Goal: Task Accomplishment & Management: Manage account settings

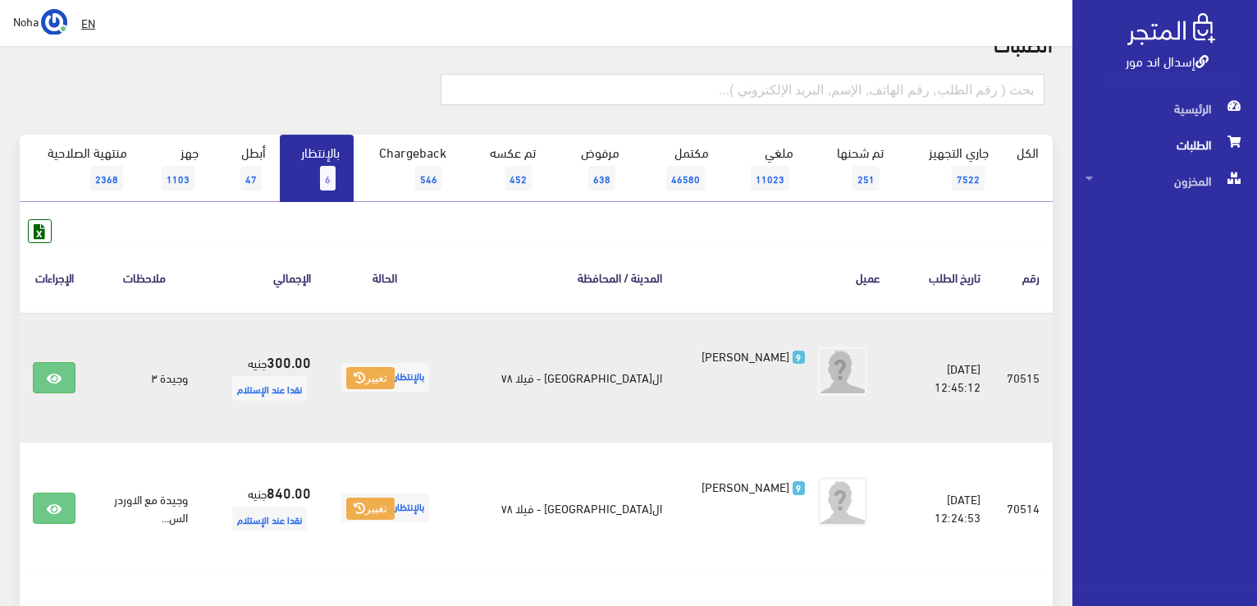
scroll to position [82, 0]
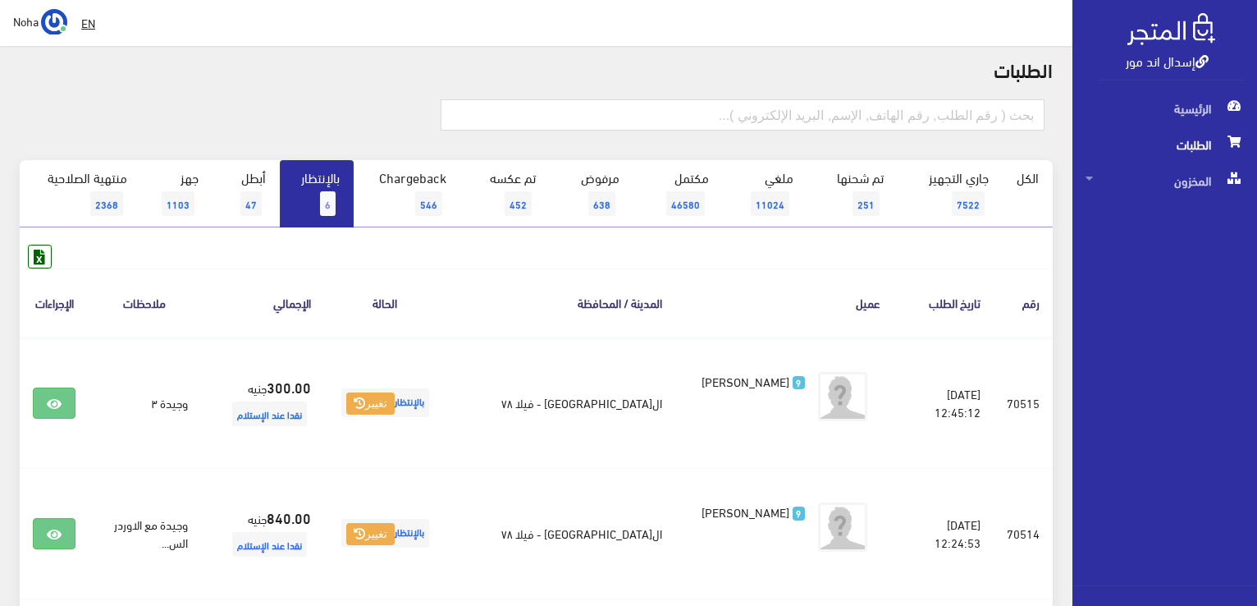
scroll to position [75, 0]
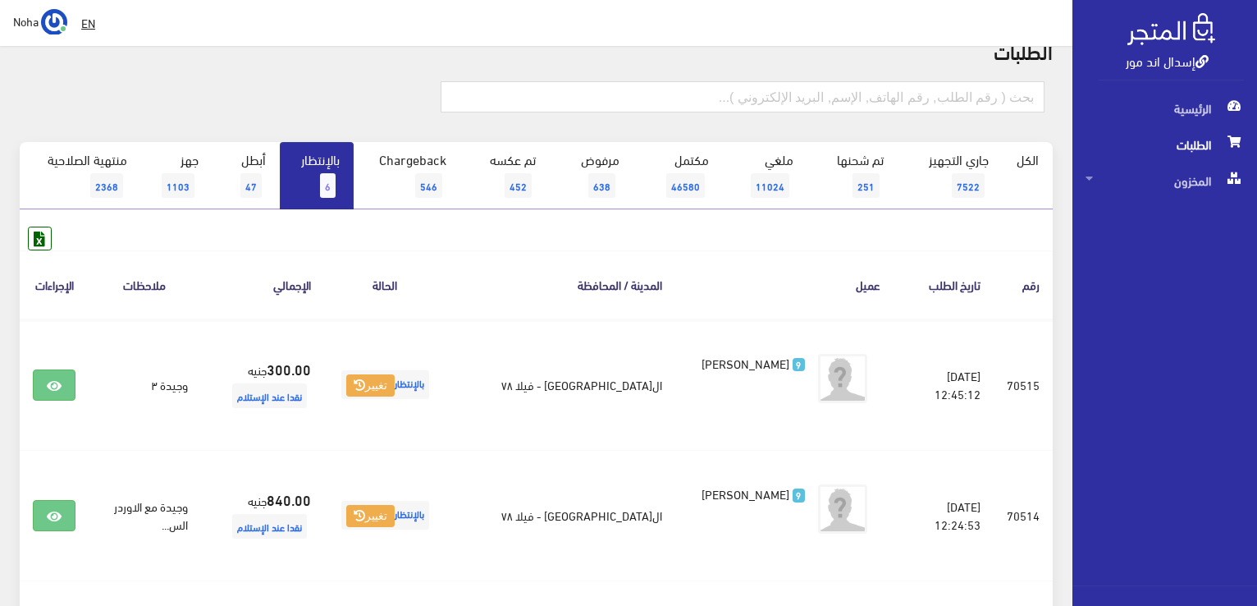
click at [313, 191] on link "بالإنتظار 6" at bounding box center [317, 175] width 74 height 67
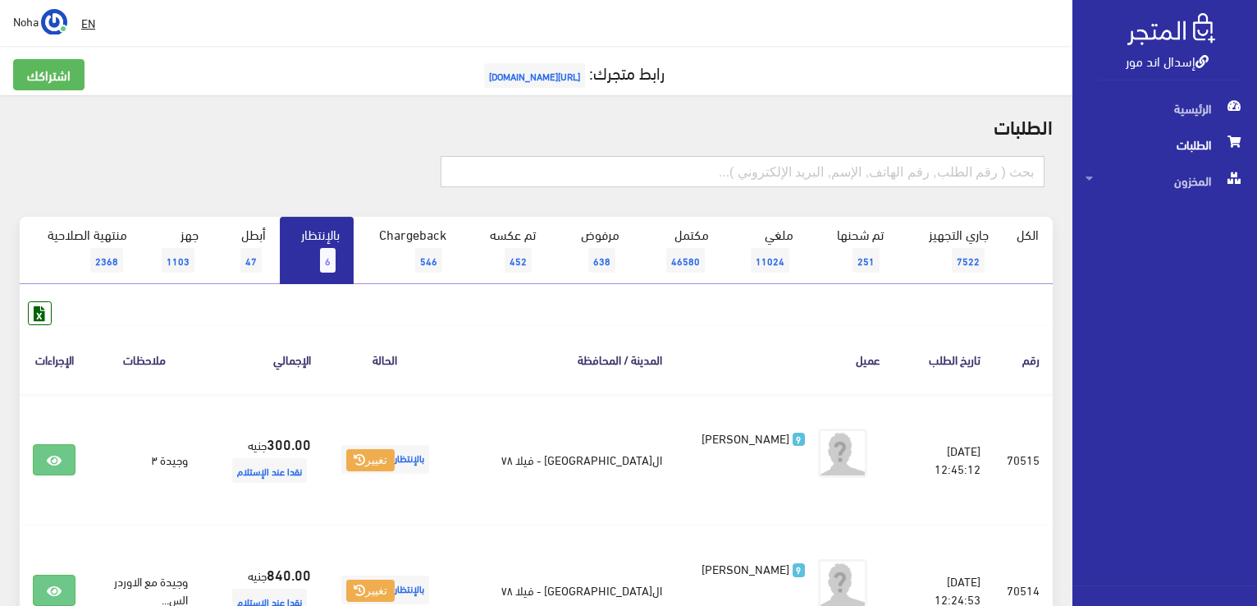
click at [739, 175] on input "text" at bounding box center [743, 171] width 604 height 31
click at [771, 170] on input "text" at bounding box center [743, 171] width 604 height 31
click at [773, 172] on input "text" at bounding box center [743, 171] width 604 height 31
click at [301, 117] on h2 "الطلبات" at bounding box center [536, 125] width 1033 height 21
click at [534, 173] on input "text" at bounding box center [743, 171] width 604 height 31
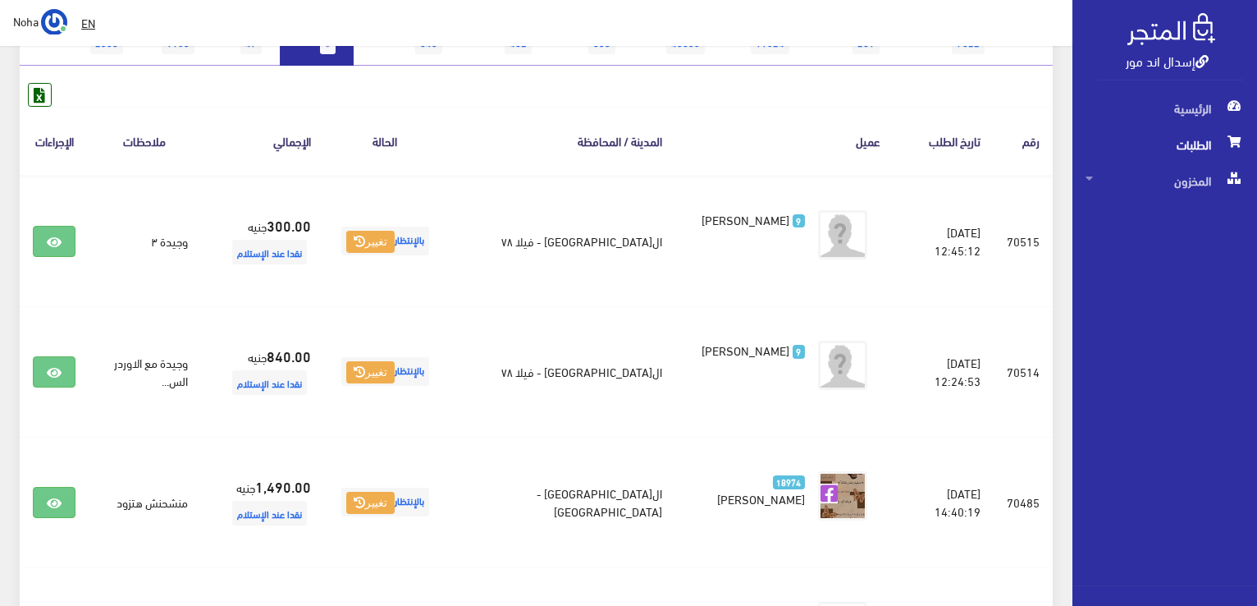
scroll to position [246, 0]
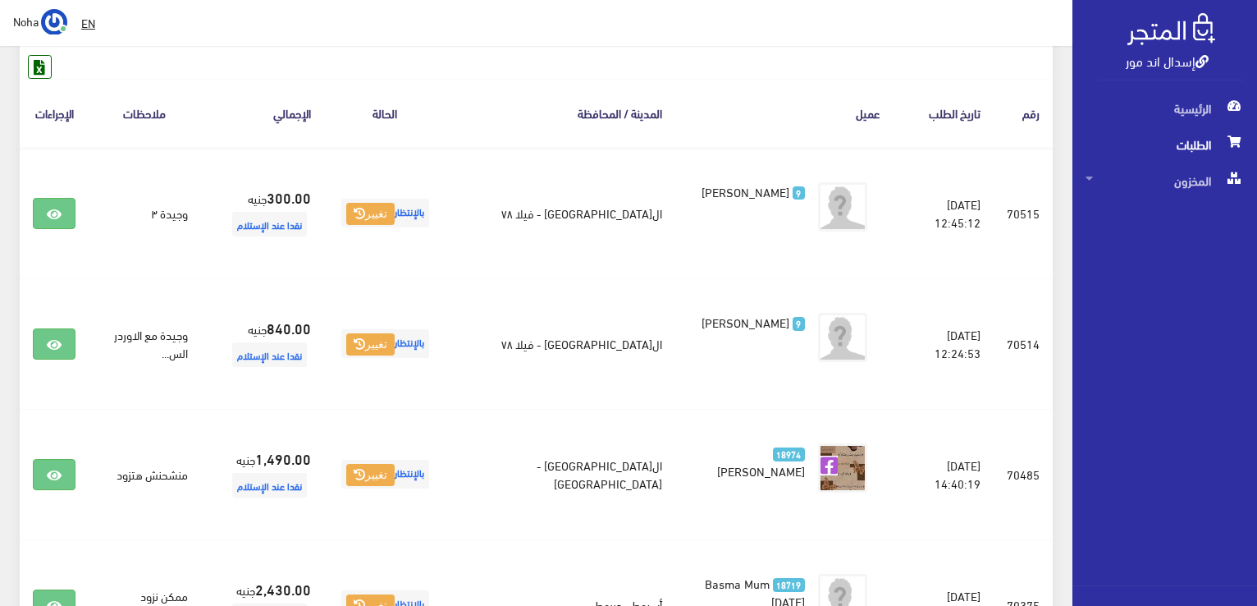
click at [0, 272] on div "الطلبات الكل 6" at bounding box center [536, 429] width 1073 height 1161
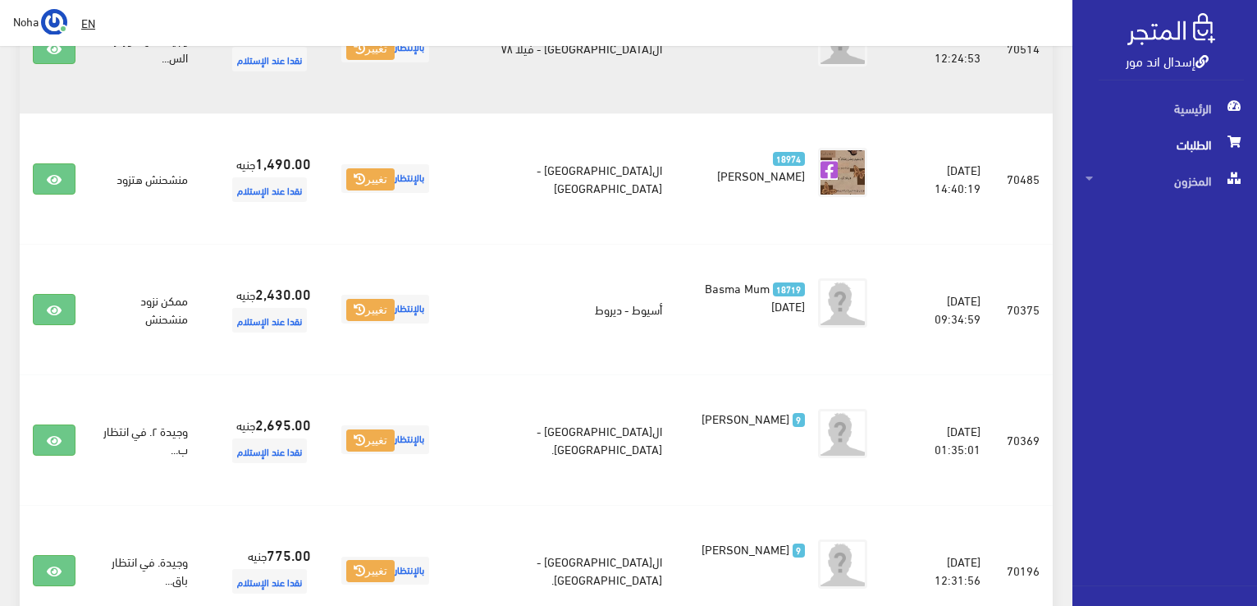
scroll to position [575, 0]
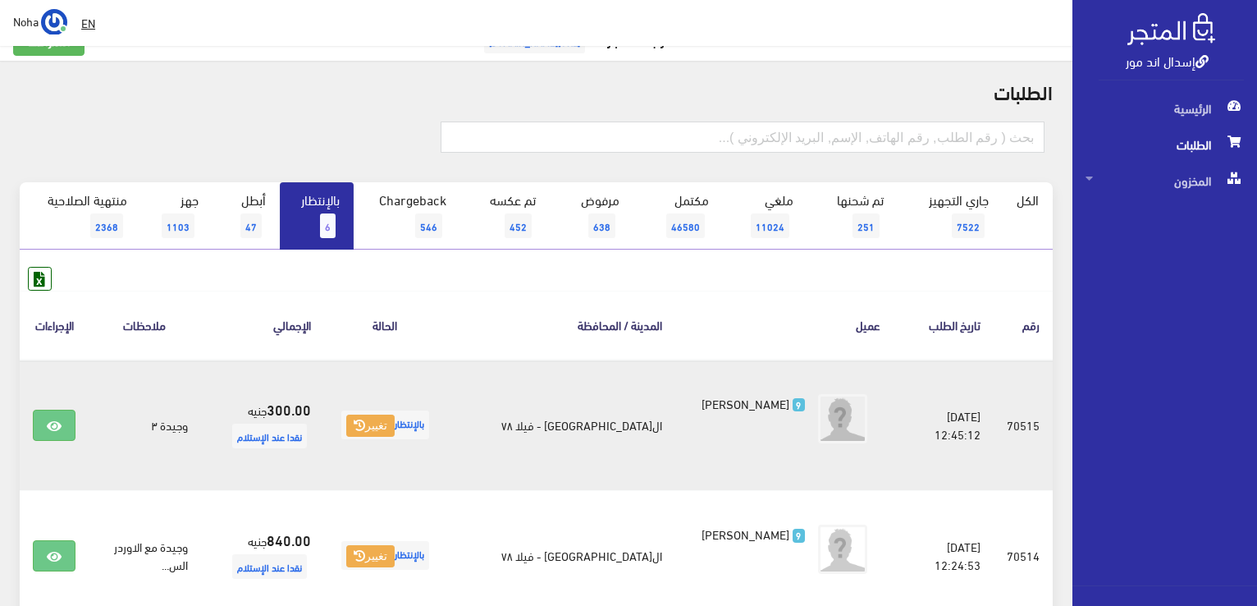
scroll to position [26, 0]
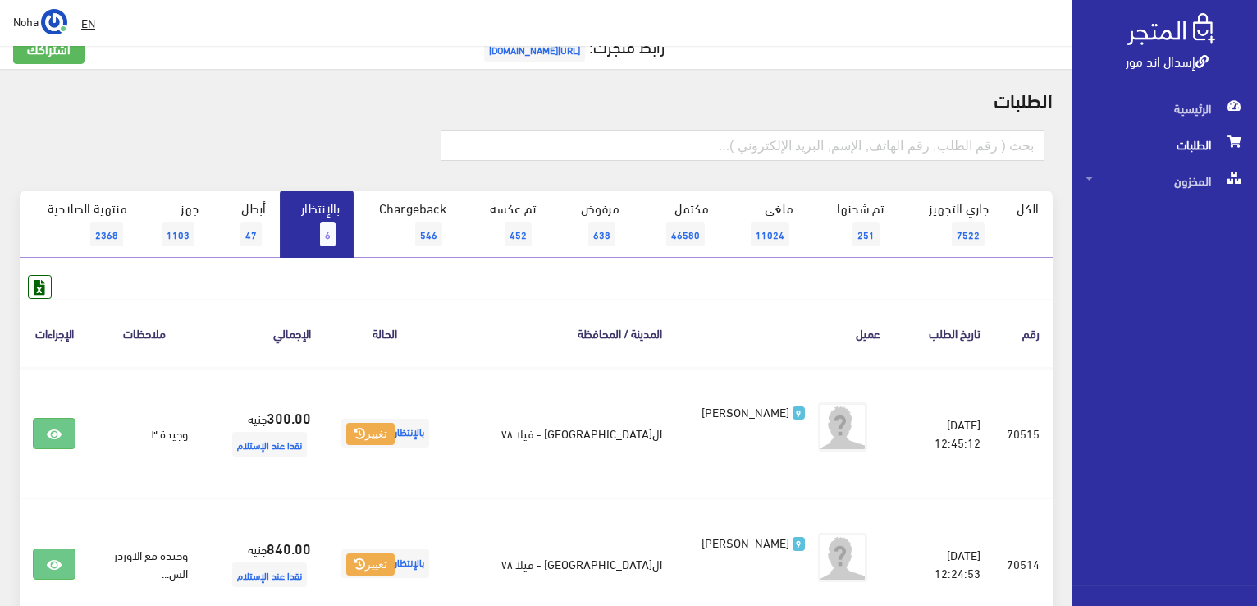
click at [294, 221] on link "بالإنتظار 6" at bounding box center [317, 223] width 74 height 67
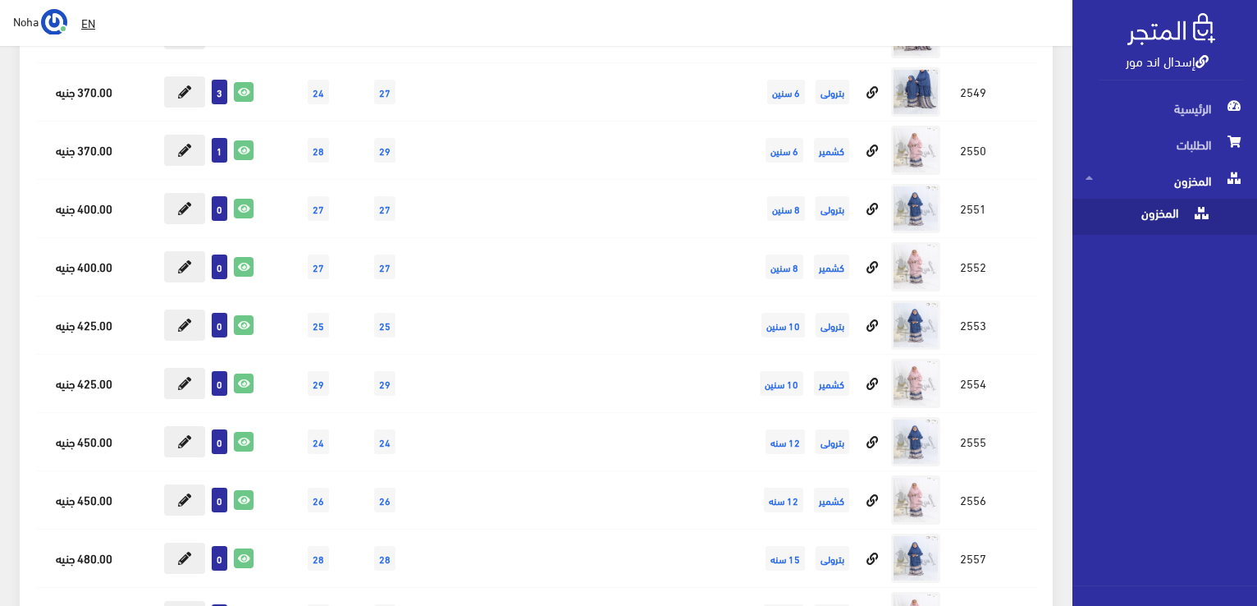
scroll to position [1539, 0]
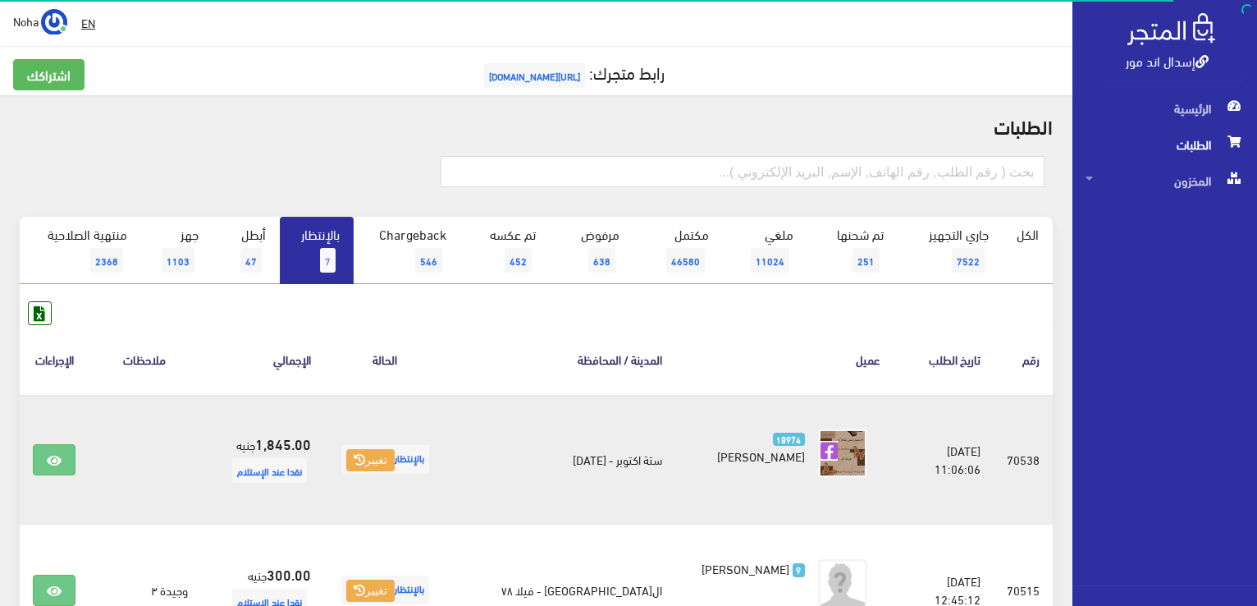
scroll to position [246, 0]
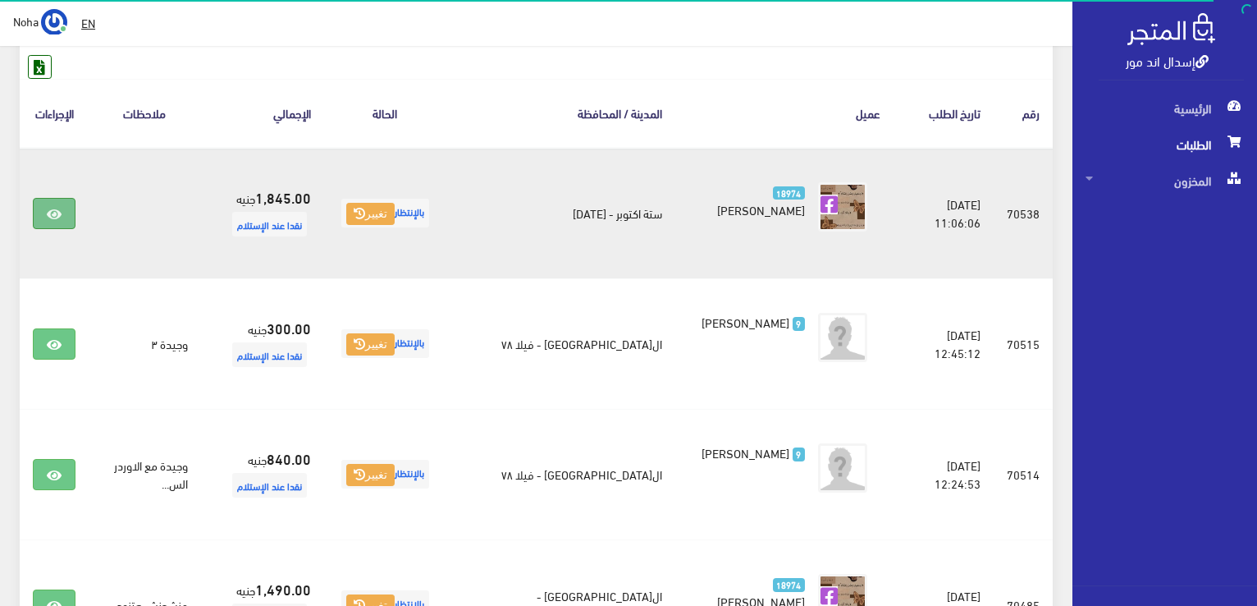
click at [59, 200] on link at bounding box center [54, 213] width 43 height 31
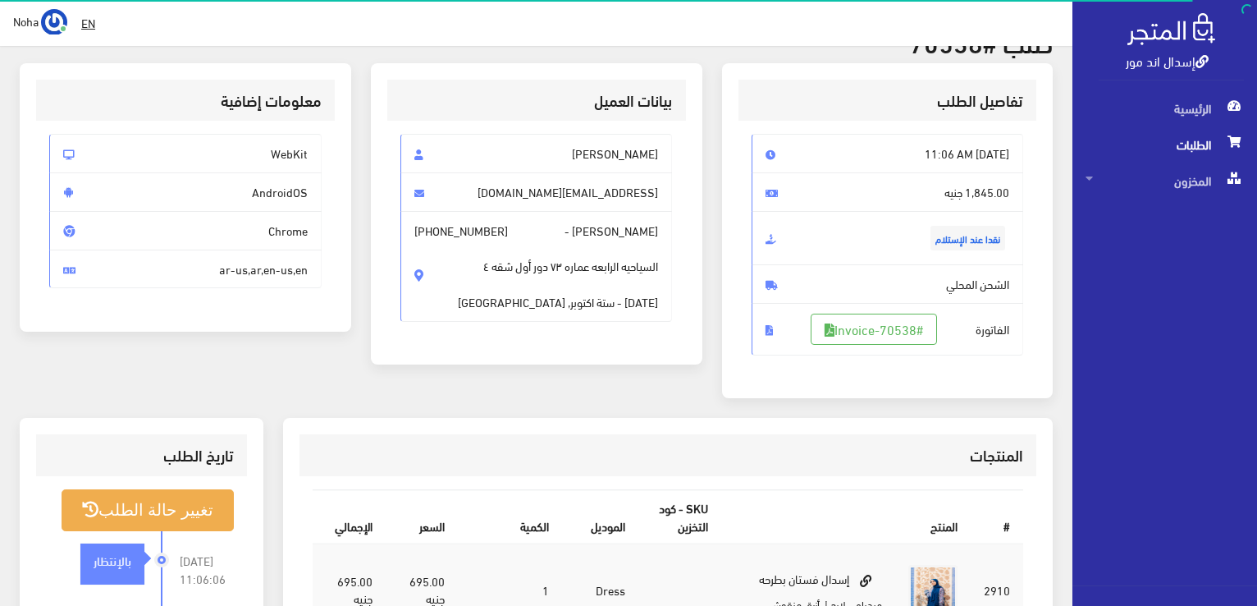
scroll to position [82, 0]
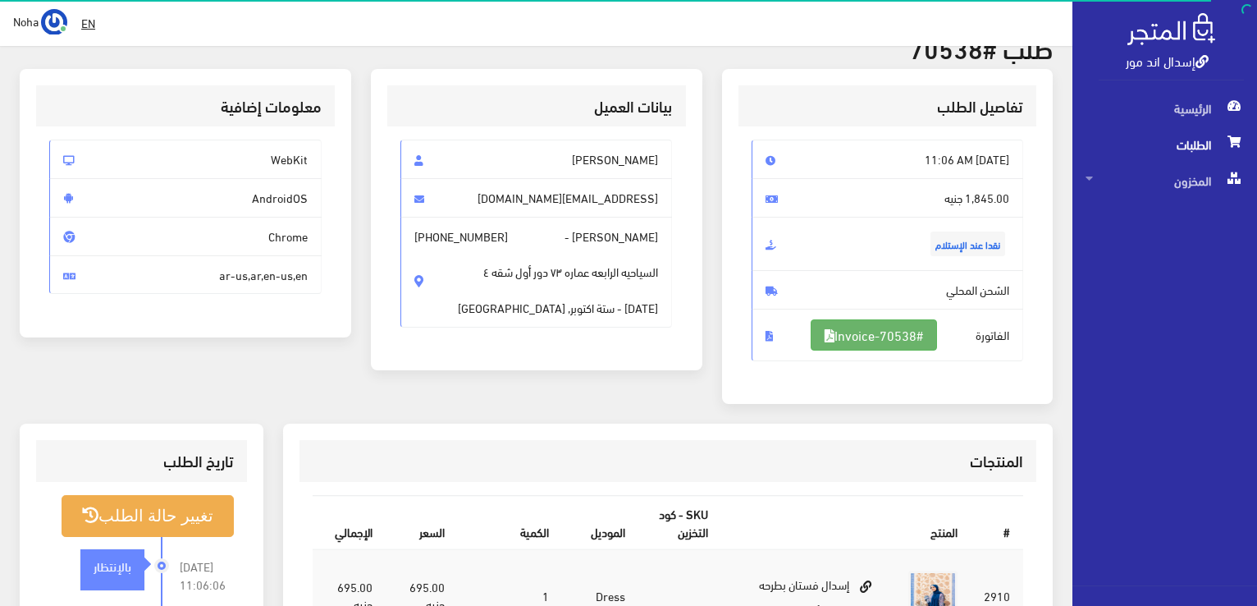
click at [877, 332] on link "#Invoice-70538" at bounding box center [874, 334] width 126 height 31
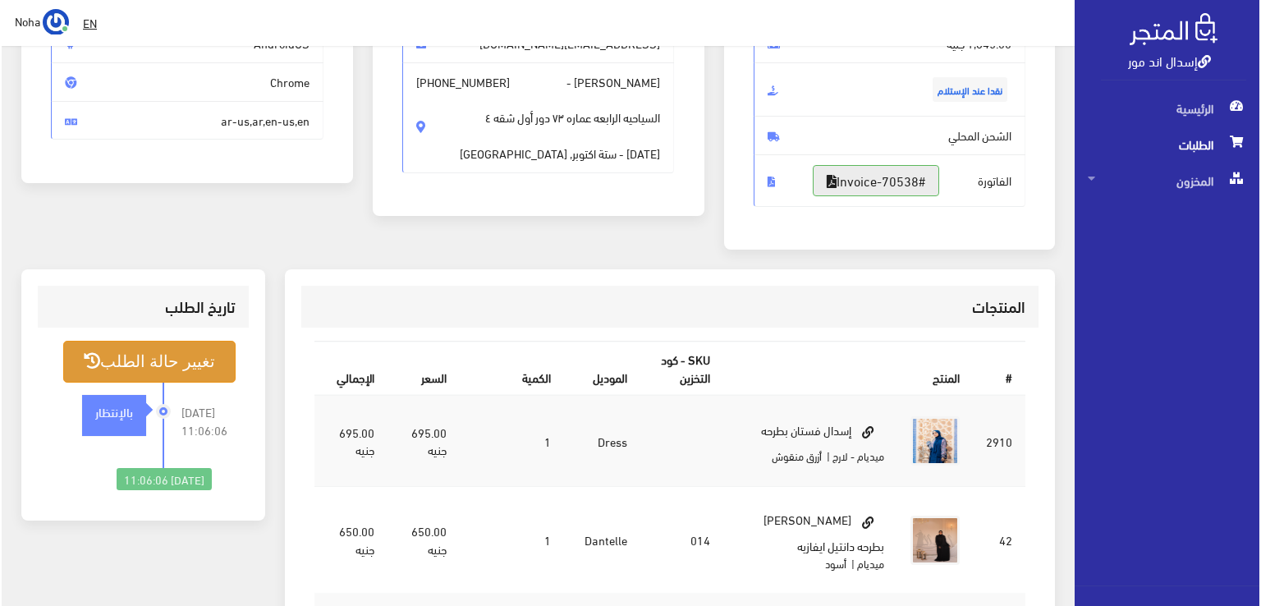
scroll to position [246, 0]
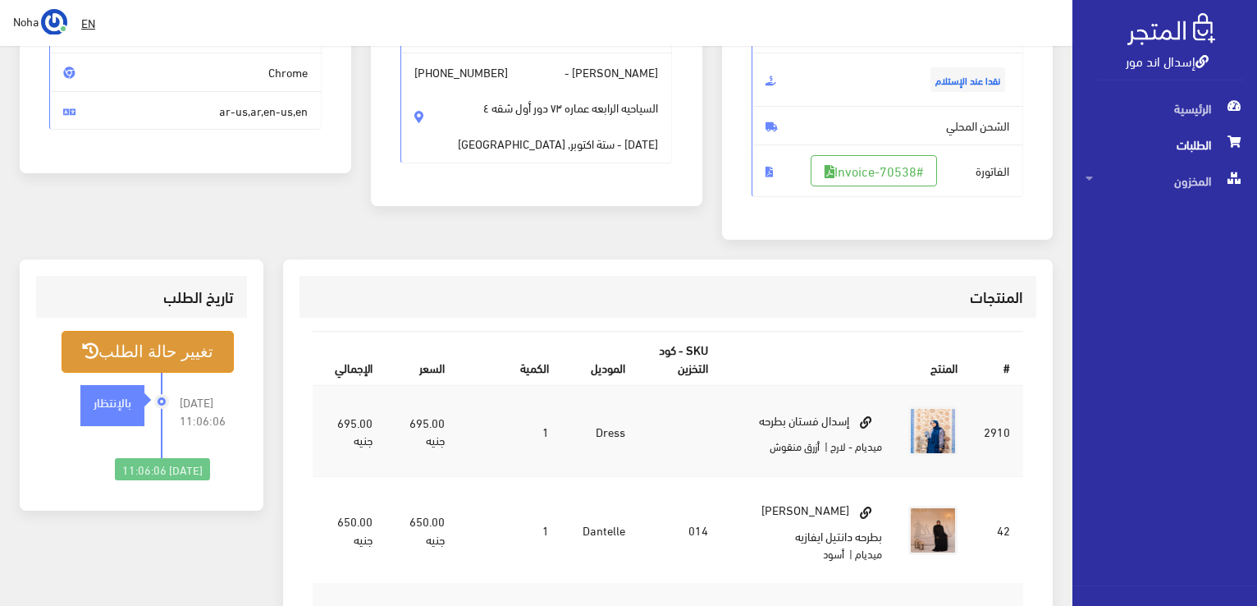
click at [167, 332] on button "تغيير حالة الطلب" at bounding box center [148, 352] width 172 height 42
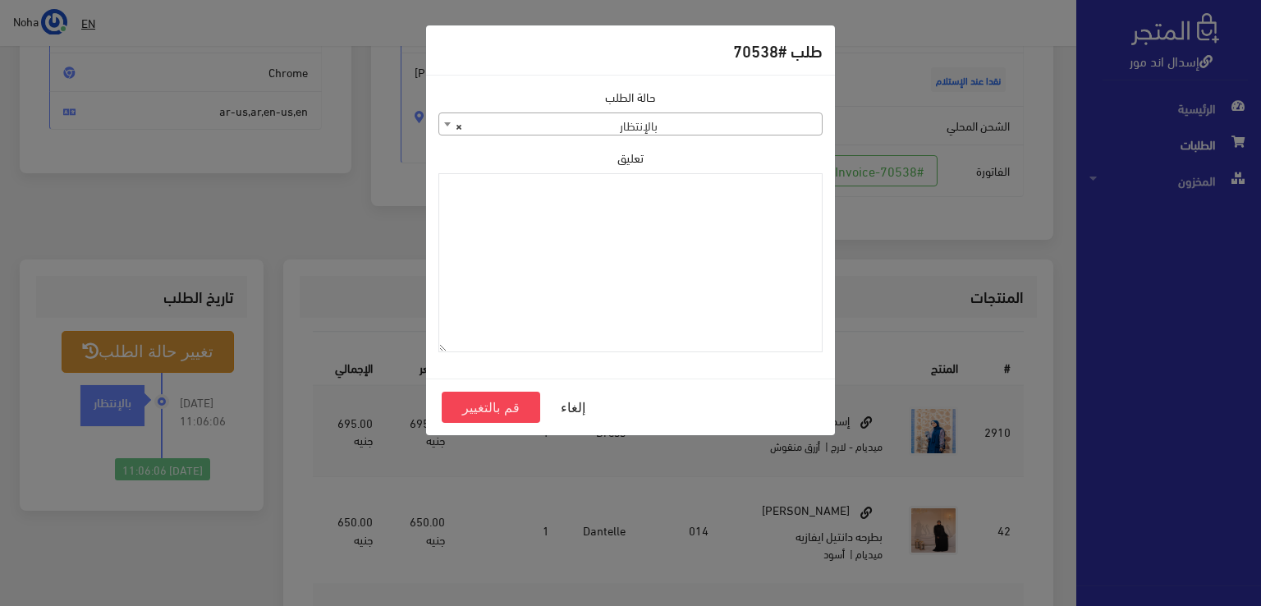
click at [696, 132] on span "× بالإنتظار" at bounding box center [630, 124] width 382 height 23
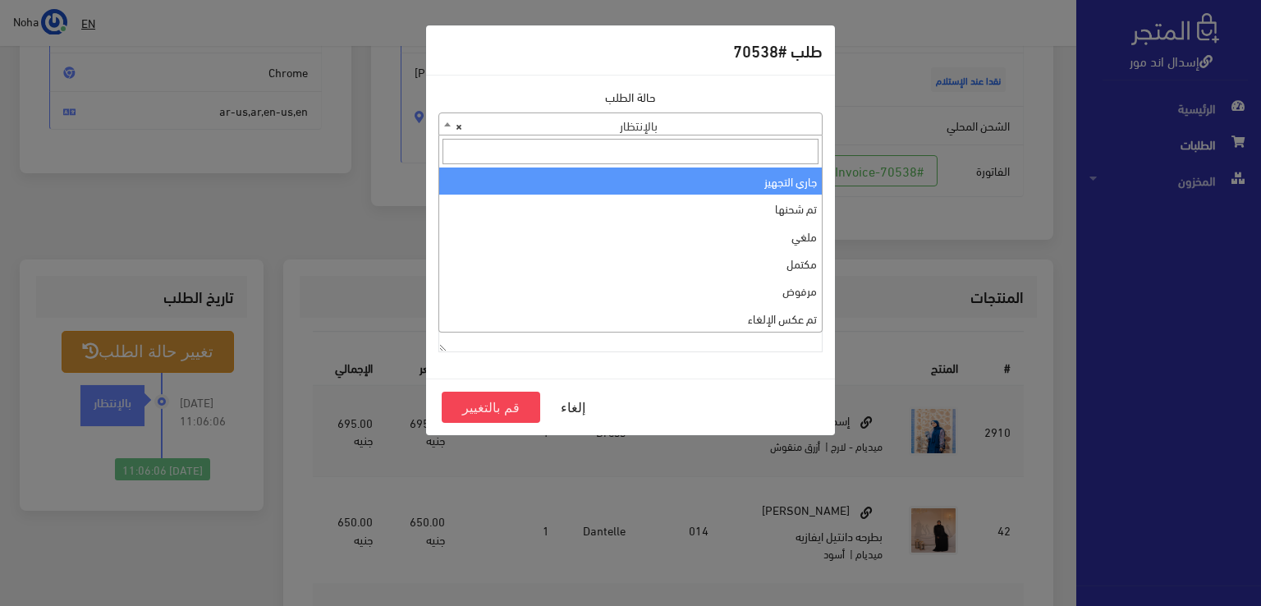
select select "1"
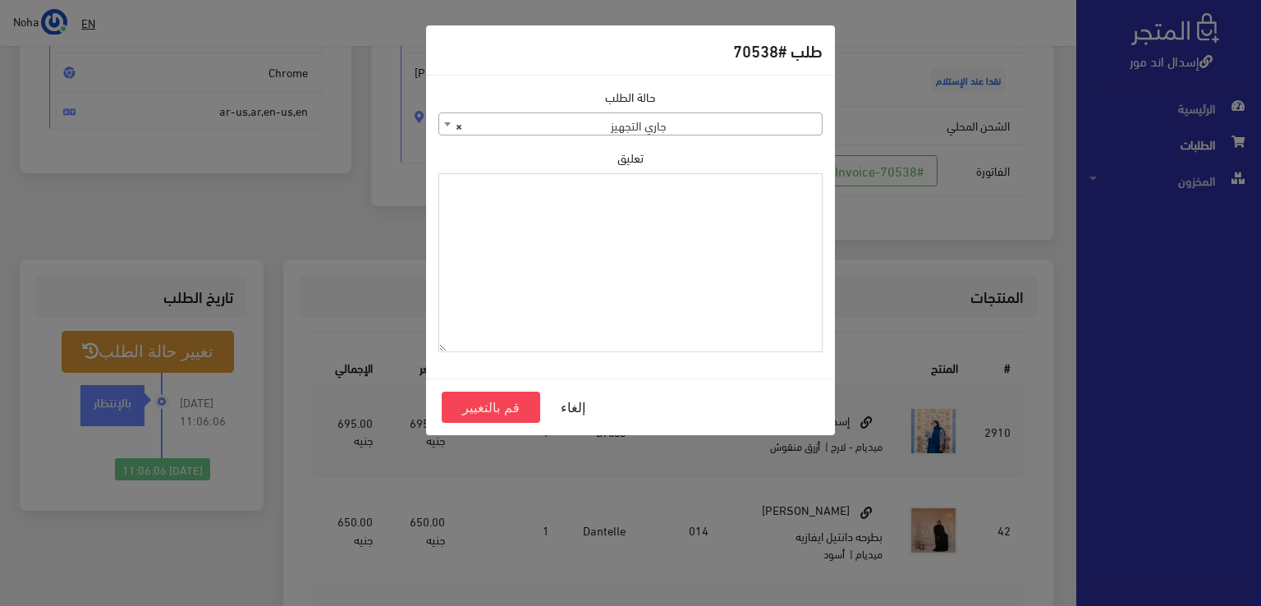
paste textarea "1120861"
type textarea "1120861"
click at [515, 401] on button "قم بالتغيير" at bounding box center [491, 406] width 98 height 31
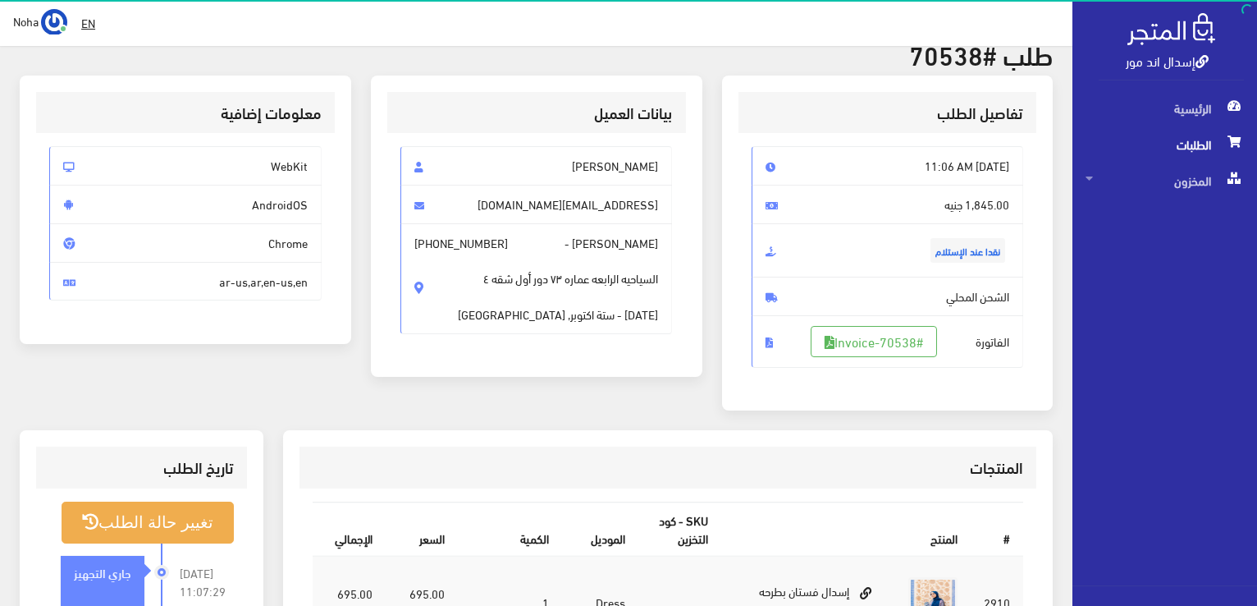
scroll to position [246, 0]
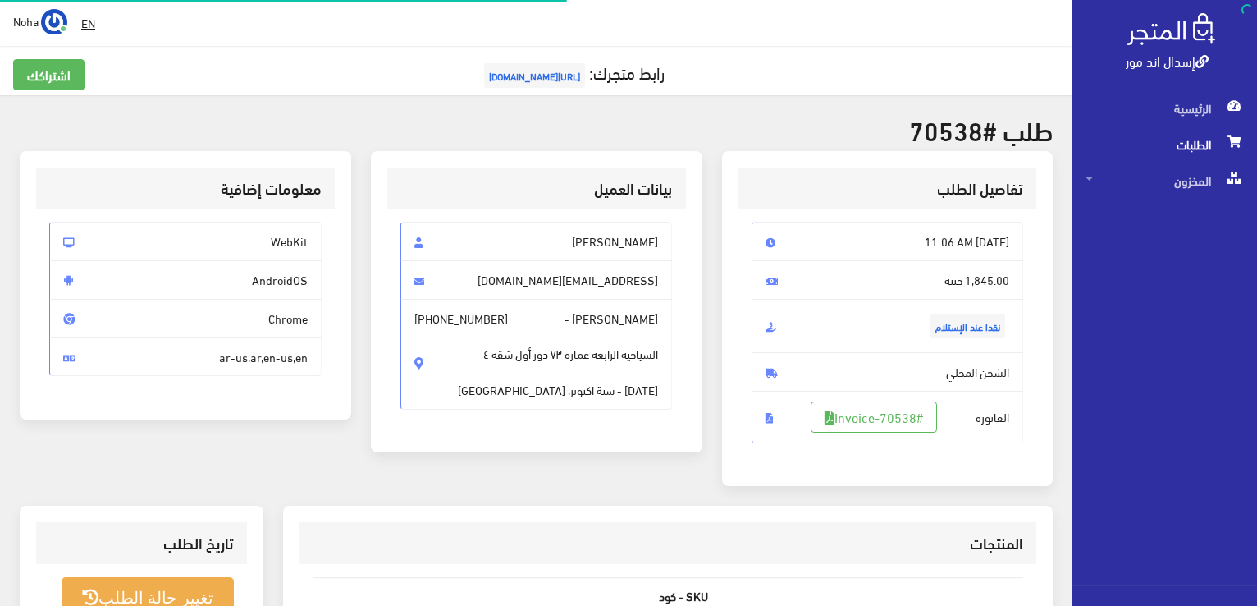
scroll to position [236, 0]
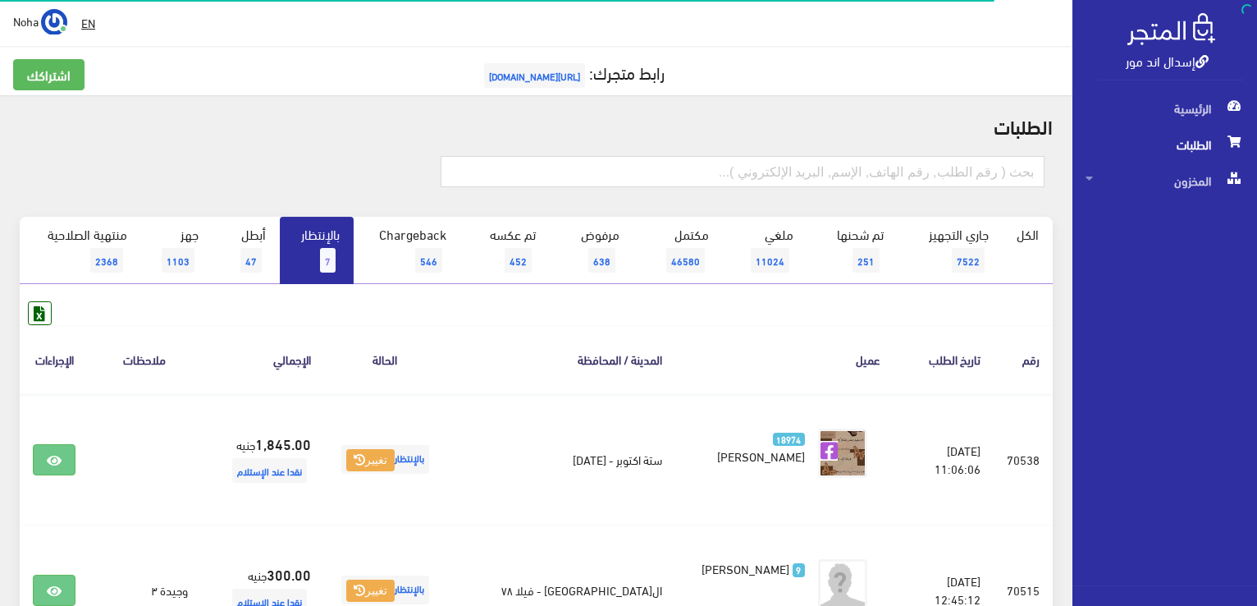
click at [328, 245] on link "بالإنتظار 7" at bounding box center [317, 250] width 74 height 67
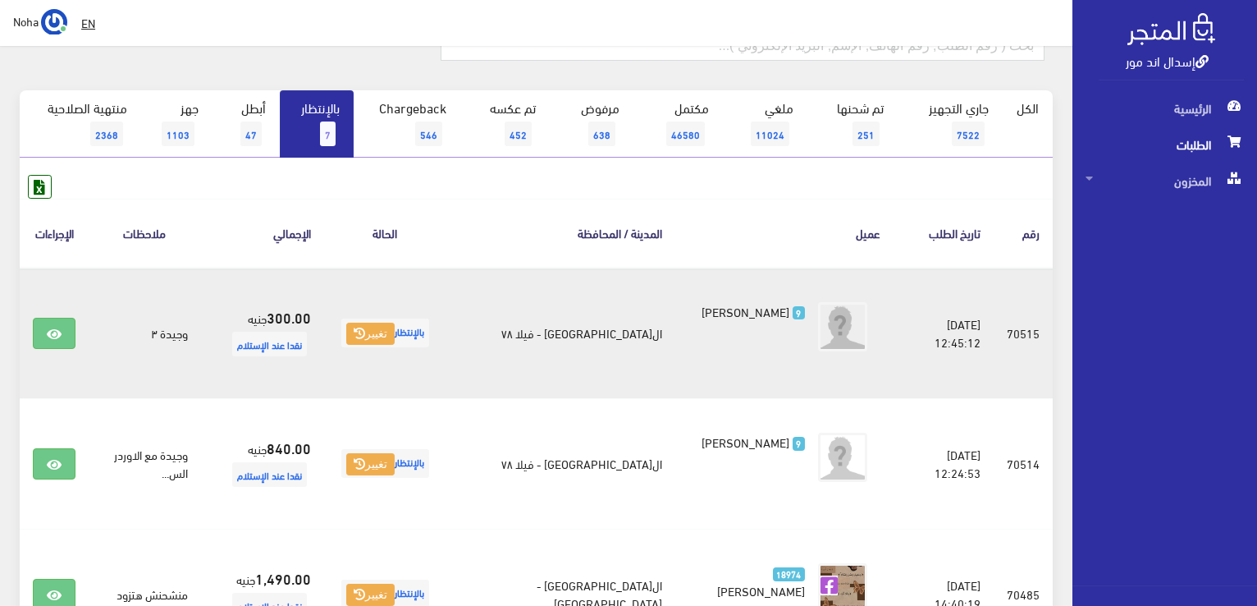
scroll to position [291, 0]
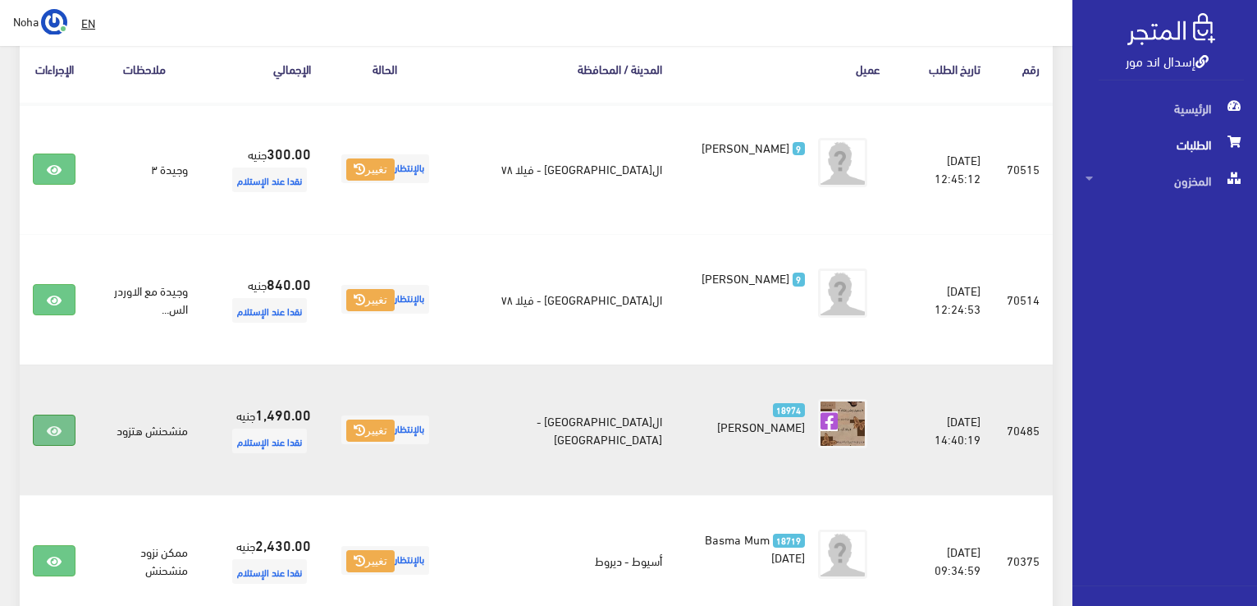
click at [67, 431] on link at bounding box center [54, 429] width 43 height 31
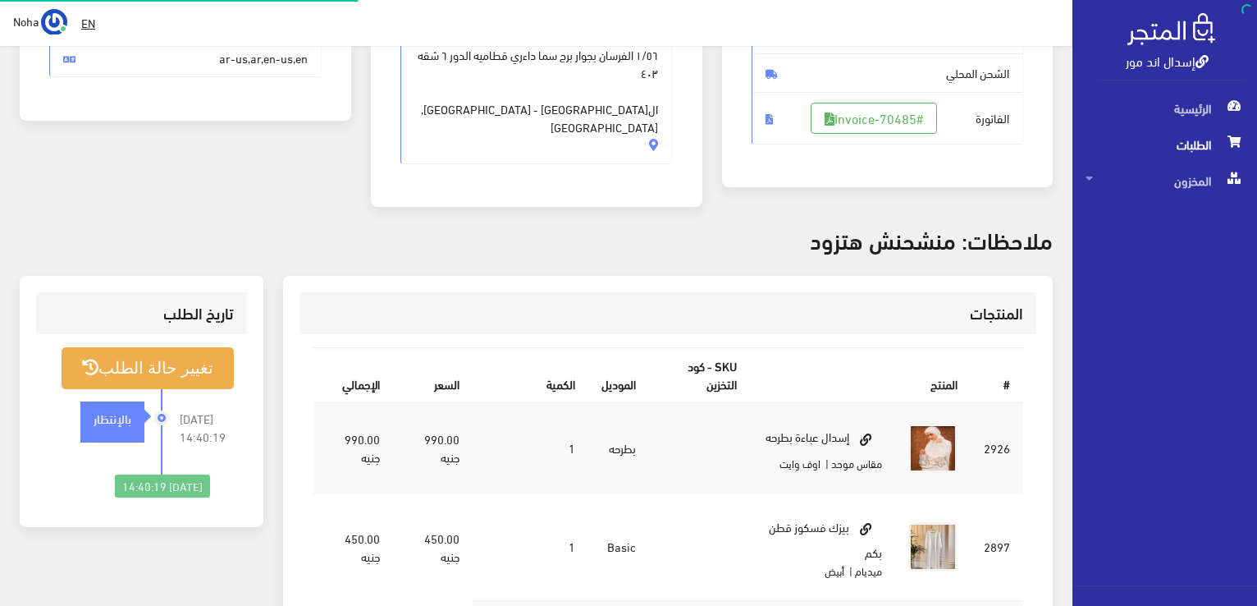
scroll to position [246, 0]
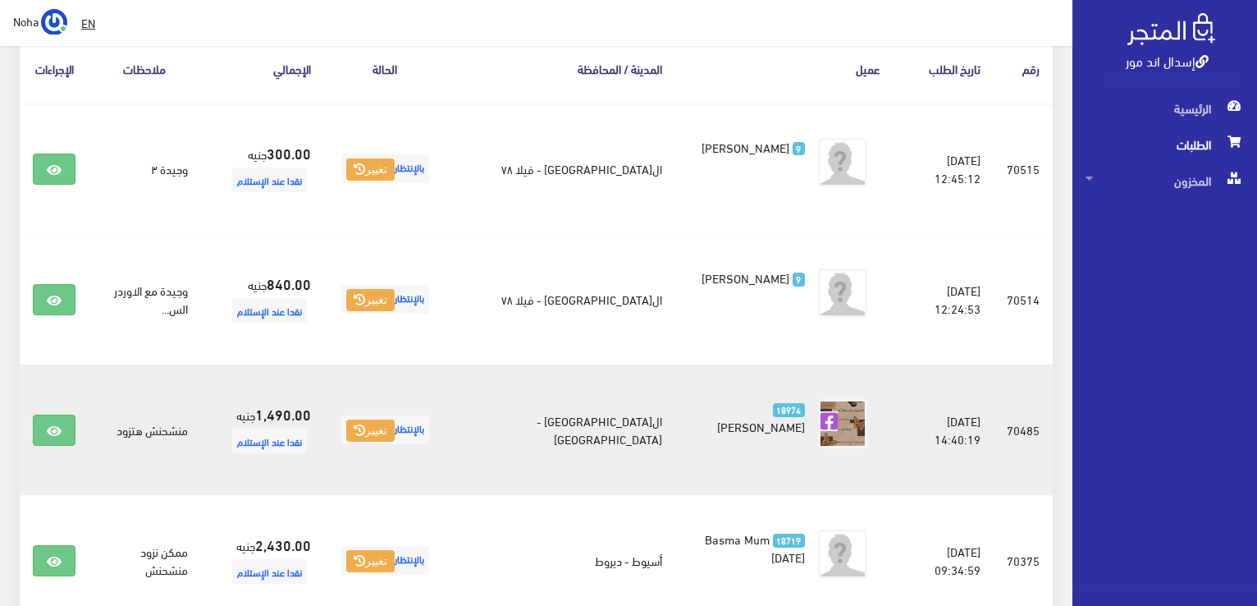
scroll to position [455, 0]
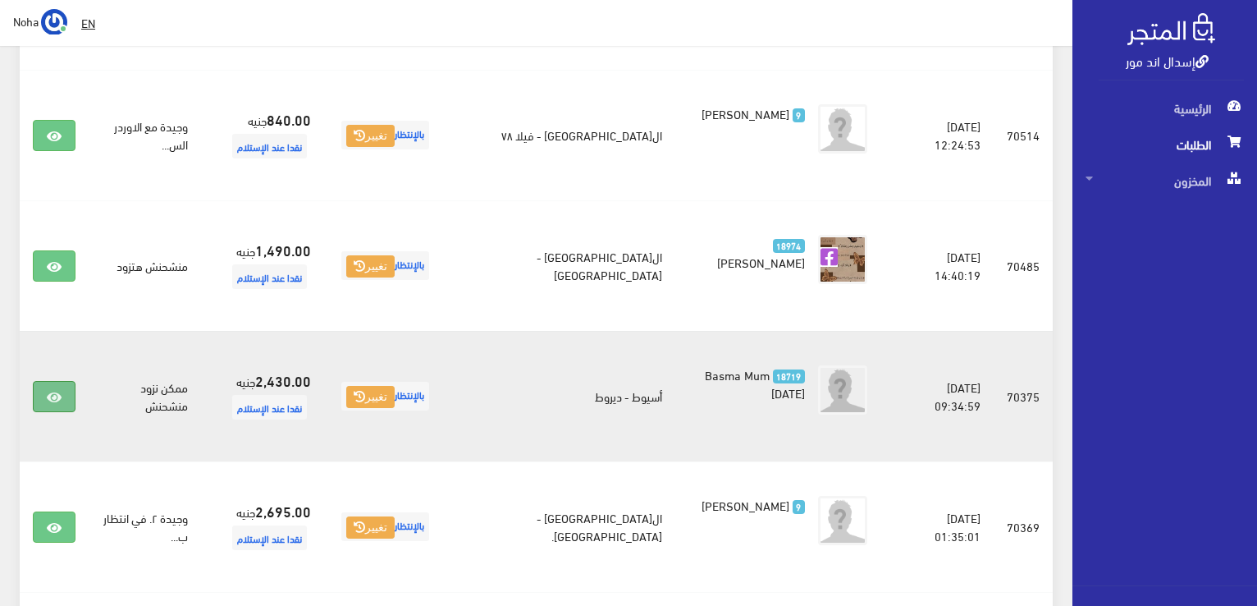
click at [56, 391] on icon at bounding box center [54, 397] width 15 height 13
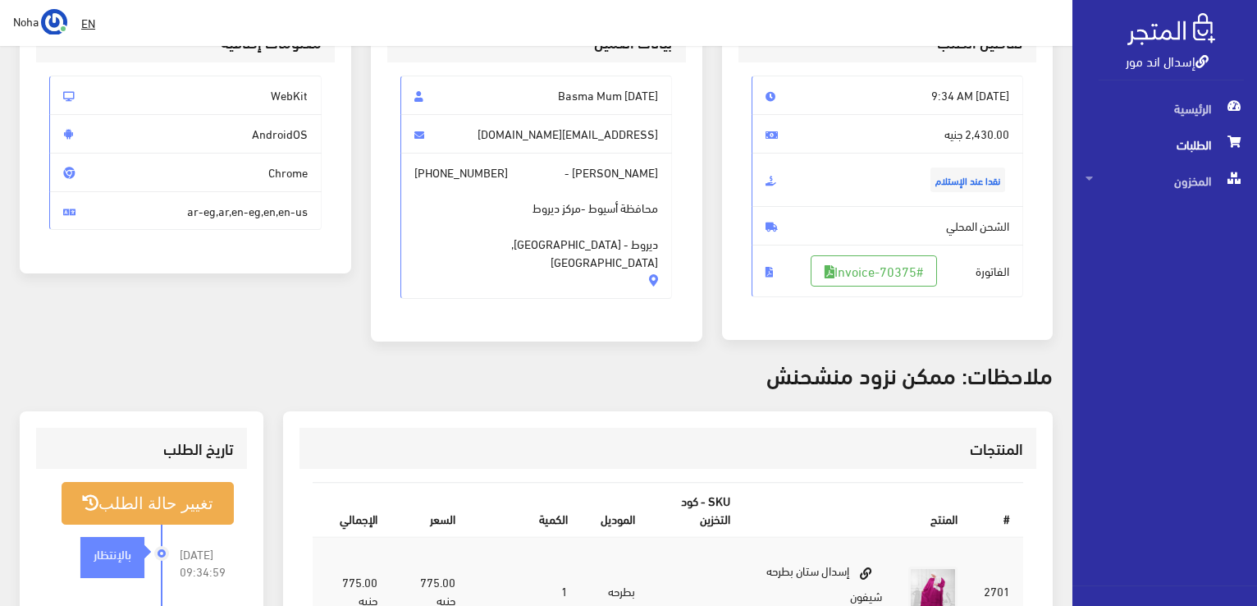
scroll to position [410, 0]
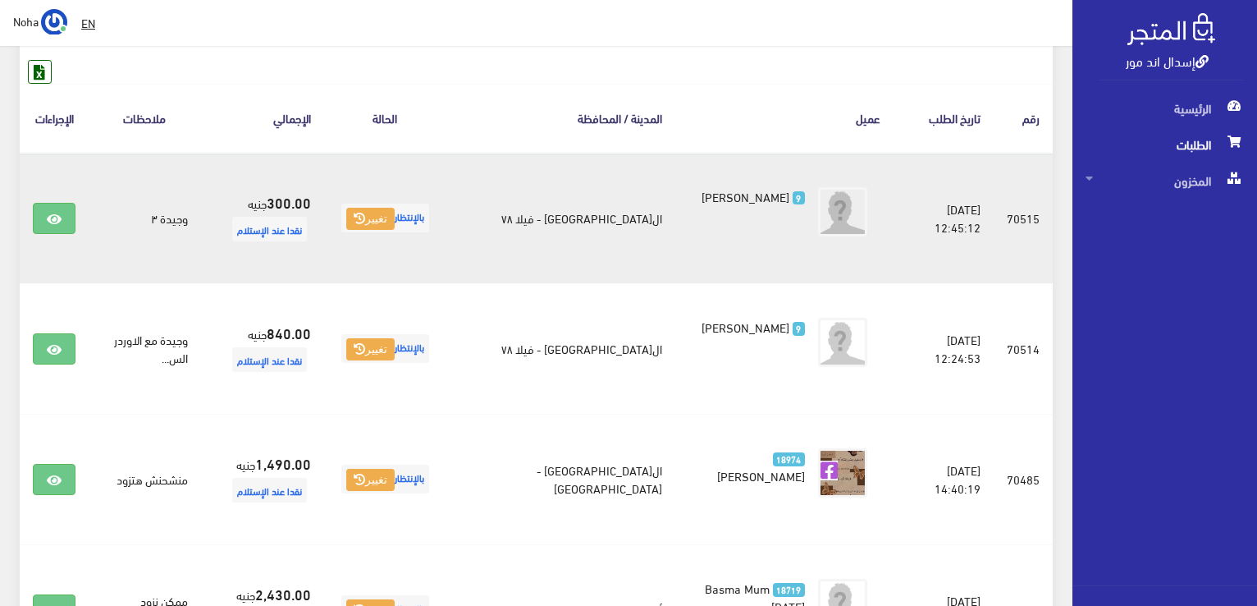
scroll to position [44, 0]
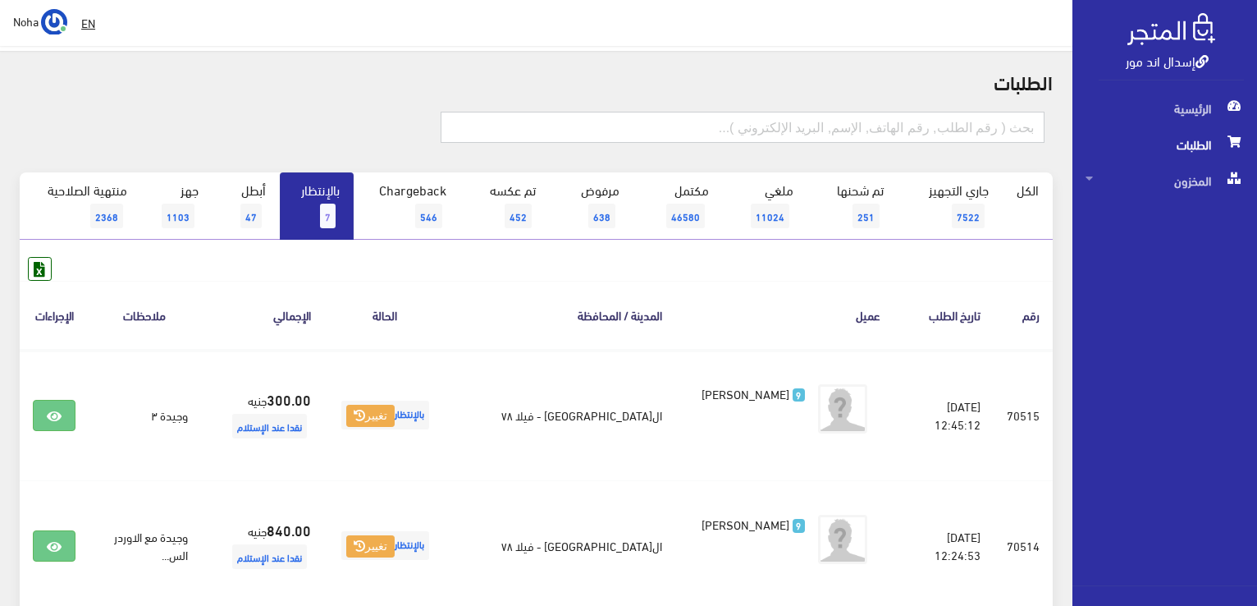
click at [594, 119] on input "text" at bounding box center [743, 127] width 604 height 31
type input "01555166159"
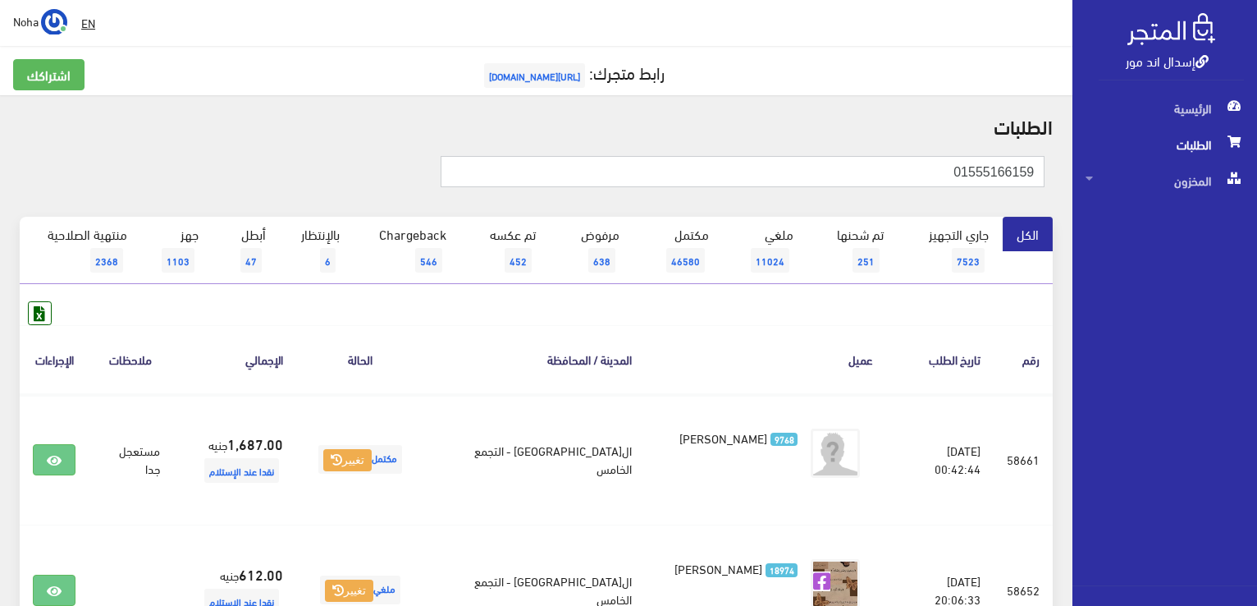
drag, startPoint x: 941, startPoint y: 172, endPoint x: 1260, endPoint y: 203, distance: 320.0
click at [1257, 203] on html "إسدال اند مور الرئيسية الطلبات" at bounding box center [628, 303] width 1257 height 606
type input "01110069573"
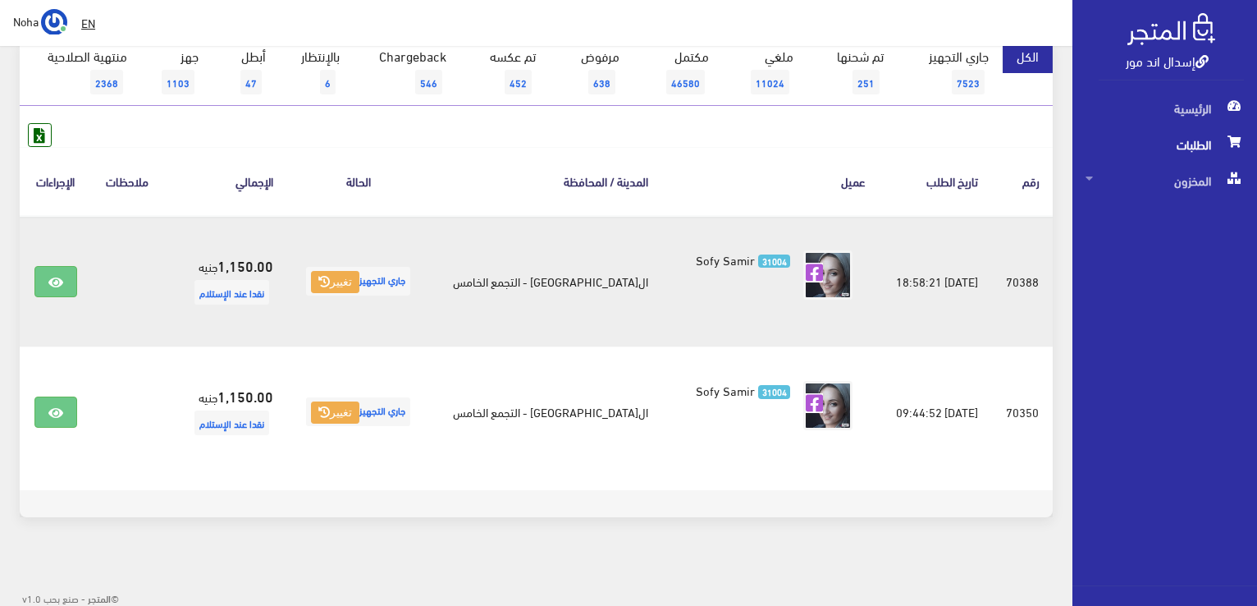
scroll to position [180, 0]
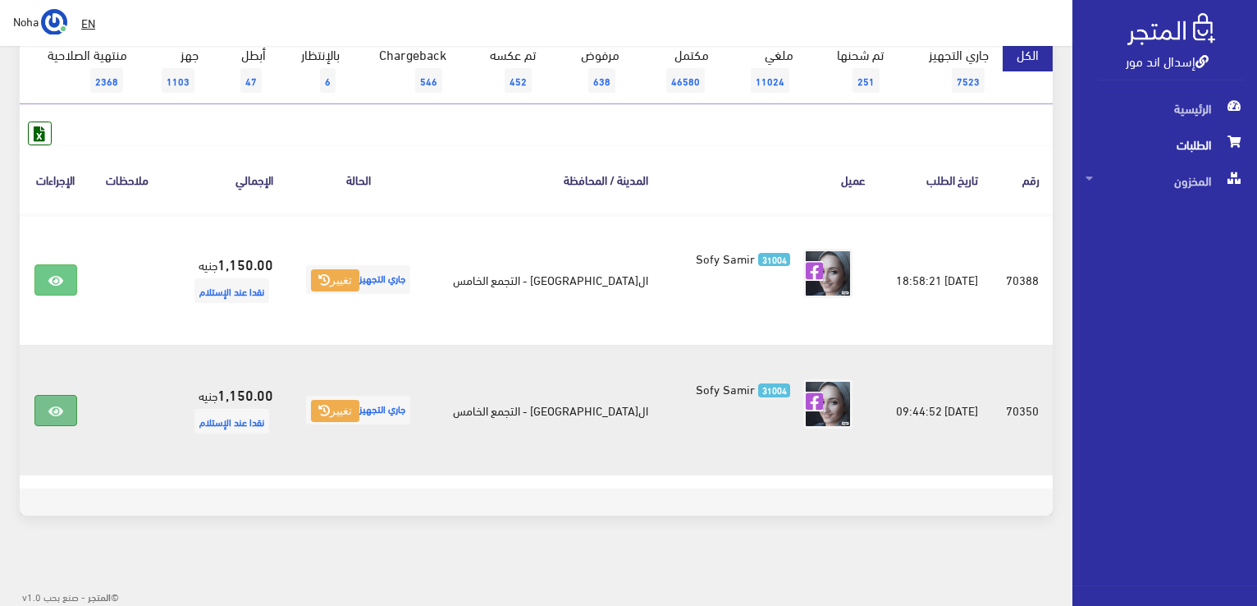
click at [66, 413] on link at bounding box center [55, 410] width 43 height 31
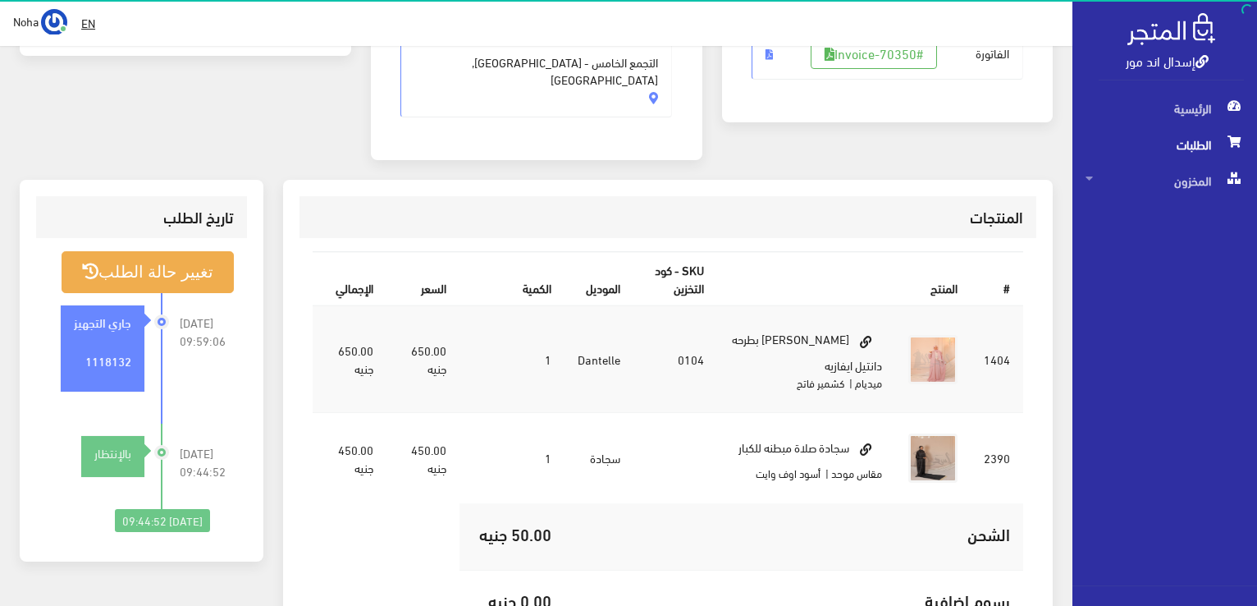
scroll to position [410, 0]
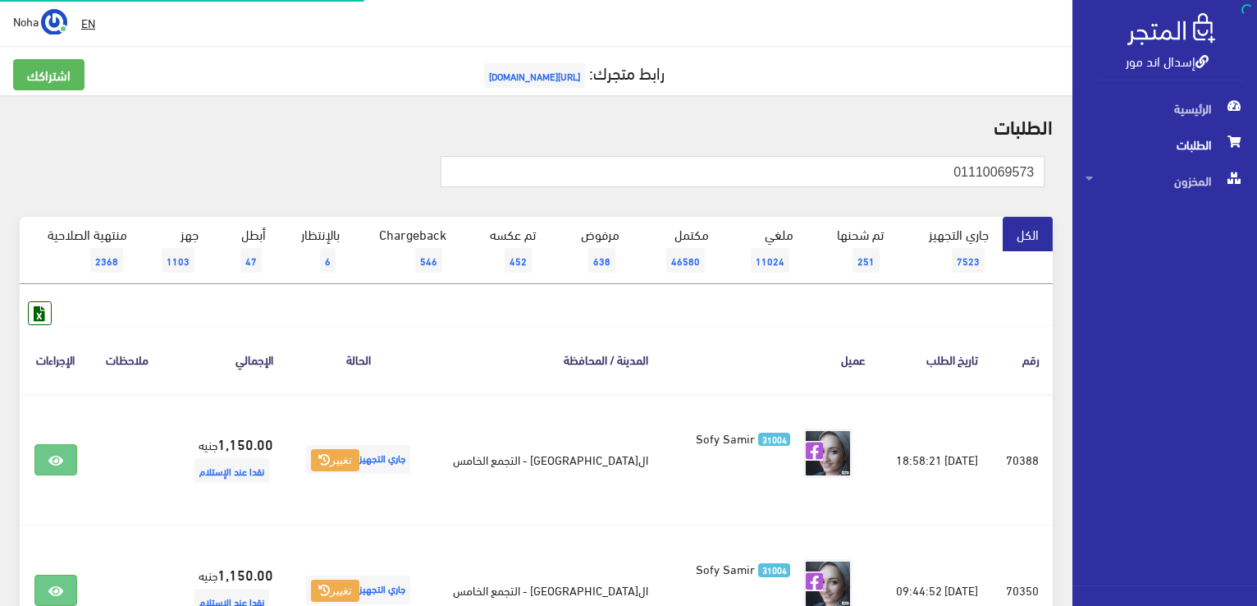
scroll to position [180, 0]
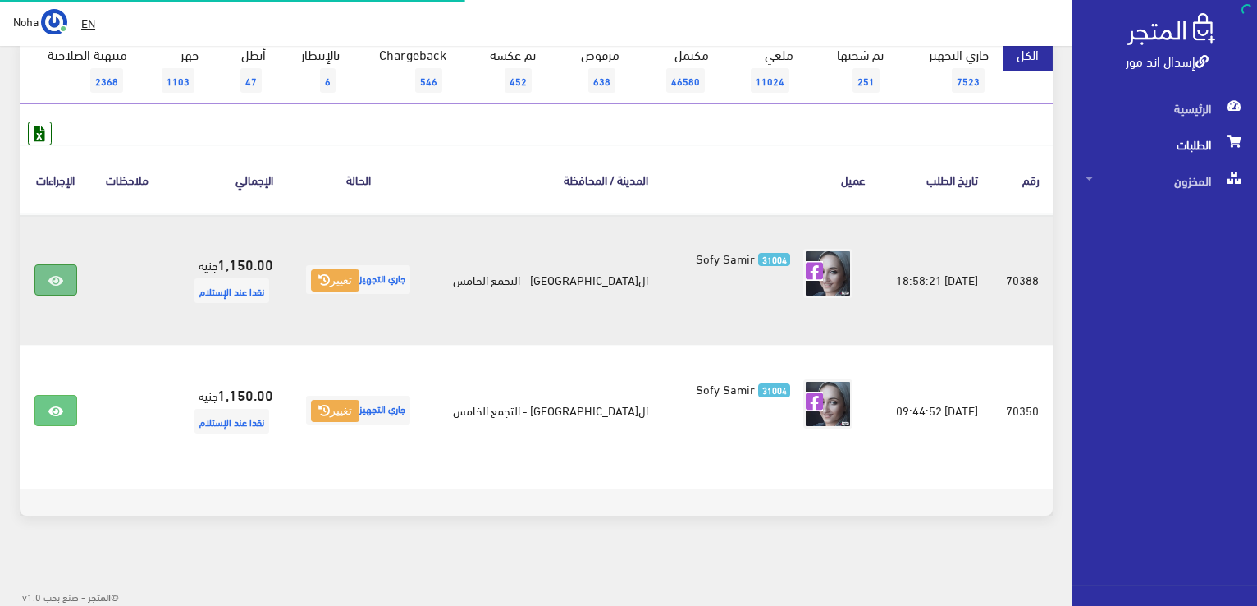
click at [68, 276] on link at bounding box center [55, 279] width 43 height 31
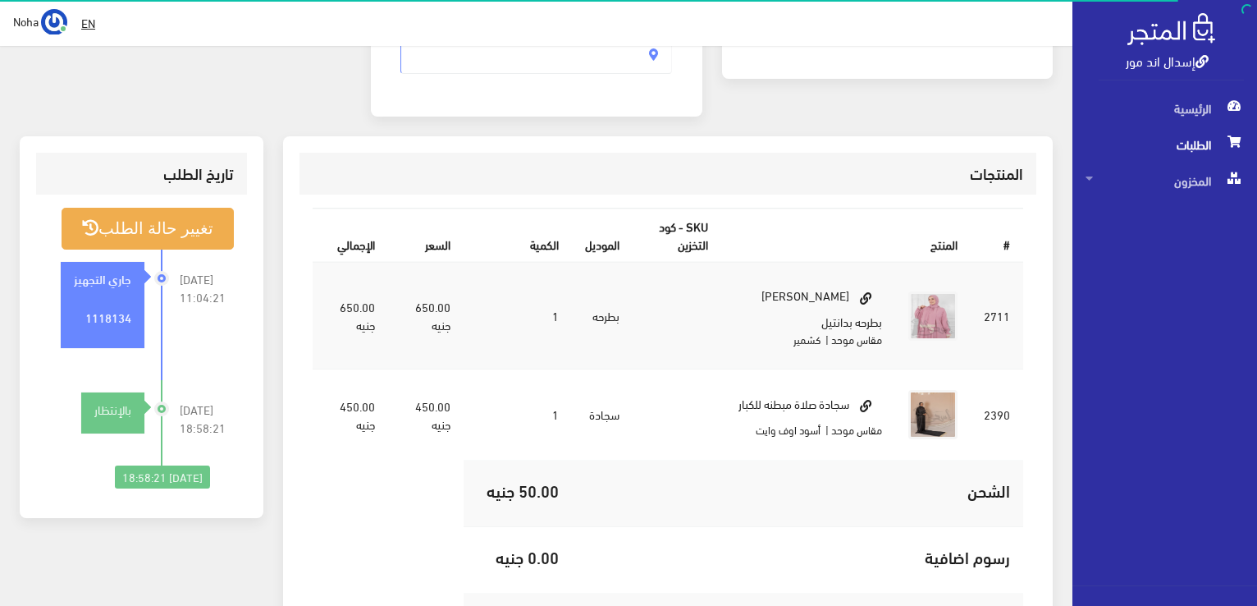
scroll to position [328, 0]
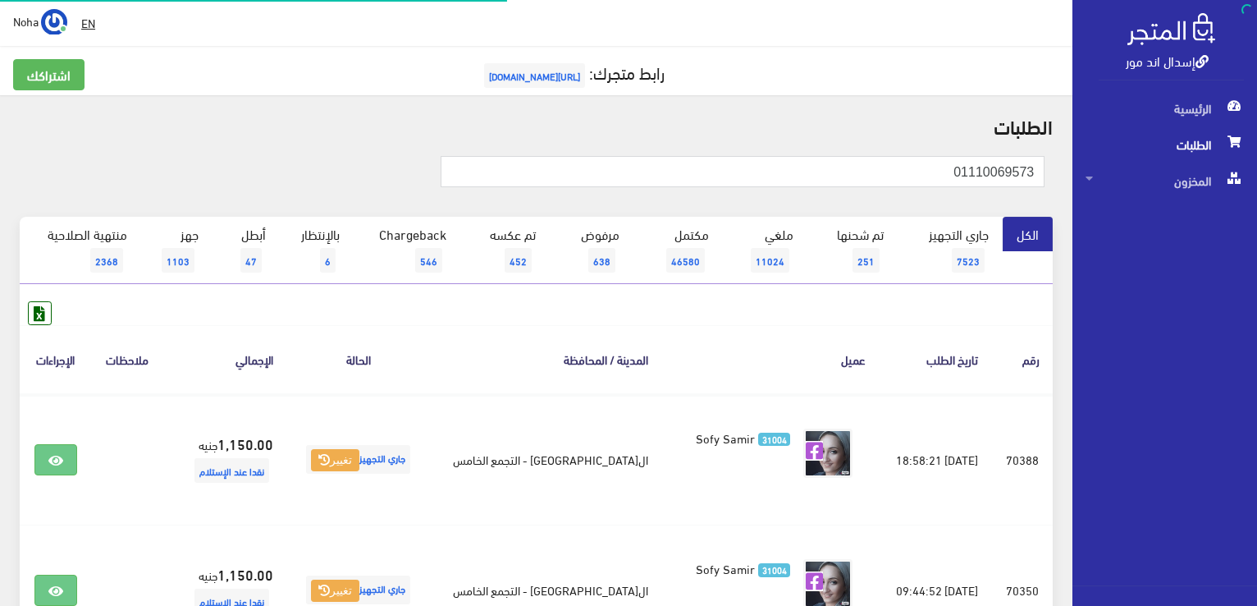
scroll to position [180, 0]
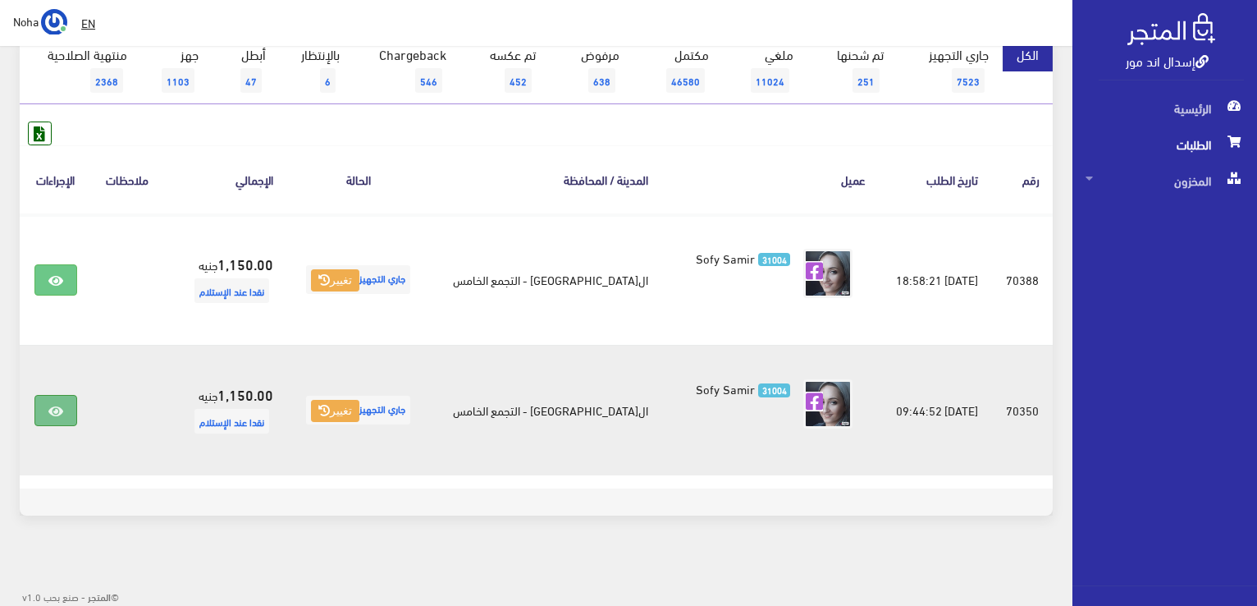
click at [48, 410] on link at bounding box center [55, 410] width 43 height 31
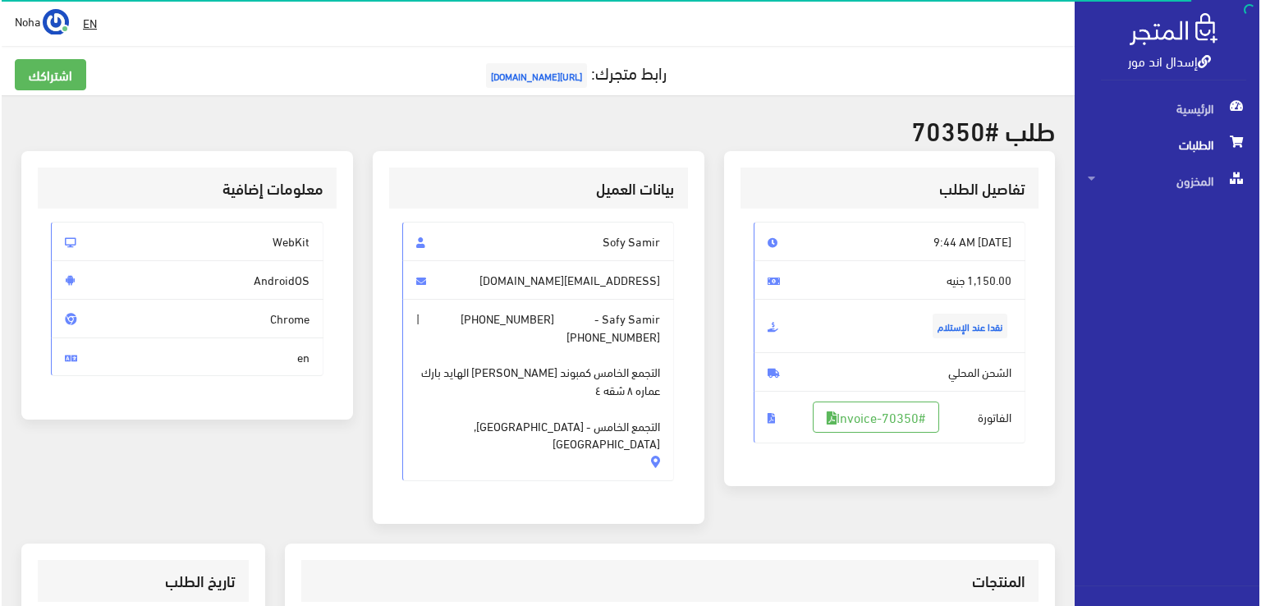
scroll to position [328, 0]
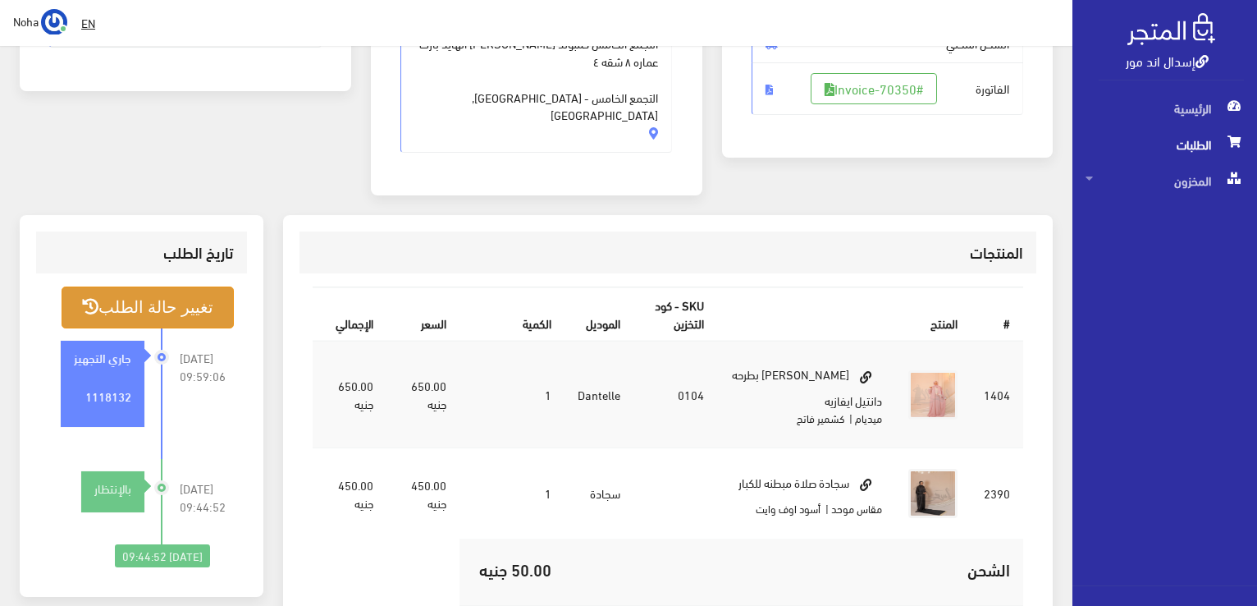
click at [187, 286] on button "تغيير حالة الطلب" at bounding box center [148, 307] width 172 height 42
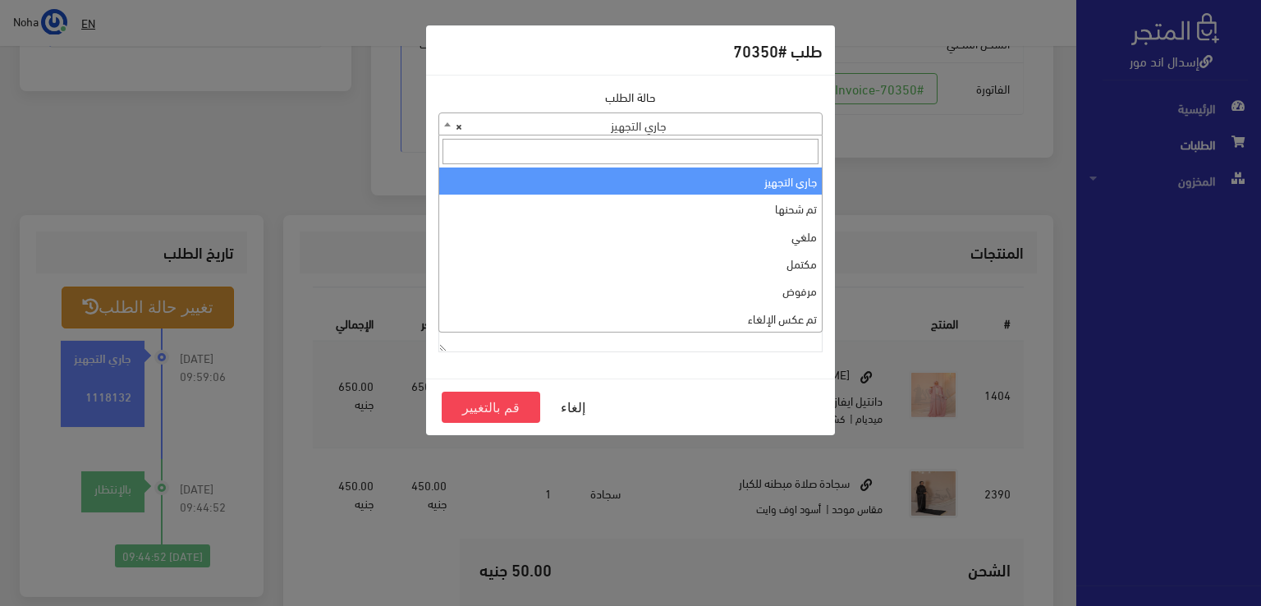
click at [662, 126] on span "× جاري التجهيز" at bounding box center [630, 124] width 382 height 23
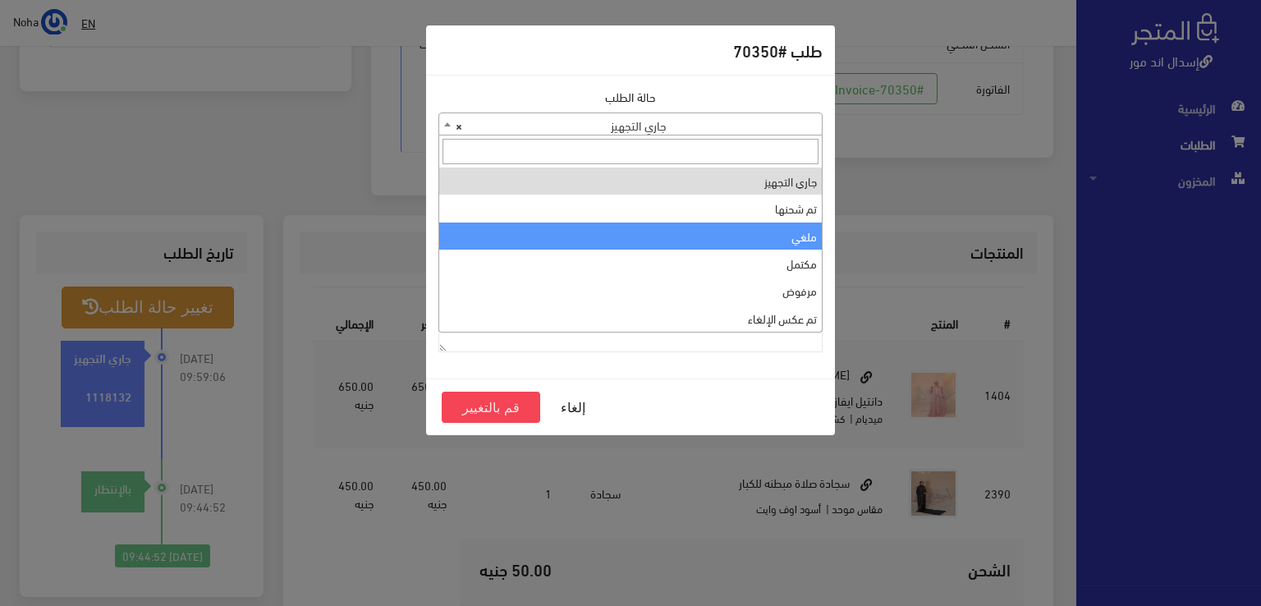
select select "3"
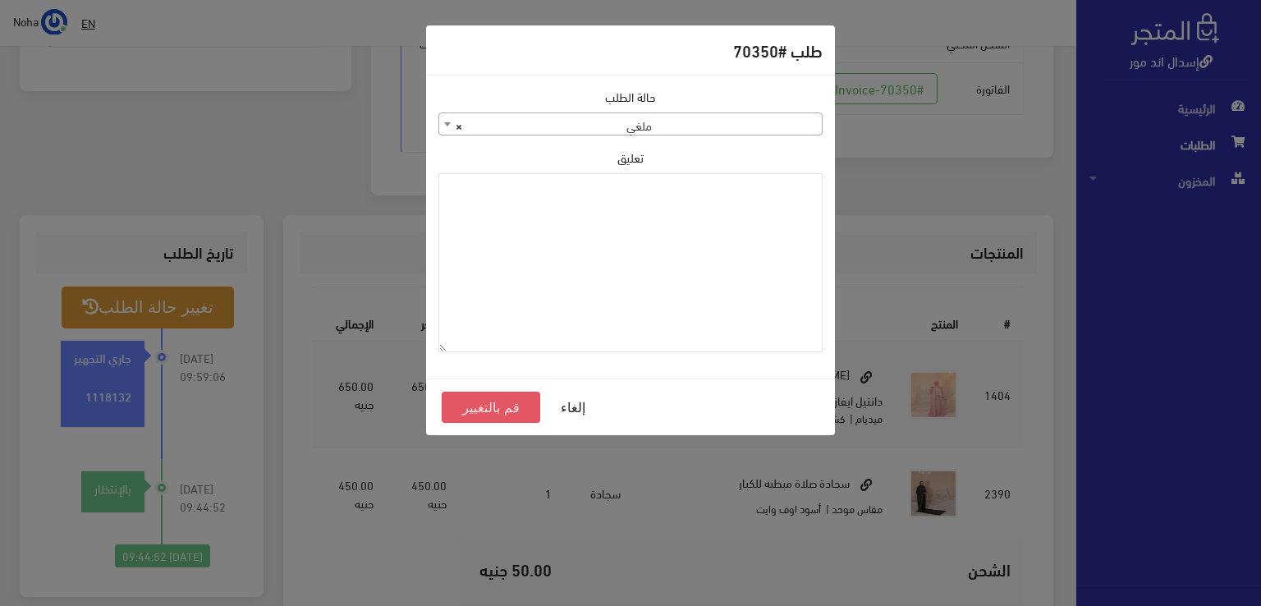
click at [488, 411] on button "قم بالتغيير" at bounding box center [491, 406] width 98 height 31
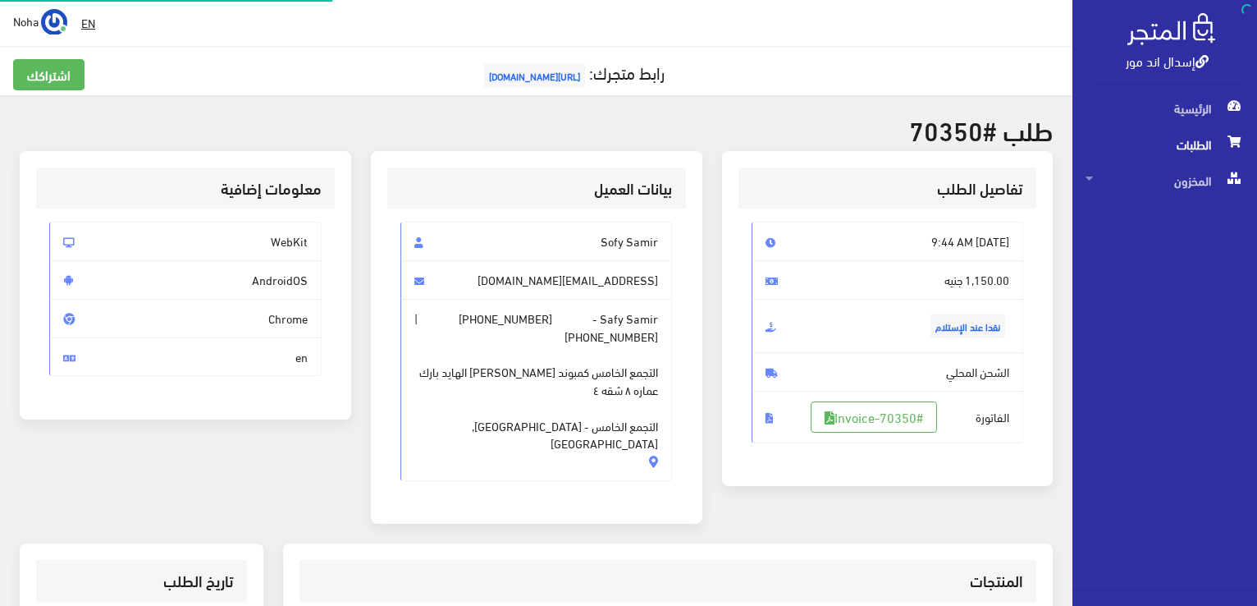
scroll to position [323, 0]
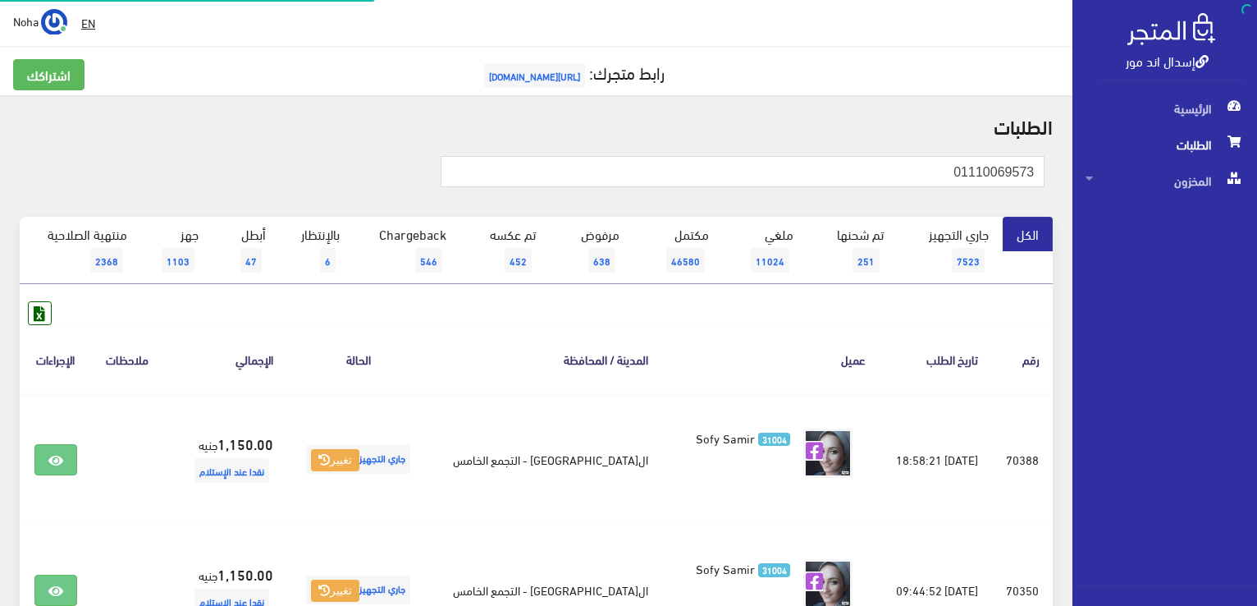
scroll to position [180, 0]
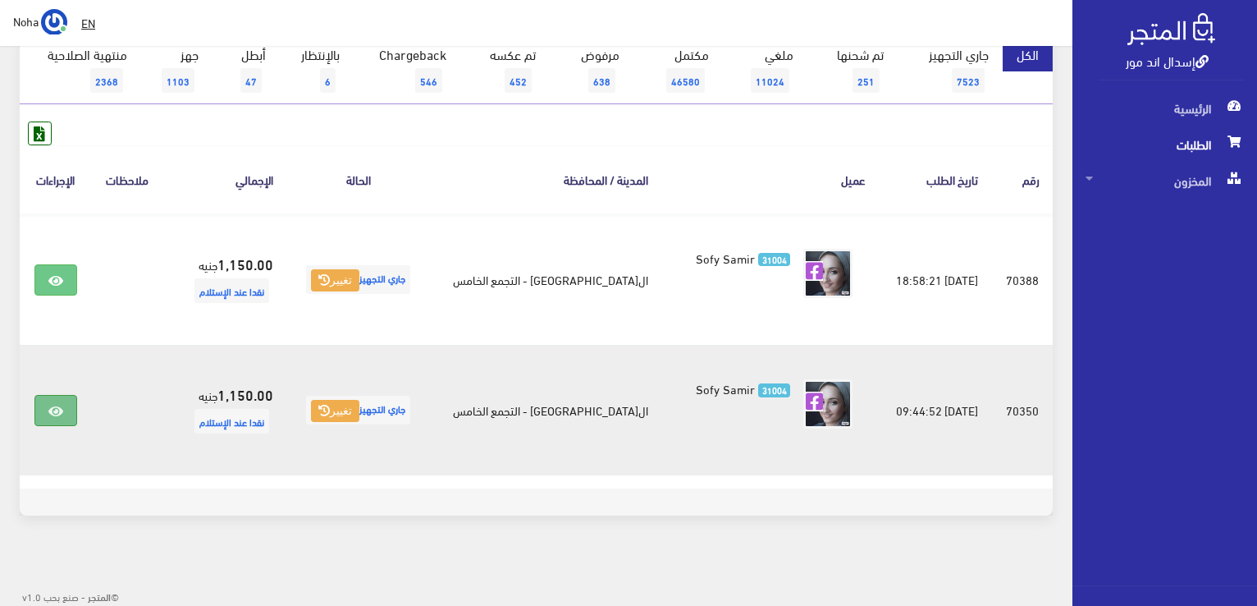
click at [56, 412] on icon at bounding box center [55, 411] width 15 height 13
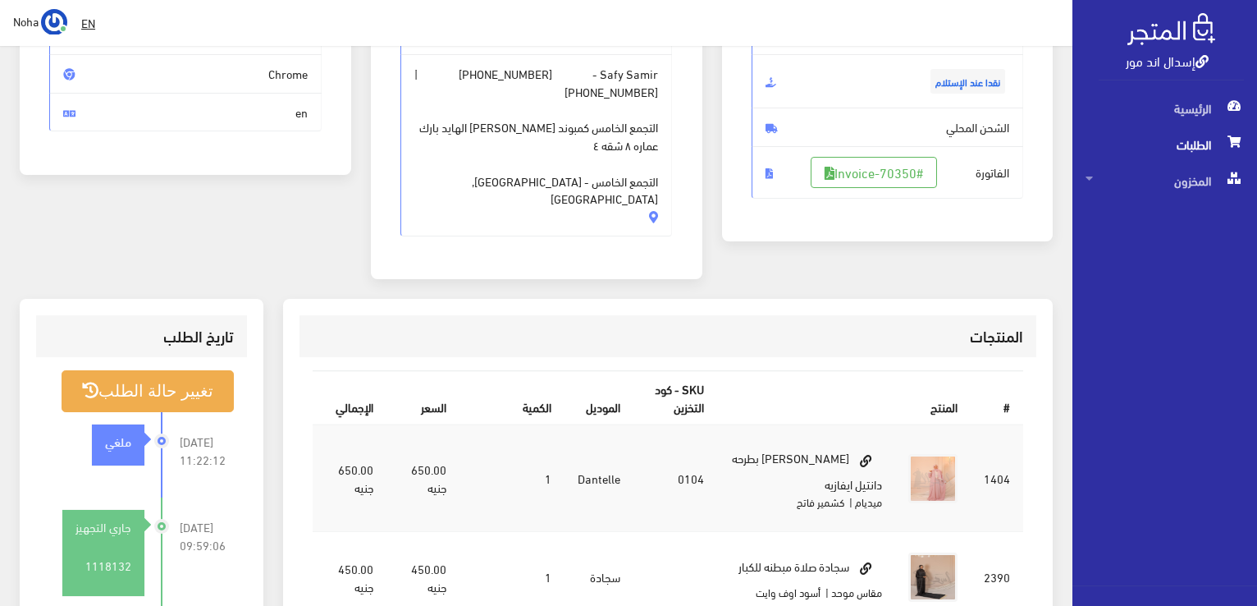
scroll to position [246, 0]
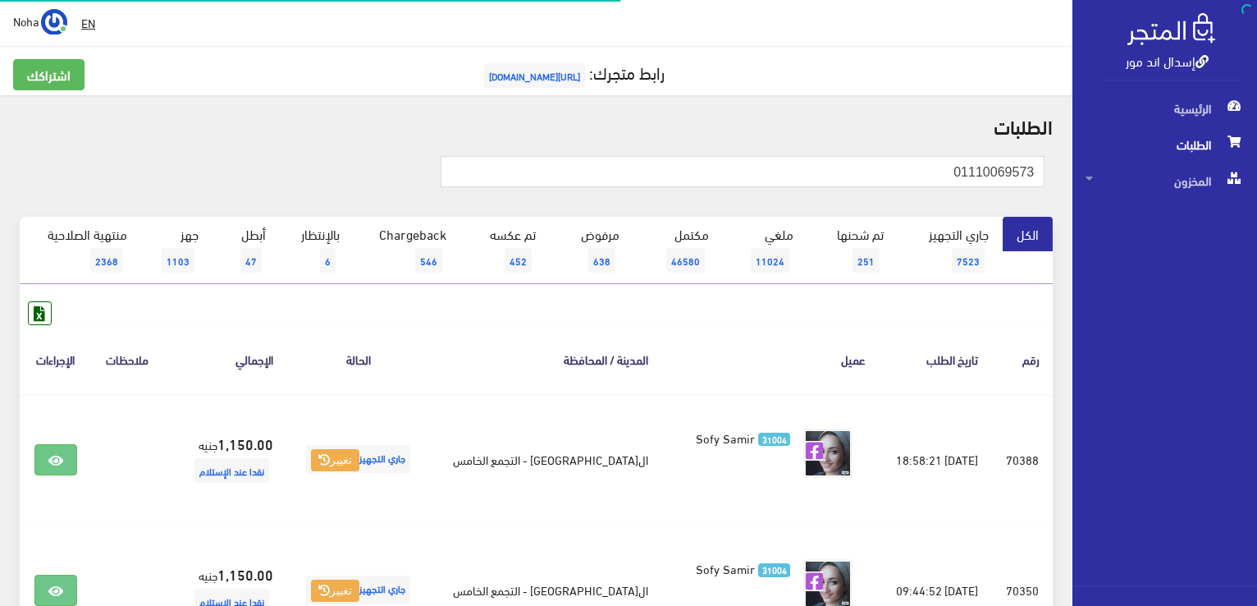
scroll to position [180, 0]
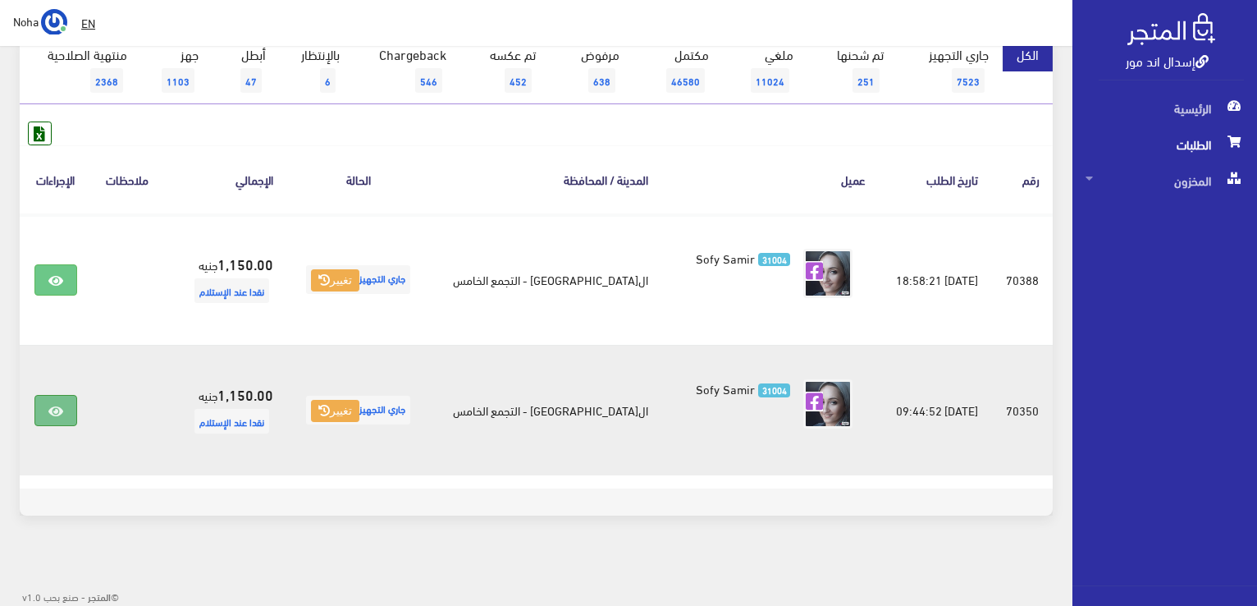
click at [71, 410] on link at bounding box center [55, 410] width 43 height 31
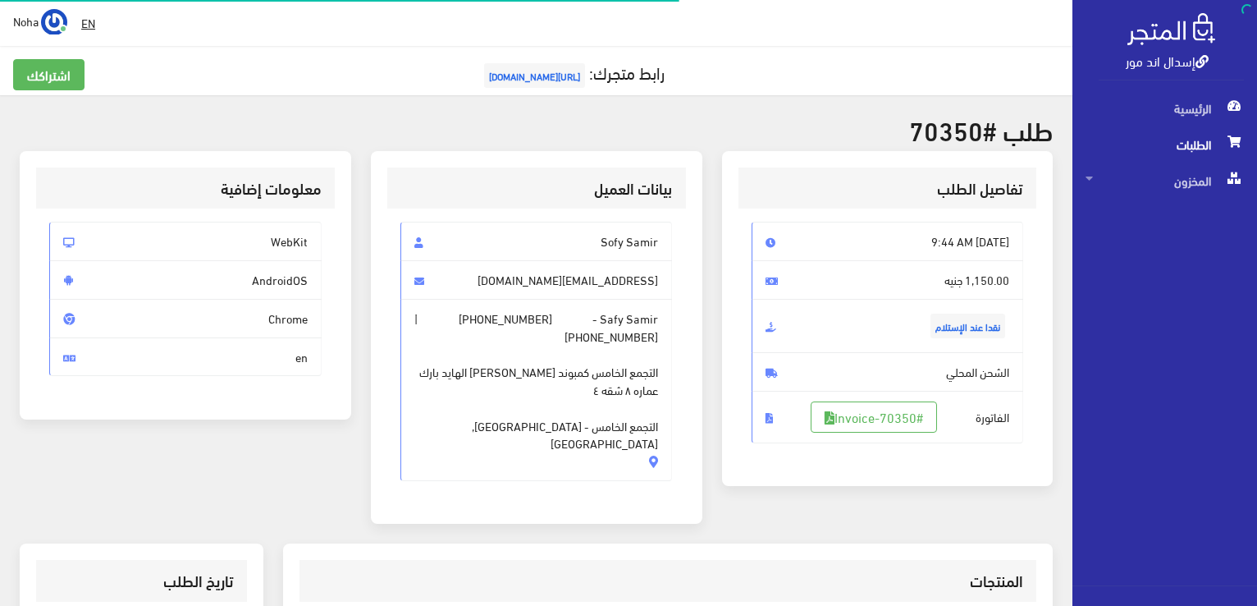
scroll to position [410, 0]
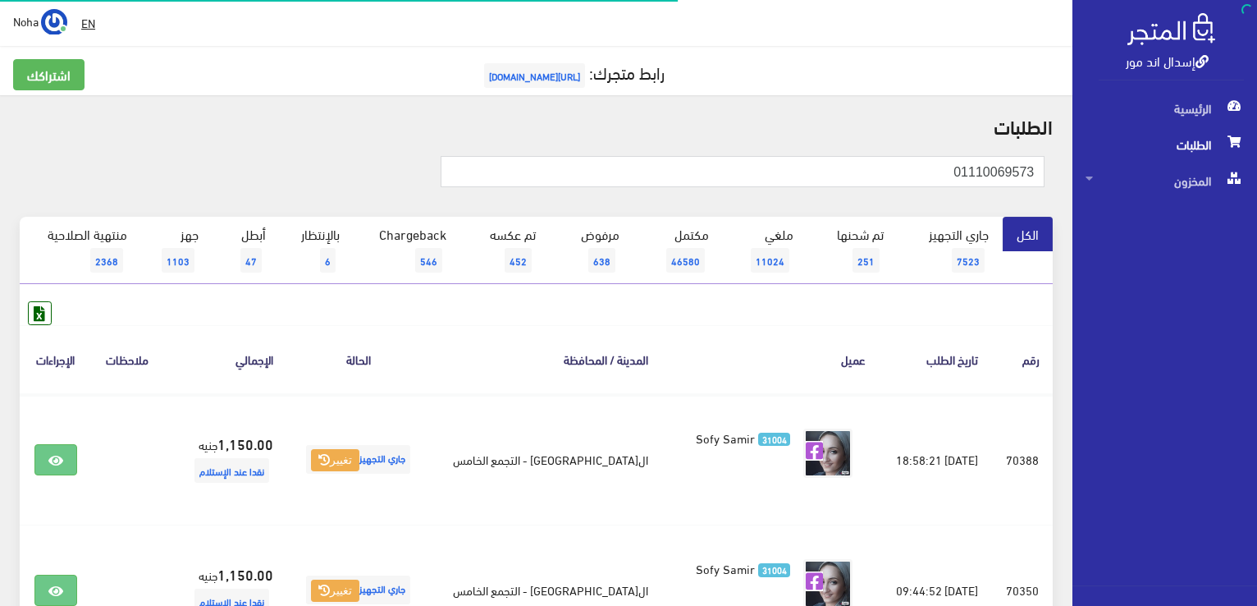
scroll to position [180, 0]
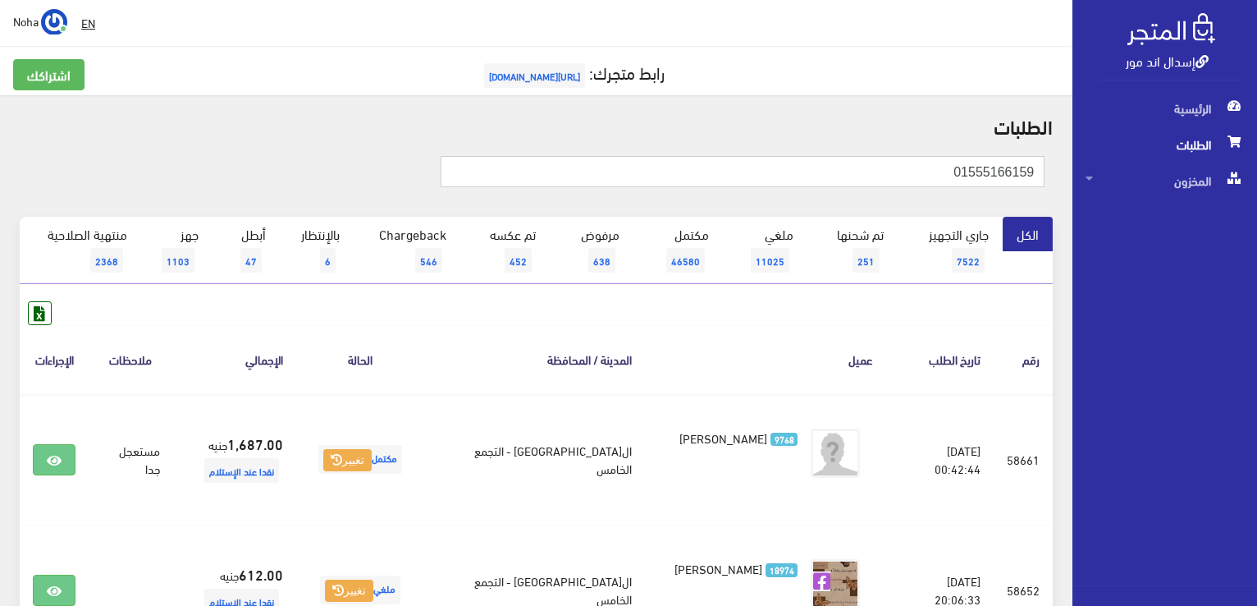
drag, startPoint x: 886, startPoint y: 179, endPoint x: 1239, endPoint y: 216, distance: 354.8
click at [1239, 216] on div "إسدال اند مور الرئيسية الطلبات المخزون" at bounding box center [628, 534] width 1257 height 1068
type input "01142044609"
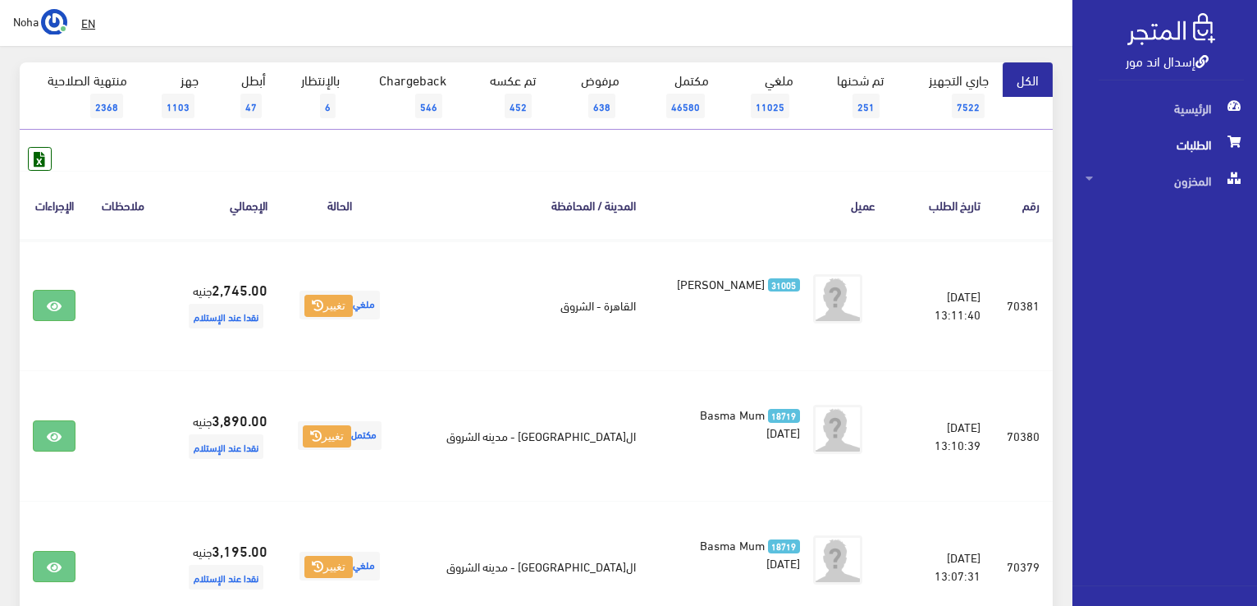
scroll to position [164, 0]
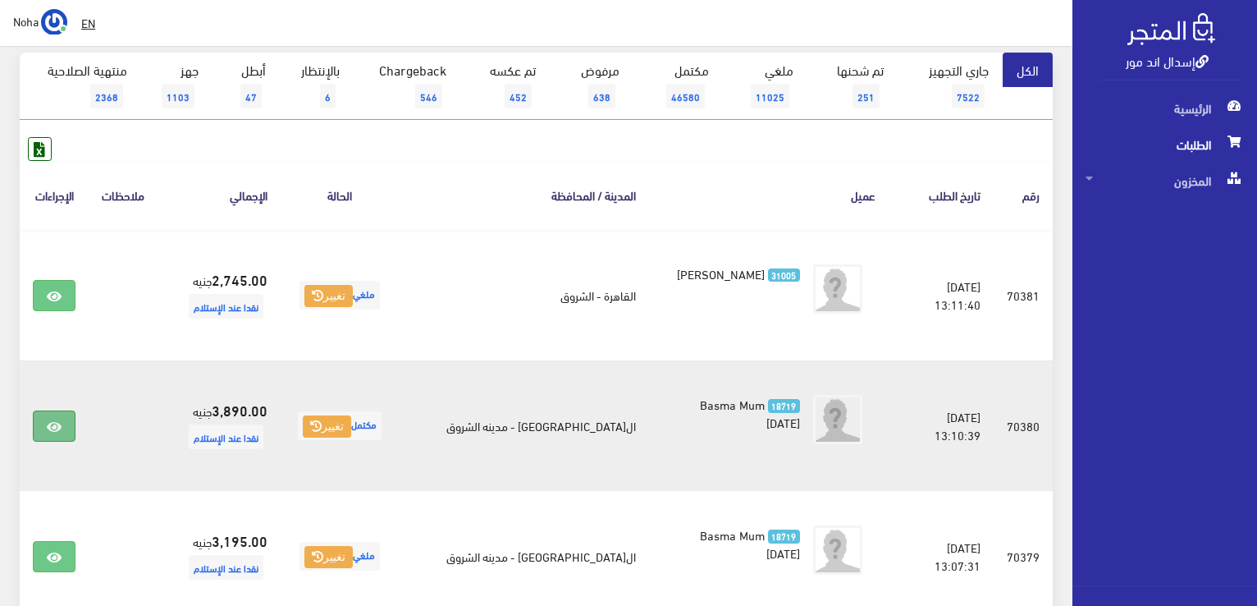
click at [62, 415] on link at bounding box center [54, 425] width 43 height 31
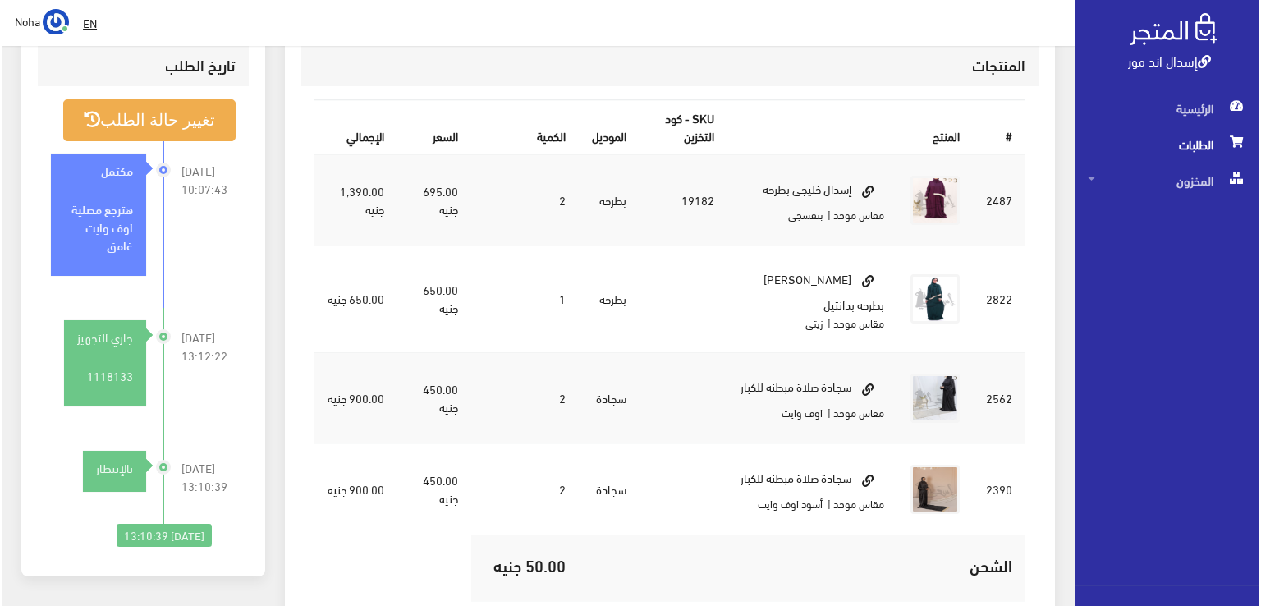
scroll to position [410, 0]
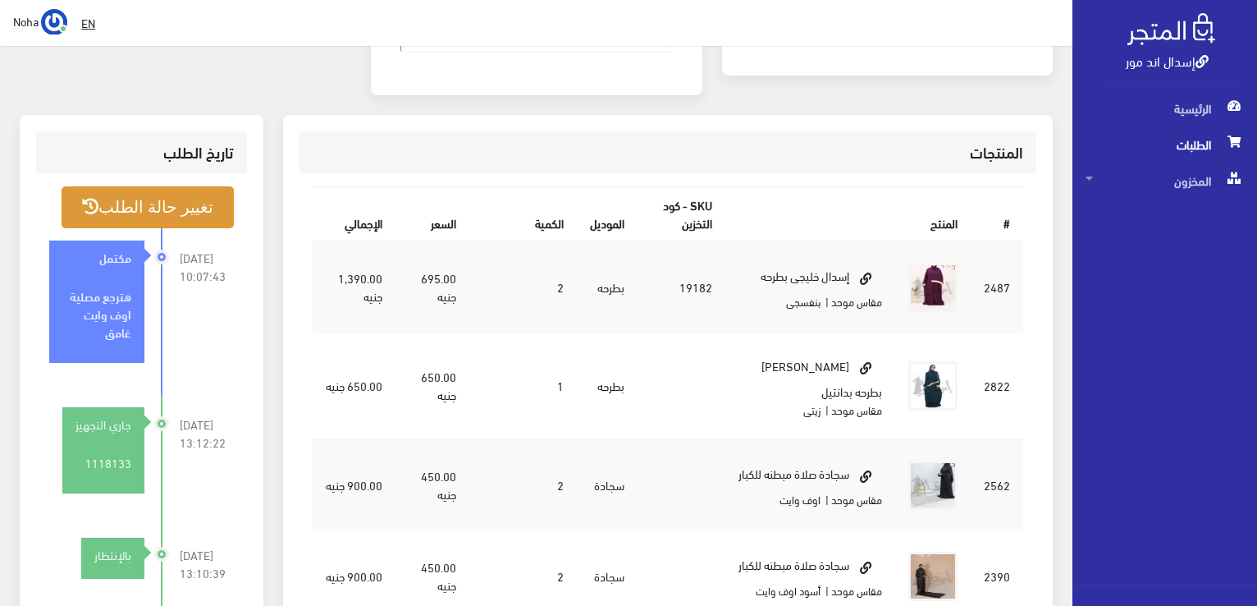
click at [199, 186] on button "تغيير حالة الطلب" at bounding box center [148, 207] width 172 height 42
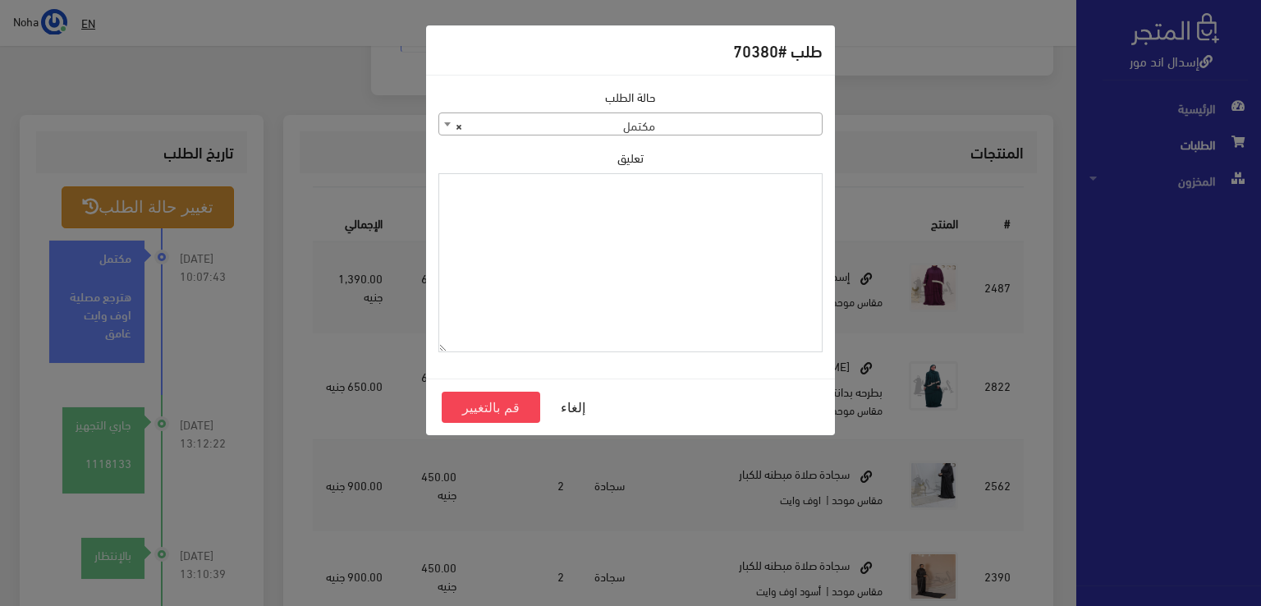
click at [549, 241] on textarea "تعليق" at bounding box center [630, 263] width 384 height 180
type textarea "h"
type textarea "ت"
type textarea "اخدت واحده تانيه"
click at [514, 408] on button "قم بالتغيير" at bounding box center [491, 406] width 98 height 31
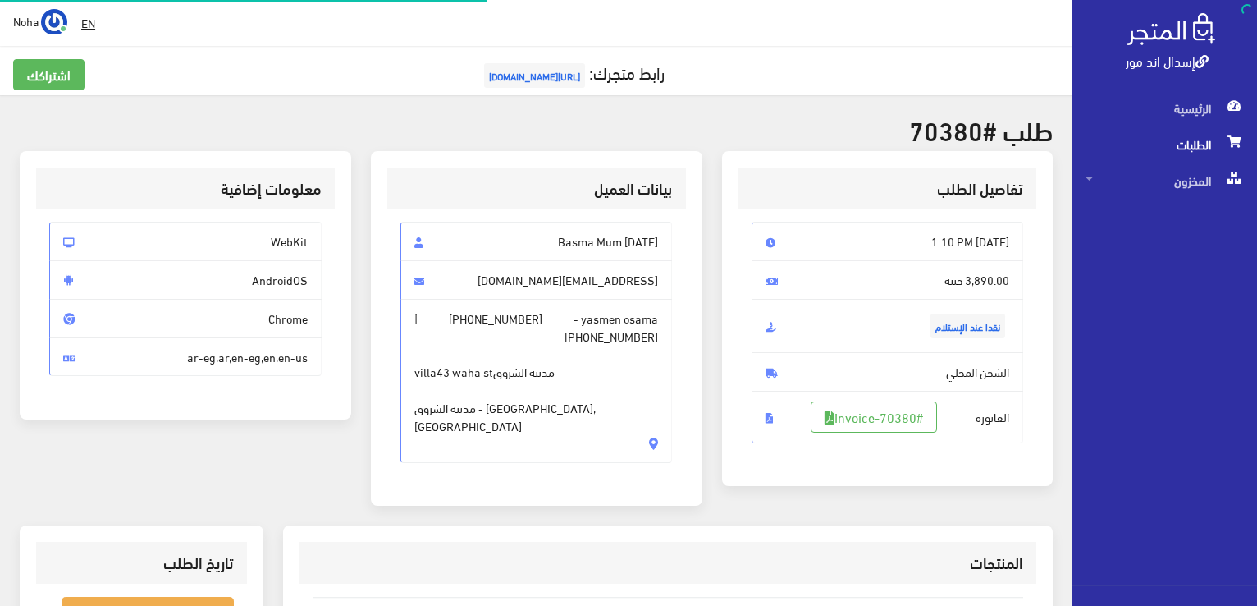
scroll to position [393, 0]
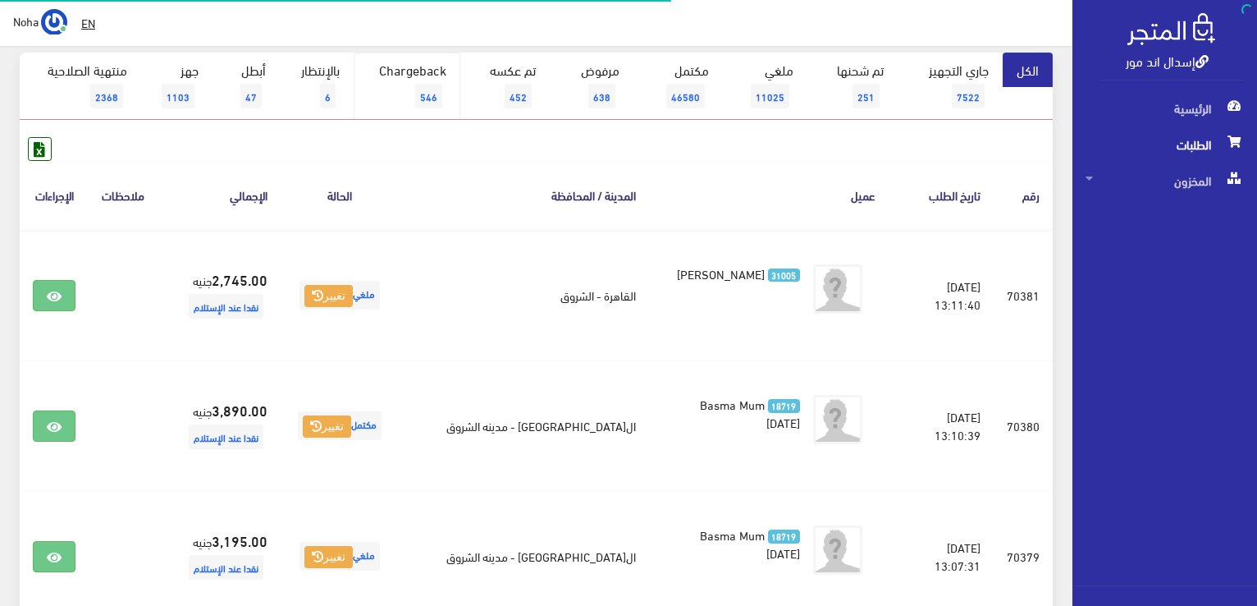
scroll to position [164, 0]
click at [320, 70] on link "بالإنتظار 6" at bounding box center [317, 86] width 74 height 67
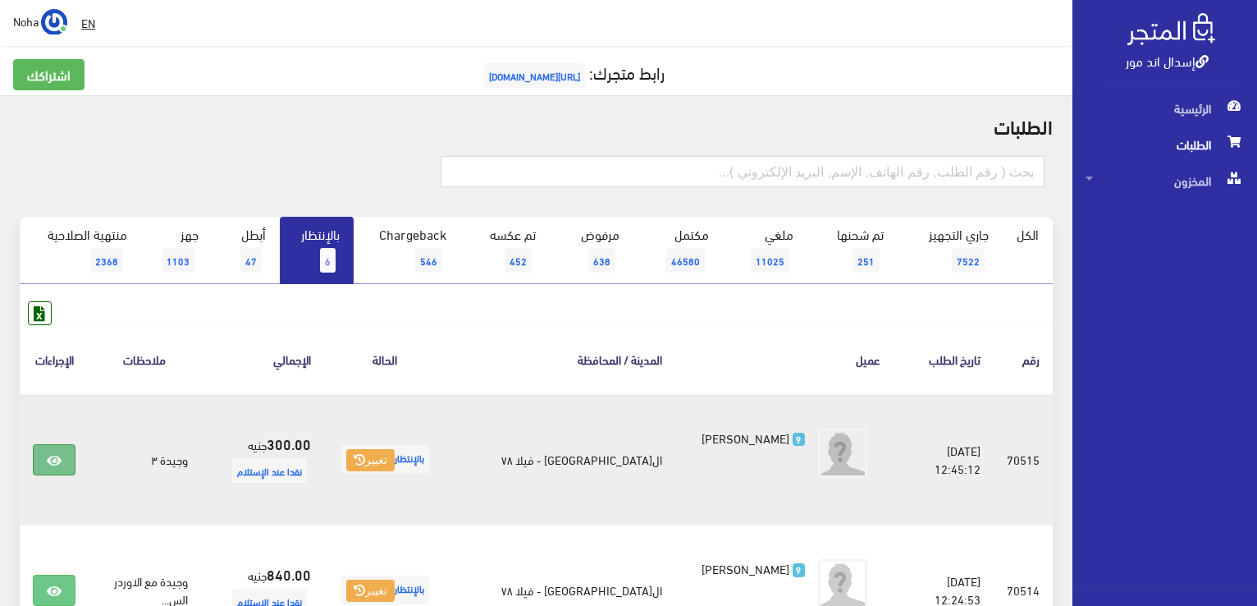
click at [57, 460] on icon at bounding box center [54, 460] width 15 height 13
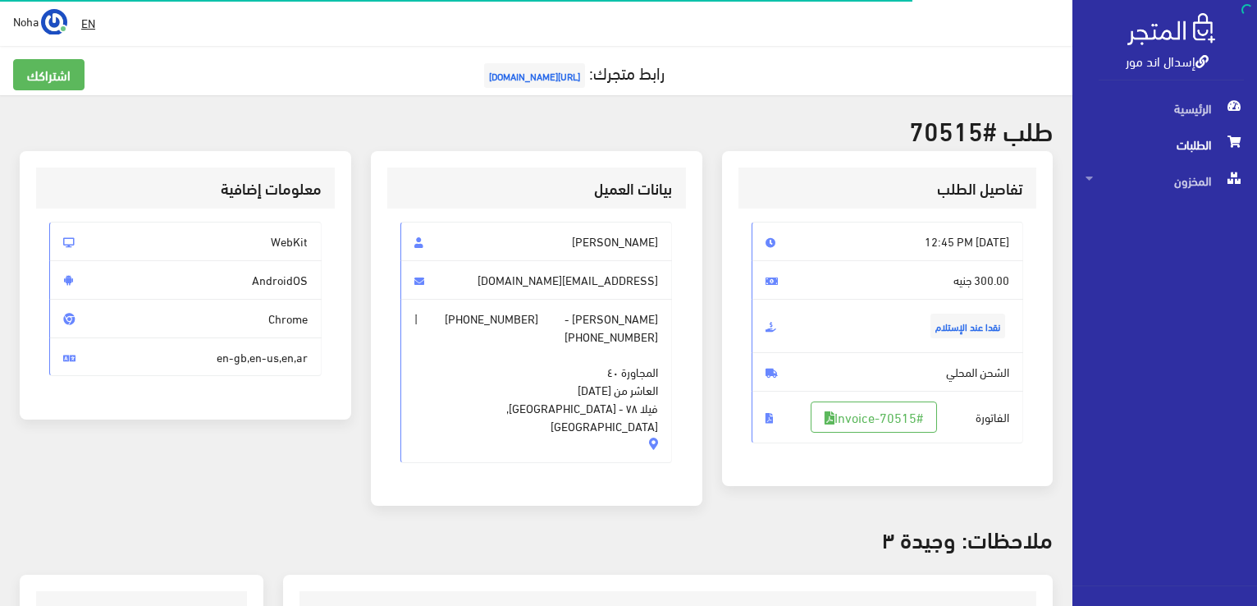
scroll to position [328, 0]
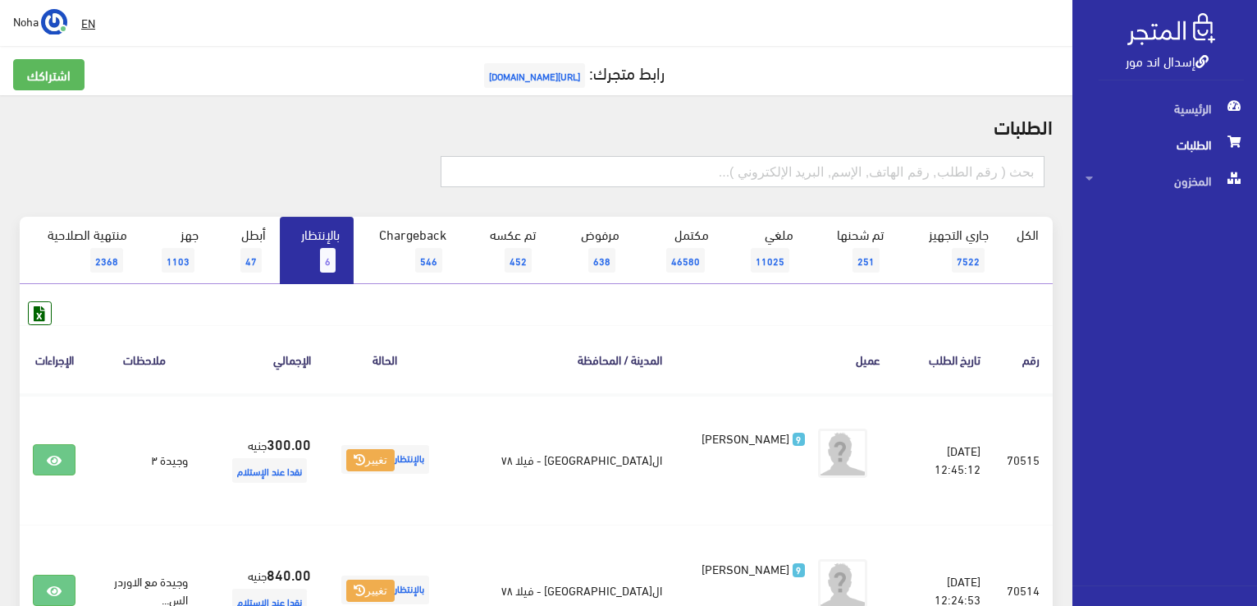
click at [866, 172] on input "text" at bounding box center [743, 171] width 604 height 31
type input "01010114804"
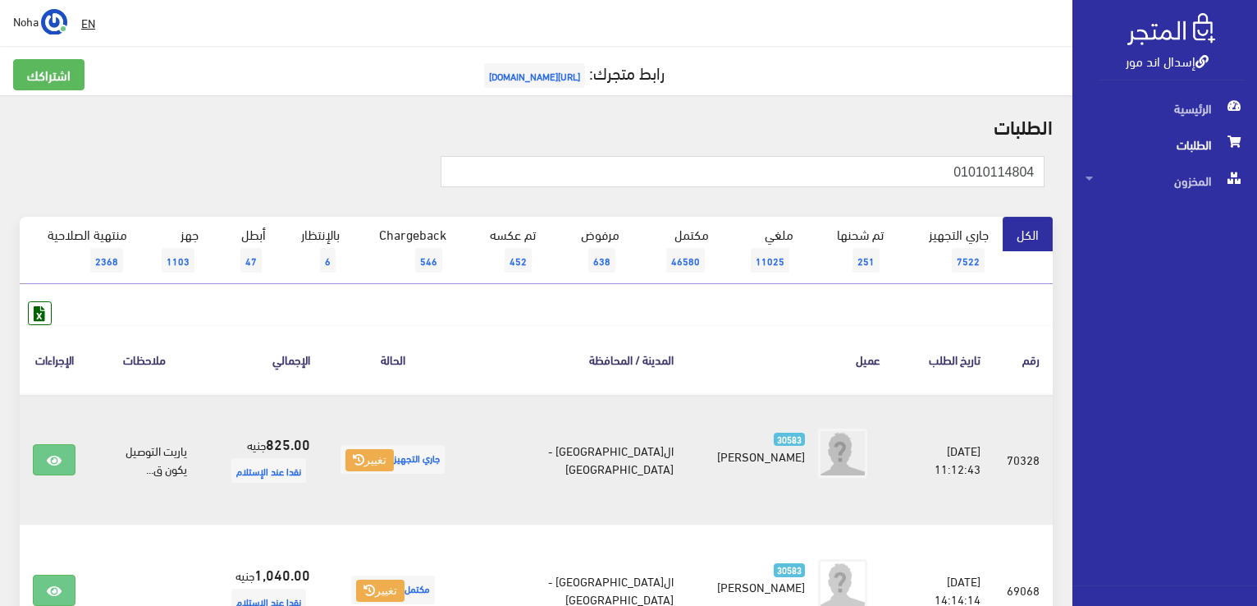
click at [437, 478] on td "جاري التجهيز تغيير" at bounding box center [392, 459] width 139 height 131
click at [394, 460] on button "تغيير" at bounding box center [370, 460] width 48 height 23
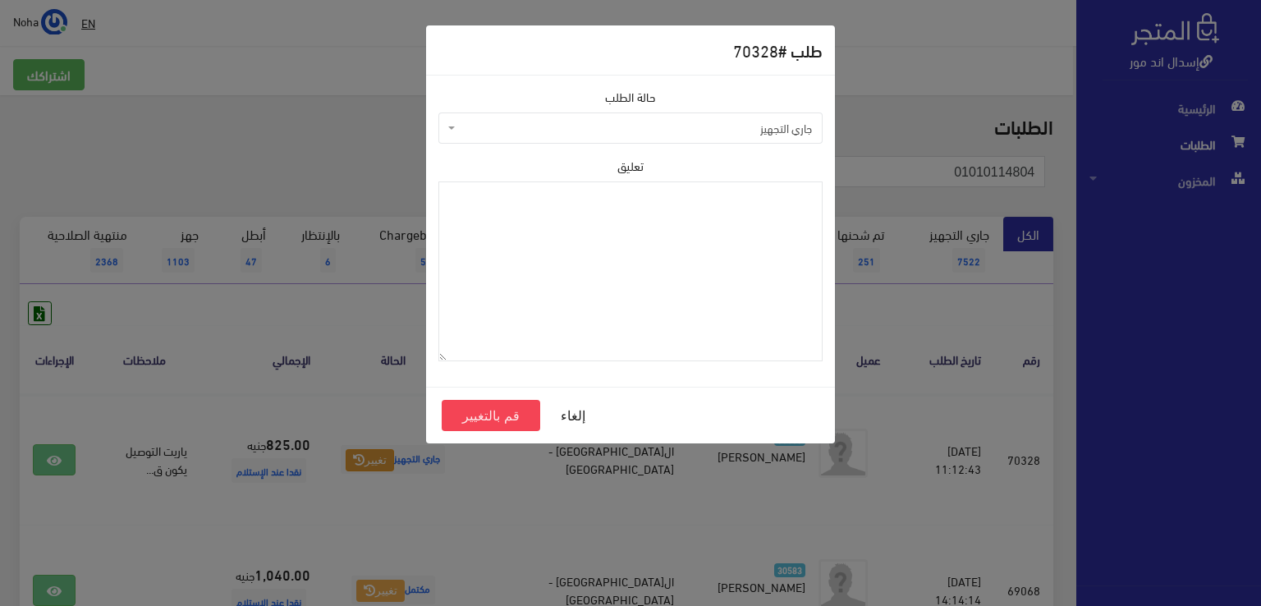
click at [633, 145] on div "حالة الطلب جاري التجهيز تم شحنها ملغي مكتمل مرفوض تم عكس الإلغاء فشل تم رد المب…" at bounding box center [630, 231] width 404 height 286
click at [633, 132] on span "جاري التجهيز" at bounding box center [635, 128] width 353 height 16
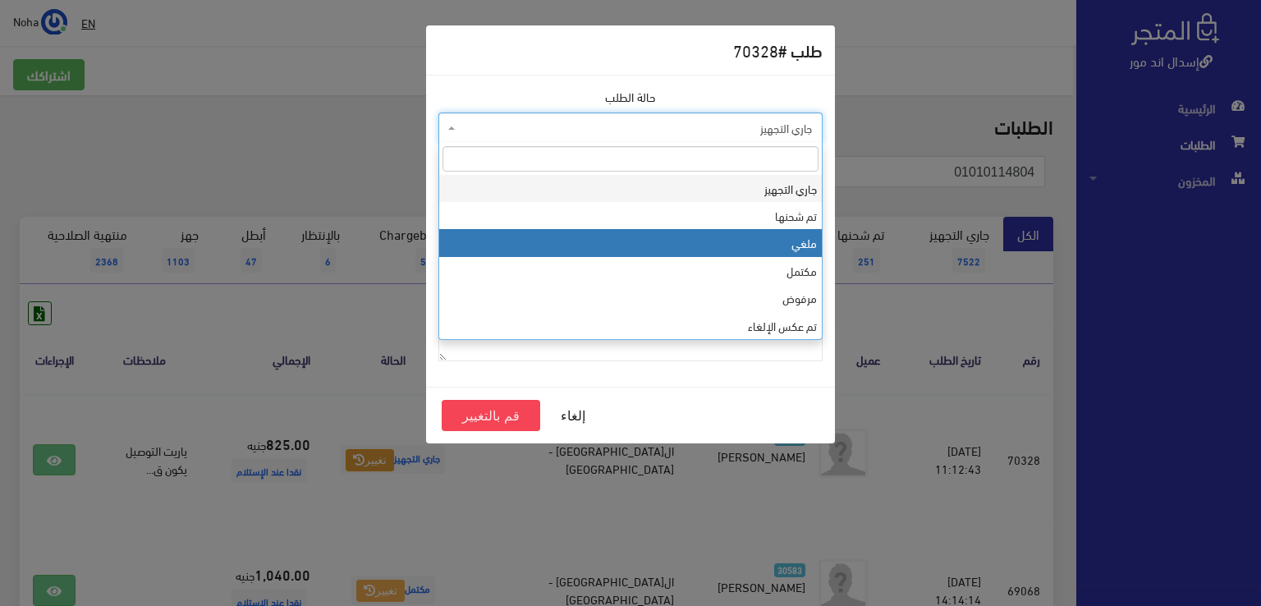
drag, startPoint x: 633, startPoint y: 242, endPoint x: 612, endPoint y: 267, distance: 32.1
select select "3"
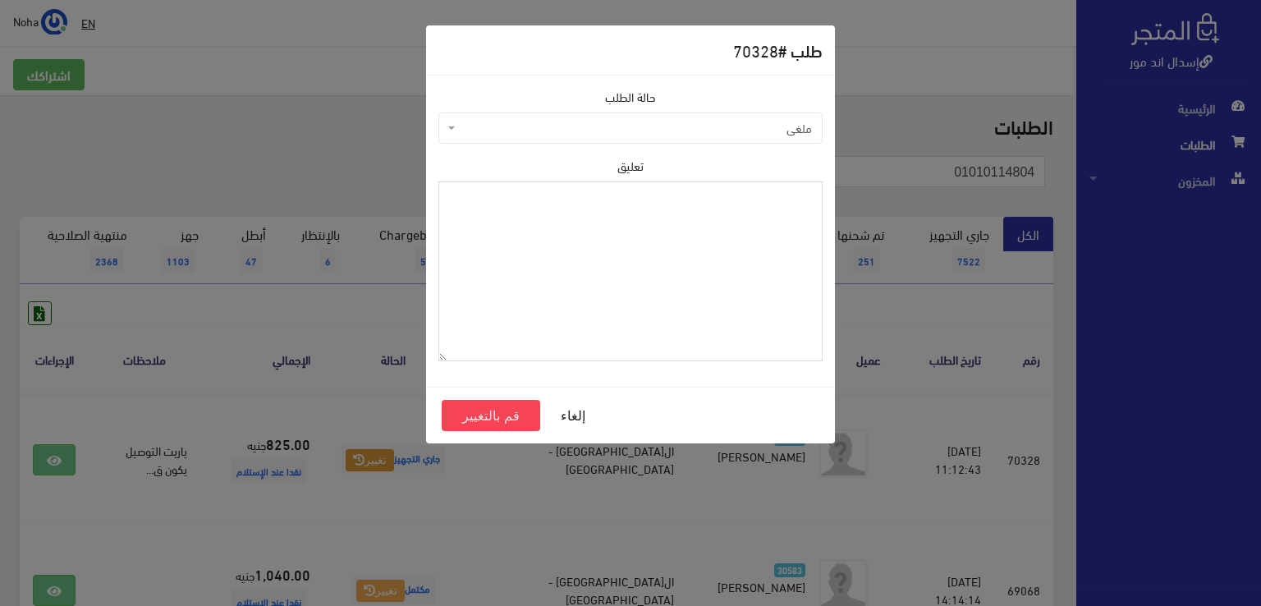
click at [601, 278] on textarea "تعليق" at bounding box center [630, 271] width 384 height 180
type textarea "شحنه لاغيه"
click at [480, 412] on button "قم بالتغيير" at bounding box center [491, 415] width 98 height 31
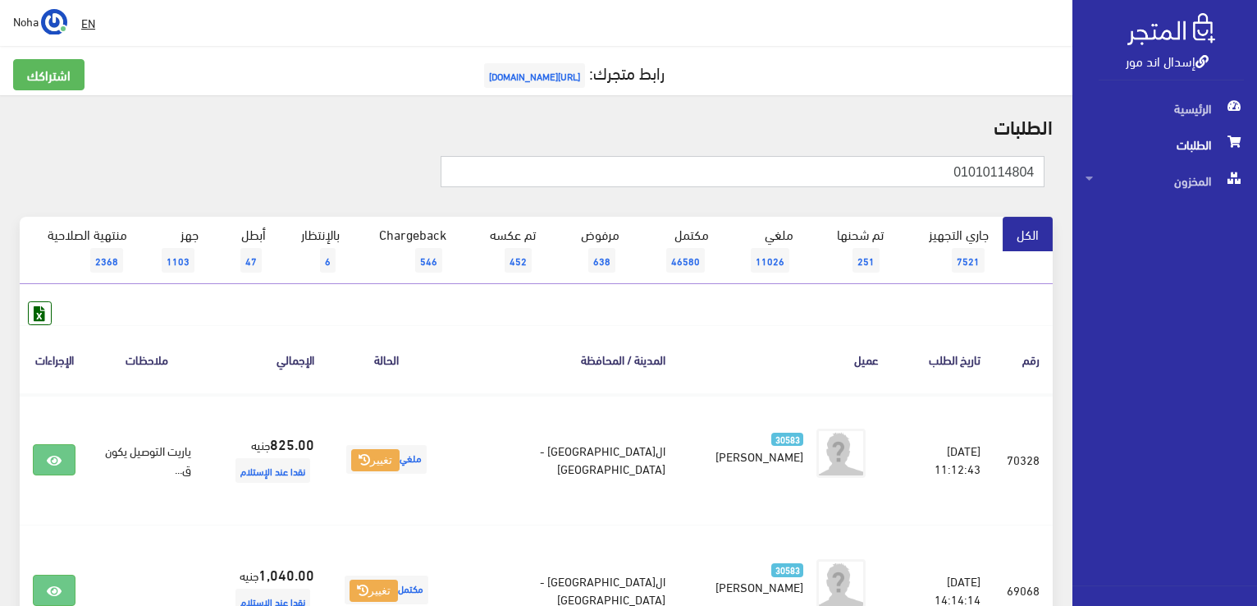
drag, startPoint x: 936, startPoint y: 180, endPoint x: 1260, endPoint y: 332, distance: 358.3
click at [1257, 332] on html "إسدال اند مور الرئيسية الطلبات" at bounding box center [628, 303] width 1257 height 606
type input "70206"
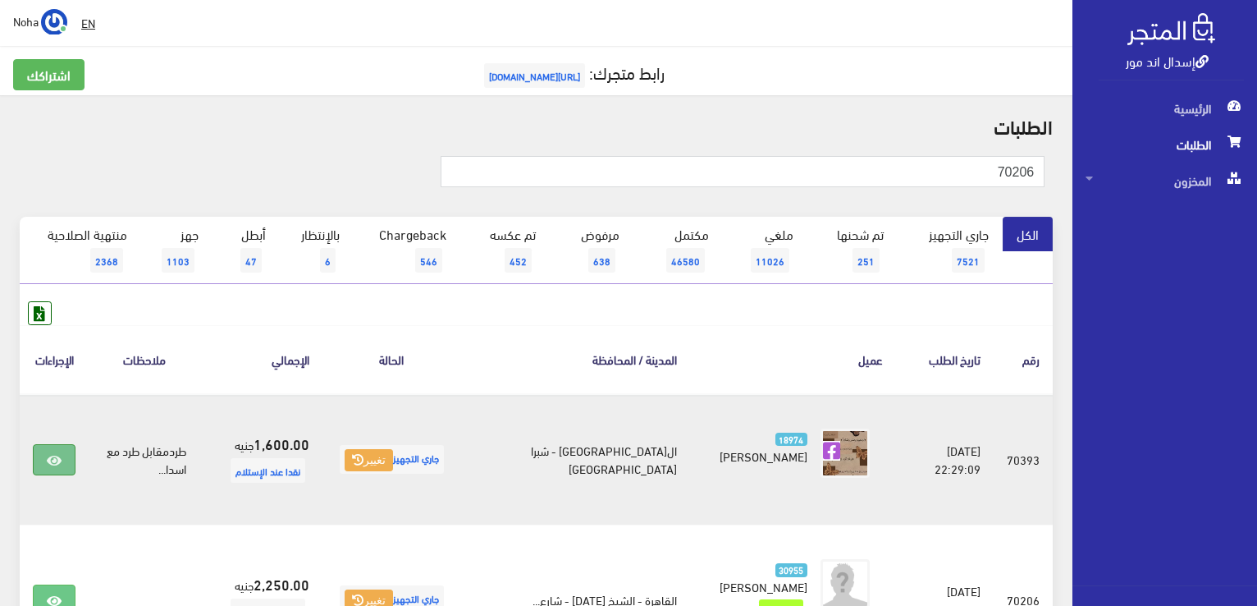
click at [53, 458] on icon at bounding box center [54, 460] width 15 height 13
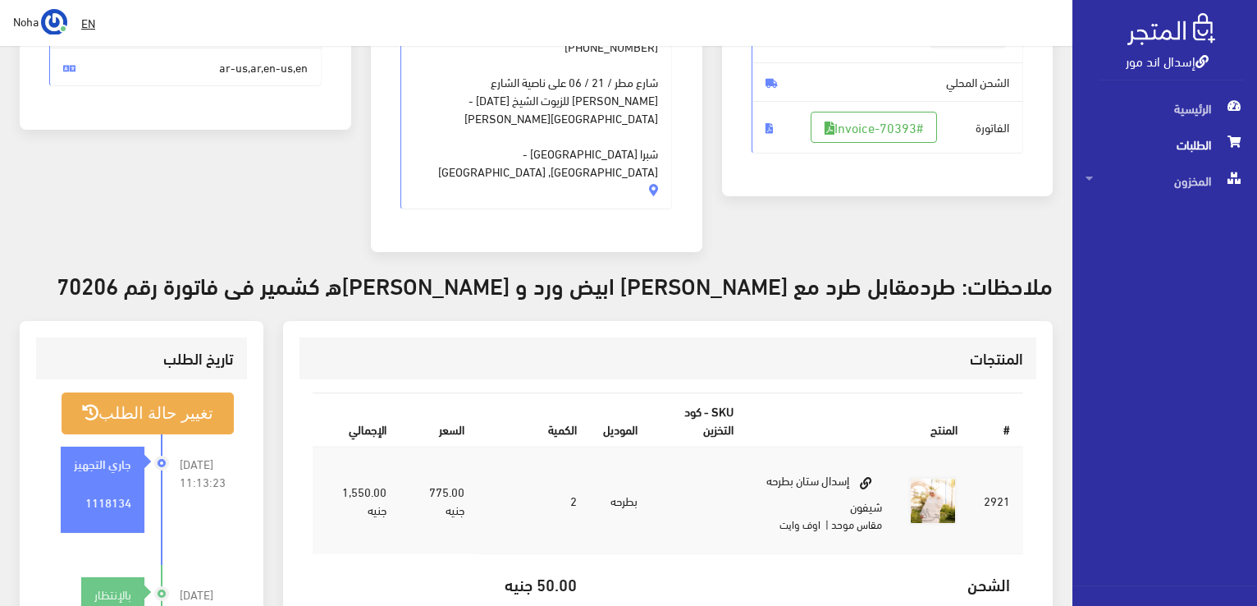
scroll to position [328, 0]
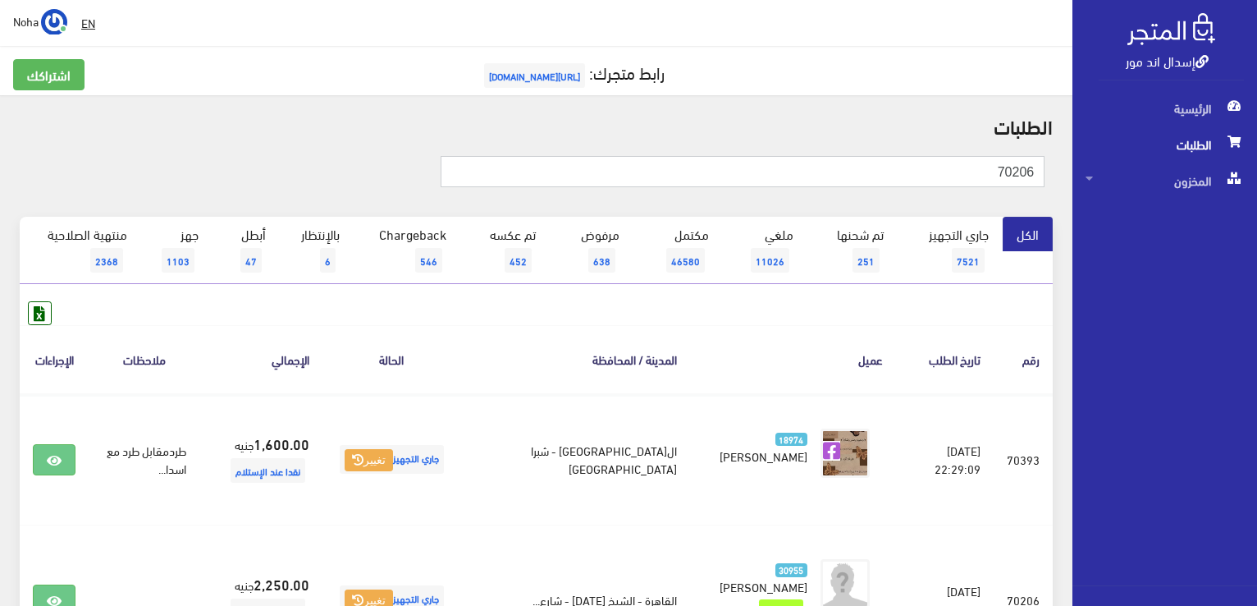
drag, startPoint x: 886, startPoint y: 176, endPoint x: 1260, endPoint y: 403, distance: 437.9
click at [1257, 403] on html "إسدال اند مور الرئيسية الطلبات" at bounding box center [628, 303] width 1257 height 606
type input "70166"
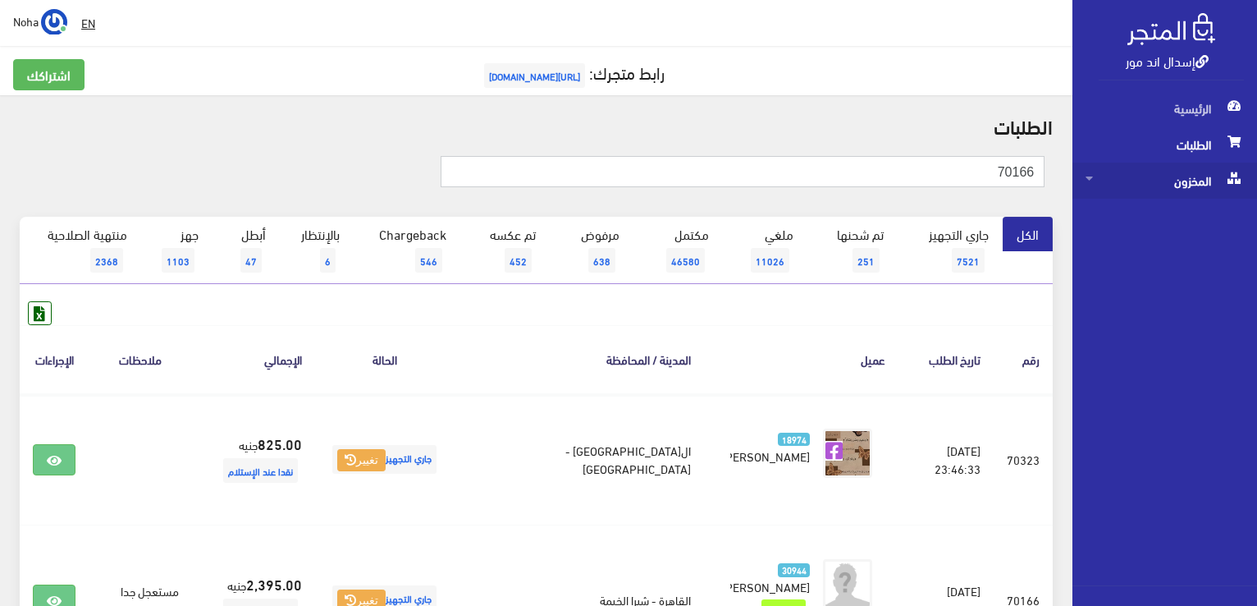
drag, startPoint x: 956, startPoint y: 163, endPoint x: 1218, endPoint y: 167, distance: 261.9
type input "70261"
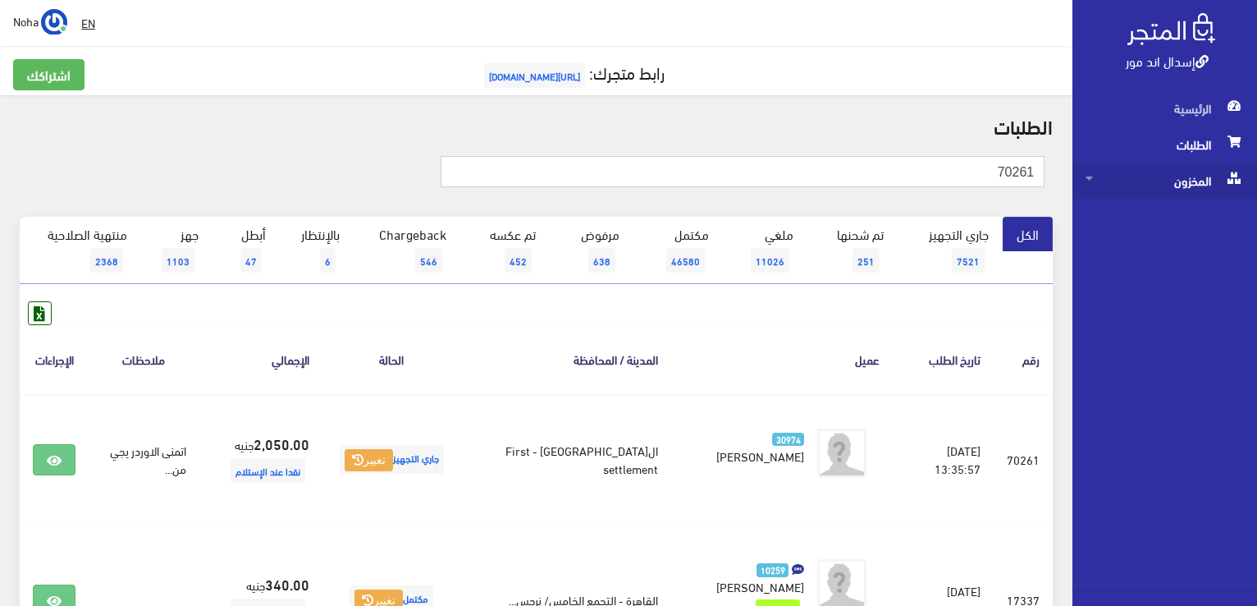
drag, startPoint x: 947, startPoint y: 169, endPoint x: 1217, endPoint y: 185, distance: 270.5
click at [1217, 185] on div "إسدال اند مور الرئيسية الطلبات المخزون" at bounding box center [628, 468] width 1257 height 937
type input "69213"
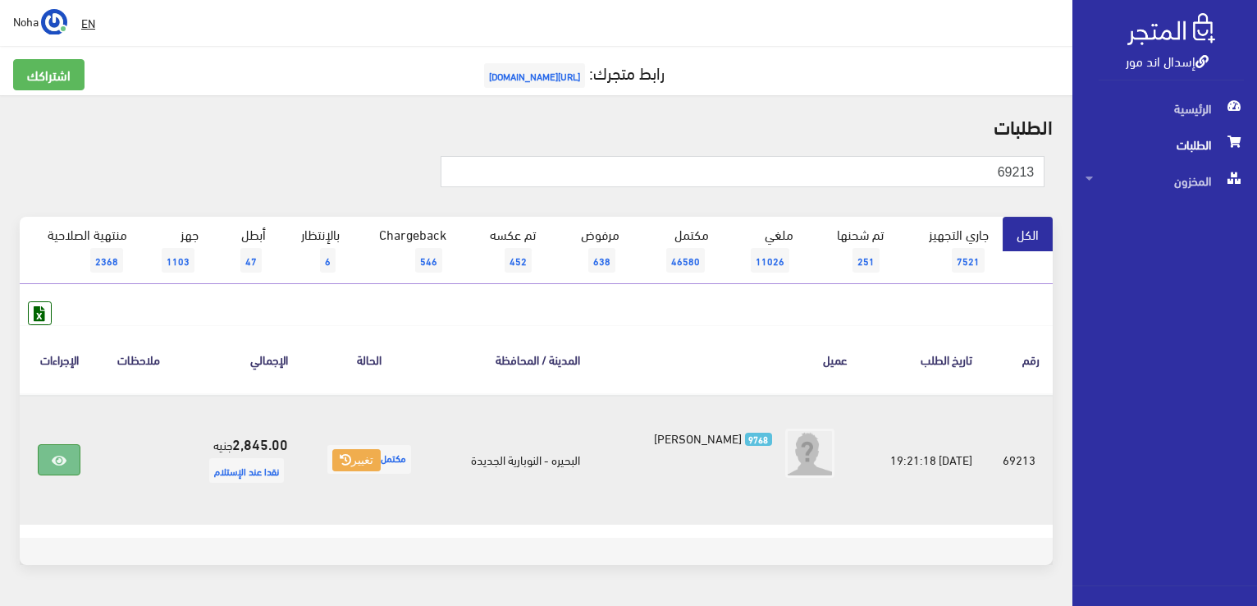
click at [46, 460] on link at bounding box center [59, 459] width 43 height 31
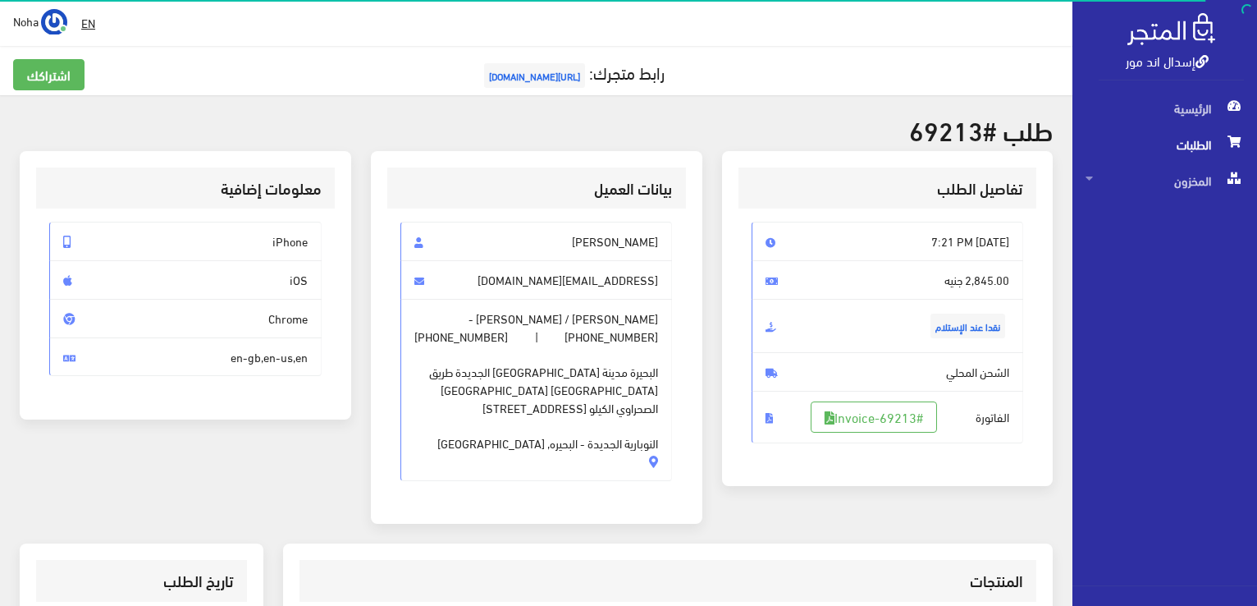
scroll to position [410, 0]
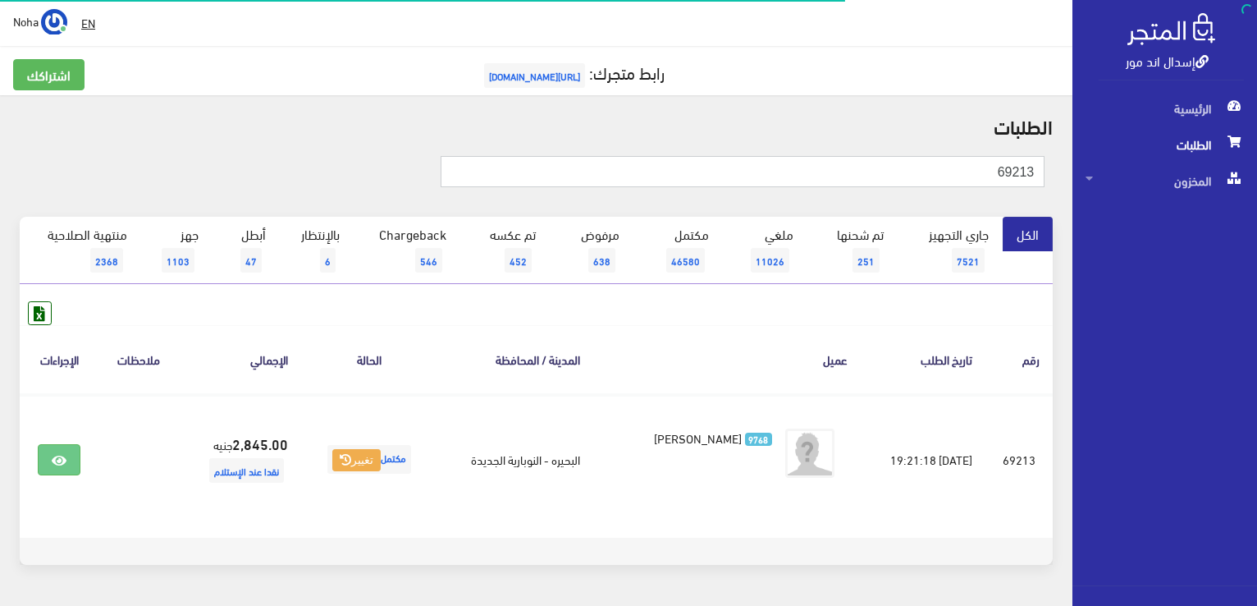
drag, startPoint x: 979, startPoint y: 172, endPoint x: 1179, endPoint y: 223, distance: 206.8
click at [1179, 223] on div "إسدال اند مور الرئيسية الطلبات المخزون" at bounding box center [628, 328] width 1257 height 657
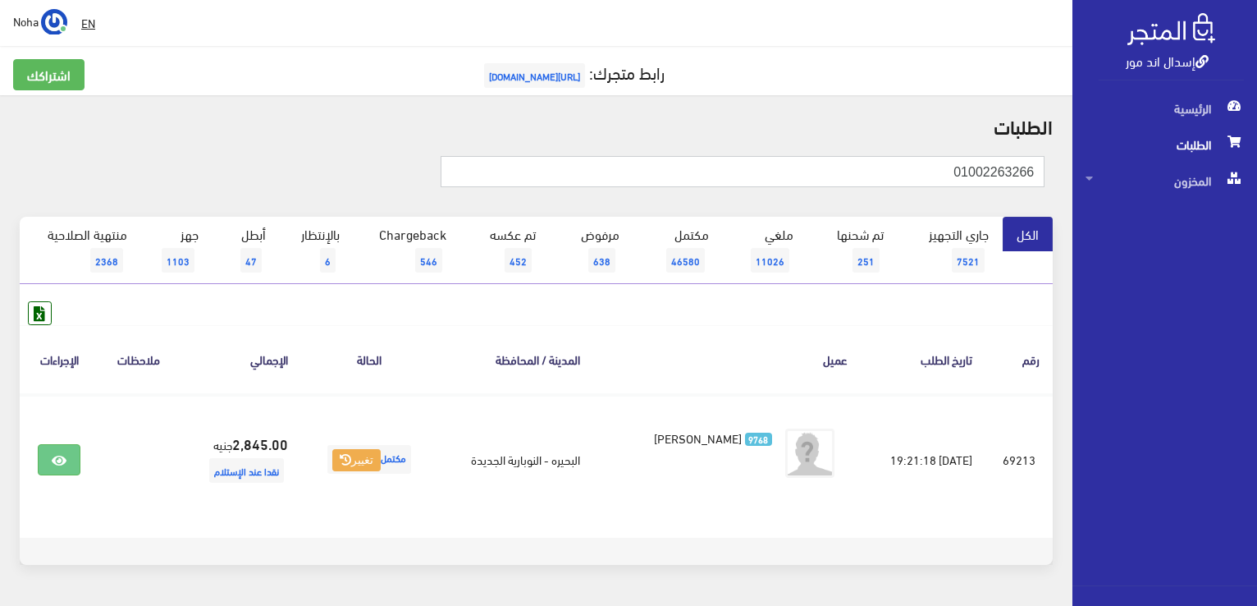
type input "01002263266"
drag, startPoint x: 877, startPoint y: 161, endPoint x: 1252, endPoint y: 66, distance: 387.0
click at [1257, 63] on html "إسدال اند مور الرئيسية الطلبات" at bounding box center [628, 303] width 1257 height 606
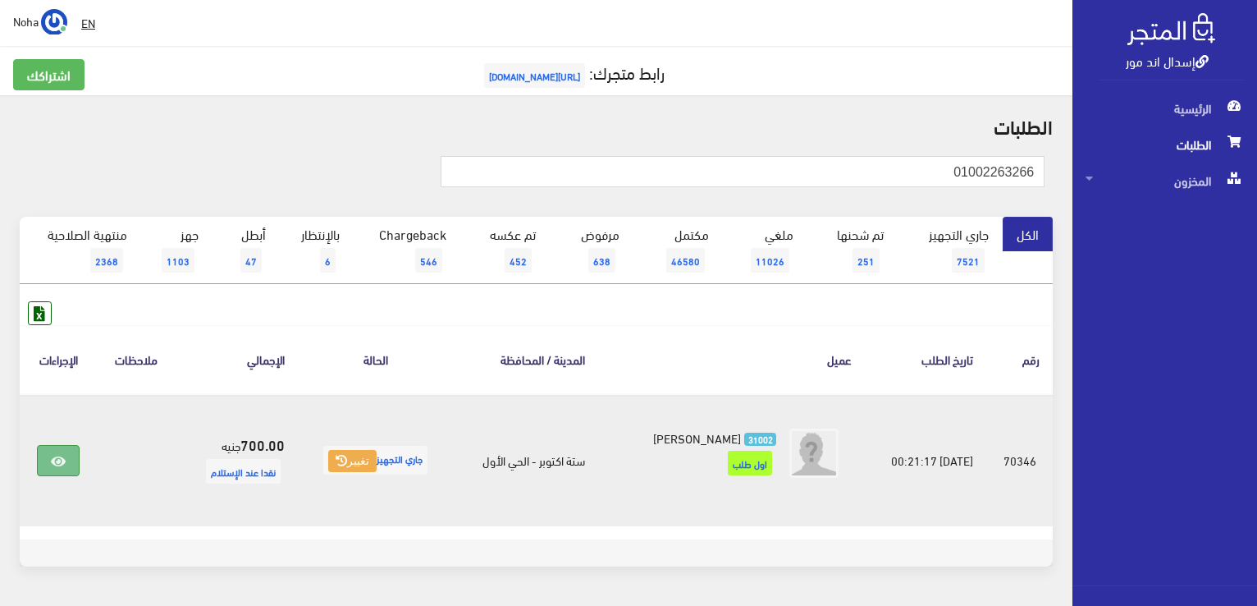
click at [39, 462] on link at bounding box center [58, 460] width 43 height 31
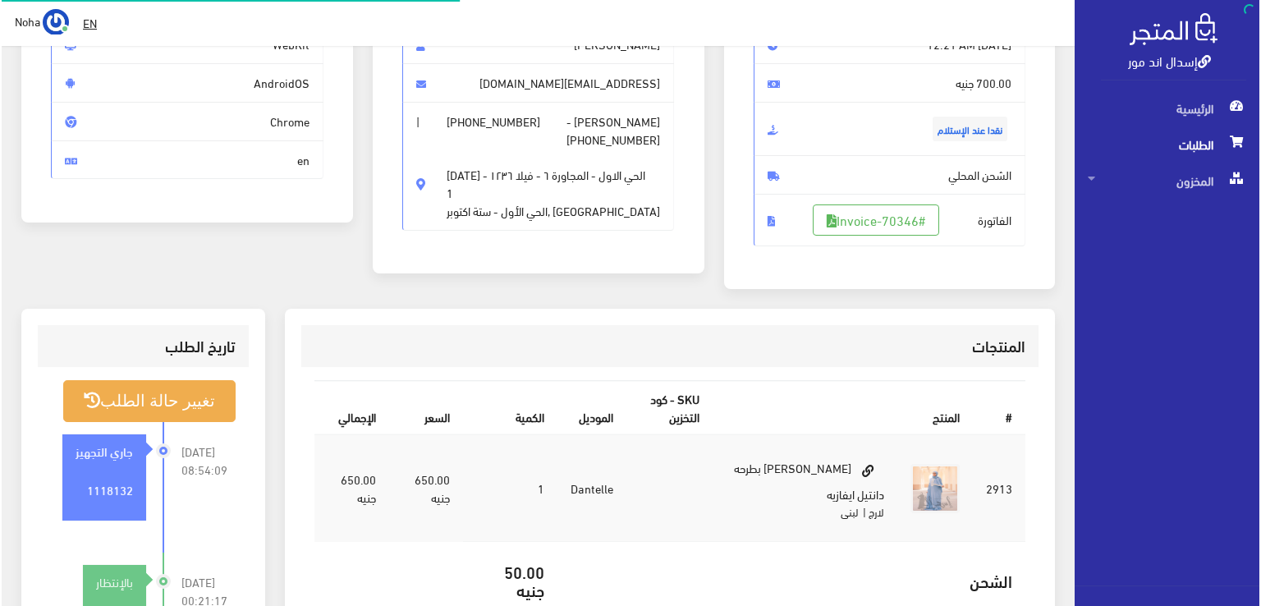
scroll to position [328, 0]
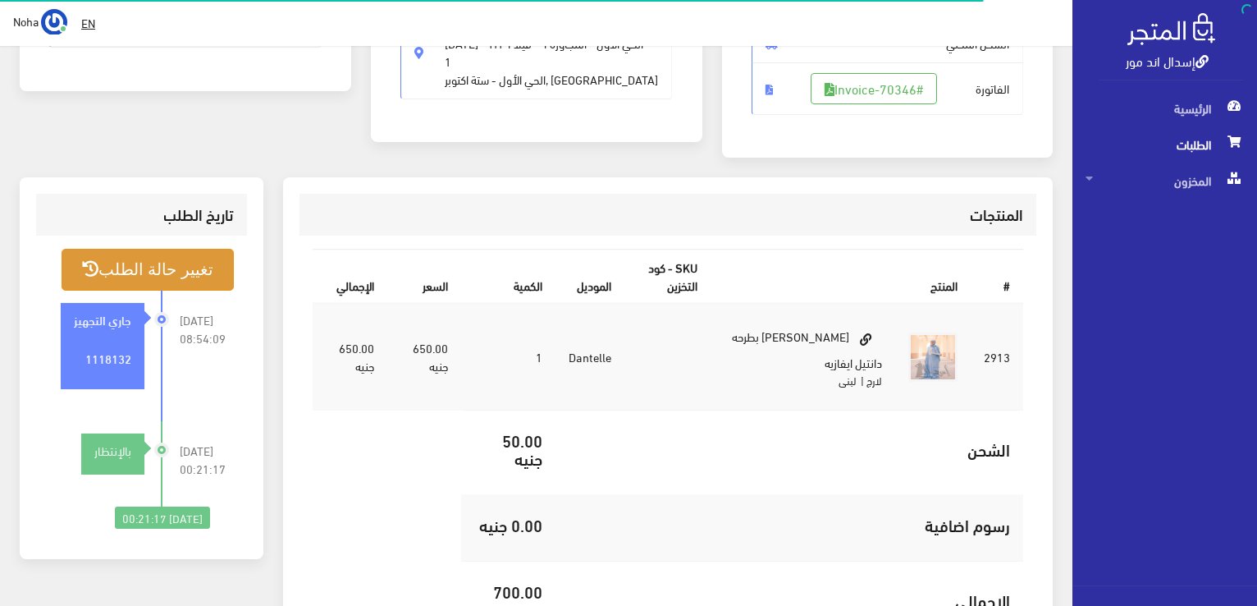
click at [153, 270] on button "تغيير حالة الطلب" at bounding box center [148, 270] width 172 height 42
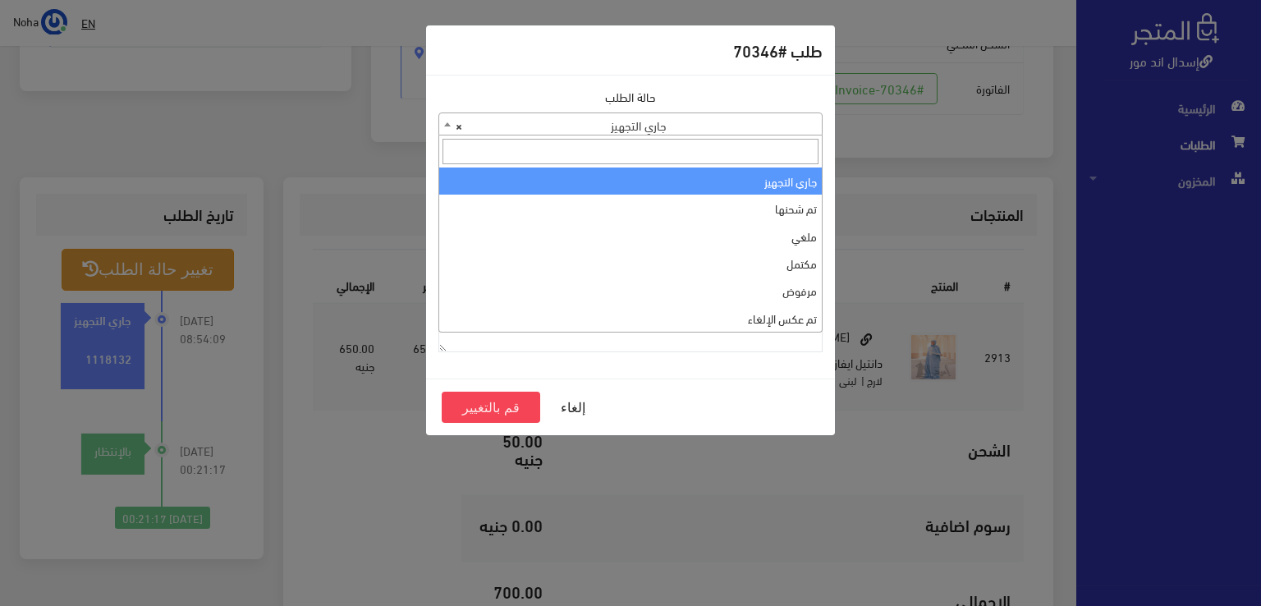
click at [488, 129] on span "× جاري التجهيز" at bounding box center [630, 124] width 382 height 23
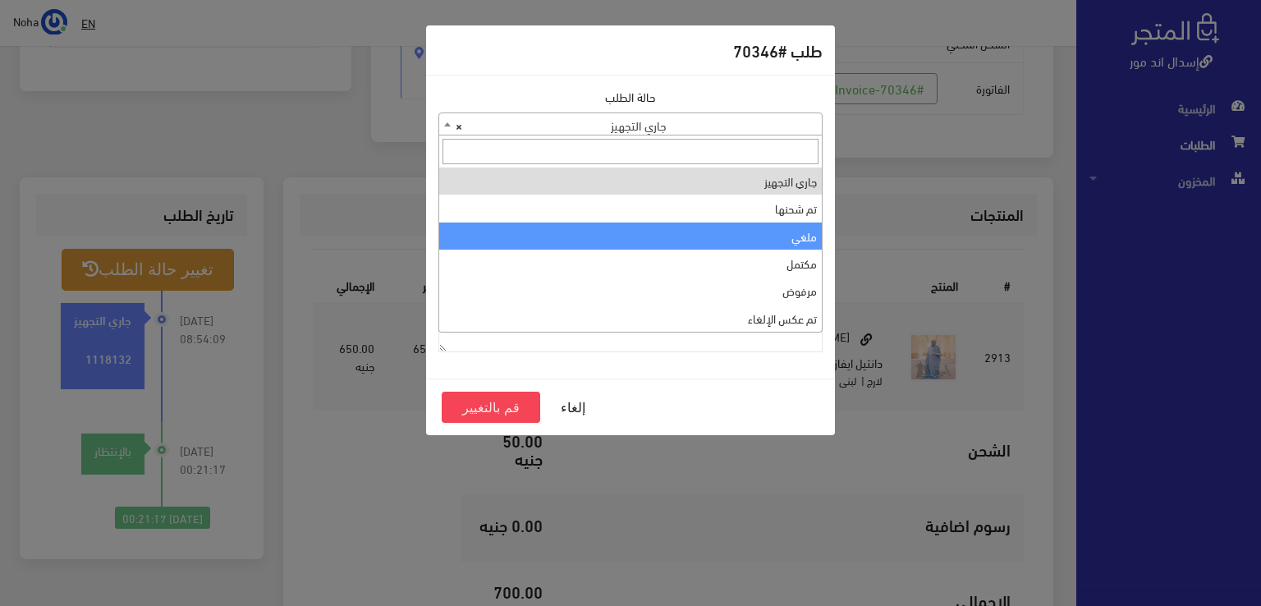
select select "3"
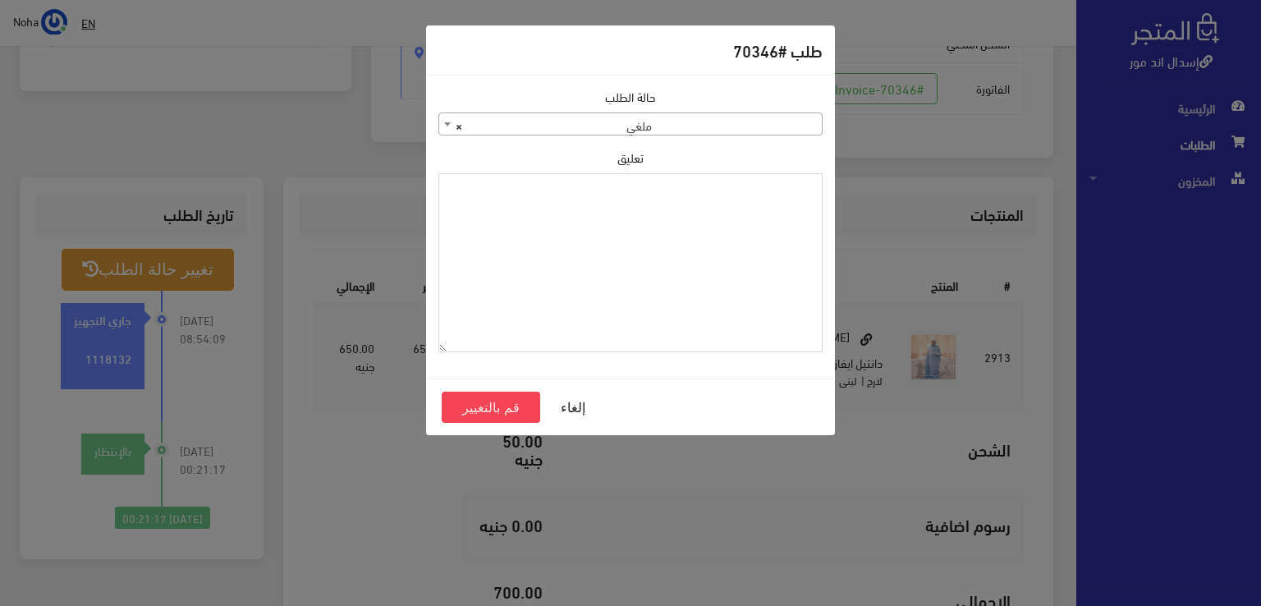
drag, startPoint x: 496, startPoint y: 259, endPoint x: 440, endPoint y: 301, distance: 70.3
click at [496, 260] on textarea "تعليق" at bounding box center [630, 263] width 384 height 180
type textarea "رفض الاستلام مفتوح"
click at [488, 398] on button "قم بالتغيير" at bounding box center [491, 406] width 98 height 31
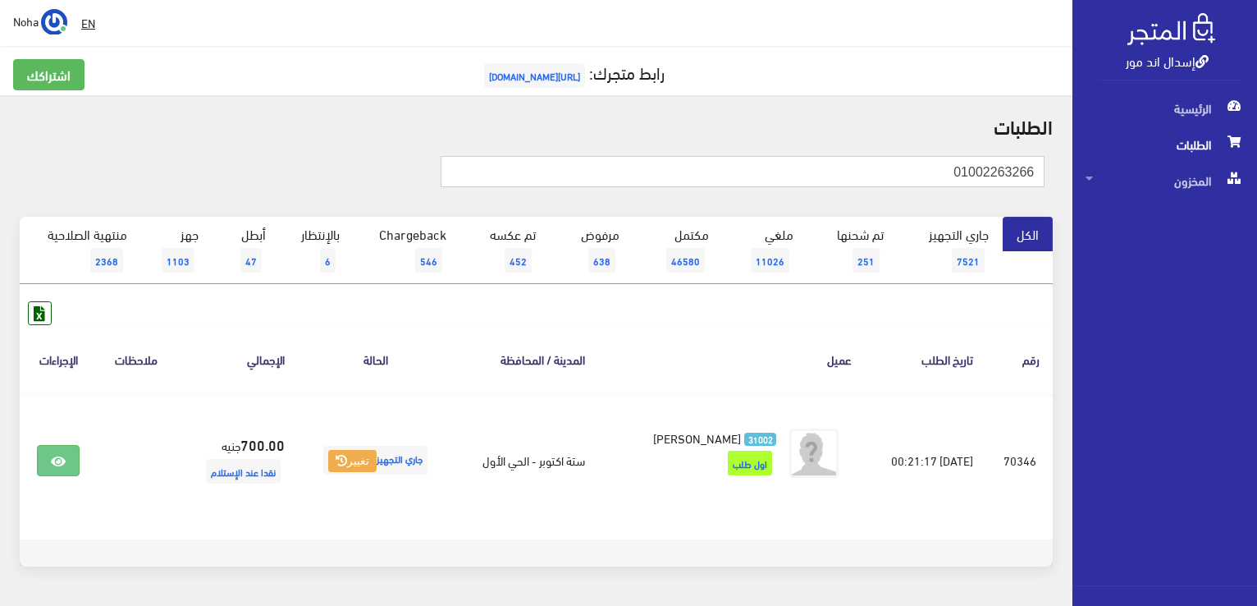
drag, startPoint x: 865, startPoint y: 168, endPoint x: 1260, endPoint y: 332, distance: 427.5
click at [1257, 332] on html "إسدال اند مور الرئيسية الطلبات" at bounding box center [628, 303] width 1257 height 606
type input "01061664916"
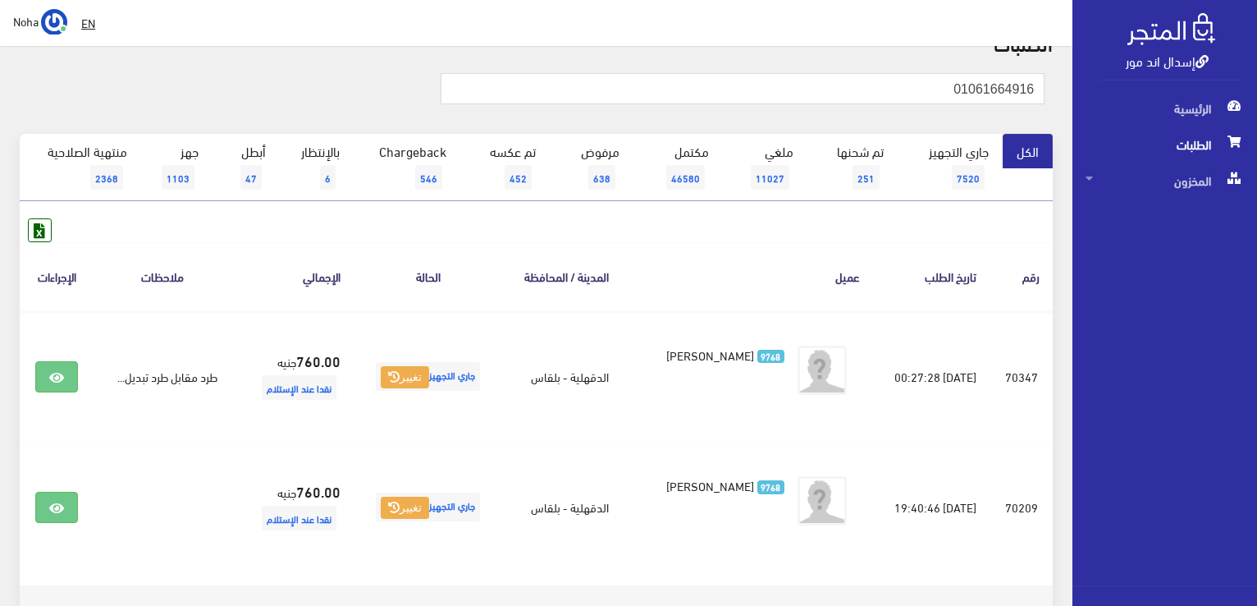
scroll to position [180, 0]
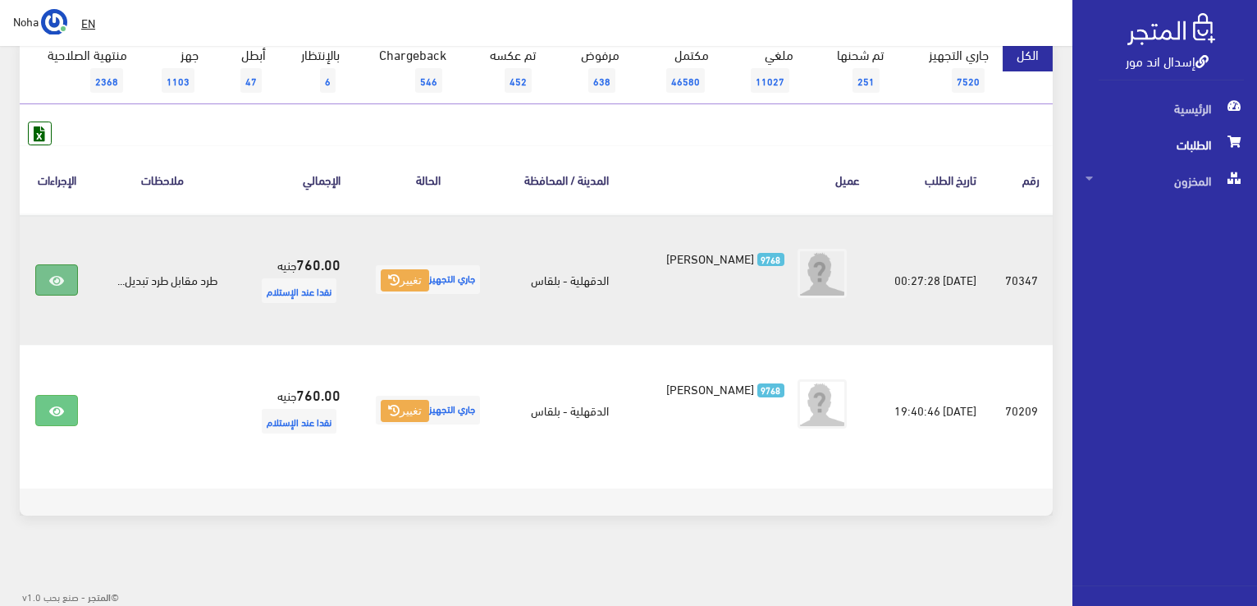
click at [61, 277] on icon at bounding box center [56, 280] width 15 height 13
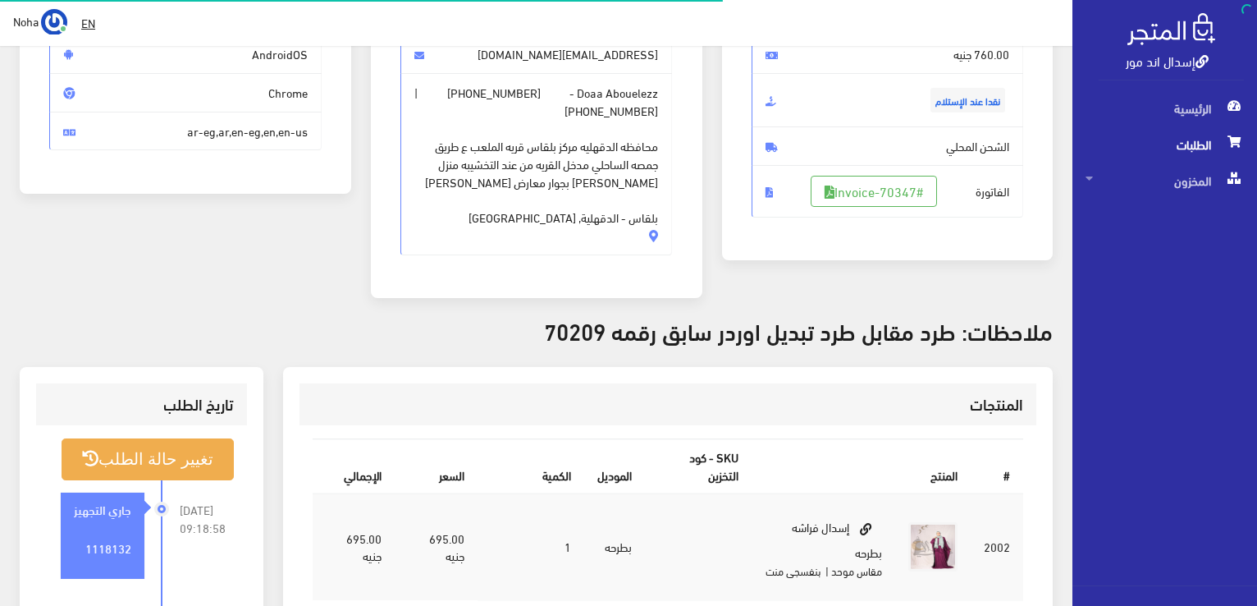
scroll to position [410, 0]
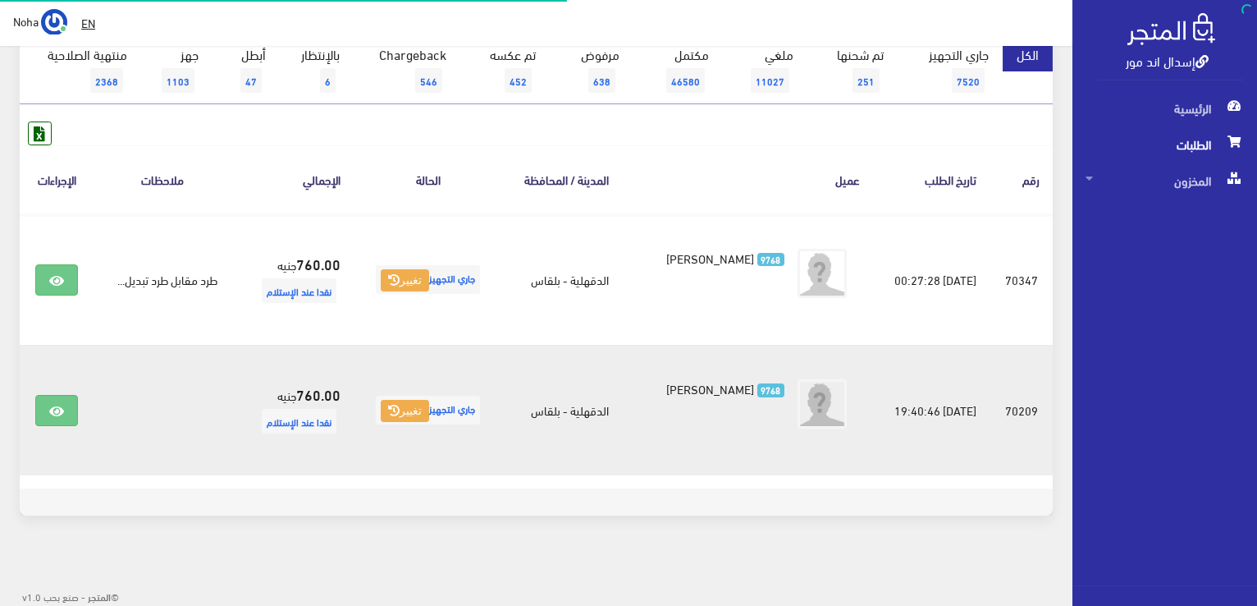
scroll to position [180, 0]
click at [61, 416] on icon at bounding box center [56, 411] width 15 height 13
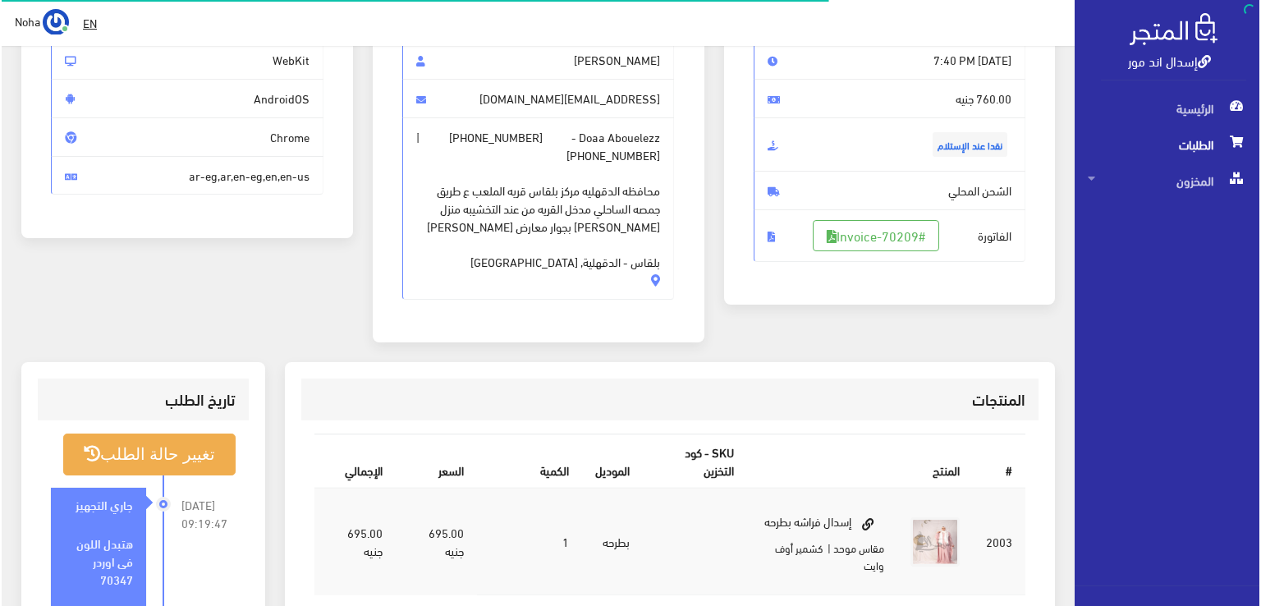
scroll to position [410, 0]
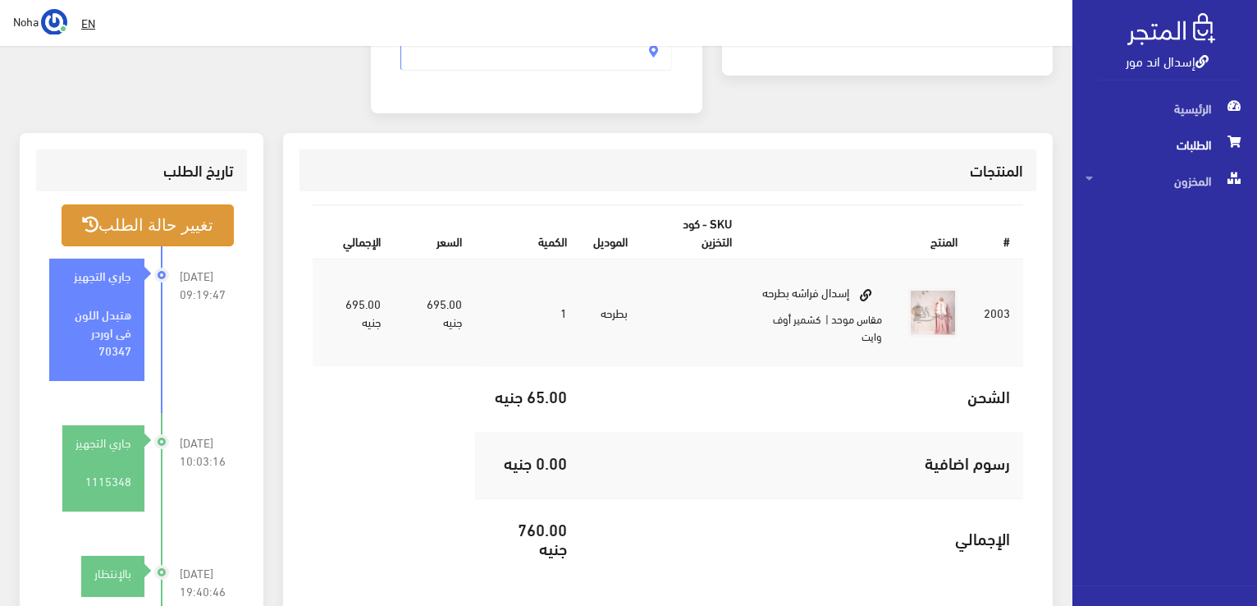
click at [171, 221] on button "تغيير حالة الطلب" at bounding box center [148, 225] width 172 height 42
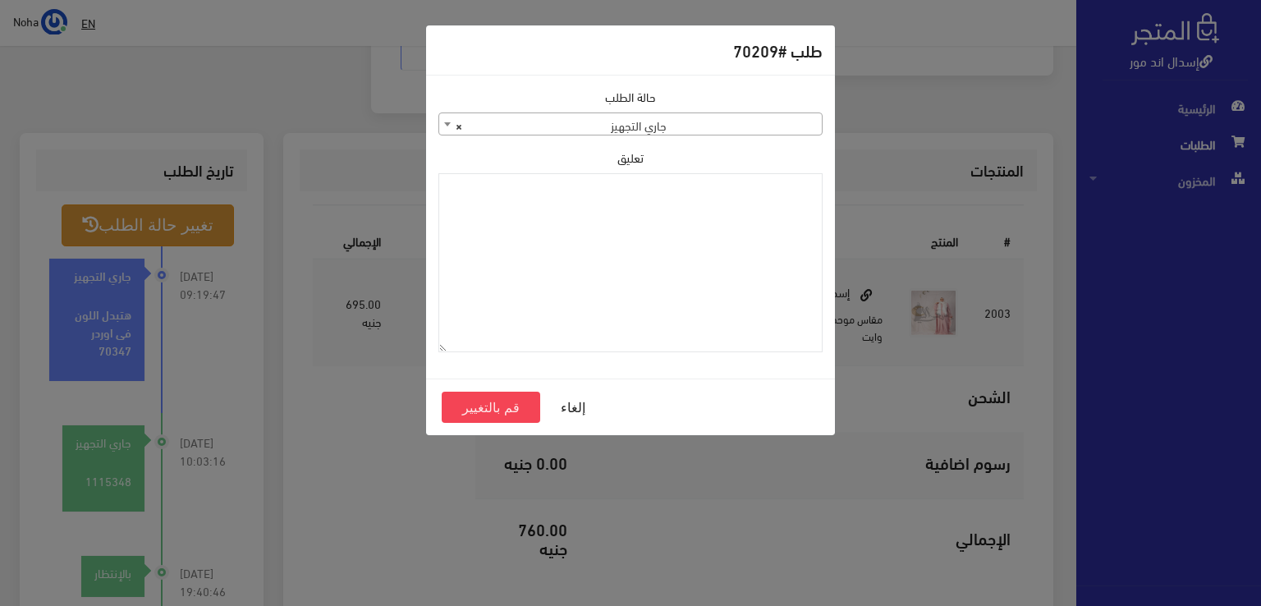
click at [657, 125] on span "× جاري التجهيز" at bounding box center [630, 124] width 382 height 23
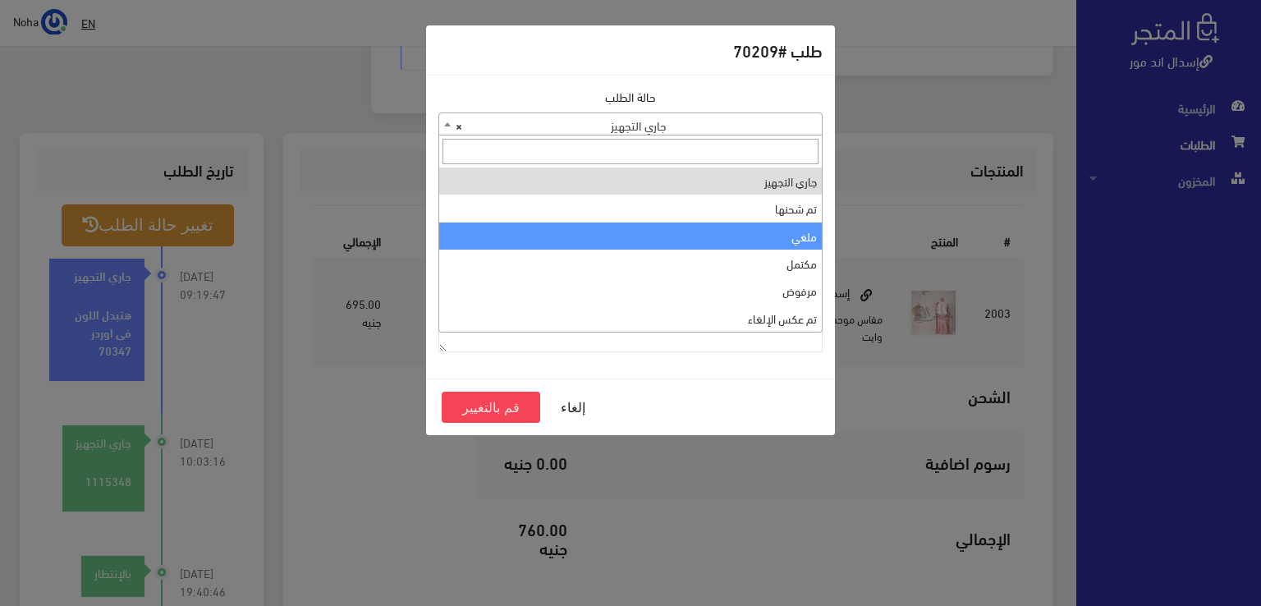
select select "3"
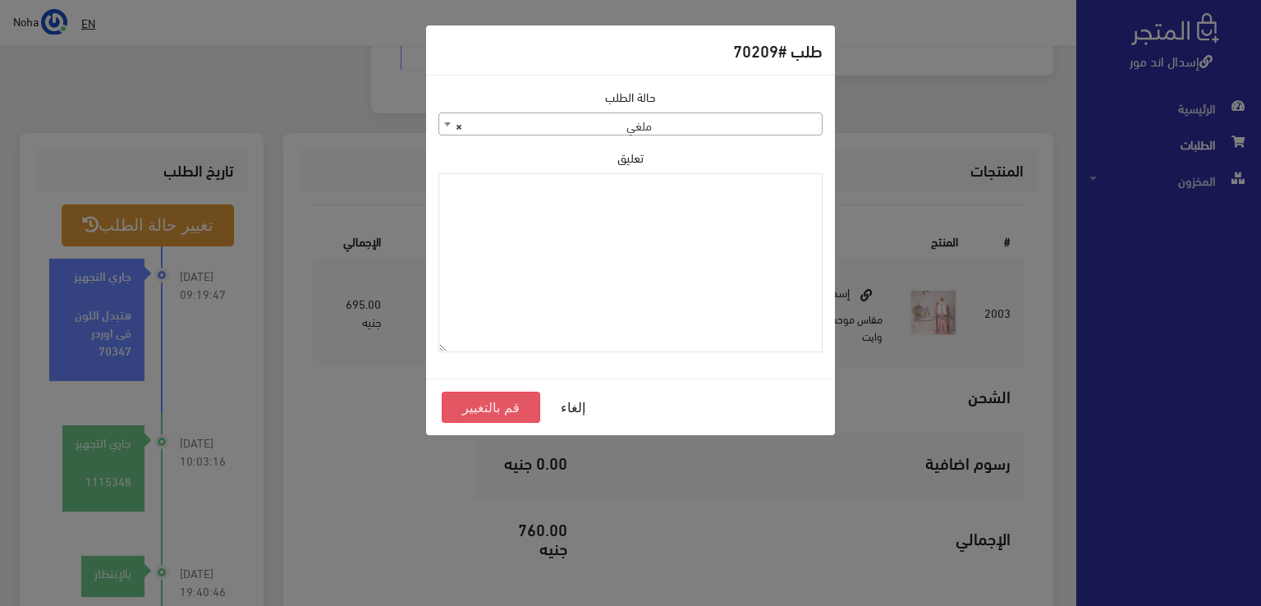
click at [468, 408] on button "قم بالتغيير" at bounding box center [491, 406] width 98 height 31
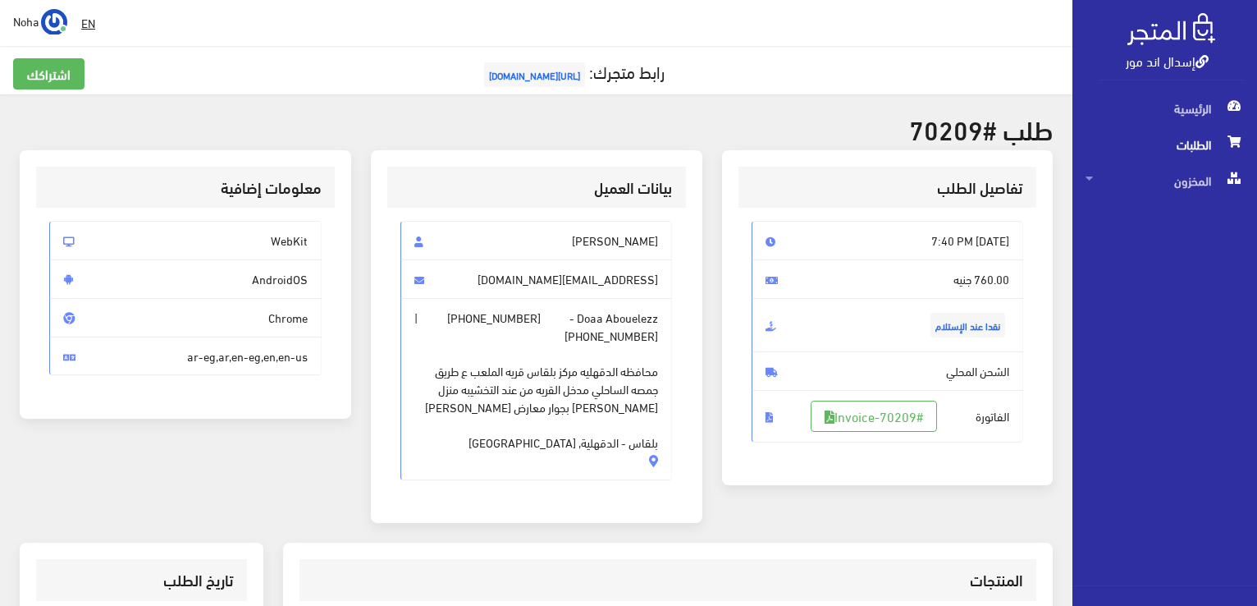
scroll to position [328, 0]
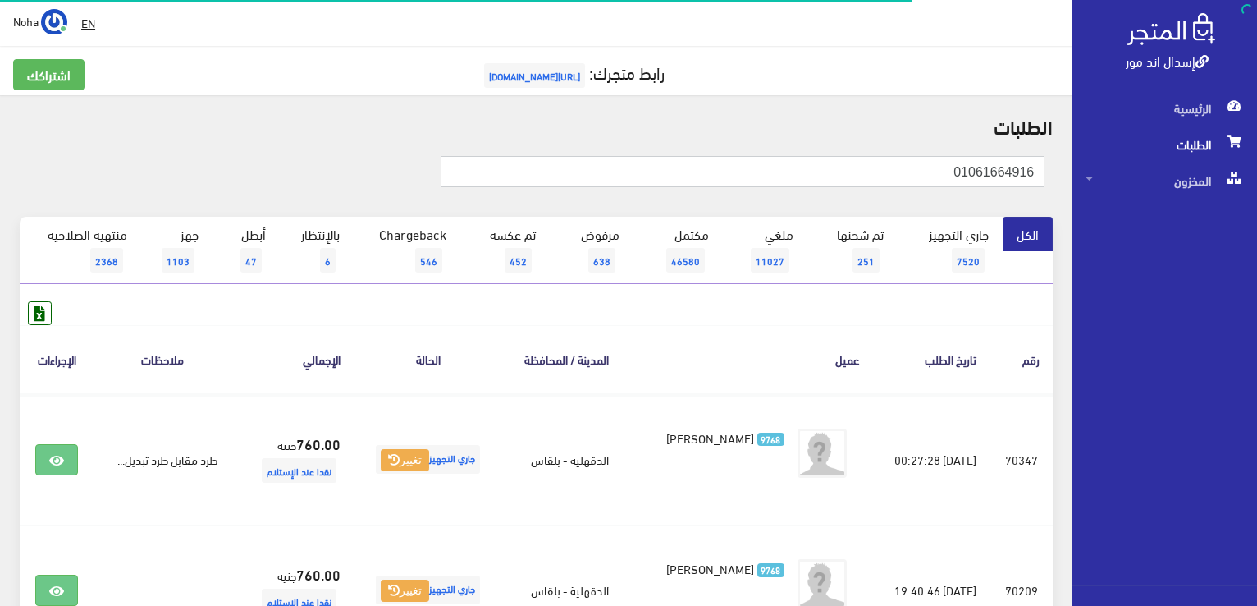
drag, startPoint x: 924, startPoint y: 162, endPoint x: 0, endPoint y: 245, distance: 927.9
click at [1237, 305] on div "إسدال اند مور الرئيسية الطلبات المخزون" at bounding box center [628, 393] width 1257 height 787
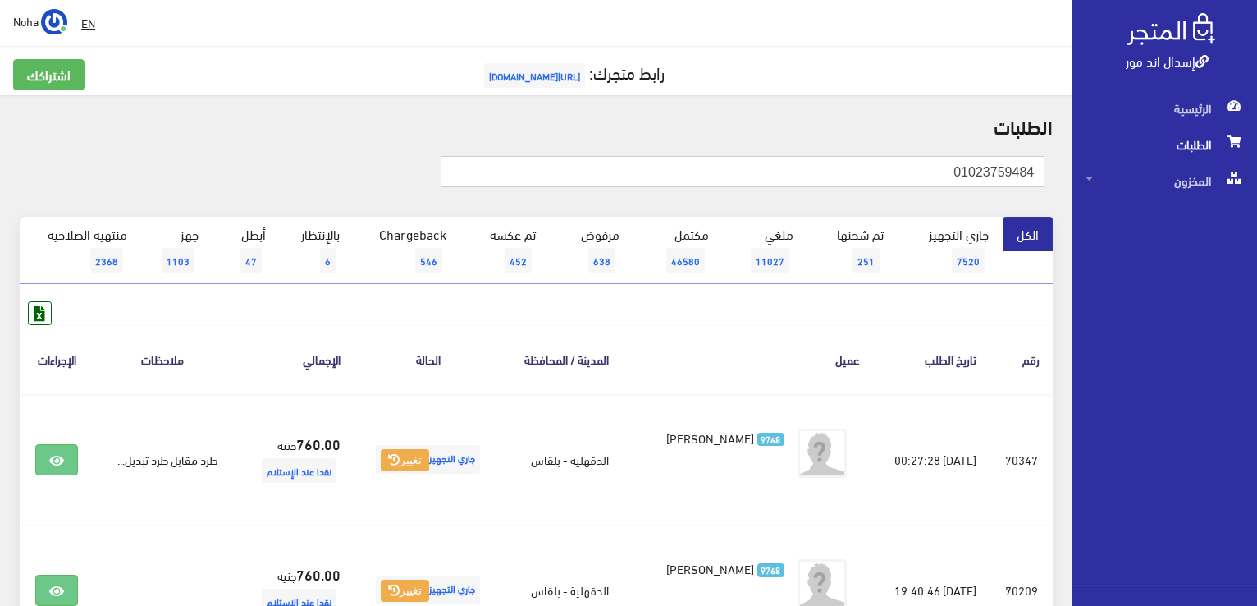
type input "01023759484"
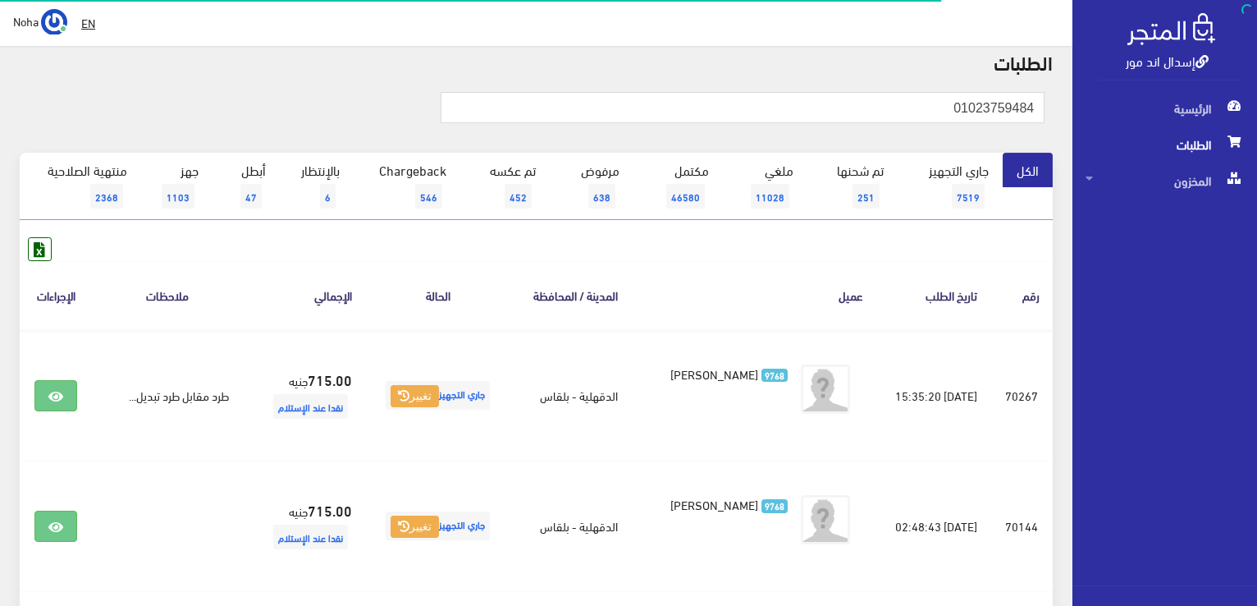
scroll to position [82, 0]
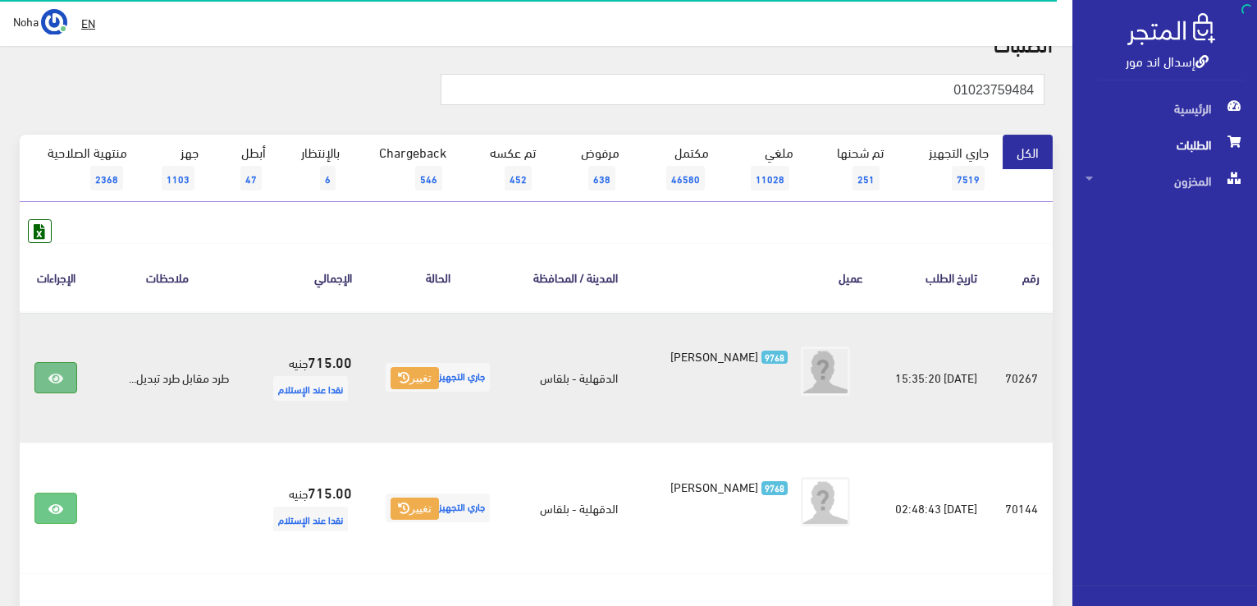
click at [61, 390] on link at bounding box center [55, 377] width 43 height 31
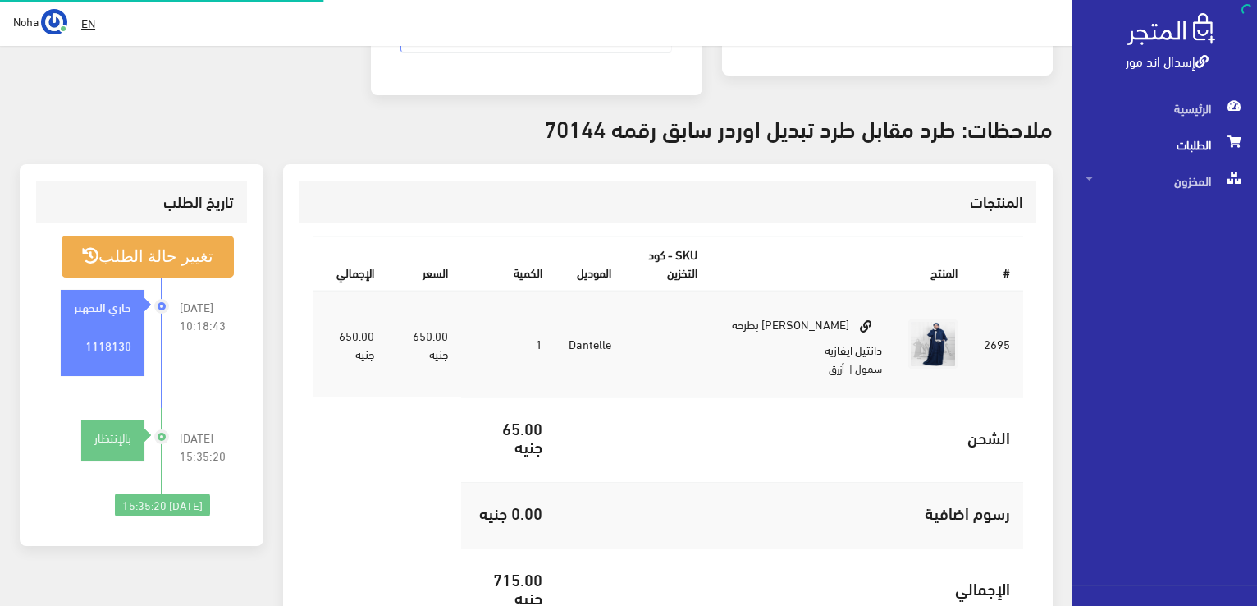
scroll to position [410, 0]
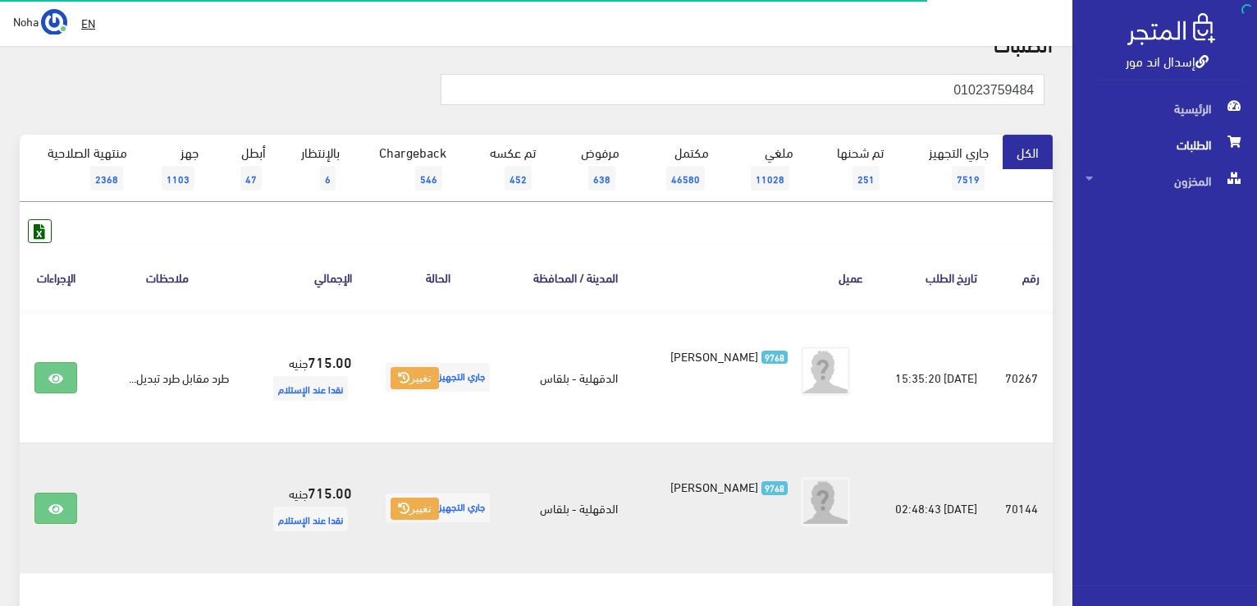
scroll to position [82, 0]
click at [48, 497] on link at bounding box center [55, 507] width 43 height 31
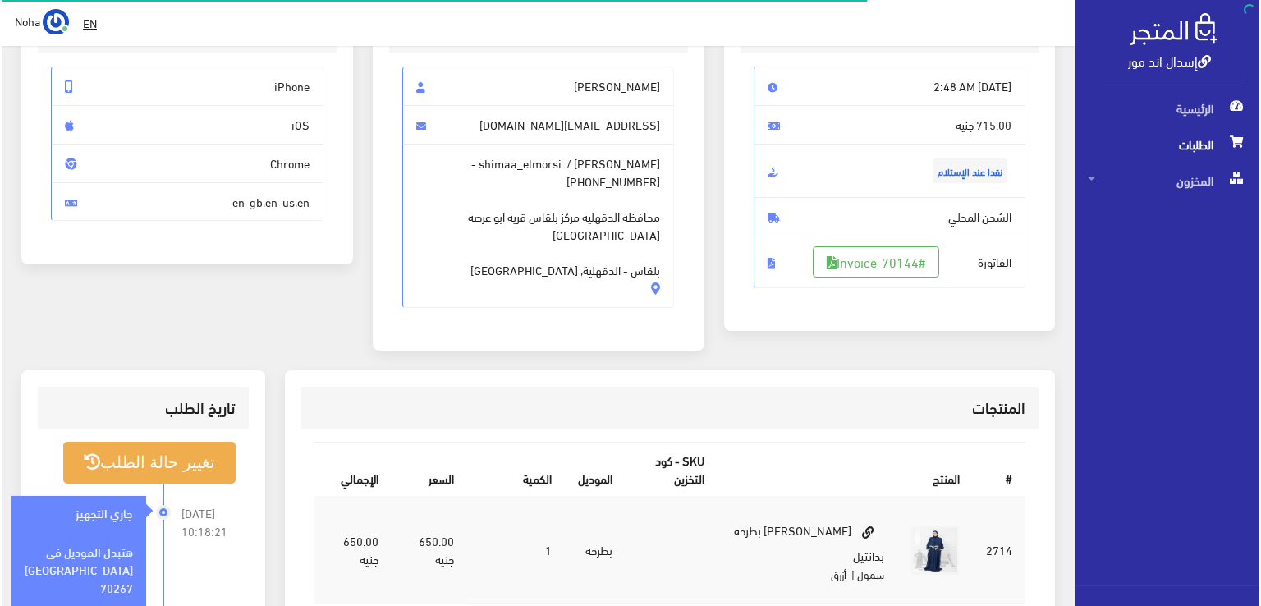
scroll to position [328, 0]
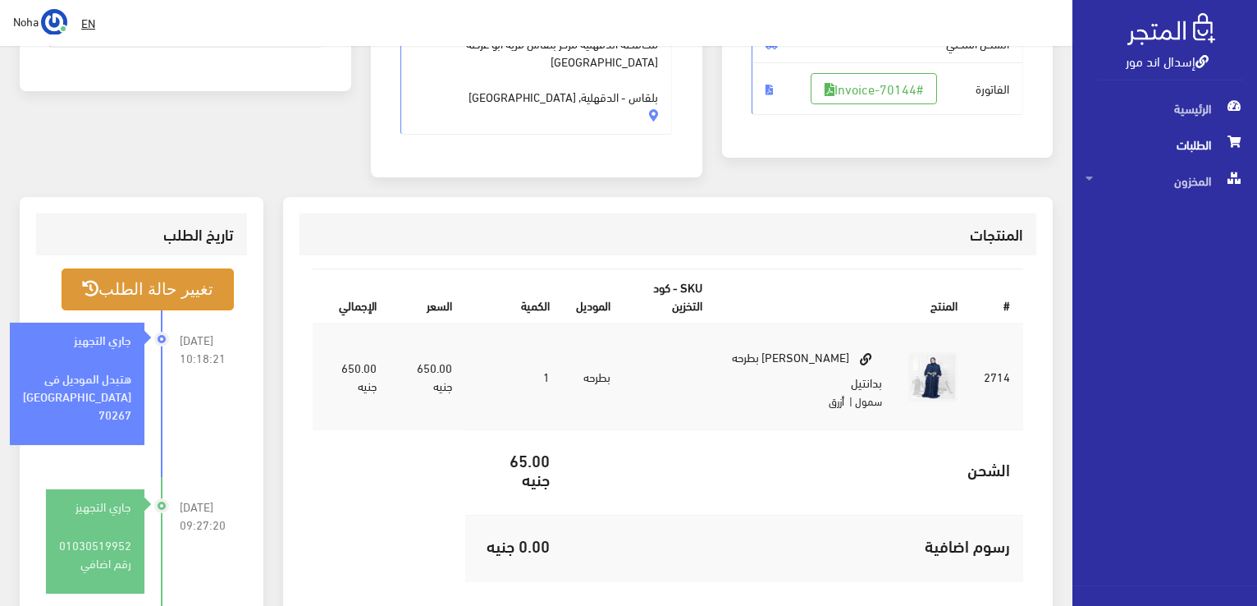
click at [183, 291] on button "تغيير حالة الطلب" at bounding box center [148, 289] width 172 height 42
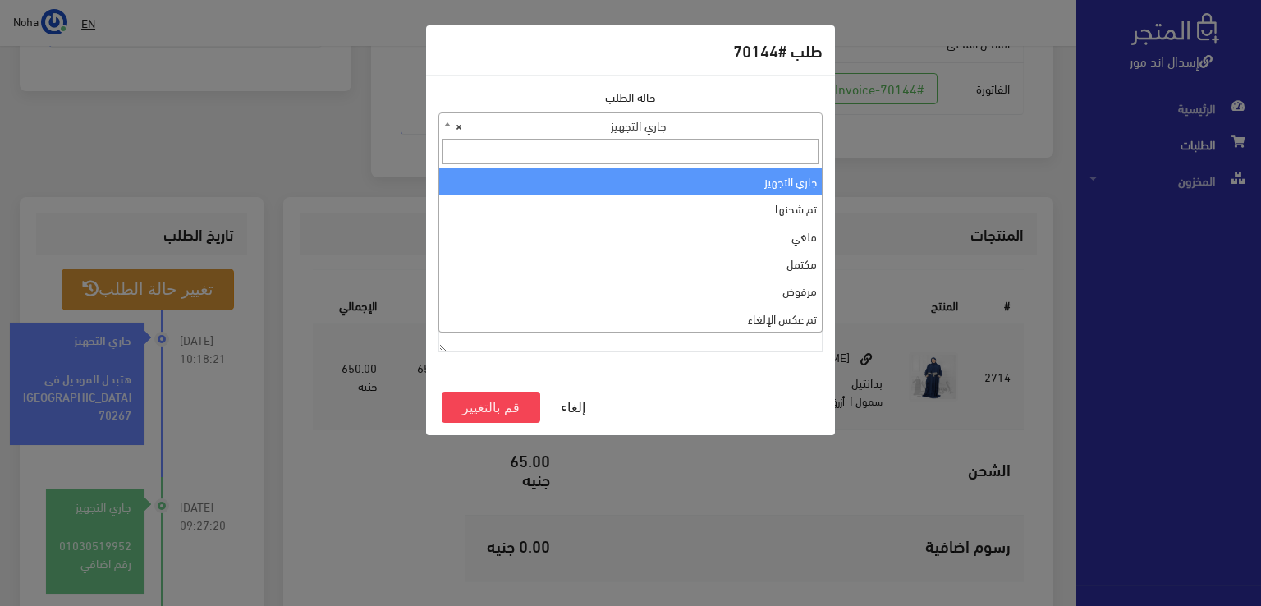
click at [566, 117] on span "× جاري التجهيز" at bounding box center [630, 124] width 382 height 23
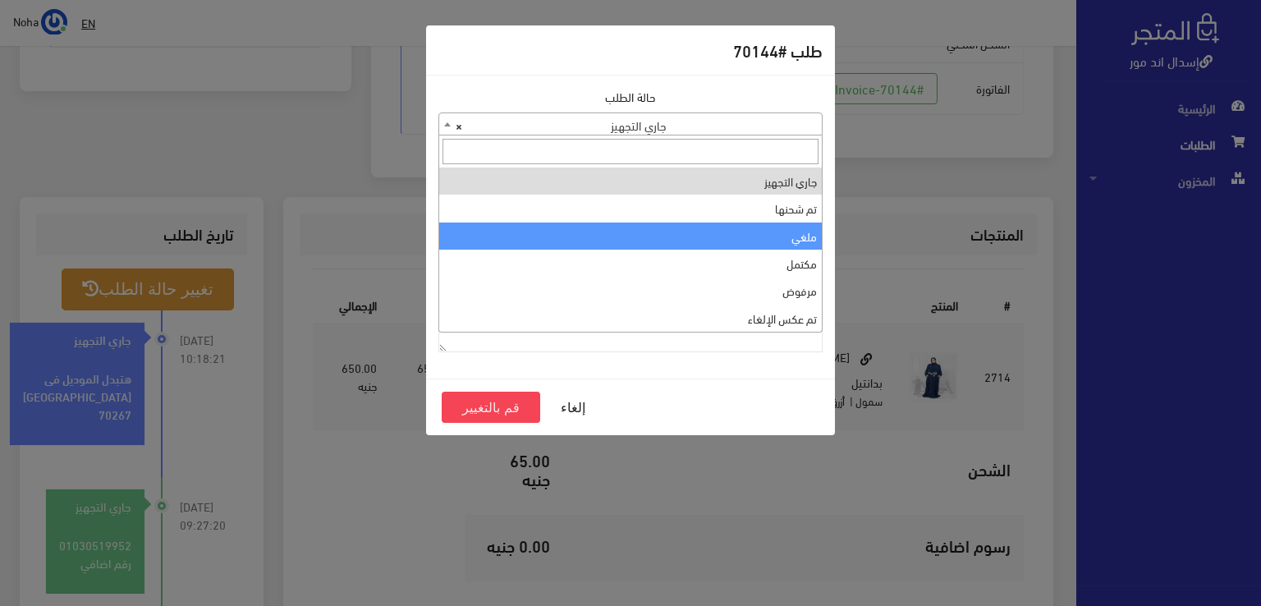
select select "3"
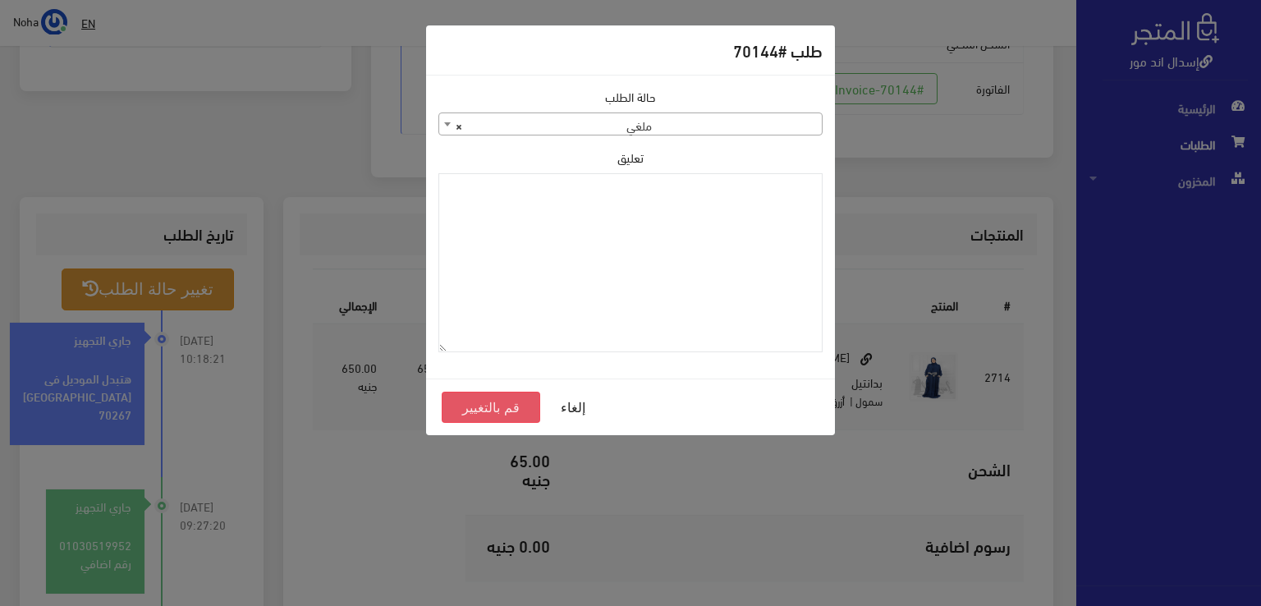
click at [488, 419] on button "قم بالتغيير" at bounding box center [491, 406] width 98 height 31
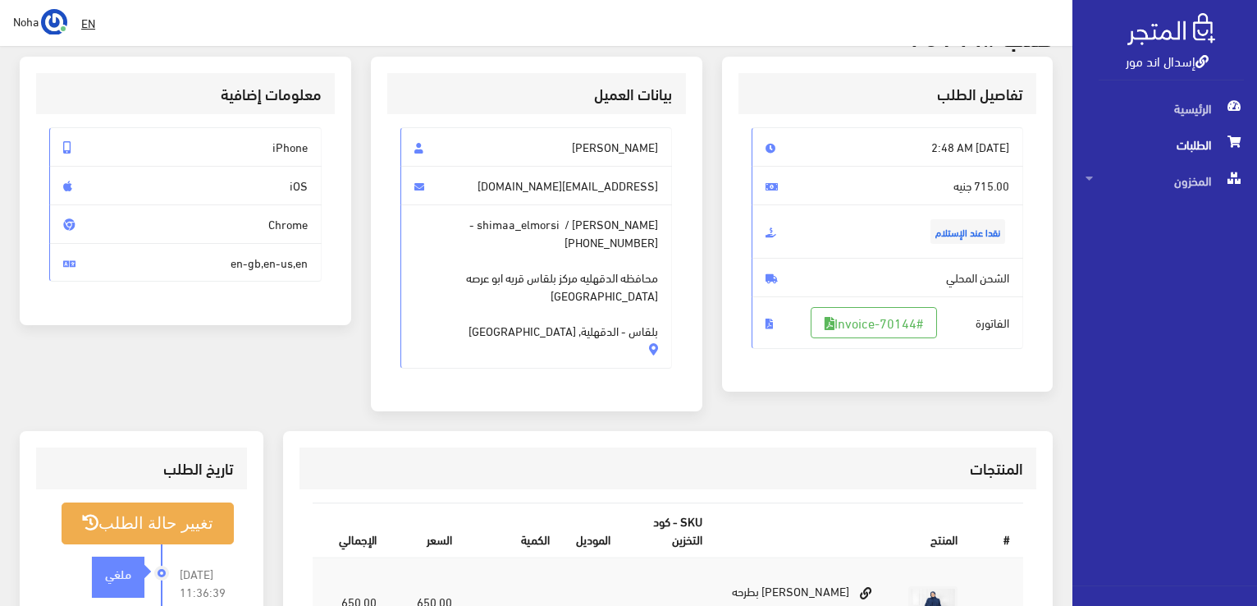
scroll to position [328, 0]
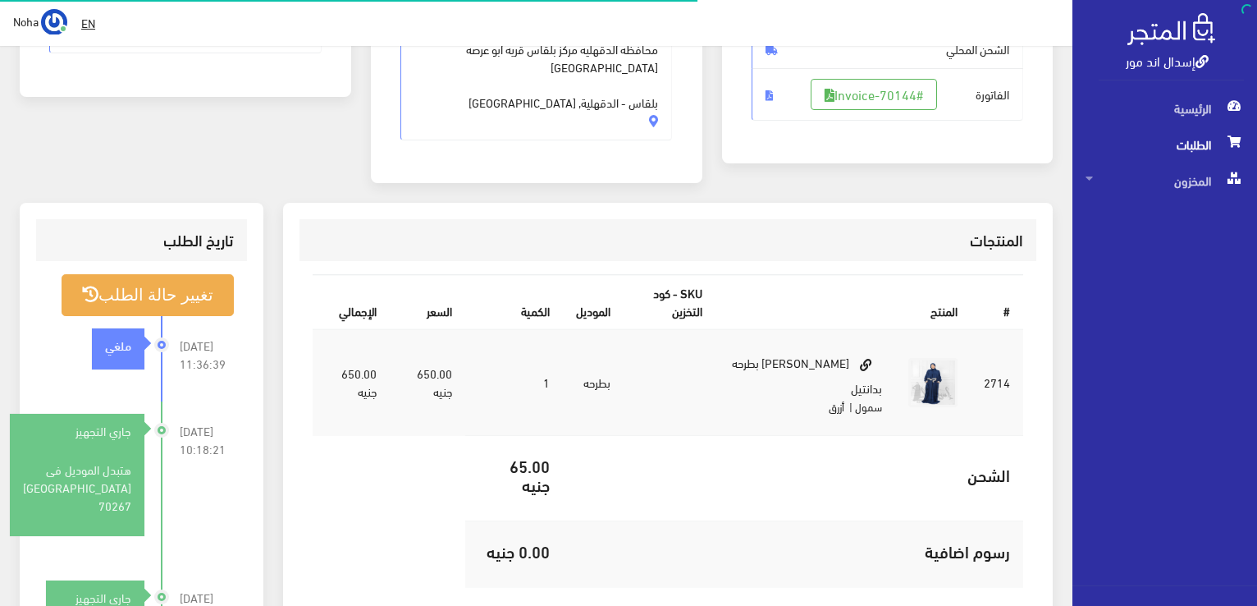
scroll to position [323, 0]
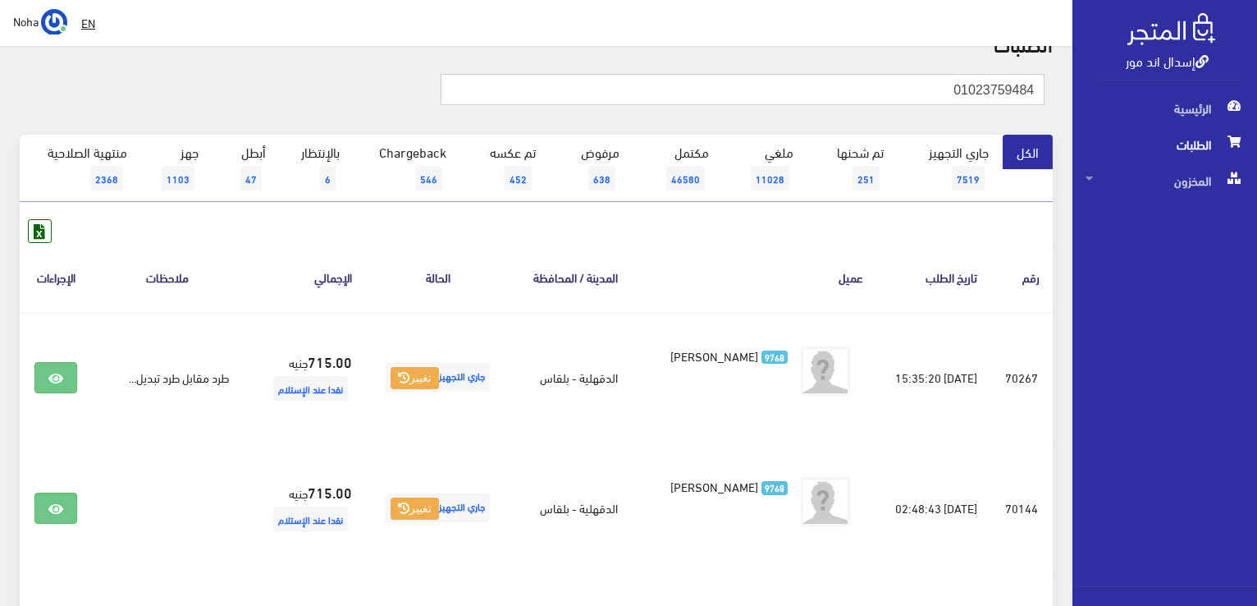
drag, startPoint x: 925, startPoint y: 87, endPoint x: 1260, endPoint y: 166, distance: 344.0
click at [1257, 166] on html "إسدال اند مور الرئيسية الطلبات" at bounding box center [628, 221] width 1257 height 606
type input "مكتبه البخارى"
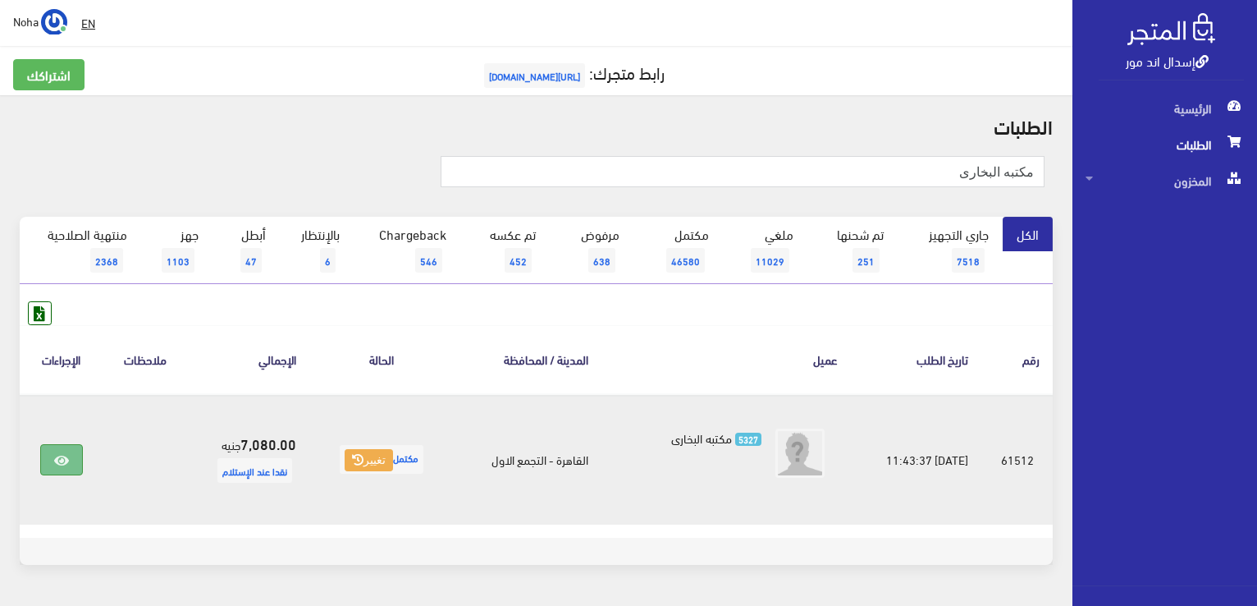
click at [55, 454] on icon at bounding box center [61, 460] width 15 height 13
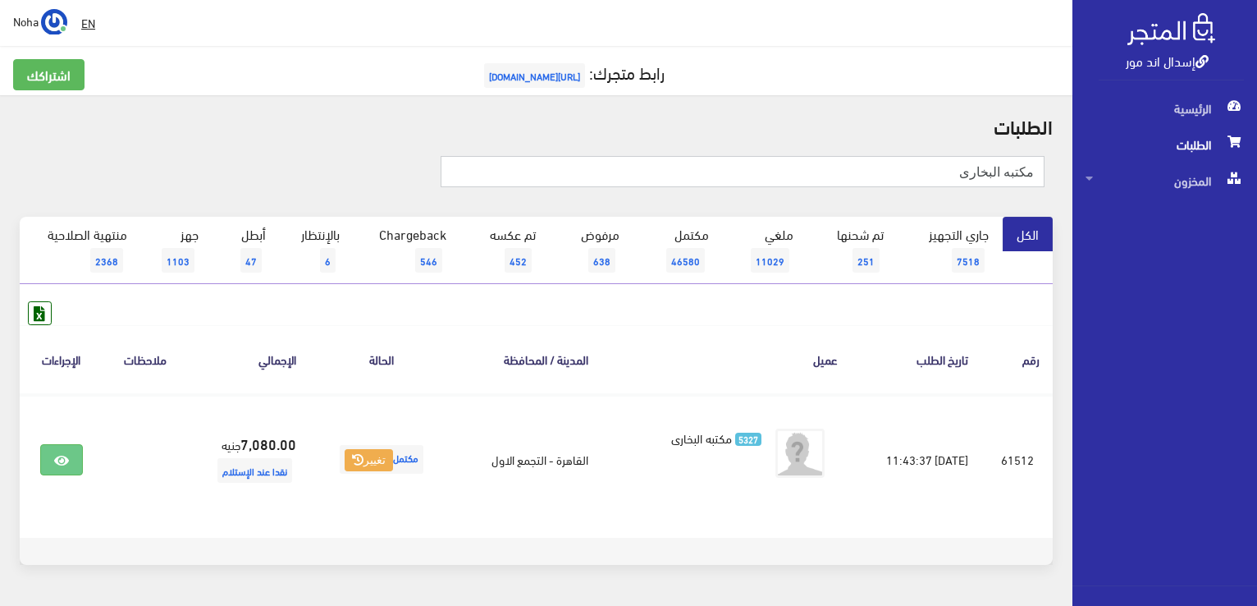
drag, startPoint x: 918, startPoint y: 171, endPoint x: 1260, endPoint y: 217, distance: 344.6
click at [1257, 217] on html "إسدال اند مور الرئيسية الطلبات" at bounding box center [628, 303] width 1257 height 606
paste input "01092010079"
type input "01092010079"
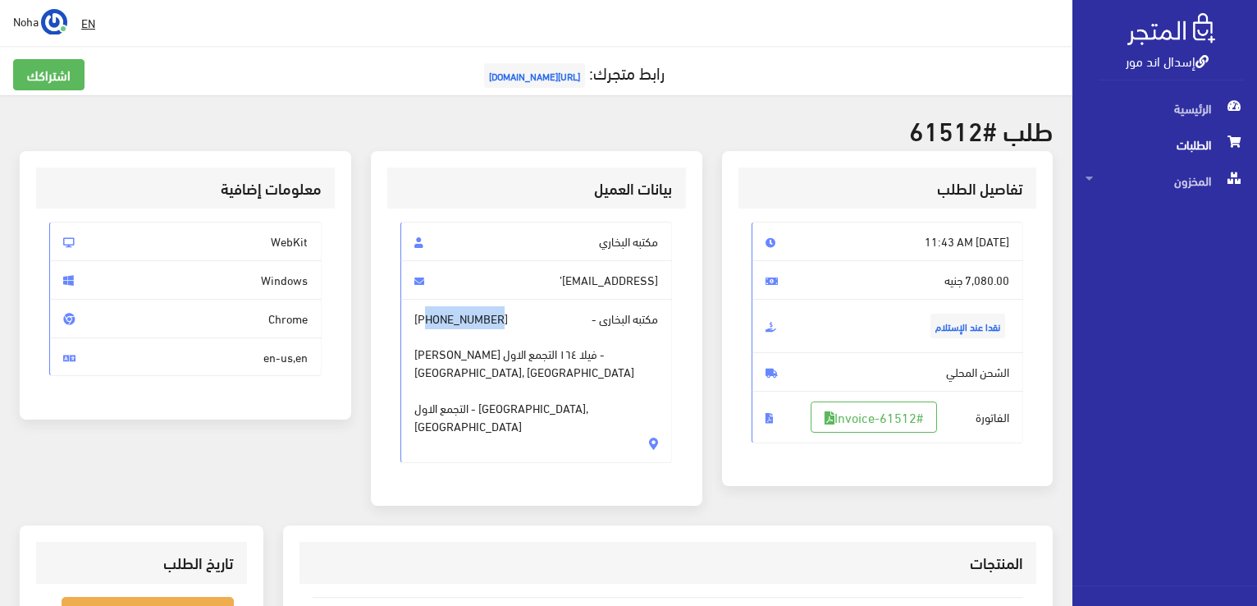
drag, startPoint x: 506, startPoint y: 314, endPoint x: 430, endPoint y: 312, distance: 75.5
click at [430, 312] on span "مكتبه البخارى - [PHONE_NUMBER] [PERSON_NAME] فيلا ١٦٤ التجمع الاول - [GEOGRAPHI…" at bounding box center [537, 381] width 272 height 164
copy span "01092010079"
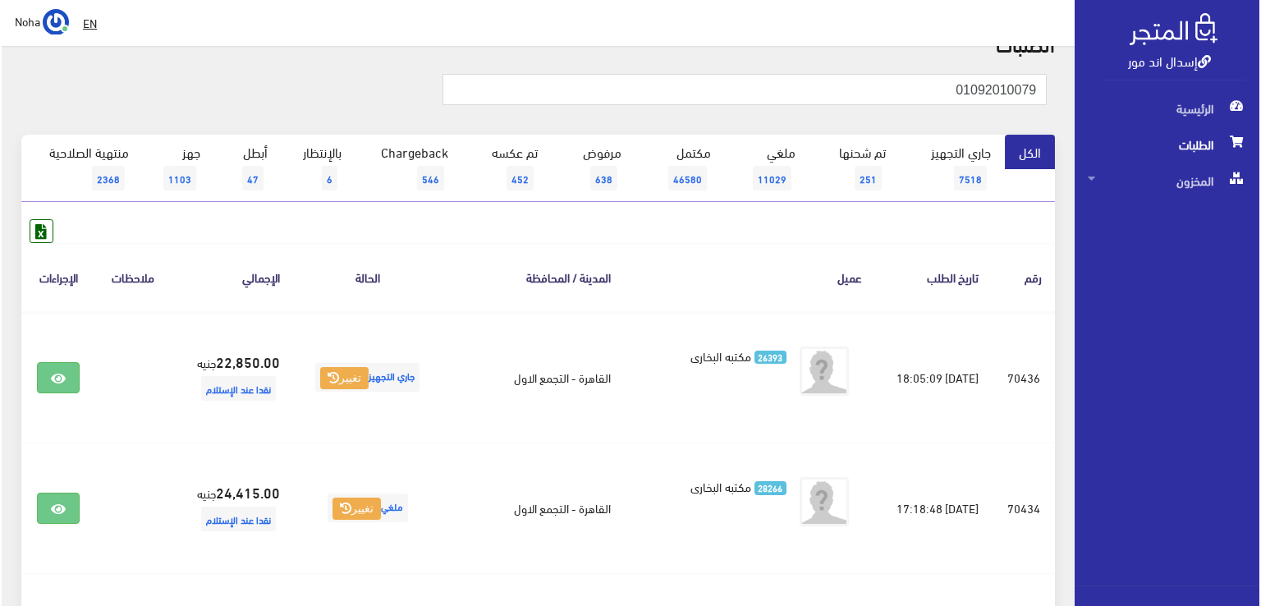
scroll to position [82, 0]
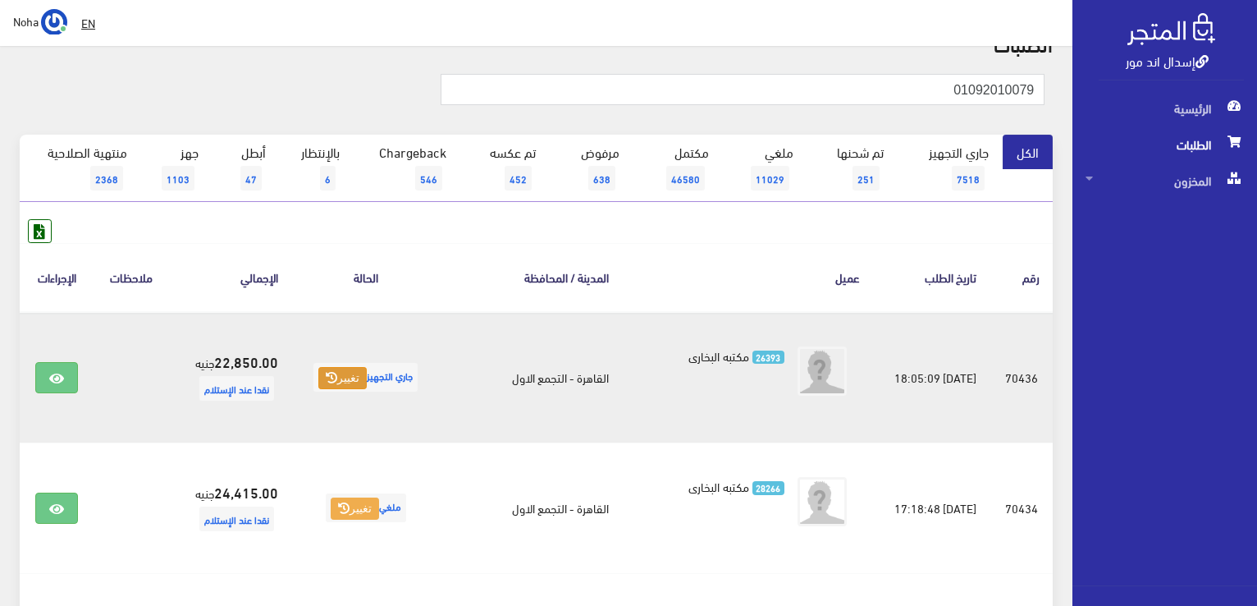
click at [335, 373] on button "تغيير" at bounding box center [342, 378] width 48 height 23
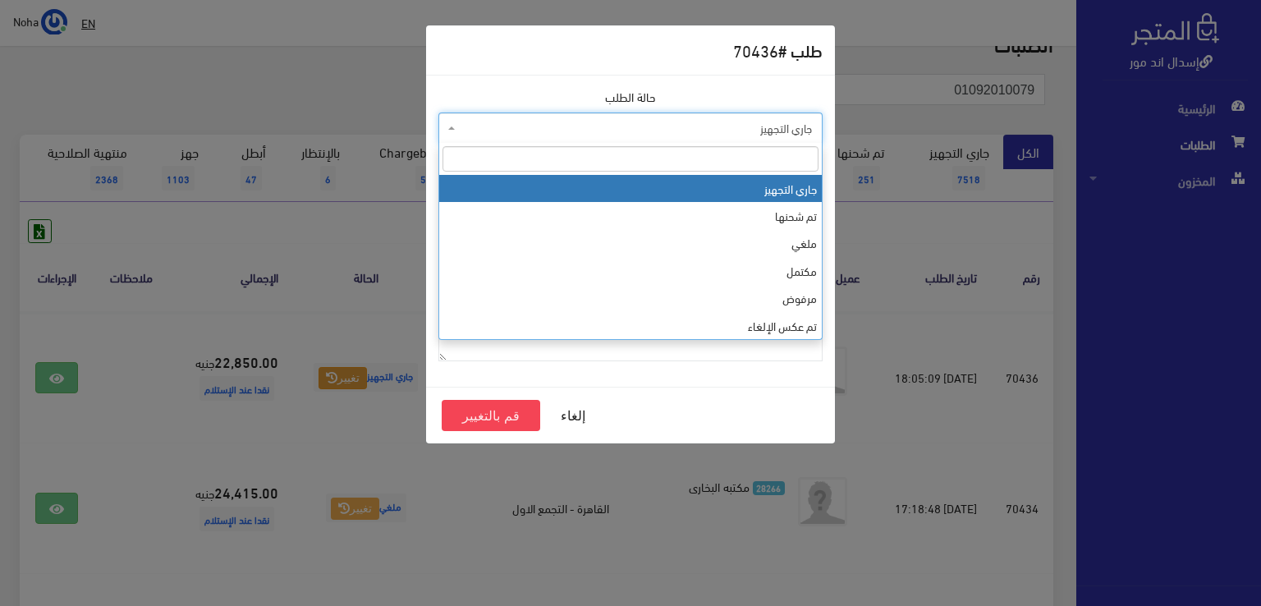
click at [513, 135] on span "جاري التجهيز" at bounding box center [635, 128] width 353 height 16
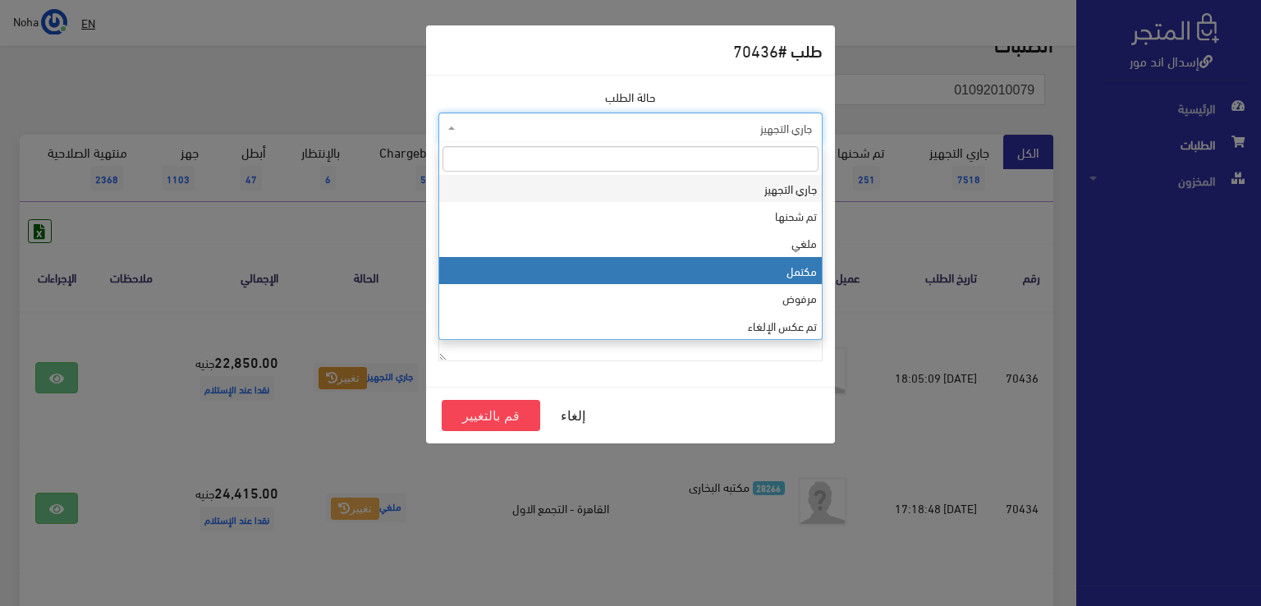
select select "4"
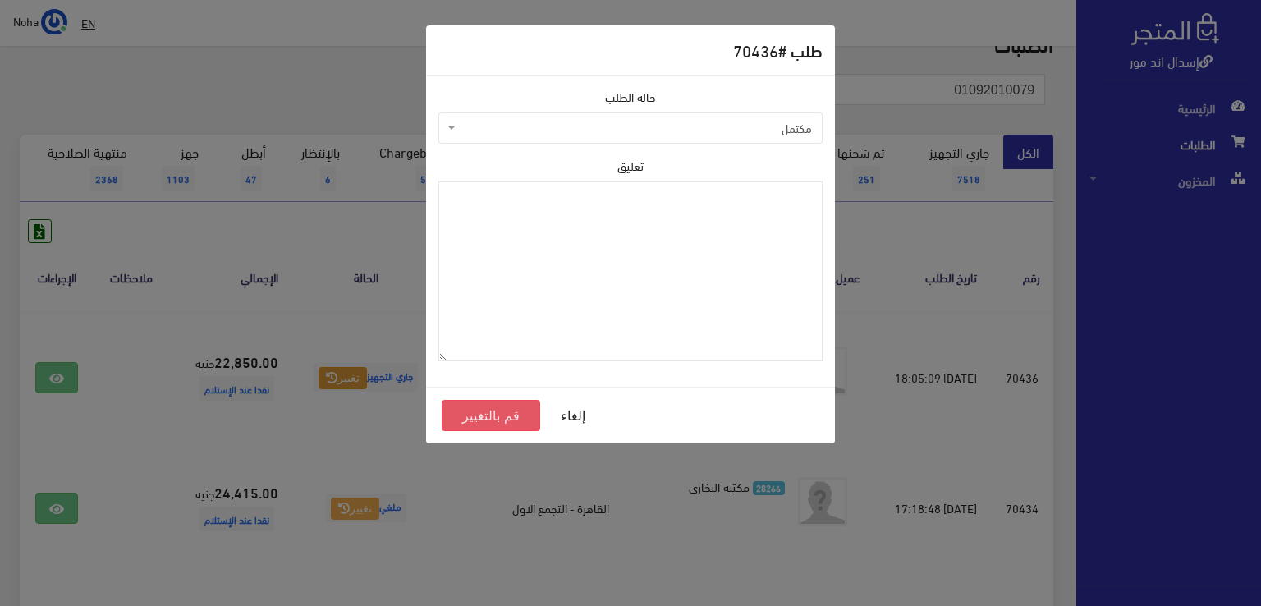
click at [501, 408] on button "قم بالتغيير" at bounding box center [491, 415] width 98 height 31
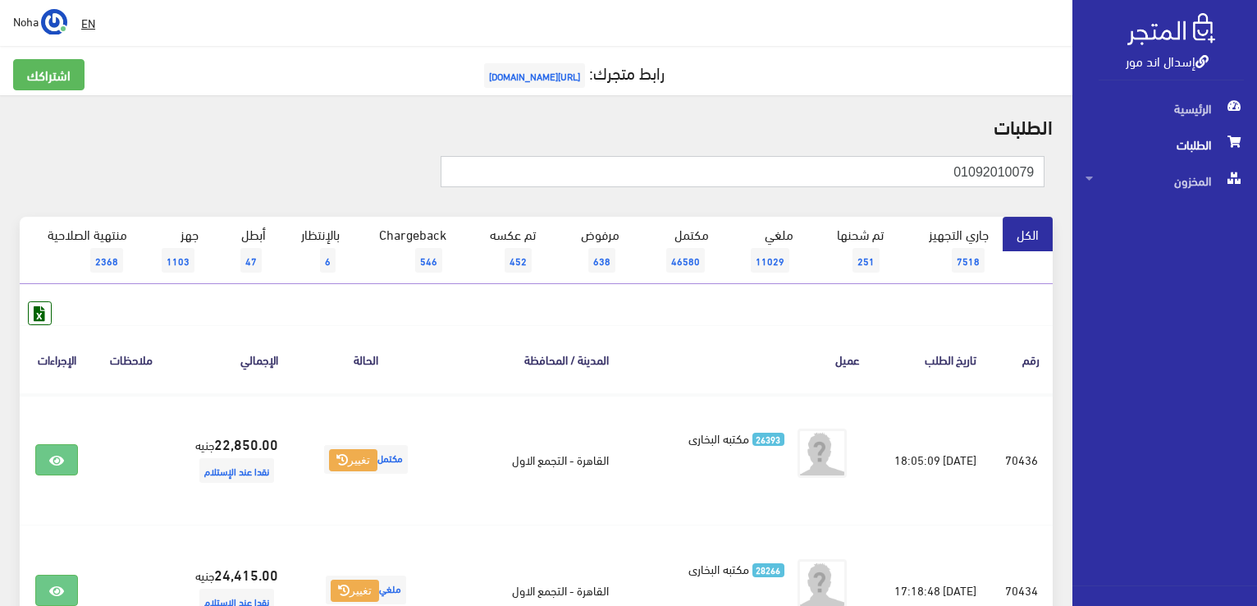
drag, startPoint x: 909, startPoint y: 171, endPoint x: 1260, endPoint y: 222, distance: 354.1
click at [1257, 222] on html "إسدال اند مور الرئيسية الطلبات" at bounding box center [628, 303] width 1257 height 606
paste input "55693535"
type input "01556935359"
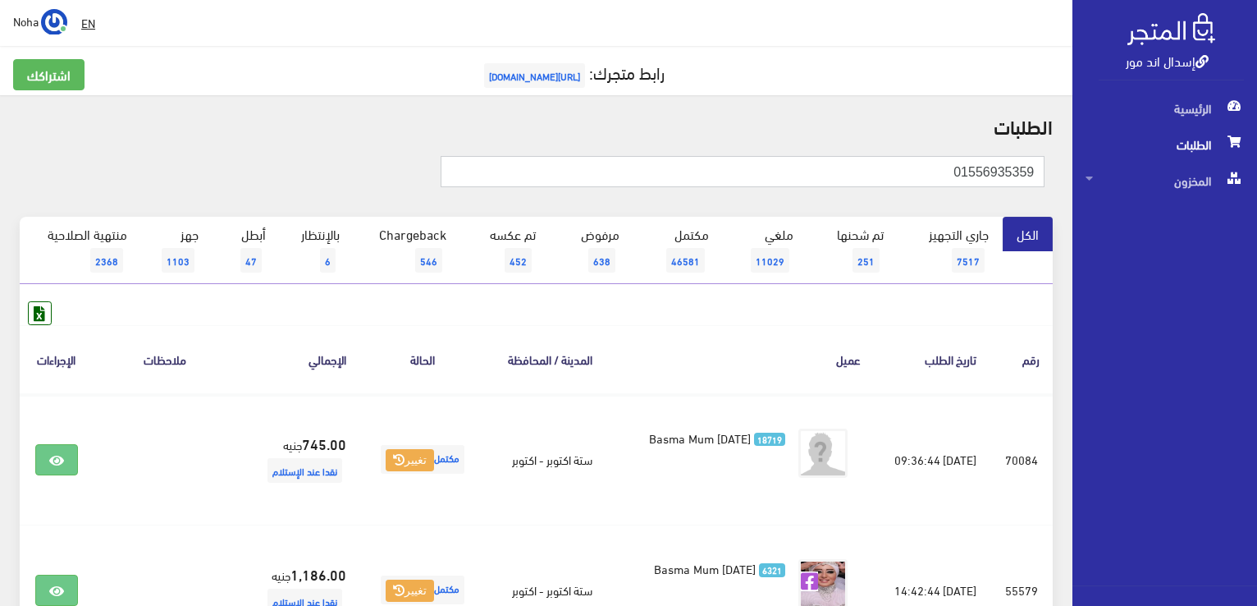
drag, startPoint x: 898, startPoint y: 172, endPoint x: 1033, endPoint y: 170, distance: 135.4
click at [1257, 199] on html "إسدال اند مور الرئيسية الطلبات" at bounding box center [628, 303] width 1257 height 606
paste input "287716588"
type input "01287716588"
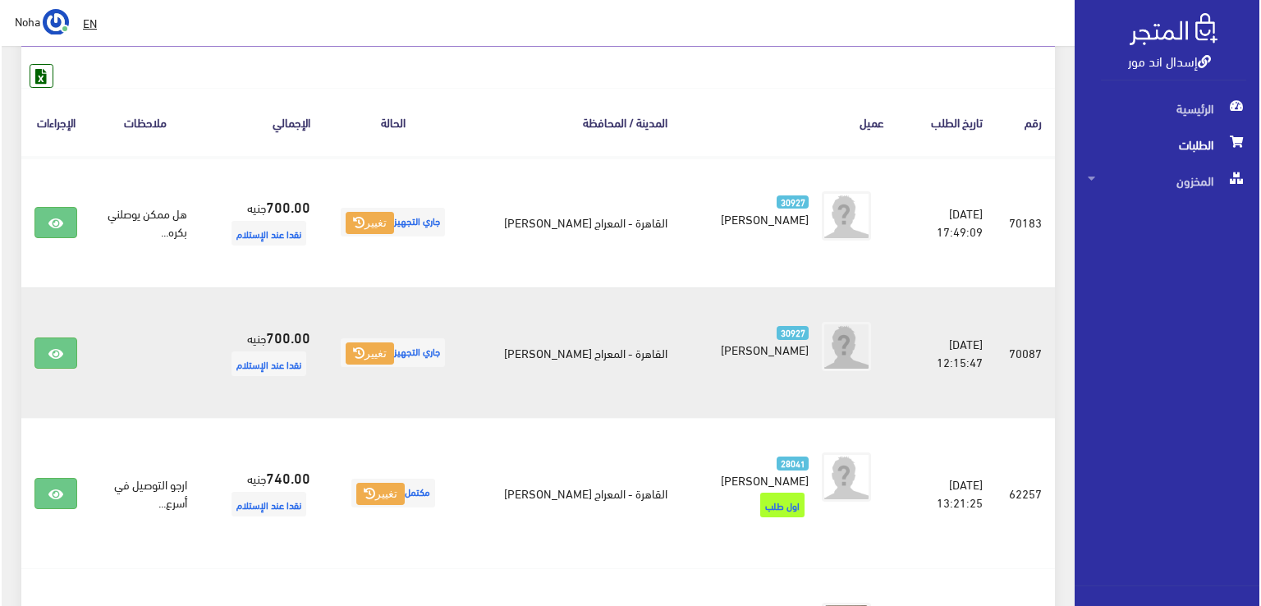
scroll to position [246, 0]
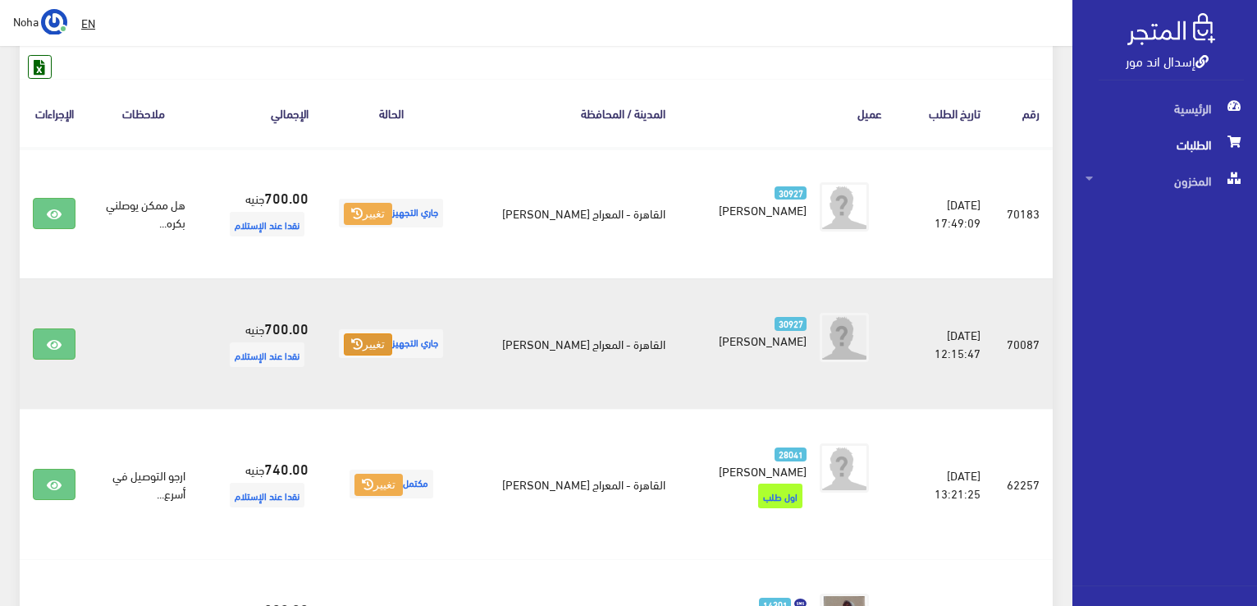
click at [391, 339] on button "تغيير" at bounding box center [368, 344] width 48 height 23
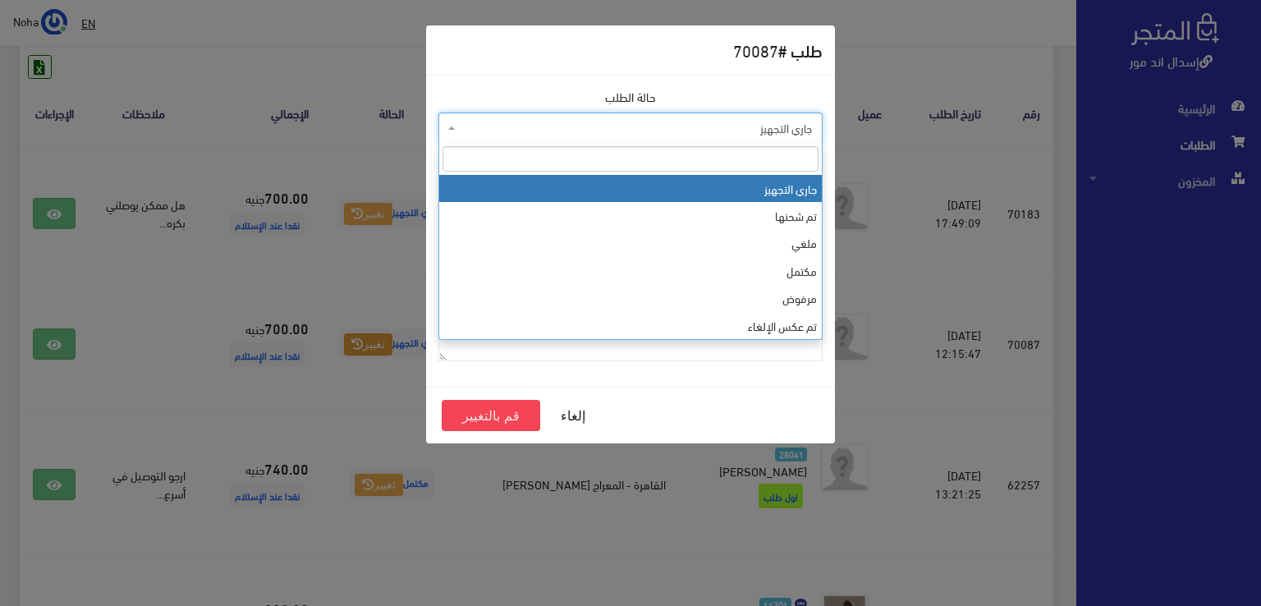
click at [543, 129] on span "جاري التجهيز" at bounding box center [635, 128] width 353 height 16
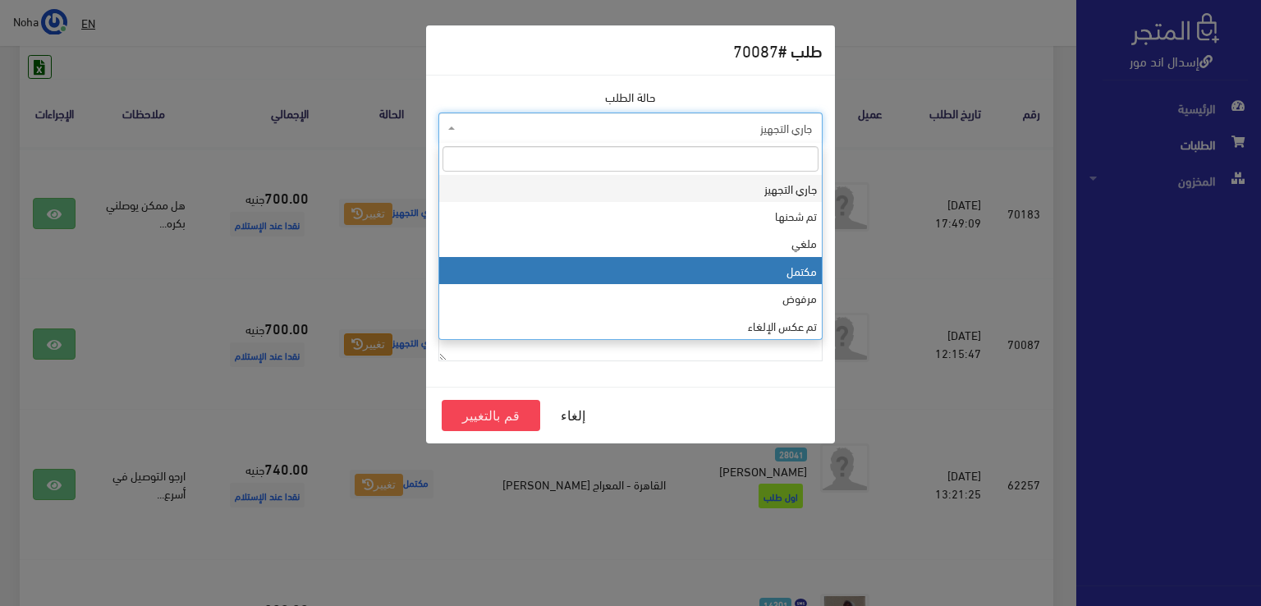
select select "4"
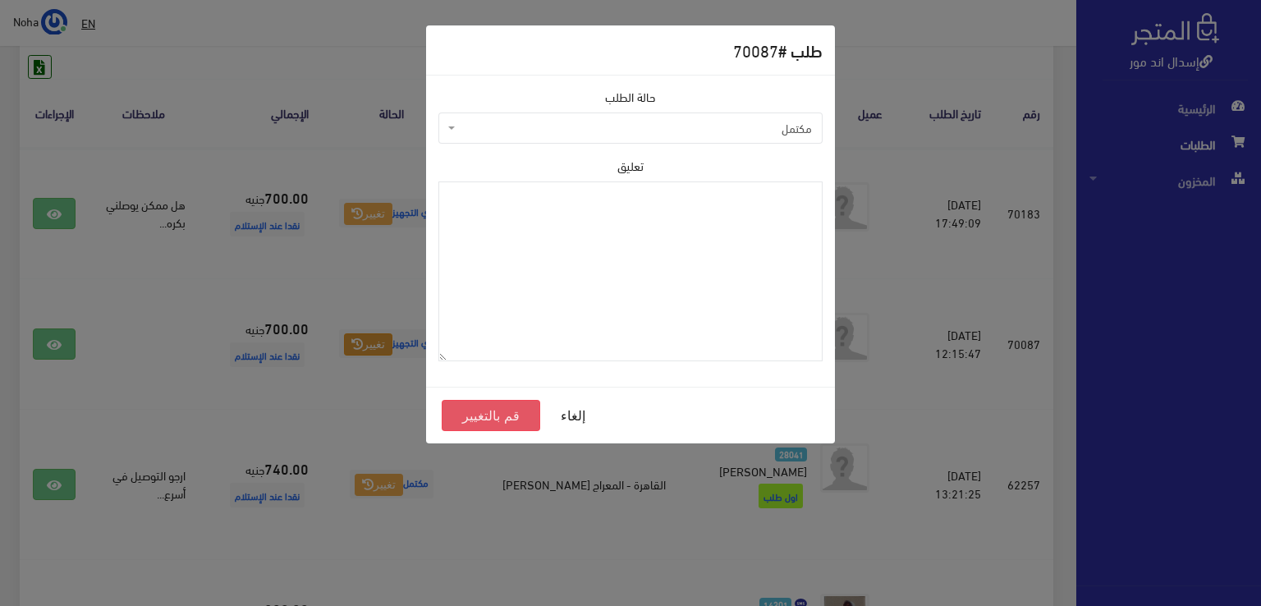
drag, startPoint x: 501, startPoint y: 414, endPoint x: 502, endPoint y: 547, distance: 132.1
click at [501, 415] on button "قم بالتغيير" at bounding box center [491, 415] width 98 height 31
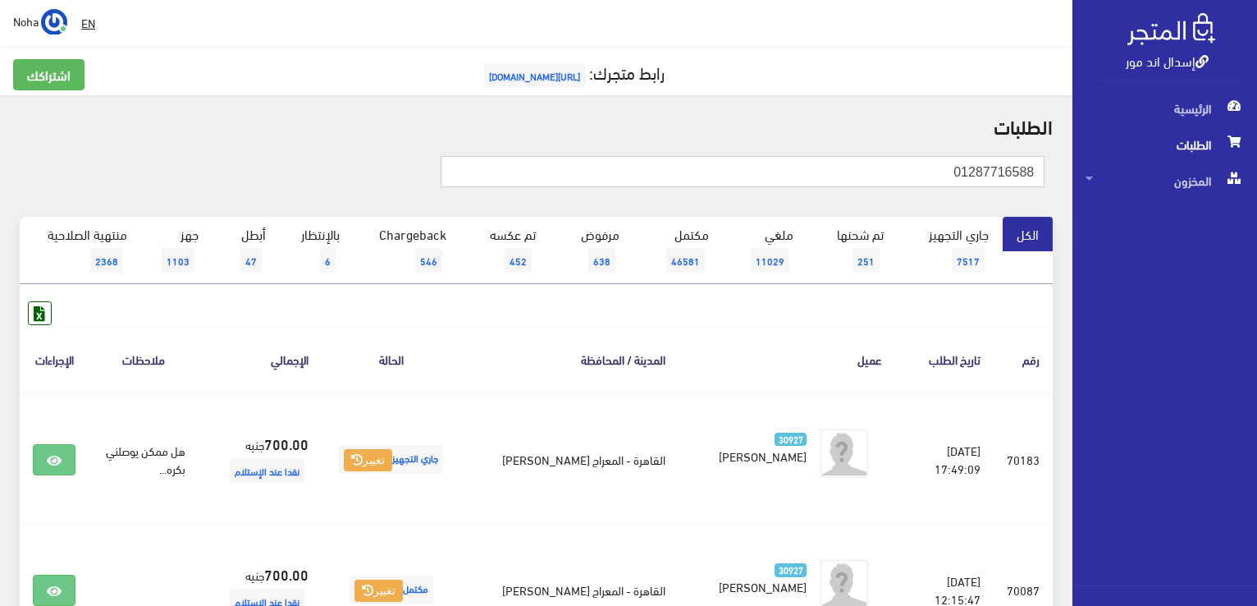
drag, startPoint x: 929, startPoint y: 164, endPoint x: 1052, endPoint y: 152, distance: 123.7
paste input "112446030"
type input "01112446030"
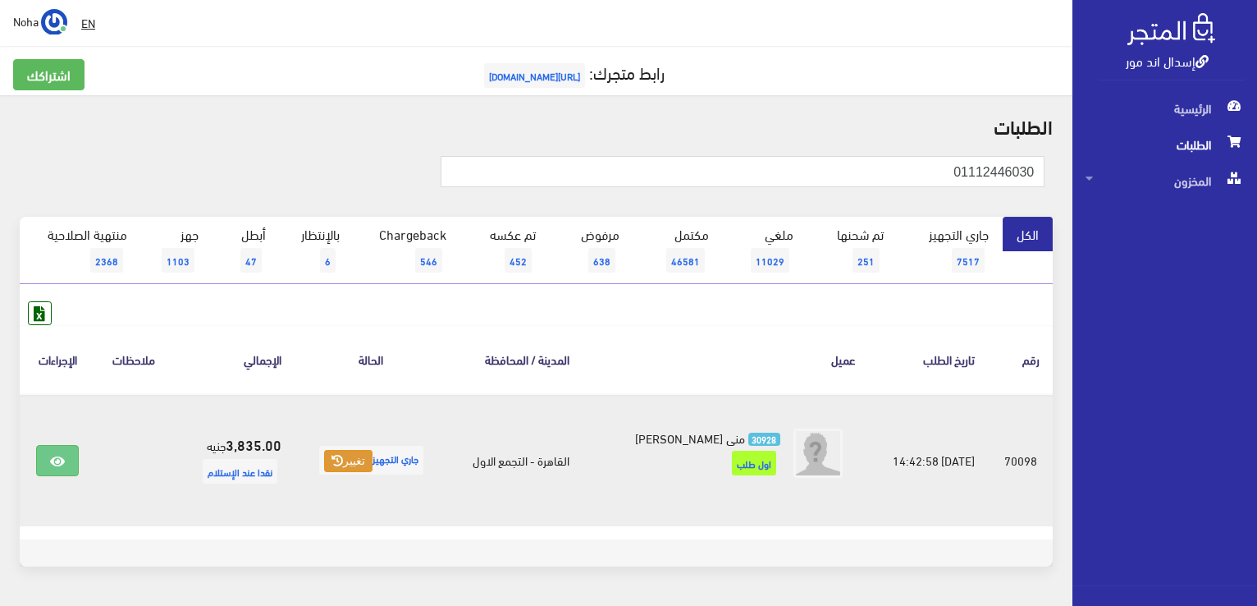
click at [352, 464] on button "تغيير" at bounding box center [348, 461] width 48 height 23
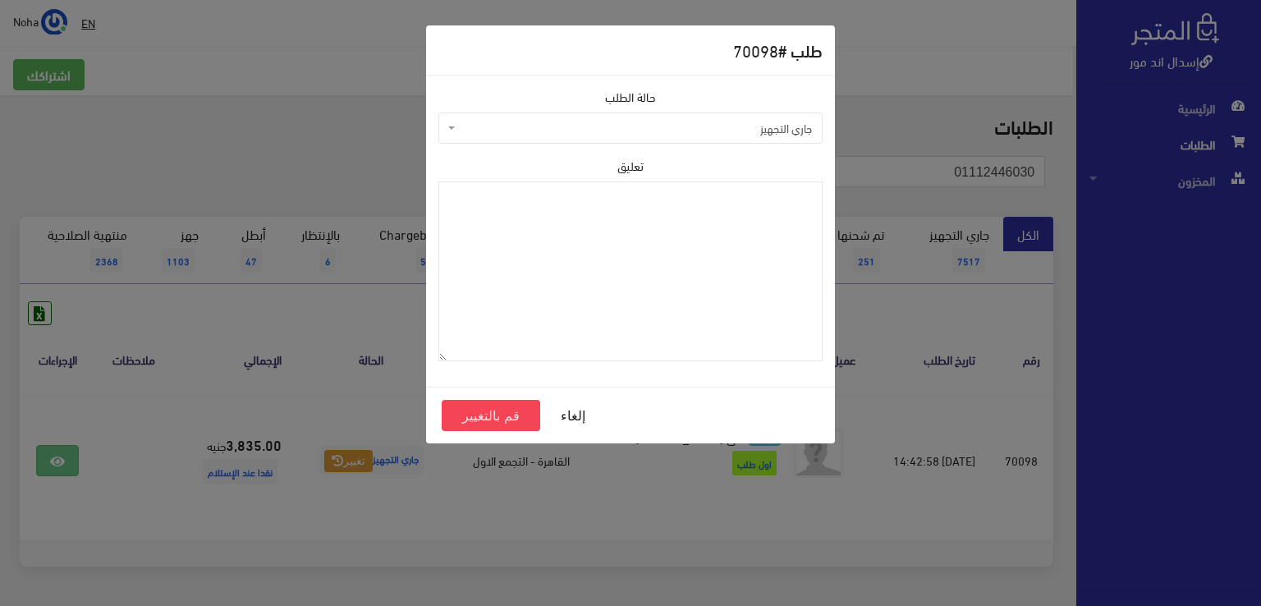
click at [506, 125] on span "جاري التجهيز" at bounding box center [635, 128] width 353 height 16
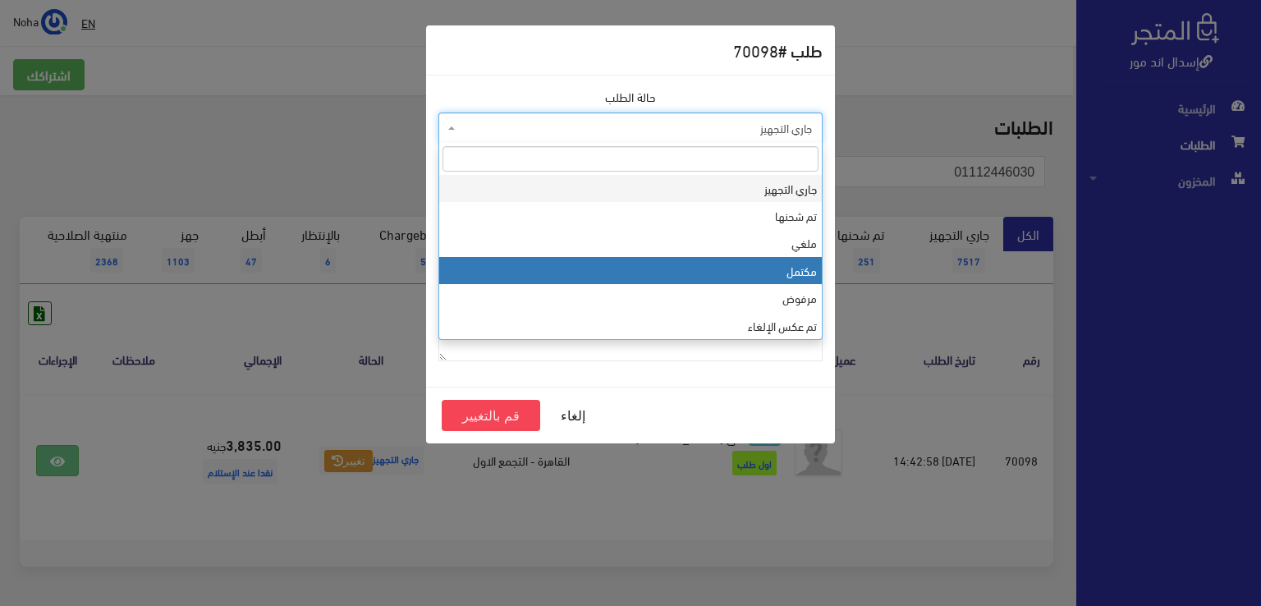
select select "4"
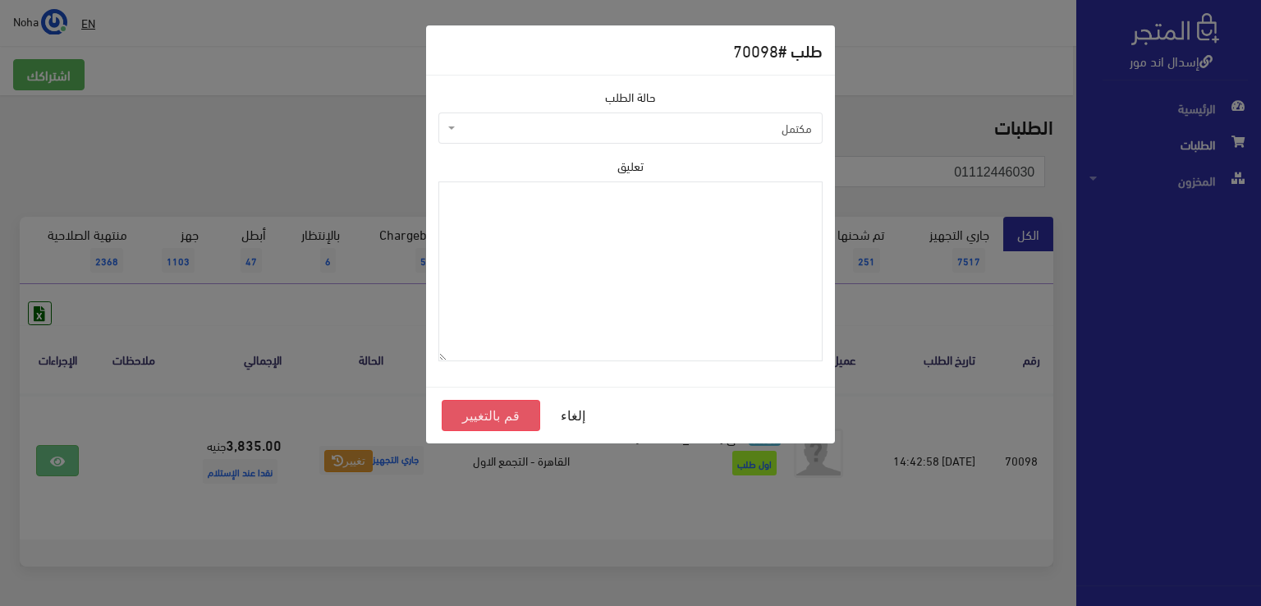
drag, startPoint x: 496, startPoint y: 410, endPoint x: 497, endPoint y: 401, distance: 9.1
click at [496, 408] on button "قم بالتغيير" at bounding box center [491, 415] width 98 height 31
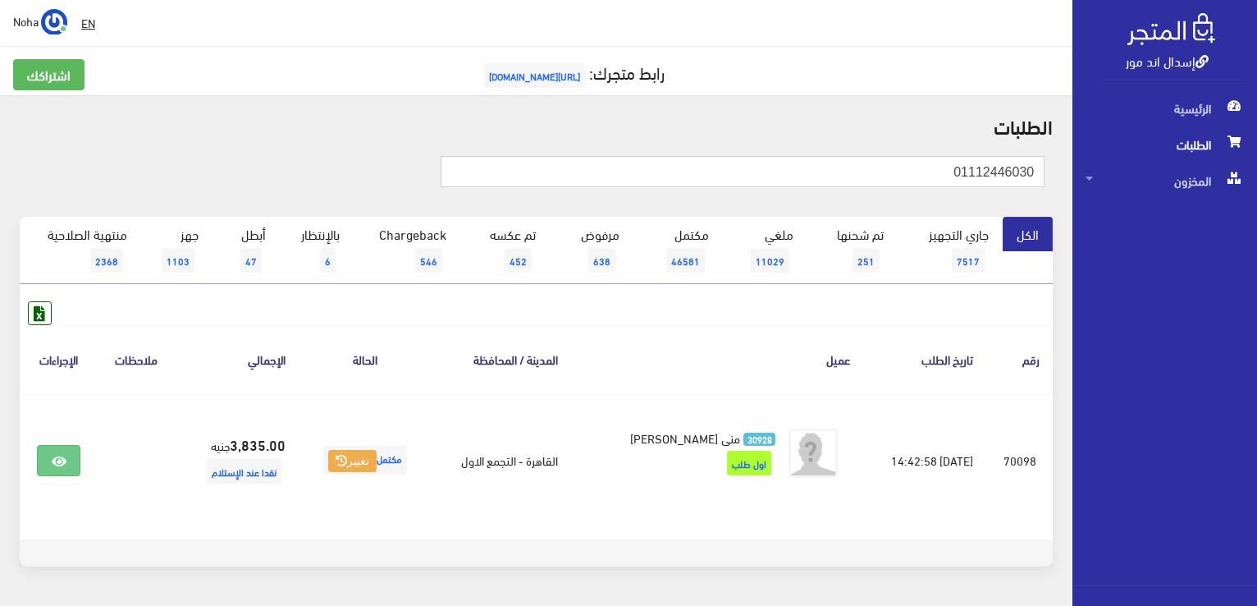
drag, startPoint x: 928, startPoint y: 168, endPoint x: 1260, endPoint y: 261, distance: 344.3
click at [1257, 261] on html "إسدال اند مور الرئيسية الطلبات" at bounding box center [628, 303] width 1257 height 606
paste input "018552447"
type input "01018552447"
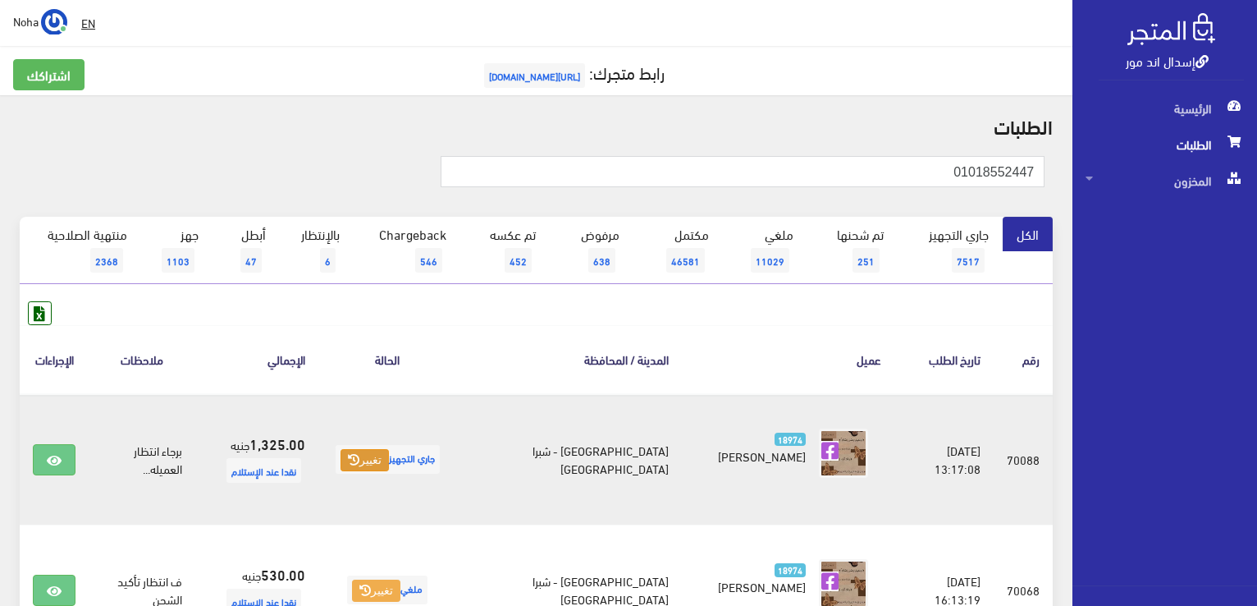
click at [389, 458] on button "تغيير" at bounding box center [365, 460] width 48 height 23
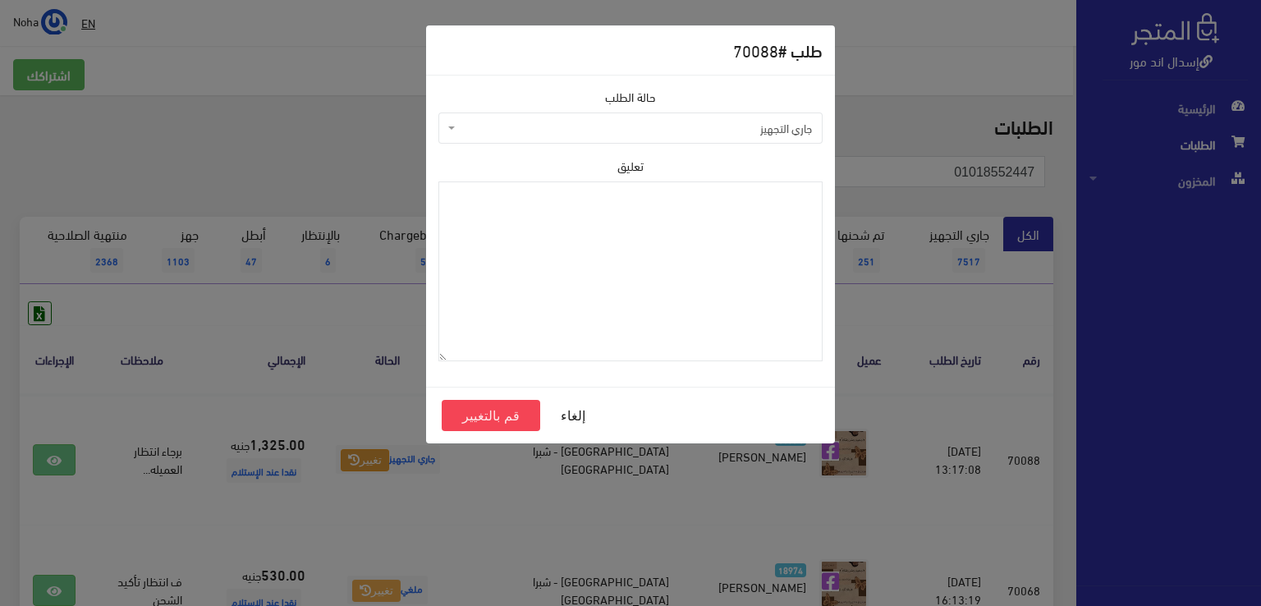
click at [538, 134] on span "جاري التجهيز" at bounding box center [635, 128] width 353 height 16
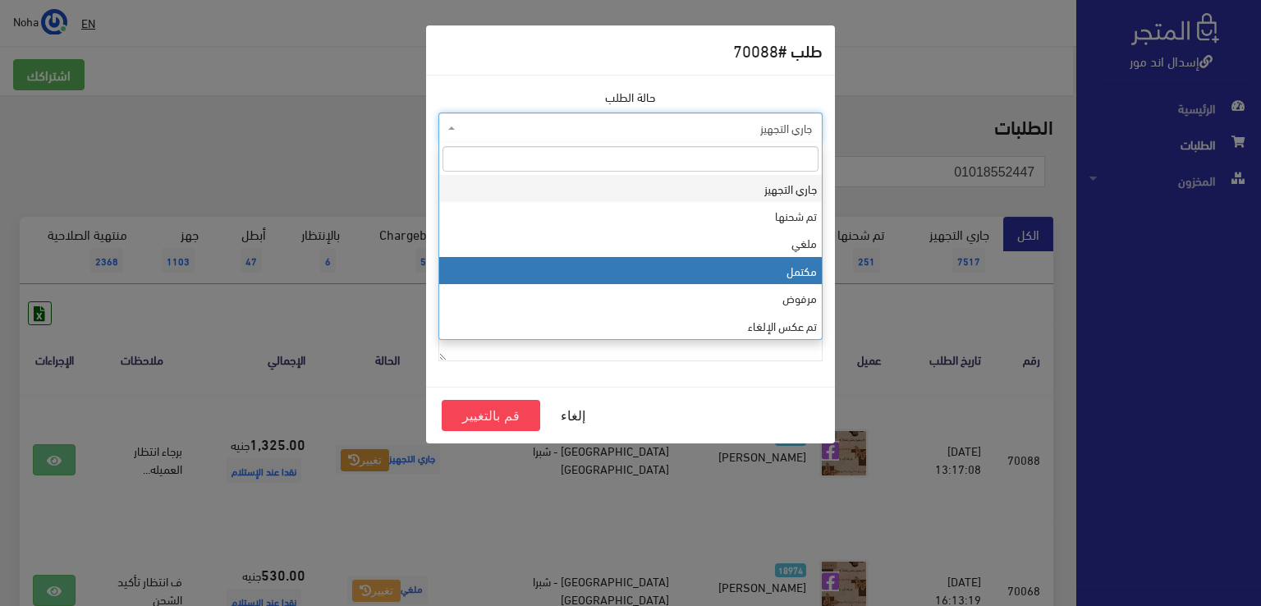
select select "4"
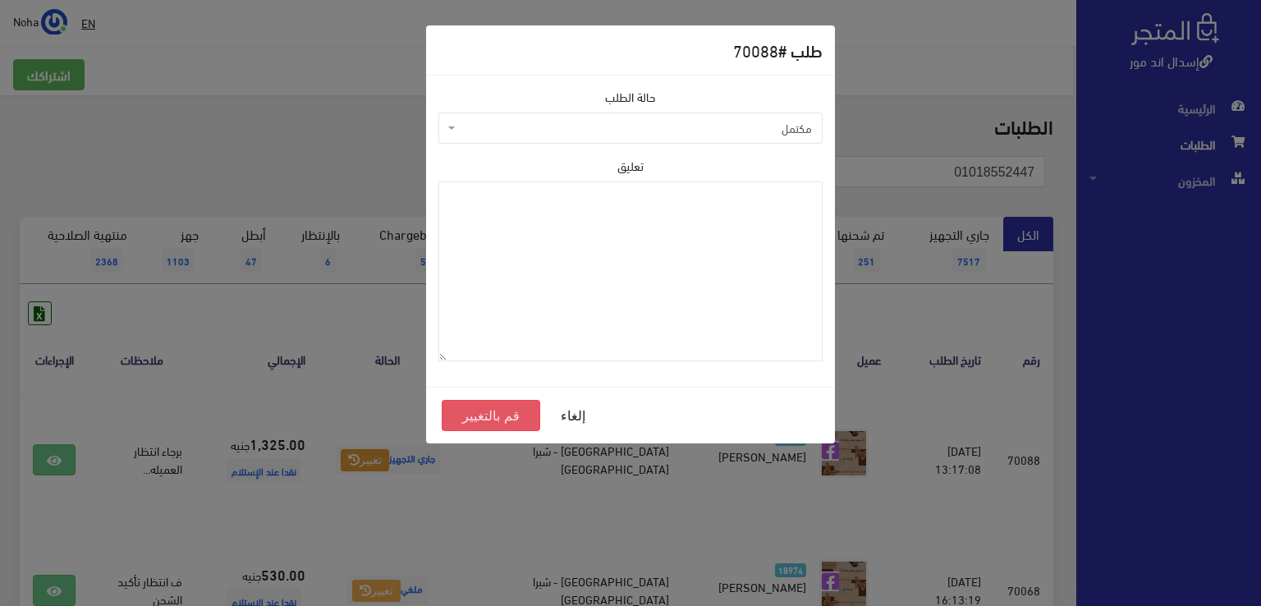
click at [506, 413] on button "قم بالتغيير" at bounding box center [491, 415] width 98 height 31
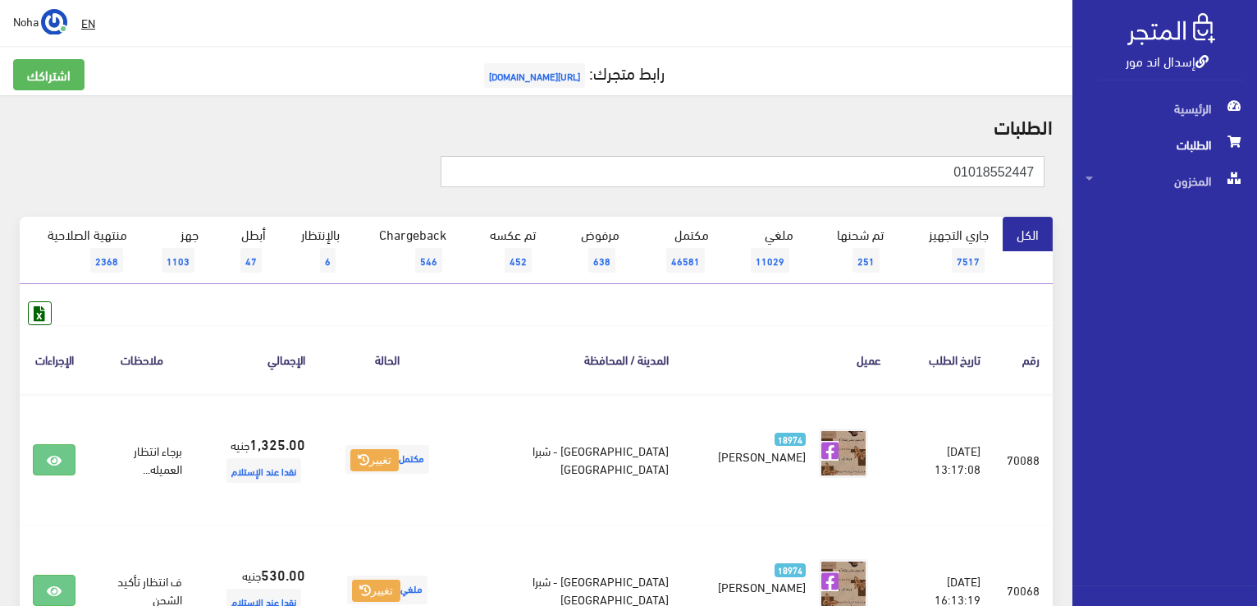
drag, startPoint x: 890, startPoint y: 171, endPoint x: 985, endPoint y: 195, distance: 98.1
click at [1257, 240] on html "إسدال اند مور الرئيسية الطلبات" at bounding box center [628, 303] width 1257 height 606
paste input "08639454"
type input "01008639454"
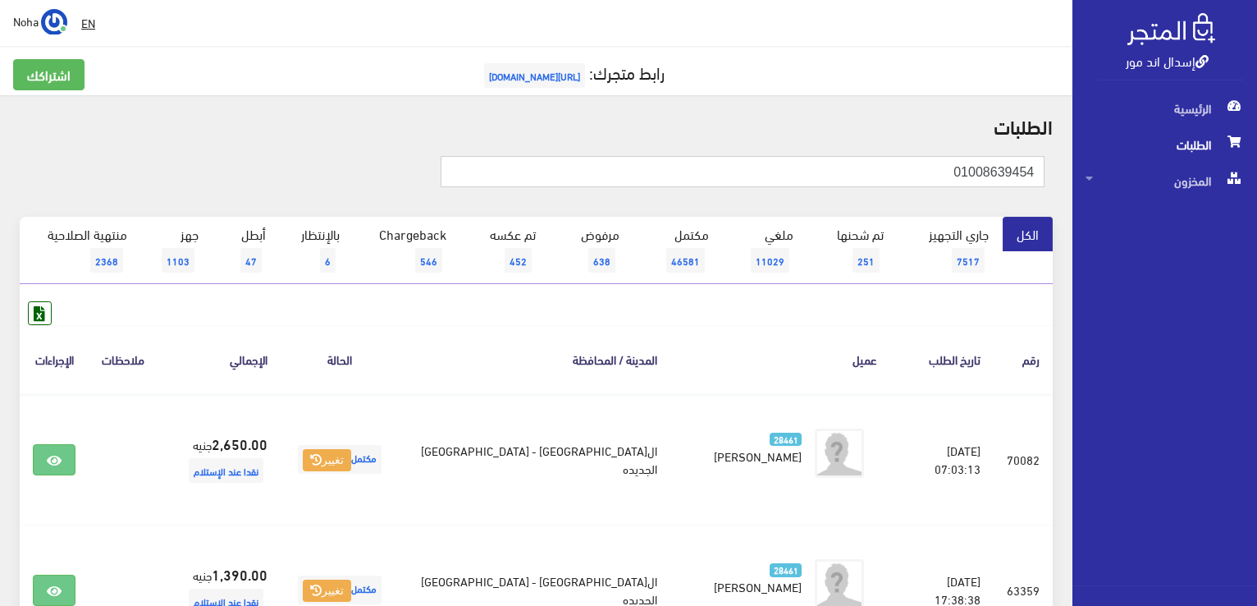
drag, startPoint x: 1238, startPoint y: 208, endPoint x: 1260, endPoint y: 205, distance: 22.3
click at [1257, 205] on html "إسدال اند مور الرئيسية الطلبات" at bounding box center [628, 303] width 1257 height 606
paste input "01006787733"
type input "01006787733"
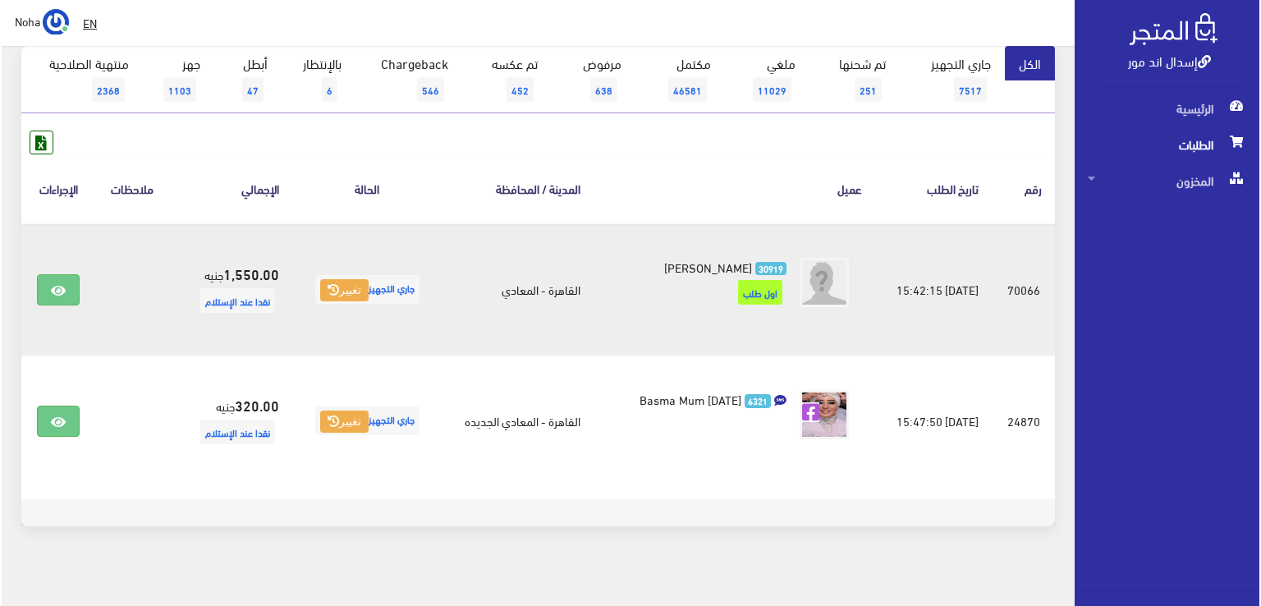
scroll to position [181, 0]
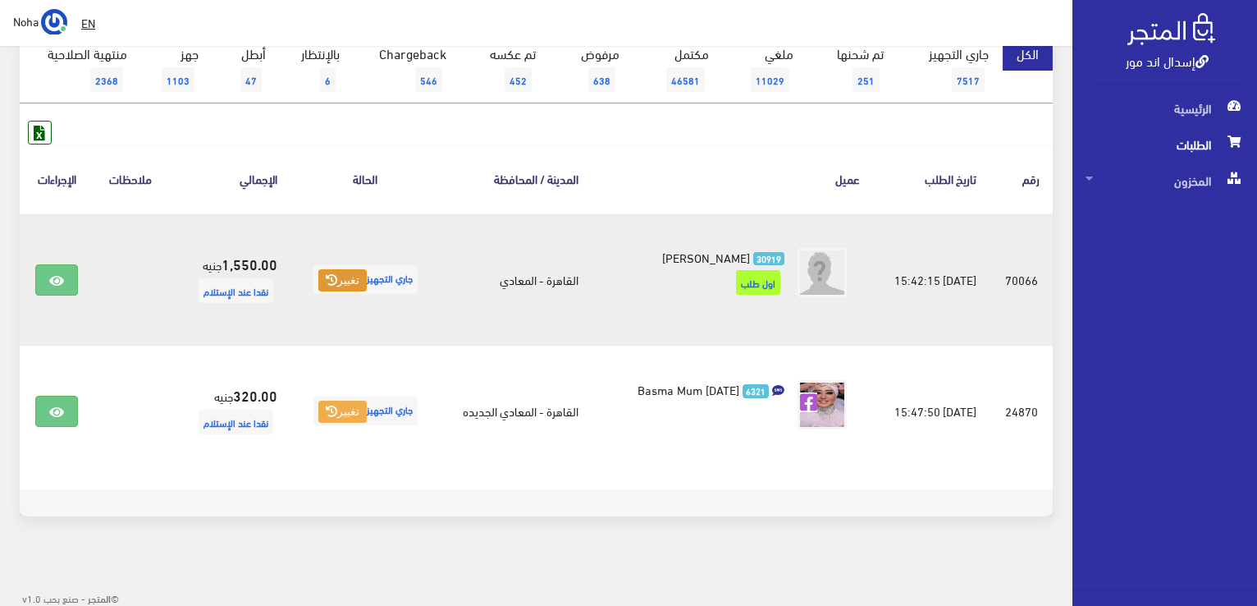
click at [338, 279] on button "تغيير" at bounding box center [342, 280] width 48 height 23
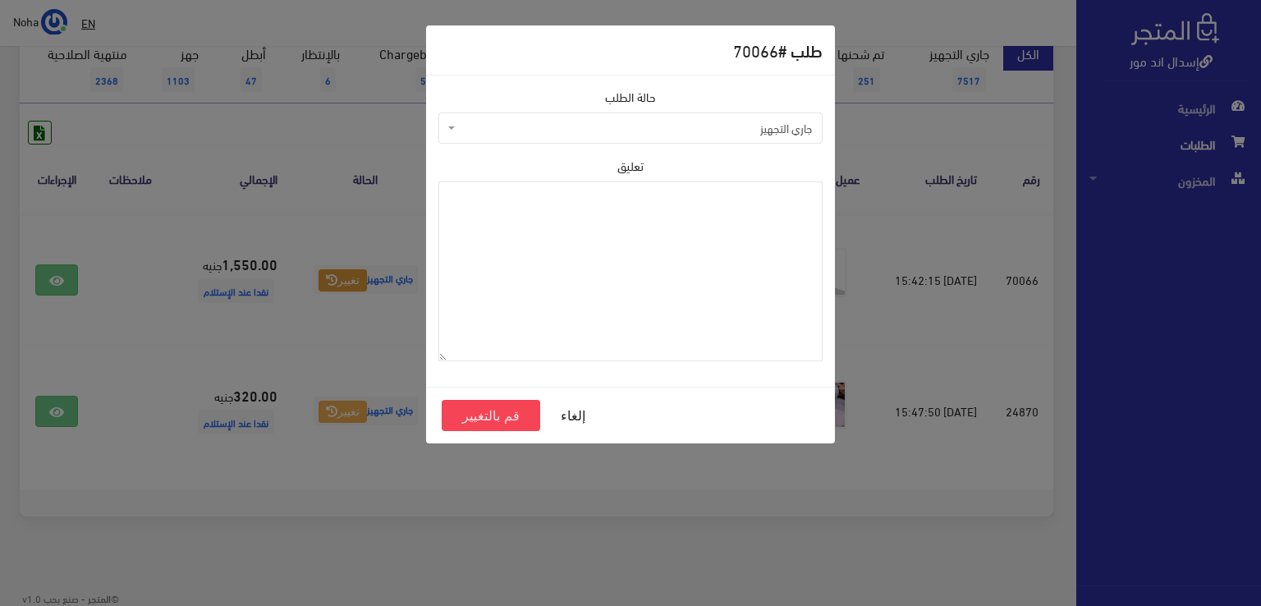
click at [492, 129] on span "جاري التجهيز" at bounding box center [635, 128] width 353 height 16
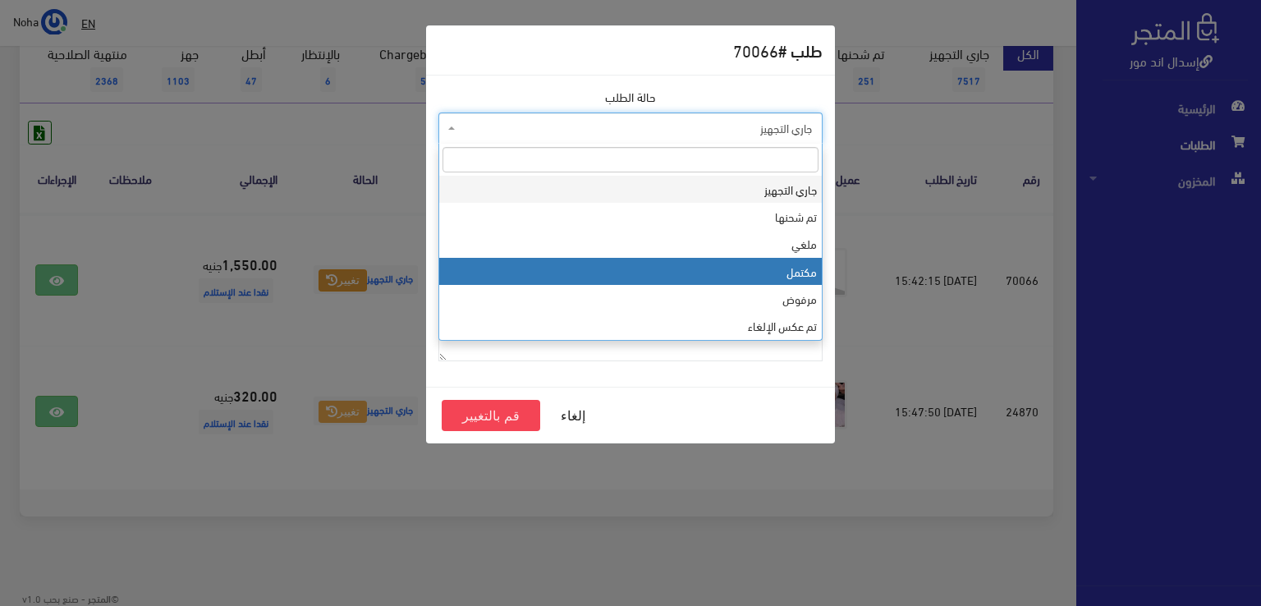
select select "4"
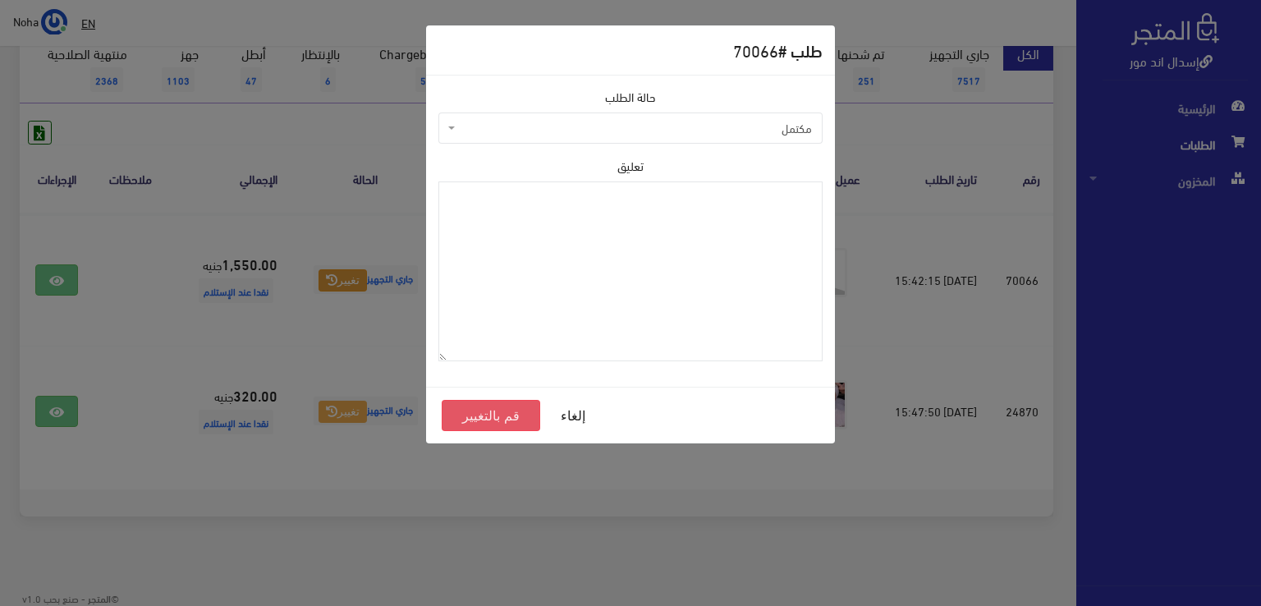
click at [465, 414] on button "قم بالتغيير" at bounding box center [491, 415] width 98 height 31
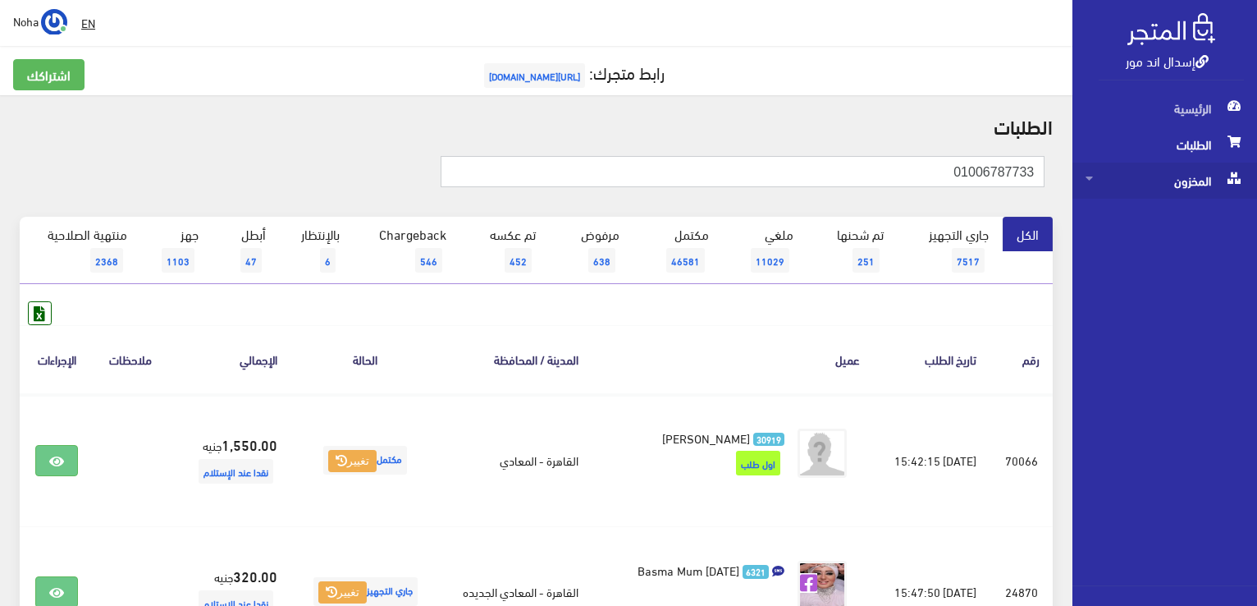
drag, startPoint x: 909, startPoint y: 167, endPoint x: 1221, endPoint y: 181, distance: 312.2
click at [1253, 183] on div "إسدال اند مور الرئيسية الطلبات المخزون" at bounding box center [628, 394] width 1257 height 789
paste input "01012489364"
type input "01012489364"
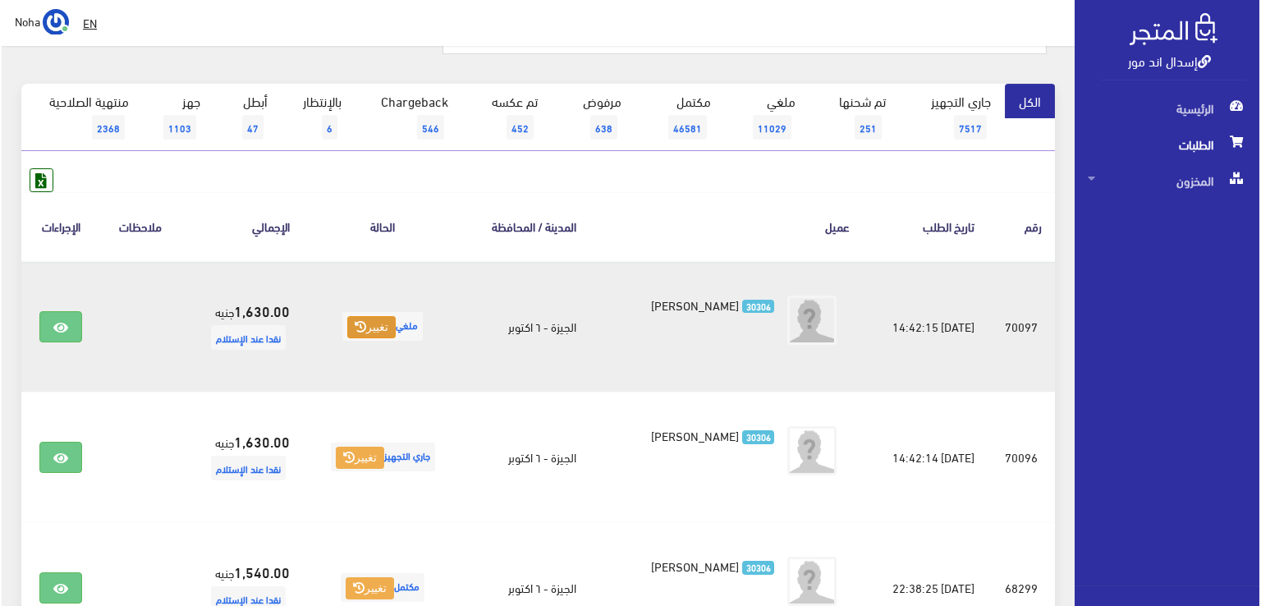
scroll to position [164, 0]
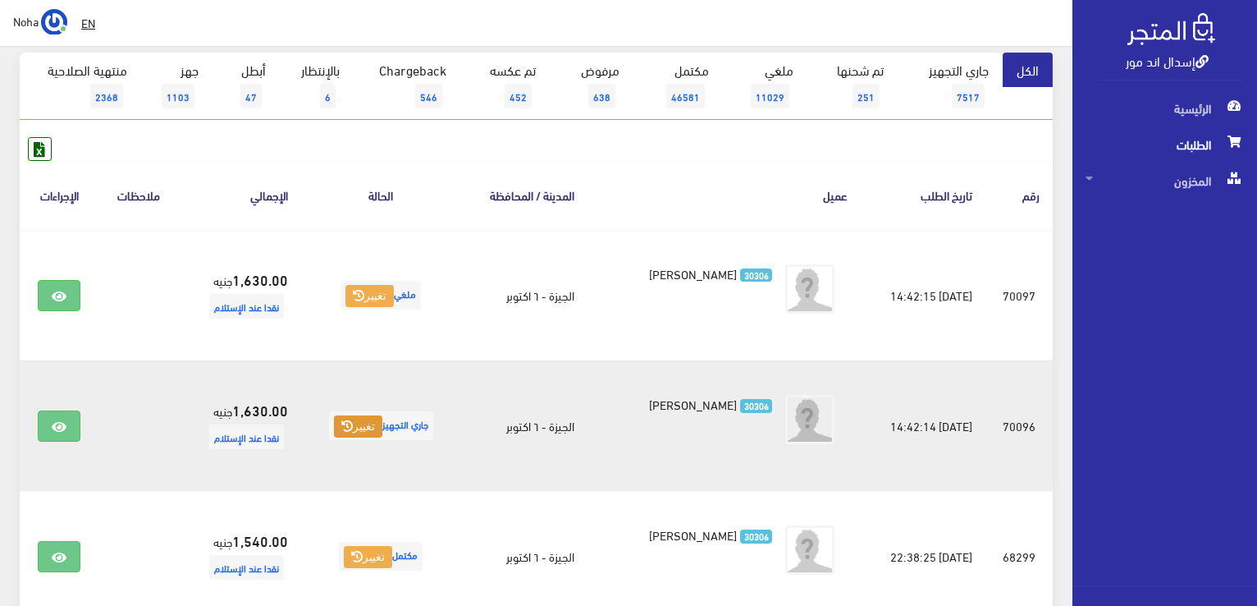
click at [355, 426] on button "تغيير" at bounding box center [358, 426] width 48 height 23
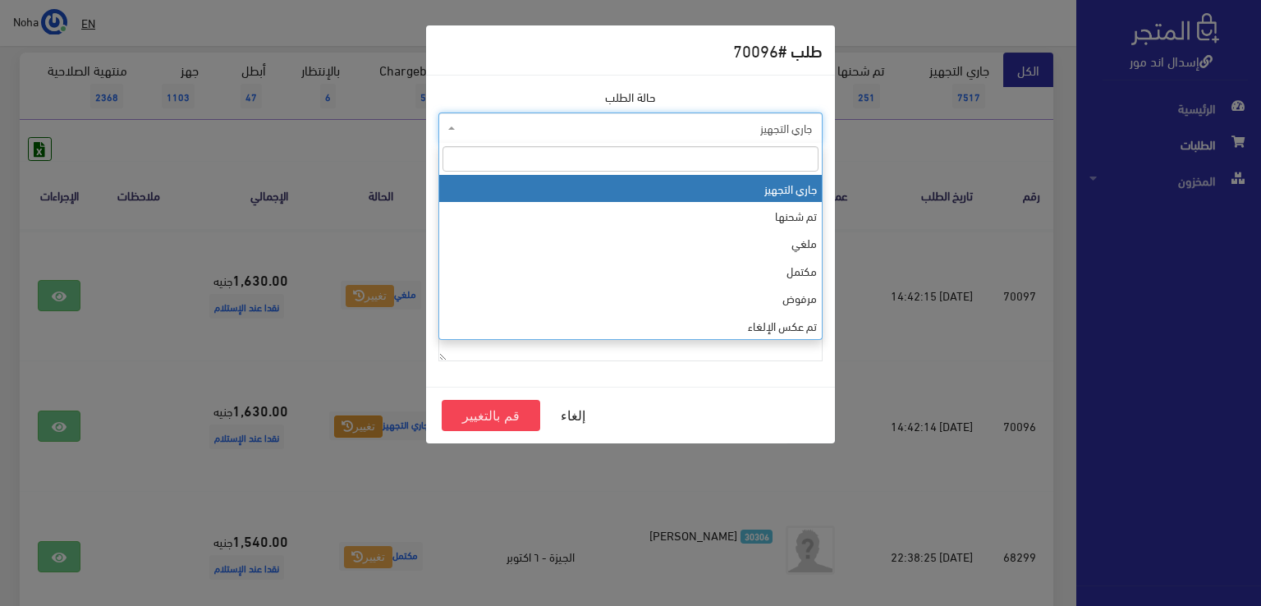
click at [536, 122] on span "جاري التجهيز" at bounding box center [635, 128] width 353 height 16
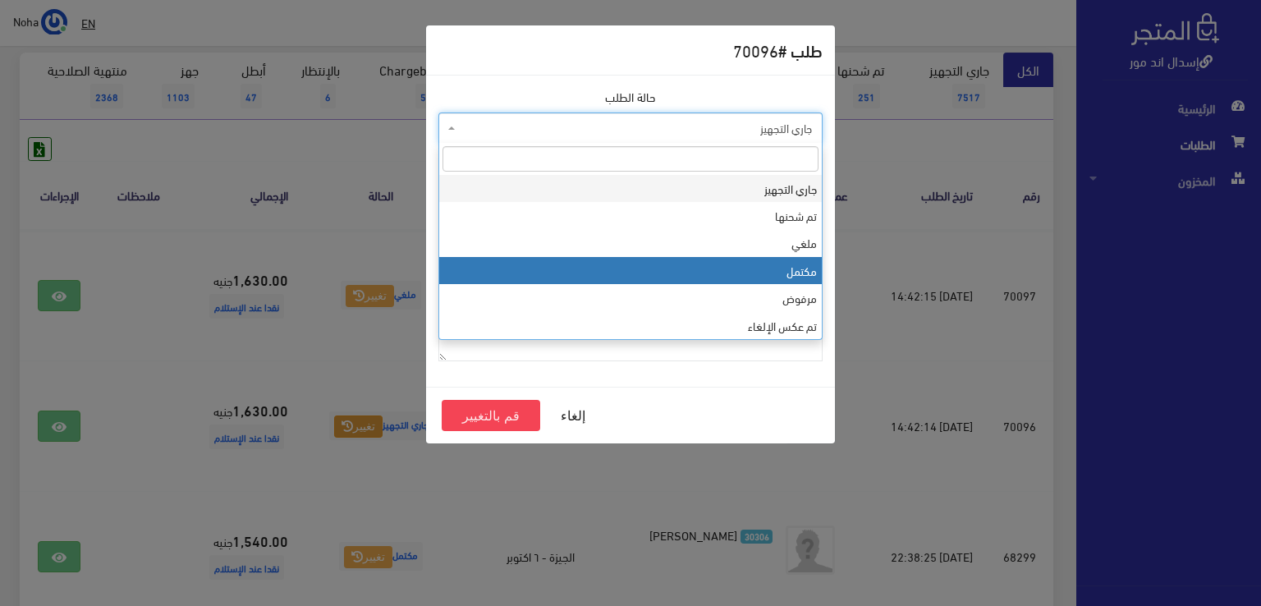
select select "4"
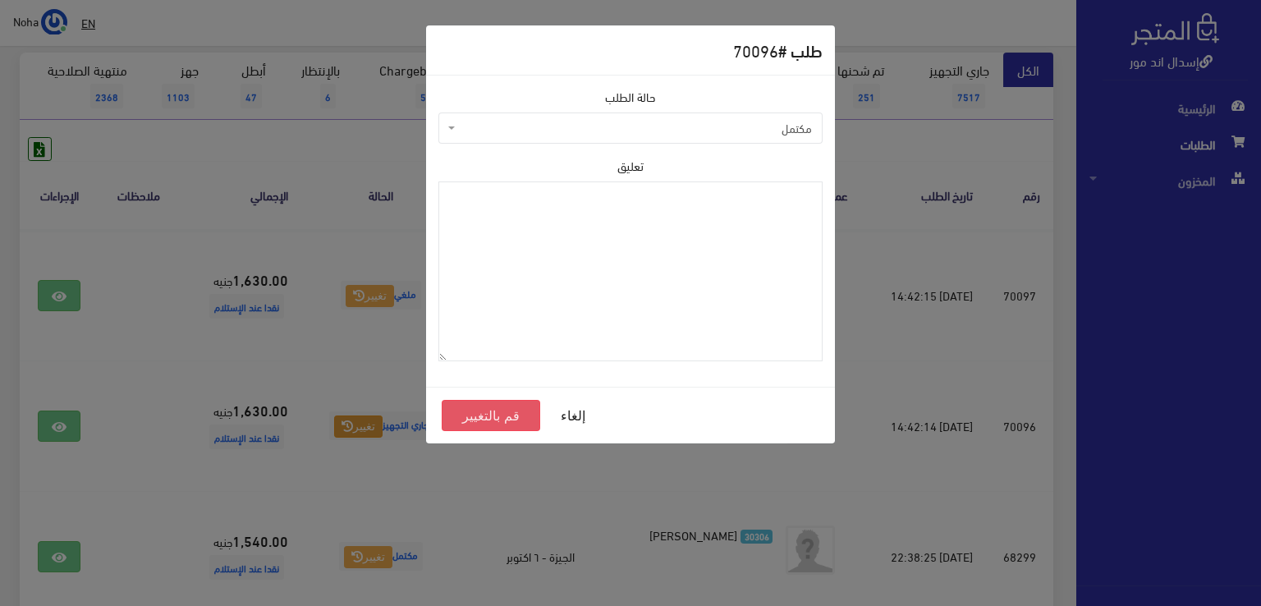
click at [478, 408] on button "قم بالتغيير" at bounding box center [491, 415] width 98 height 31
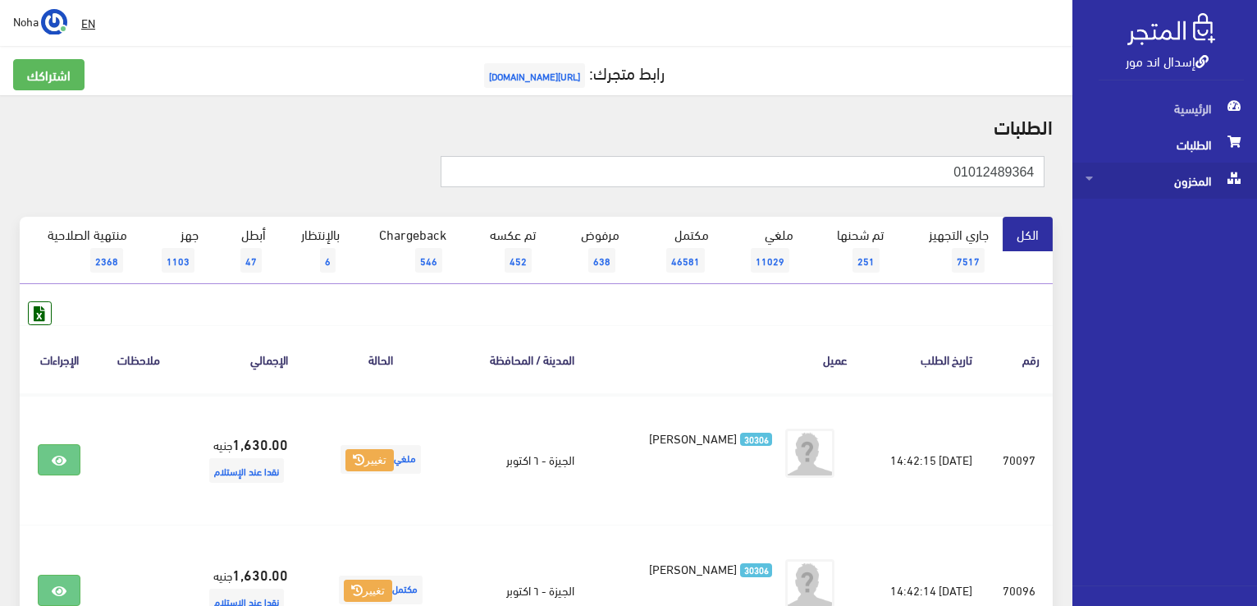
drag, startPoint x: 914, startPoint y: 171, endPoint x: 1134, endPoint y: 183, distance: 220.3
click at [1134, 183] on div "إسدال اند مور الرئيسية الطلبات المخزون" at bounding box center [628, 589] width 1257 height 1179
paste input "3364935"
type input "01013364935"
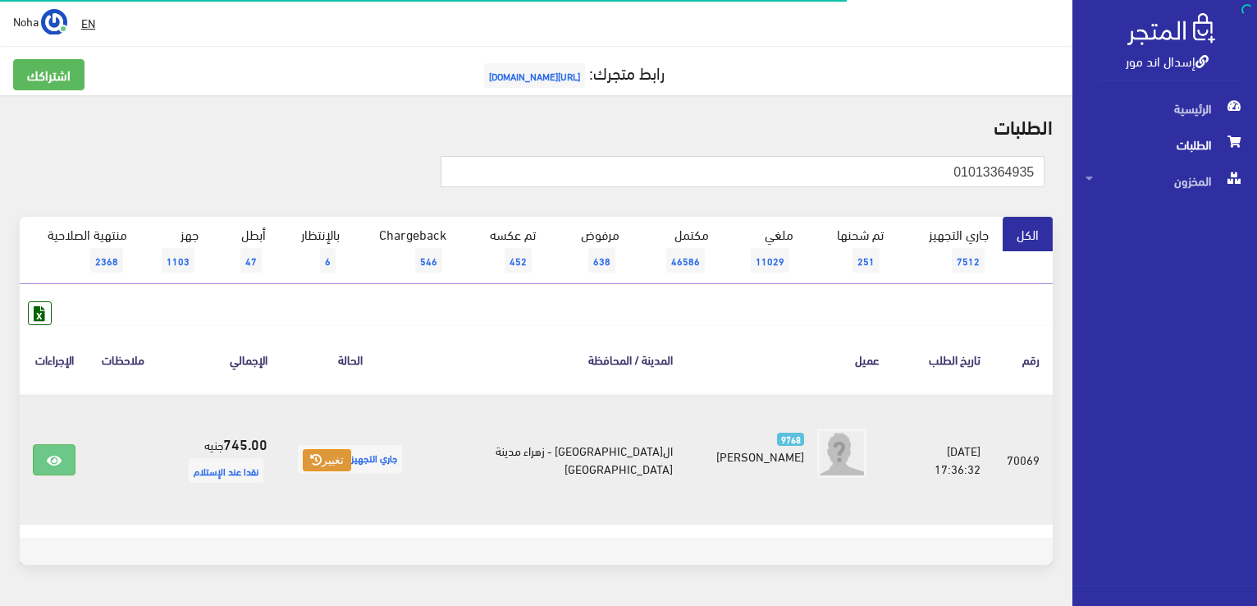
click at [341, 464] on button "تغيير" at bounding box center [327, 460] width 48 height 23
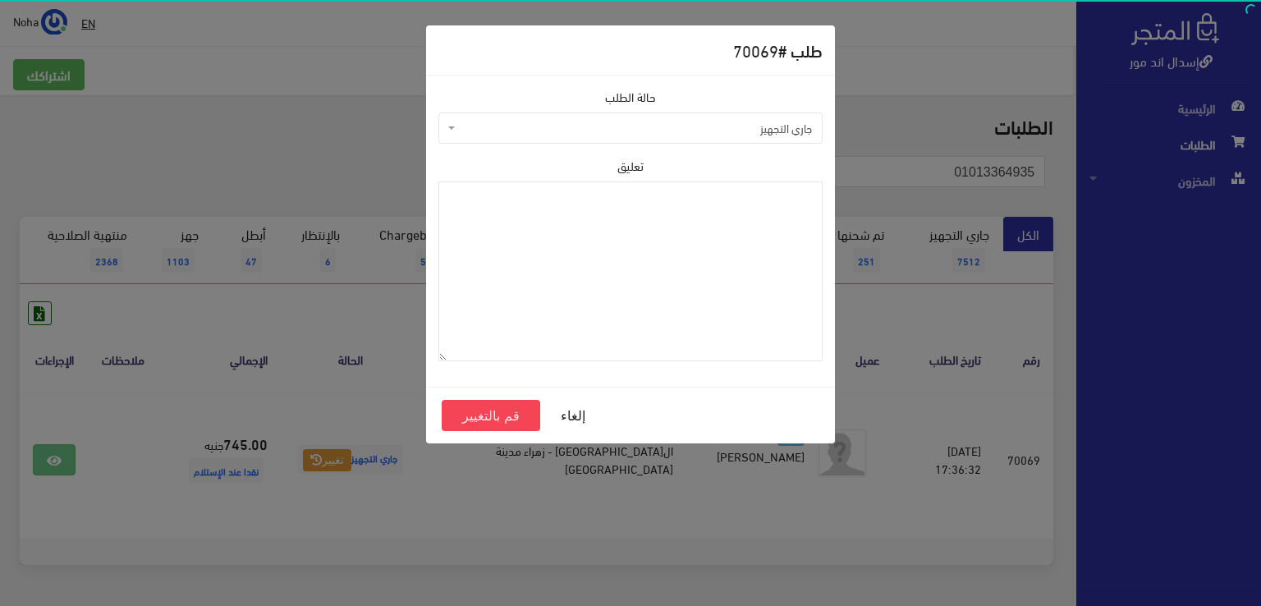
click at [552, 122] on span "جاري التجهيز" at bounding box center [635, 128] width 353 height 16
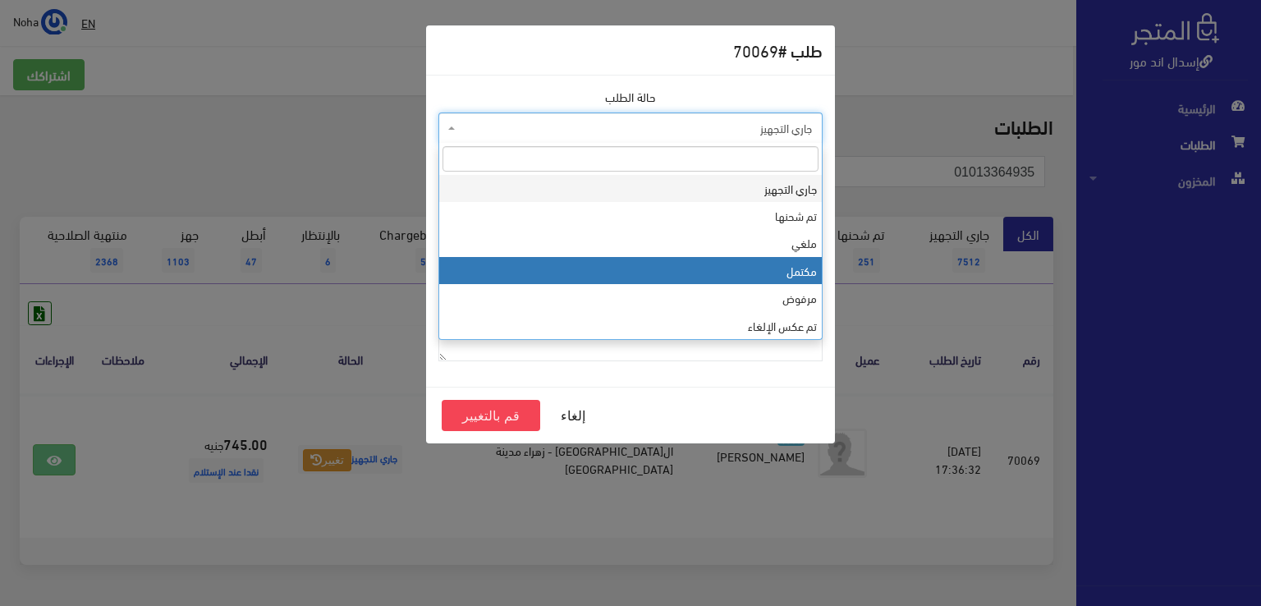
select select "4"
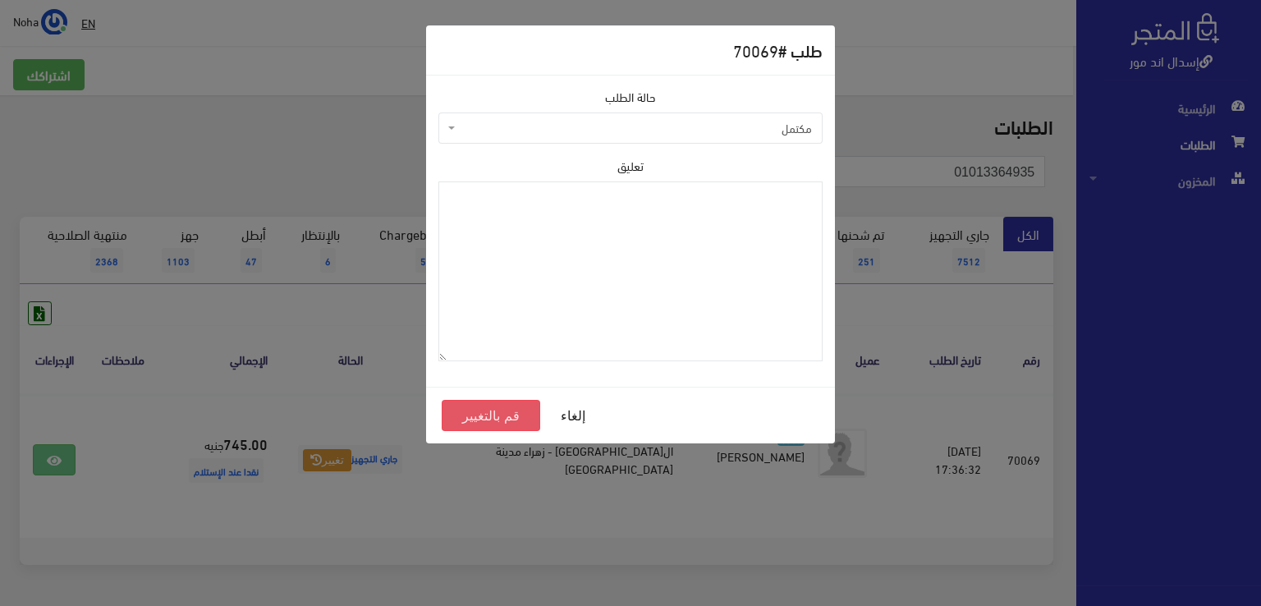
click at [508, 418] on button "قم بالتغيير" at bounding box center [491, 415] width 98 height 31
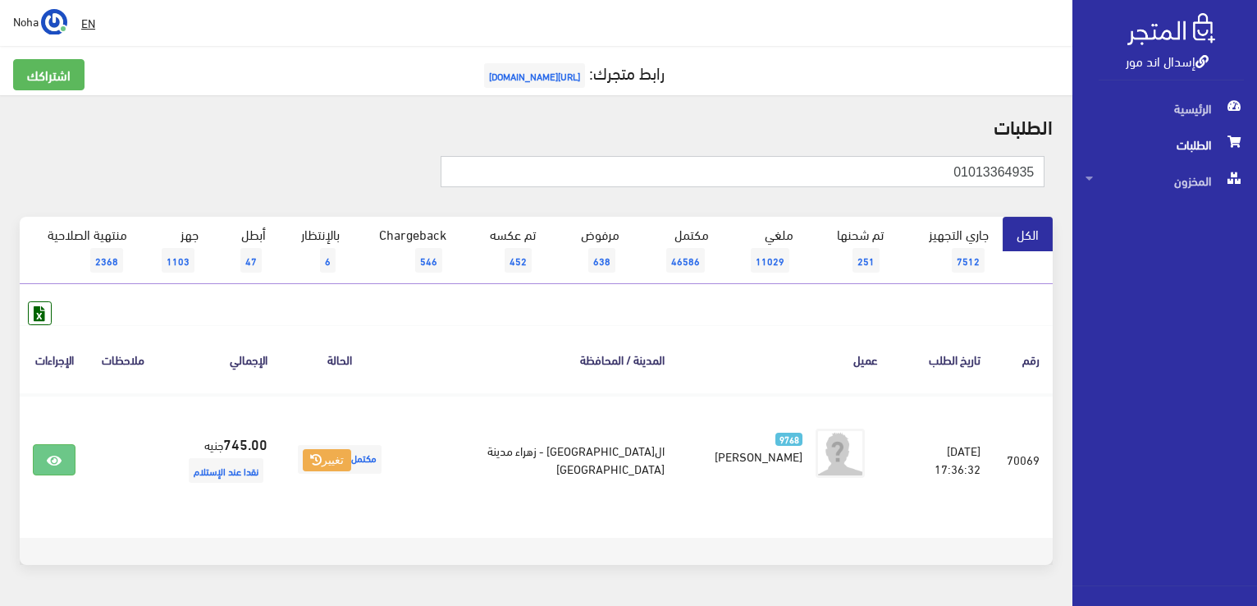
drag, startPoint x: 939, startPoint y: 174, endPoint x: 999, endPoint y: 154, distance: 63.1
click at [1125, 180] on div "إسدال اند مور الرئيسية الطلبات المخزون" at bounding box center [628, 328] width 1257 height 657
paste input "06962121"
type input "01006962121"
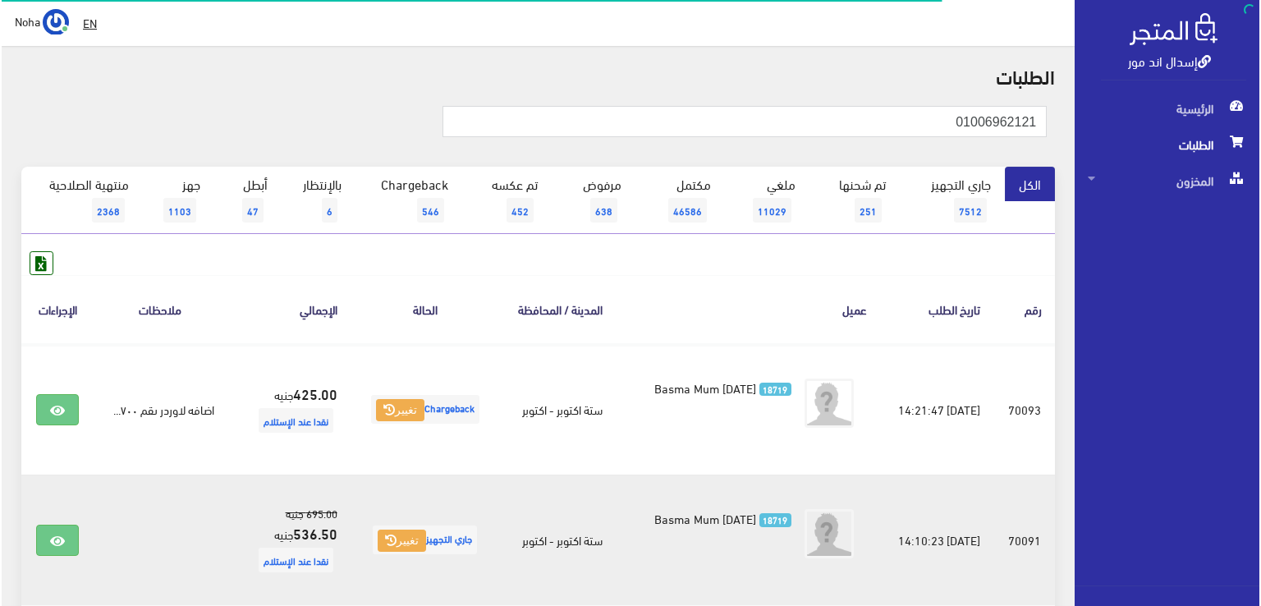
scroll to position [246, 0]
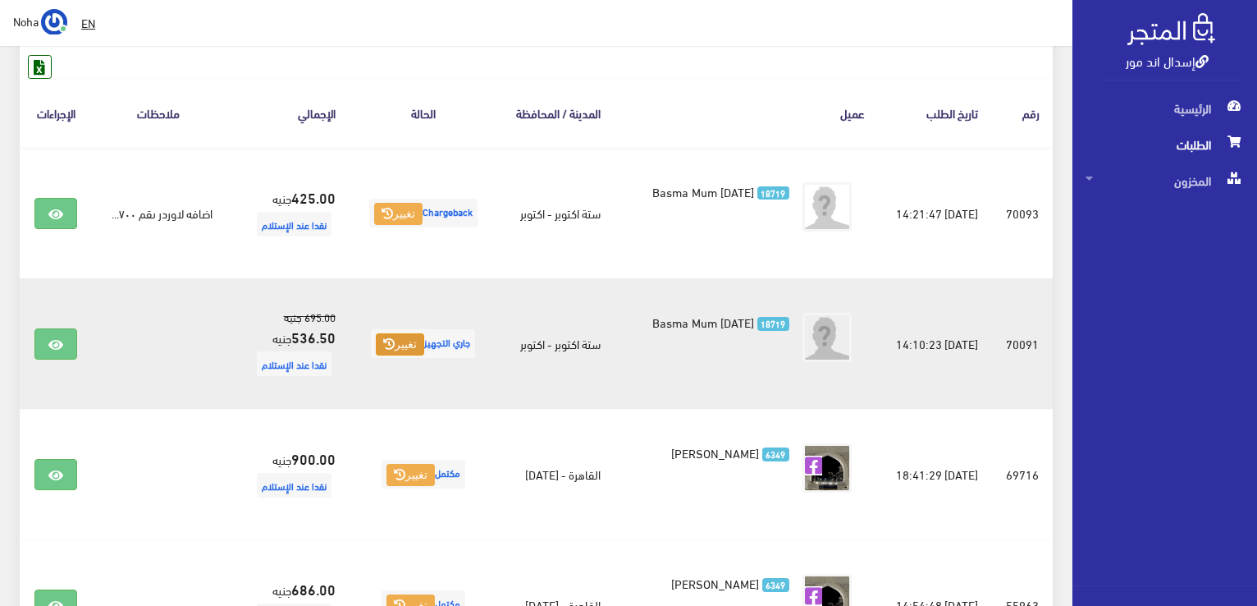
click at [386, 339] on button "تغيير" at bounding box center [400, 344] width 48 height 23
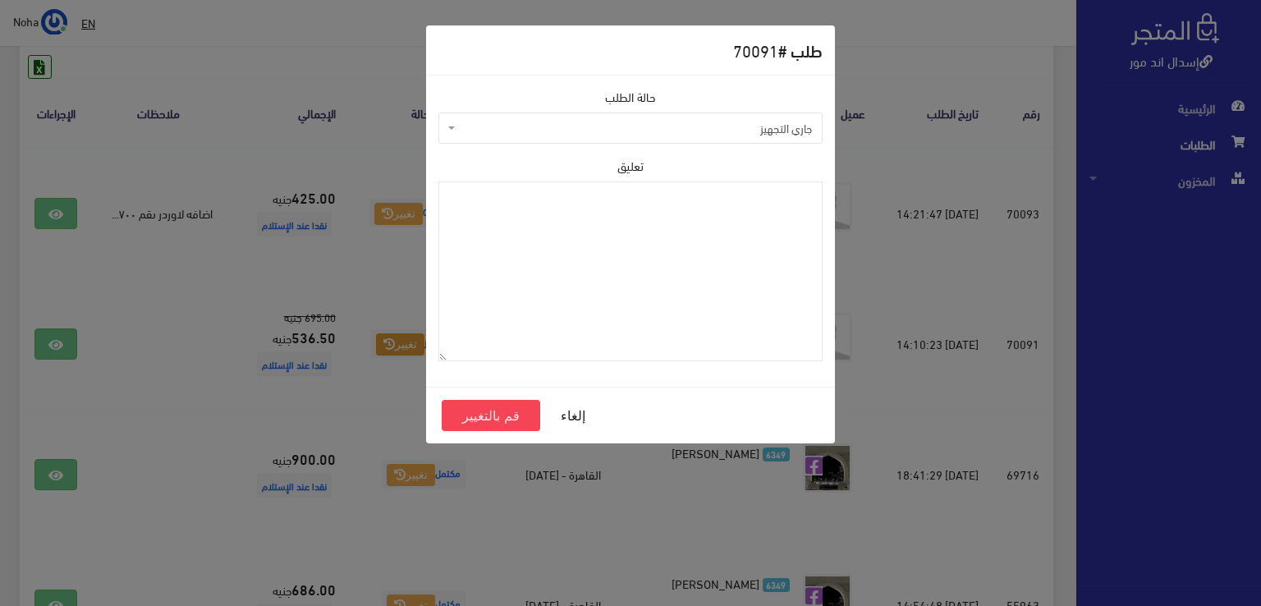
click at [542, 129] on span "جاري التجهيز" at bounding box center [635, 128] width 353 height 16
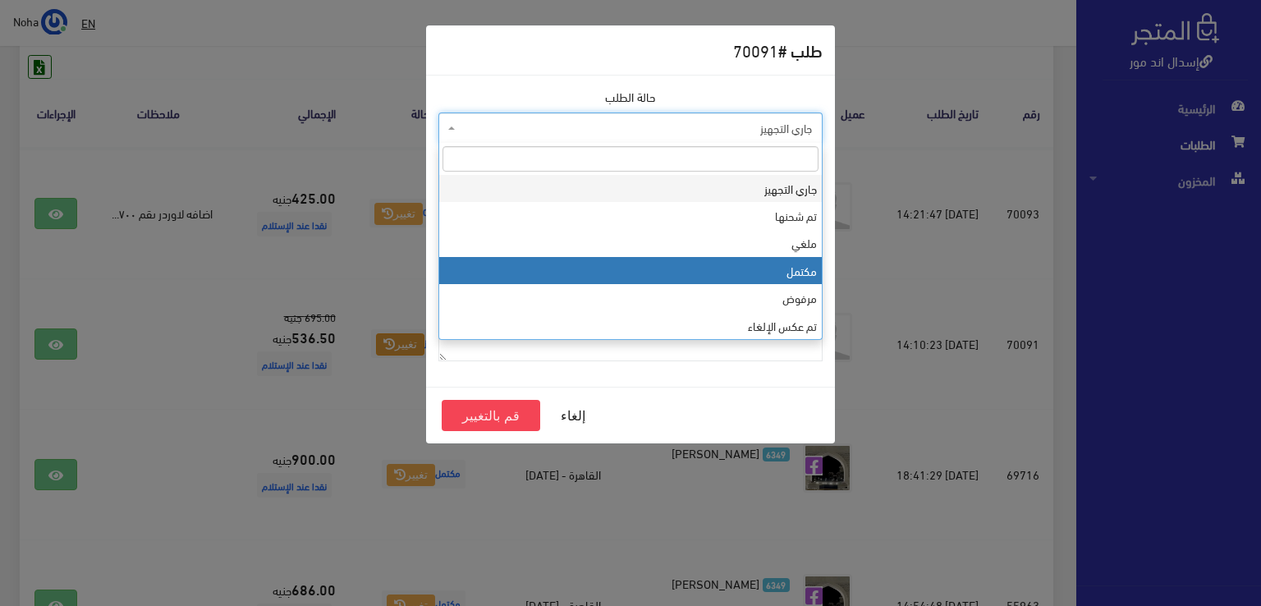
select select "4"
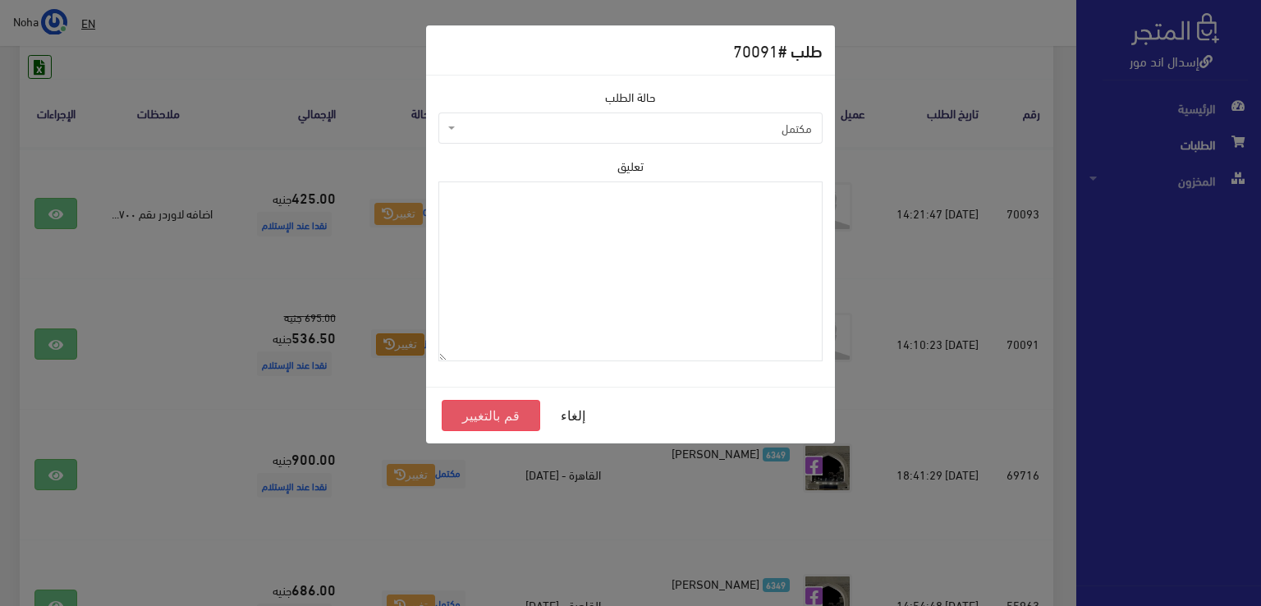
click at [497, 416] on button "قم بالتغيير" at bounding box center [491, 415] width 98 height 31
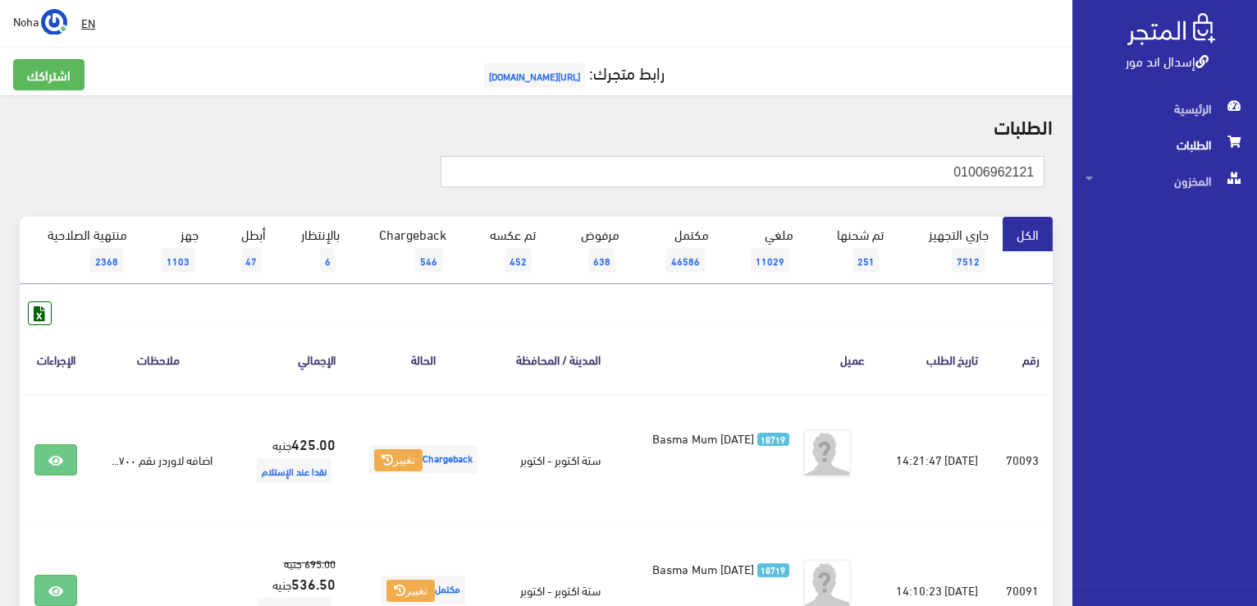
drag, startPoint x: 893, startPoint y: 176, endPoint x: 1185, endPoint y: 135, distance: 294.9
paste input "4136439"
type input "01004136439"
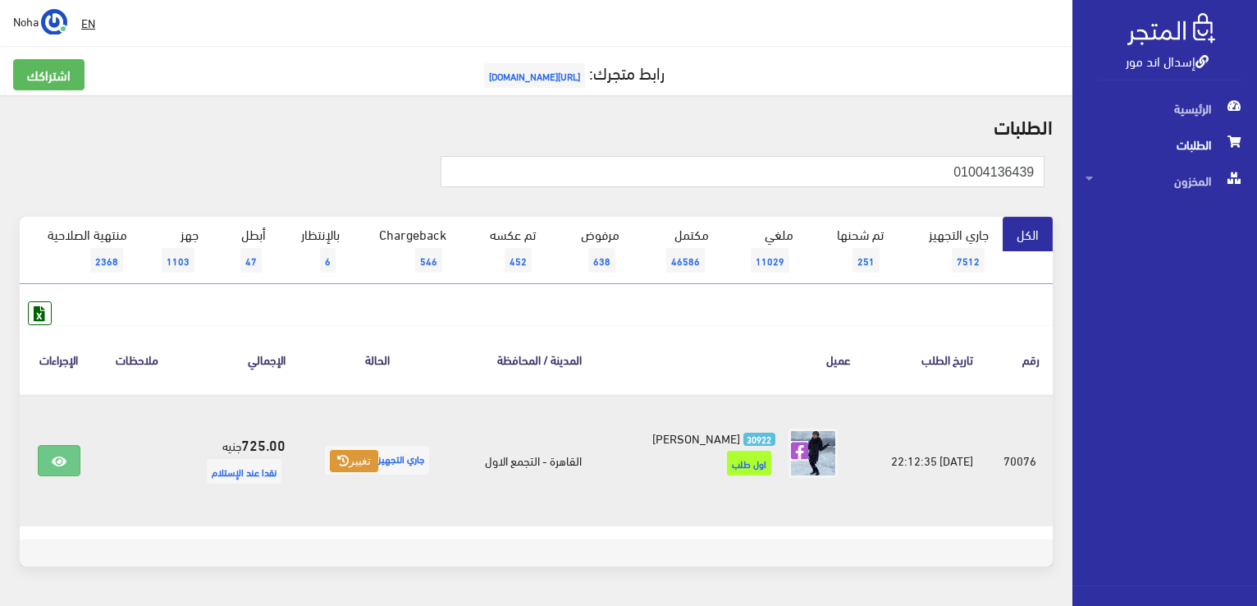
click at [366, 462] on button "تغيير" at bounding box center [354, 461] width 48 height 23
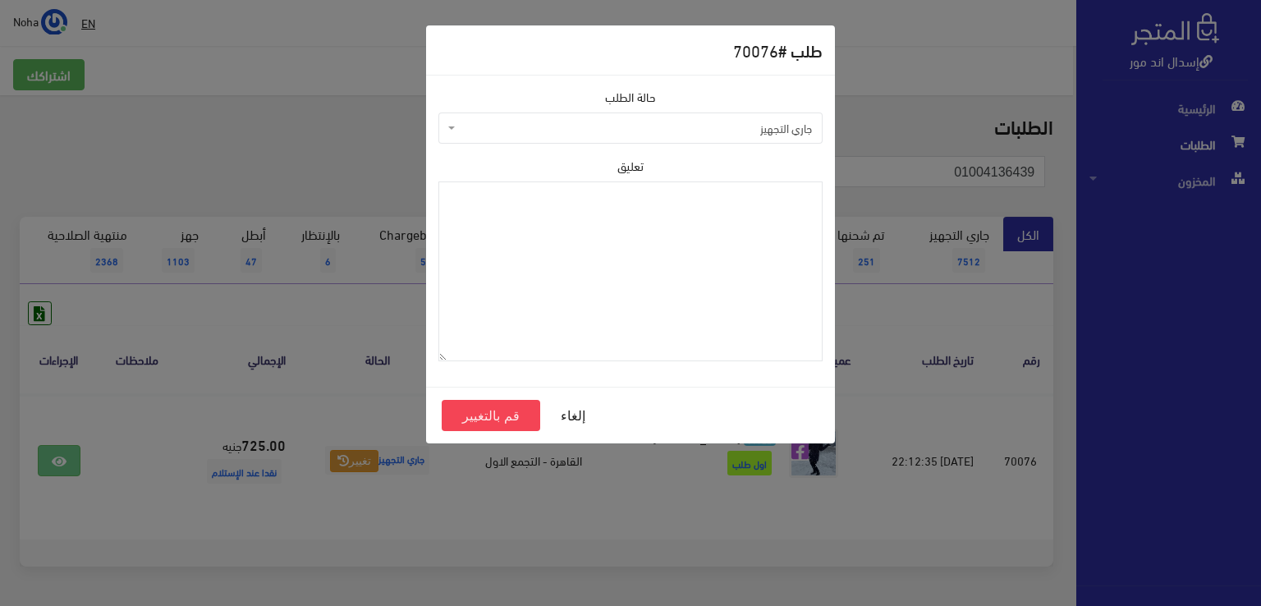
click at [689, 133] on span "جاري التجهيز" at bounding box center [635, 128] width 353 height 16
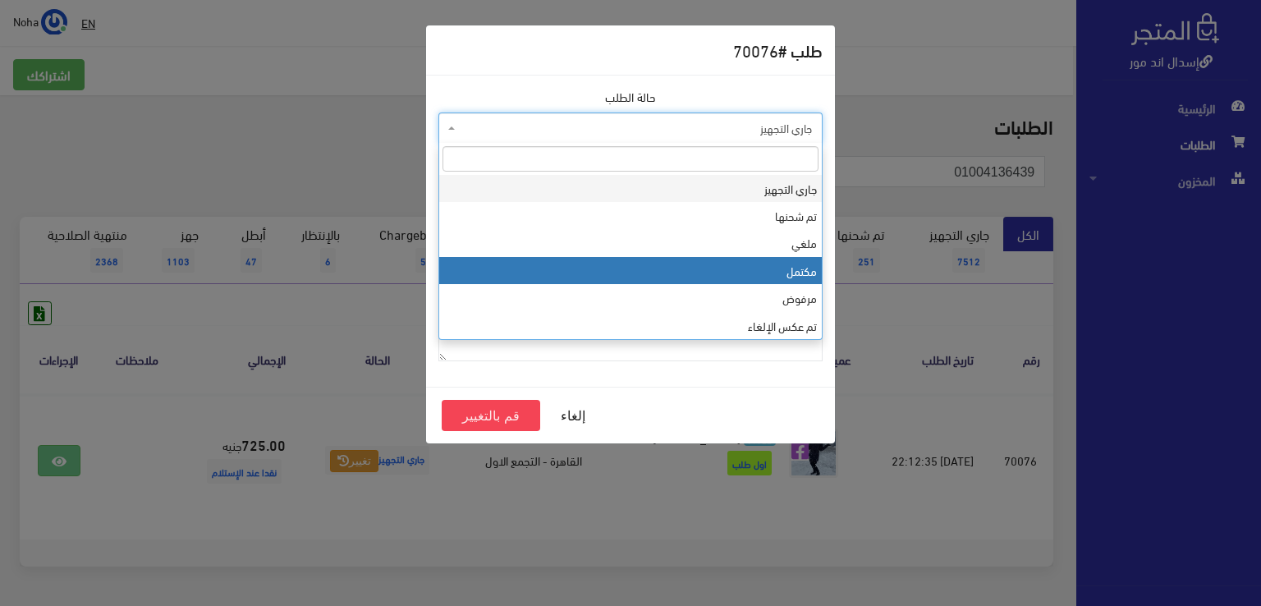
select select "4"
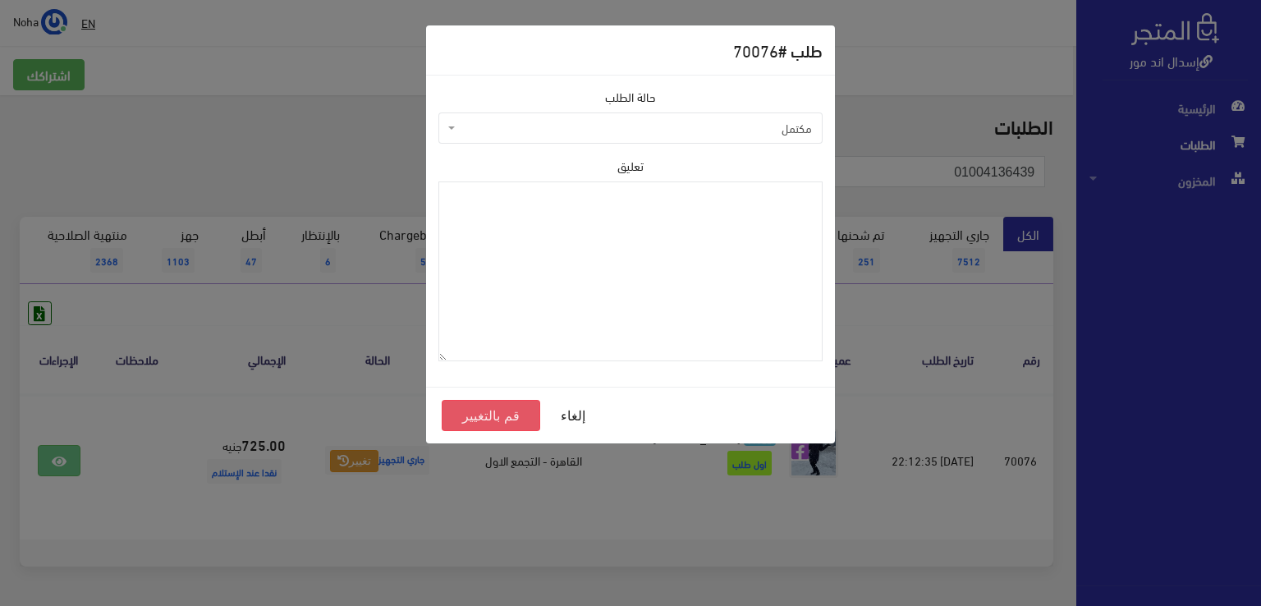
click at [496, 416] on button "قم بالتغيير" at bounding box center [491, 415] width 98 height 31
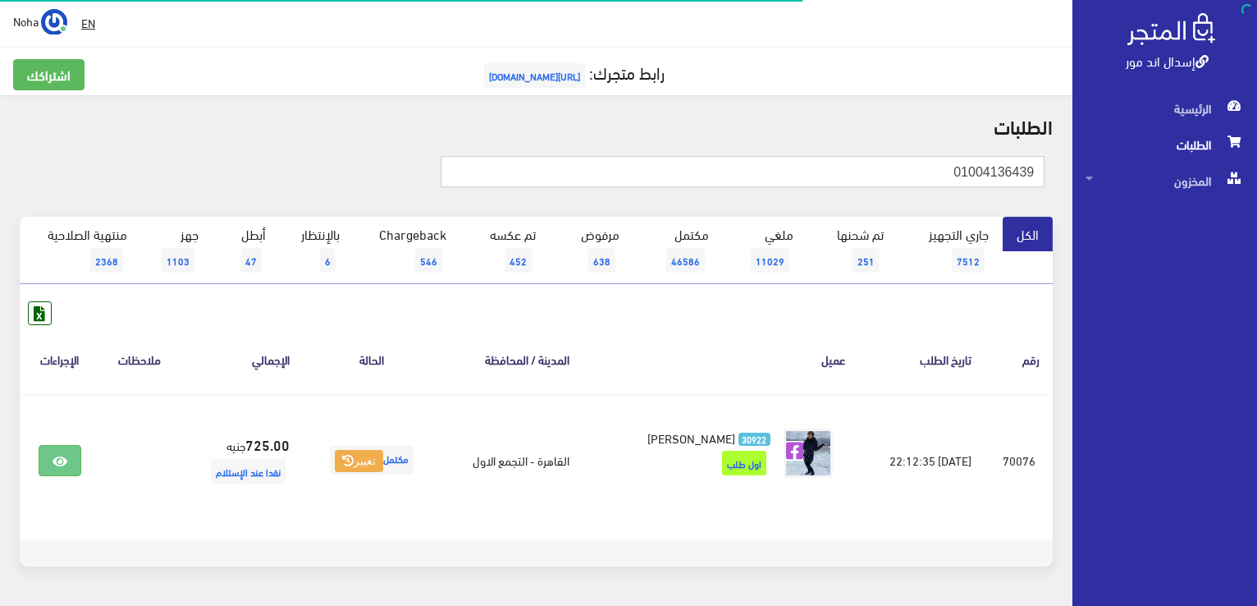
drag, startPoint x: 0, startPoint y: 0, endPoint x: 1106, endPoint y: 252, distance: 1134.7
click at [1252, 288] on div "إسدال اند مور الرئيسية الطلبات المخزون" at bounding box center [628, 329] width 1257 height 658
type input "01002493080"
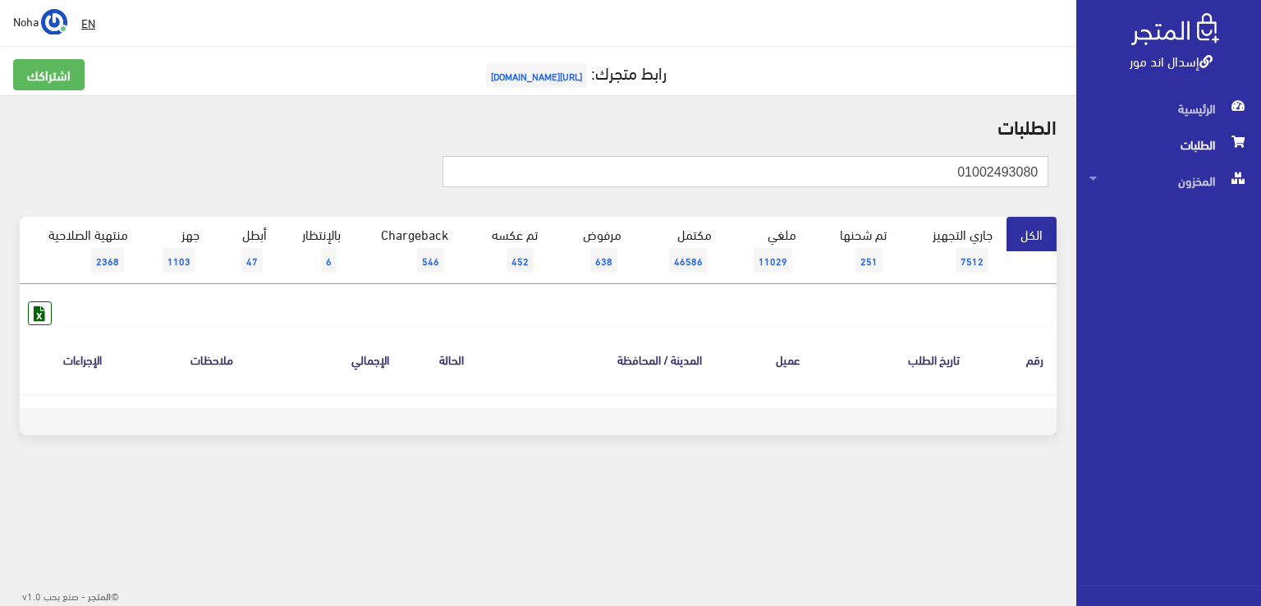
drag, startPoint x: 936, startPoint y: 172, endPoint x: 1226, endPoint y: 209, distance: 293.0
click at [1234, 213] on div "إسدال اند مور الرئيسية الطلبات المخزون" at bounding box center [630, 263] width 1261 height 527
drag, startPoint x: 894, startPoint y: 187, endPoint x: 1061, endPoint y: 163, distance: 169.1
click at [1079, 176] on div "إسدال اند مور الرئيسية الطلبات المخزون" at bounding box center [630, 263] width 1261 height 527
paste input "4136439"
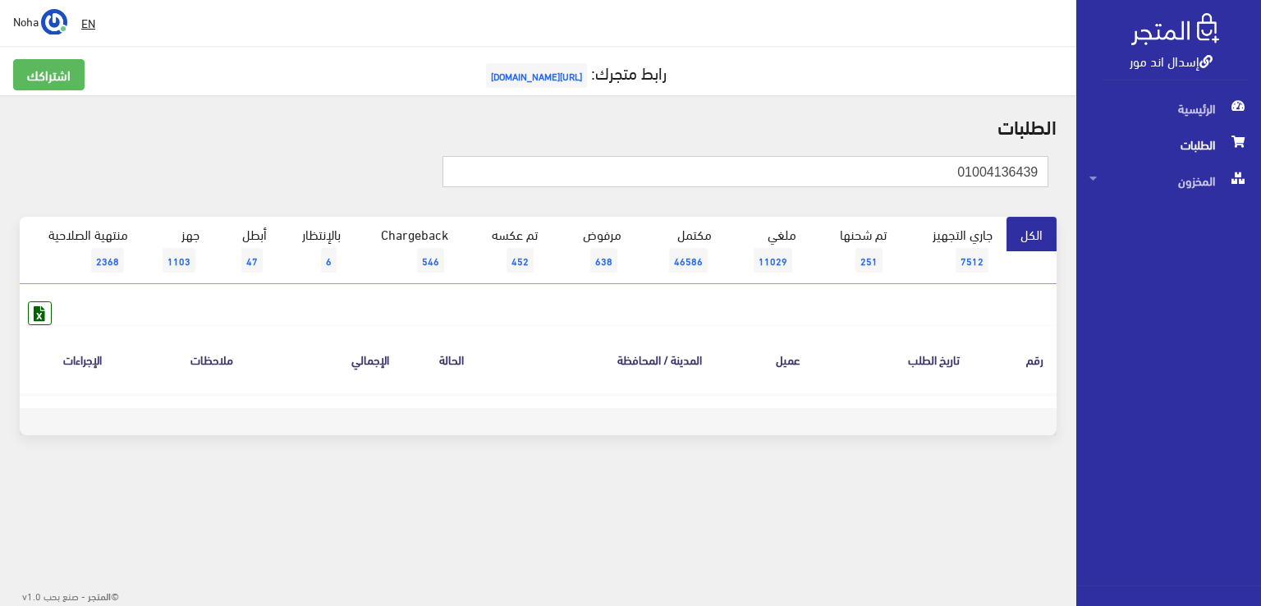
type input "01004136439"
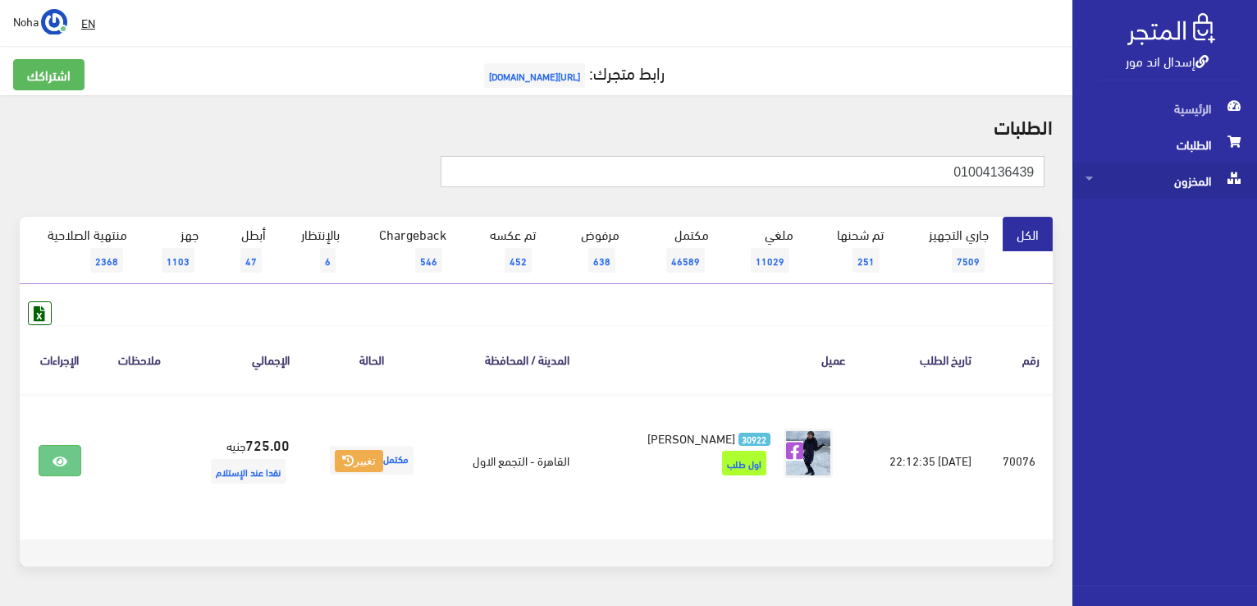
drag, startPoint x: 918, startPoint y: 168, endPoint x: 1193, endPoint y: 167, distance: 274.1
click at [1197, 171] on div "إسدال اند مور الرئيسية الطلبات المخزون" at bounding box center [628, 329] width 1257 height 658
paste input "33985888"
type input "01033985888"
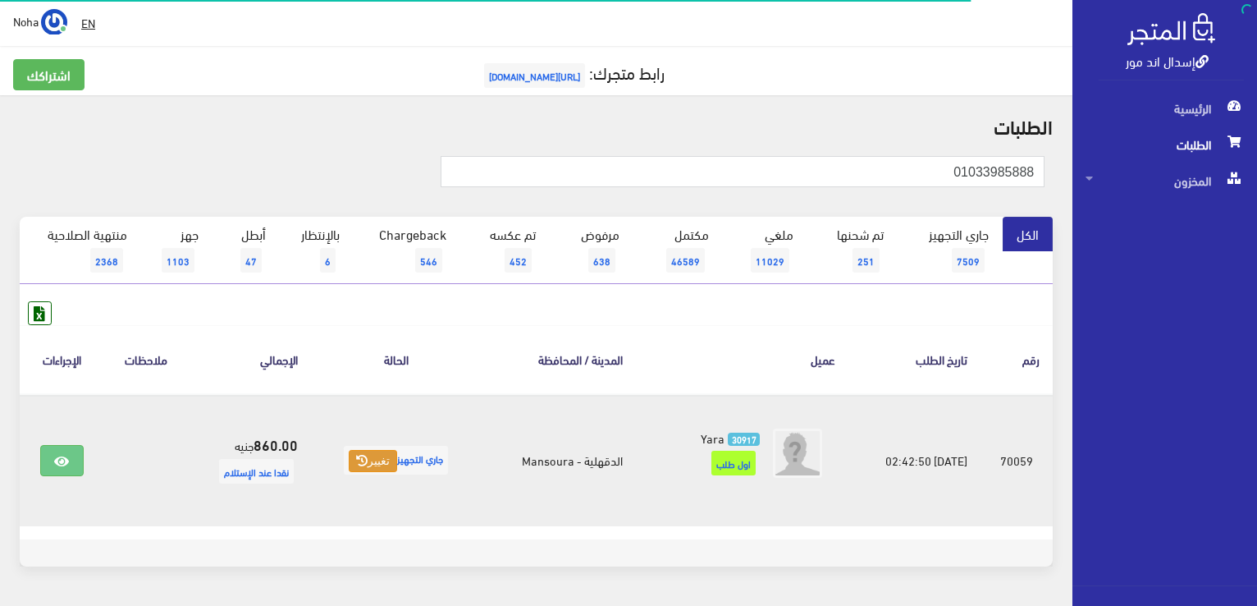
click at [352, 450] on button "تغيير" at bounding box center [373, 461] width 48 height 23
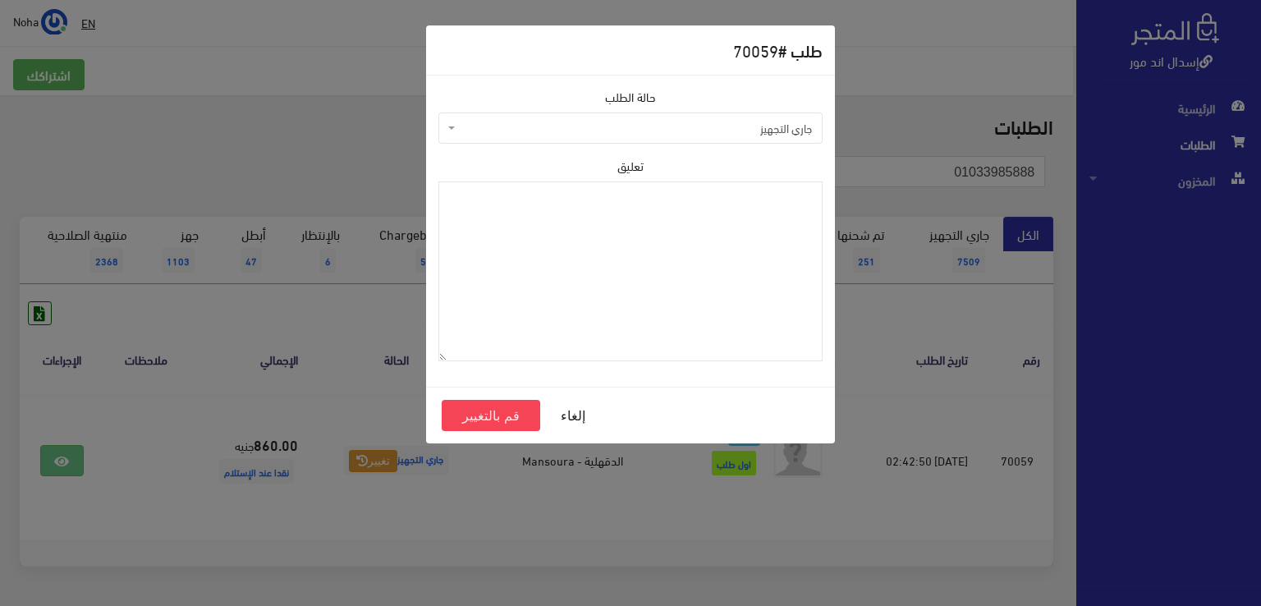
click at [522, 130] on span "جاري التجهيز" at bounding box center [635, 128] width 353 height 16
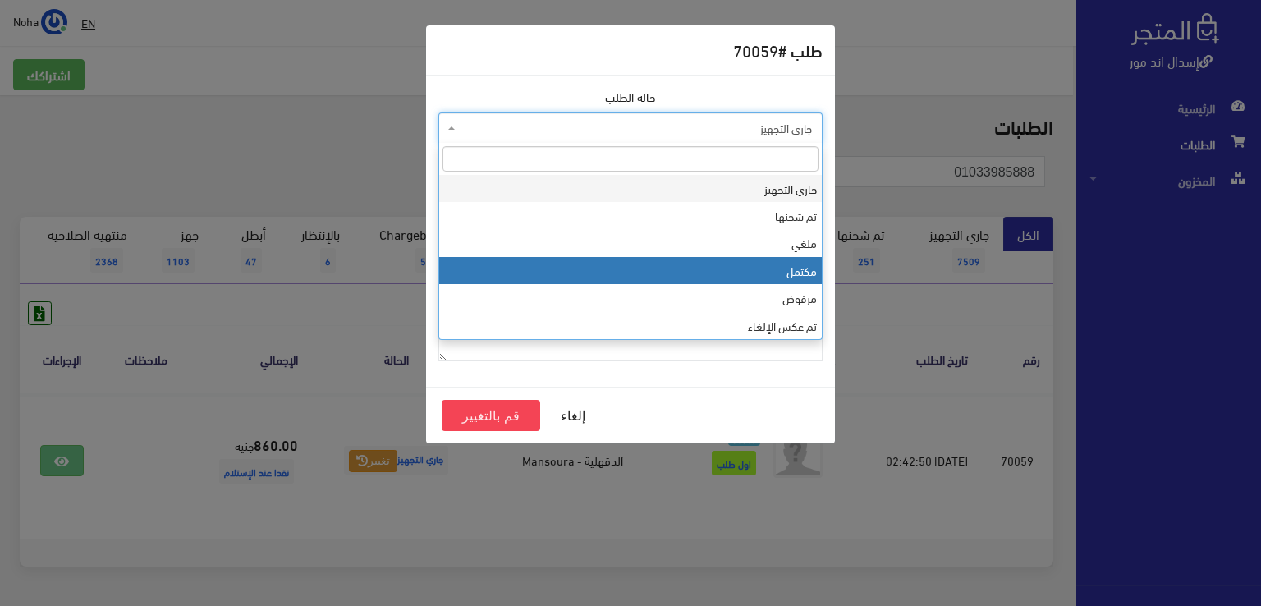
select select "4"
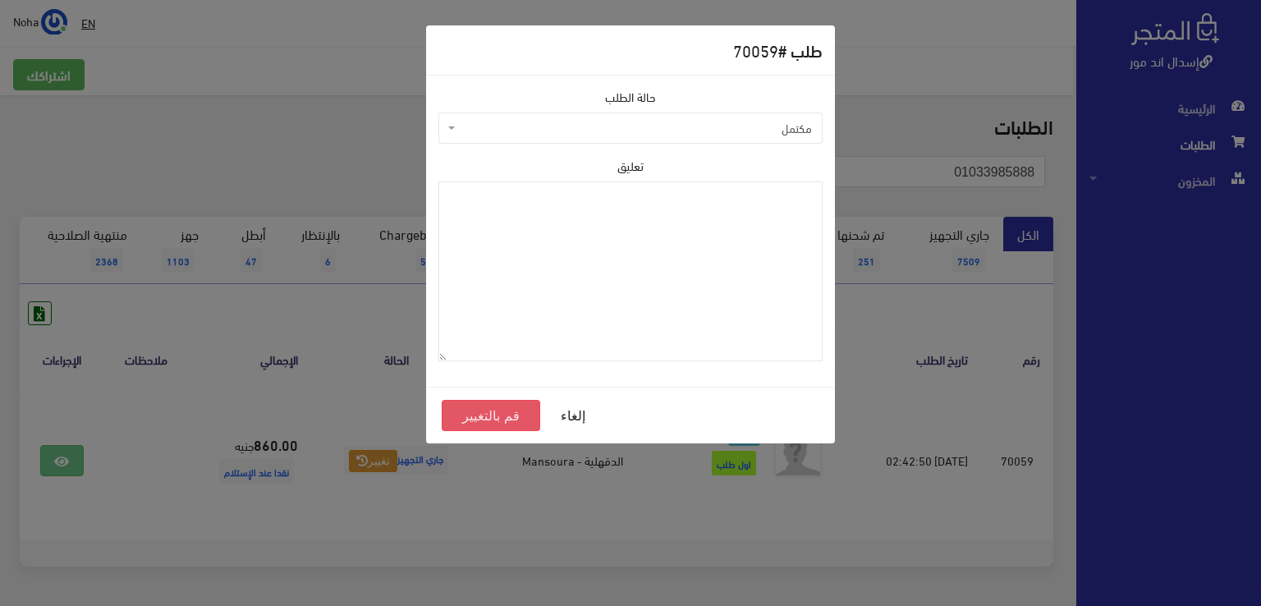
drag, startPoint x: 494, startPoint y: 421, endPoint x: 476, endPoint y: 398, distance: 29.2
click at [492, 420] on button "قم بالتغيير" at bounding box center [491, 415] width 98 height 31
click at [465, 414] on button "قم بالتغيير" at bounding box center [491, 415] width 98 height 31
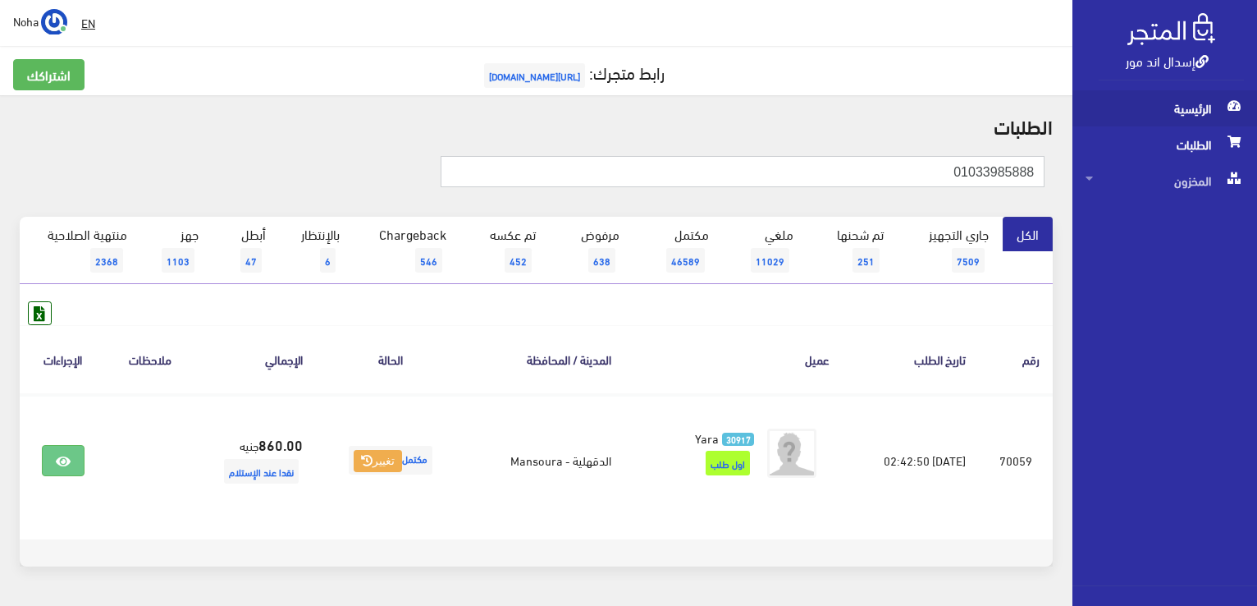
drag, startPoint x: 906, startPoint y: 167, endPoint x: 1088, endPoint y: 121, distance: 187.9
click at [1096, 122] on div "إسدال اند مور الرئيسية الطلبات المخزون" at bounding box center [628, 329] width 1257 height 658
paste input "1710466"
type input "01017104668"
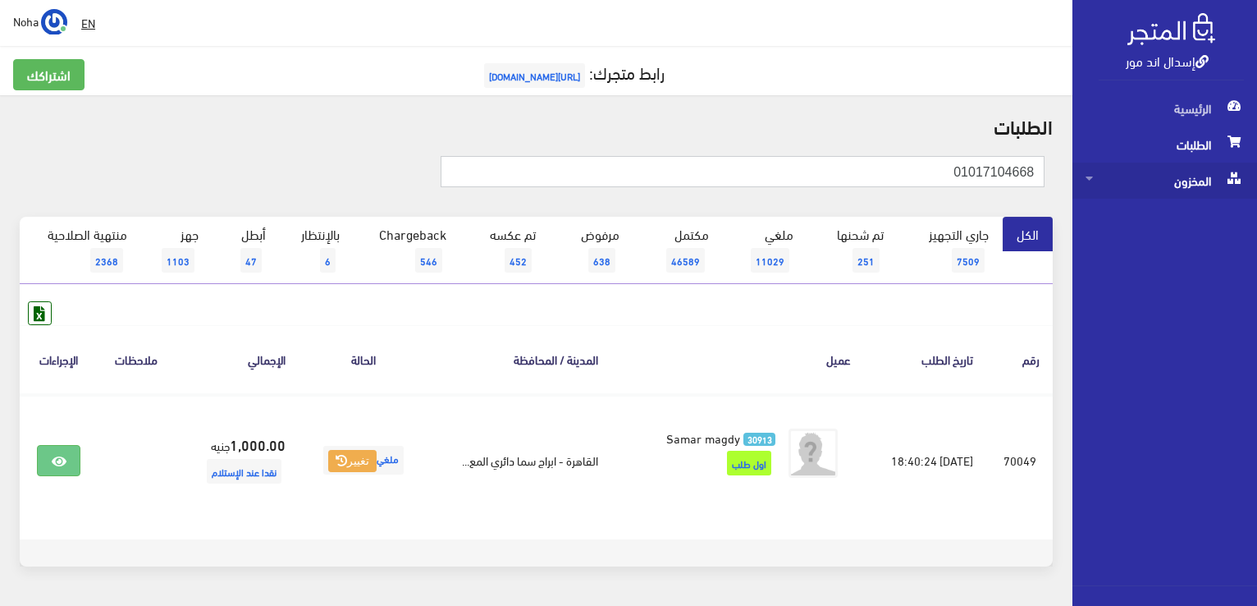
drag, startPoint x: 914, startPoint y: 178, endPoint x: 1147, endPoint y: 172, distance: 232.4
click at [1188, 195] on div "إسدال اند مور الرئيسية الطلبات المخزون" at bounding box center [628, 329] width 1257 height 658
paste input "01091044782"
type input "01091044782"
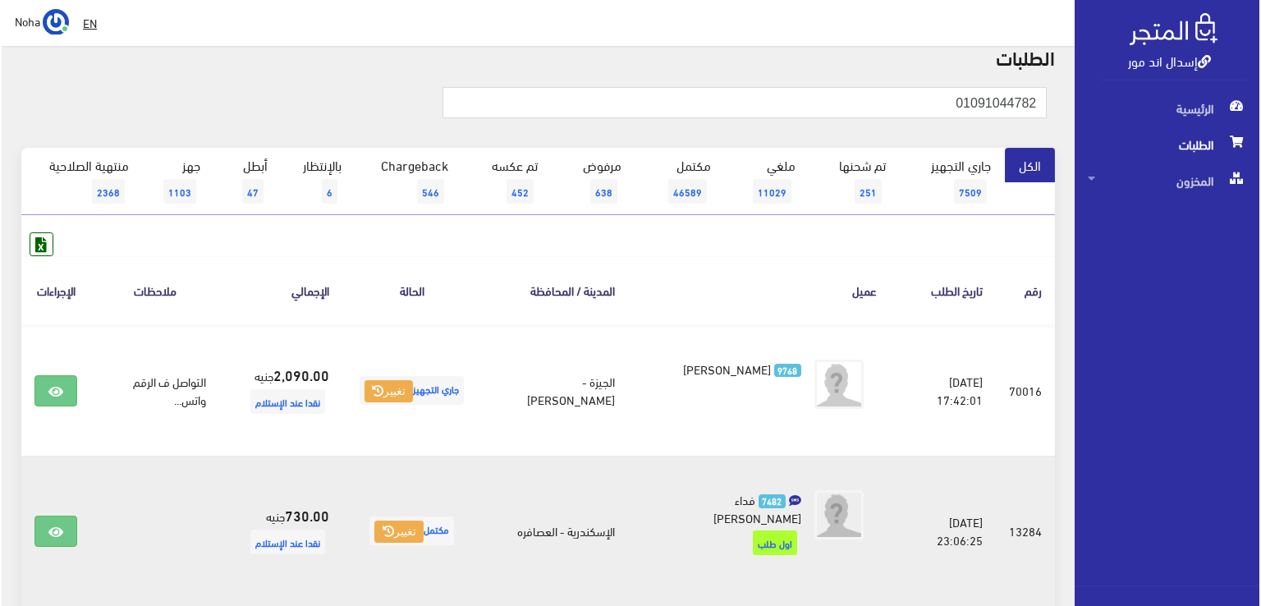
scroll to position [164, 0]
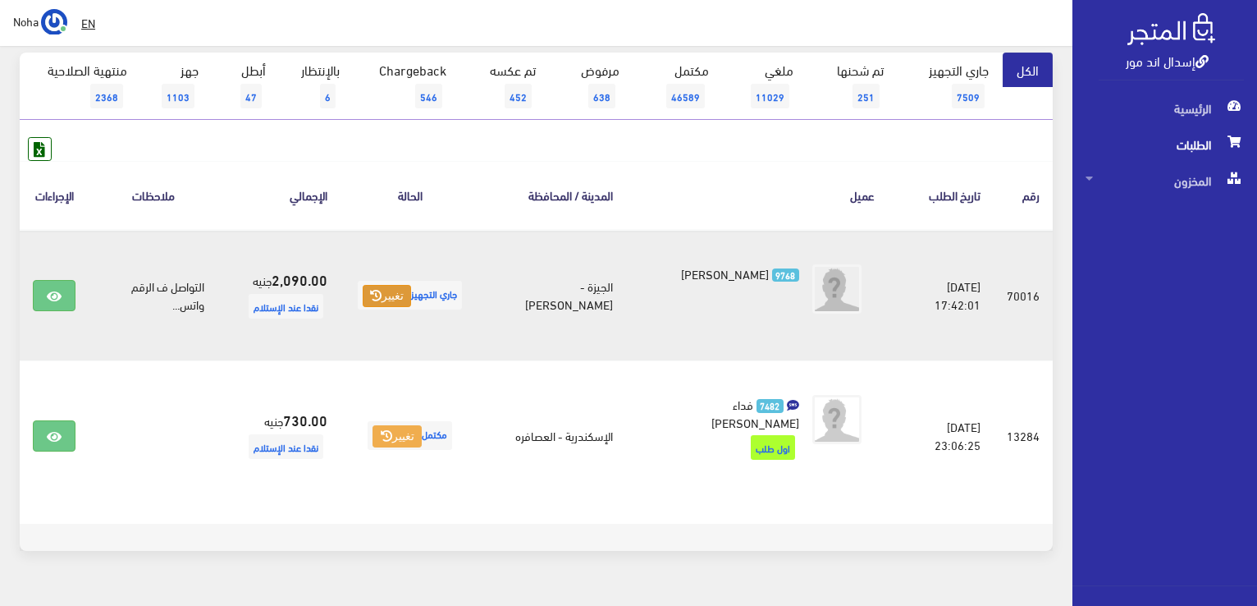
click at [394, 287] on button "تغيير" at bounding box center [387, 296] width 48 height 23
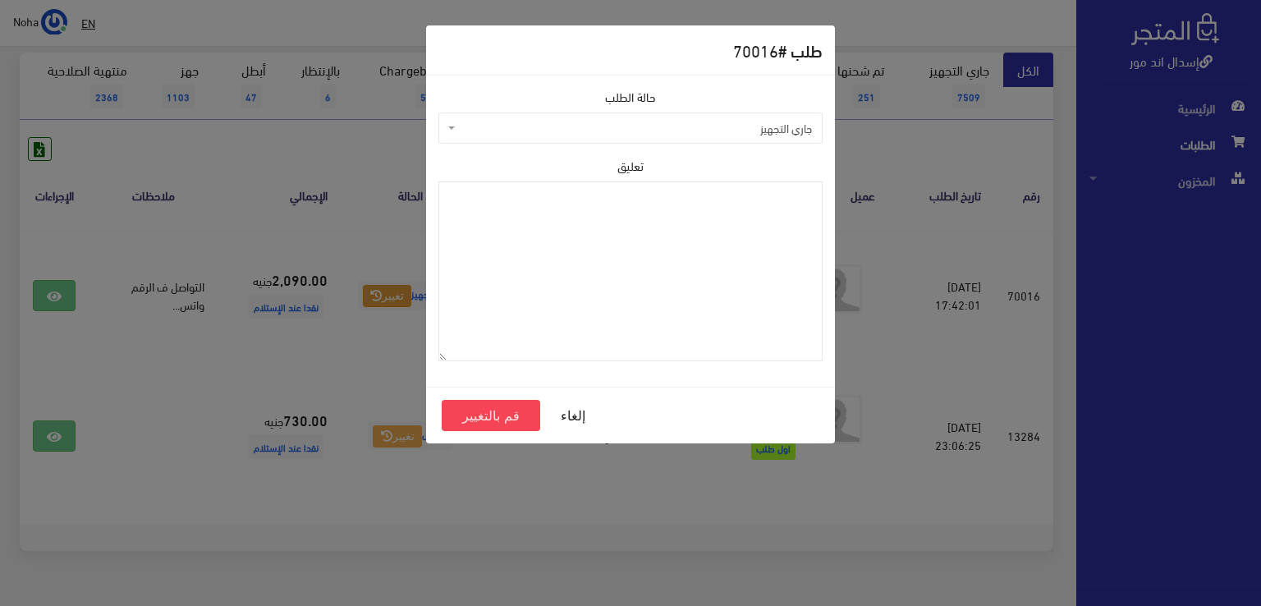
click at [607, 130] on span "جاري التجهيز" at bounding box center [635, 128] width 353 height 16
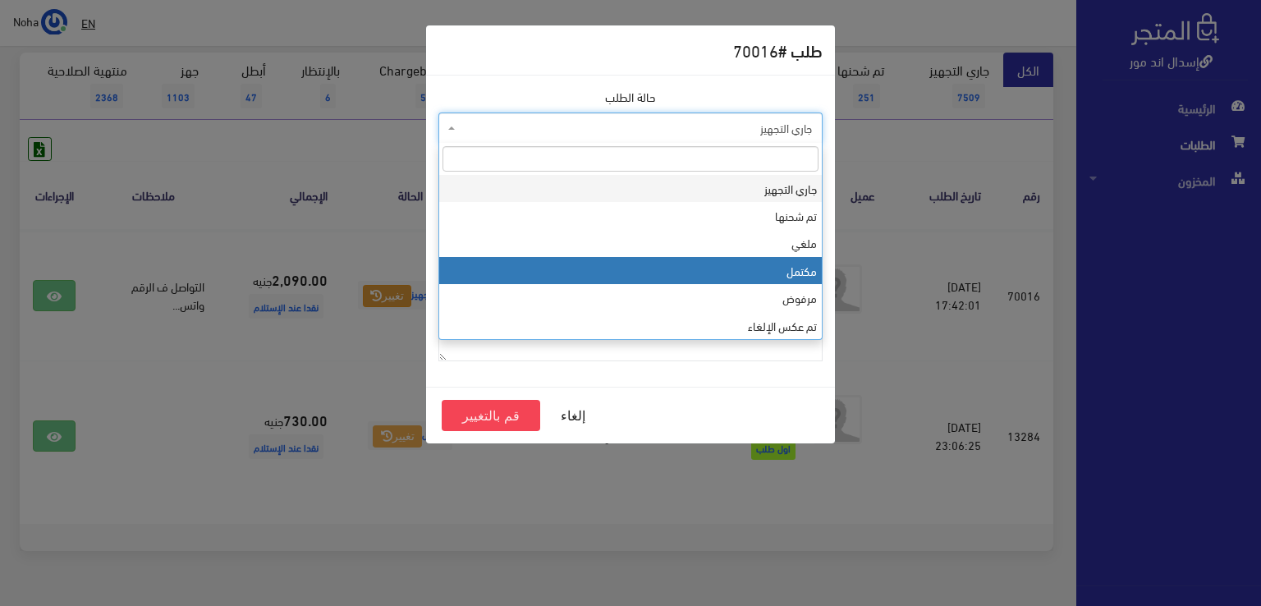
select select "4"
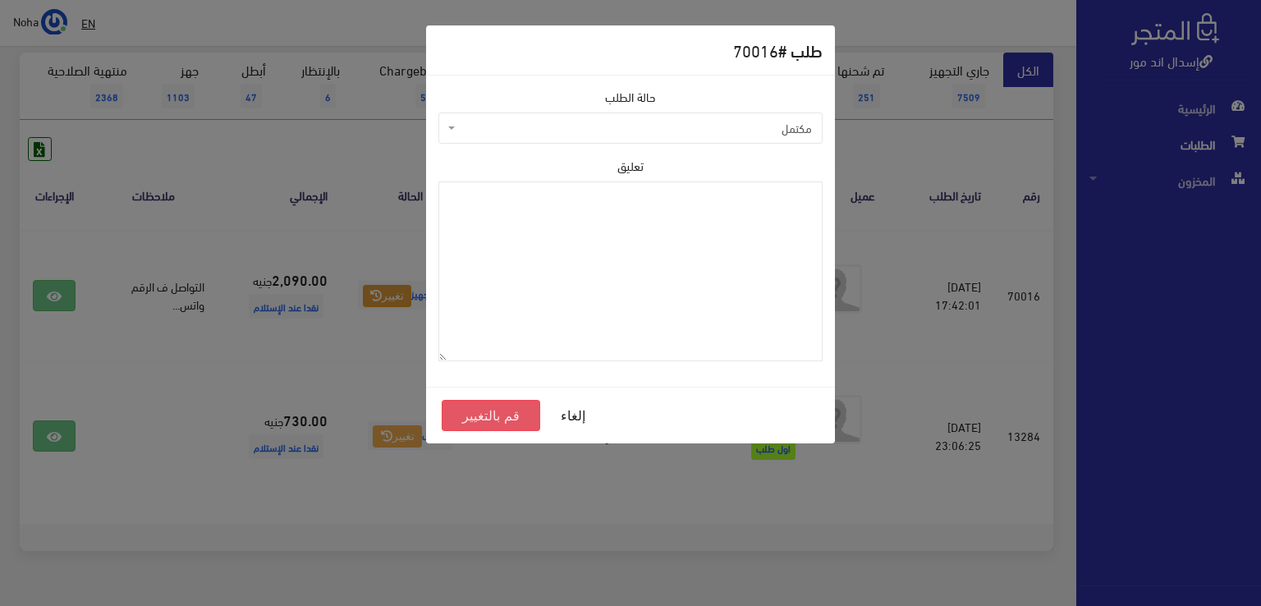
click at [483, 418] on button "قم بالتغيير" at bounding box center [491, 415] width 98 height 31
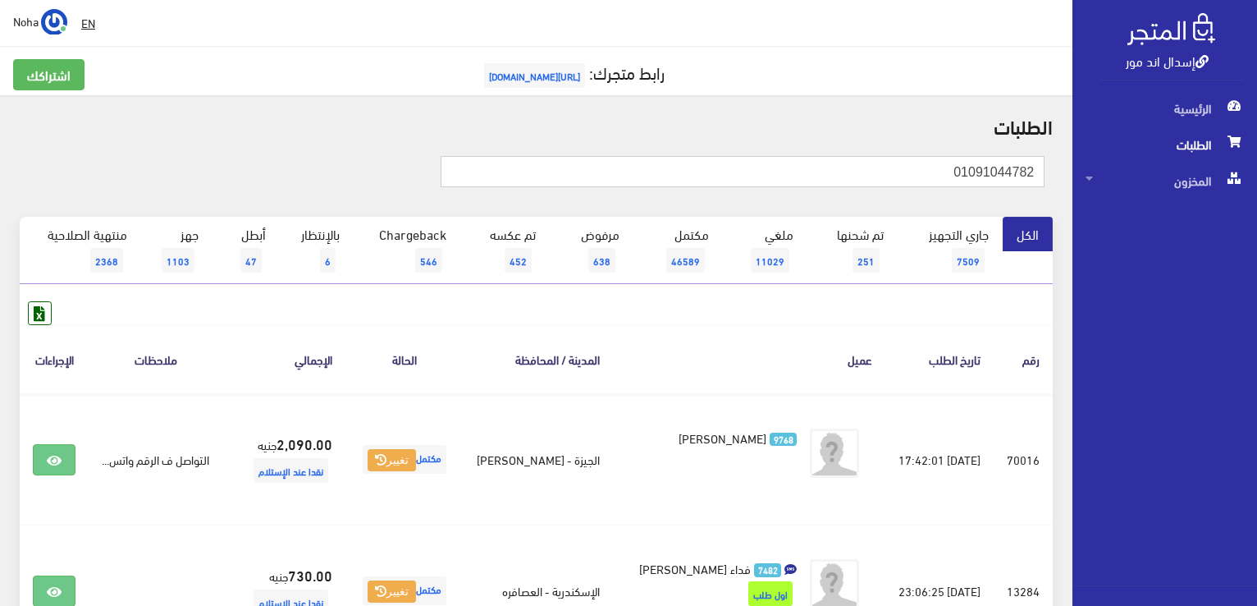
drag, startPoint x: 898, startPoint y: 171, endPoint x: 909, endPoint y: 169, distance: 10.8
click at [1113, 172] on div "إسدال اند مور الرئيسية الطلبات المخزون" at bounding box center [628, 394] width 1257 height 789
paste input "32769111"
type input "01032769111"
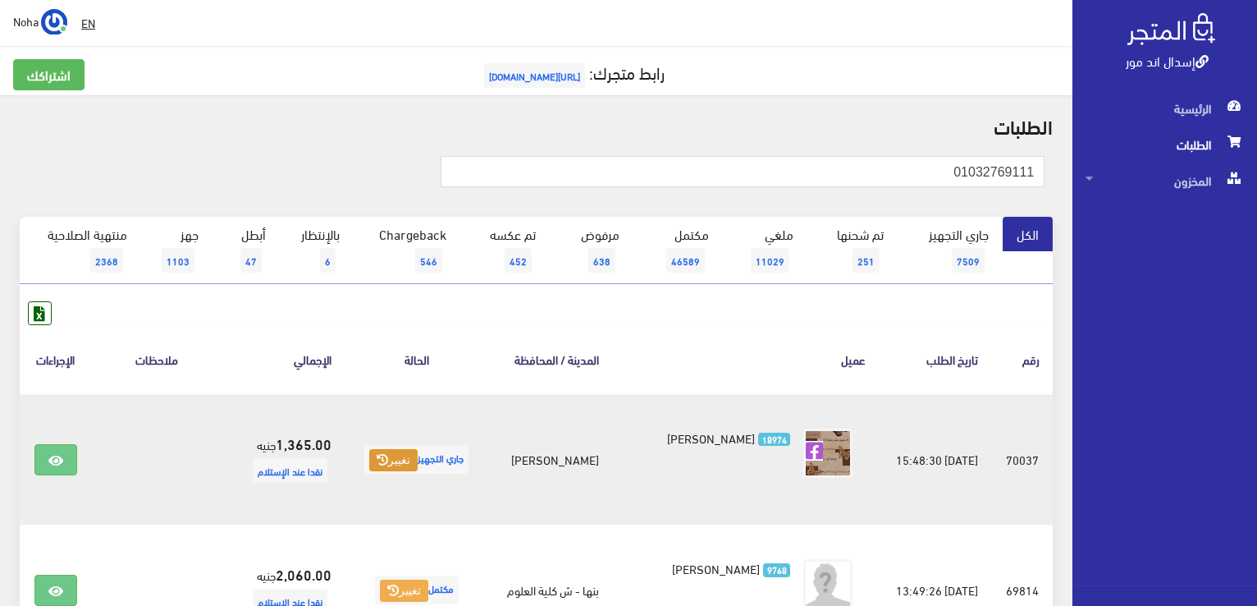
click at [387, 457] on button "تغيير" at bounding box center [393, 460] width 48 height 23
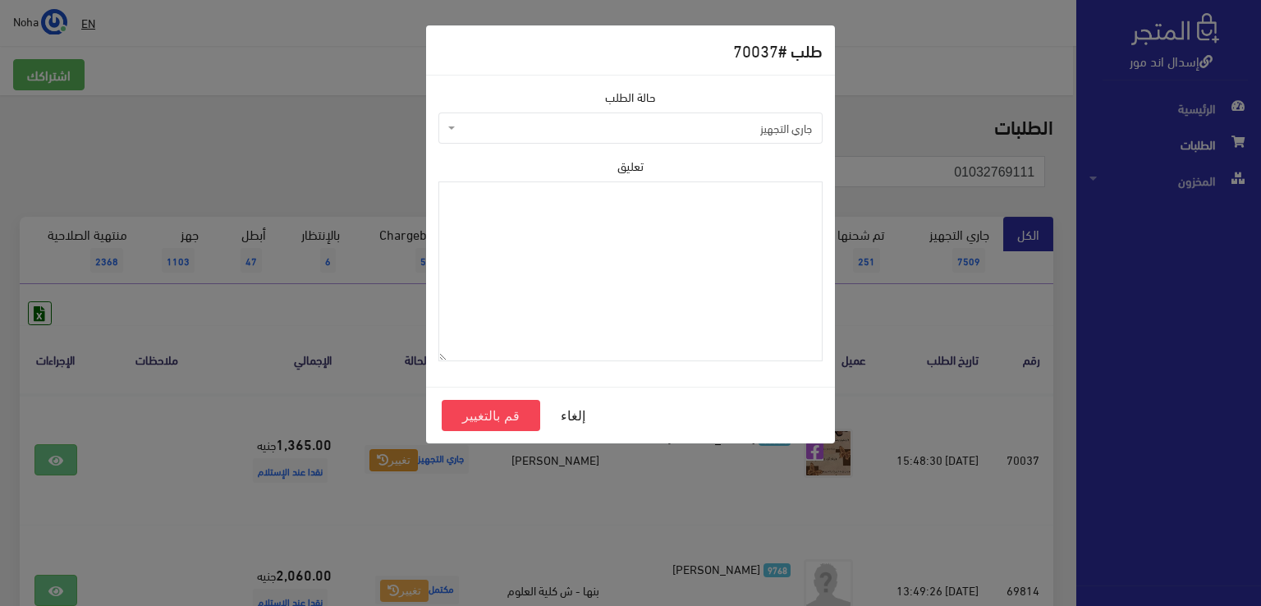
click at [606, 135] on span "جاري التجهيز" at bounding box center [635, 128] width 353 height 16
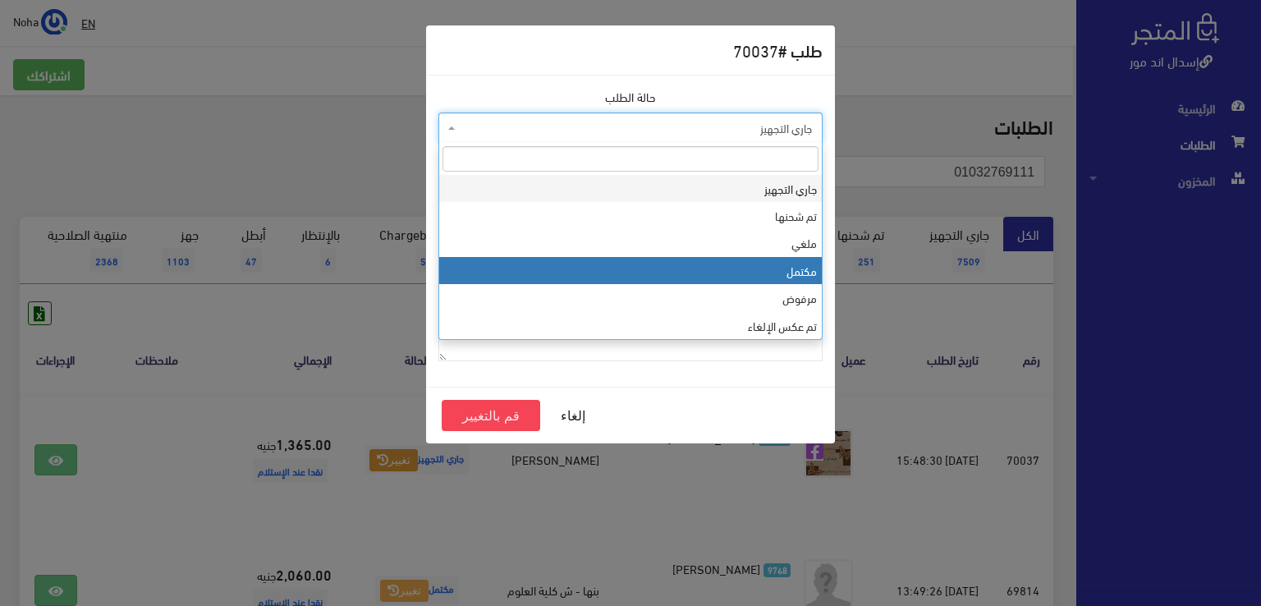
select select "4"
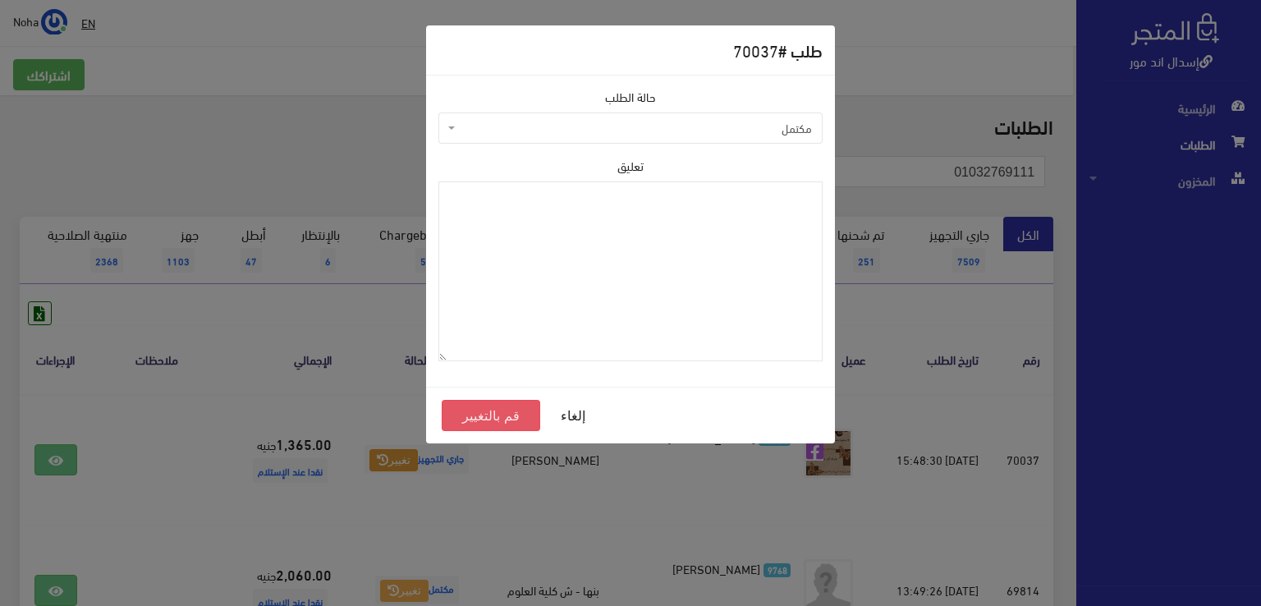
click at [489, 409] on button "قم بالتغيير" at bounding box center [491, 415] width 98 height 31
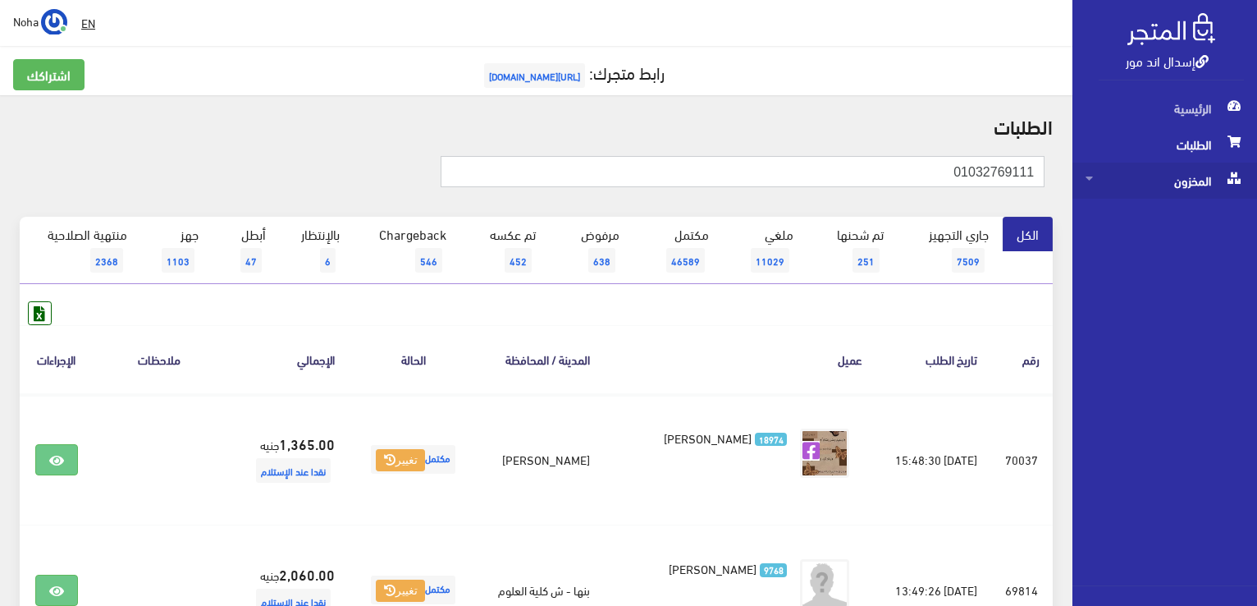
drag, startPoint x: 946, startPoint y: 180, endPoint x: 1080, endPoint y: 172, distance: 134.0
paste input "01005064897"
type input "01005064897"
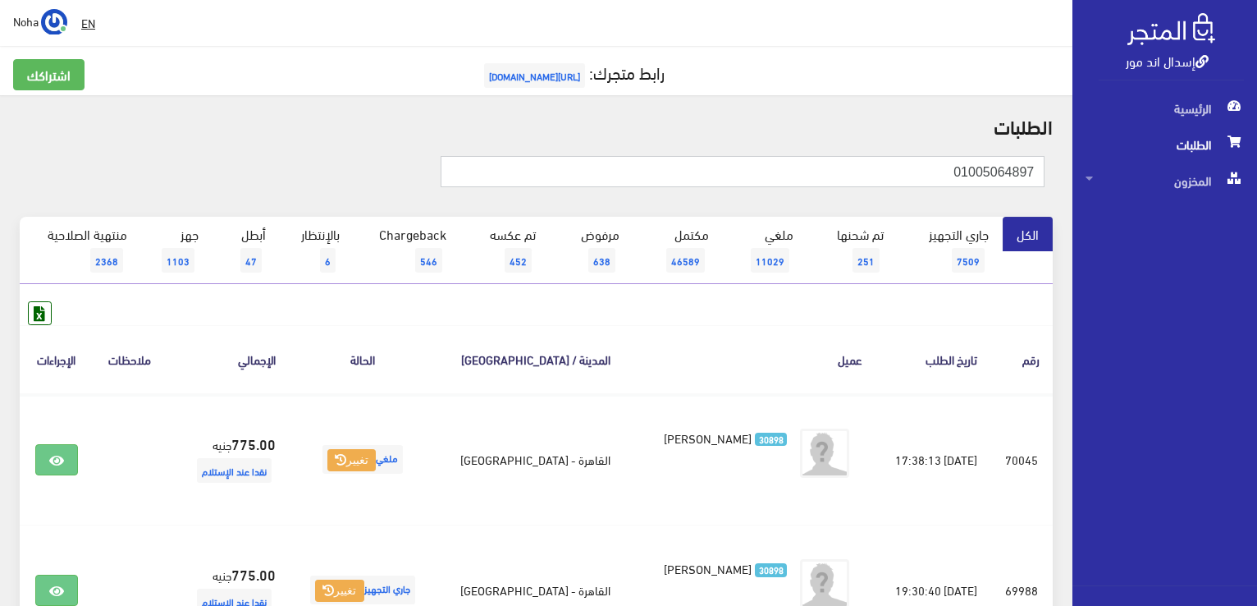
drag, startPoint x: 880, startPoint y: 170, endPoint x: 1175, endPoint y: 139, distance: 297.1
click at [1256, 165] on div "إسدال اند مور الرئيسية الطلبات المخزون" at bounding box center [628, 393] width 1257 height 787
paste input "64470765"
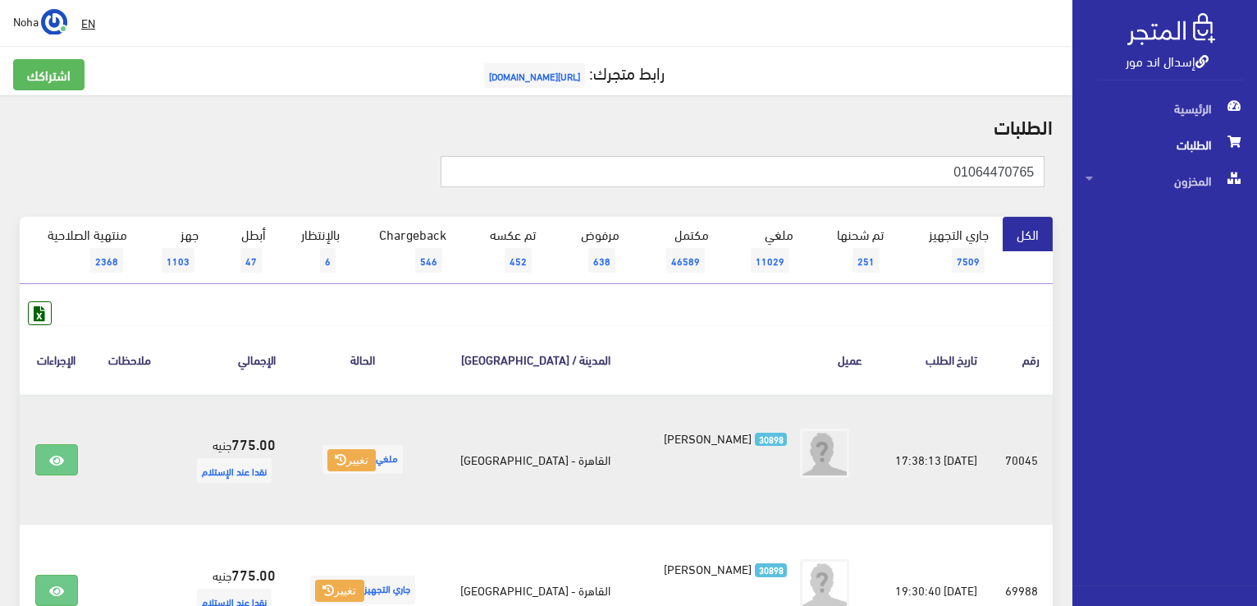
type input "01064470765"
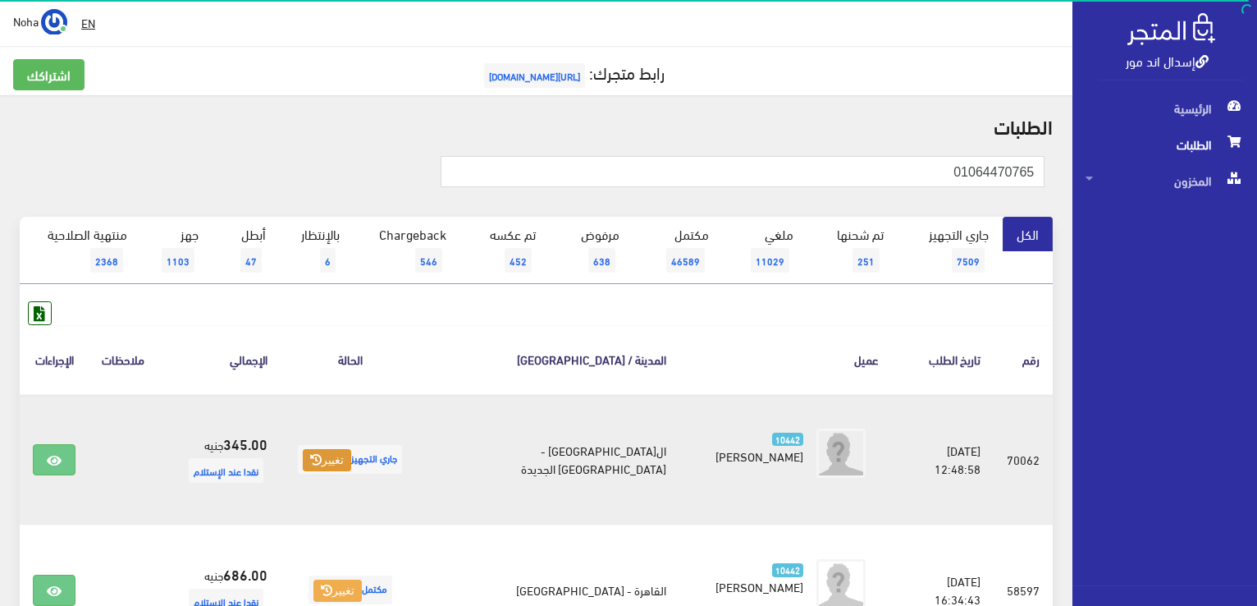
click at [351, 462] on button "تغيير" at bounding box center [327, 460] width 48 height 23
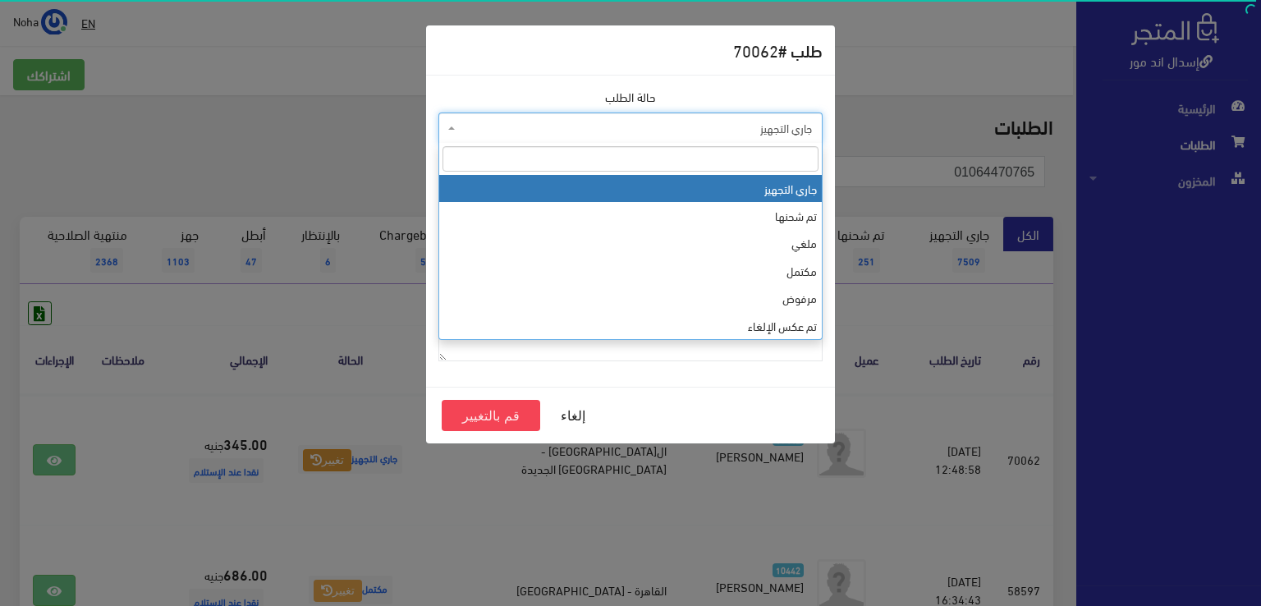
click at [568, 122] on span "جاري التجهيز" at bounding box center [635, 128] width 353 height 16
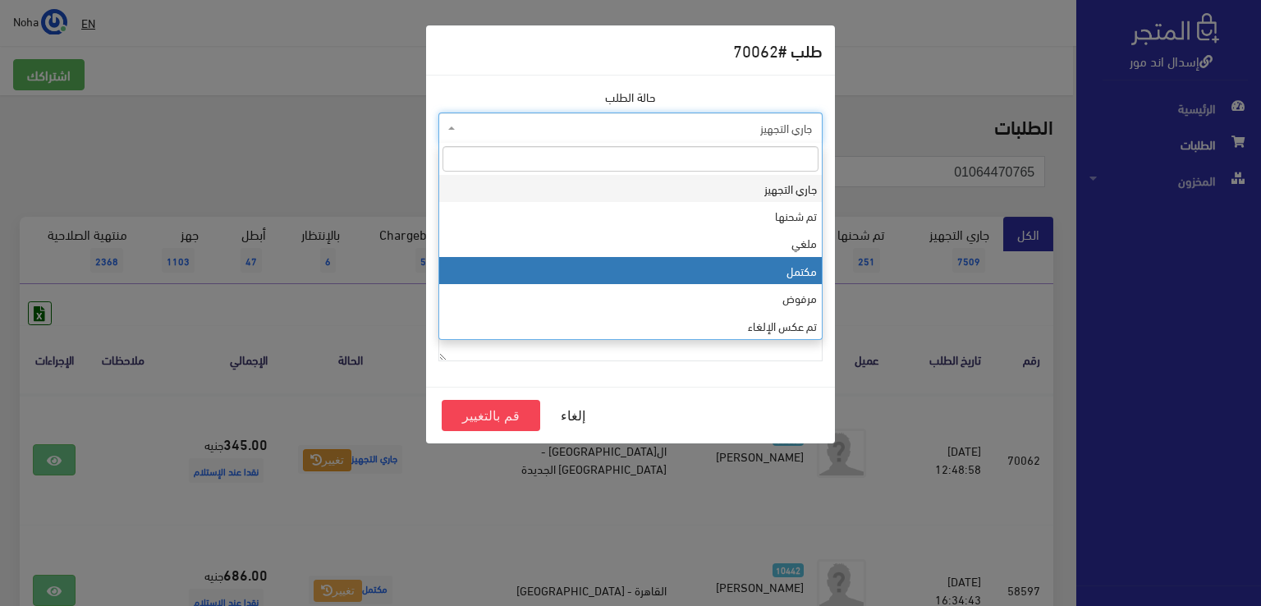
select select "4"
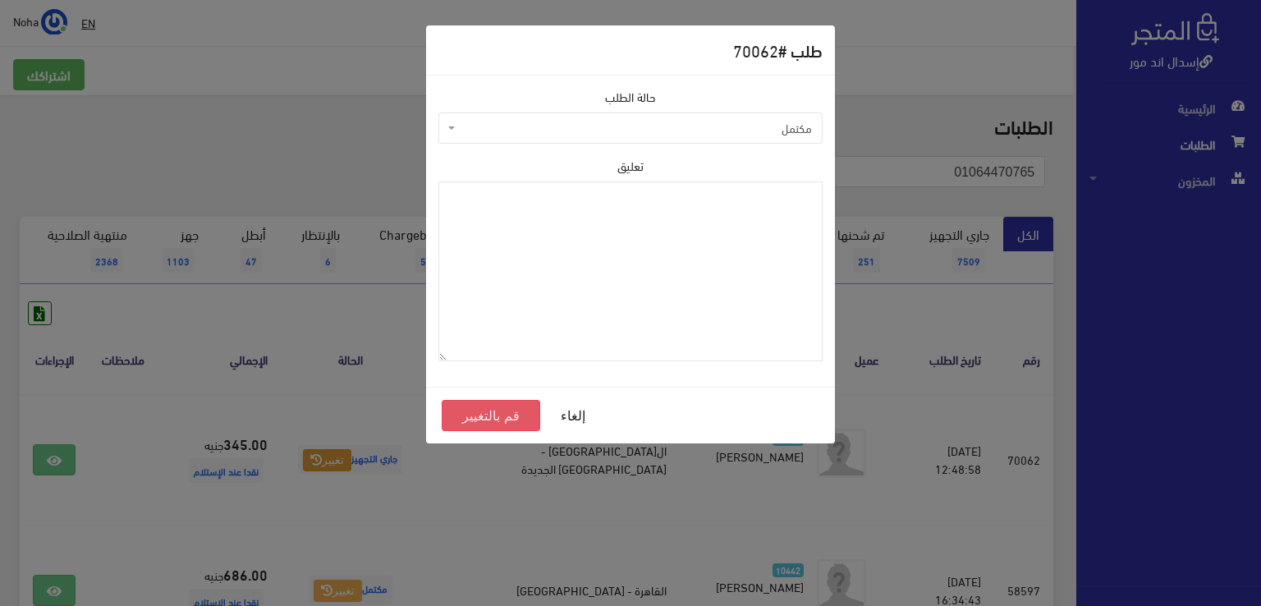
click at [496, 408] on button "قم بالتغيير" at bounding box center [491, 415] width 98 height 31
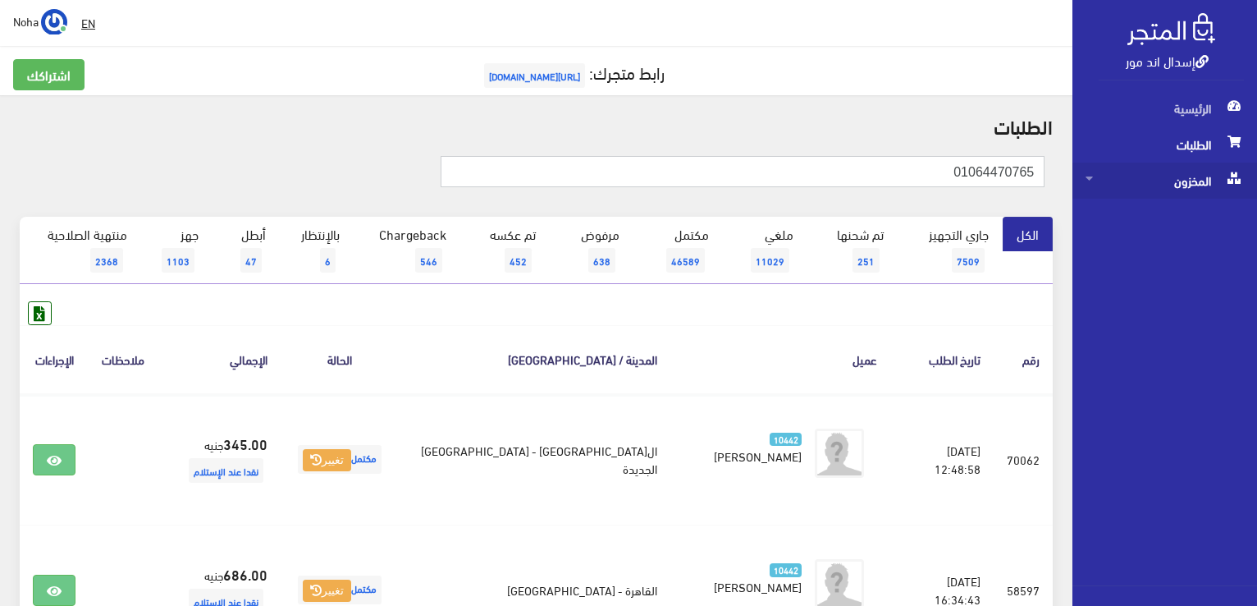
drag, startPoint x: 945, startPoint y: 170, endPoint x: 1073, endPoint y: 174, distance: 128.1
click at [1073, 174] on div "إسدال اند مور الرئيسية الطلبات المخزون" at bounding box center [628, 393] width 1257 height 787
paste input "01063479662"
type input "01063479662"
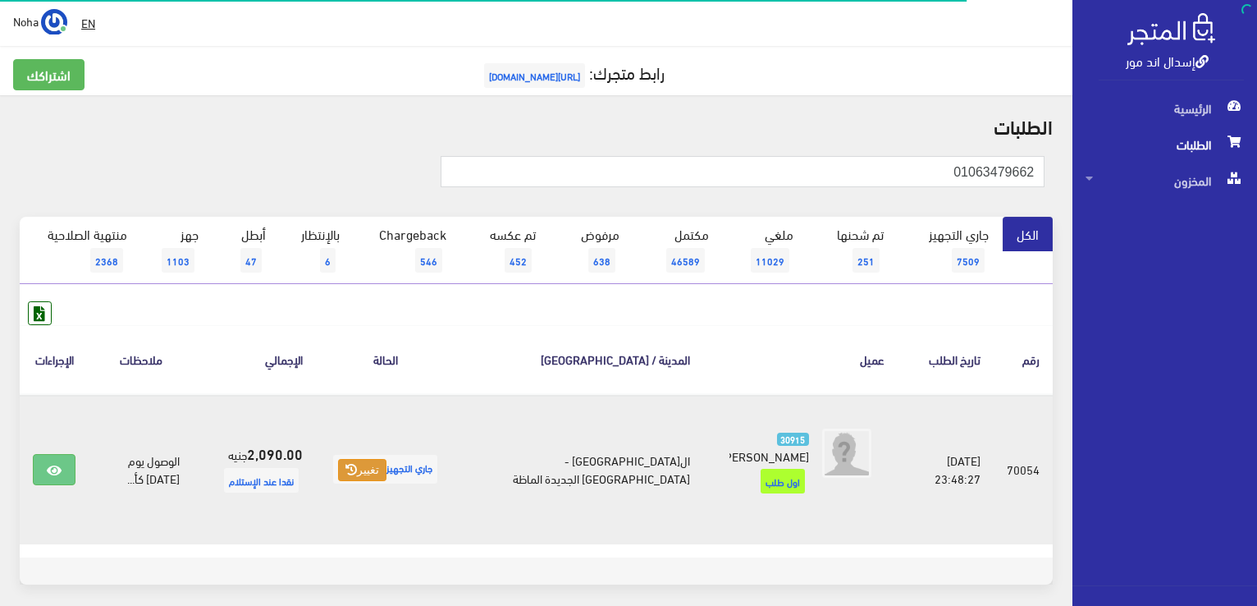
click at [387, 460] on button "تغيير" at bounding box center [362, 470] width 48 height 23
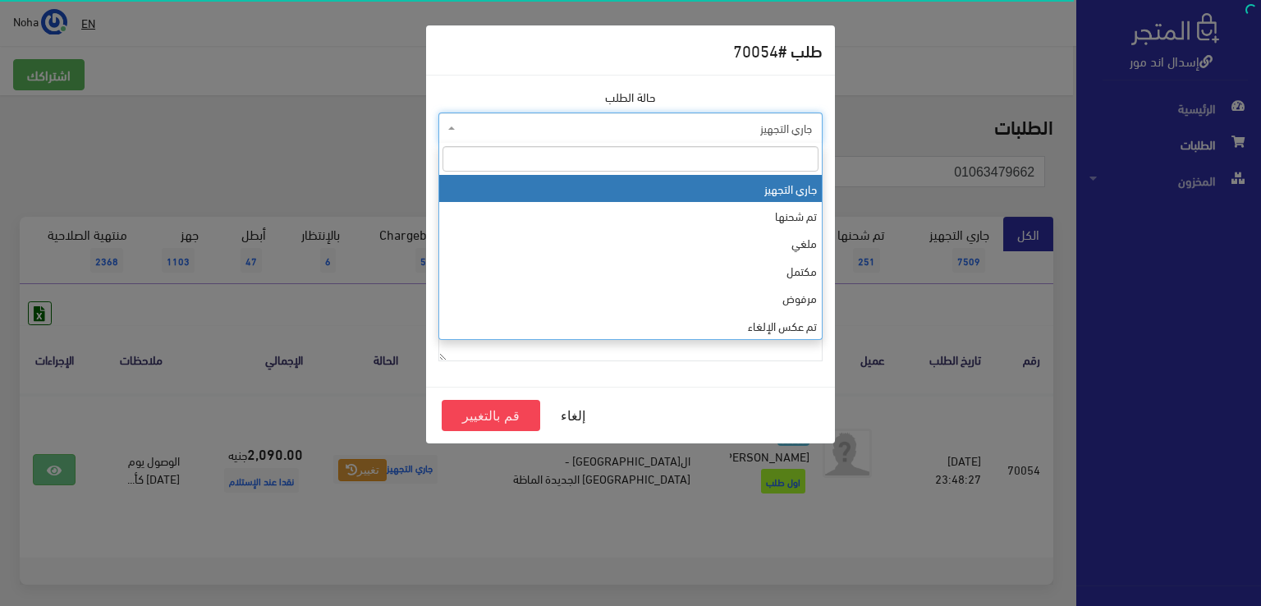
click at [515, 121] on span "جاري التجهيز" at bounding box center [635, 128] width 353 height 16
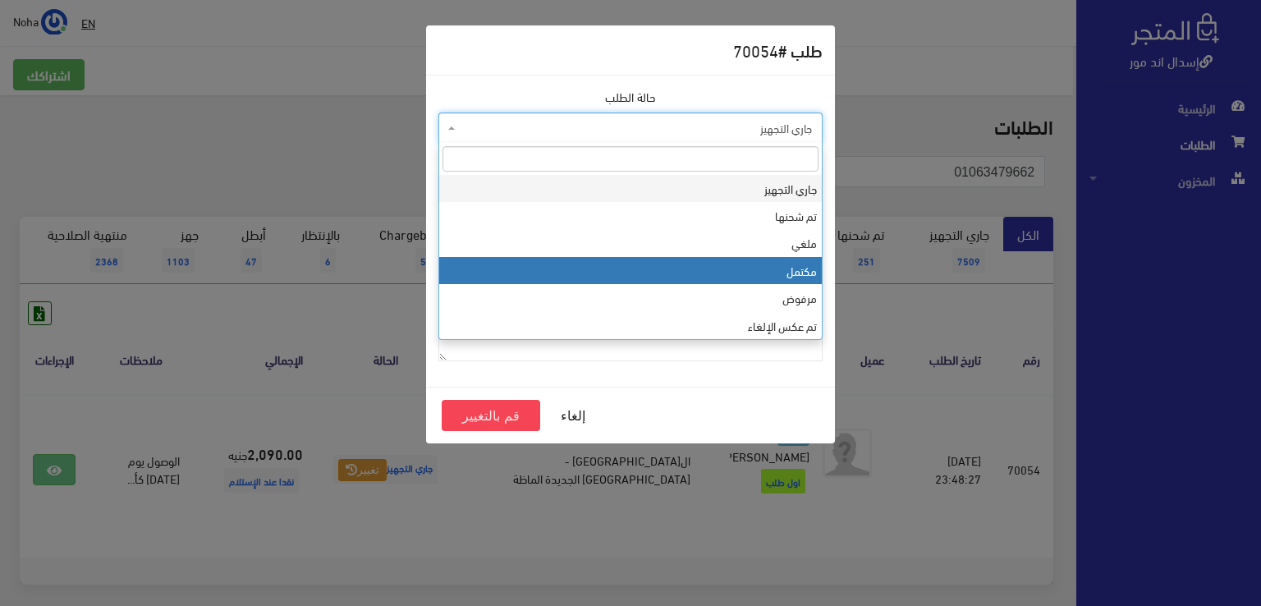
select select "4"
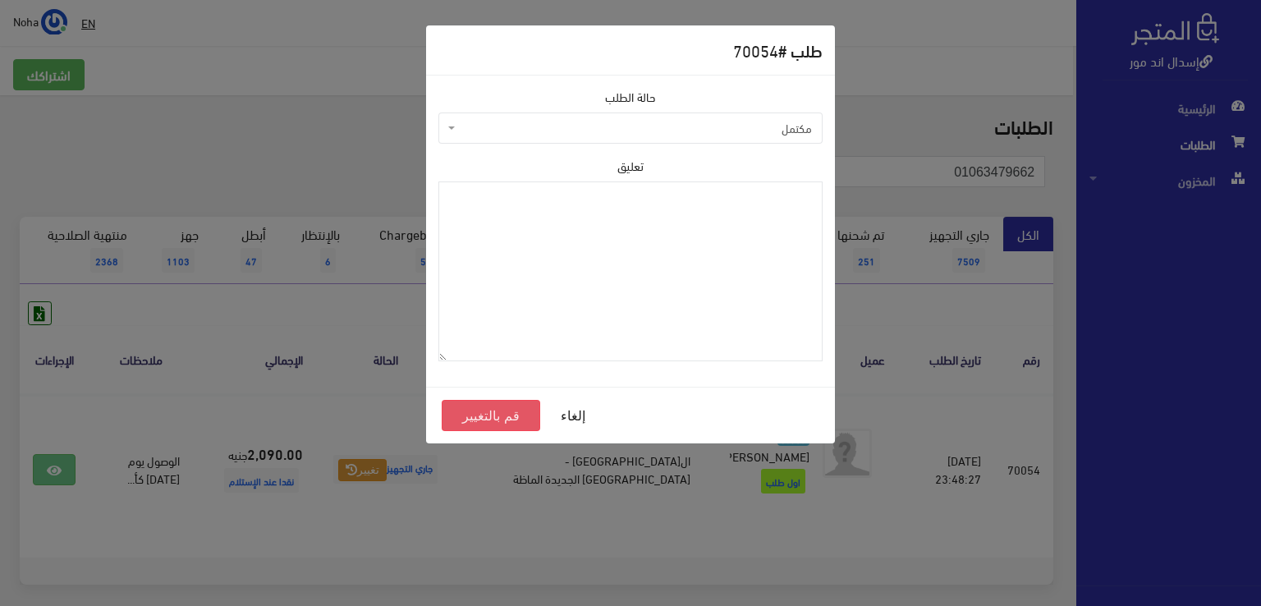
click at [515, 416] on button "قم بالتغيير" at bounding box center [491, 415] width 98 height 31
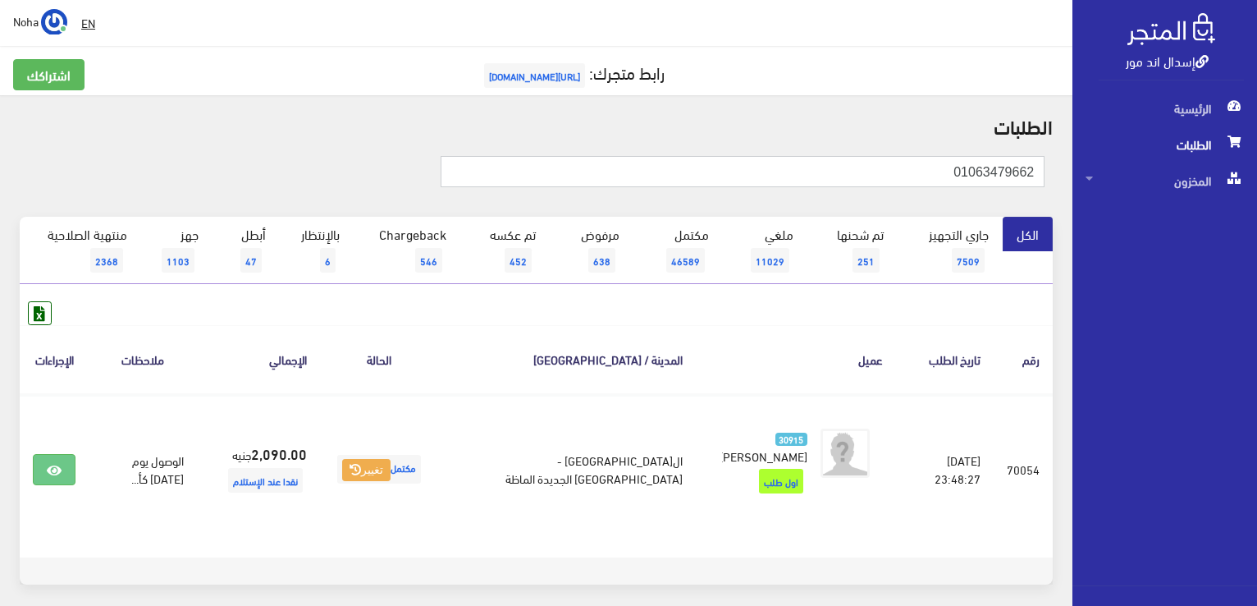
drag, startPoint x: 877, startPoint y: 162, endPoint x: 1057, endPoint y: 143, distance: 181.5
click at [1057, 144] on div "01063479662" at bounding box center [536, 180] width 1053 height 73
paste input "01067193691"
type input "01067193691"
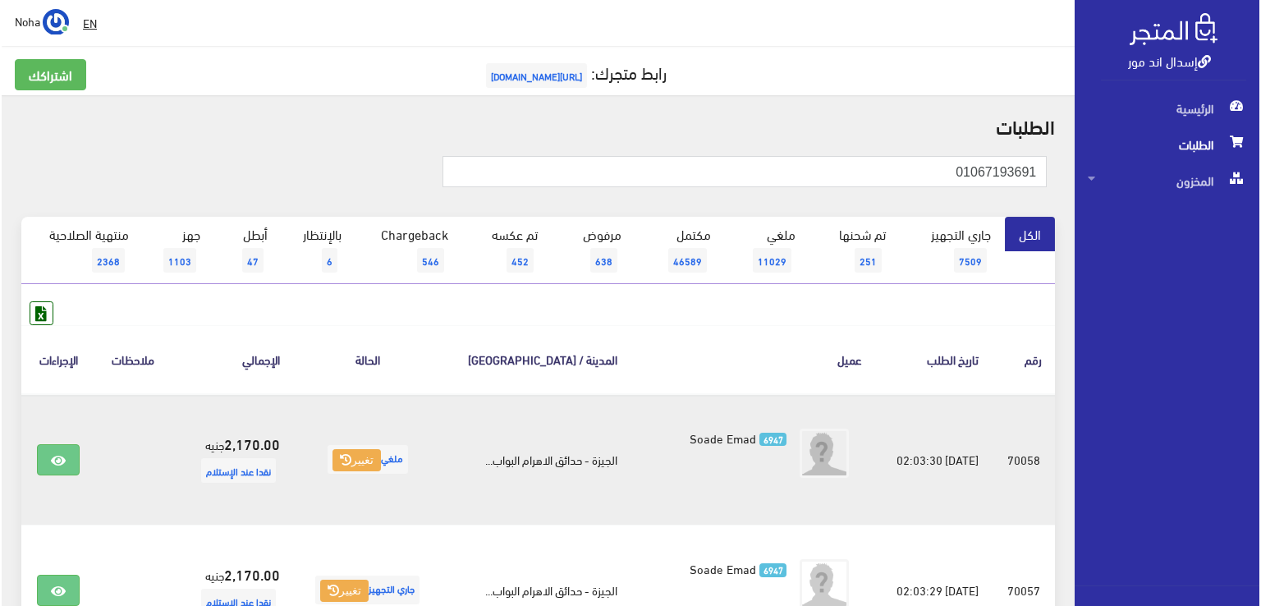
scroll to position [82, 0]
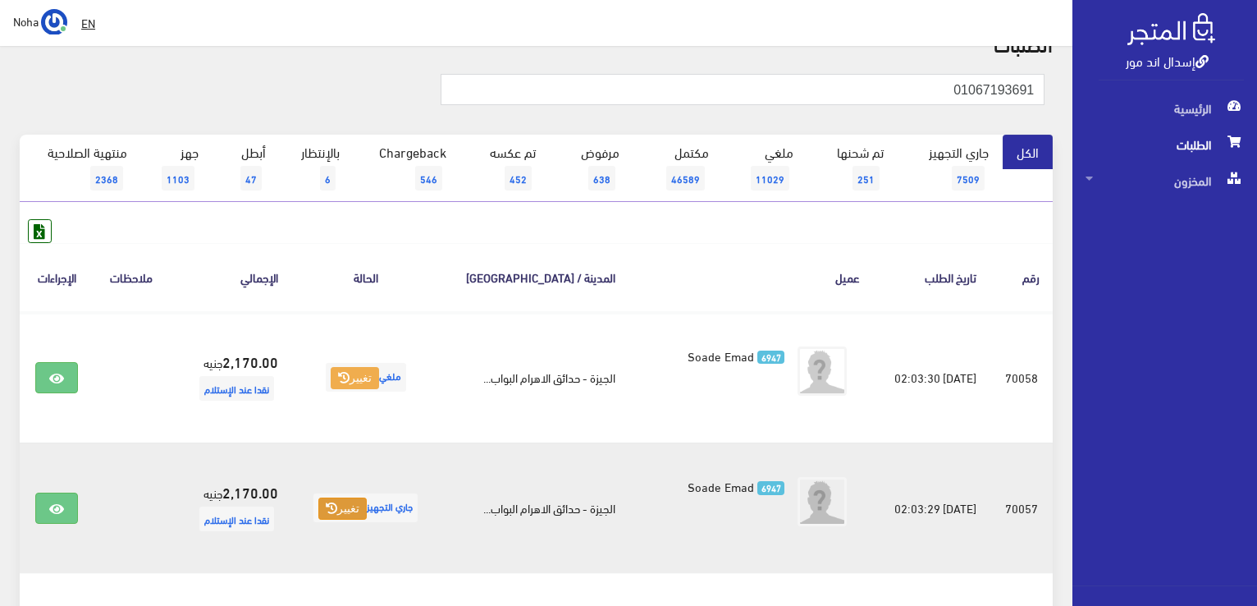
click at [358, 509] on button "تغيير" at bounding box center [342, 508] width 48 height 23
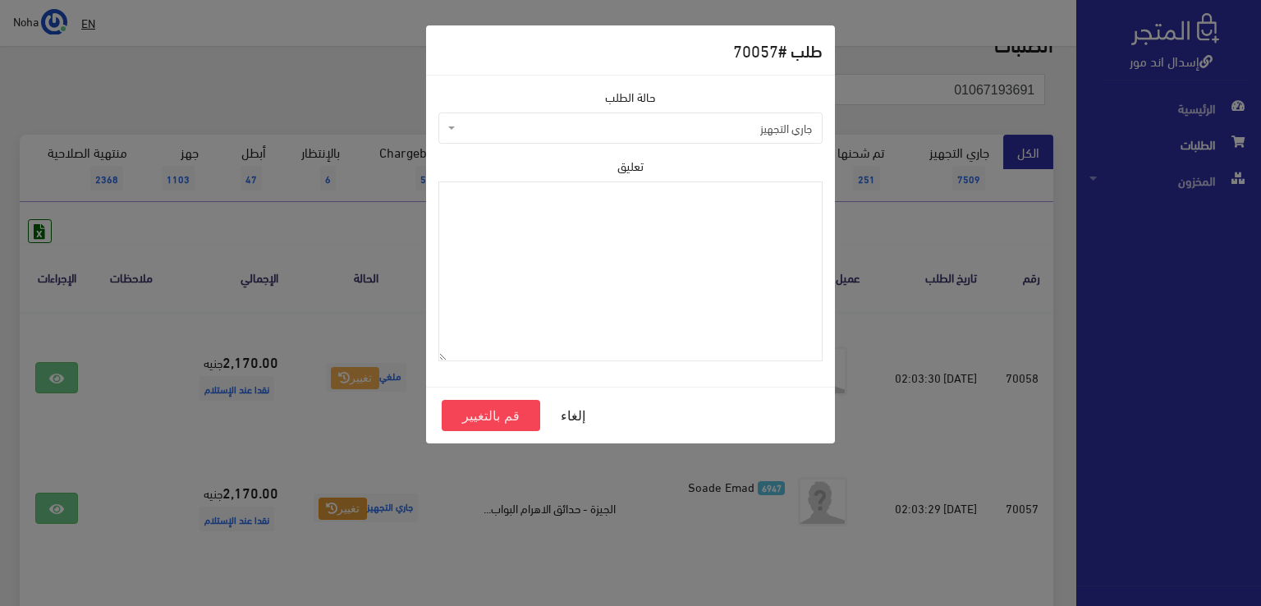
click at [536, 128] on span "جاري التجهيز" at bounding box center [635, 128] width 353 height 16
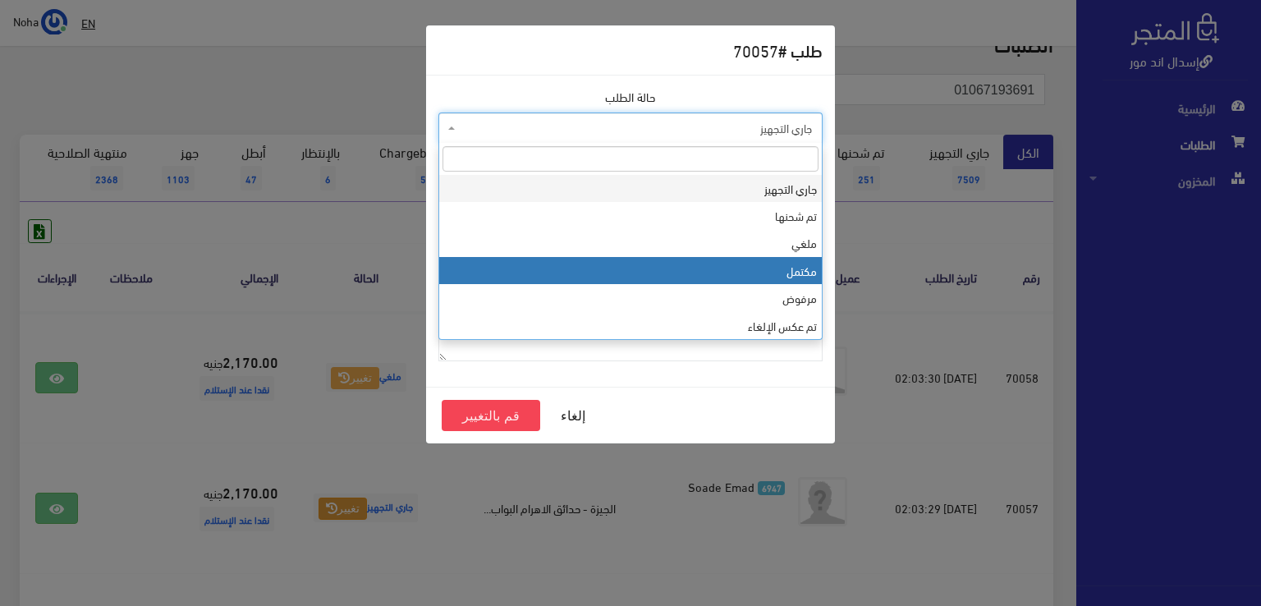
select select "4"
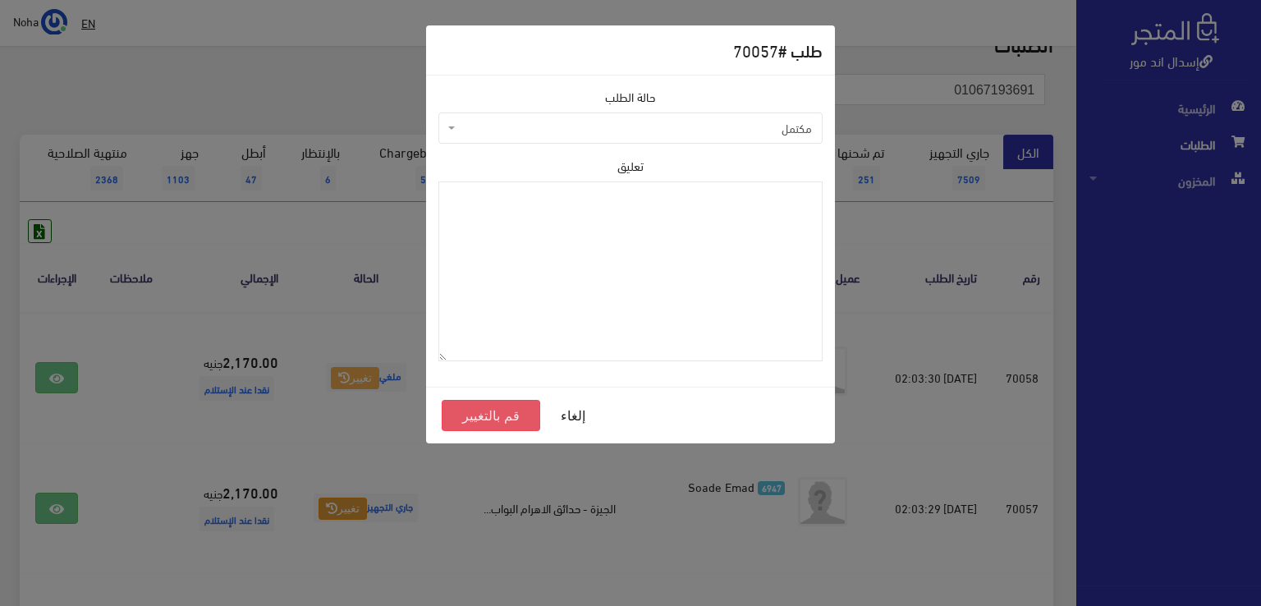
click at [497, 412] on button "قم بالتغيير" at bounding box center [491, 415] width 98 height 31
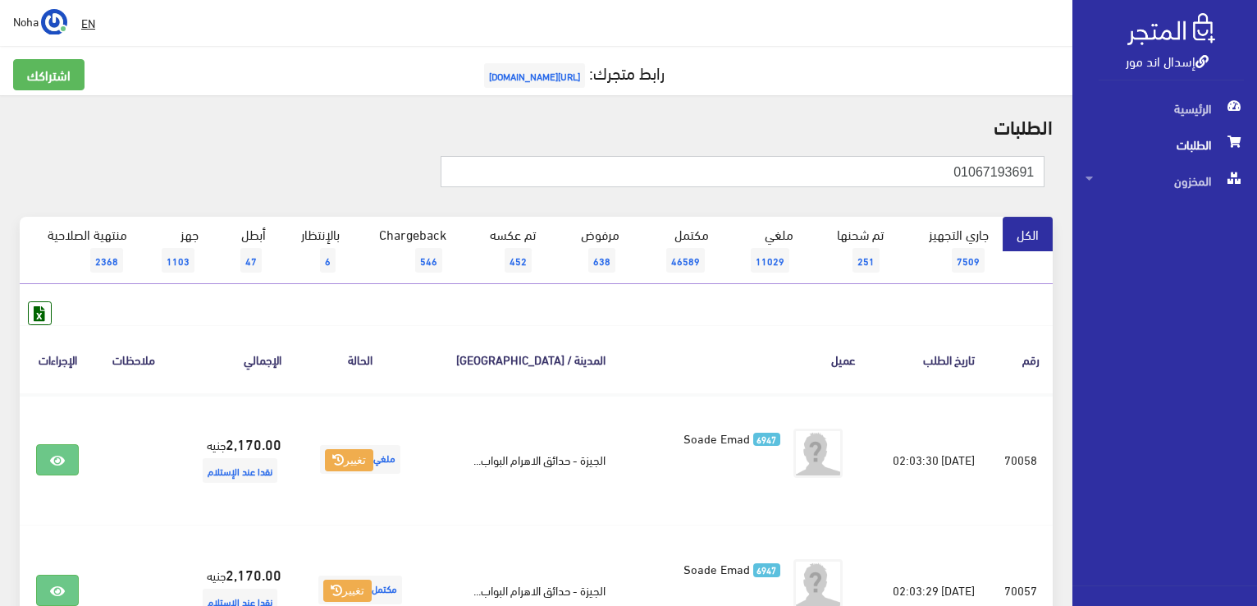
drag, startPoint x: 1260, startPoint y: 168, endPoint x: 1081, endPoint y: 66, distance: 206.2
paste input "08394057"
type input "01008394057"
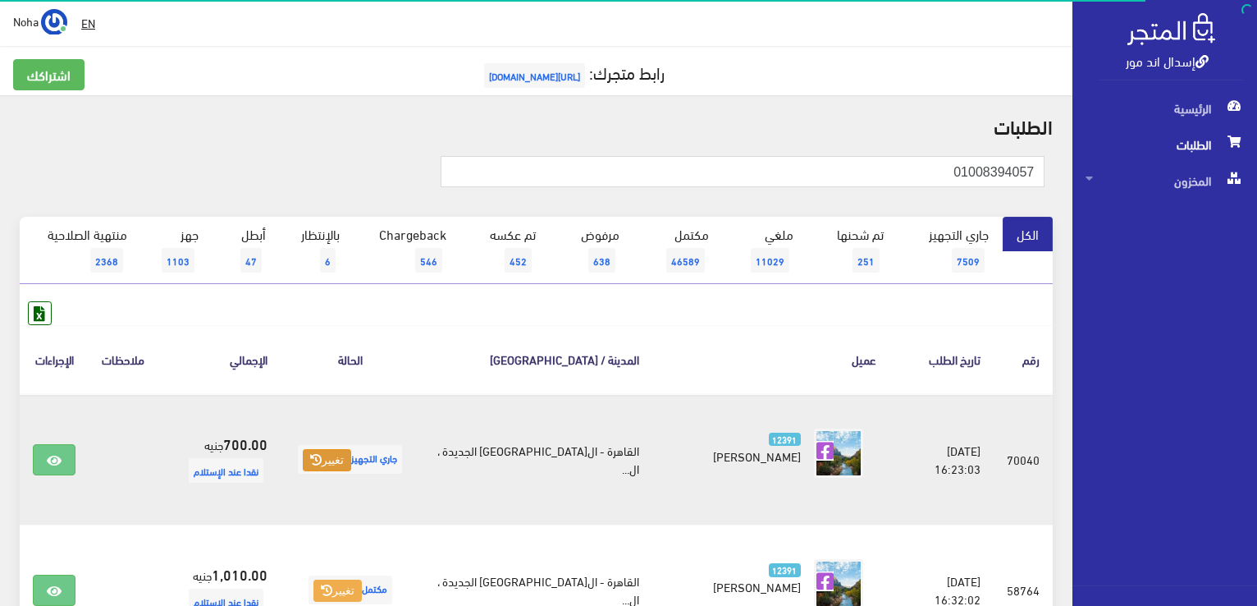
click at [350, 460] on button "تغيير" at bounding box center [327, 460] width 48 height 23
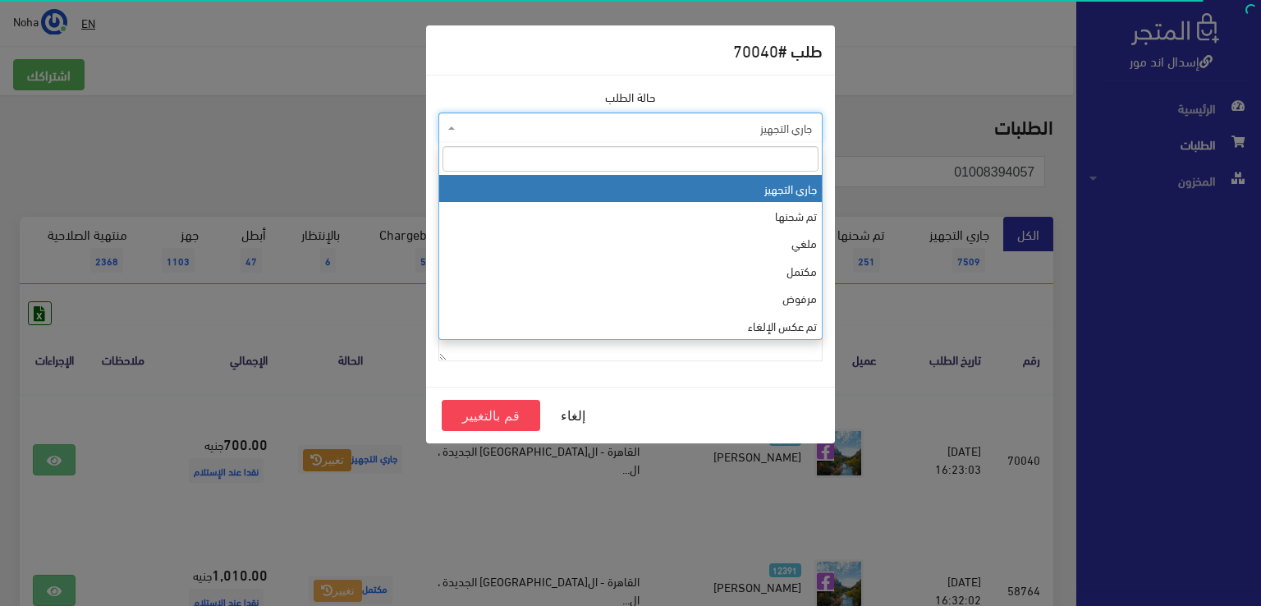
click at [487, 121] on span "جاري التجهيز" at bounding box center [635, 128] width 353 height 16
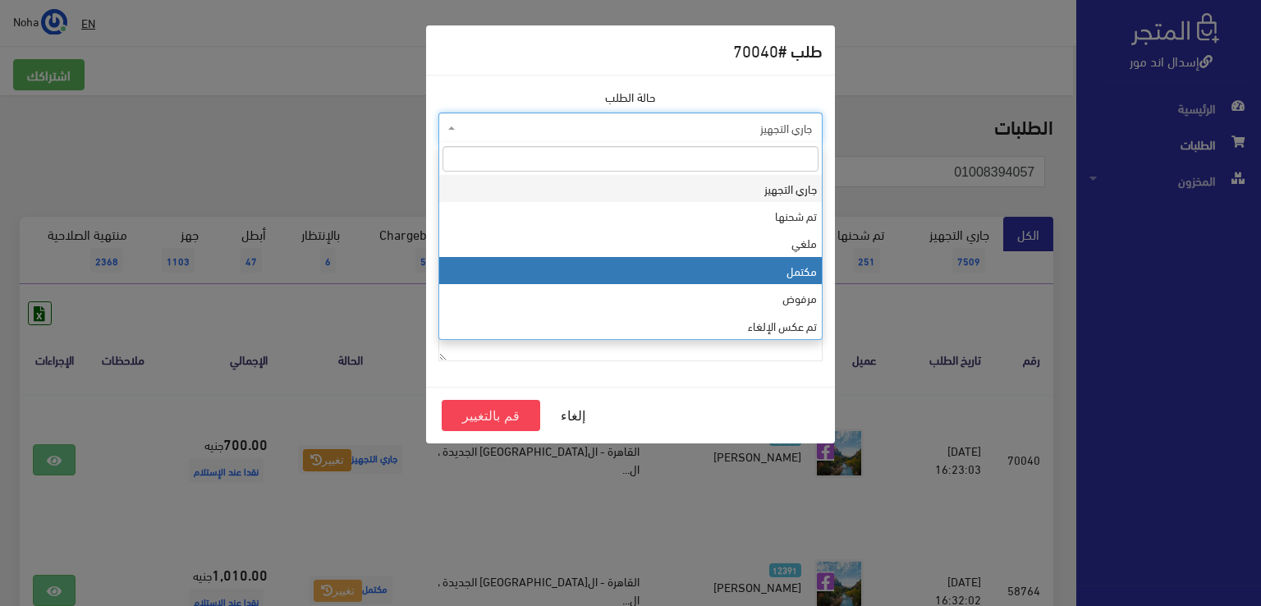
select select "4"
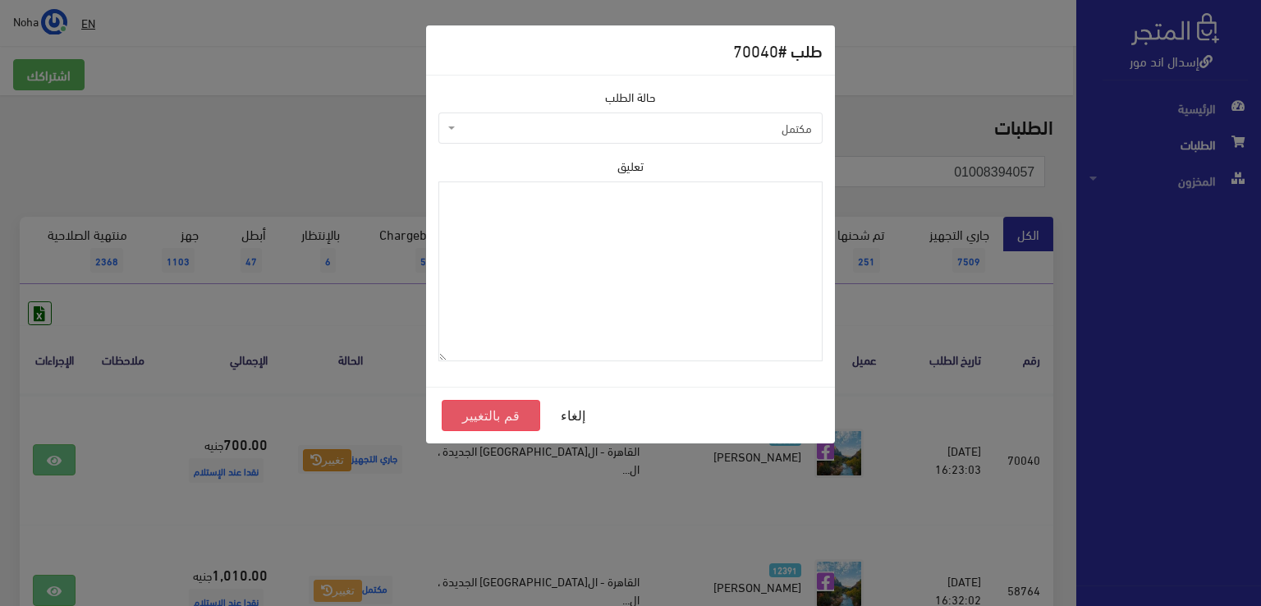
click at [490, 419] on button "قم بالتغيير" at bounding box center [491, 415] width 98 height 31
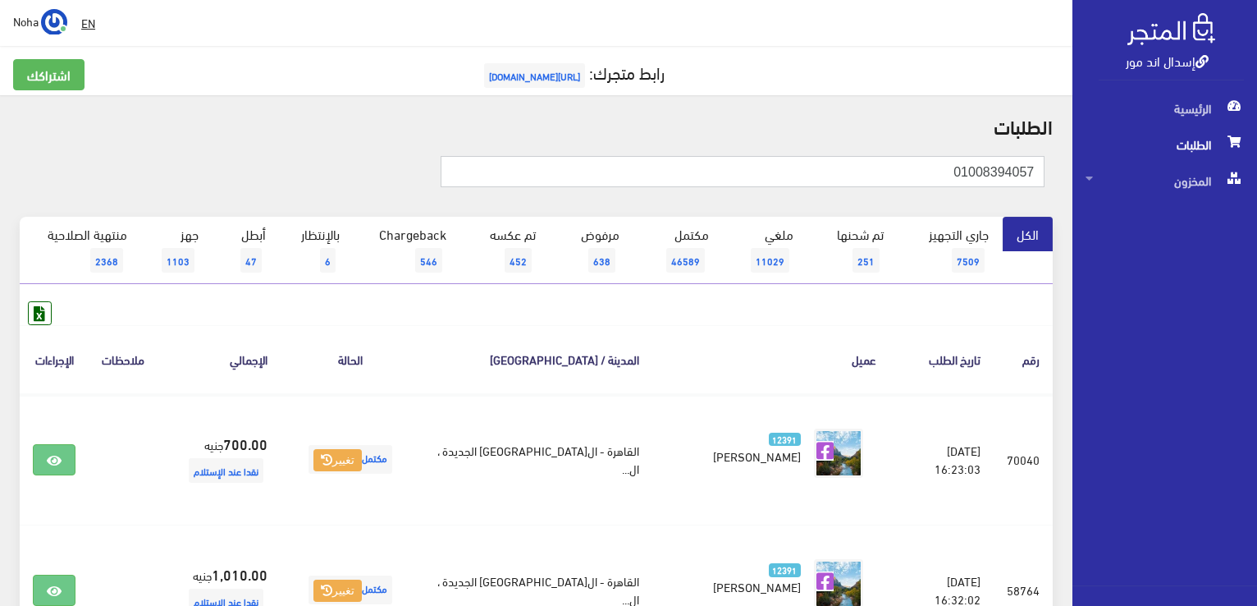
drag, startPoint x: 875, startPoint y: 175, endPoint x: 1154, endPoint y: 151, distance: 280.1
paste input "65433243"
type input "01065433243"
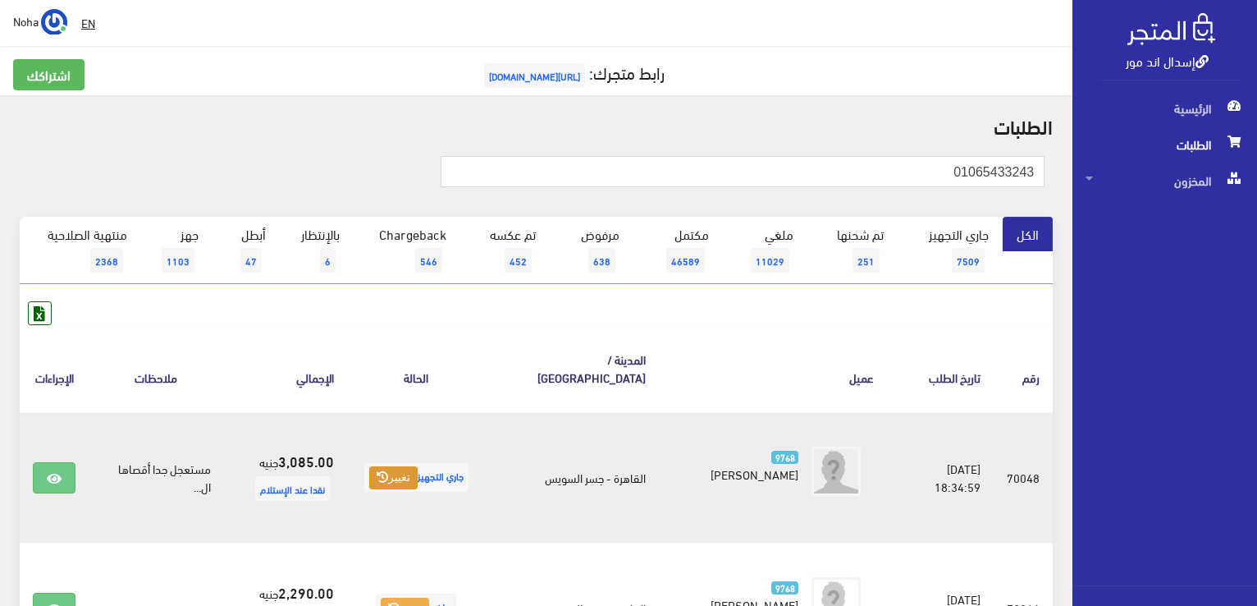
click at [397, 466] on button "تغيير" at bounding box center [393, 477] width 48 height 23
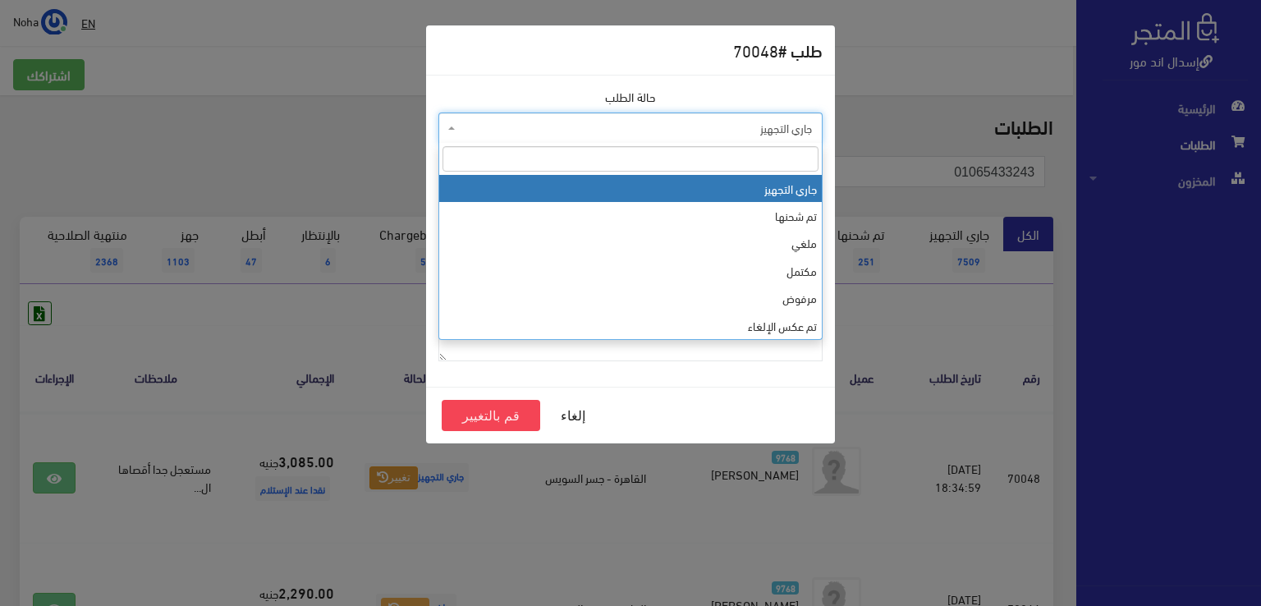
click at [585, 136] on span "جاري التجهيز" at bounding box center [630, 127] width 384 height 31
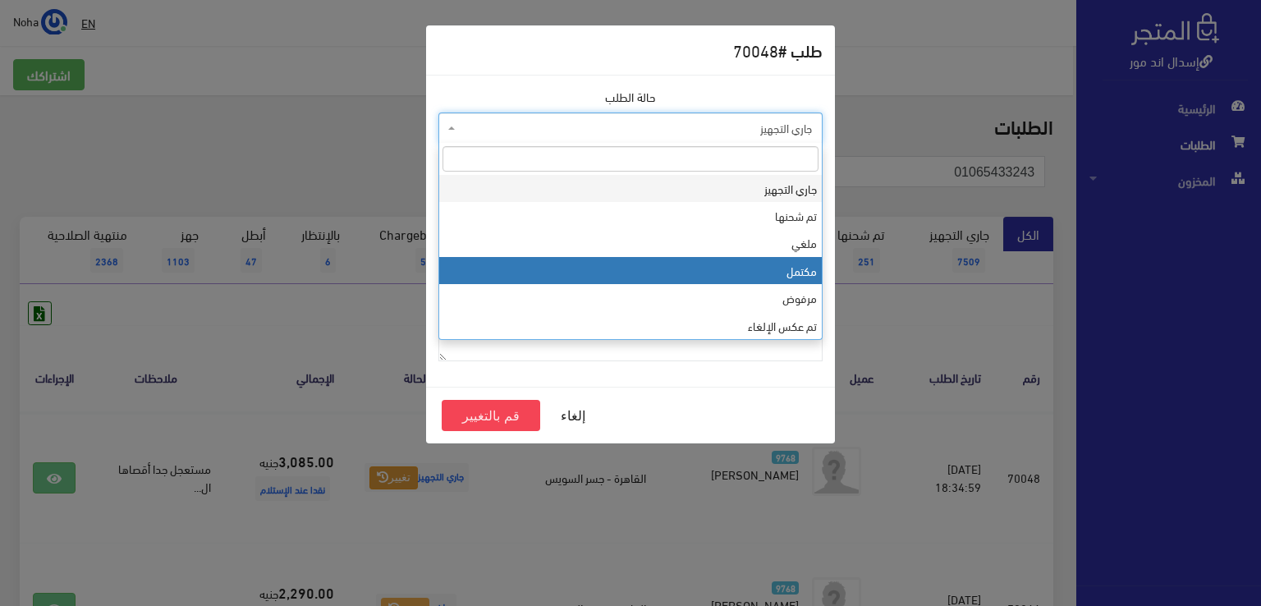
select select "4"
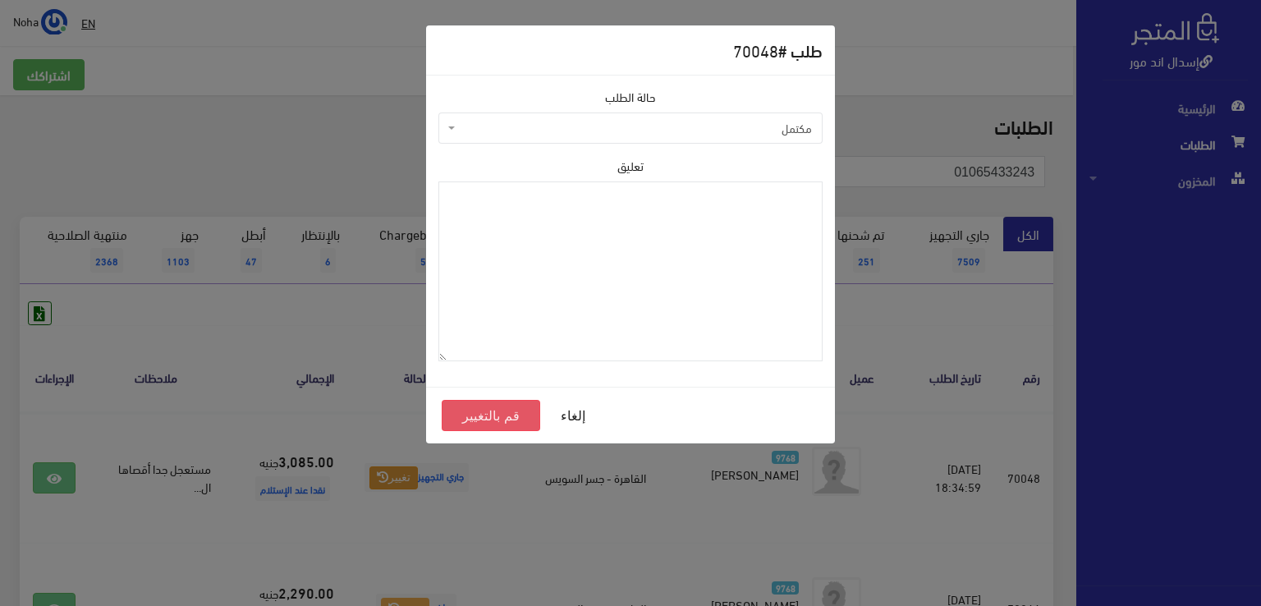
click at [515, 419] on button "قم بالتغيير" at bounding box center [491, 415] width 98 height 31
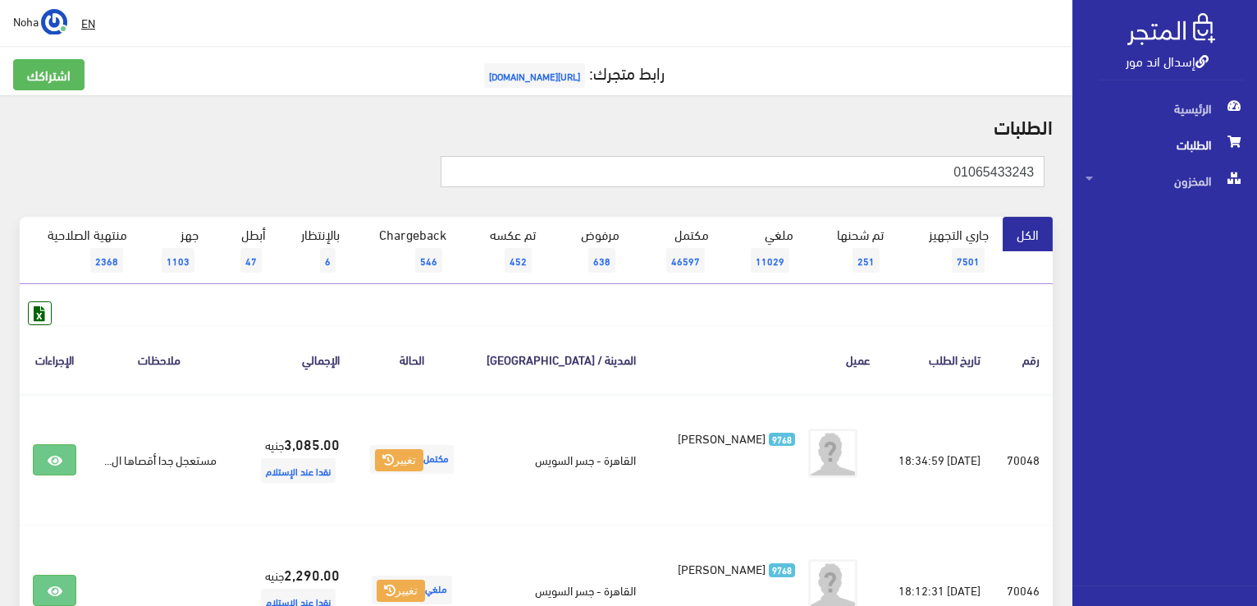
drag, startPoint x: 848, startPoint y: 168, endPoint x: 1260, endPoint y: 165, distance: 412.0
click at [1257, 165] on html "إسدال اند مور الرئيسية الطلبات" at bounding box center [628, 303] width 1257 height 606
paste input "22961191"
type input "01022961191"
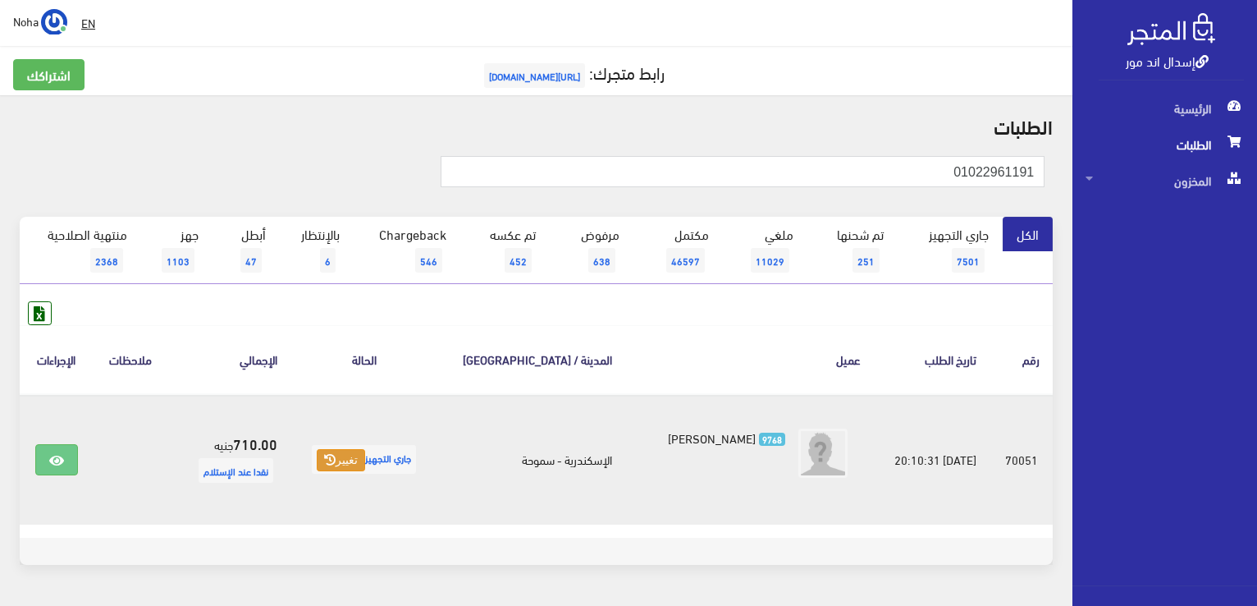
click at [365, 461] on button "تغيير" at bounding box center [341, 460] width 48 height 23
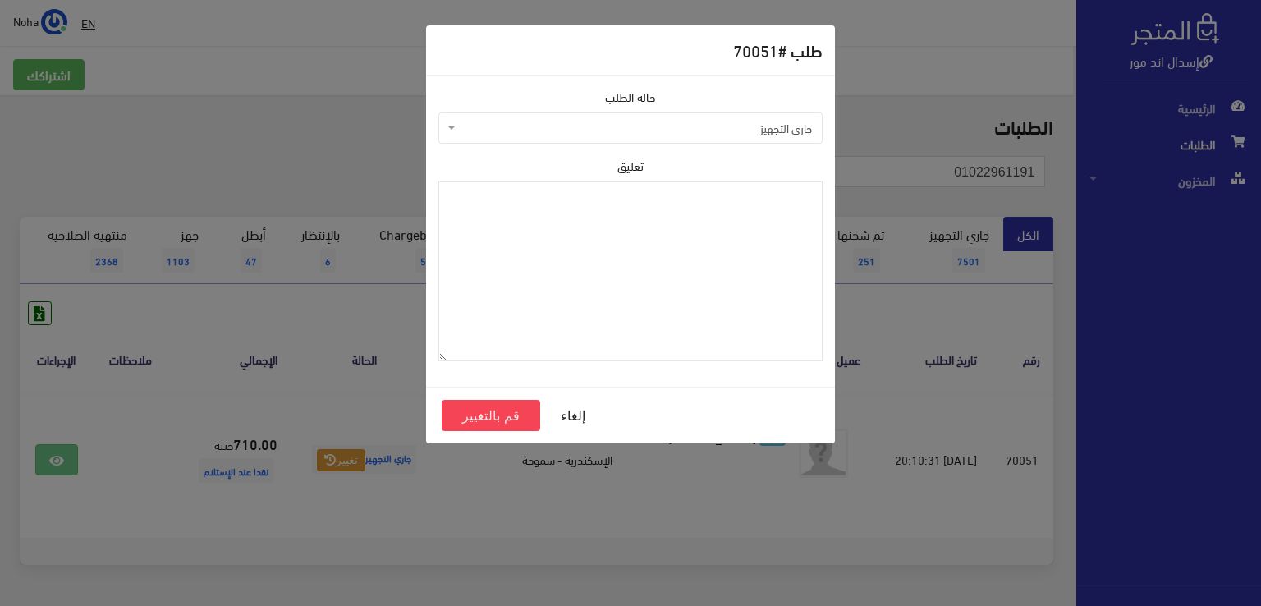
click at [533, 128] on span "جاري التجهيز" at bounding box center [635, 128] width 353 height 16
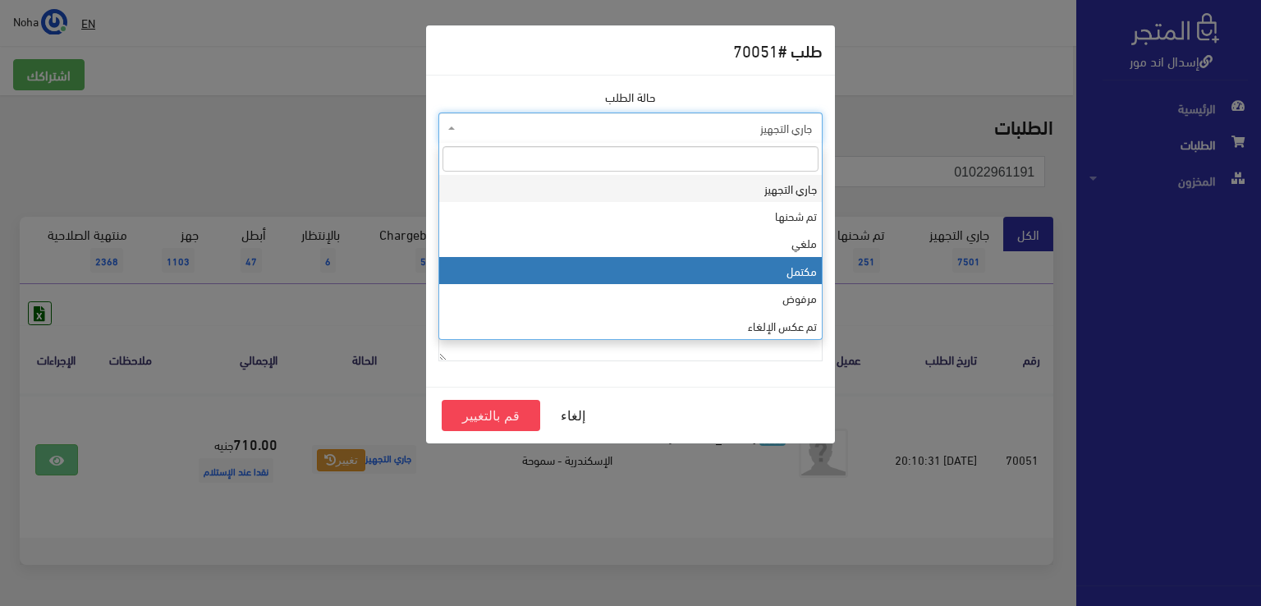
select select "4"
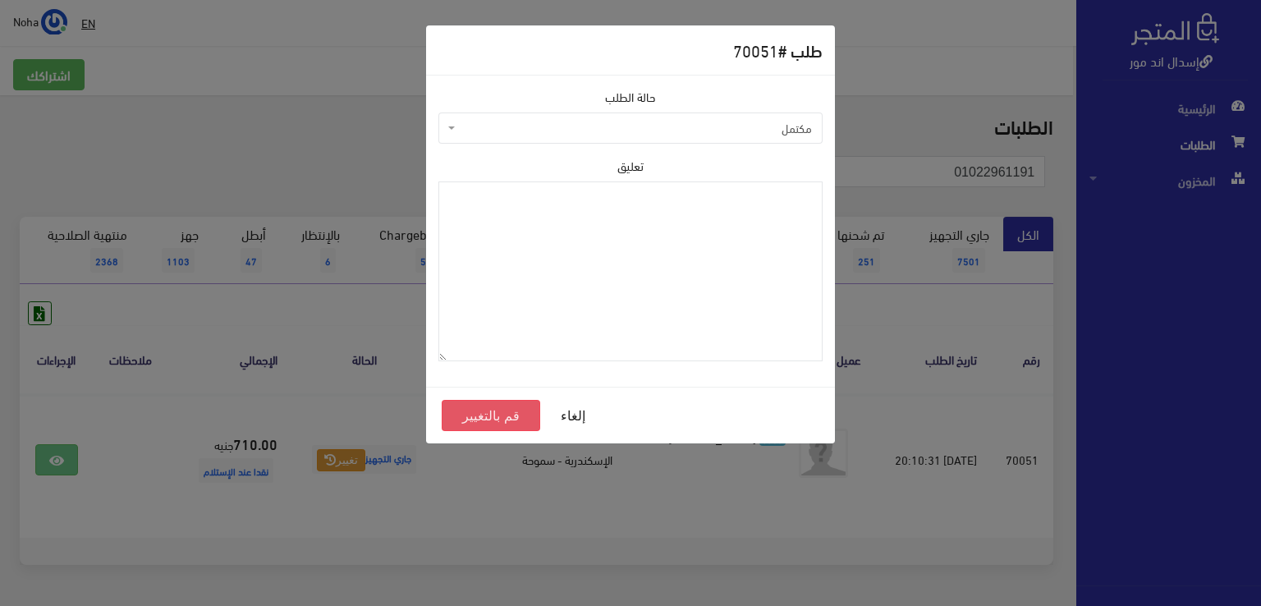
click at [473, 414] on button "قم بالتغيير" at bounding box center [491, 415] width 98 height 31
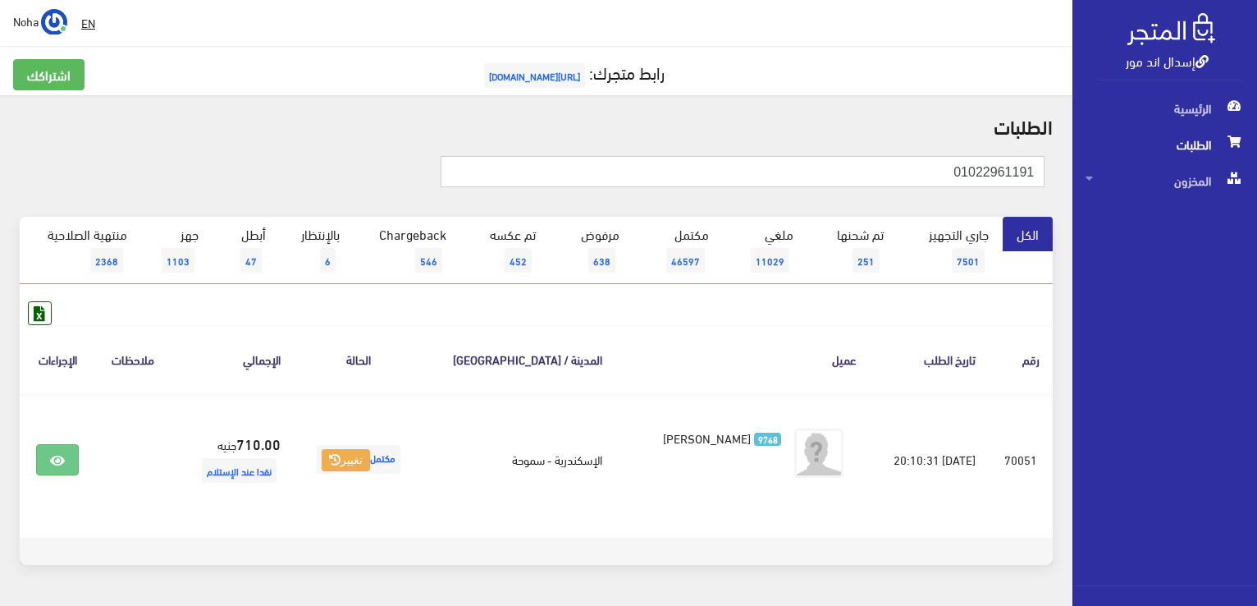
drag, startPoint x: 913, startPoint y: 172, endPoint x: 1170, endPoint y: 148, distance: 258.8
click at [1170, 148] on div "إسدال اند مور الرئيسية الطلبات المخزون" at bounding box center [628, 328] width 1257 height 657
paste input "01009823338"
type input "01009823338"
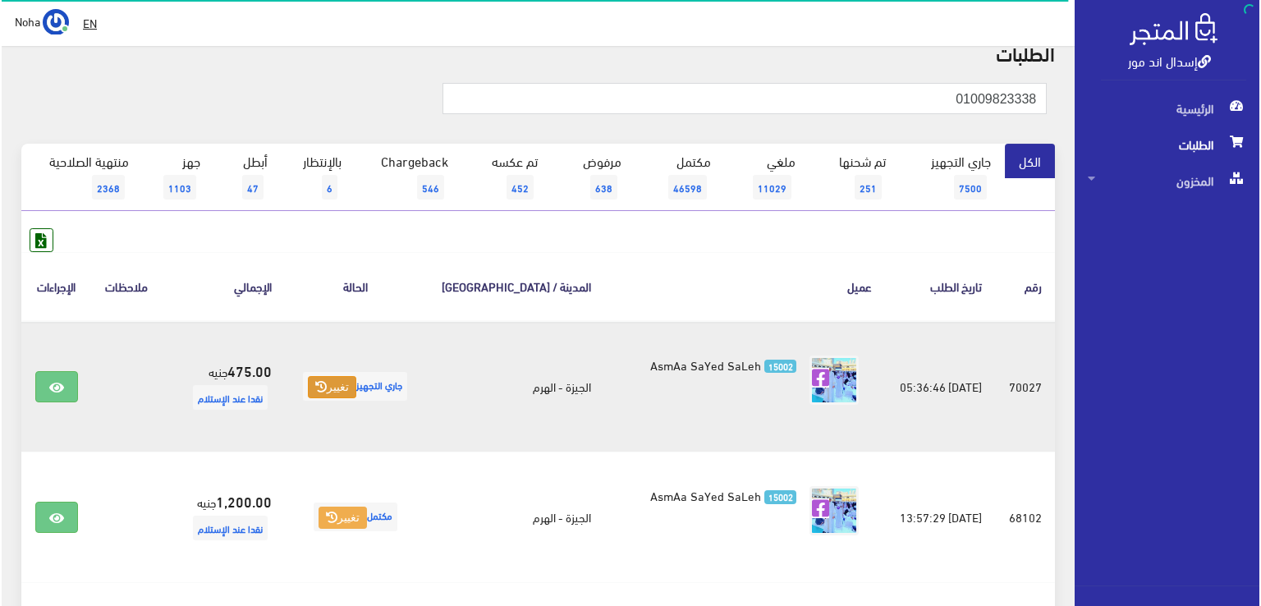
scroll to position [164, 0]
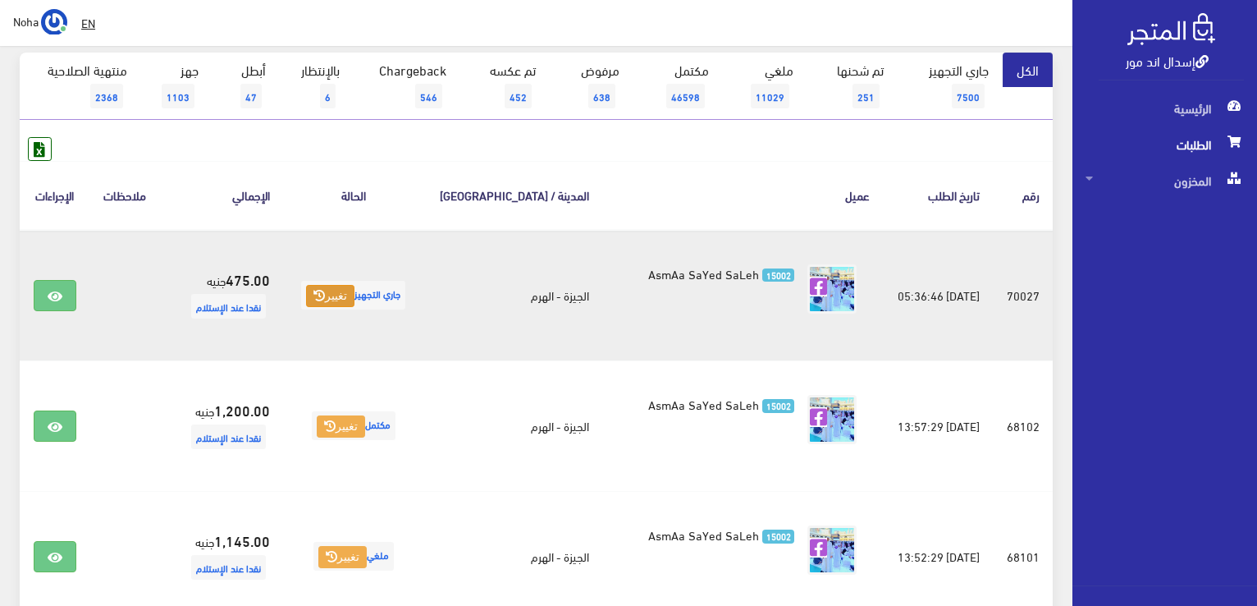
click at [334, 291] on button "تغيير" at bounding box center [330, 296] width 48 height 23
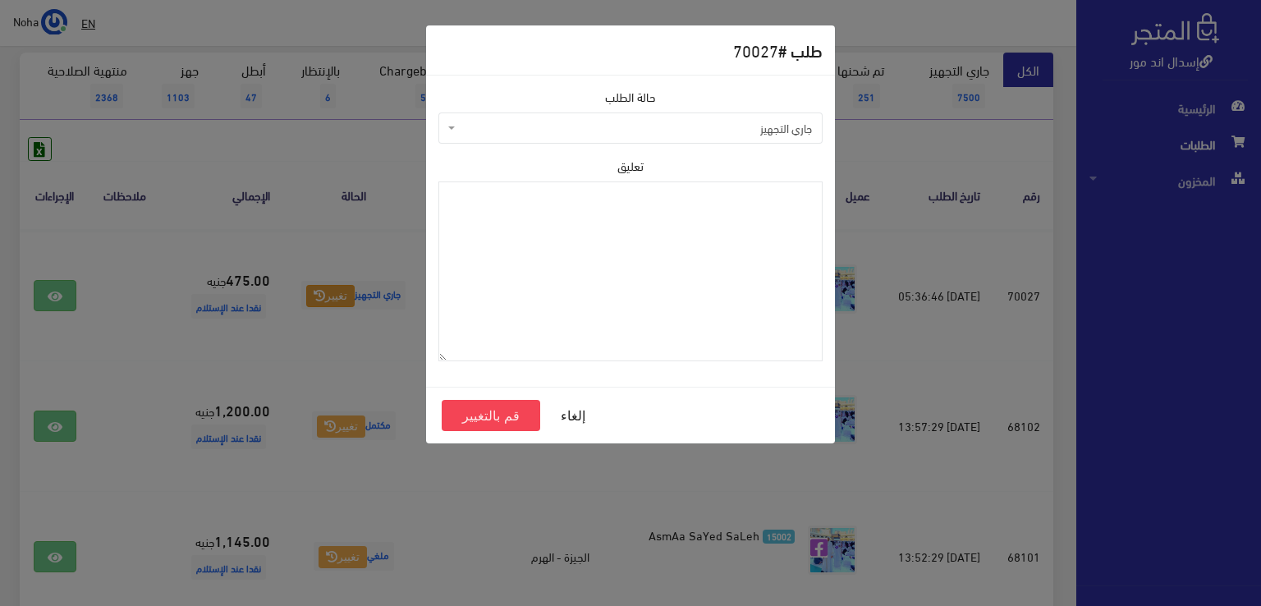
click at [486, 129] on span "جاري التجهيز" at bounding box center [635, 128] width 353 height 16
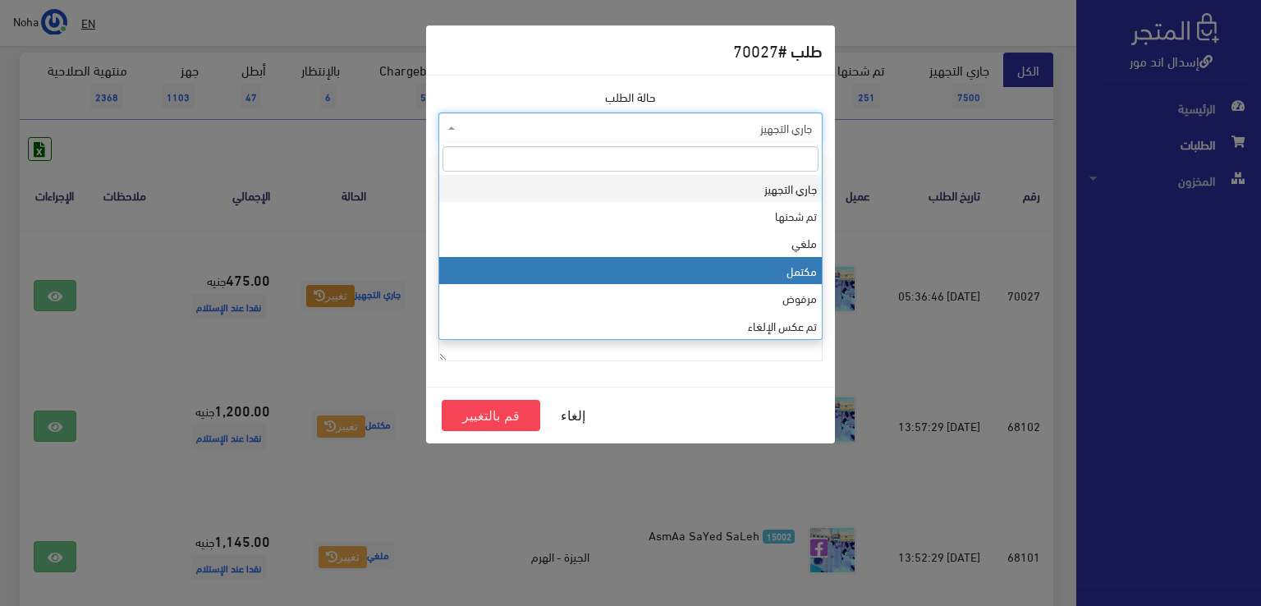
select select "4"
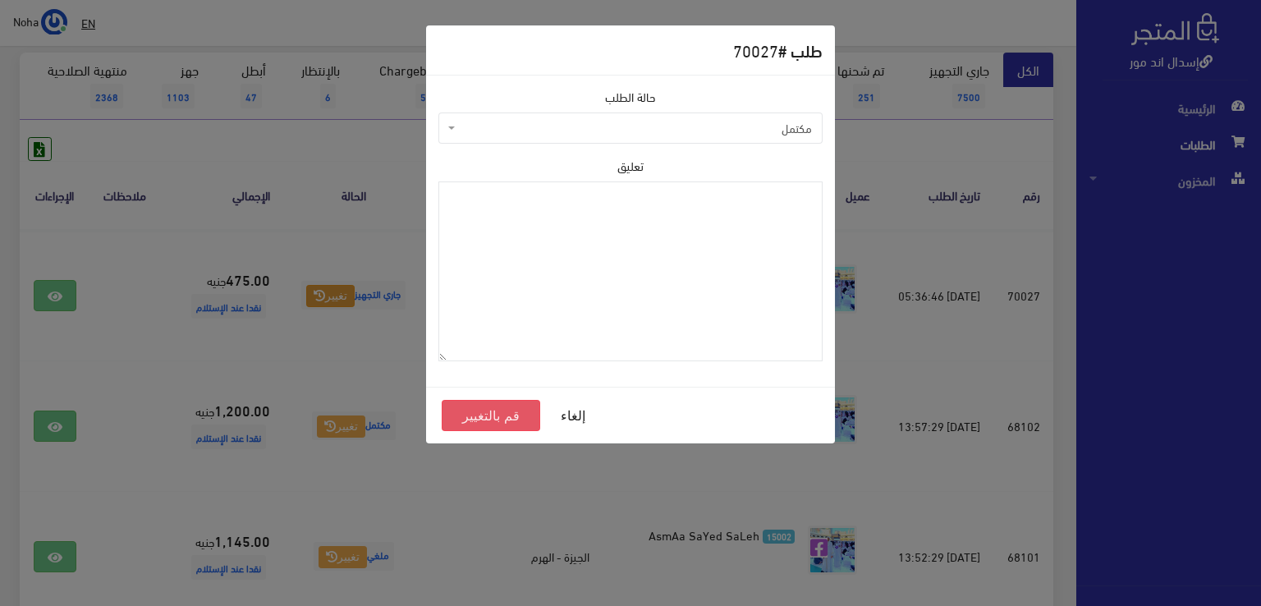
click at [492, 411] on button "قم بالتغيير" at bounding box center [491, 415] width 98 height 31
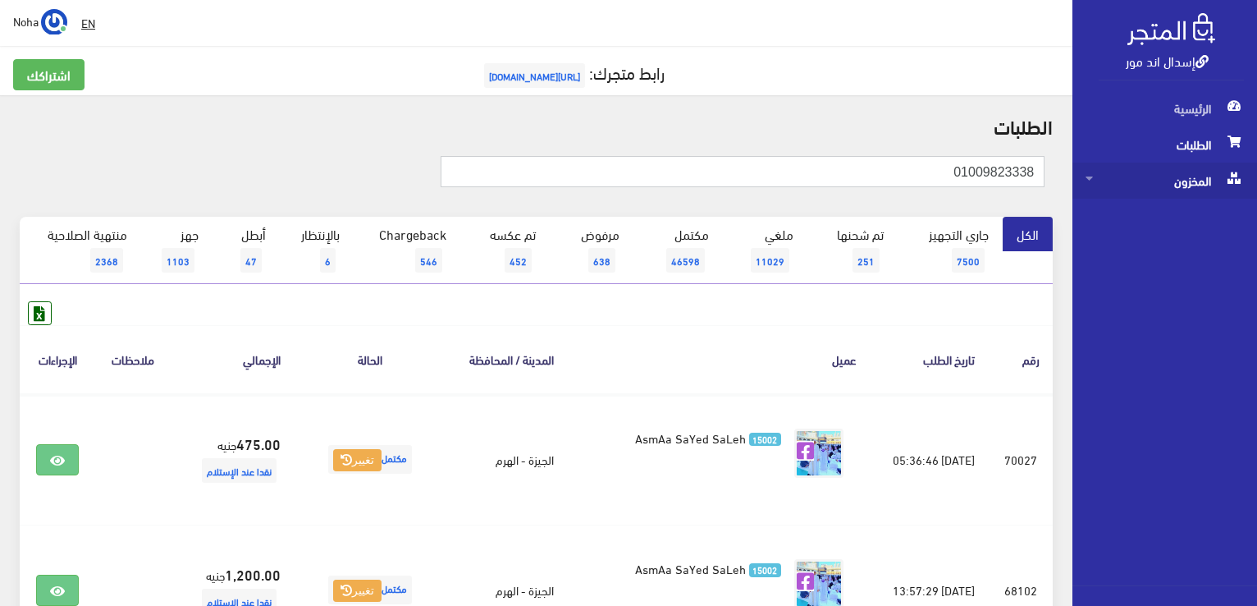
drag, startPoint x: 890, startPoint y: 176, endPoint x: 1134, endPoint y: 179, distance: 244.6
paste input "01107837956"
type input "01107837956"
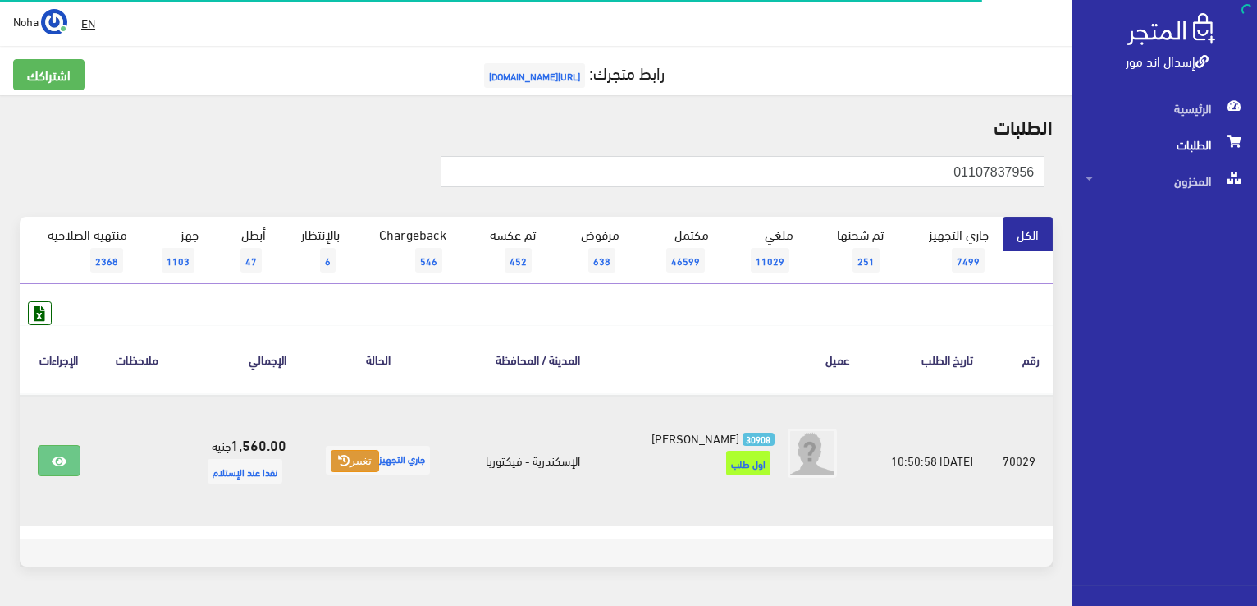
click at [350, 465] on button "تغيير" at bounding box center [355, 461] width 48 height 23
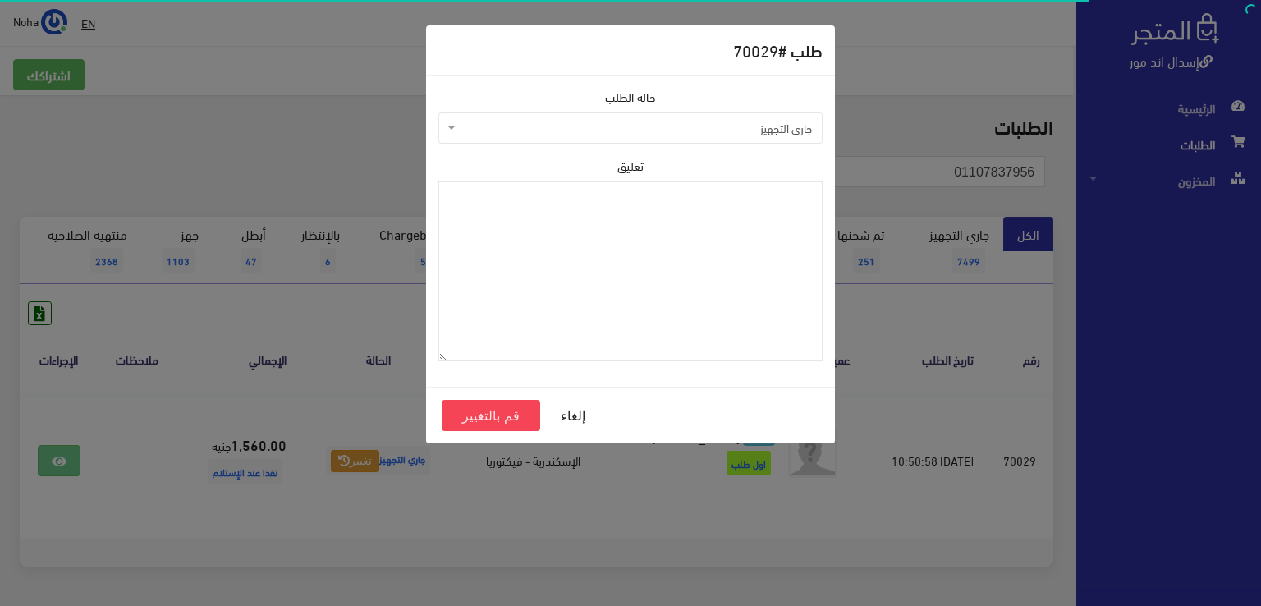
click at [477, 120] on span "جاري التجهيز" at bounding box center [635, 128] width 353 height 16
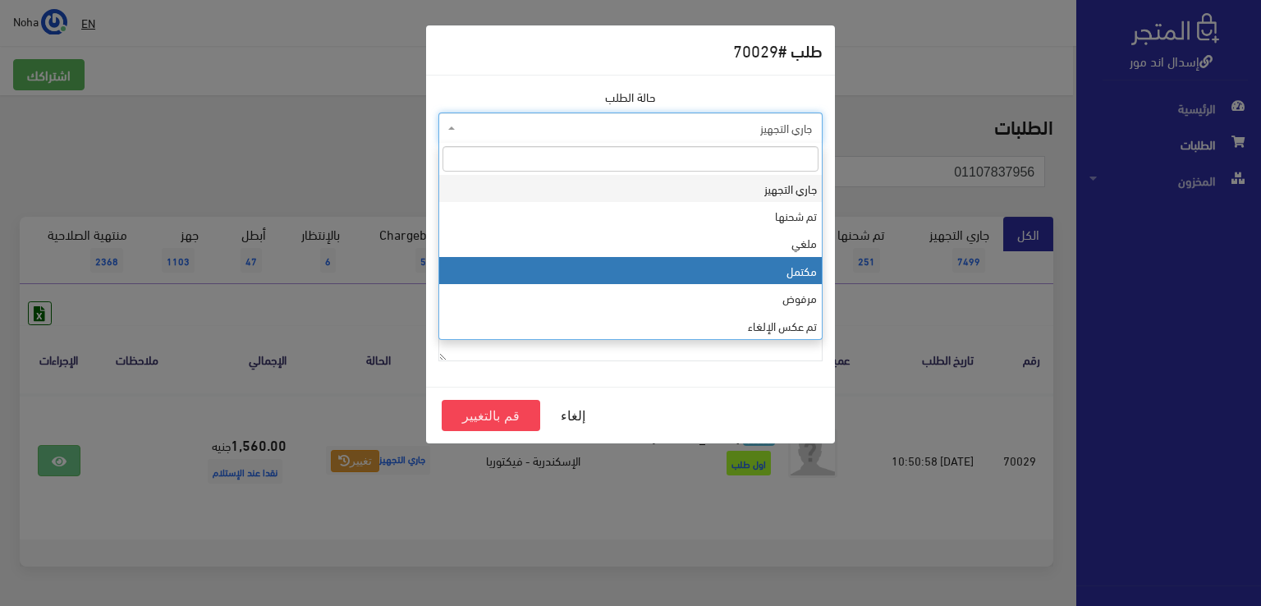
select select "4"
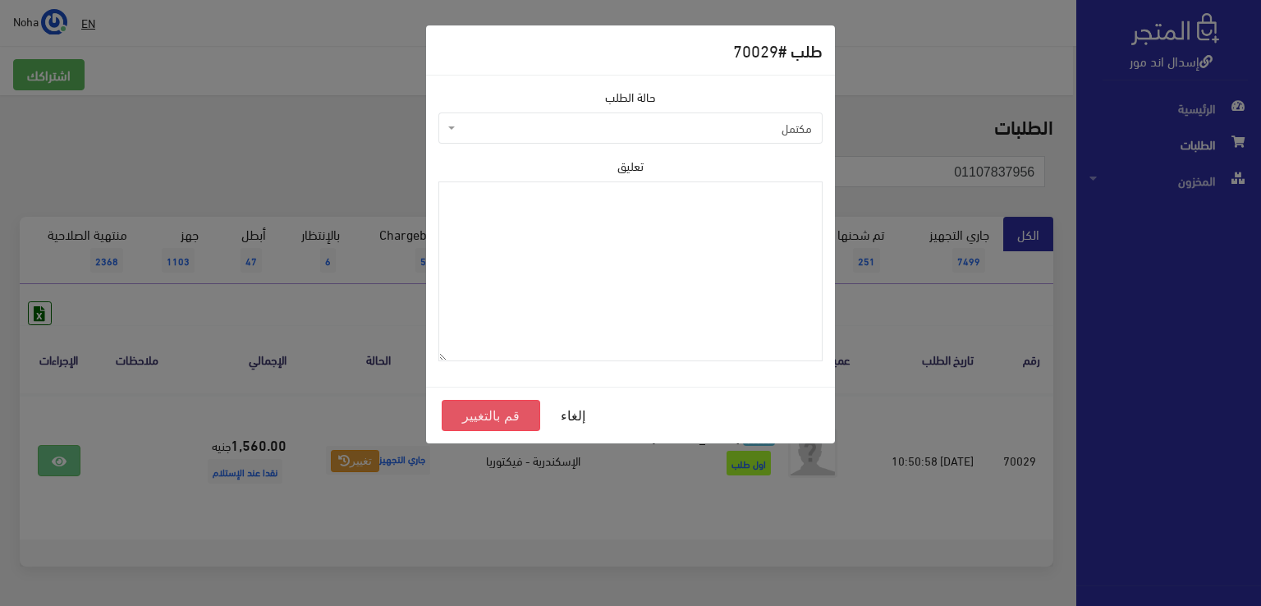
click at [522, 416] on button "قم بالتغيير" at bounding box center [491, 415] width 98 height 31
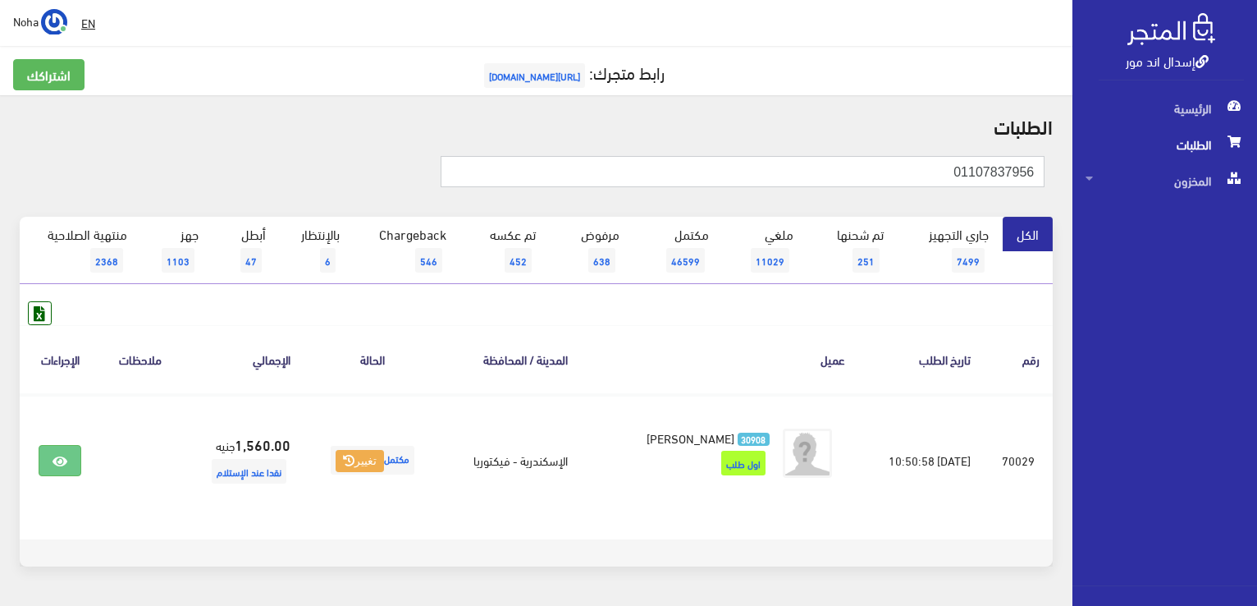
drag, startPoint x: 903, startPoint y: 159, endPoint x: 951, endPoint y: 173, distance: 50.4
click at [1123, 180] on div "إسدال اند مور الرئيسية الطلبات المخزون" at bounding box center [628, 329] width 1257 height 658
paste input "01271842888 ﺭ"
type input "01271842888"
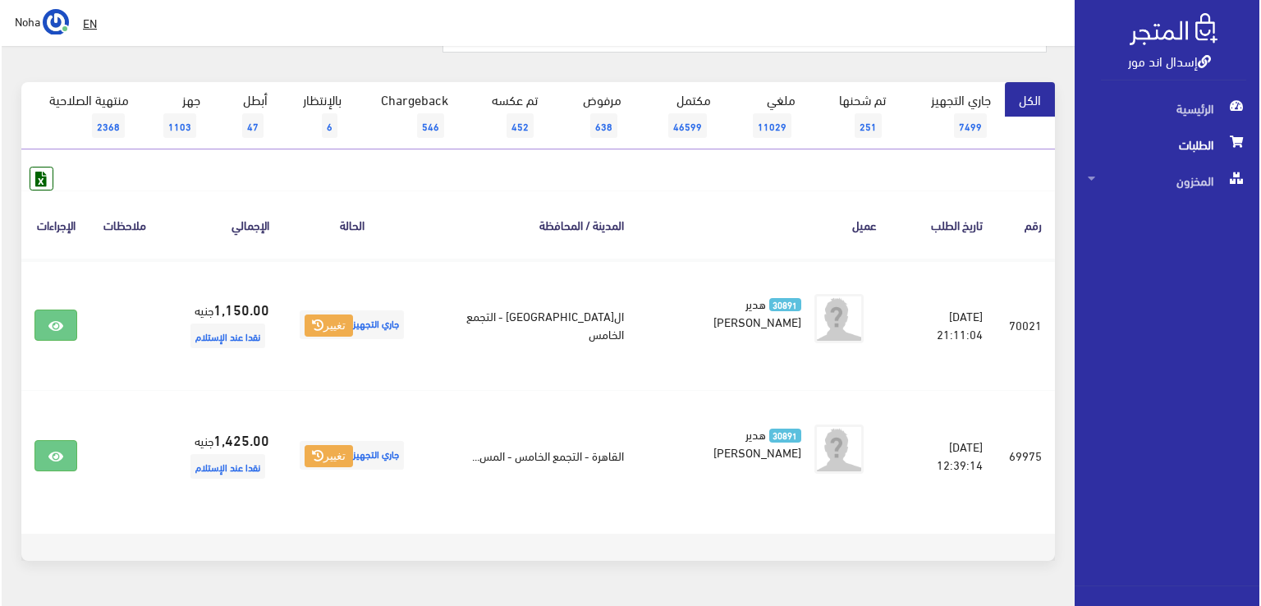
scroll to position [164, 0]
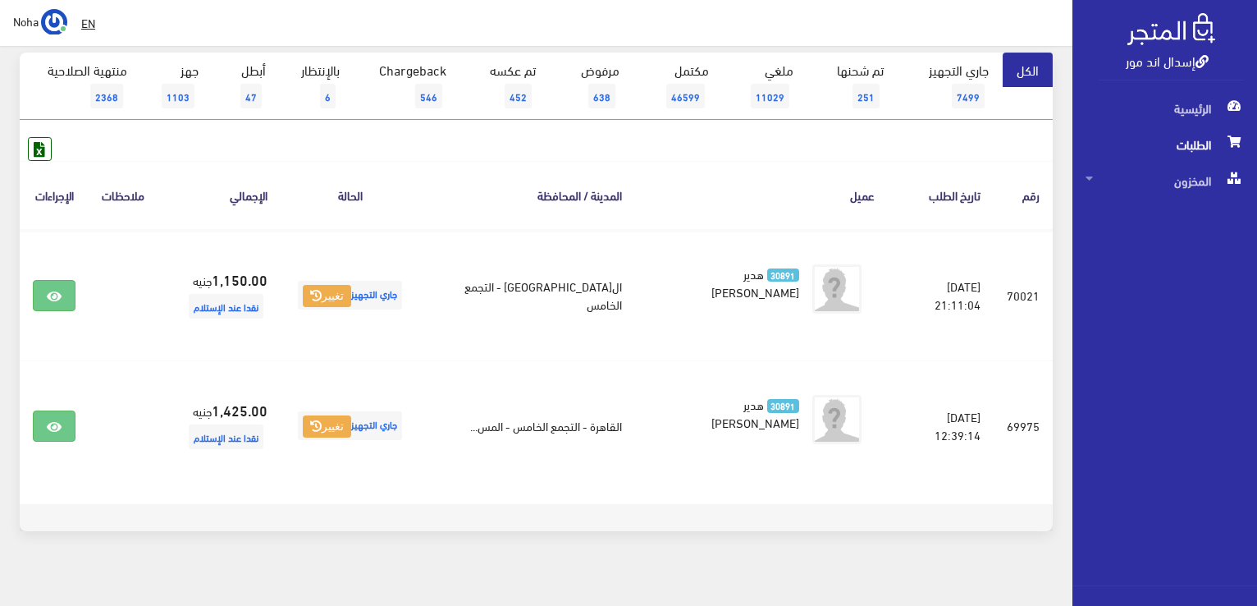
click at [689, 173] on th "عميل" at bounding box center [761, 195] width 253 height 68
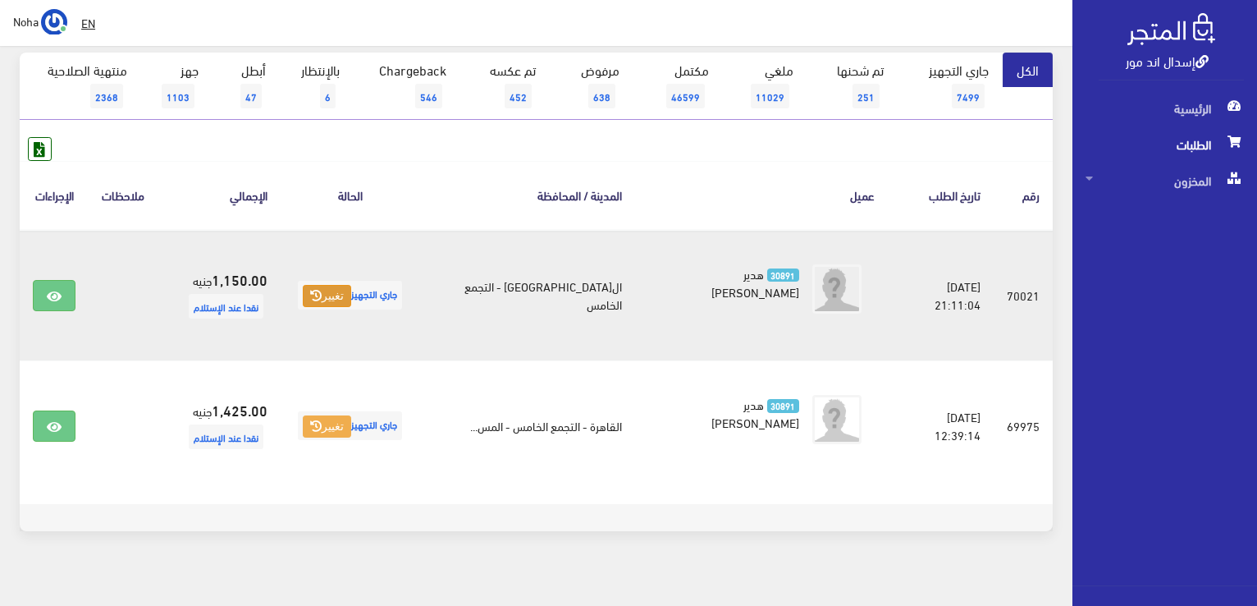
click at [341, 295] on button "تغيير" at bounding box center [327, 296] width 48 height 23
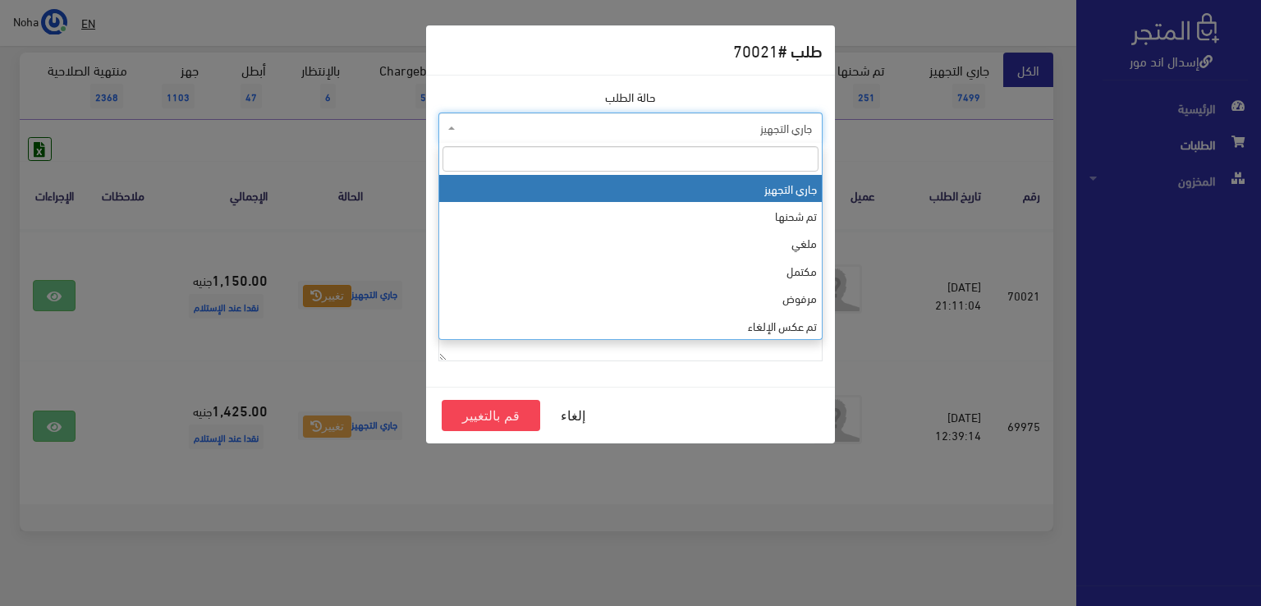
click at [542, 136] on span "جاري التجهيز" at bounding box center [630, 127] width 384 height 31
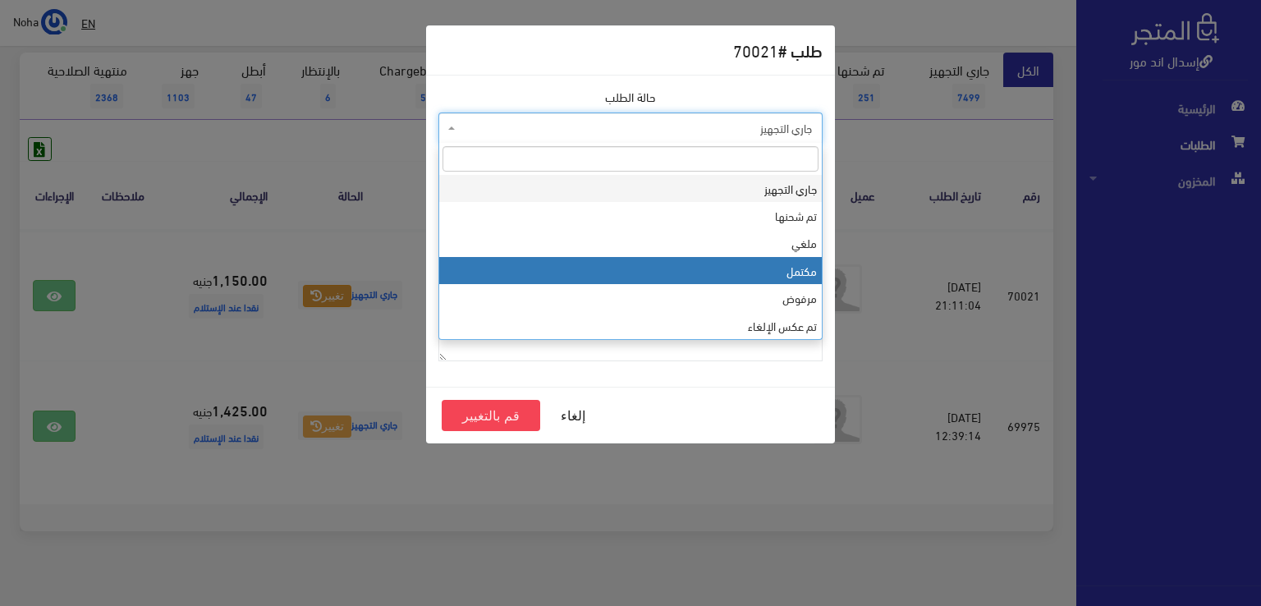
select select "4"
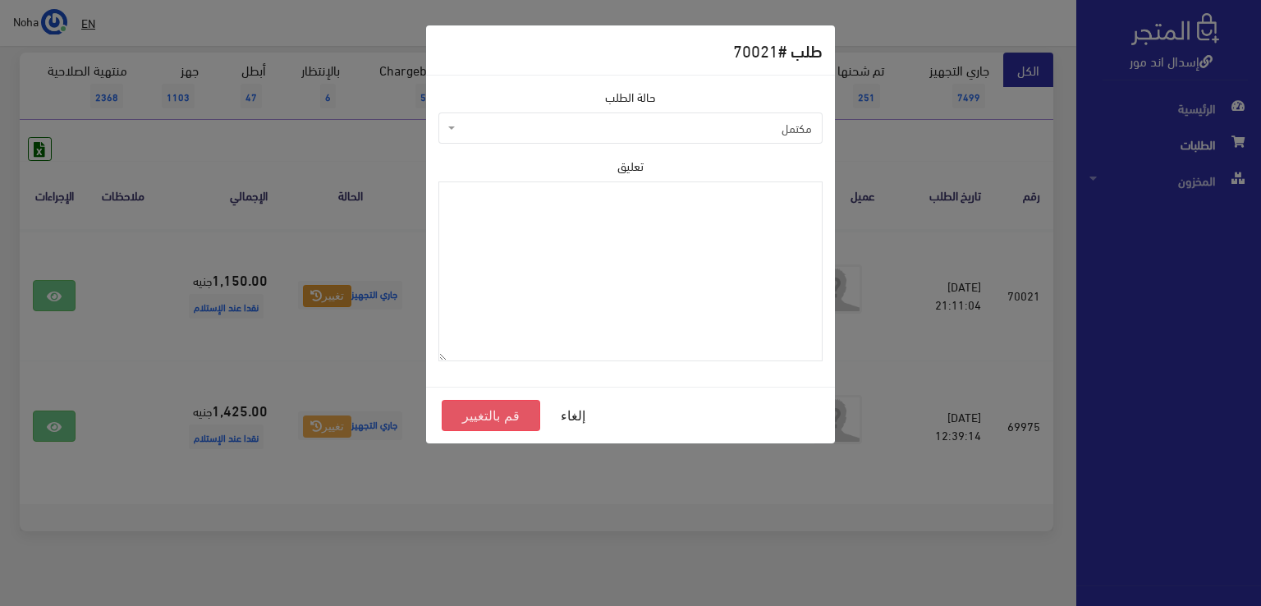
click at [510, 414] on button "قم بالتغيير" at bounding box center [491, 415] width 98 height 31
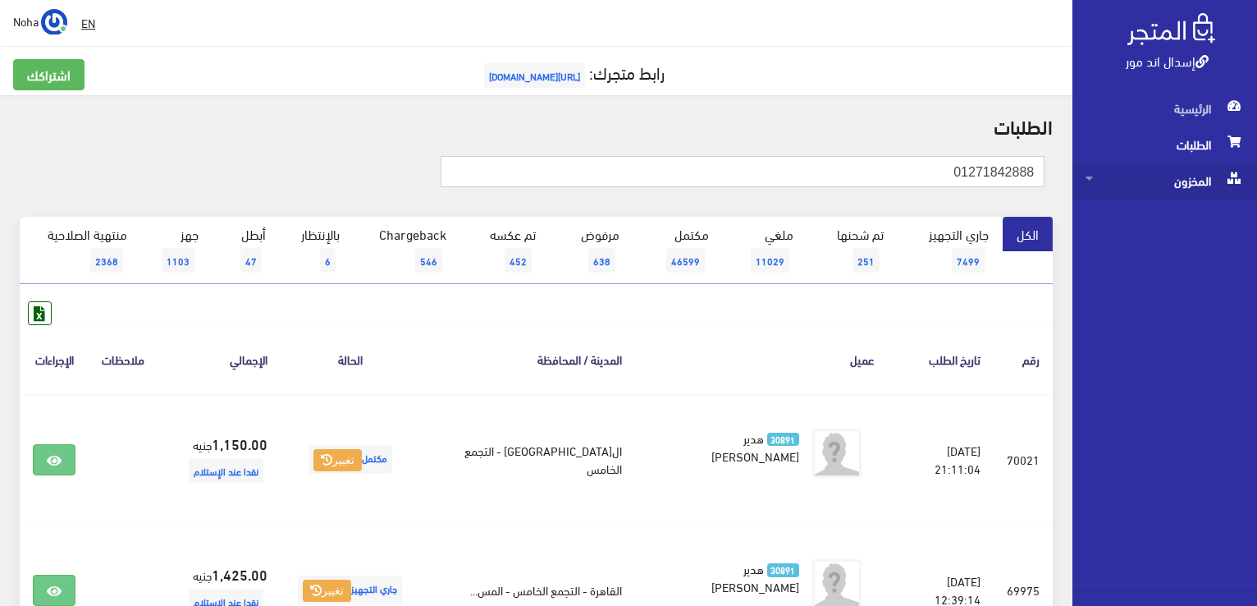
drag, startPoint x: 937, startPoint y: 175, endPoint x: 1089, endPoint y: 175, distance: 151.8
click at [1114, 184] on div "إسدال اند مور الرئيسية الطلبات المخزون" at bounding box center [628, 393] width 1257 height 787
paste input "1266003"
type input "01126600388"
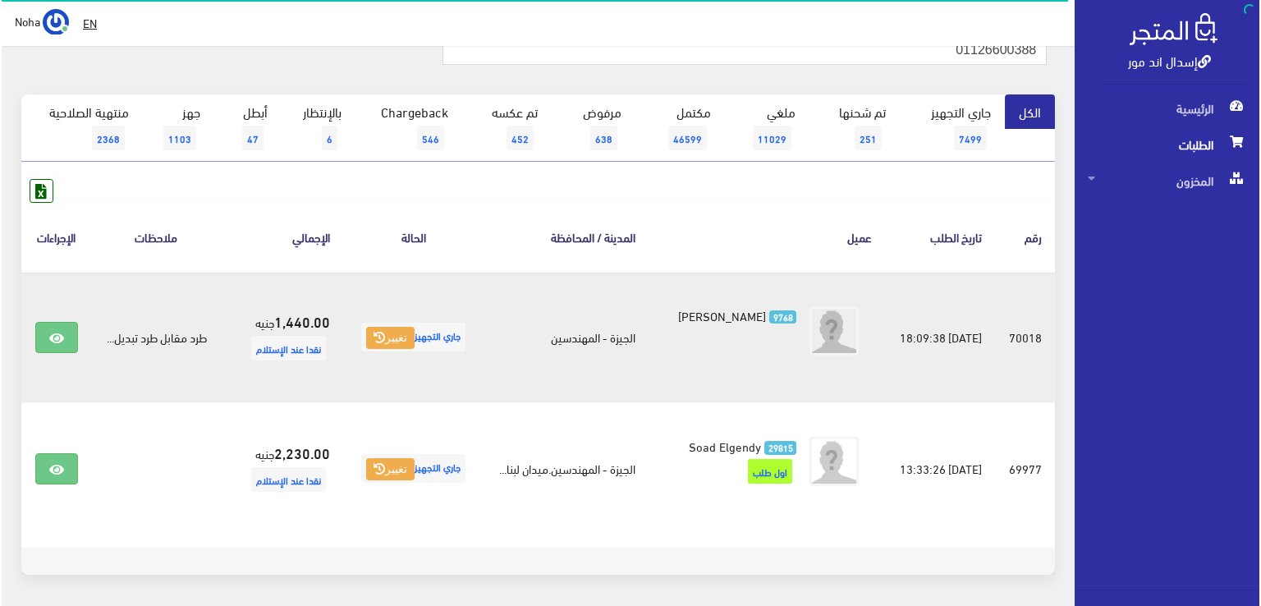
scroll to position [164, 0]
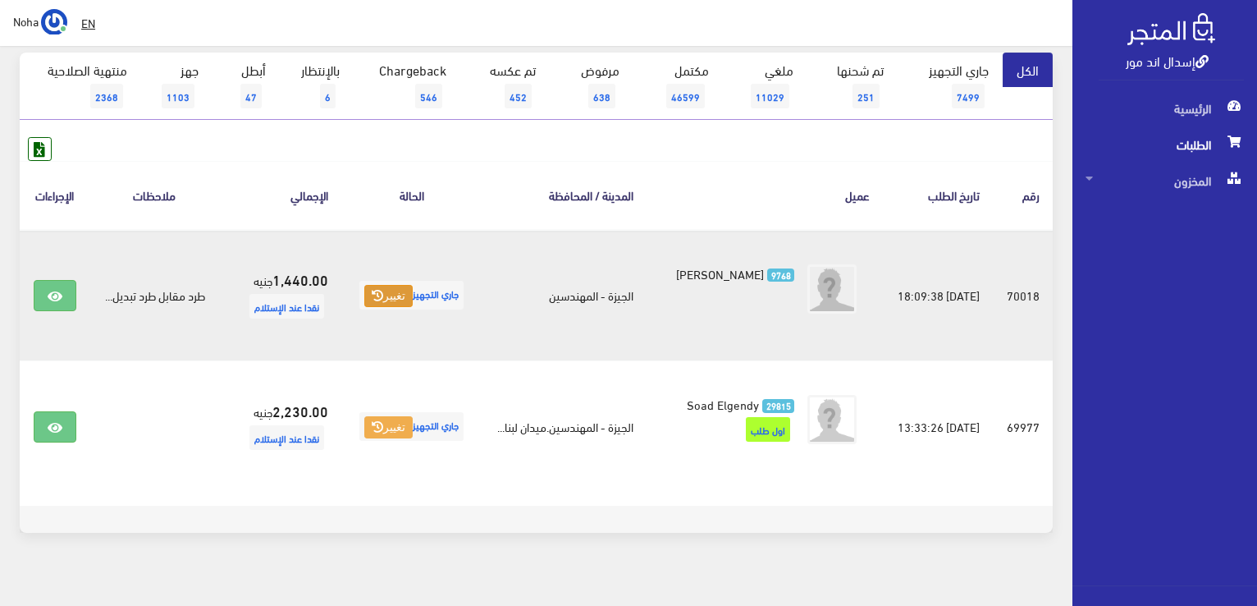
click at [401, 299] on button "تغيير" at bounding box center [388, 296] width 48 height 23
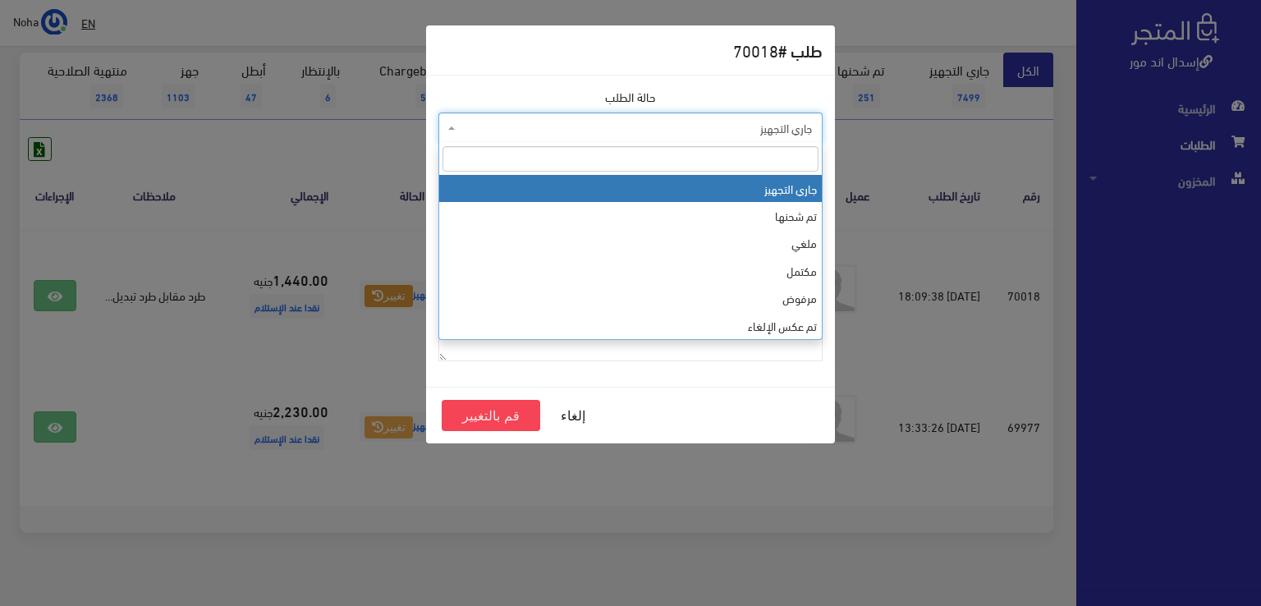
click at [529, 132] on span "جاري التجهيز" at bounding box center [635, 128] width 353 height 16
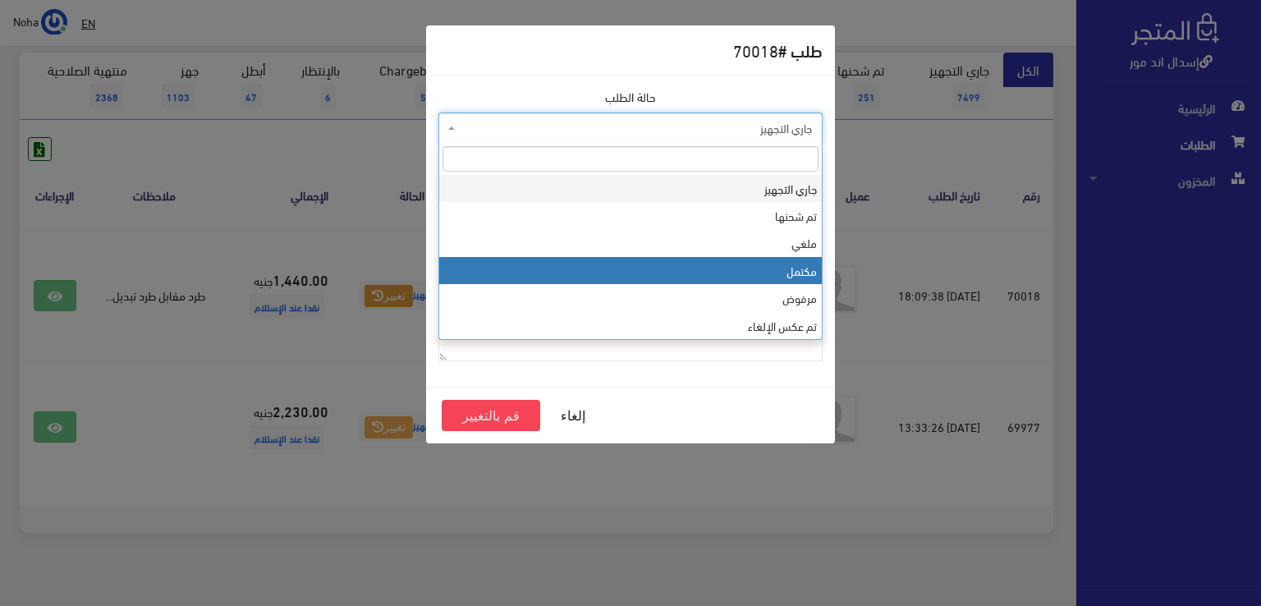
select select "4"
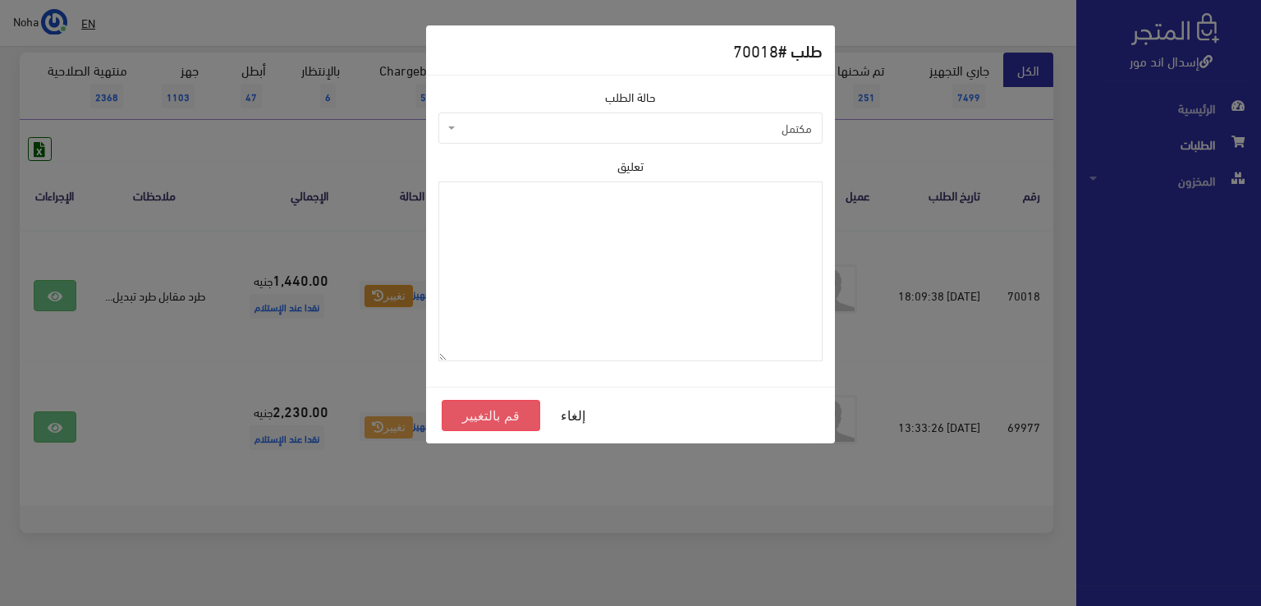
click at [484, 411] on button "قم بالتغيير" at bounding box center [491, 415] width 98 height 31
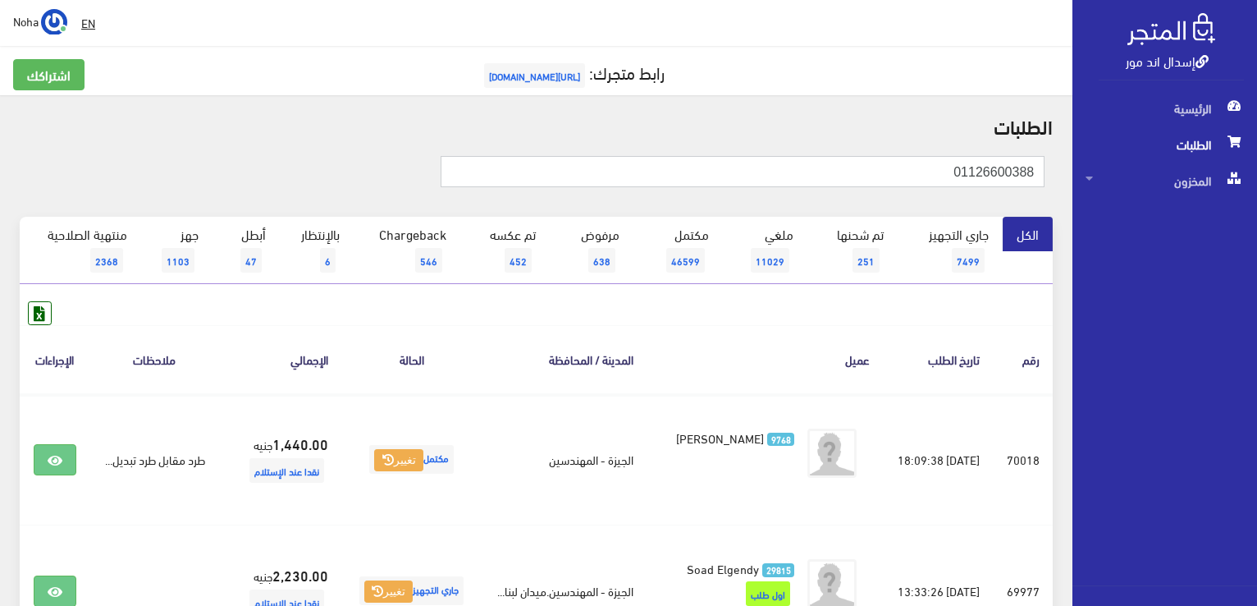
drag, startPoint x: 909, startPoint y: 172, endPoint x: 1031, endPoint y: 163, distance: 121.7
click at [1129, 185] on div "إسدال اند مور الرئيسية الطلبات المخزون" at bounding box center [628, 394] width 1257 height 789
paste input "01553601202"
type input "01553601202"
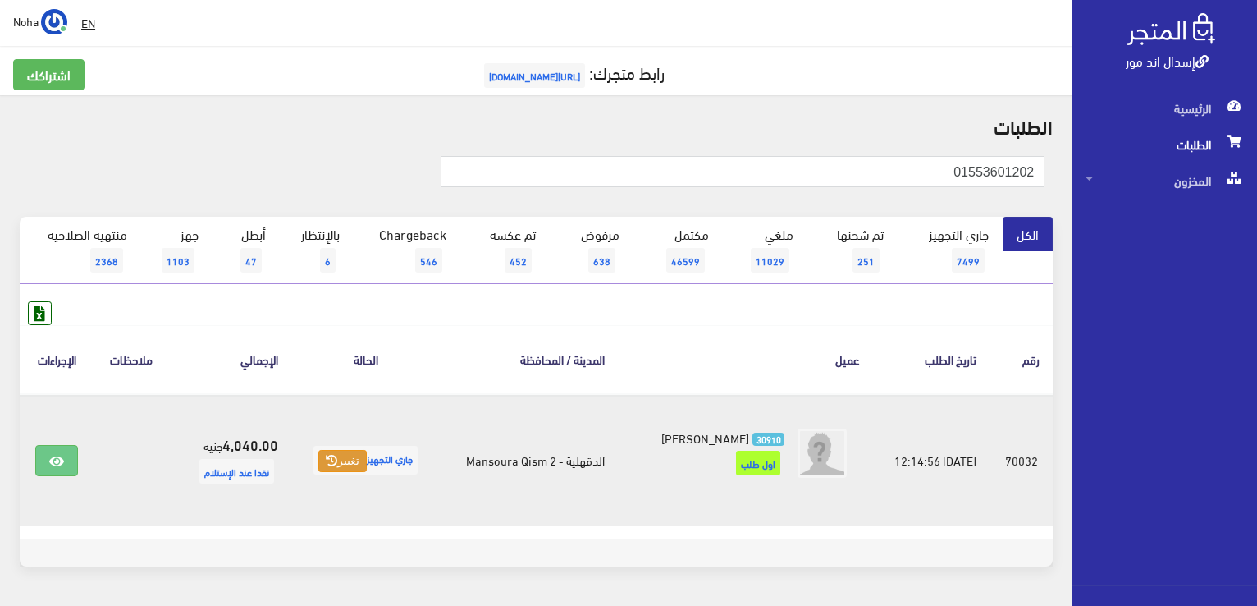
click at [350, 464] on button "تغيير" at bounding box center [342, 461] width 48 height 23
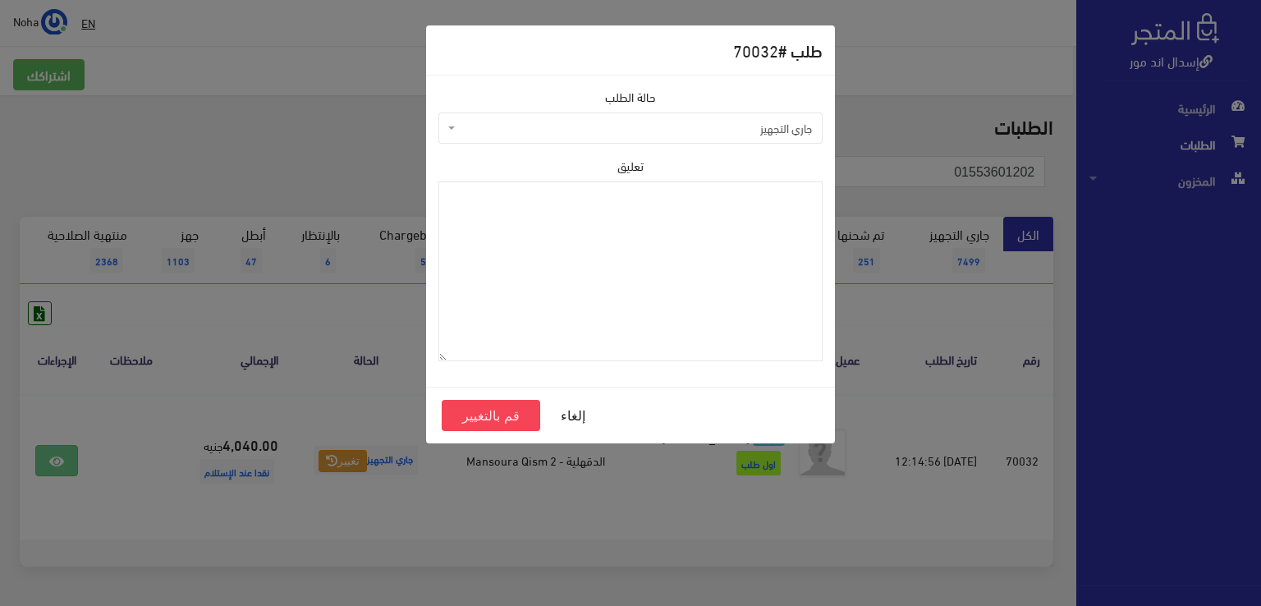
click at [545, 135] on span "جاري التجهيز" at bounding box center [630, 127] width 384 height 31
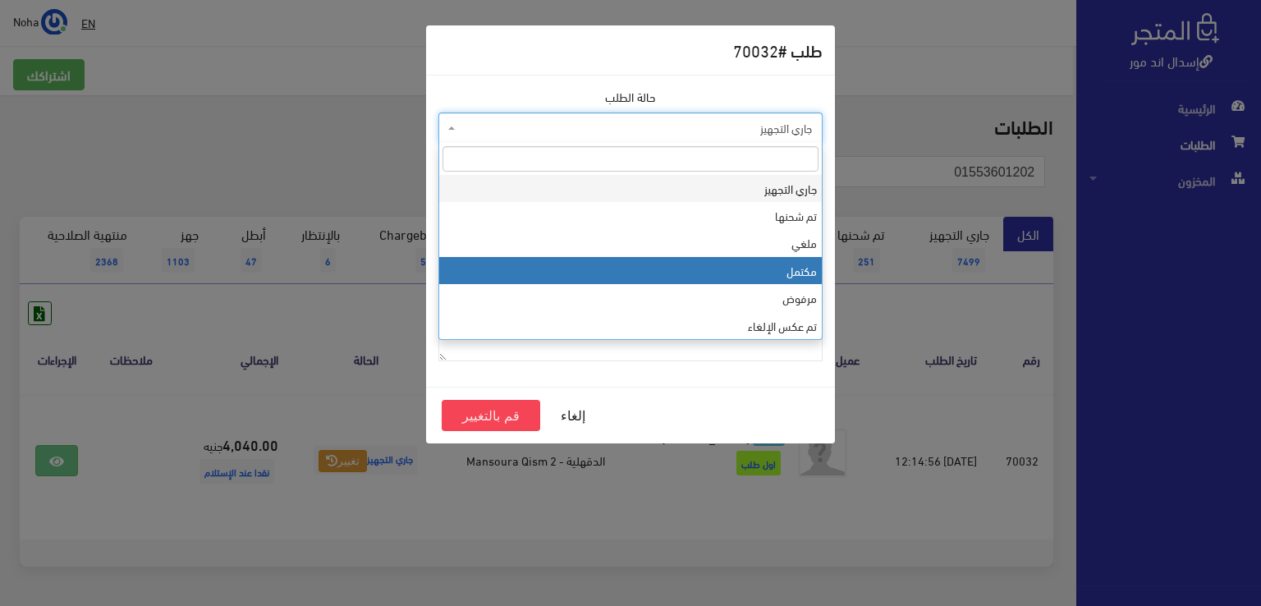
select select "4"
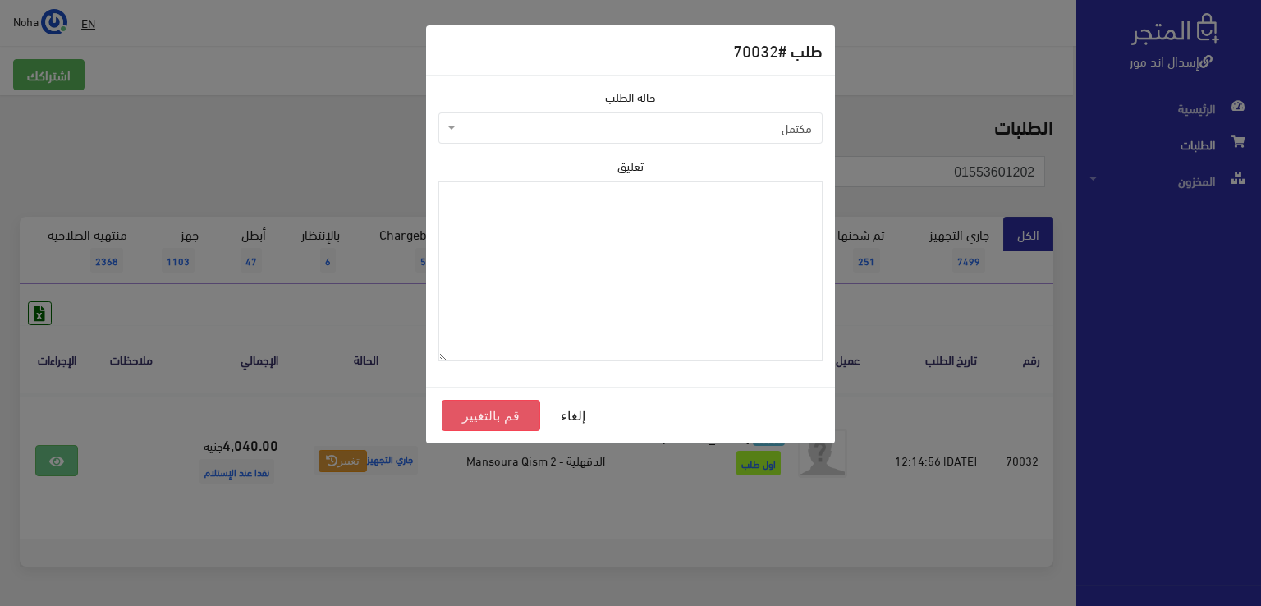
click at [495, 414] on button "قم بالتغيير" at bounding box center [491, 415] width 98 height 31
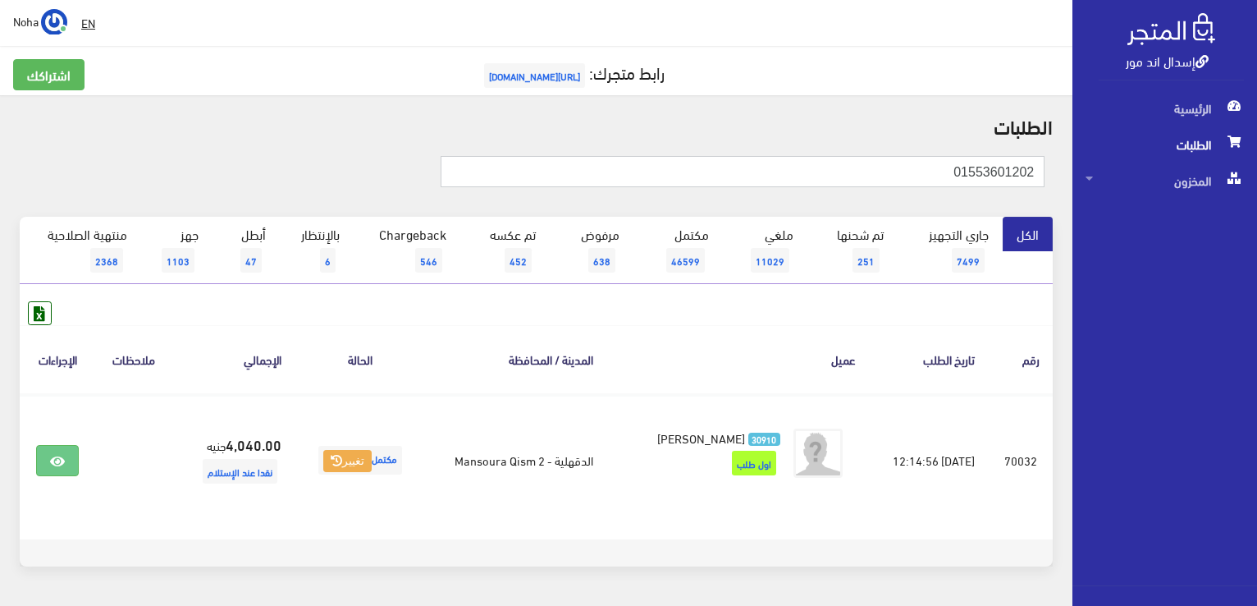
drag, startPoint x: 913, startPoint y: 172, endPoint x: 1144, endPoint y: 131, distance: 234.9
click at [1144, 131] on div "إسدال اند مور الرئيسية الطلبات المخزون" at bounding box center [628, 329] width 1257 height 658
paste input "227080466"
type input "01227080466"
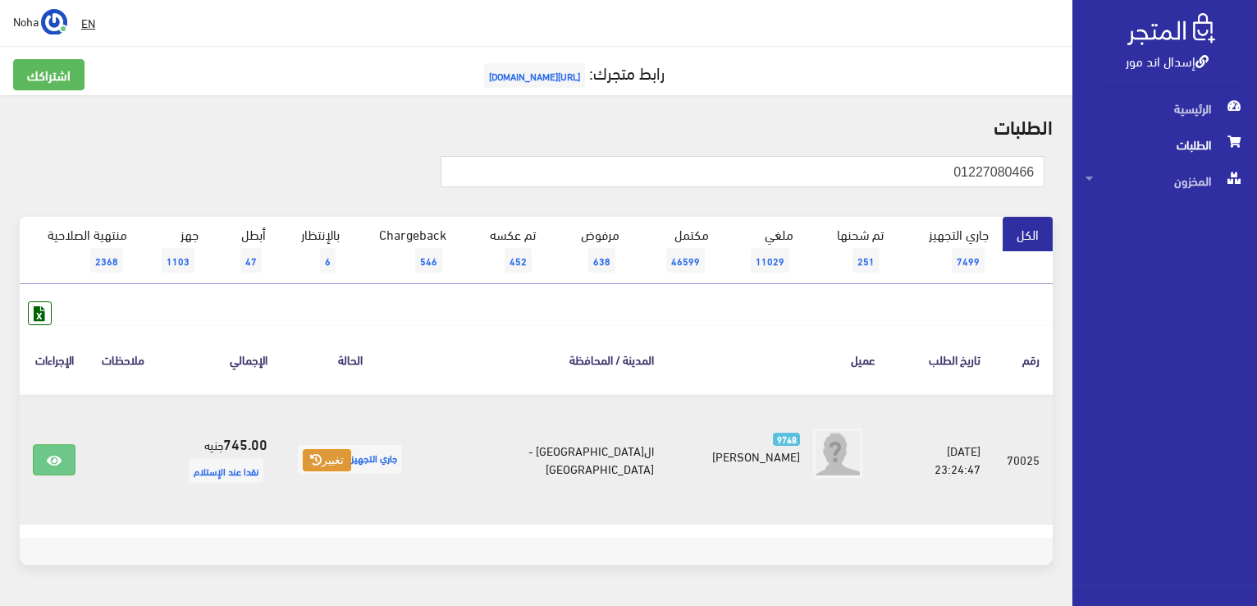
click at [351, 458] on button "تغيير" at bounding box center [327, 460] width 48 height 23
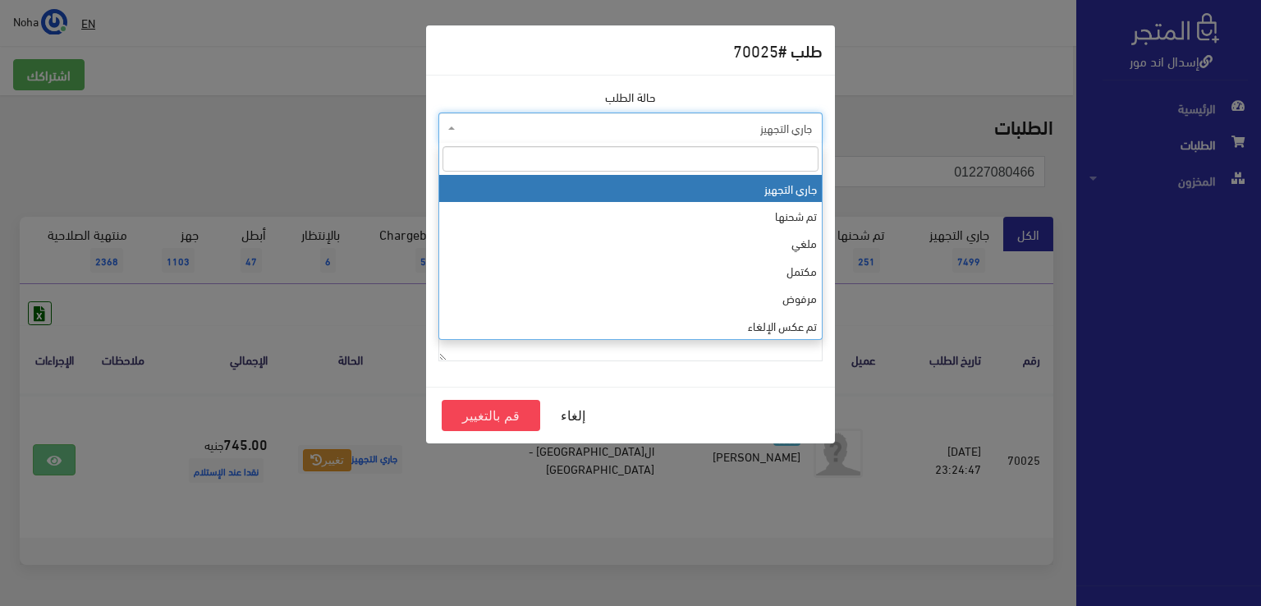
click at [483, 112] on span "جاري التجهيز" at bounding box center [630, 127] width 384 height 31
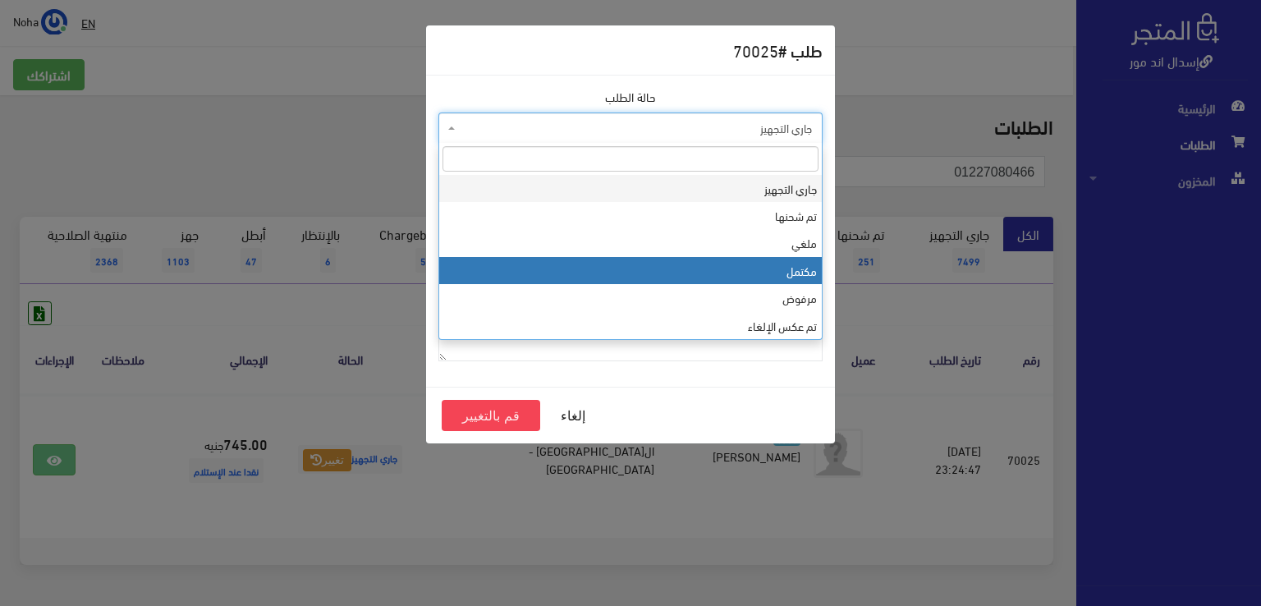
select select "4"
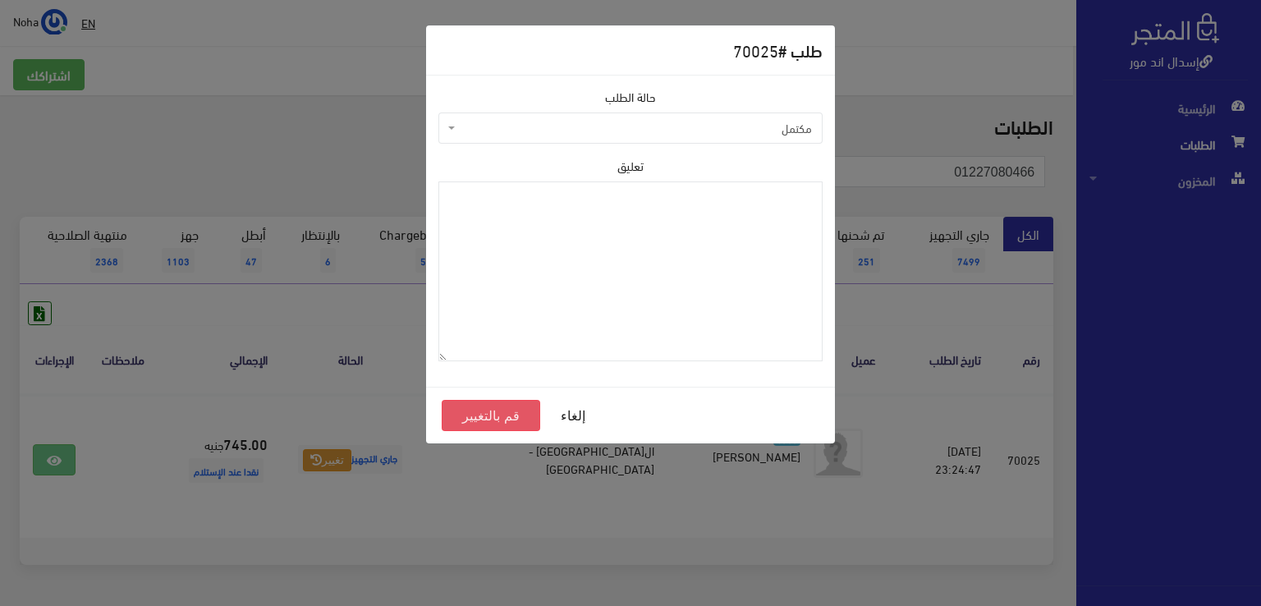
click at [479, 417] on button "قم بالتغيير" at bounding box center [491, 415] width 98 height 31
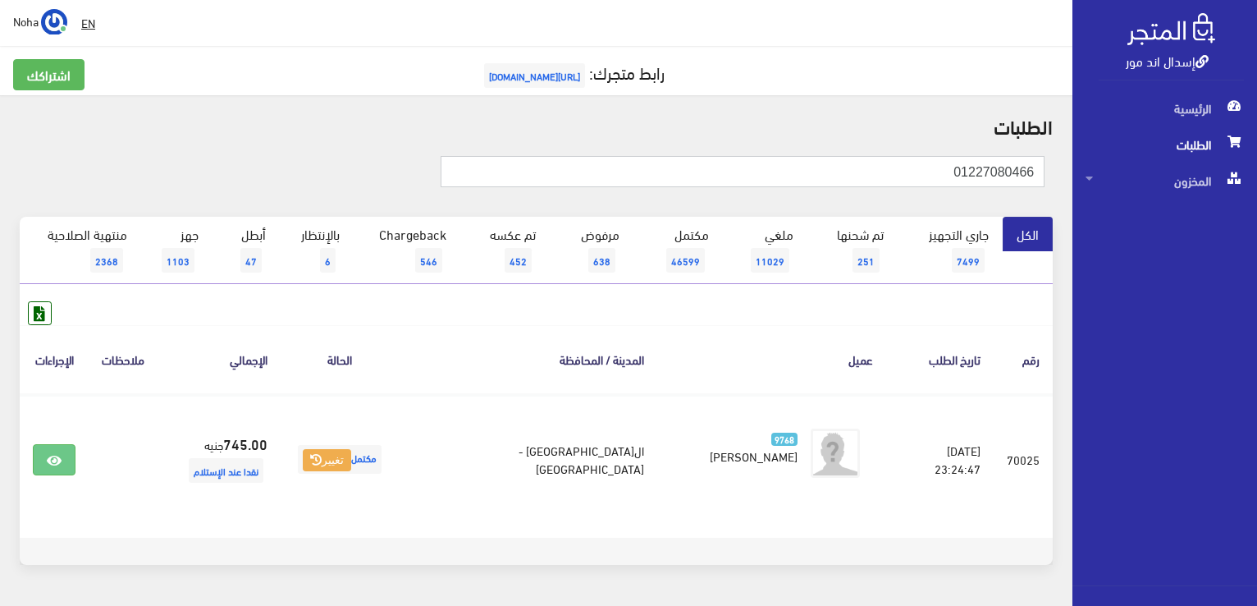
drag, startPoint x: 809, startPoint y: 172, endPoint x: 1256, endPoint y: 149, distance: 447.1
click at [1256, 149] on div "إسدال اند مور الرئيسية الطلبات المخزون" at bounding box center [628, 328] width 1257 height 657
paste input "008740027"
type input "01008740027"
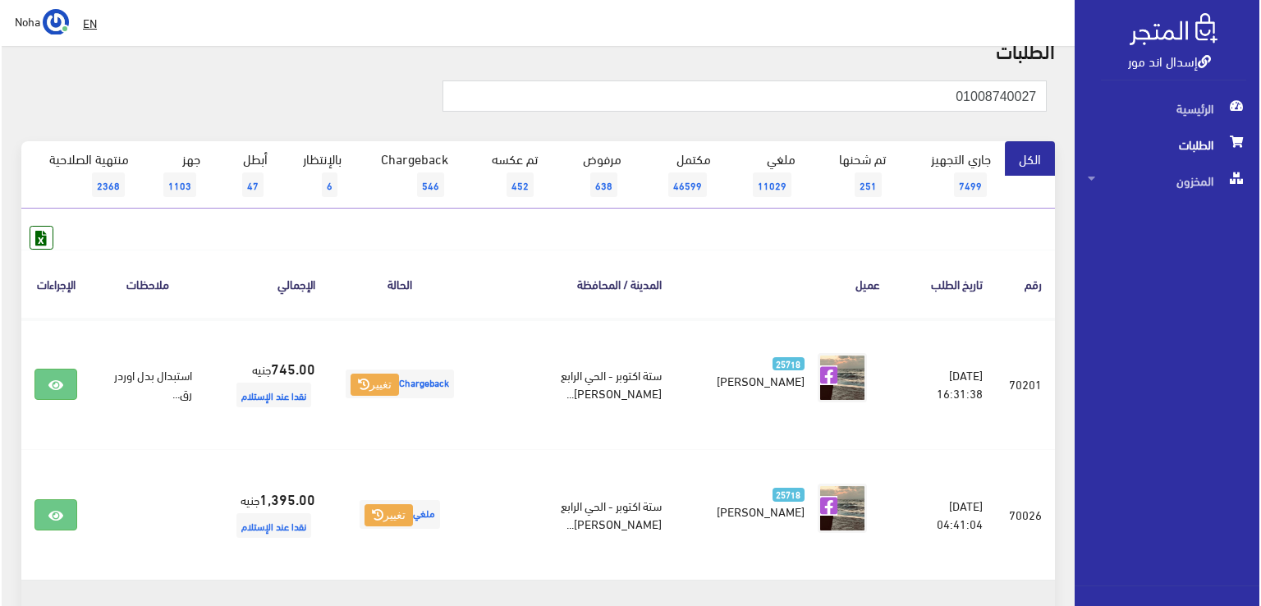
scroll to position [328, 0]
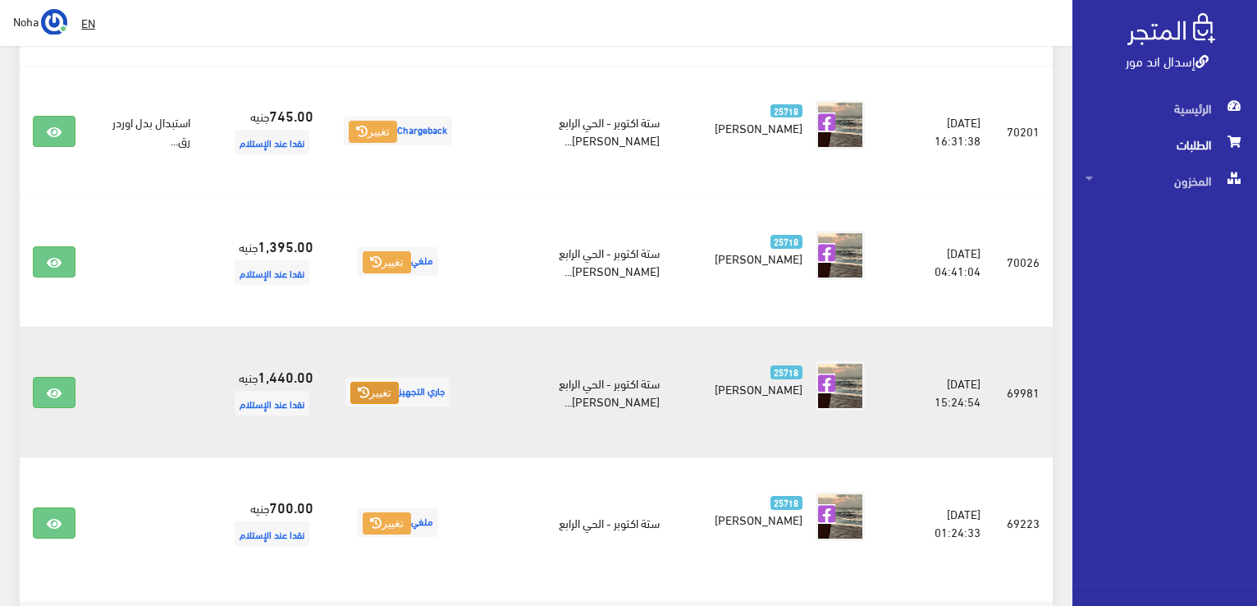
click at [384, 391] on button "تغيير" at bounding box center [374, 393] width 48 height 23
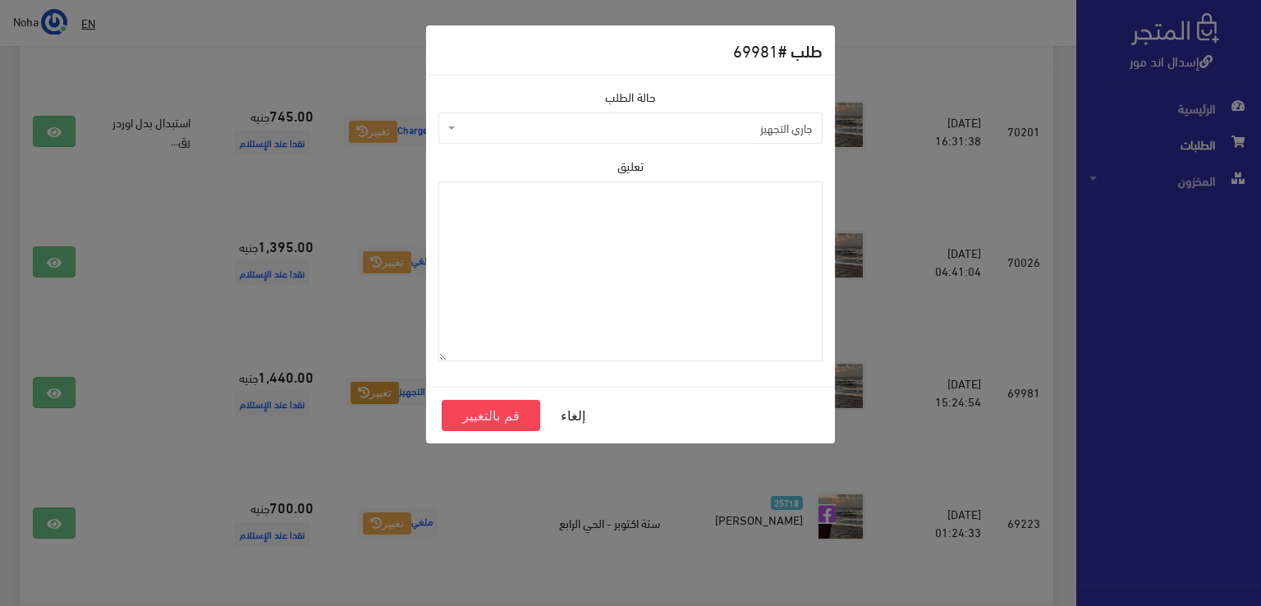
click at [510, 126] on span "جاري التجهيز" at bounding box center [635, 128] width 353 height 16
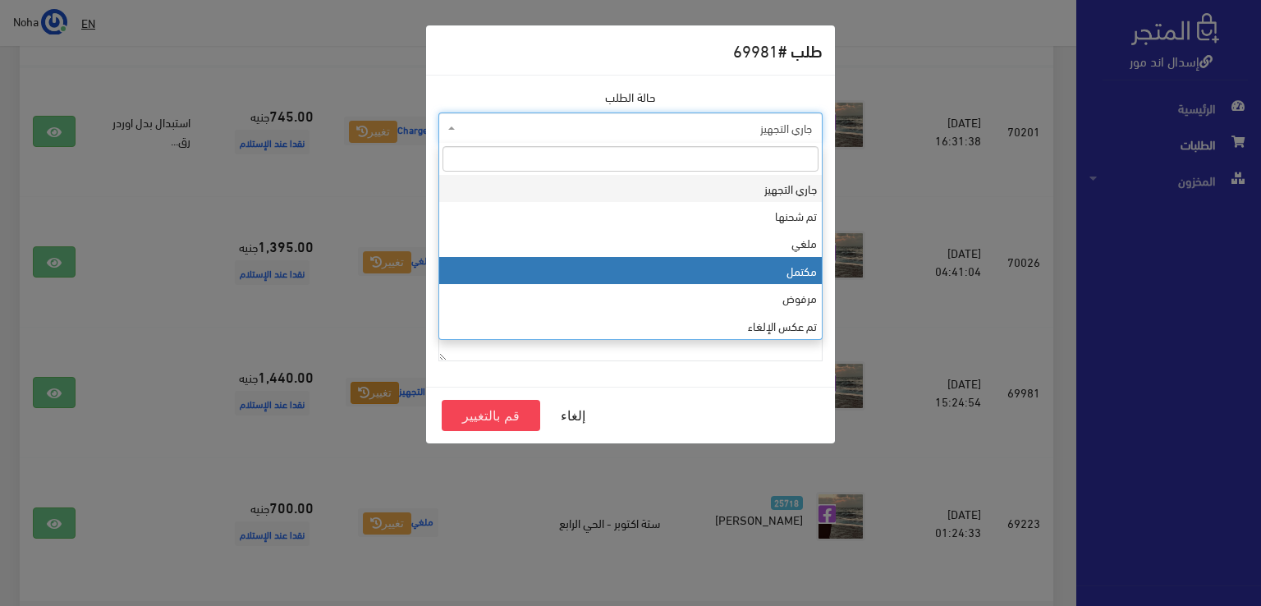
select select "4"
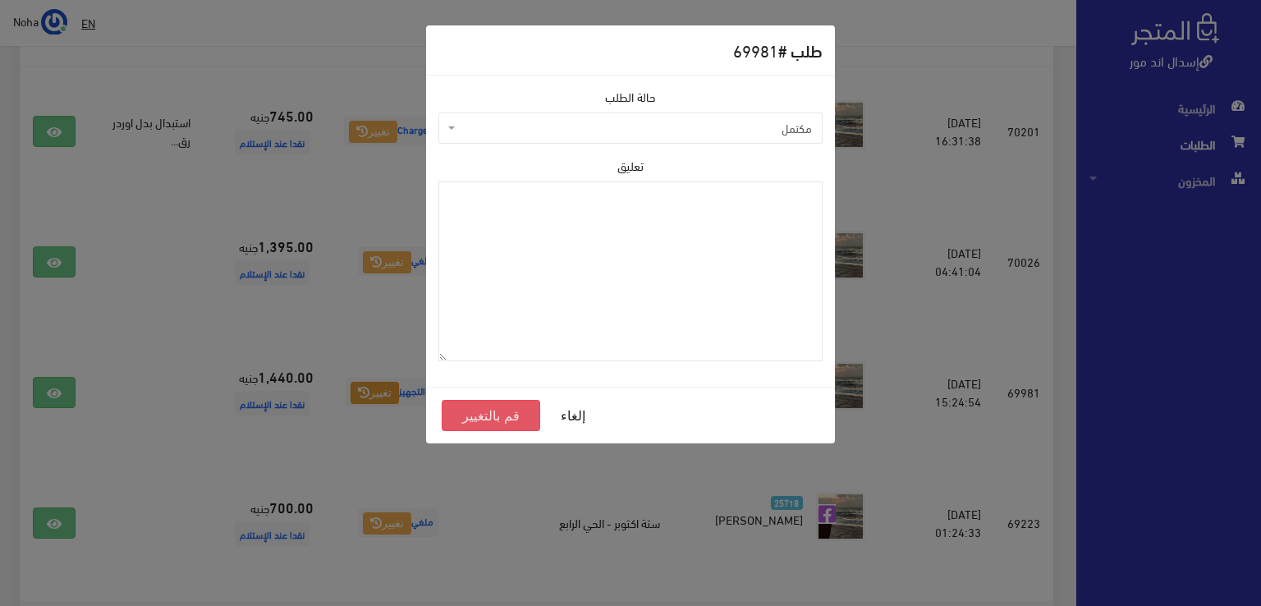
click at [486, 415] on button "قم بالتغيير" at bounding box center [491, 415] width 98 height 31
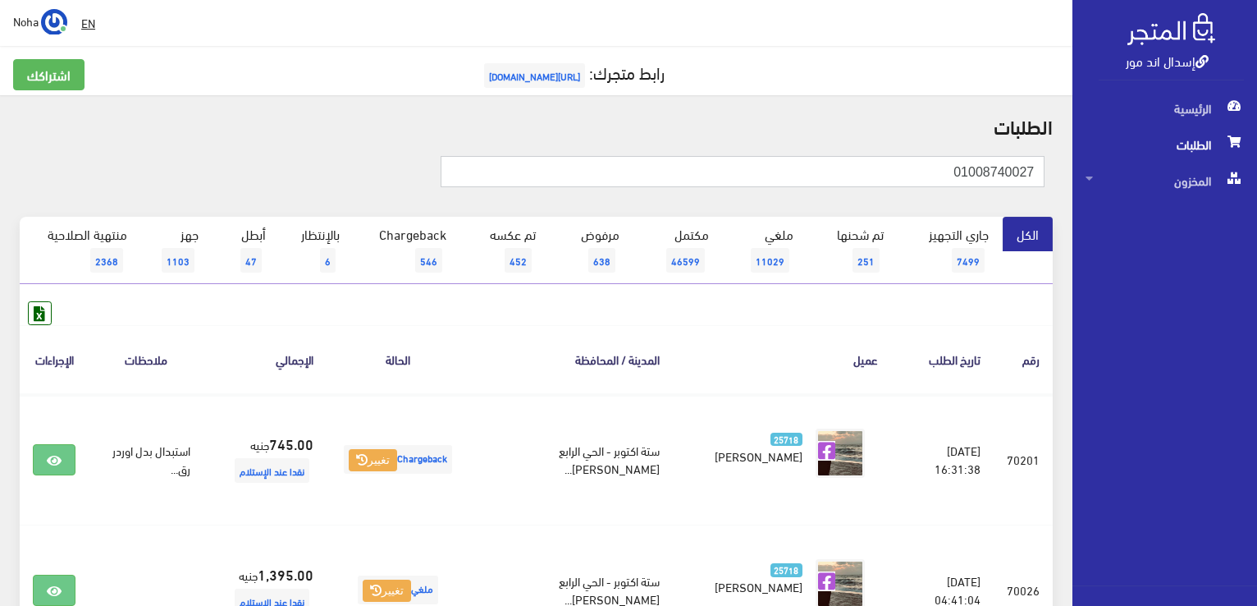
drag, startPoint x: 1049, startPoint y: 175, endPoint x: 1163, endPoint y: 152, distance: 116.4
click at [1163, 153] on div "إسدال اند مور الرئيسية الطلبات المخزون" at bounding box center [628, 524] width 1257 height 1048
paste input "5656816"
type input "01005656816"
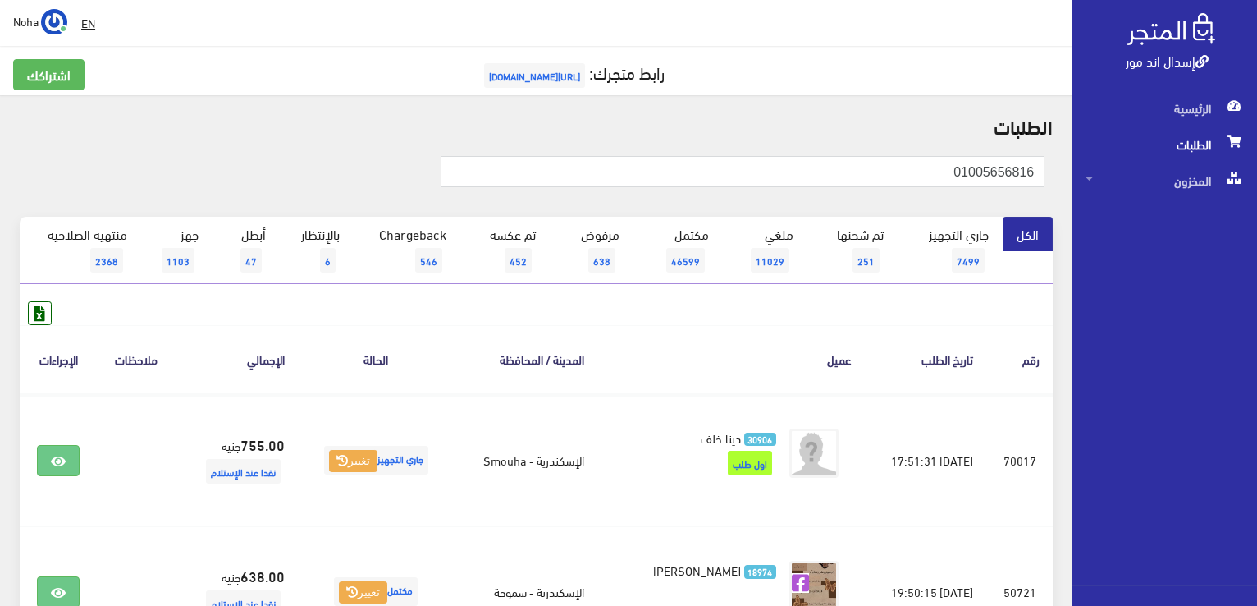
click at [706, 328] on th "عميل" at bounding box center [731, 359] width 268 height 68
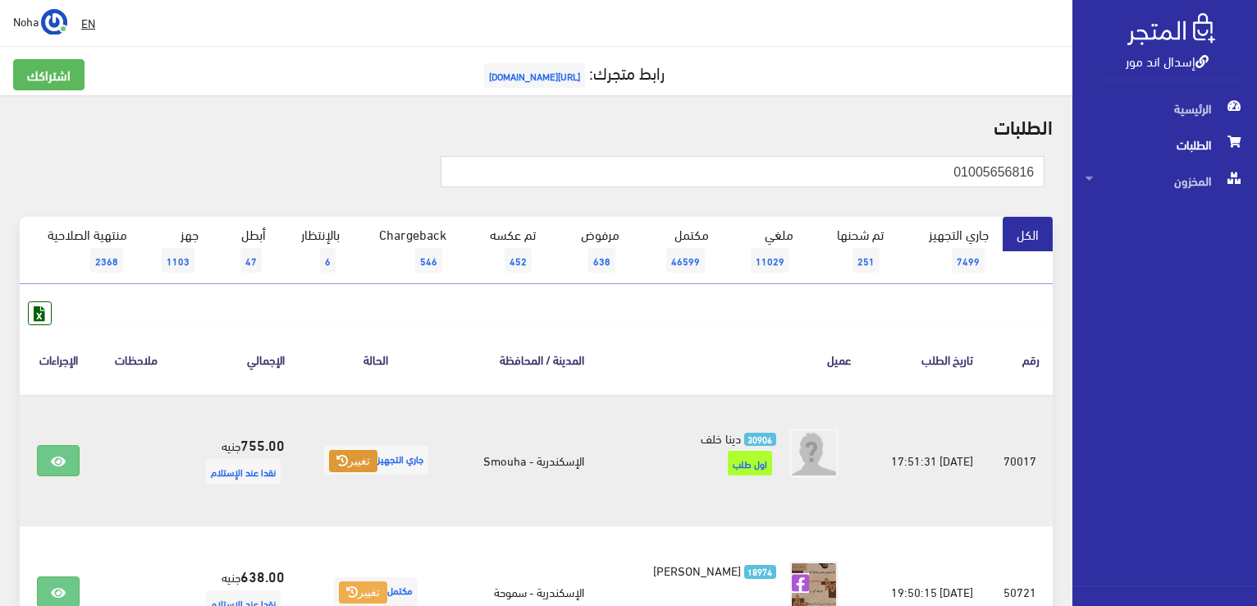
click at [355, 453] on button "تغيير" at bounding box center [353, 461] width 48 height 23
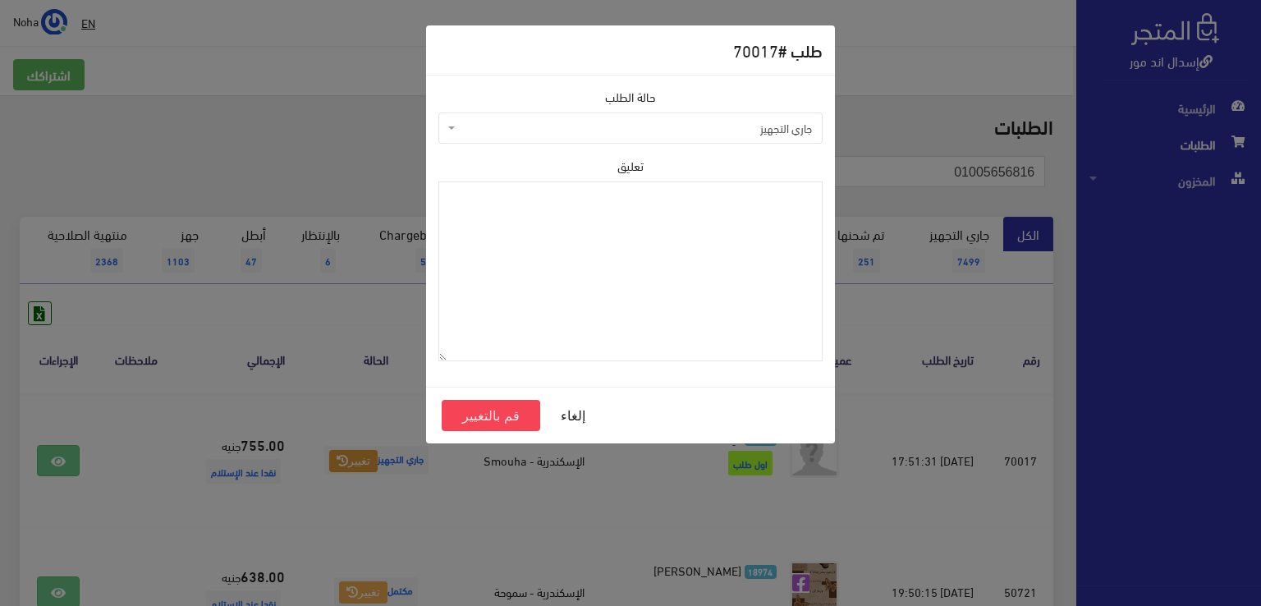
click at [496, 126] on span "جاري التجهيز" at bounding box center [635, 128] width 353 height 16
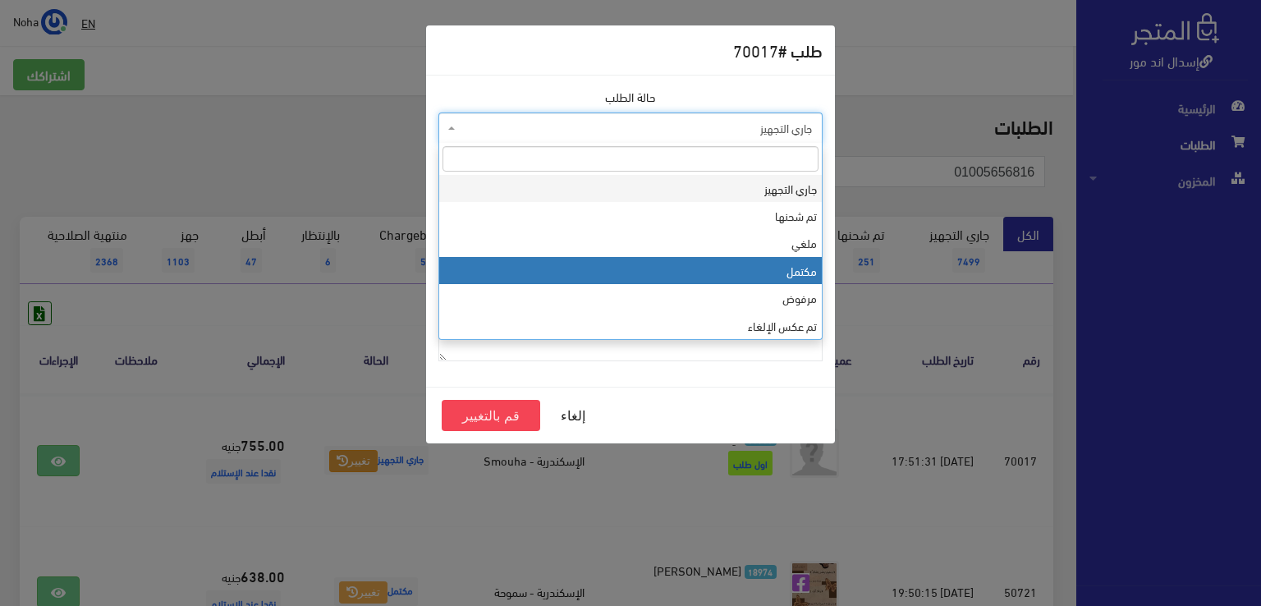
select select "4"
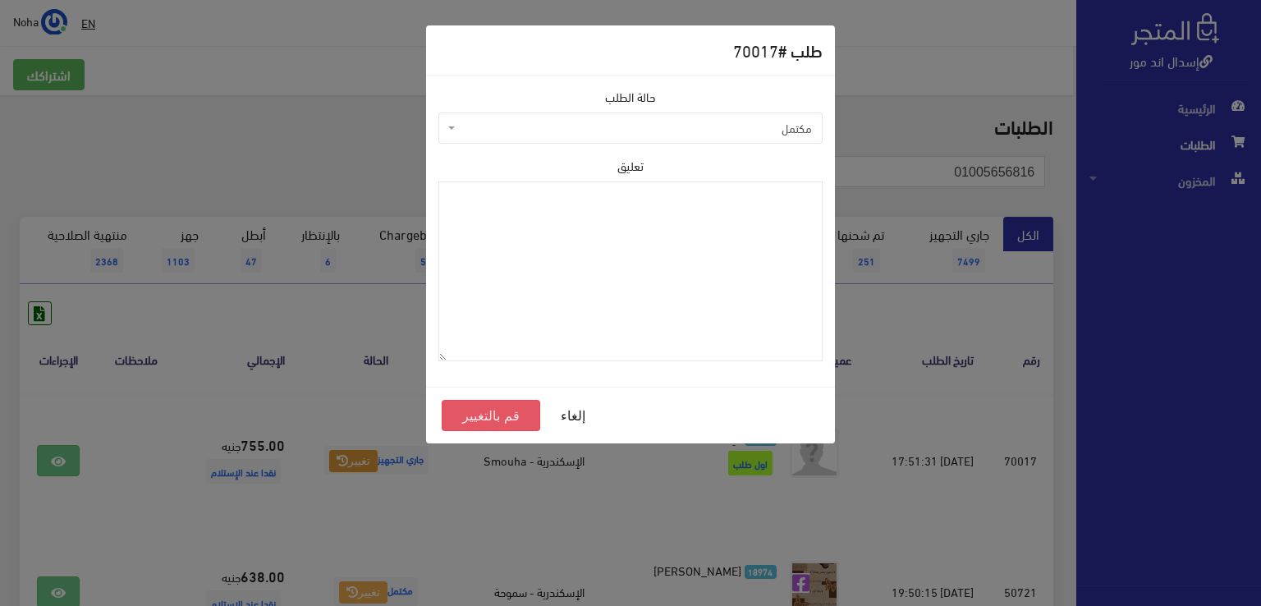
click at [506, 420] on button "قم بالتغيير" at bounding box center [491, 415] width 98 height 31
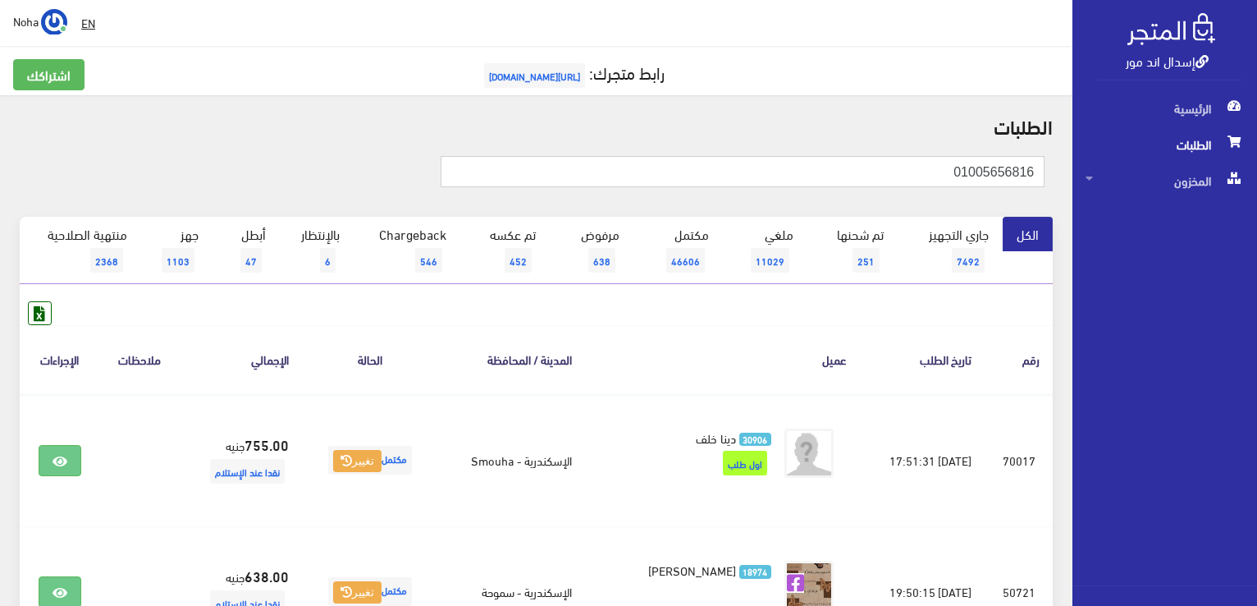
drag, startPoint x: 904, startPoint y: 167, endPoint x: 1260, endPoint y: 128, distance: 358.3
click at [1257, 128] on html "إسدال اند مور الرئيسية الطلبات" at bounding box center [628, 303] width 1257 height 606
paste input "227424692"
type input "01227424692"
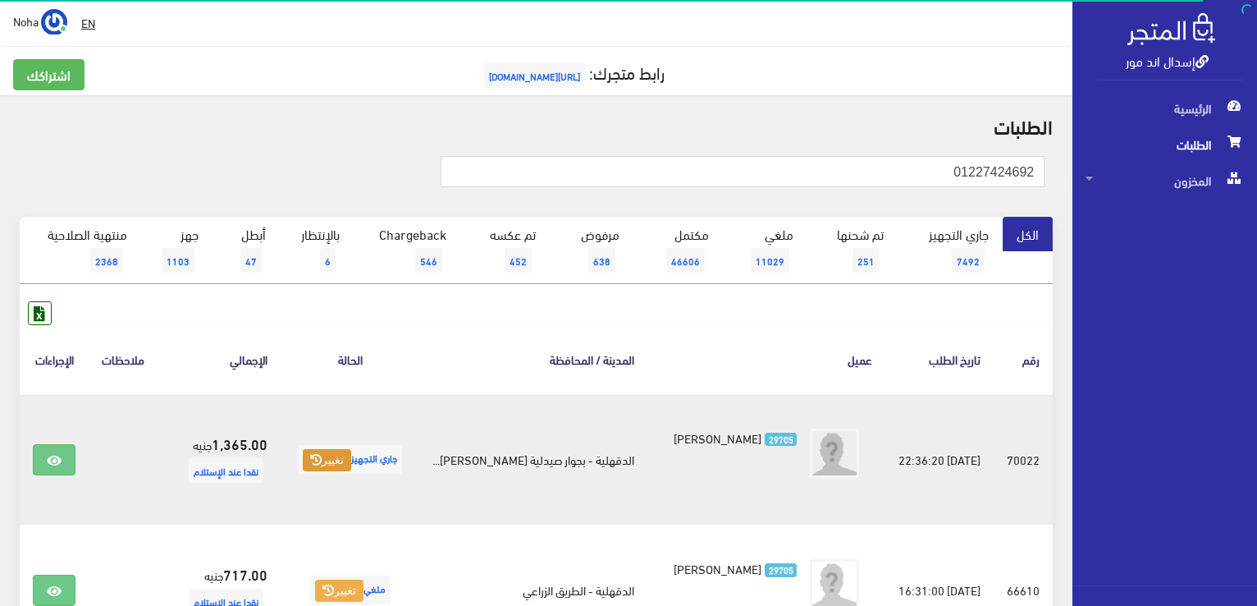
click at [345, 457] on button "تغيير" at bounding box center [327, 460] width 48 height 23
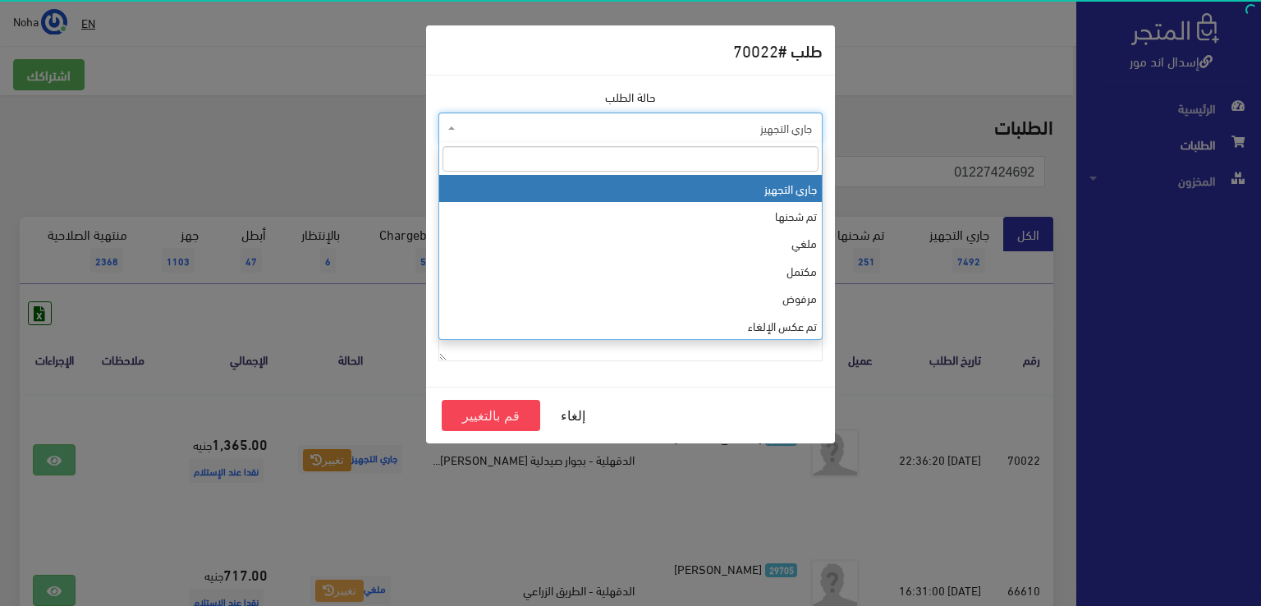
click at [493, 124] on span "جاري التجهيز" at bounding box center [635, 128] width 353 height 16
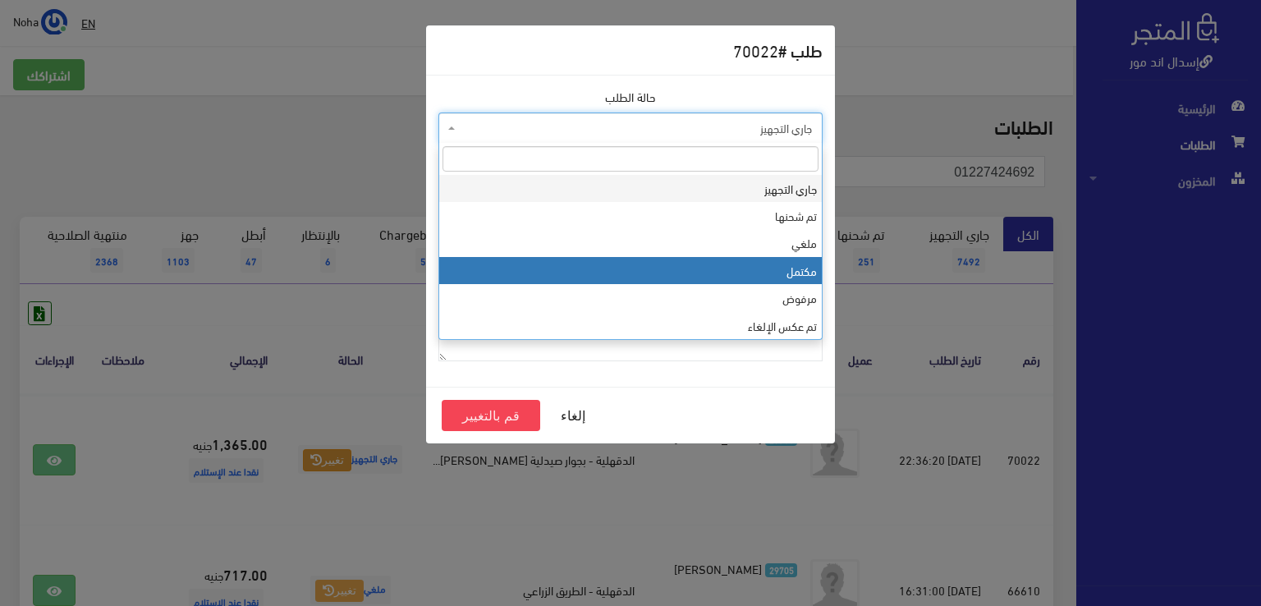
select select "4"
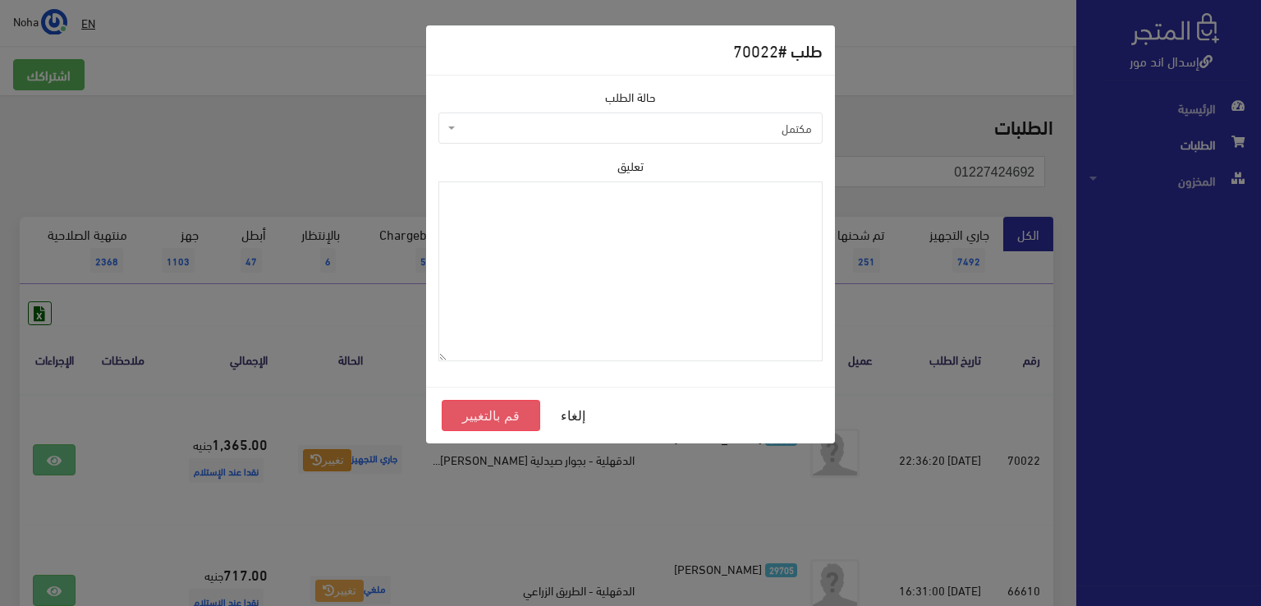
click at [492, 423] on button "قم بالتغيير" at bounding box center [491, 415] width 98 height 31
click at [492, 414] on button "قم بالتغيير" at bounding box center [491, 415] width 98 height 31
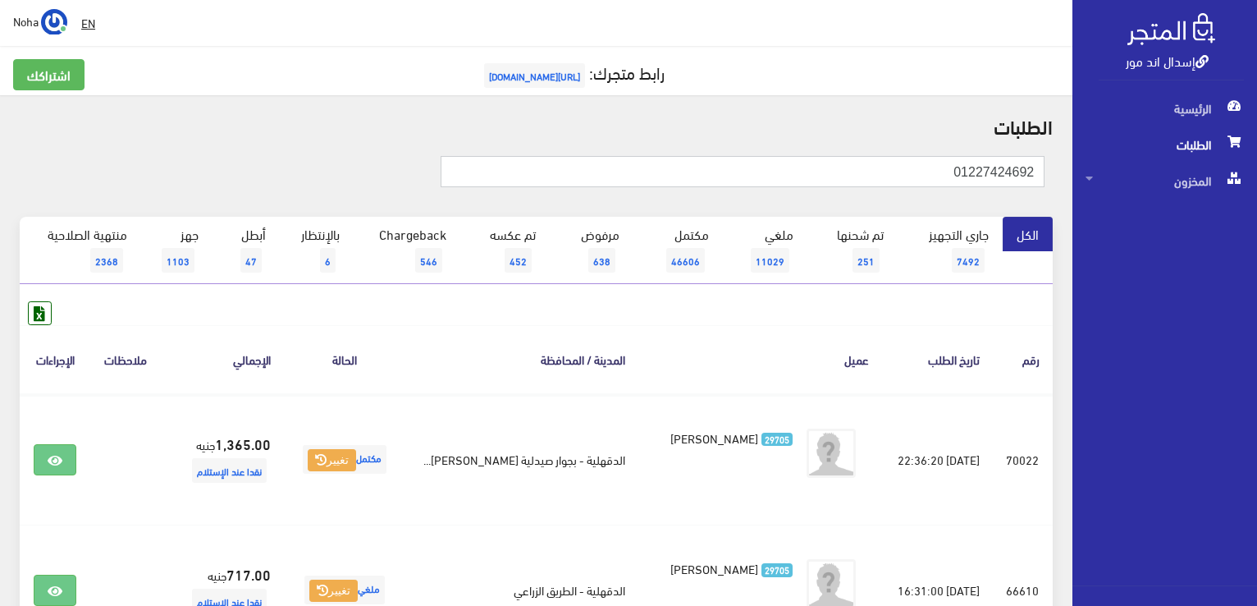
drag, startPoint x: 968, startPoint y: 168, endPoint x: 1091, endPoint y: 160, distance: 122.6
click at [1091, 160] on div "إسدال اند مور الرئيسية الطلبات المخزون" at bounding box center [628, 393] width 1257 height 787
paste input "000888920"
type input "01000888920"
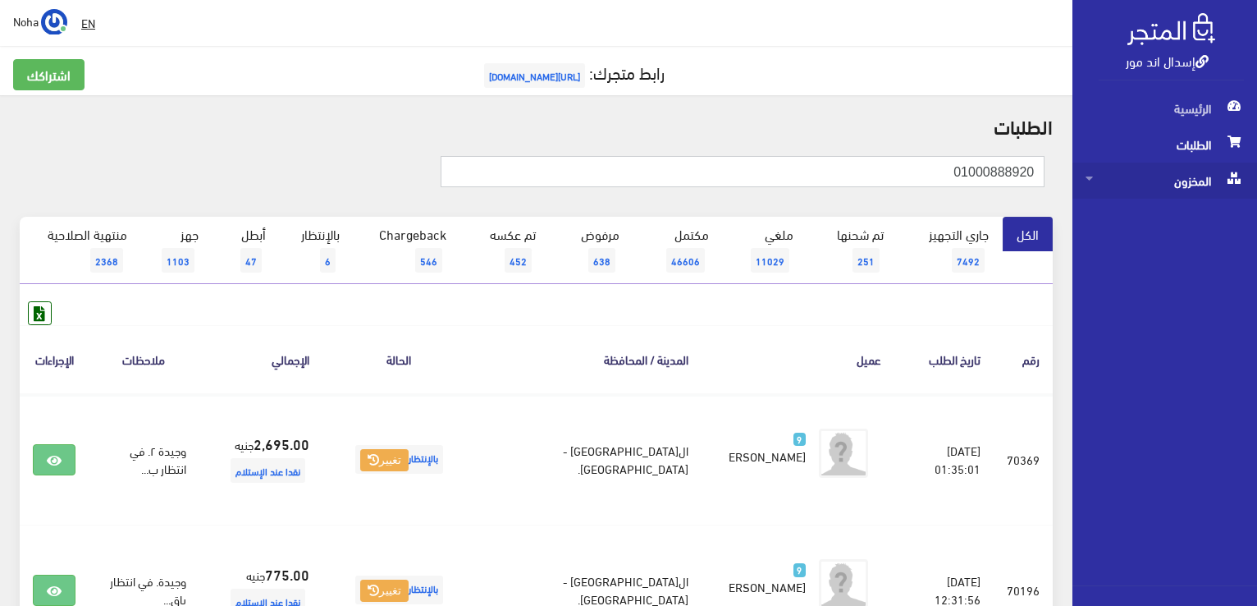
drag, startPoint x: 943, startPoint y: 175, endPoint x: 1237, endPoint y: 178, distance: 293.8
click at [1237, 178] on div "إسدال اند مور الرئيسية الطلبات المخزون" at bounding box center [628, 589] width 1257 height 1179
drag, startPoint x: 831, startPoint y: 156, endPoint x: 1159, endPoint y: 186, distance: 329.7
click at [1159, 186] on div "إسدال اند مور الرئيسية الطلبات المخزون" at bounding box center [628, 589] width 1257 height 1179
paste input "01013494866"
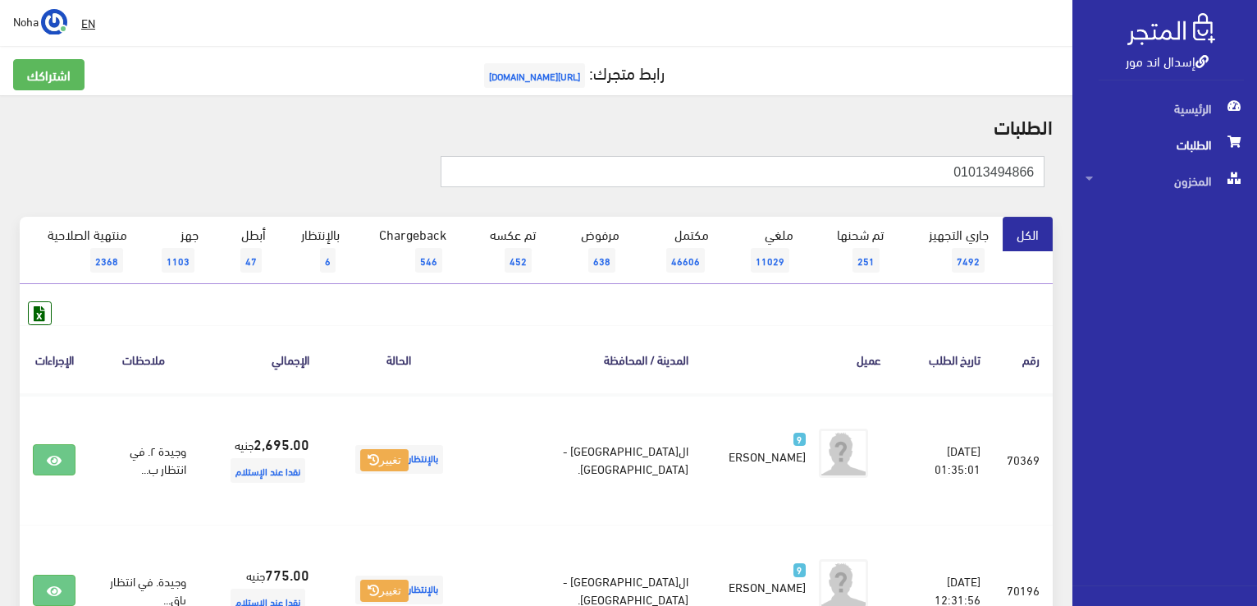
type input "01013494866"
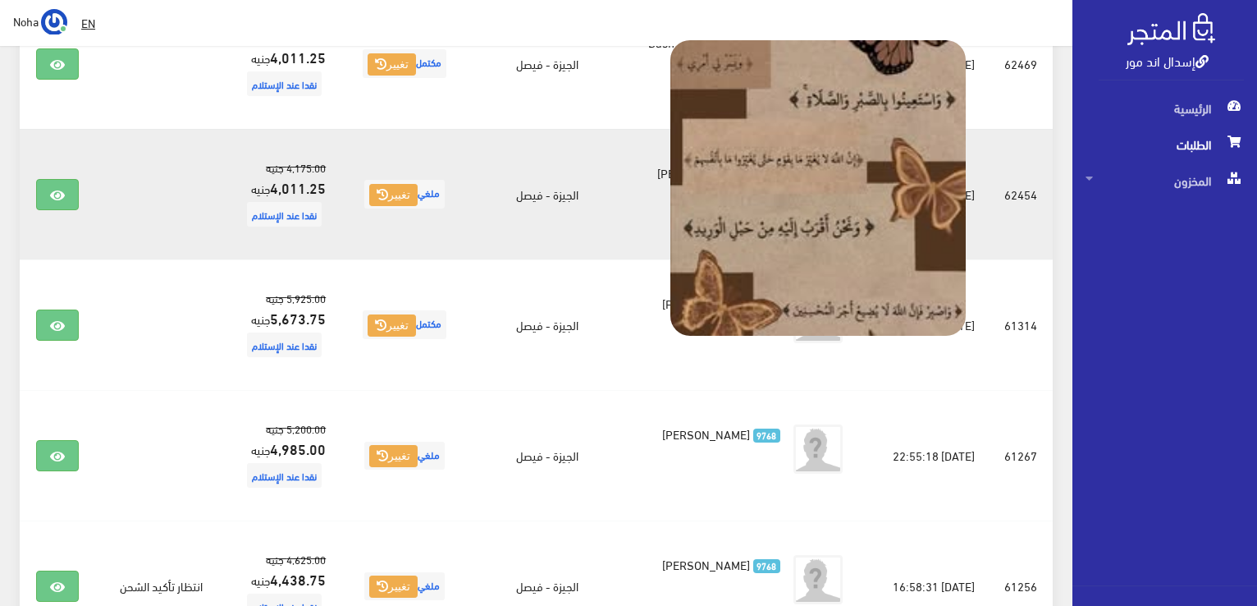
scroll to position [82, 0]
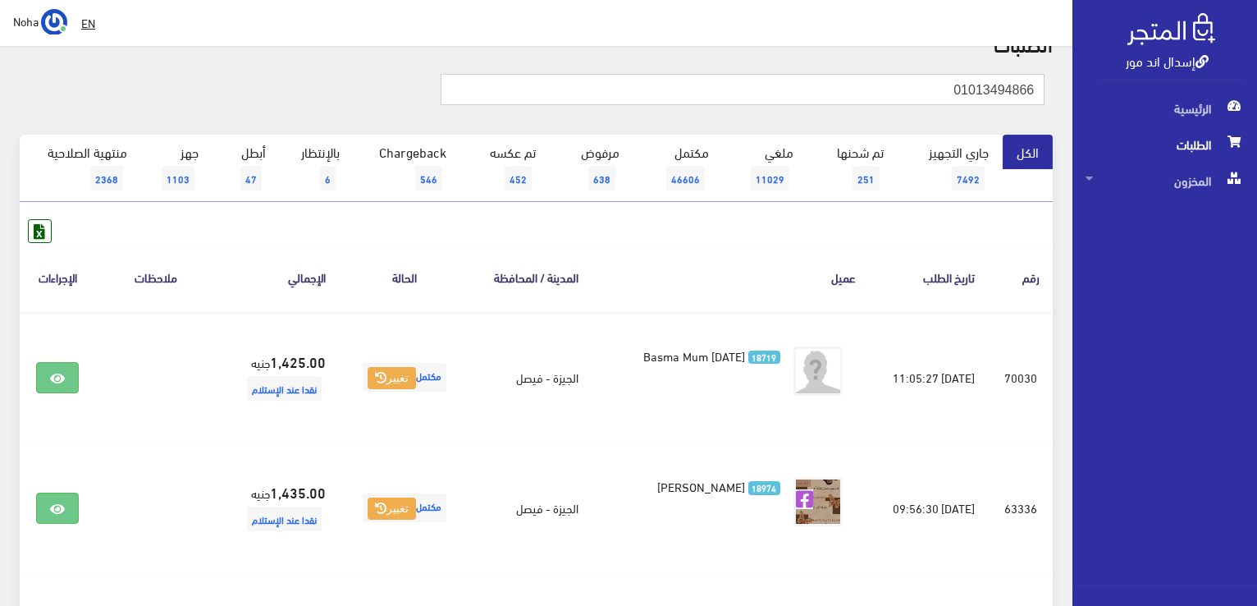
drag, startPoint x: 909, startPoint y: 80, endPoint x: 1156, endPoint y: 64, distance: 247.5
paste input "40447606"
type input "01040447606"
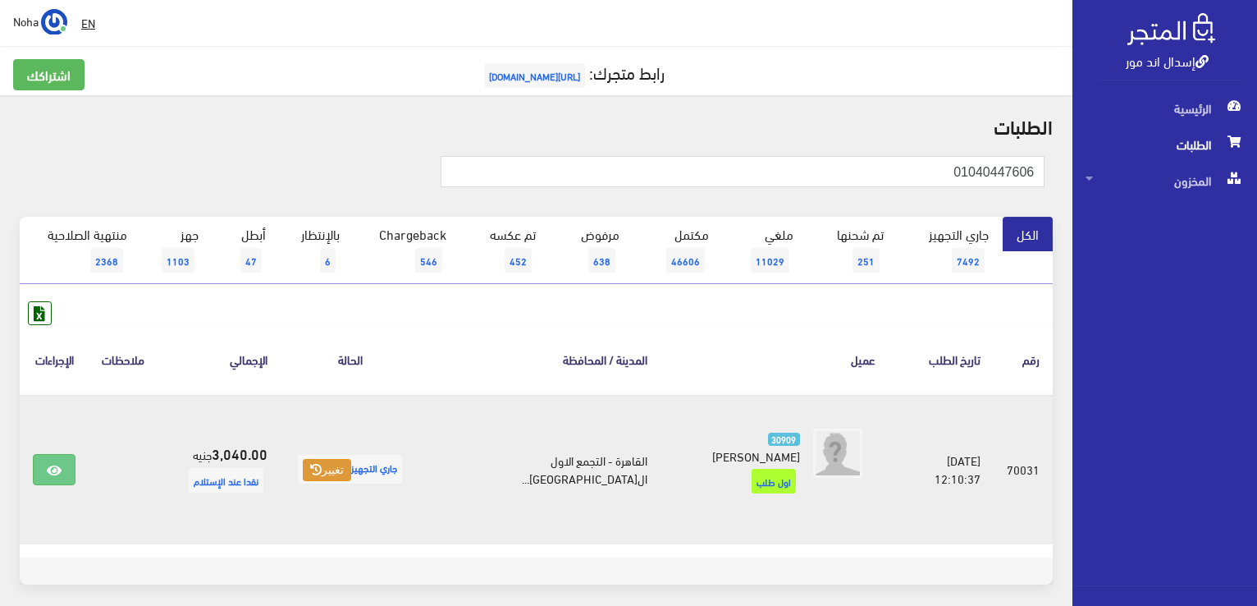
click at [344, 459] on button "تغيير" at bounding box center [327, 470] width 48 height 23
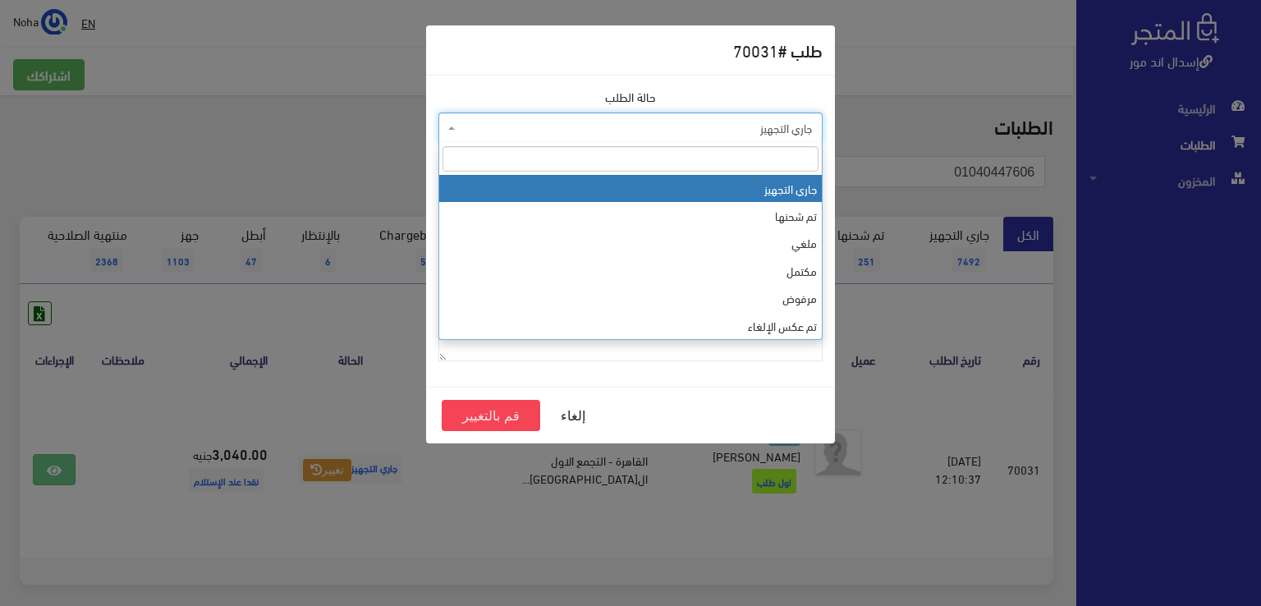
click at [479, 128] on span "جاري التجهيز" at bounding box center [635, 128] width 353 height 16
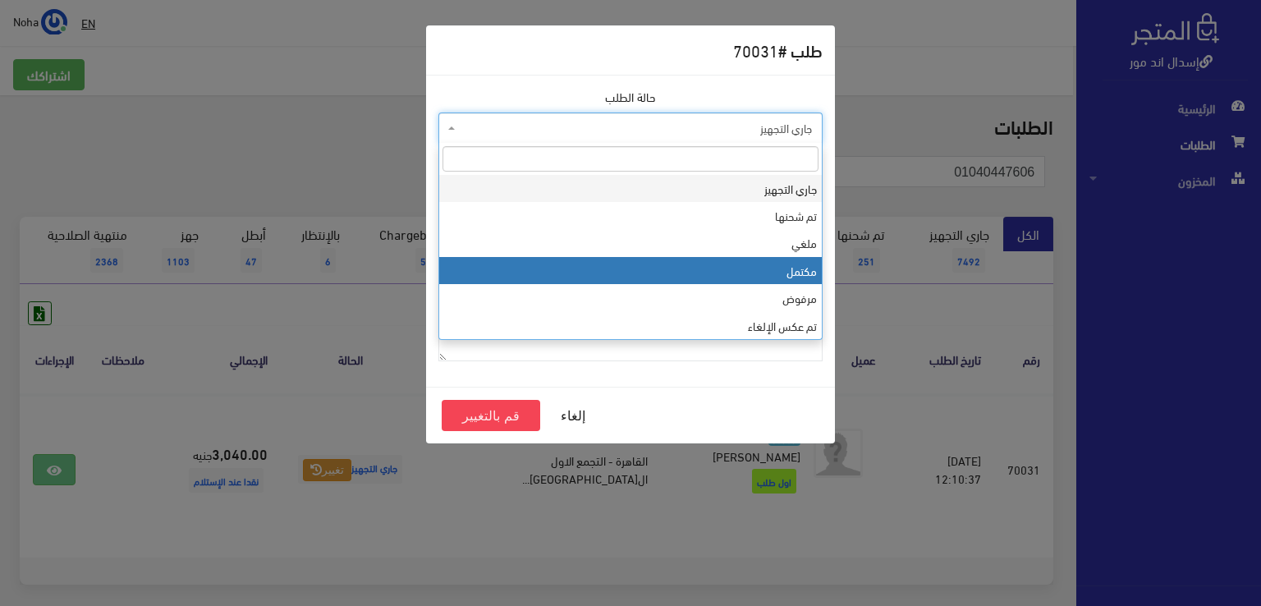
select select "4"
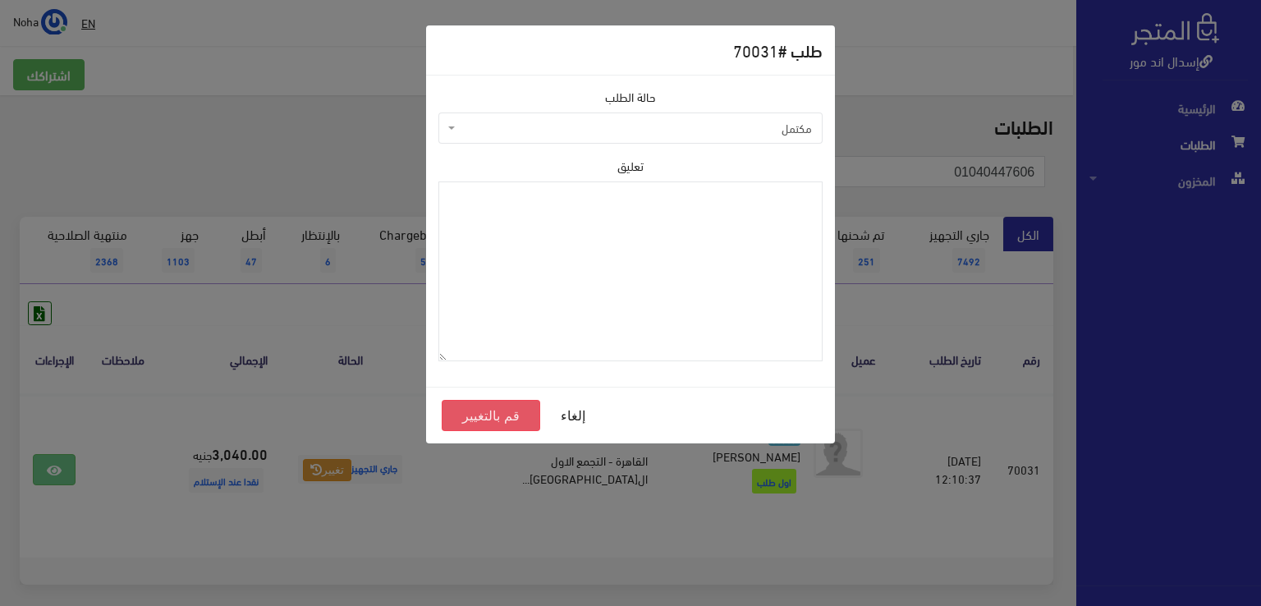
click at [495, 421] on button "قم بالتغيير" at bounding box center [491, 415] width 98 height 31
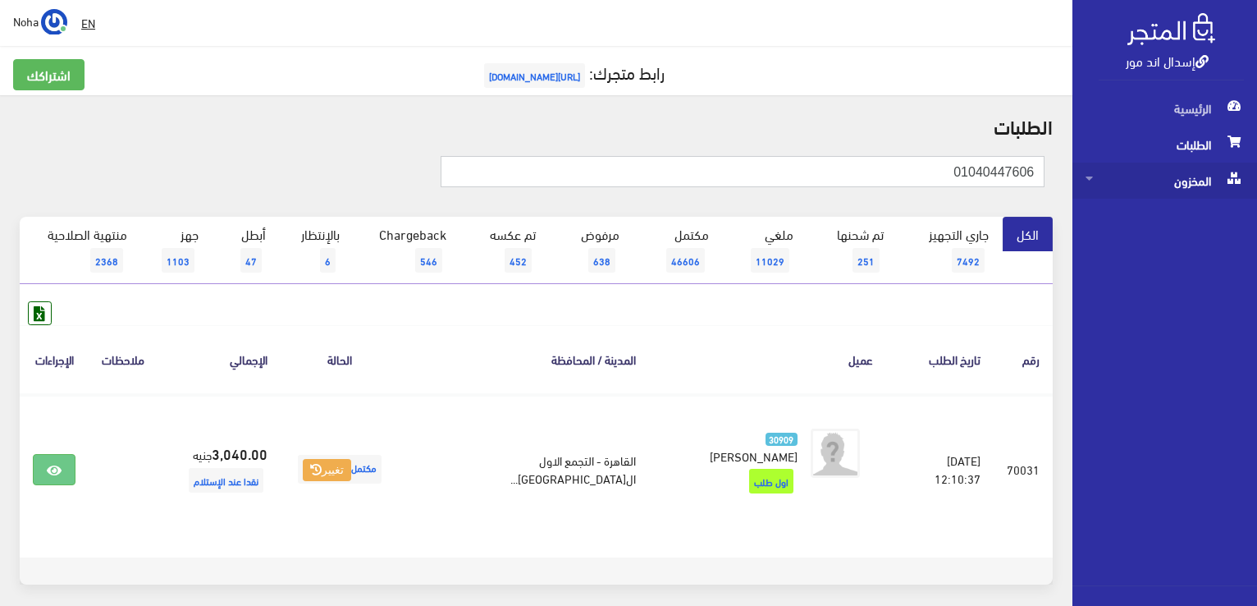
drag, startPoint x: 921, startPoint y: 164, endPoint x: 1111, endPoint y: 167, distance: 190.4
click at [1146, 178] on div "إسدال اند مور الرئيسية الطلبات المخزون" at bounding box center [628, 338] width 1257 height 676
paste input "07437805"
type input "01007437805"
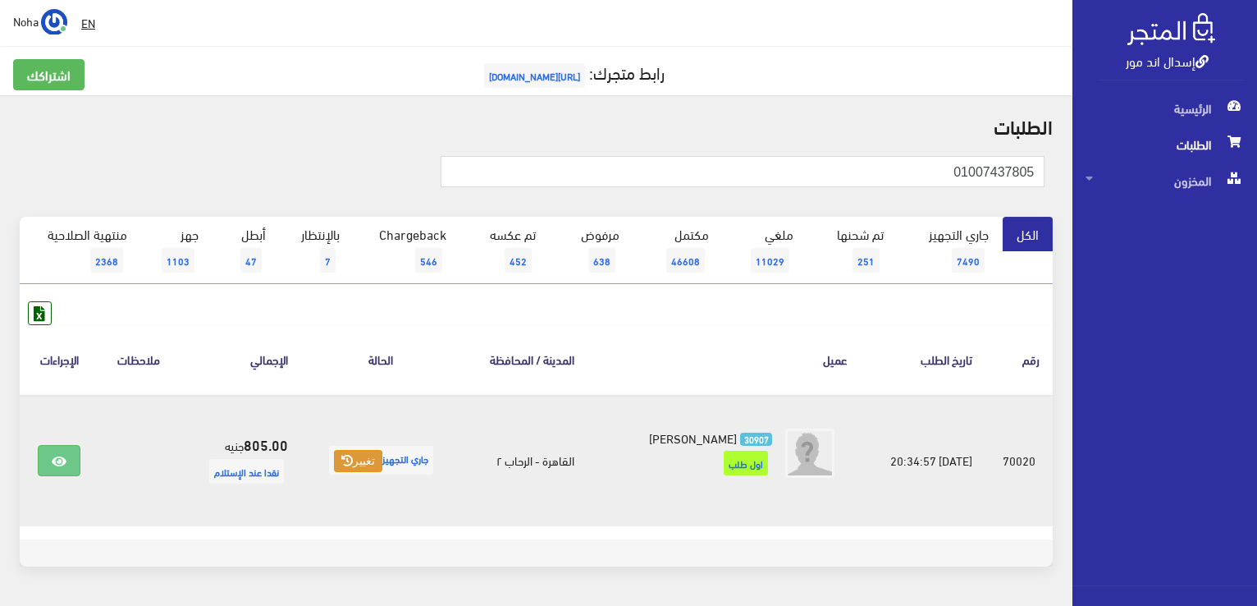
click at [359, 458] on button "تغيير" at bounding box center [358, 461] width 48 height 23
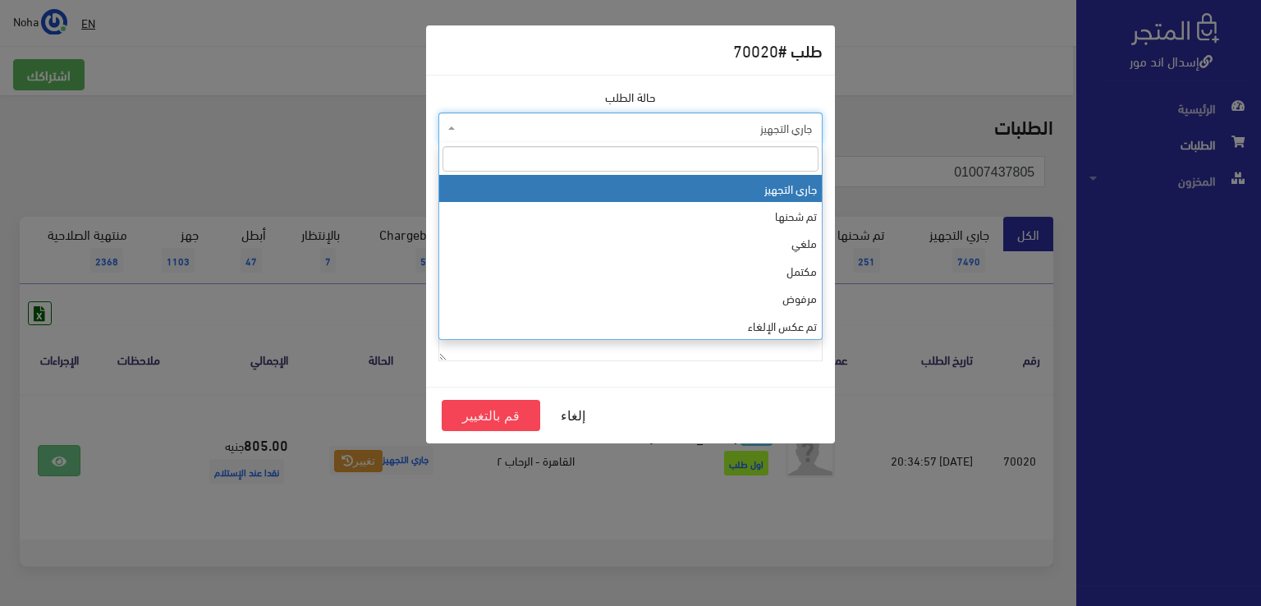
click at [521, 142] on body "إسدال اند مور الرئيسية الطلبات EN" at bounding box center [630, 329] width 1261 height 658
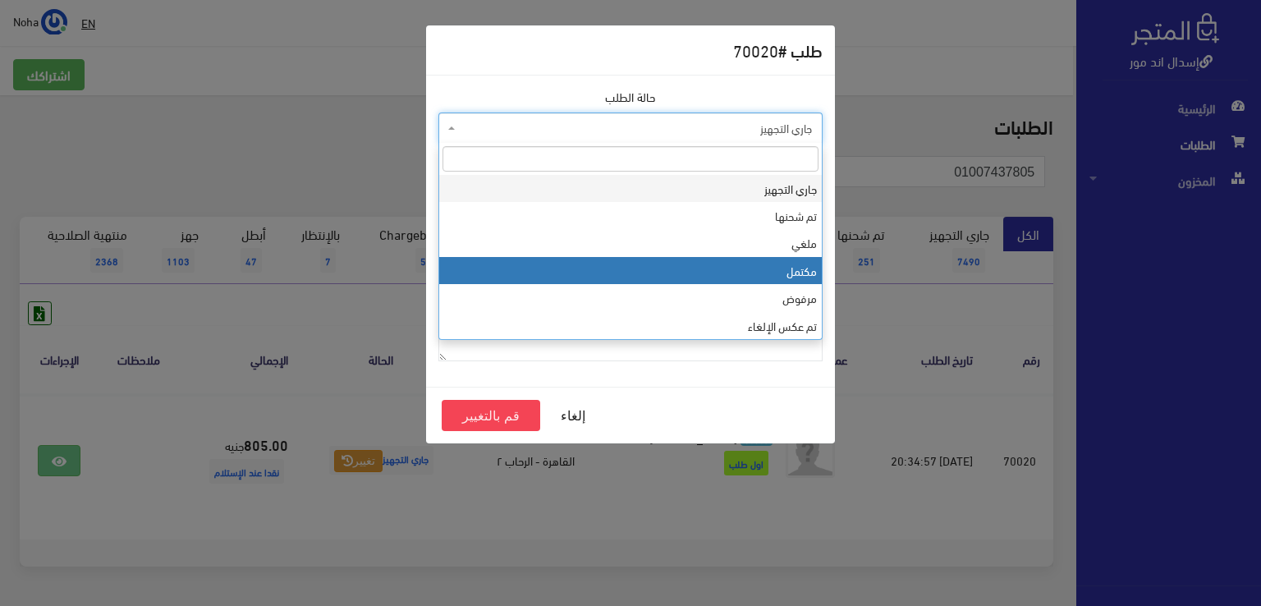
select select "4"
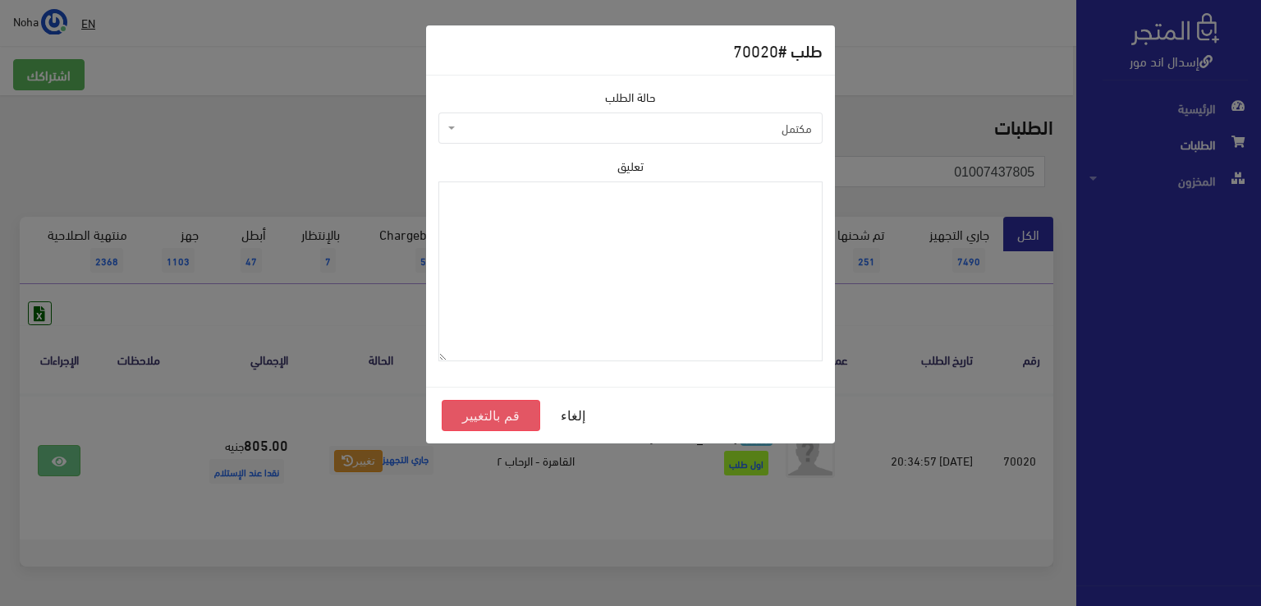
click at [492, 418] on button "قم بالتغيير" at bounding box center [491, 415] width 98 height 31
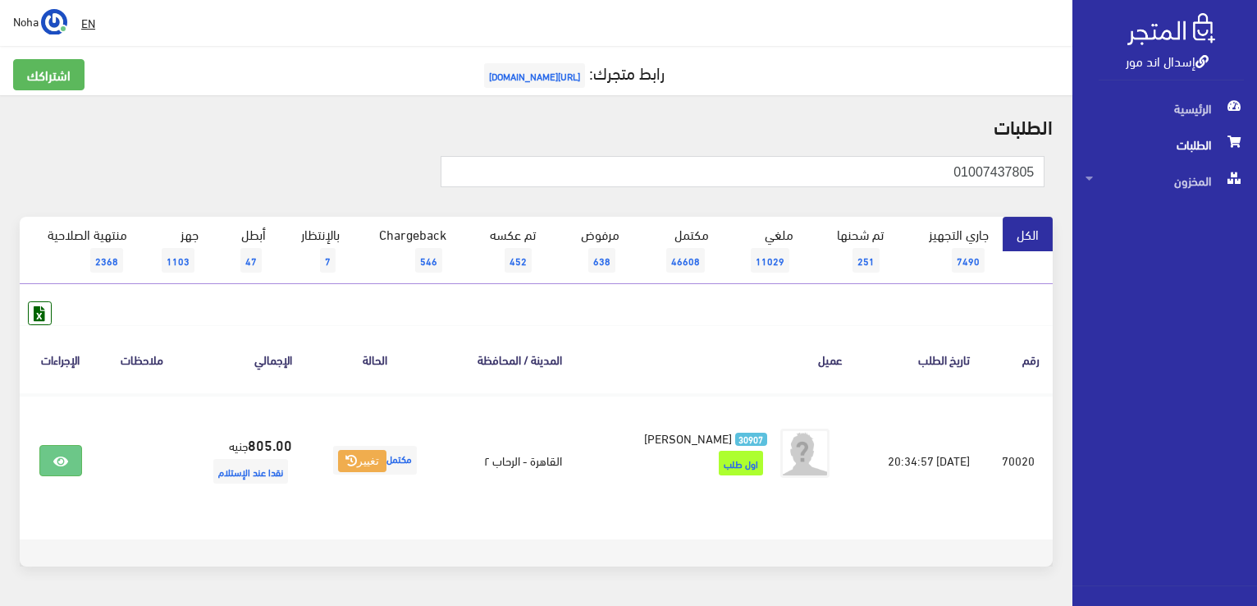
click at [716, 152] on div "01007437805" at bounding box center [536, 180] width 1053 height 73
drag, startPoint x: 1163, startPoint y: 175, endPoint x: 1089, endPoint y: 158, distance: 75.7
click at [1165, 172] on div "إسدال اند مور الرئيسية الطلبات المخزون" at bounding box center [628, 329] width 1257 height 658
paste input "01095819158"
type input "01095819158"
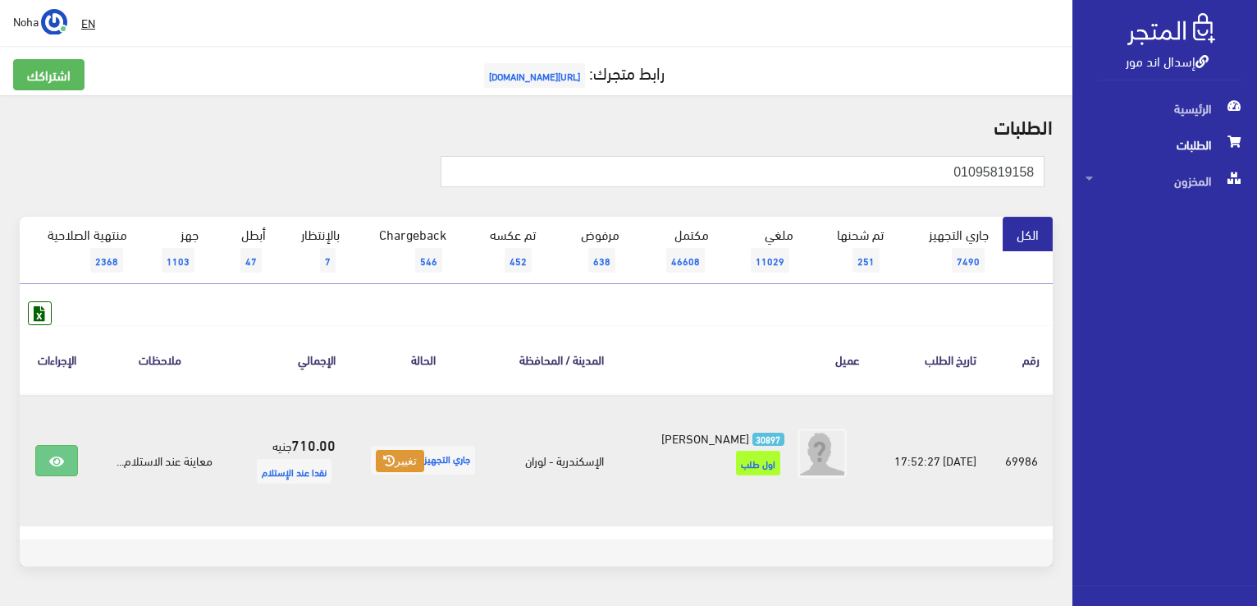
click at [389, 451] on button "تغيير" at bounding box center [400, 461] width 48 height 23
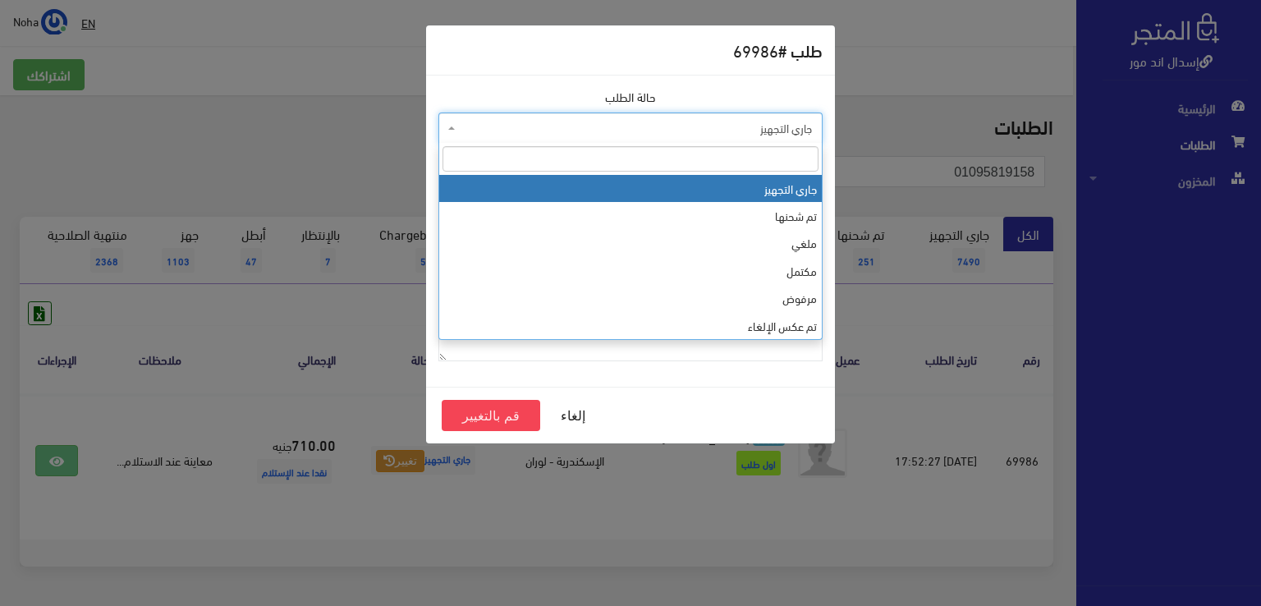
click at [531, 134] on span "جاري التجهيز" at bounding box center [635, 128] width 353 height 16
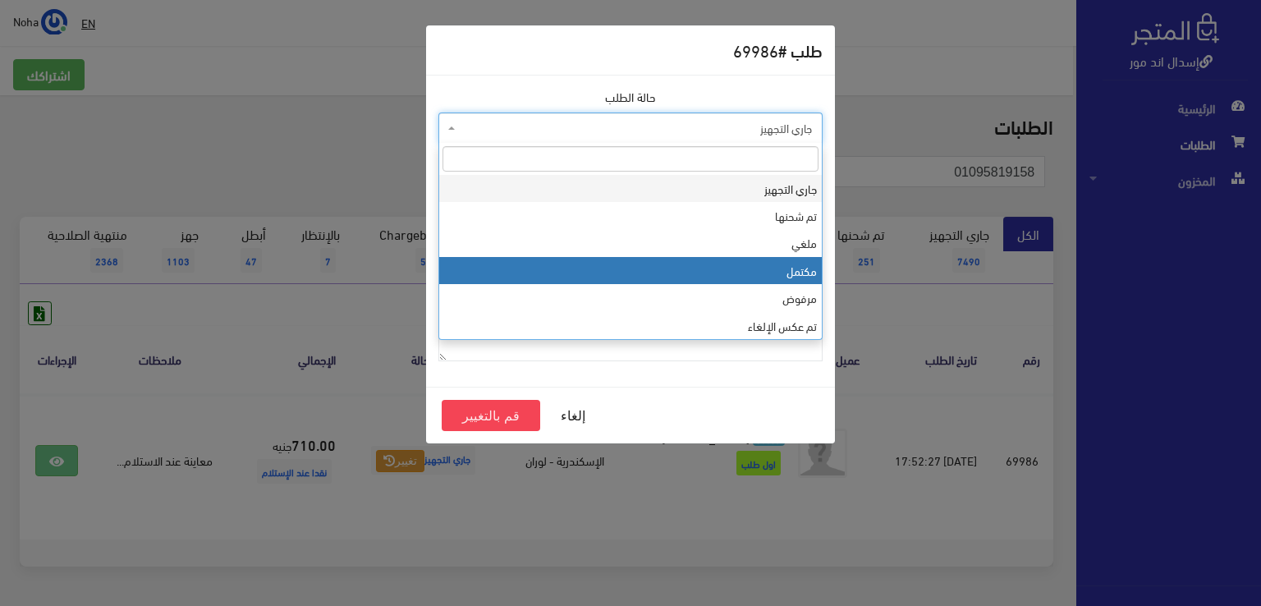
select select "4"
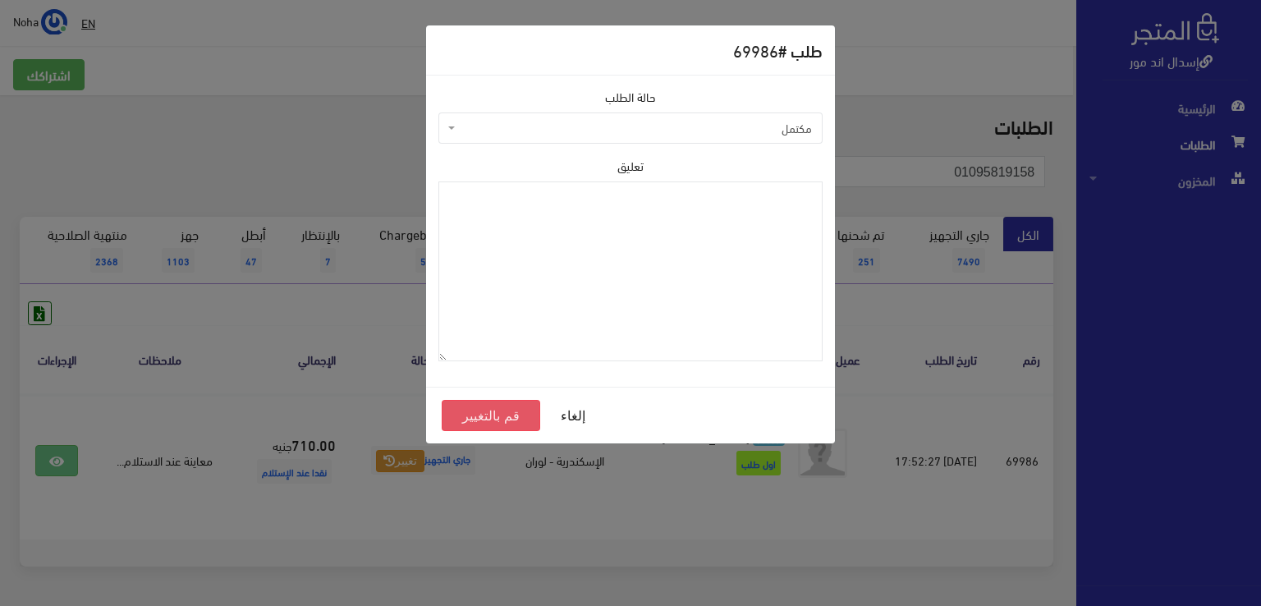
click at [492, 418] on button "قم بالتغيير" at bounding box center [491, 415] width 98 height 31
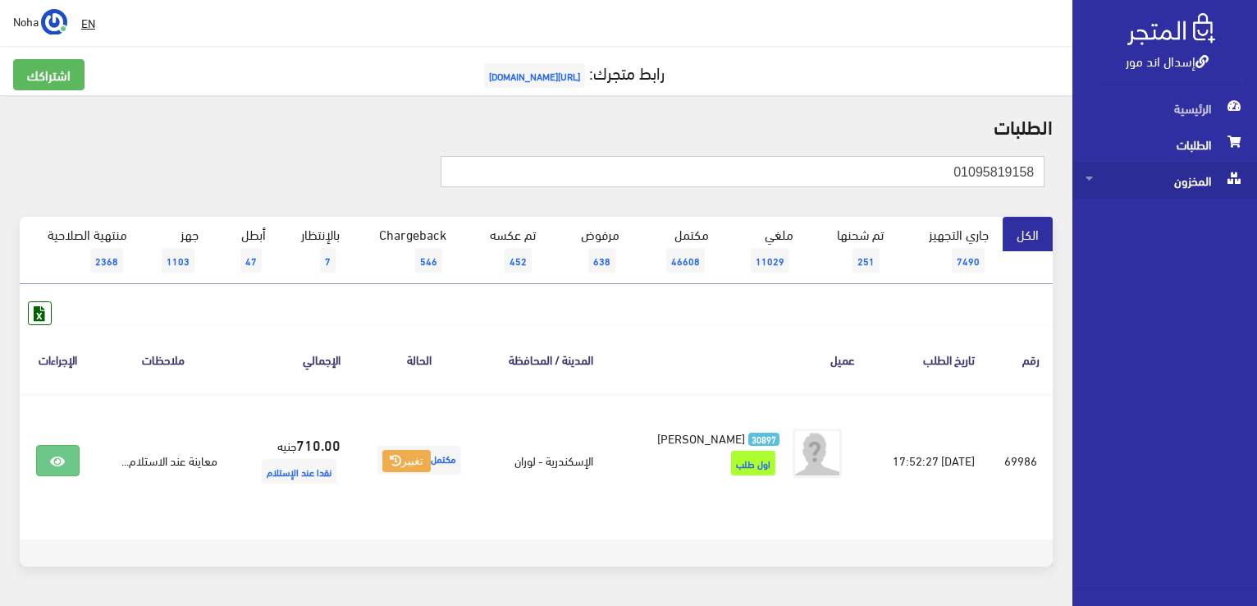
drag, startPoint x: 918, startPoint y: 175, endPoint x: 1175, endPoint y: 173, distance: 257.7
click at [1175, 173] on div "إسدال اند مور الرئيسية الطلبات المخزون" at bounding box center [628, 329] width 1257 height 658
paste input "112622933"
type input "01112622933"
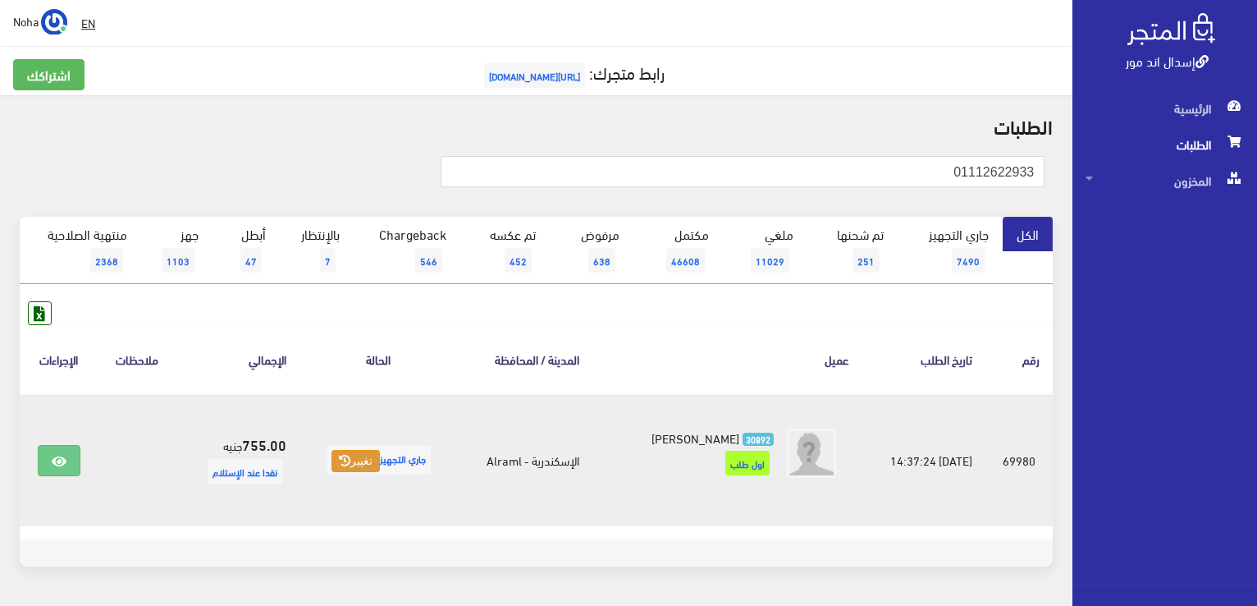
click at [367, 460] on button "تغيير" at bounding box center [356, 461] width 48 height 23
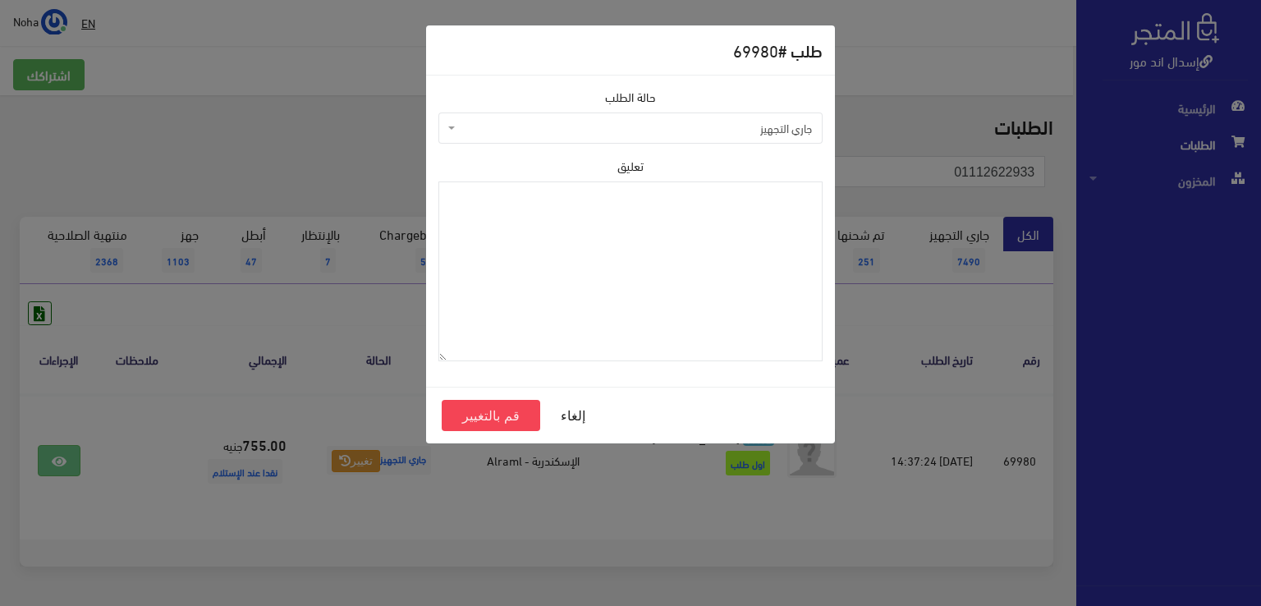
click at [568, 129] on span "جاري التجهيز" at bounding box center [635, 128] width 353 height 16
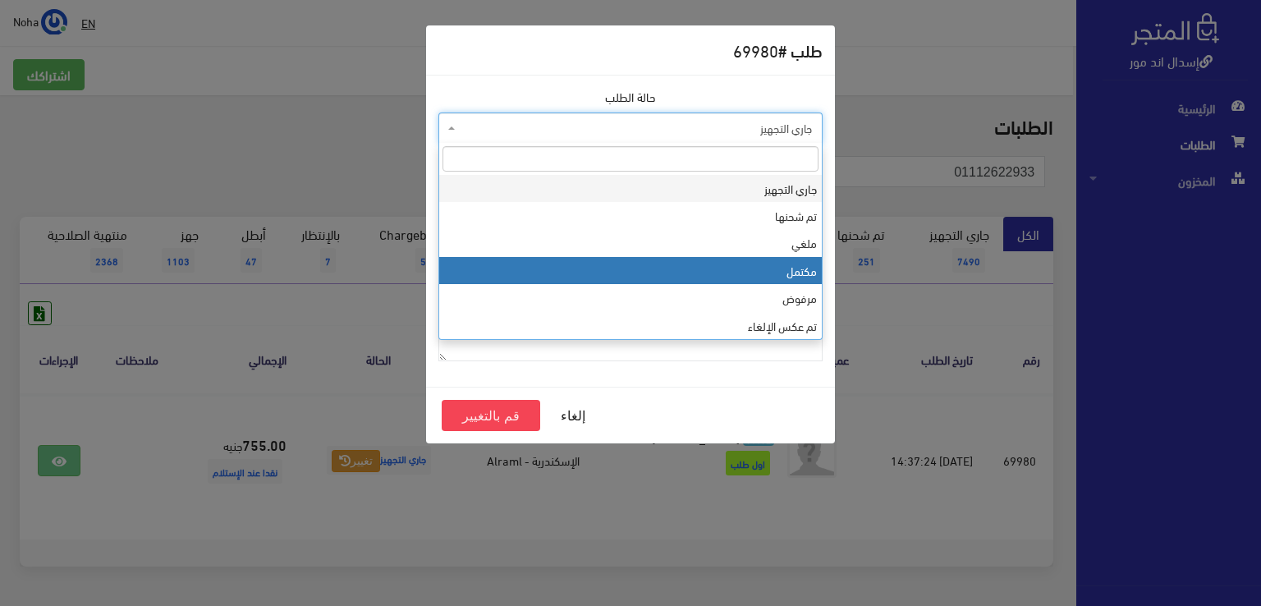
select select "4"
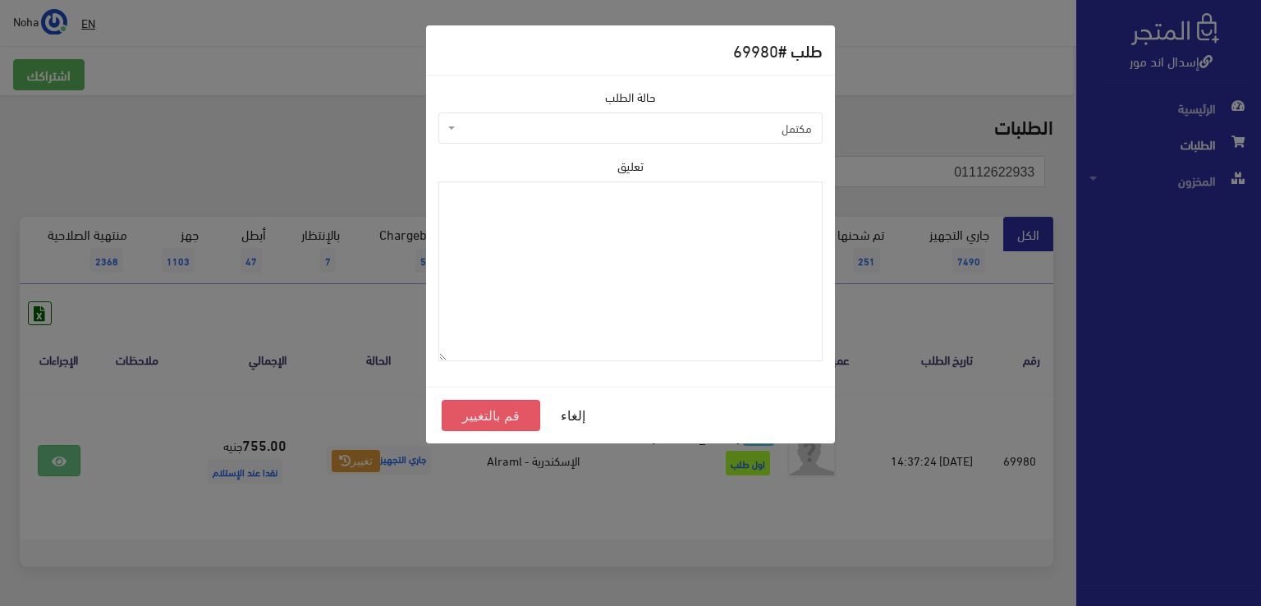
click at [522, 414] on button "قم بالتغيير" at bounding box center [491, 415] width 98 height 31
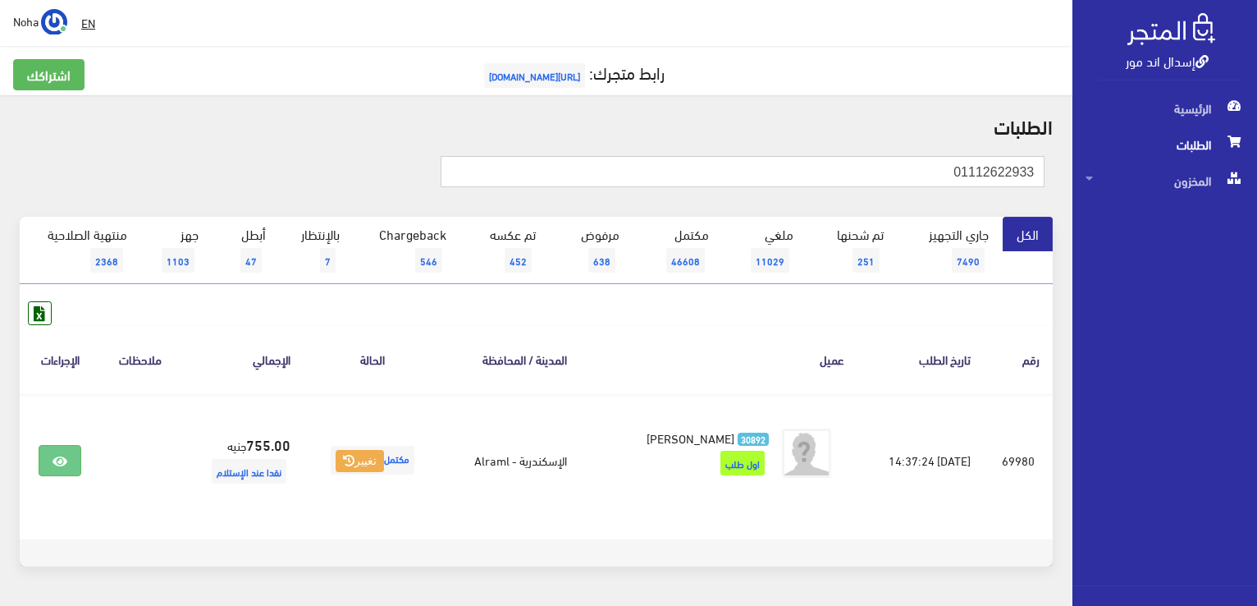
drag, startPoint x: 936, startPoint y: 168, endPoint x: 1093, endPoint y: 149, distance: 158.0
click at [1093, 149] on div "إسدال اند مور الرئيسية الطلبات المخزون" at bounding box center [628, 329] width 1257 height 658
paste input "007754047"
type input "01007754047"
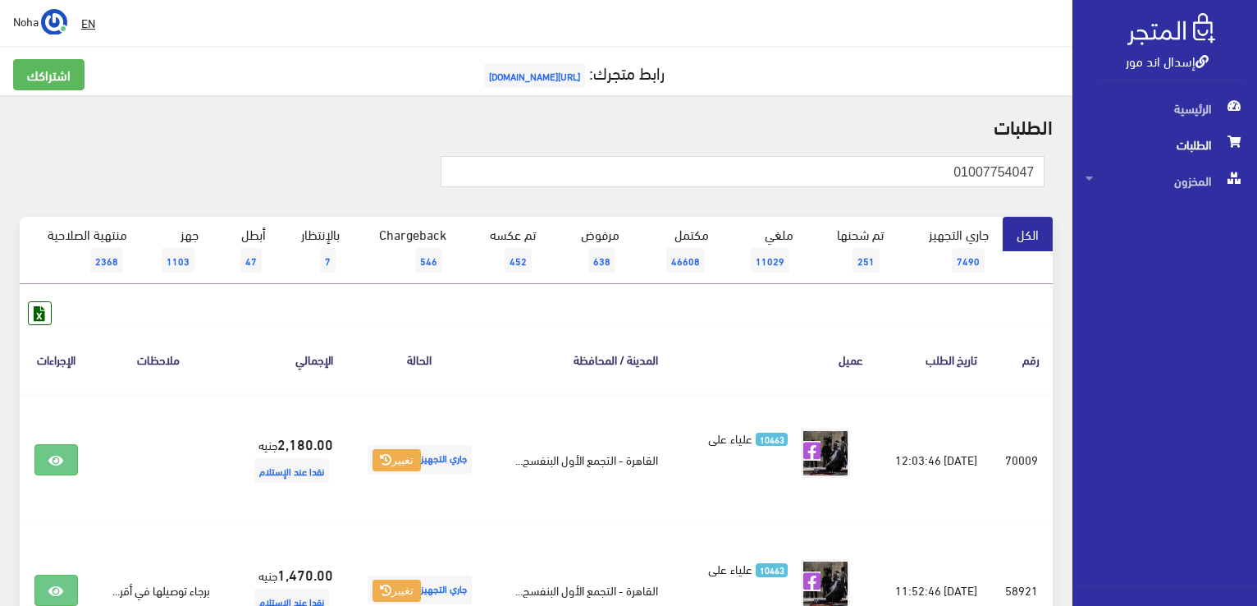
click at [781, 103] on div "اشتراكك رابط متجرك: https://www.esdalandmore.com" at bounding box center [536, 84] width 1066 height 50
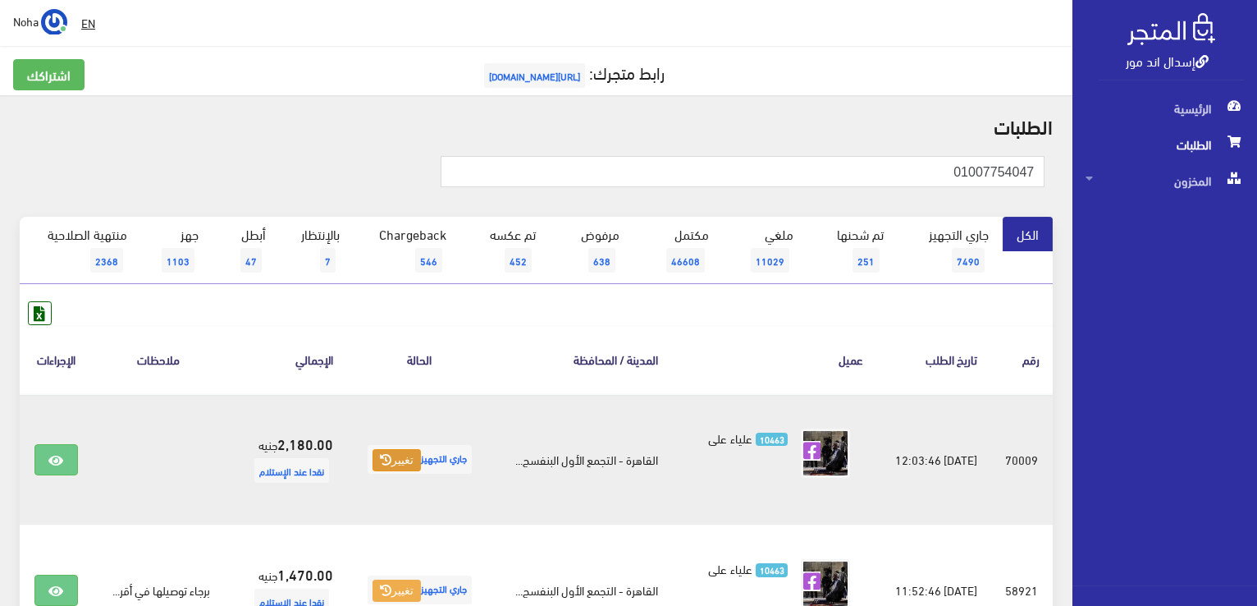
click at [414, 460] on button "تغيير" at bounding box center [397, 460] width 48 height 23
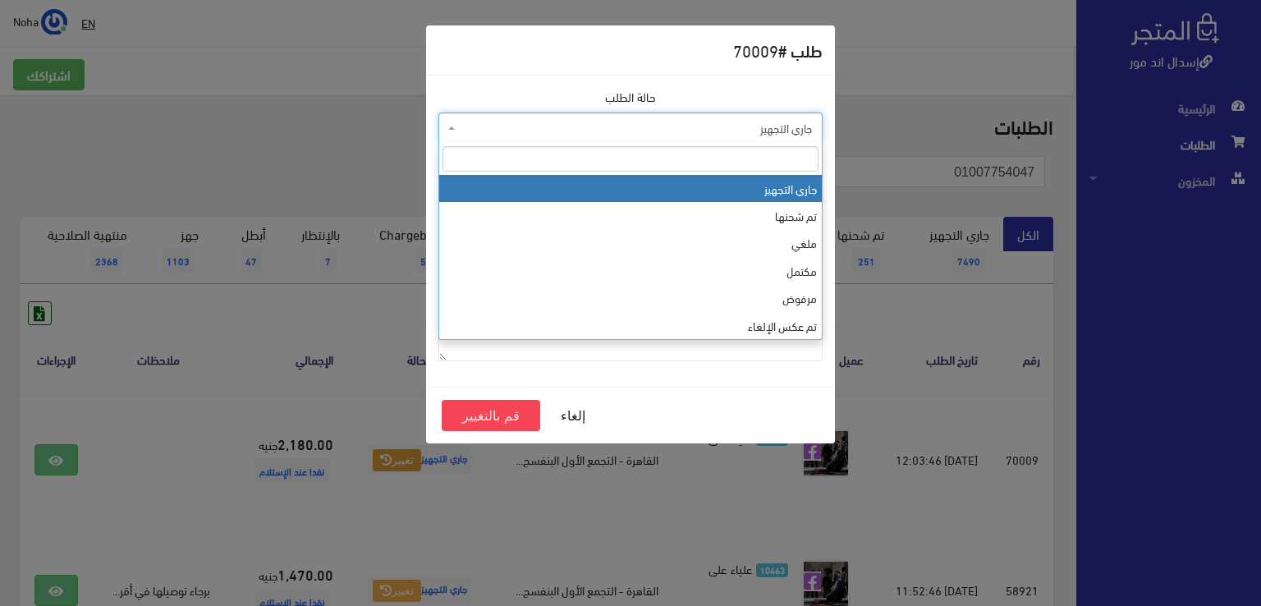
click at [519, 123] on span "جاري التجهيز" at bounding box center [635, 128] width 353 height 16
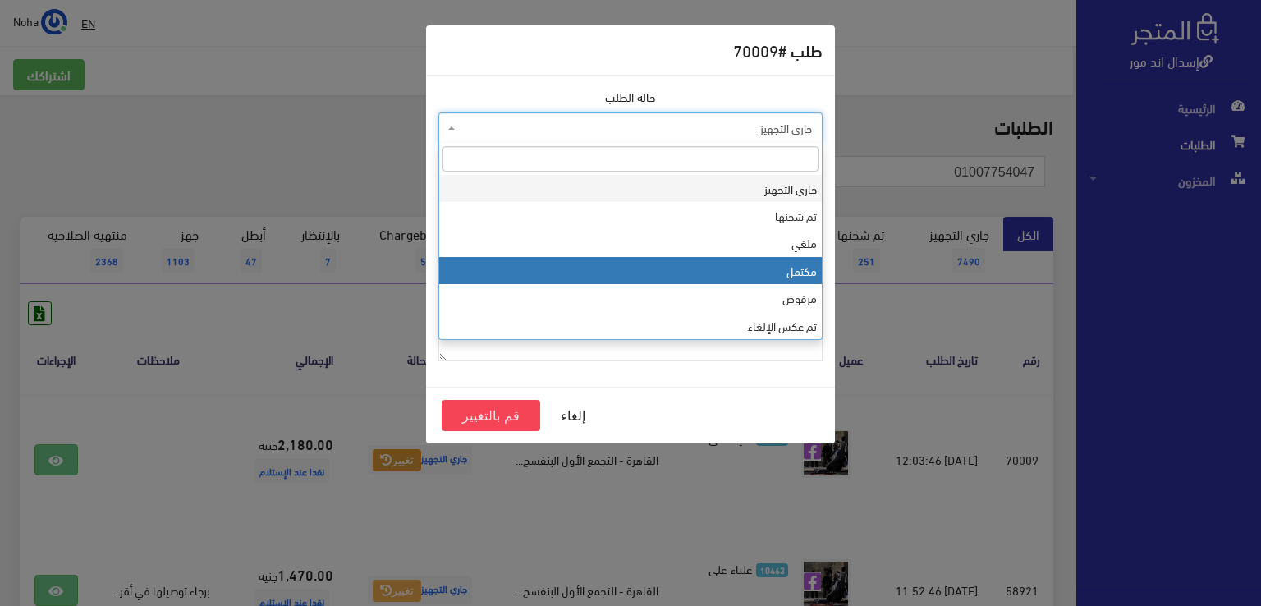
select select "4"
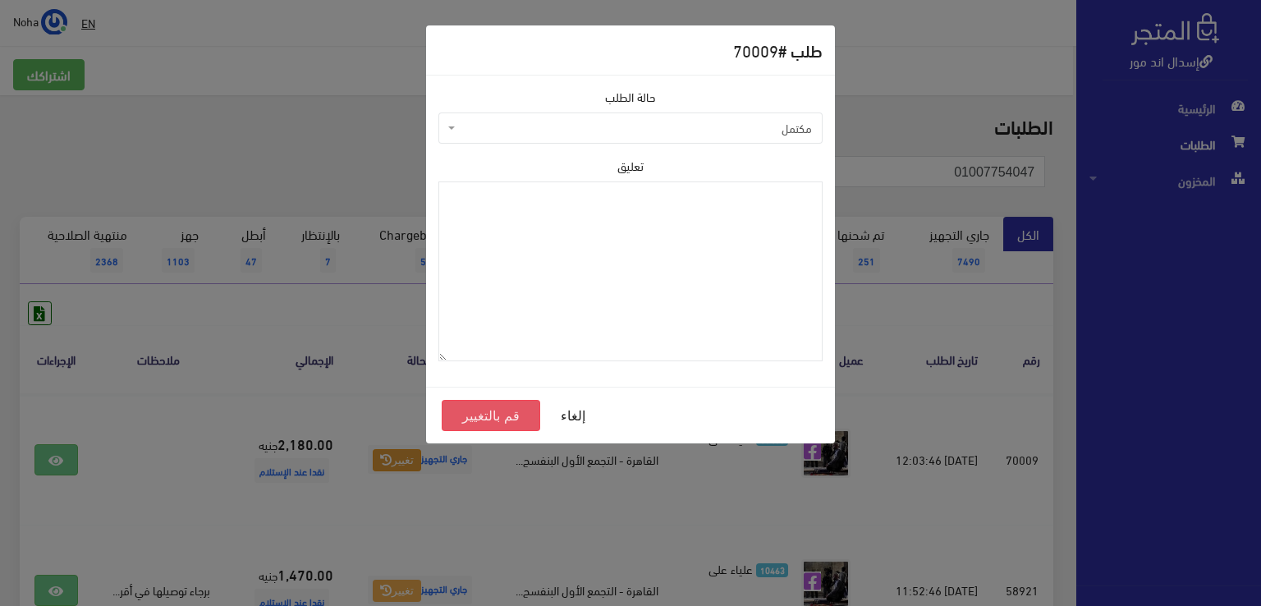
click at [523, 412] on button "قم بالتغيير" at bounding box center [491, 415] width 98 height 31
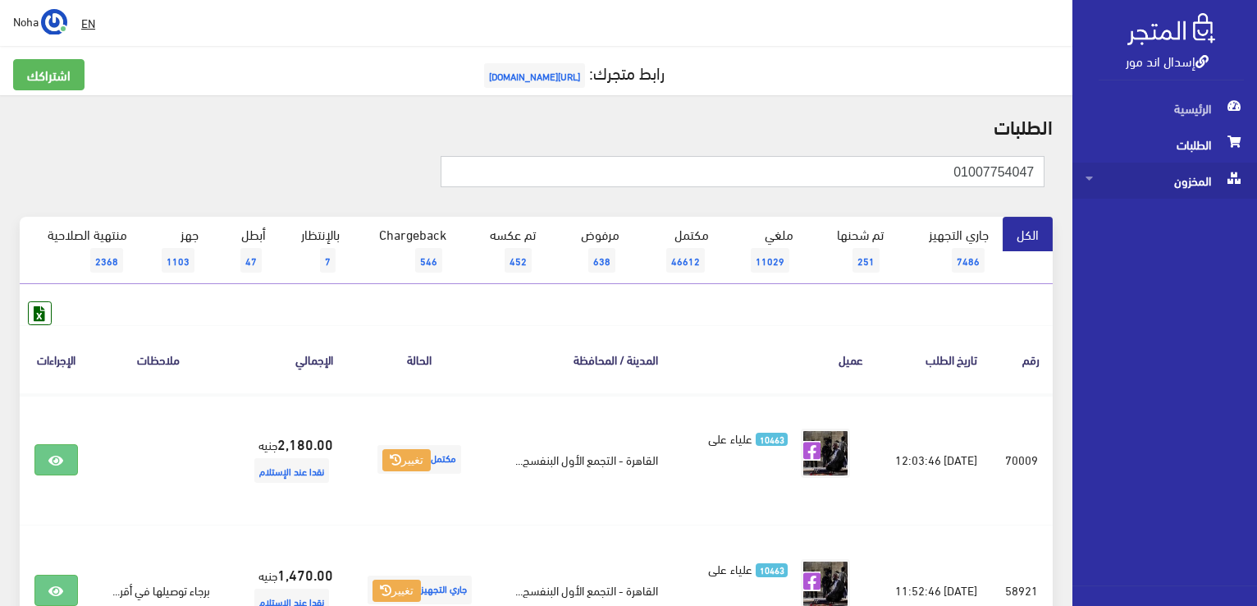
drag, startPoint x: 925, startPoint y: 179, endPoint x: 1090, endPoint y: 172, distance: 165.1
click at [1141, 188] on div "إسدال اند مور الرئيسية الطلبات المخزون" at bounding box center [628, 393] width 1257 height 787
paste input "01065313960"
type input "01065313960"
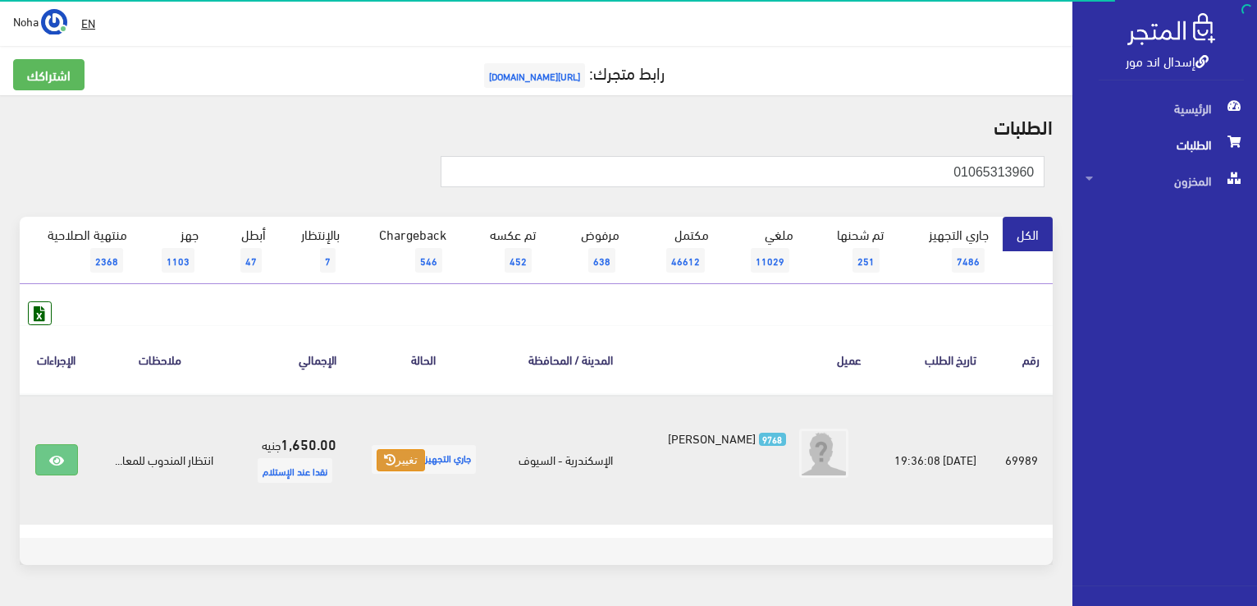
click at [397, 462] on button "تغيير" at bounding box center [401, 460] width 48 height 23
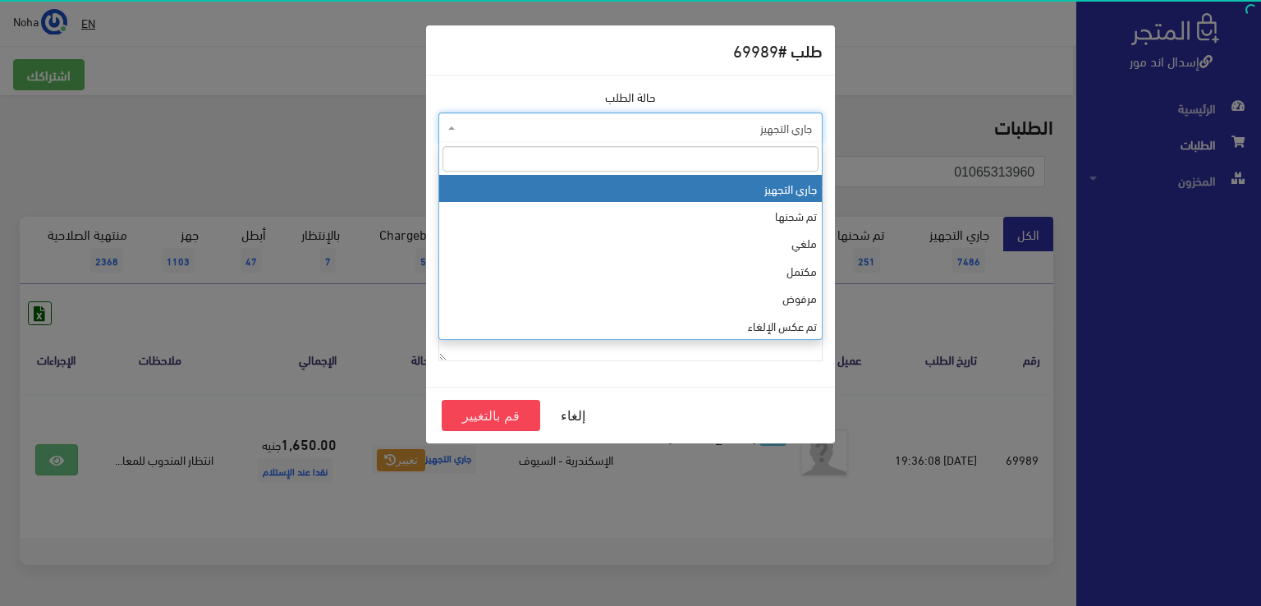
click at [497, 126] on span "جاري التجهيز" at bounding box center [635, 128] width 353 height 16
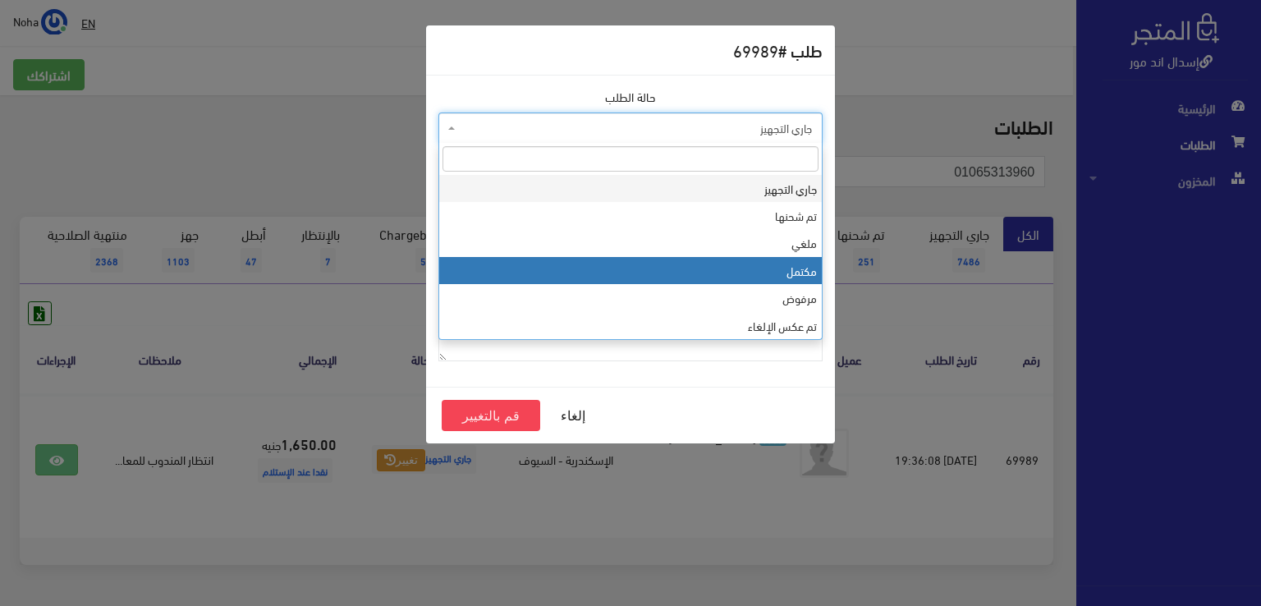
select select "4"
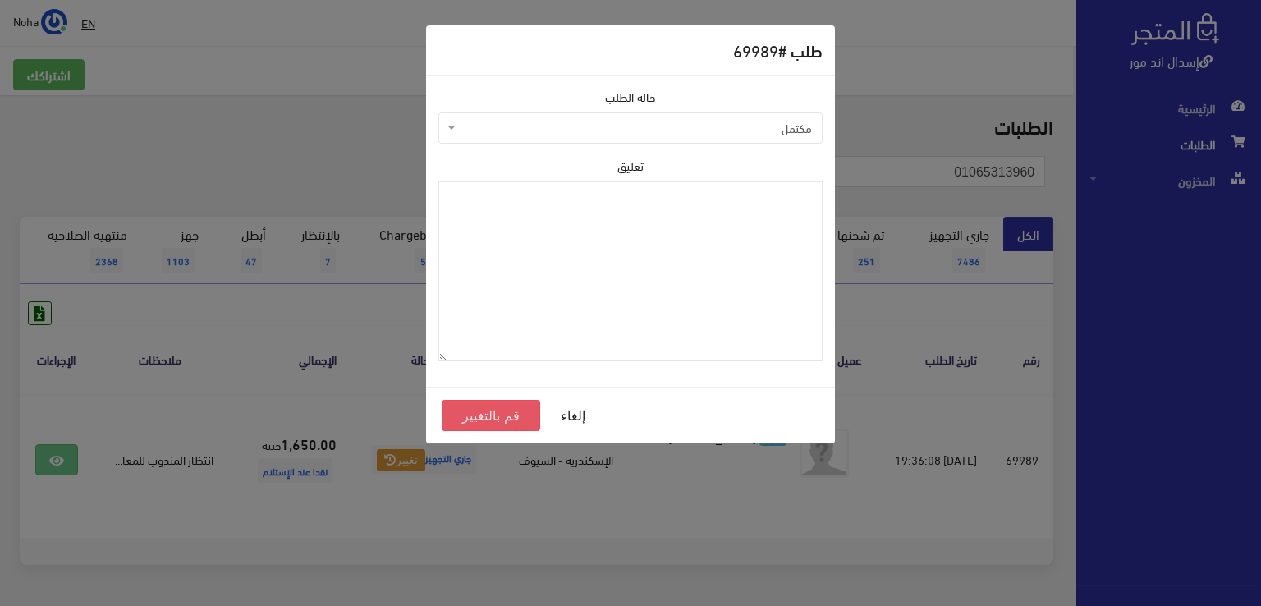
click at [506, 415] on button "قم بالتغيير" at bounding box center [491, 415] width 98 height 31
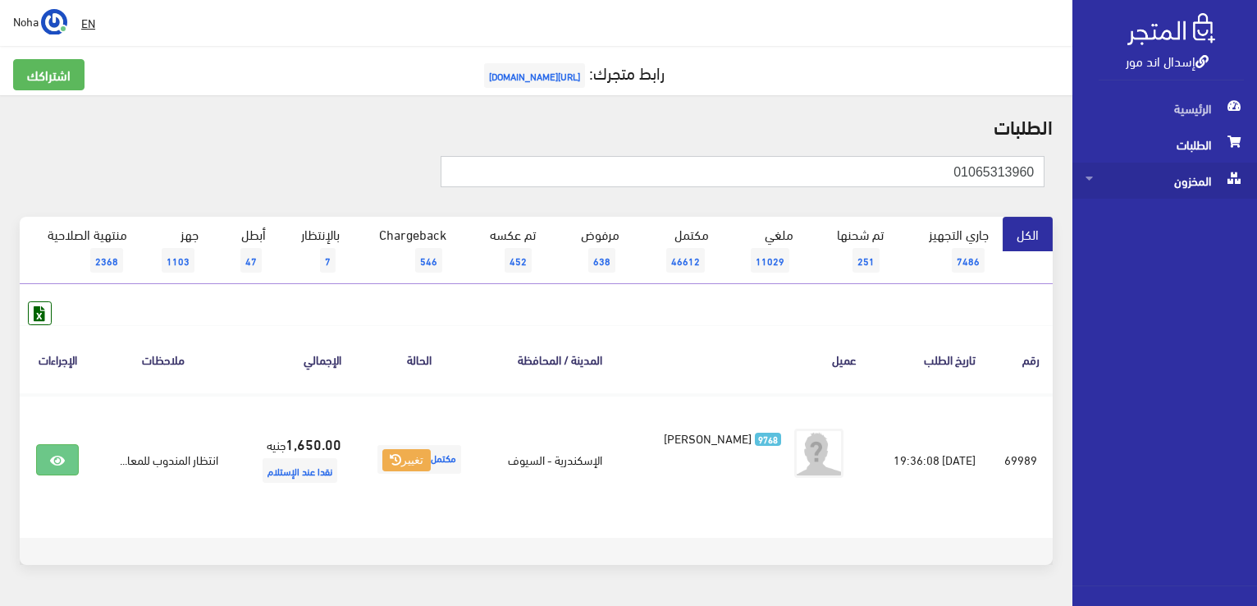
drag, startPoint x: 886, startPoint y: 168, endPoint x: 1113, endPoint y: 195, distance: 228.9
click at [1113, 195] on div "إسدال اند مور الرئيسية الطلبات المخزون" at bounding box center [628, 328] width 1257 height 657
paste input "01002752427"
type input "01002752427"
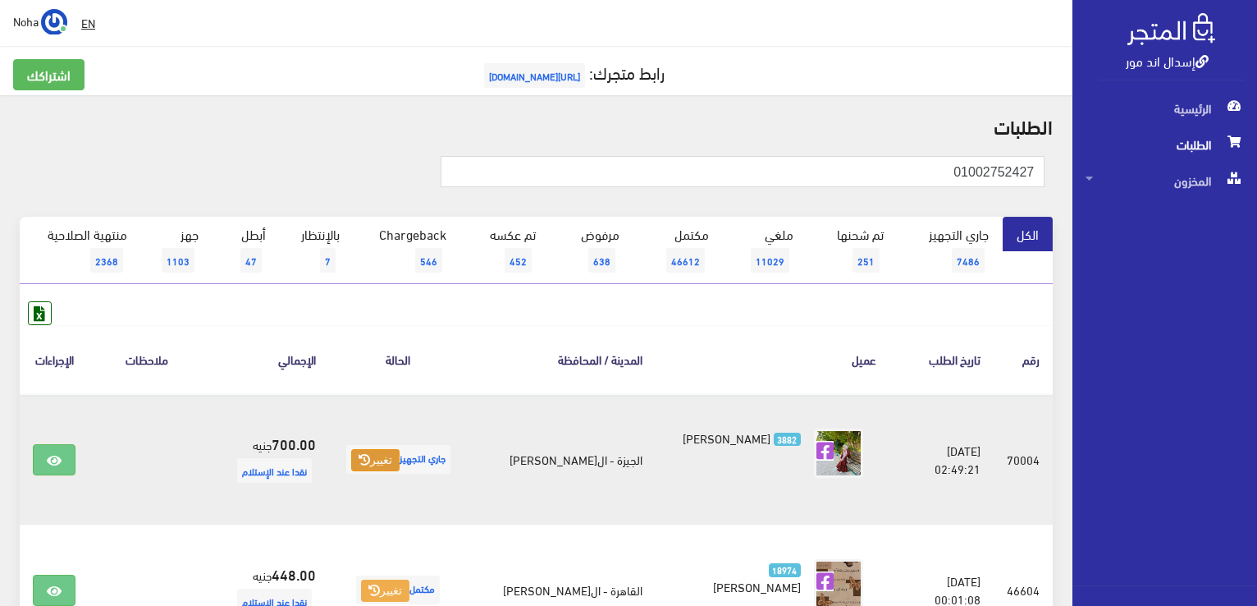
click at [366, 459] on icon at bounding box center [364, 459] width 11 height 11
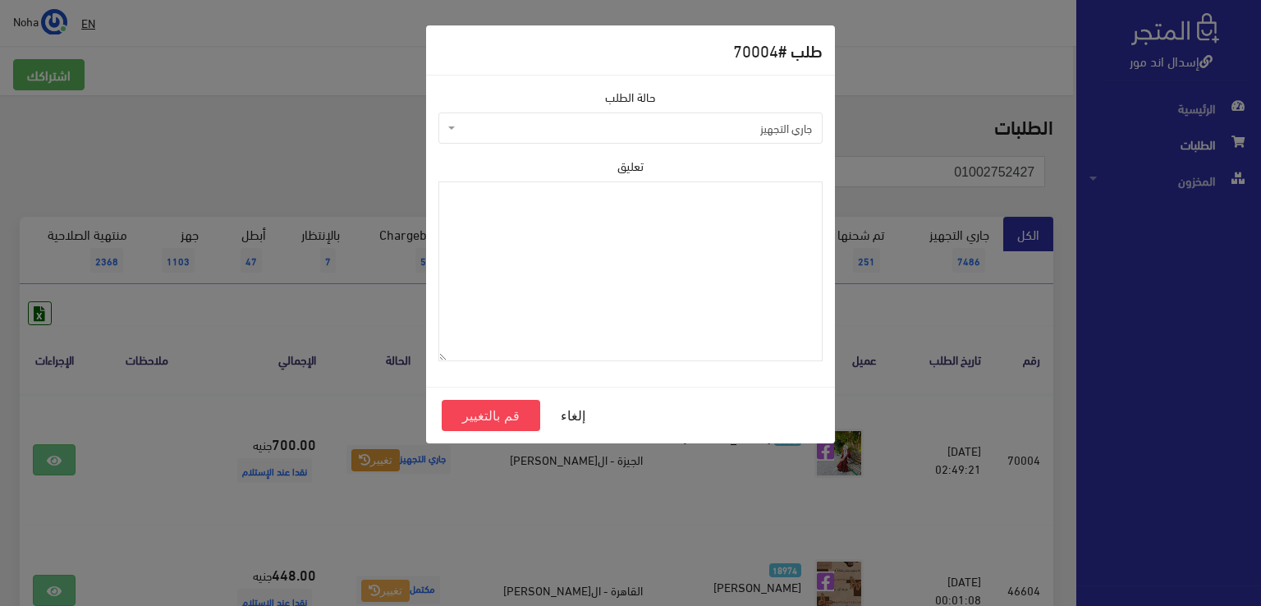
click at [552, 134] on span "جاري التجهيز" at bounding box center [635, 128] width 353 height 16
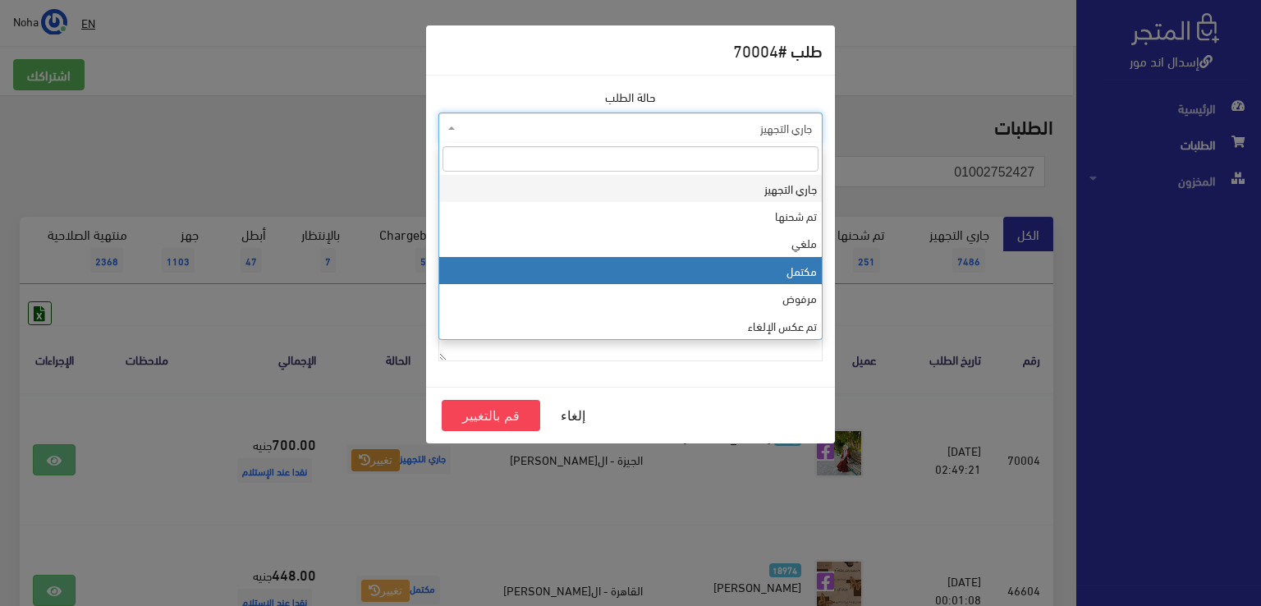
select select "4"
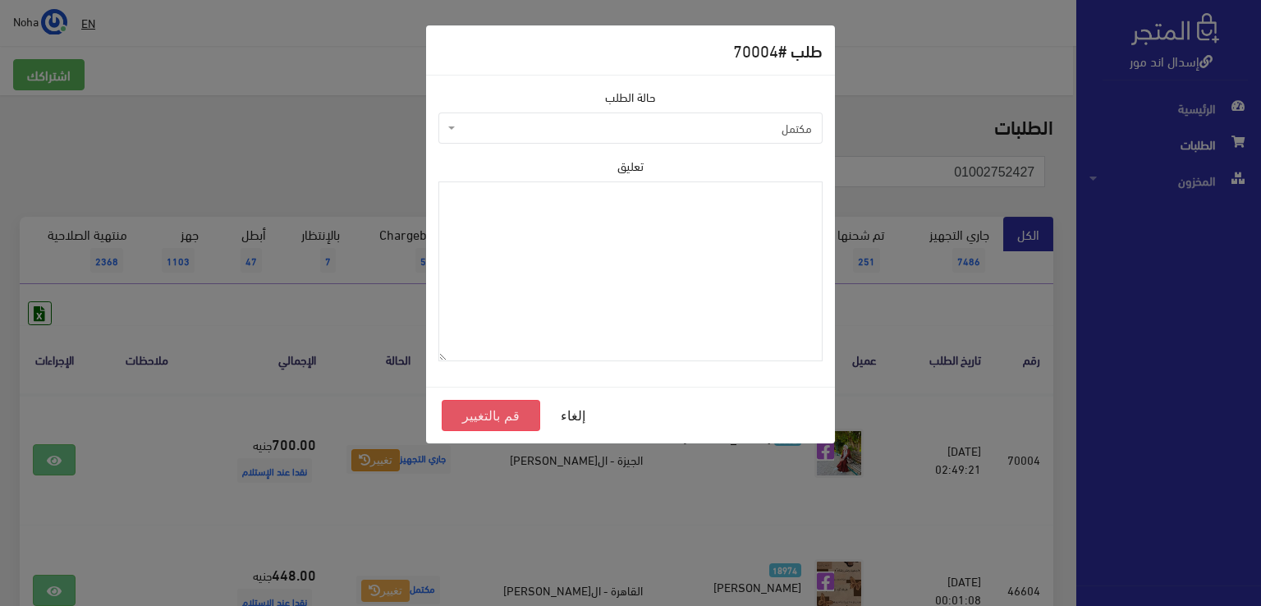
click at [493, 413] on button "قم بالتغيير" at bounding box center [491, 415] width 98 height 31
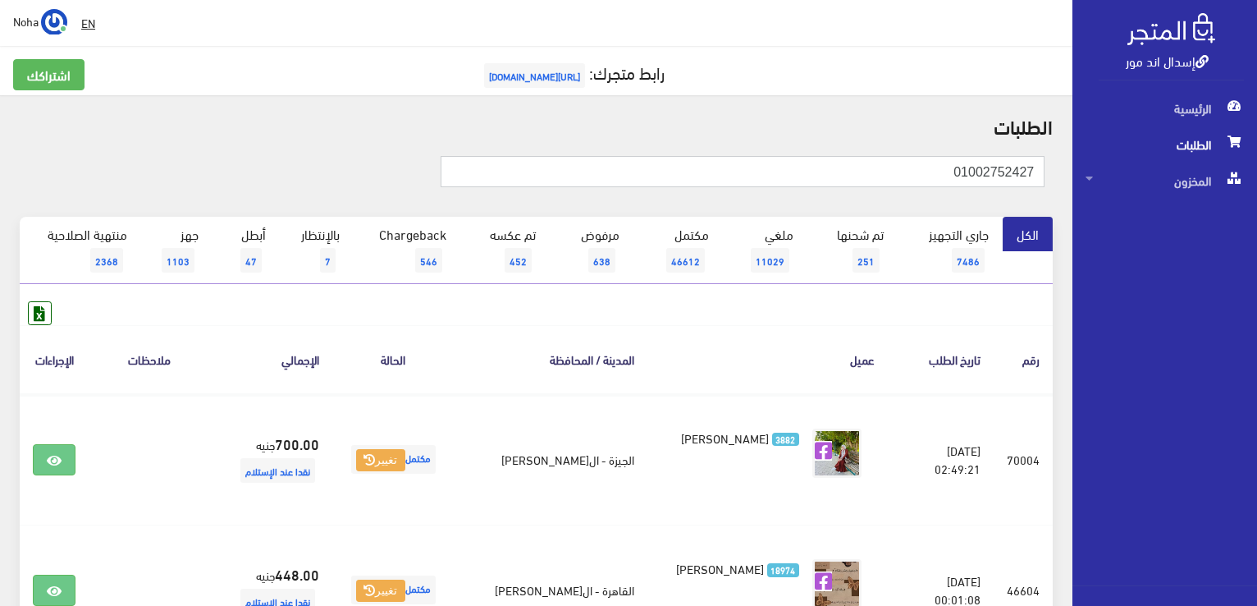
drag, startPoint x: 930, startPoint y: 169, endPoint x: 1017, endPoint y: 168, distance: 87.0
click at [1064, 168] on div "الطلبات 01002752427 الكل 7486 7" at bounding box center [536, 610] width 1073 height 1031
paste input "121151005"
type input "01121151005"
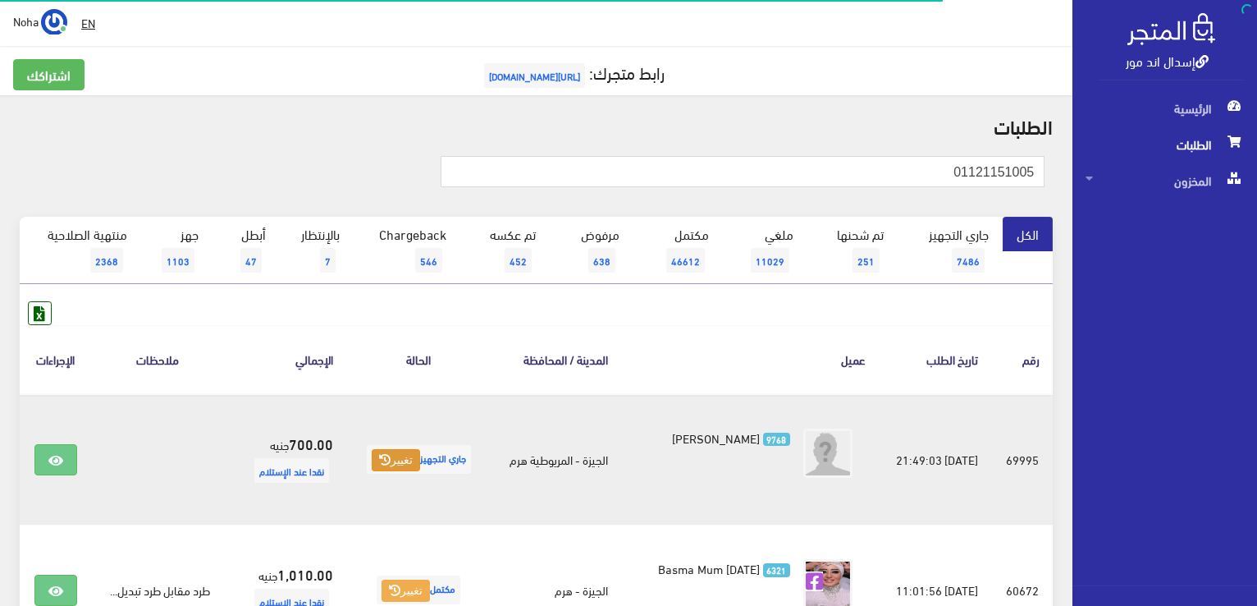
click at [395, 460] on button "تغيير" at bounding box center [396, 460] width 48 height 23
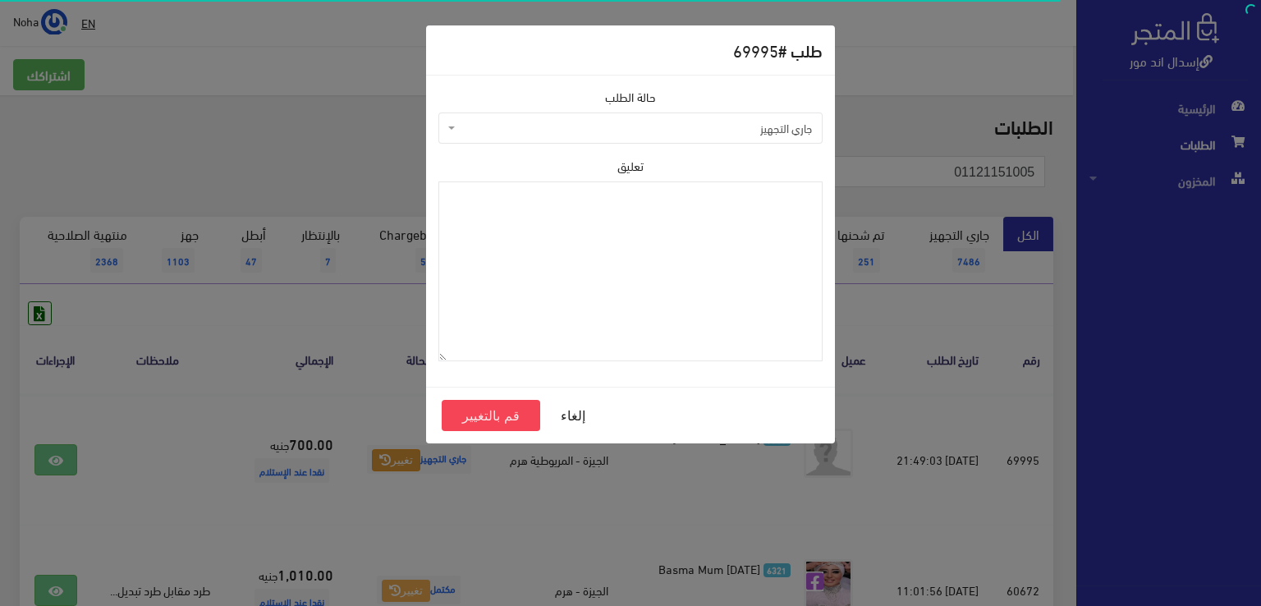
click at [552, 130] on span "جاري التجهيز" at bounding box center [635, 128] width 353 height 16
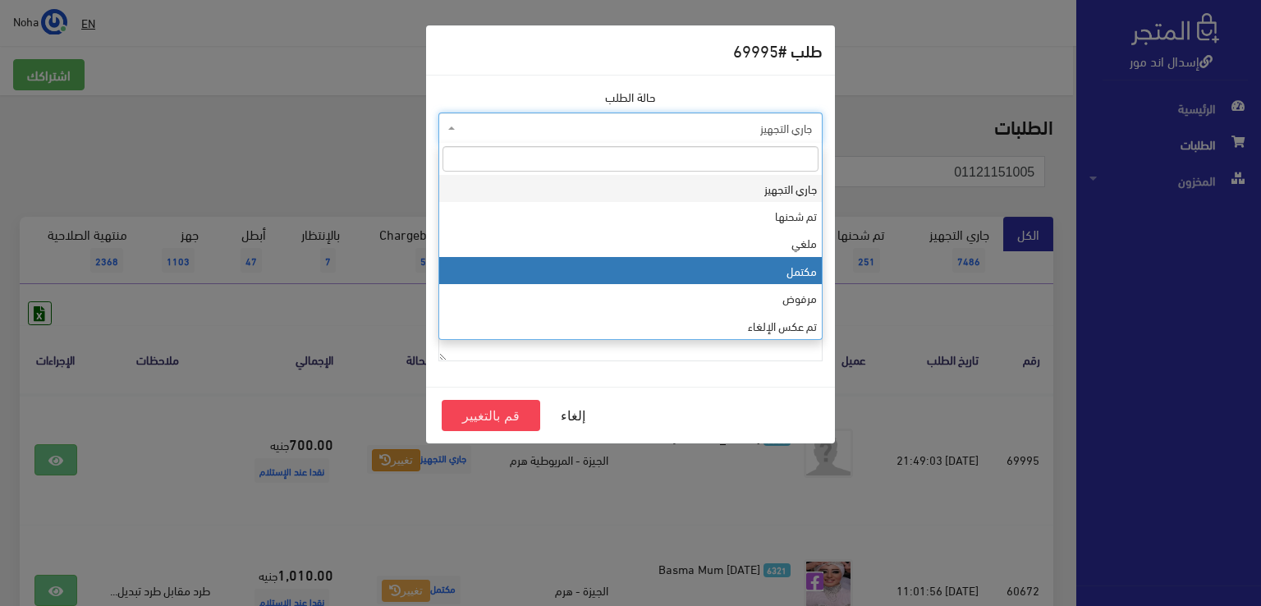
select select "4"
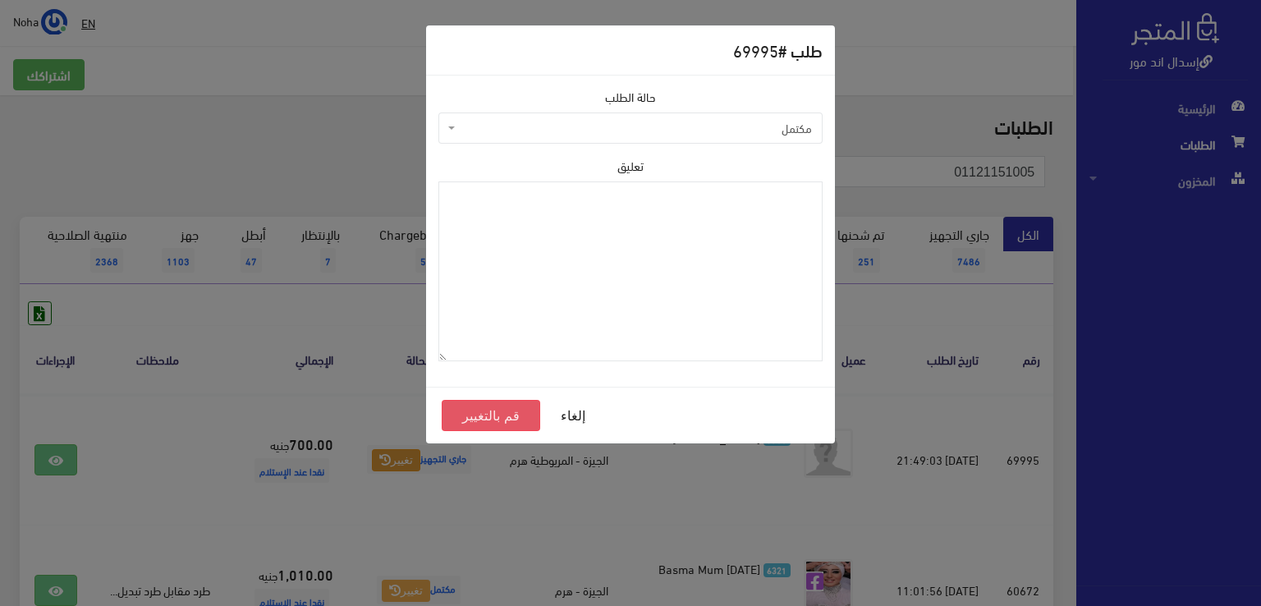
click at [522, 410] on button "قم بالتغيير" at bounding box center [491, 415] width 98 height 31
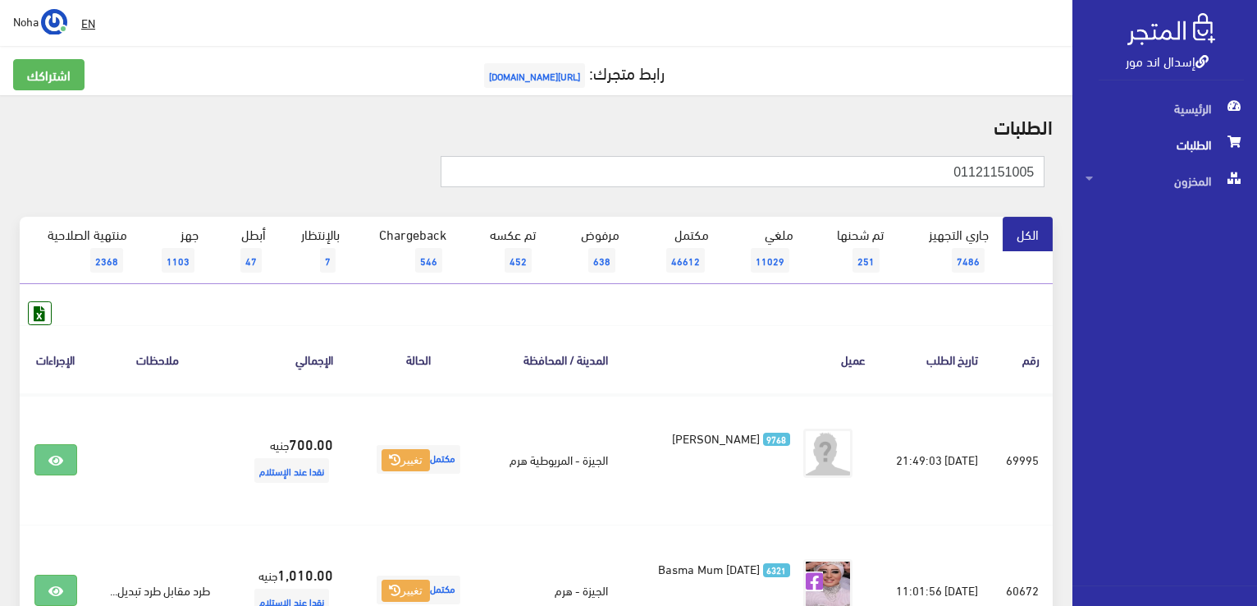
drag, startPoint x: 889, startPoint y: 167, endPoint x: 1052, endPoint y: 181, distance: 163.9
click at [1257, 190] on html "إسدال اند مور الرئيسية الطلبات" at bounding box center [628, 303] width 1257 height 606
paste input "069586669"
type input "01069586669"
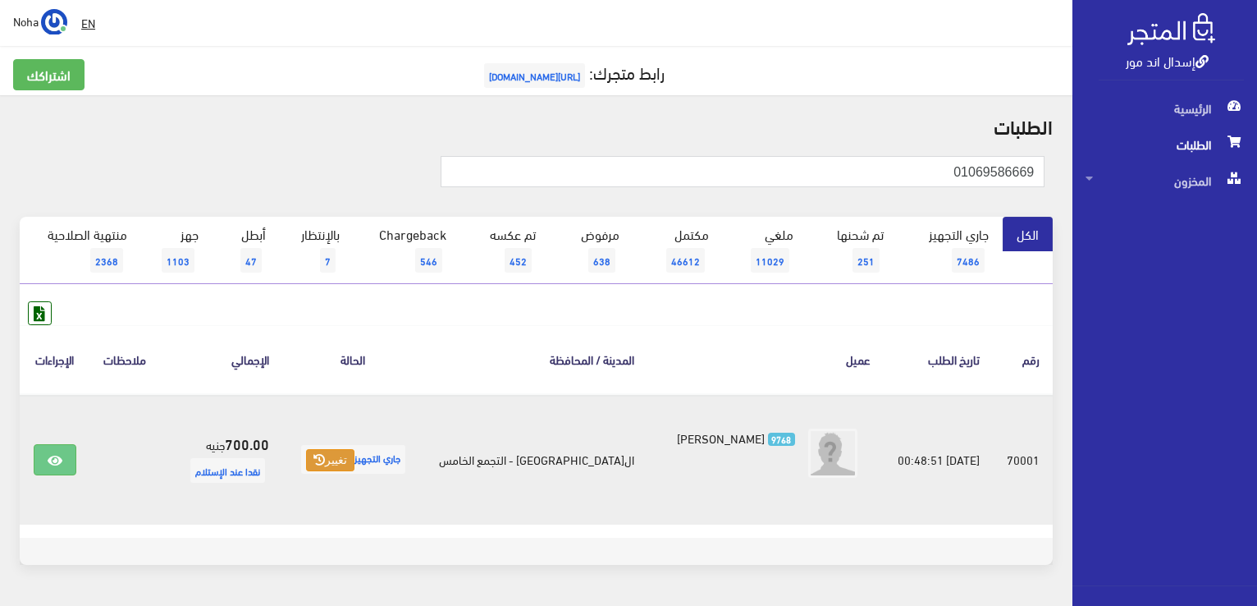
click at [352, 460] on button "تغيير" at bounding box center [330, 460] width 48 height 23
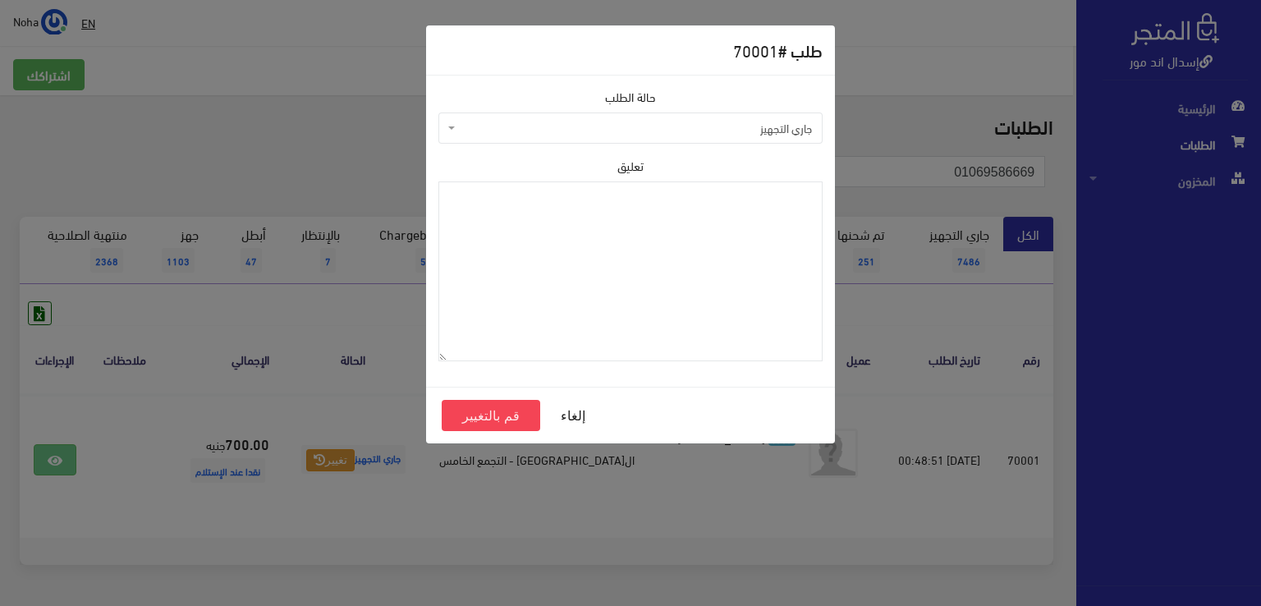
click at [614, 138] on span "جاري التجهيز" at bounding box center [630, 127] width 384 height 31
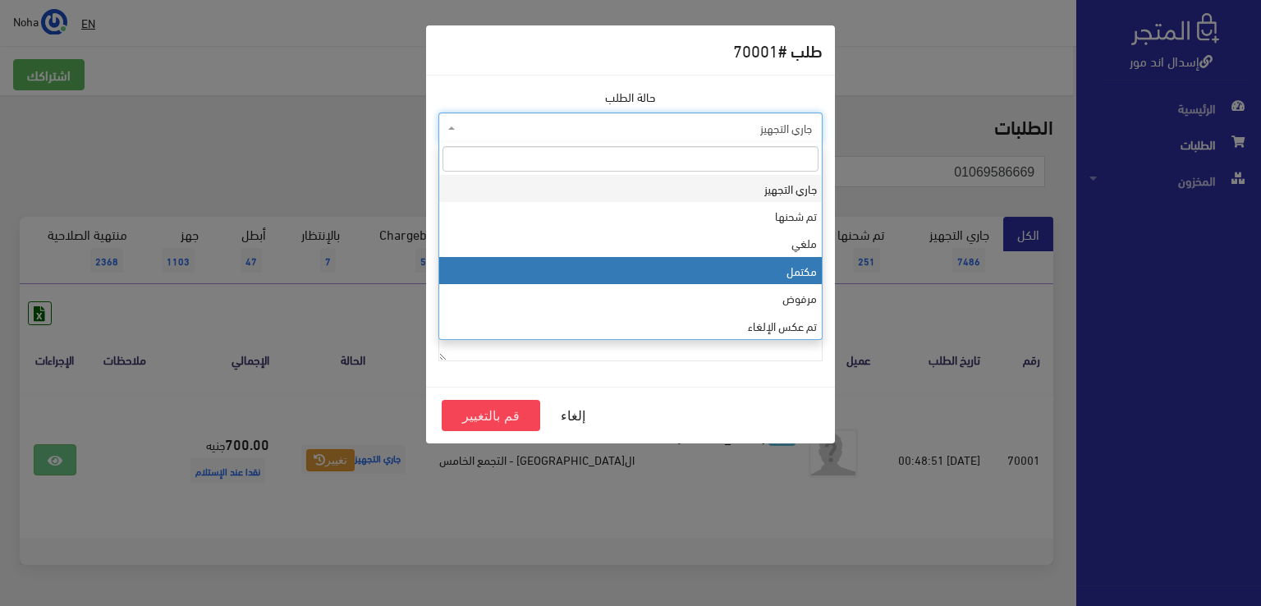
select select "4"
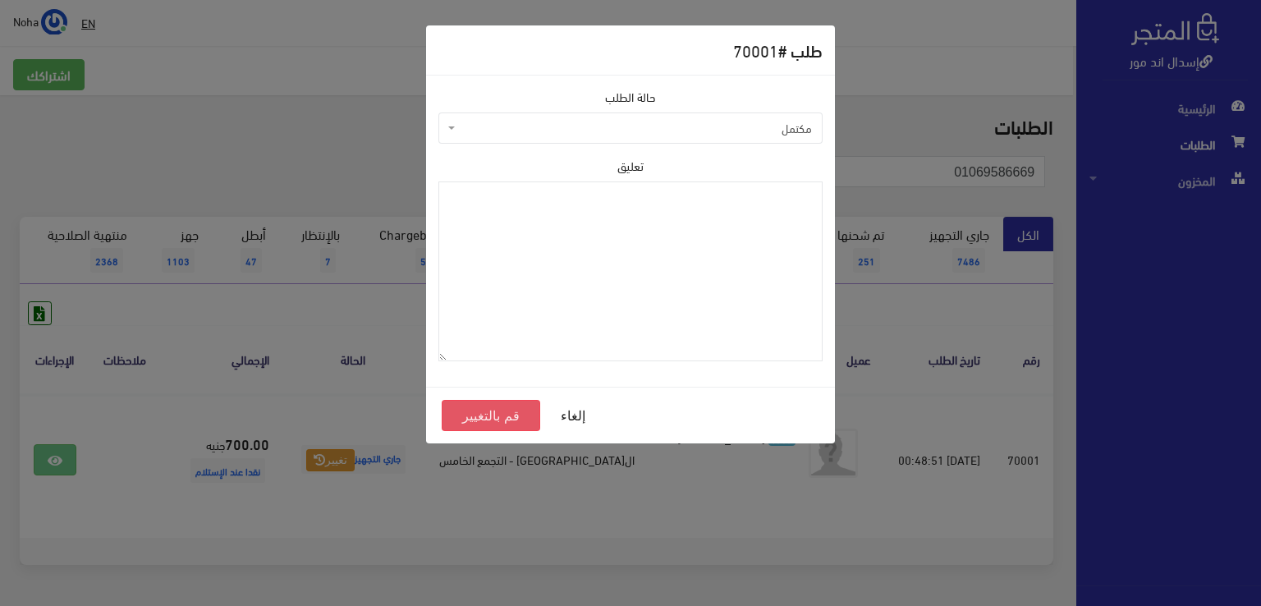
click at [497, 428] on button "قم بالتغيير" at bounding box center [491, 415] width 98 height 31
click at [497, 425] on button "قم بالتغيير" at bounding box center [491, 415] width 98 height 31
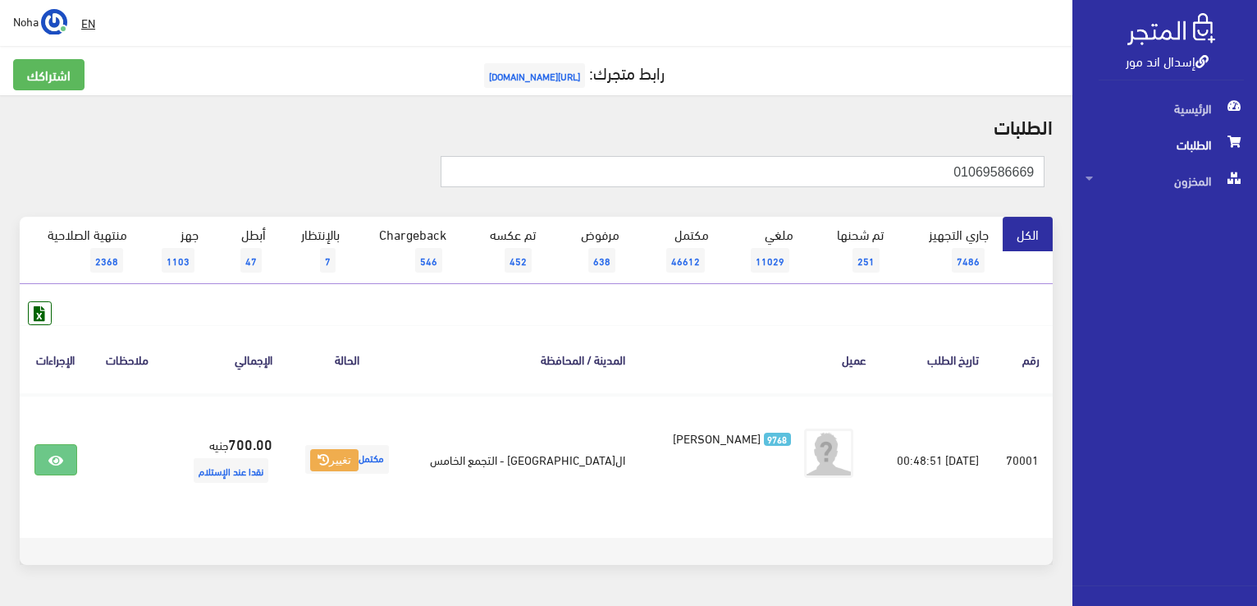
drag, startPoint x: 932, startPoint y: 179, endPoint x: 958, endPoint y: 176, distance: 26.5
click at [1092, 194] on div "إسدال اند مور الرئيسية الطلبات المخزون" at bounding box center [628, 328] width 1257 height 657
paste input "0277771"
type input "01002777719"
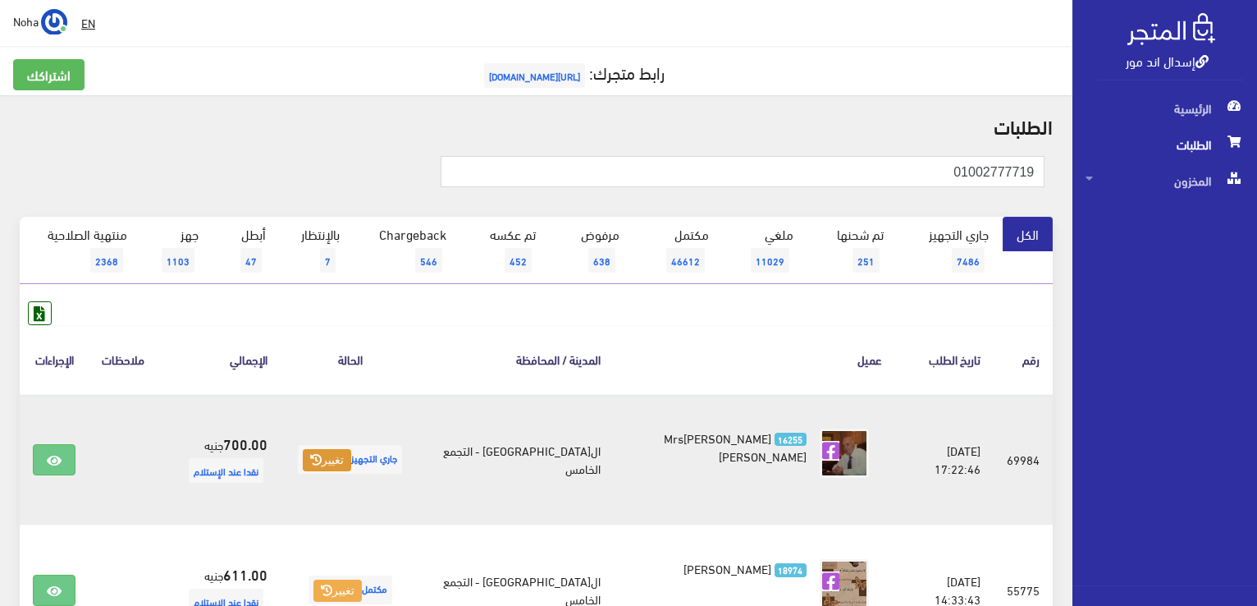
click at [325, 464] on button "تغيير" at bounding box center [327, 460] width 48 height 23
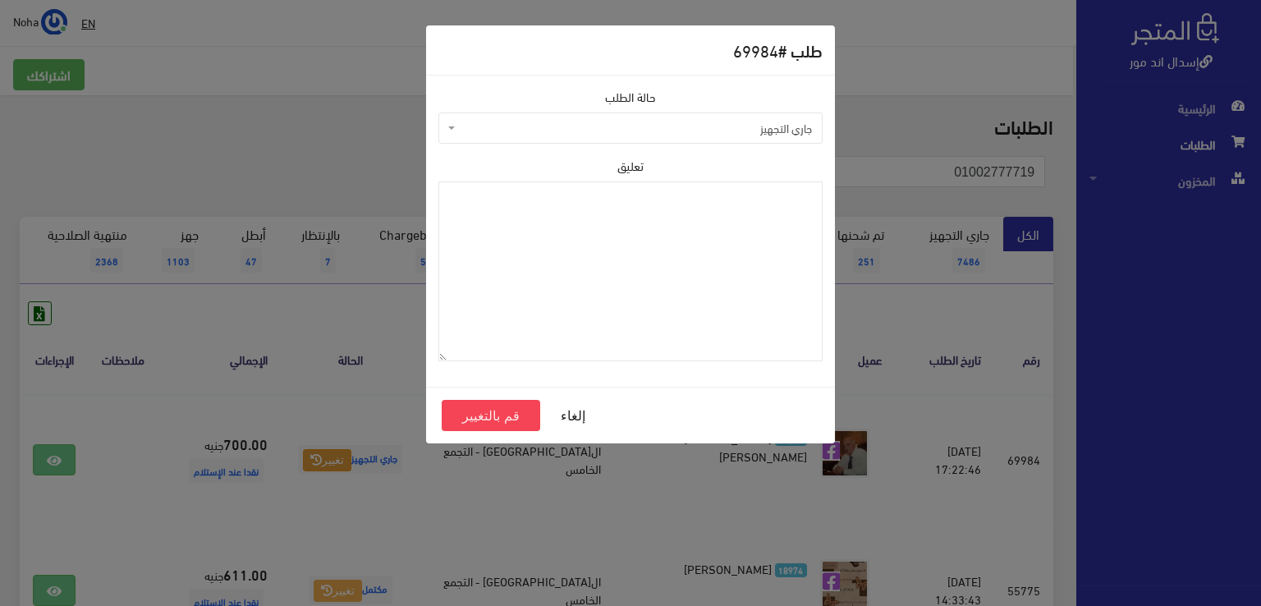
click at [515, 138] on span "جاري التجهيز" at bounding box center [630, 127] width 384 height 31
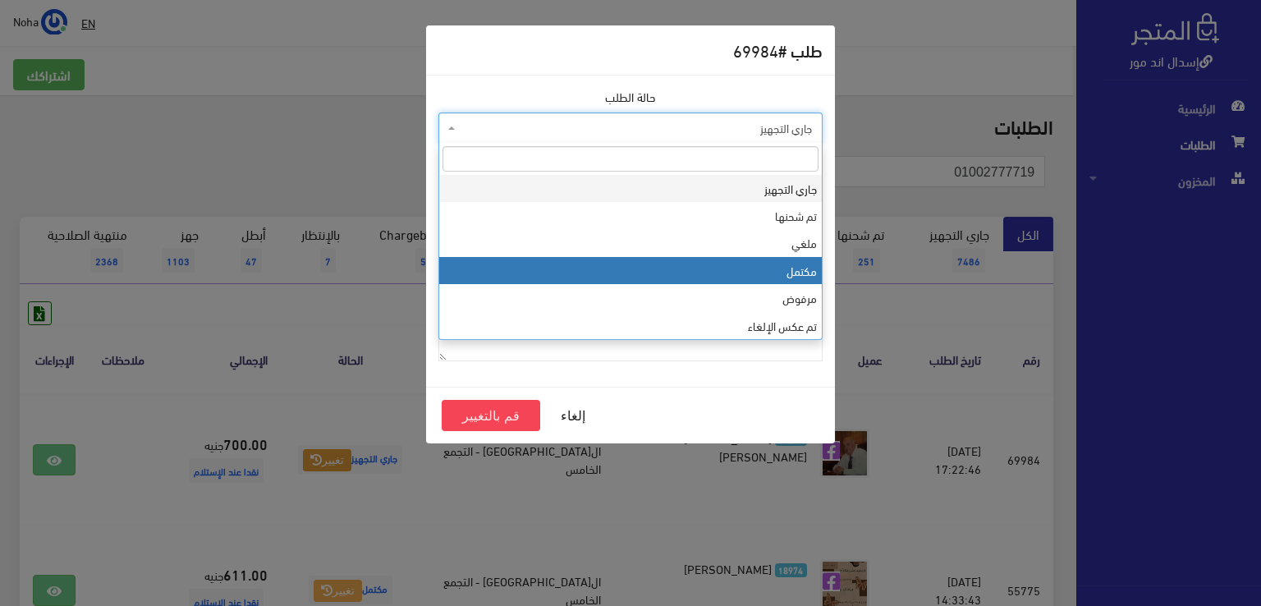
select select "4"
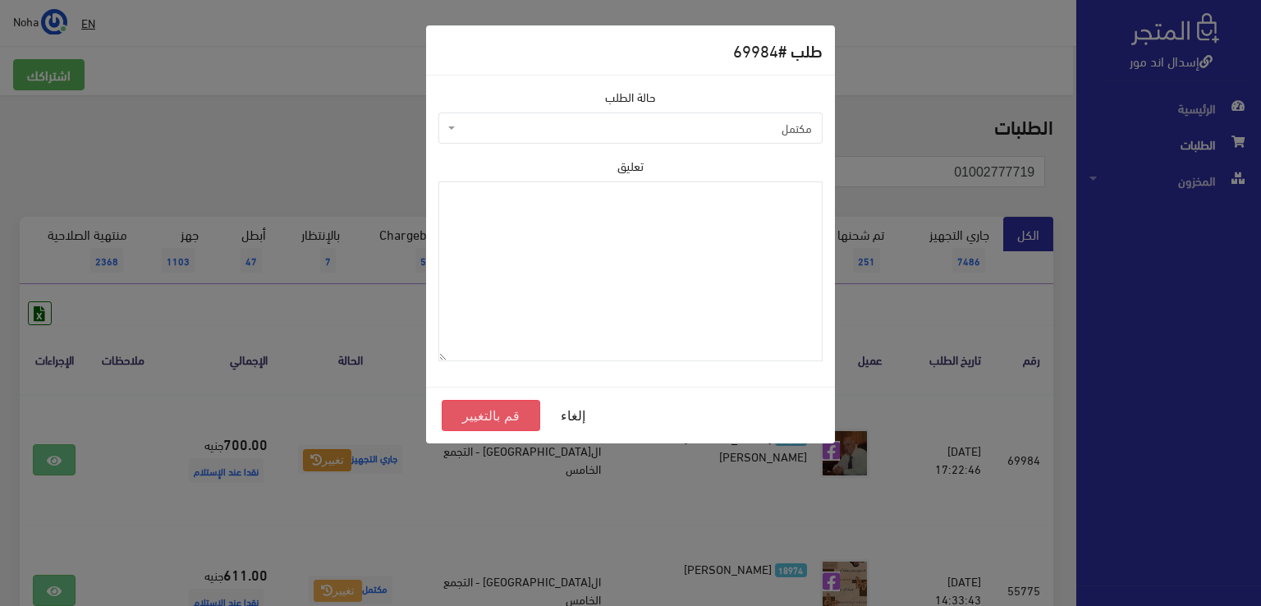
click at [483, 423] on button "قم بالتغيير" at bounding box center [491, 415] width 98 height 31
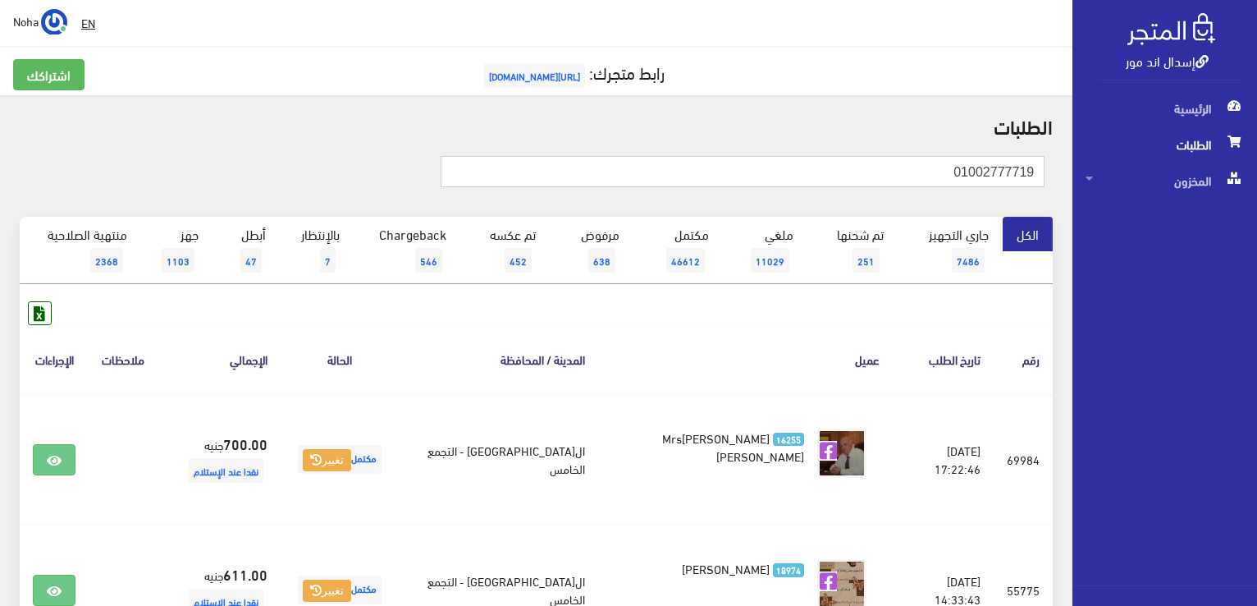
drag, startPoint x: 915, startPoint y: 178, endPoint x: 1038, endPoint y: 175, distance: 123.2
click at [1073, 181] on div "إسدال اند مور الرئيسية الطلبات المخزون" at bounding box center [628, 589] width 1257 height 1179
paste input "01021611853"
type input "01021611853"
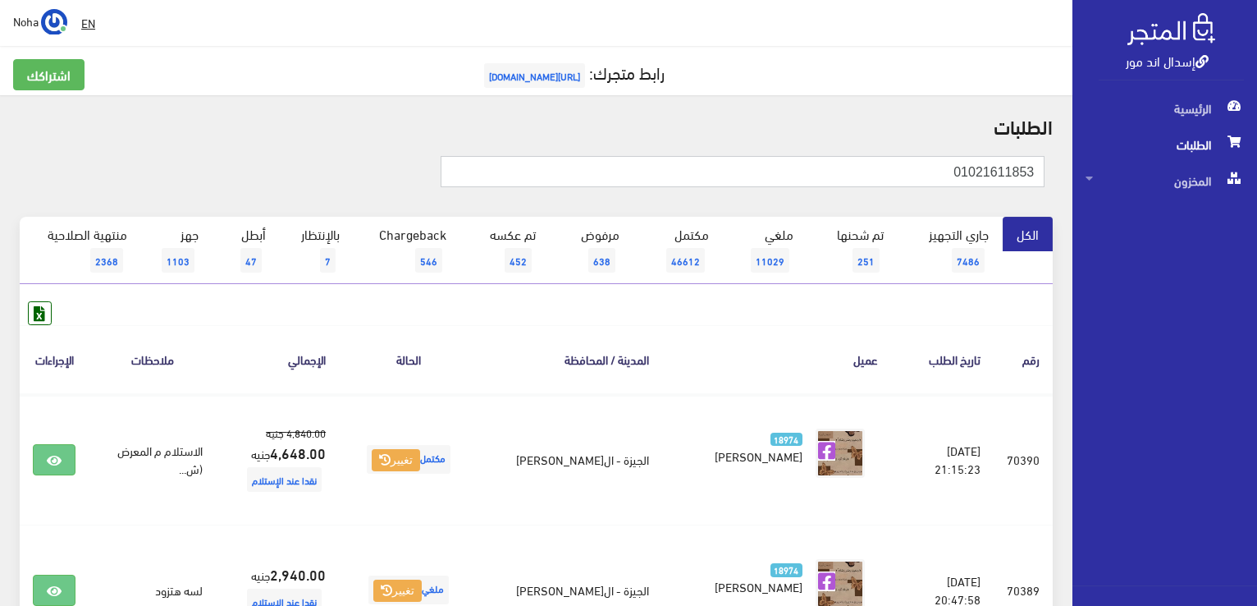
drag, startPoint x: 898, startPoint y: 162, endPoint x: 1064, endPoint y: 184, distance: 167.3
paste input "110792052"
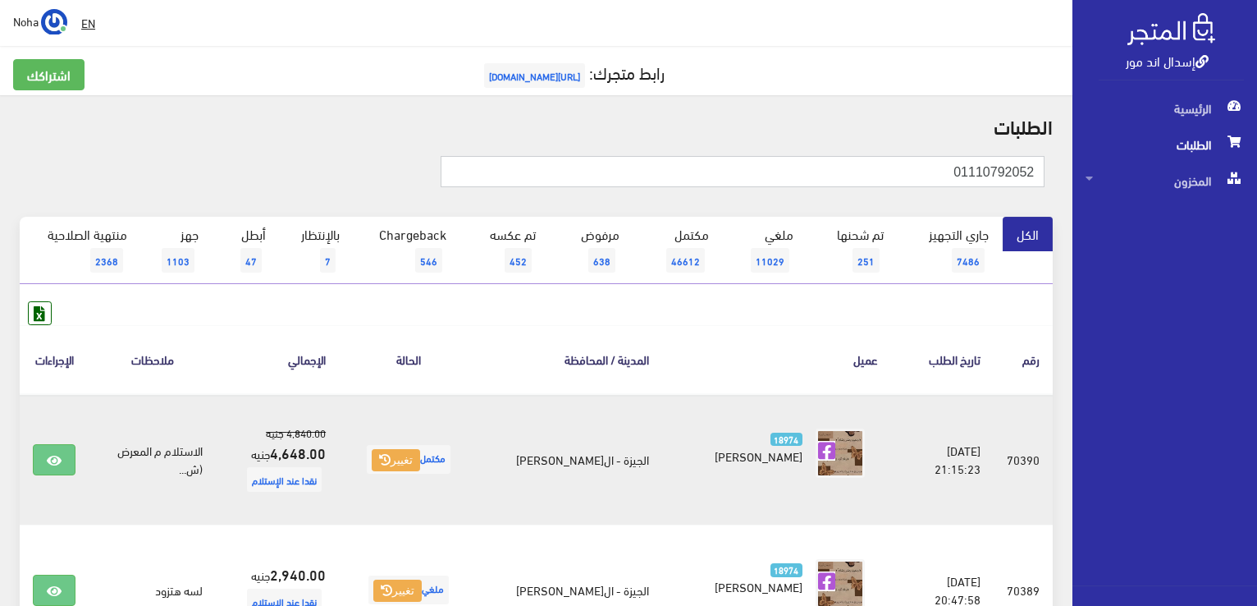
type input "01110792052"
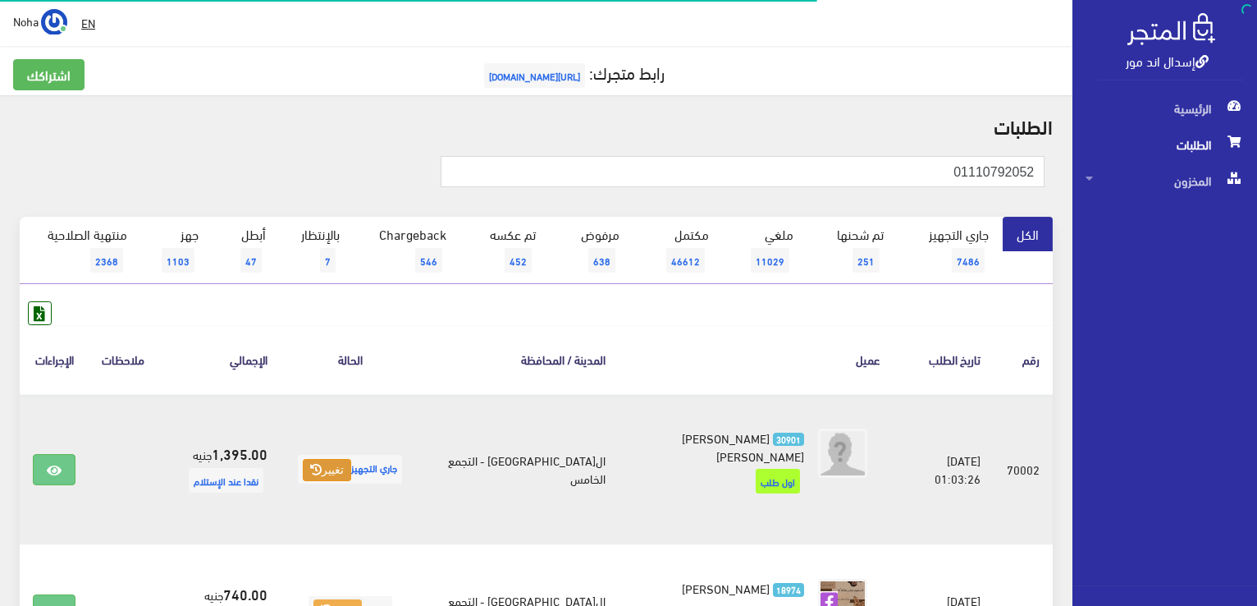
click at [338, 459] on button "تغيير" at bounding box center [327, 470] width 48 height 23
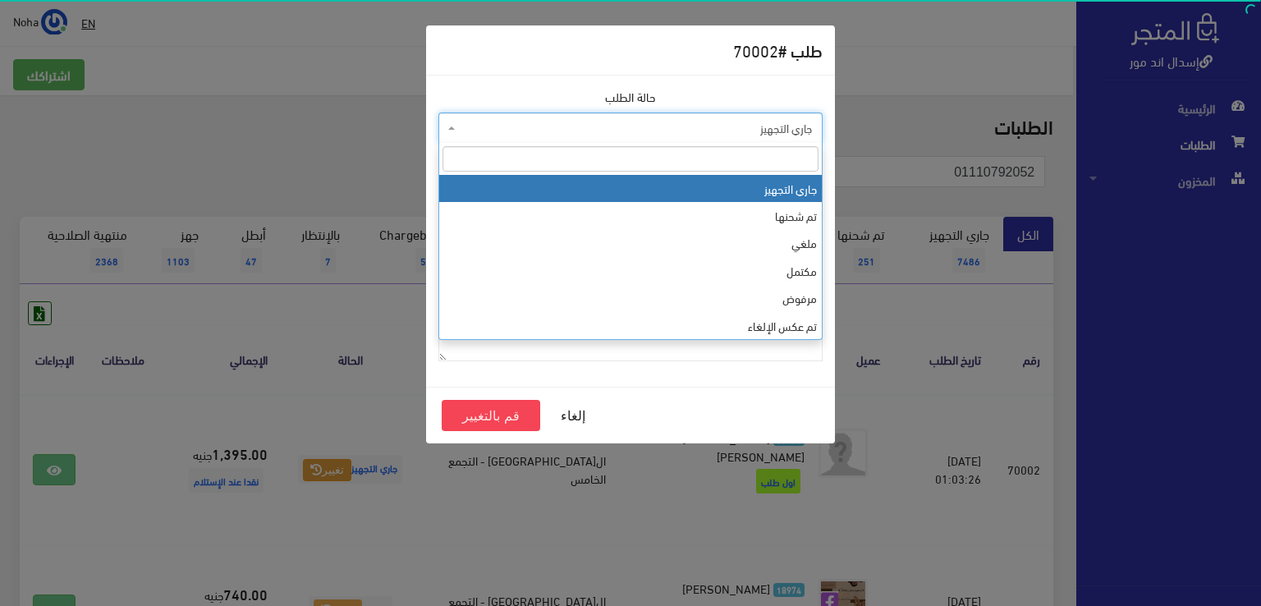
click at [492, 125] on span "جاري التجهيز" at bounding box center [635, 128] width 353 height 16
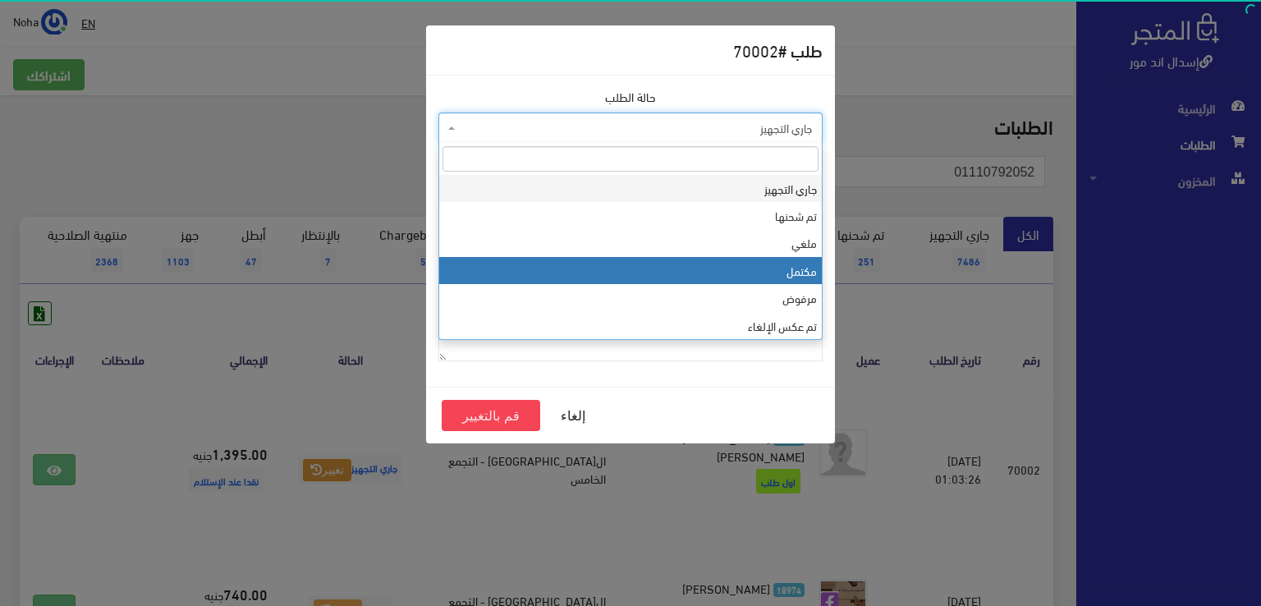
select select "4"
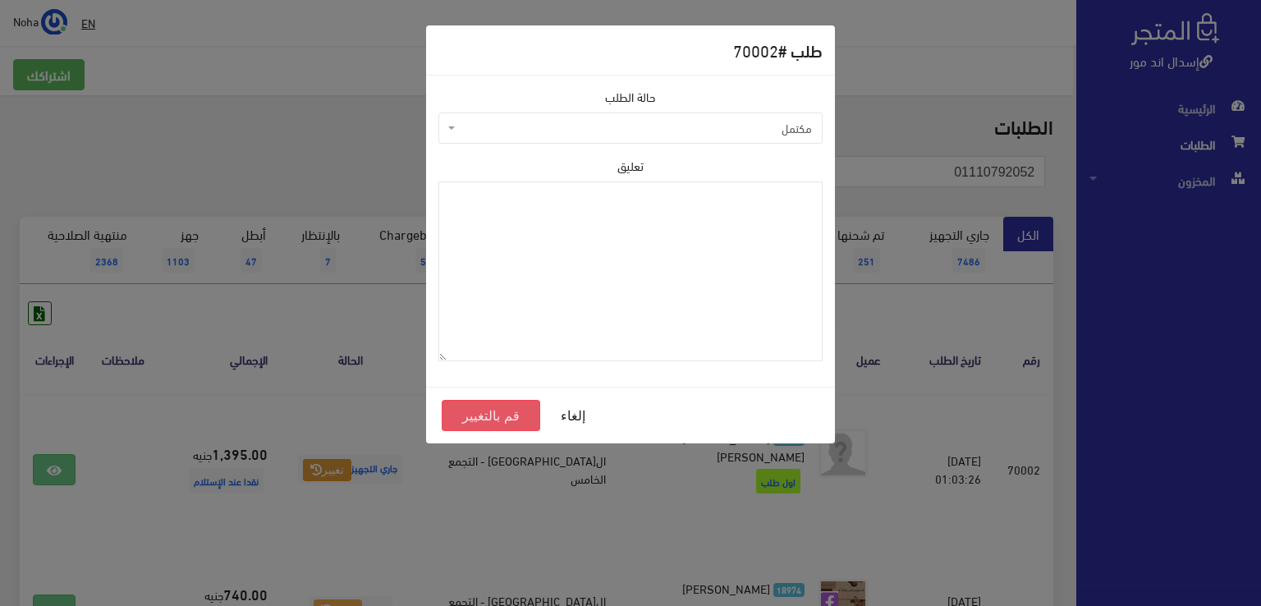
click at [498, 418] on button "قم بالتغيير" at bounding box center [491, 415] width 98 height 31
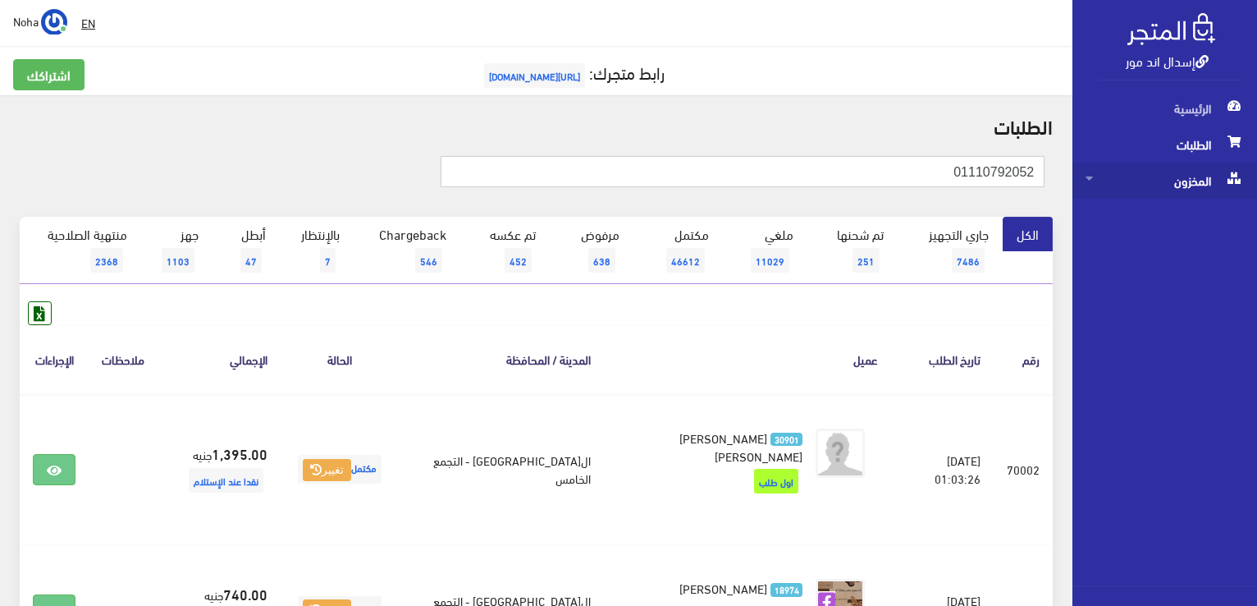
drag, startPoint x: 943, startPoint y: 171, endPoint x: 1145, endPoint y: 171, distance: 201.9
click at [1145, 171] on div "إسدال اند مور الرئيسية الطلبات المخزون" at bounding box center [628, 403] width 1257 height 807
paste input "2461067"
type input "01124610672"
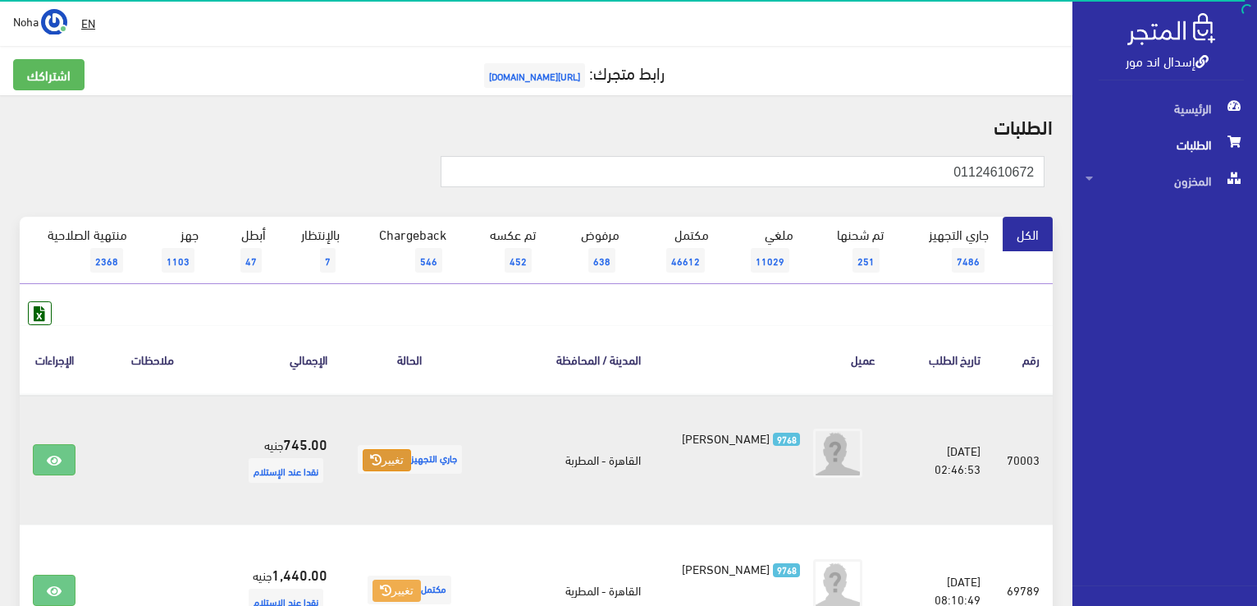
click at [382, 462] on icon at bounding box center [375, 459] width 11 height 11
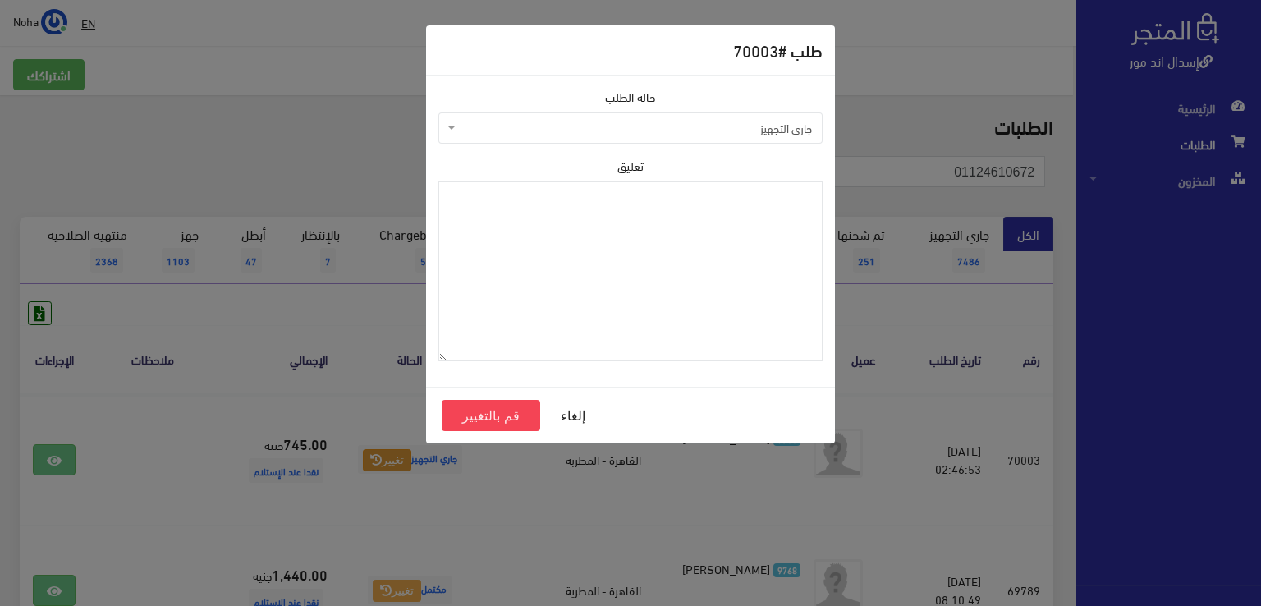
click at [519, 135] on span "جاري التجهيز" at bounding box center [630, 127] width 384 height 31
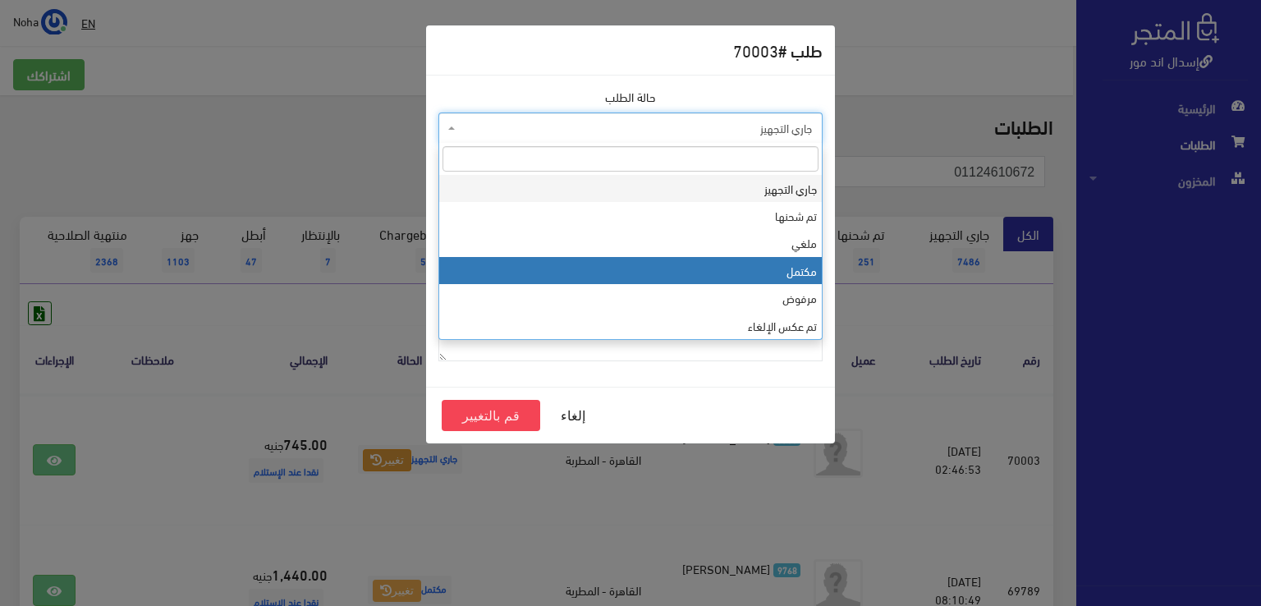
select select "4"
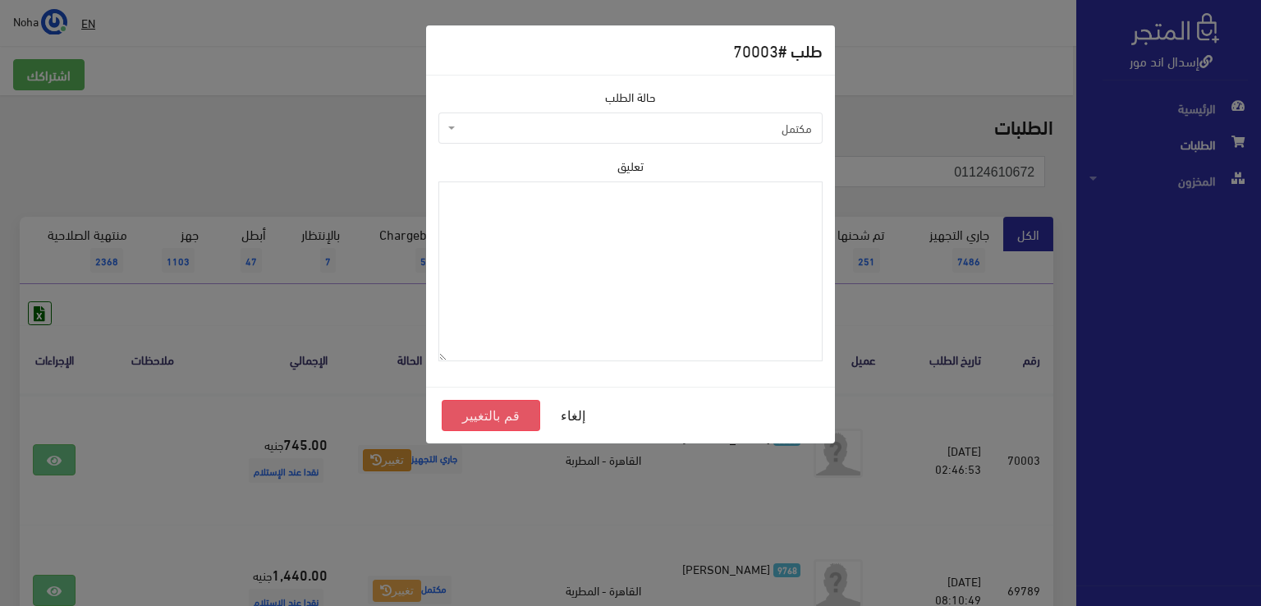
click at [511, 411] on button "قم بالتغيير" at bounding box center [491, 415] width 98 height 31
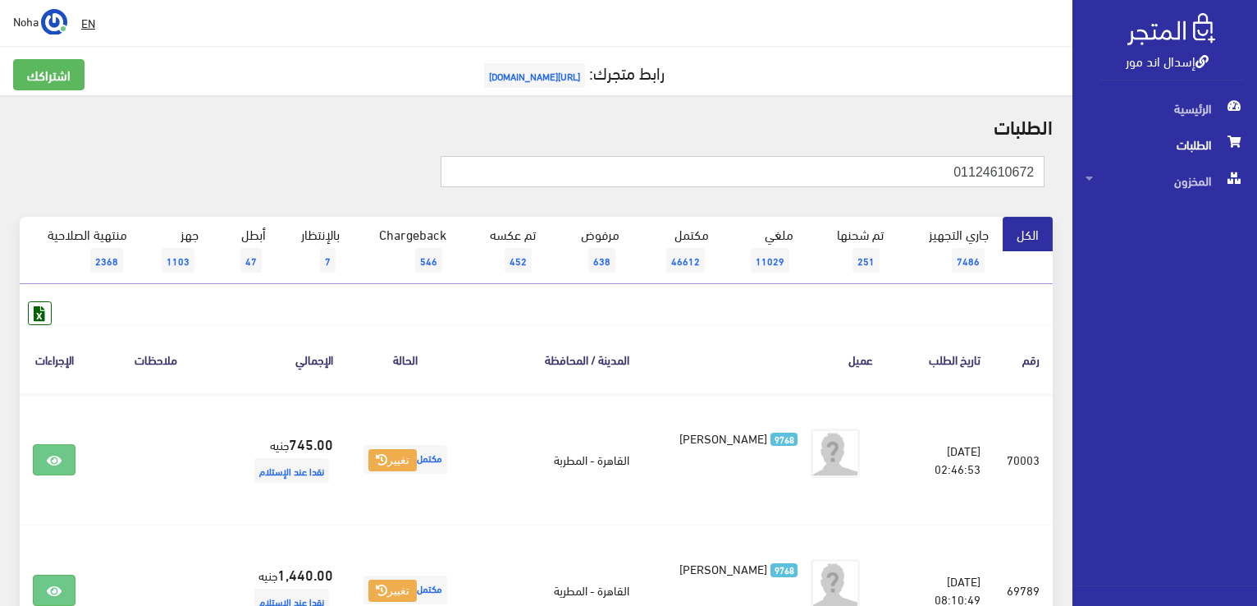
drag, startPoint x: 913, startPoint y: 178, endPoint x: 1011, endPoint y: 173, distance: 97.8
click at [1059, 181] on div "01124610672" at bounding box center [536, 180] width 1053 height 73
paste input "226050360"
type input "01226050360"
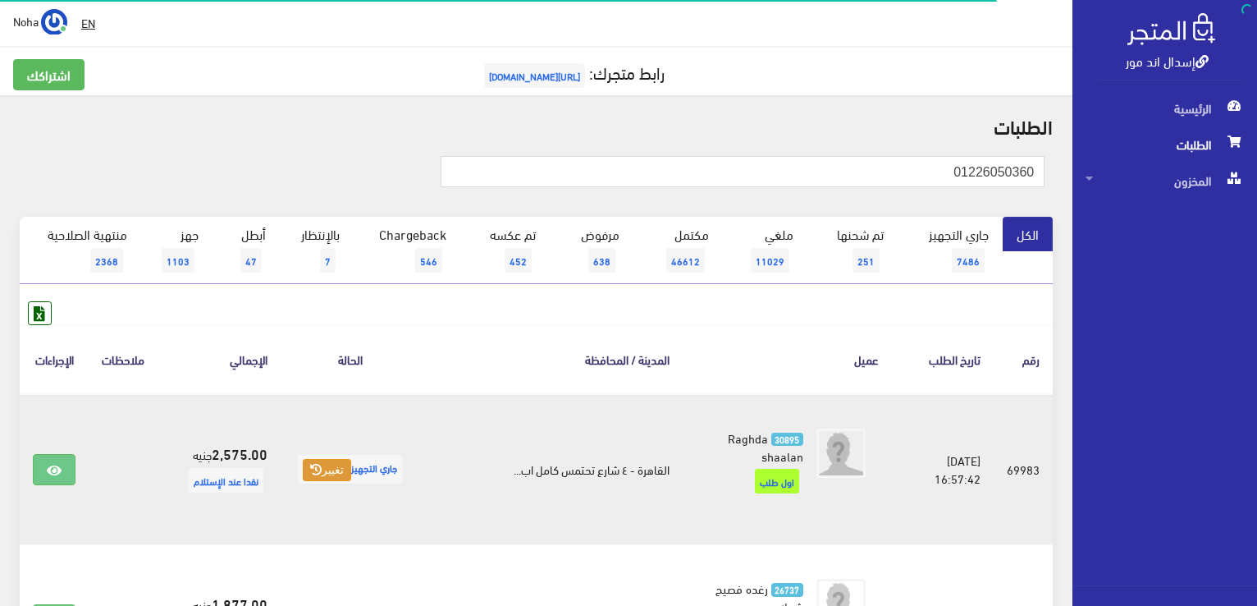
click at [339, 459] on button "تغيير" at bounding box center [327, 470] width 48 height 23
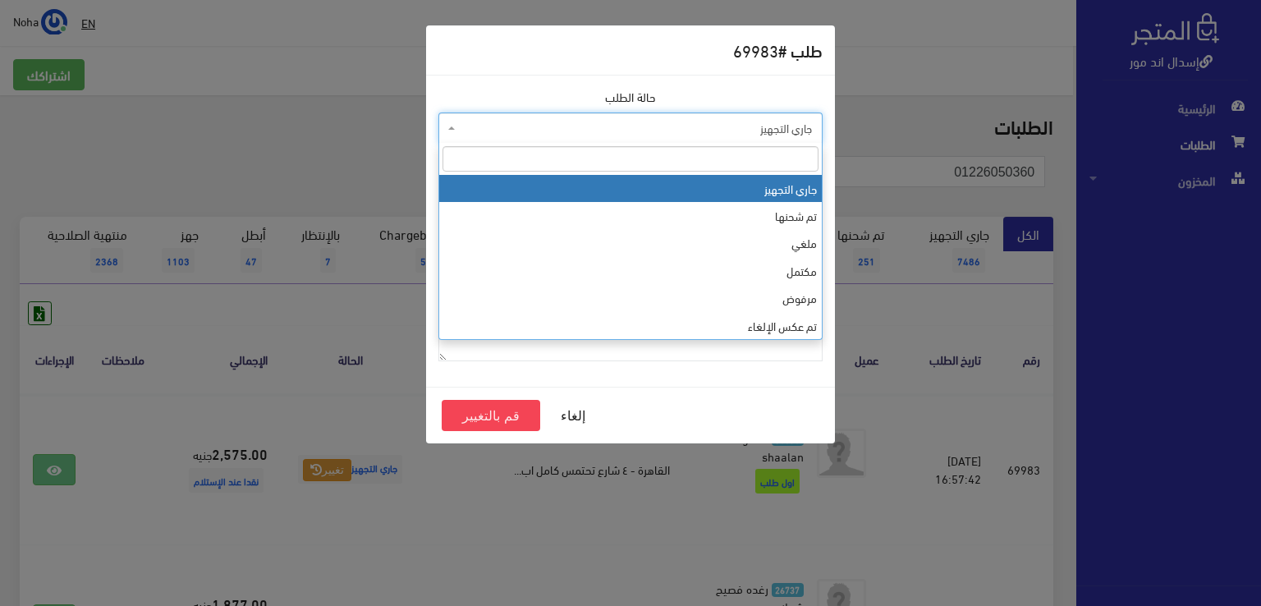
click at [475, 129] on span "جاري التجهيز" at bounding box center [635, 128] width 353 height 16
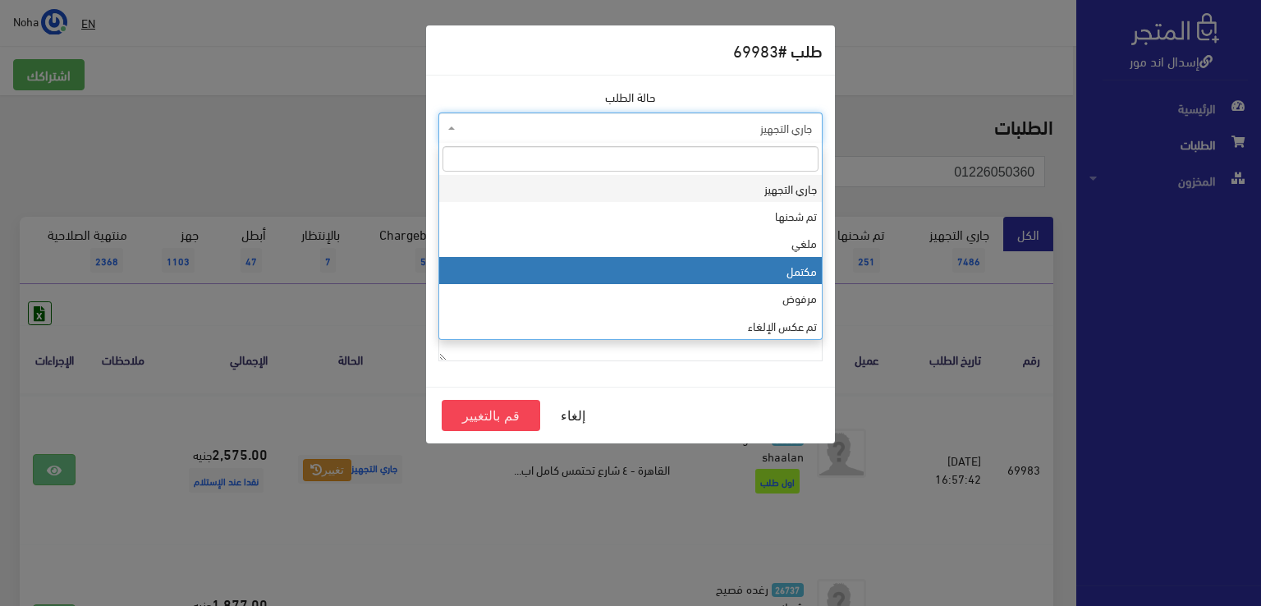
select select "4"
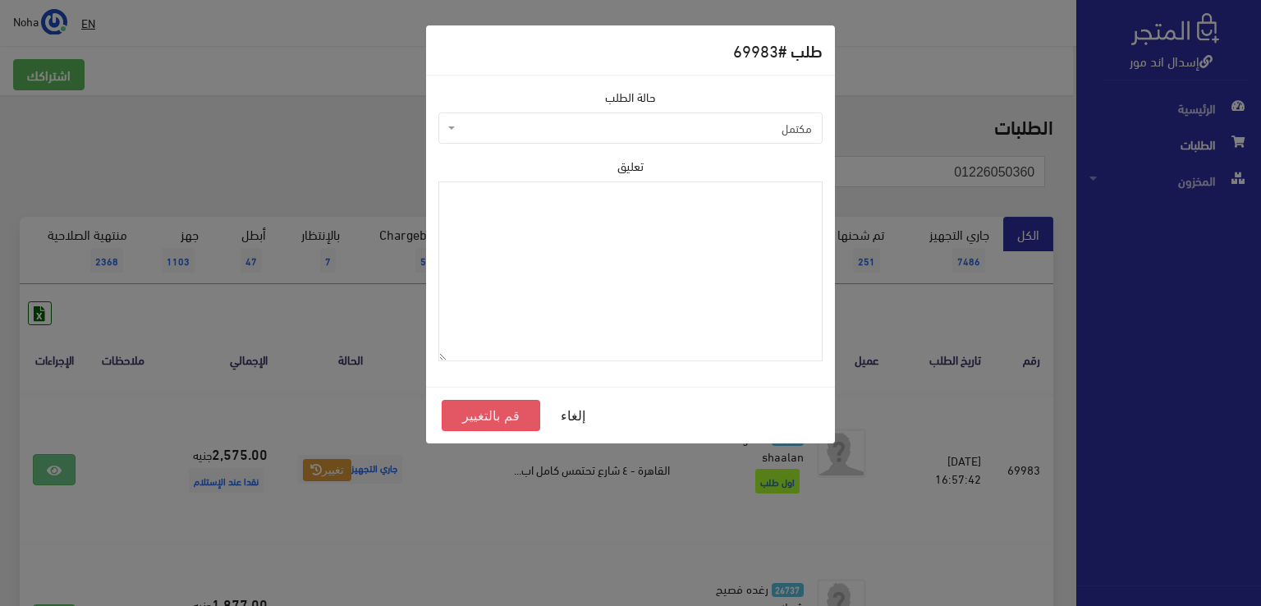
click at [484, 418] on button "قم بالتغيير" at bounding box center [491, 415] width 98 height 31
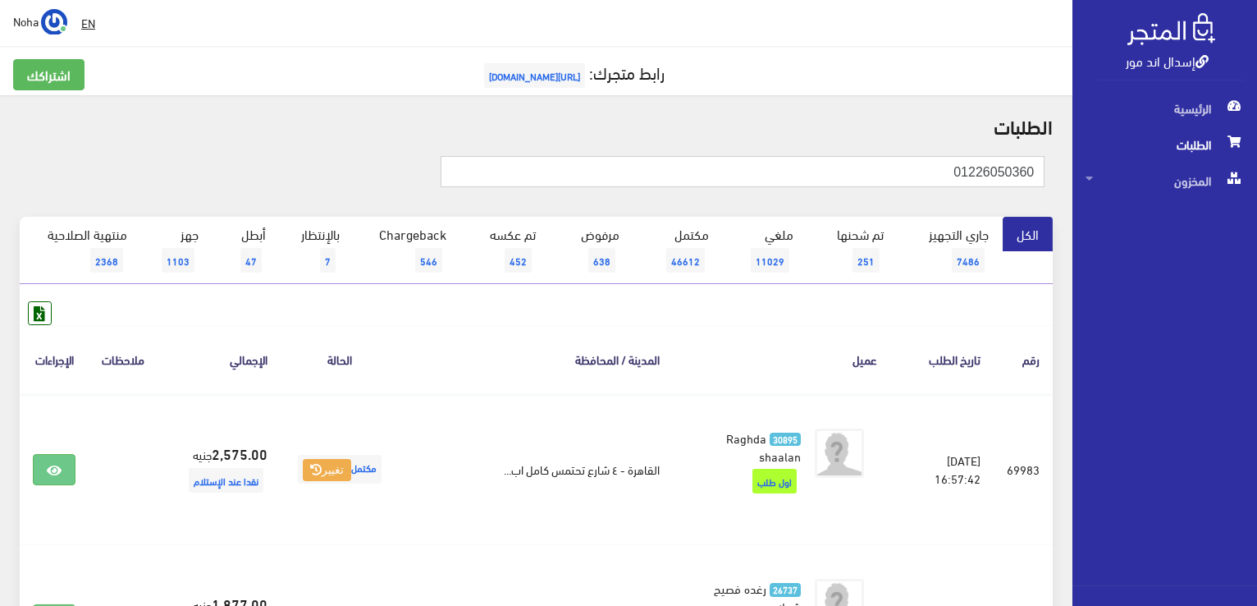
drag, startPoint x: 785, startPoint y: 180, endPoint x: 1175, endPoint y: 150, distance: 391.0
click at [1198, 157] on div "إسدال اند مور الرئيسية الطلبات المخزون" at bounding box center [628, 413] width 1257 height 826
paste input "01004940452"
type input "01004940452"
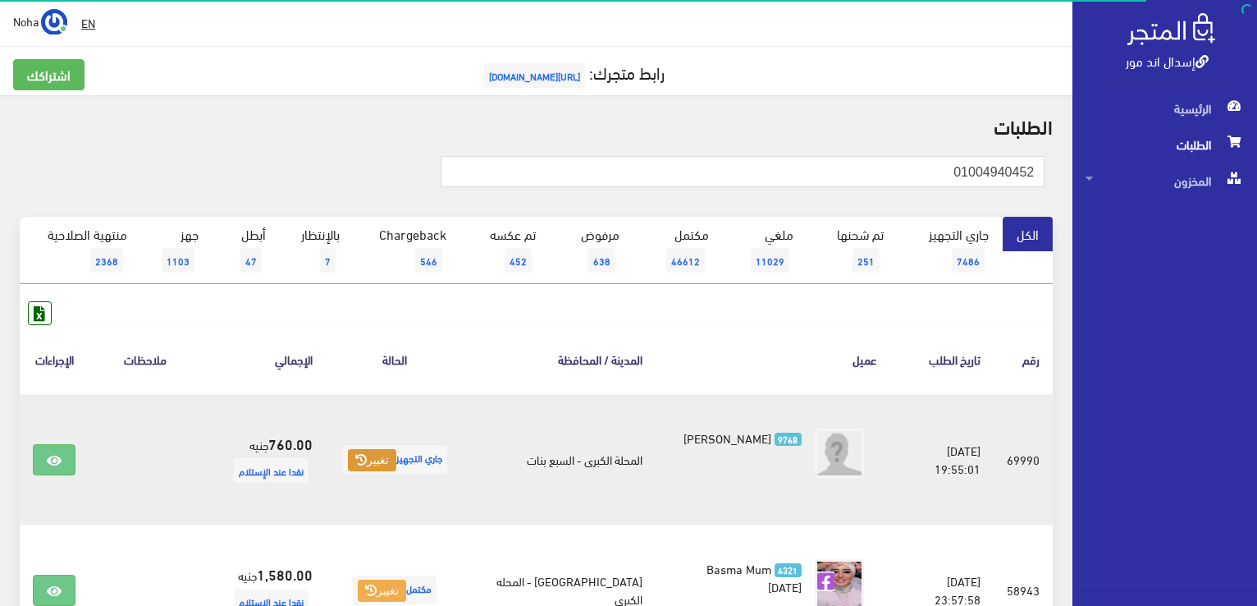
click at [388, 459] on button "تغيير" at bounding box center [372, 460] width 48 height 23
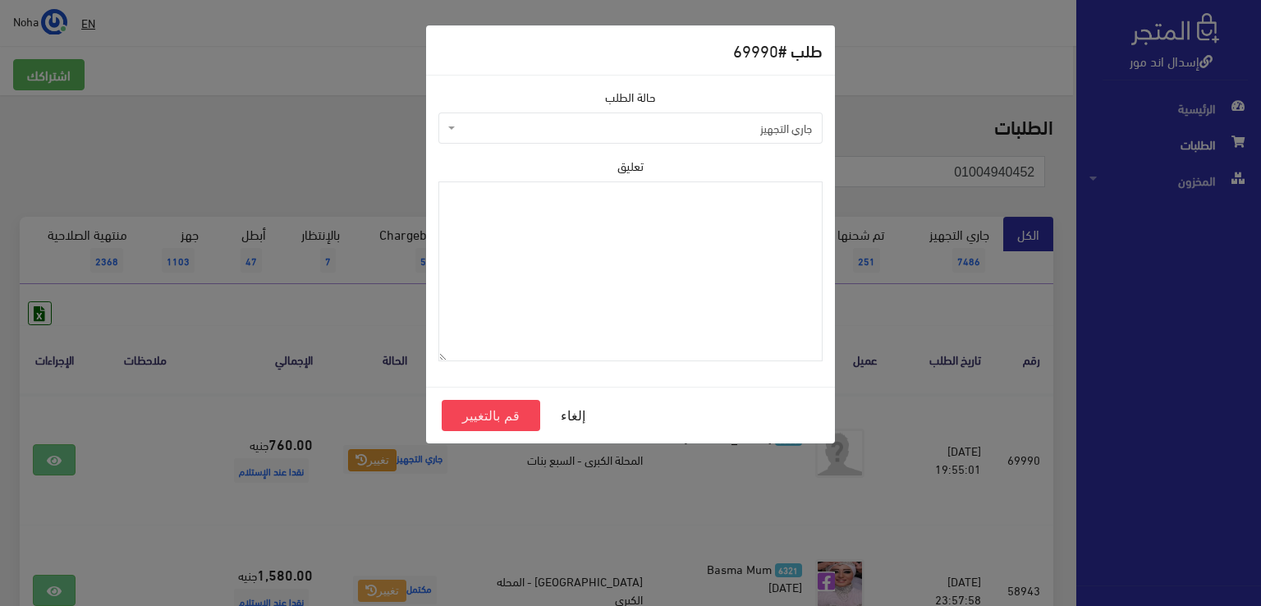
click at [548, 131] on span "جاري التجهيز" at bounding box center [635, 128] width 353 height 16
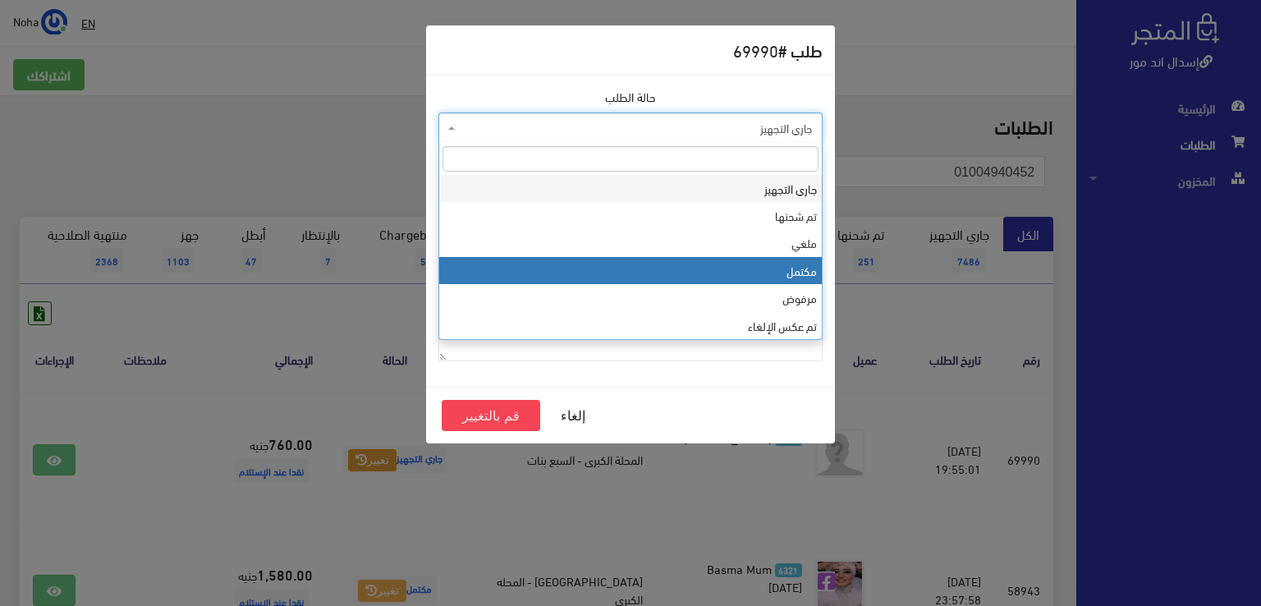
select select "4"
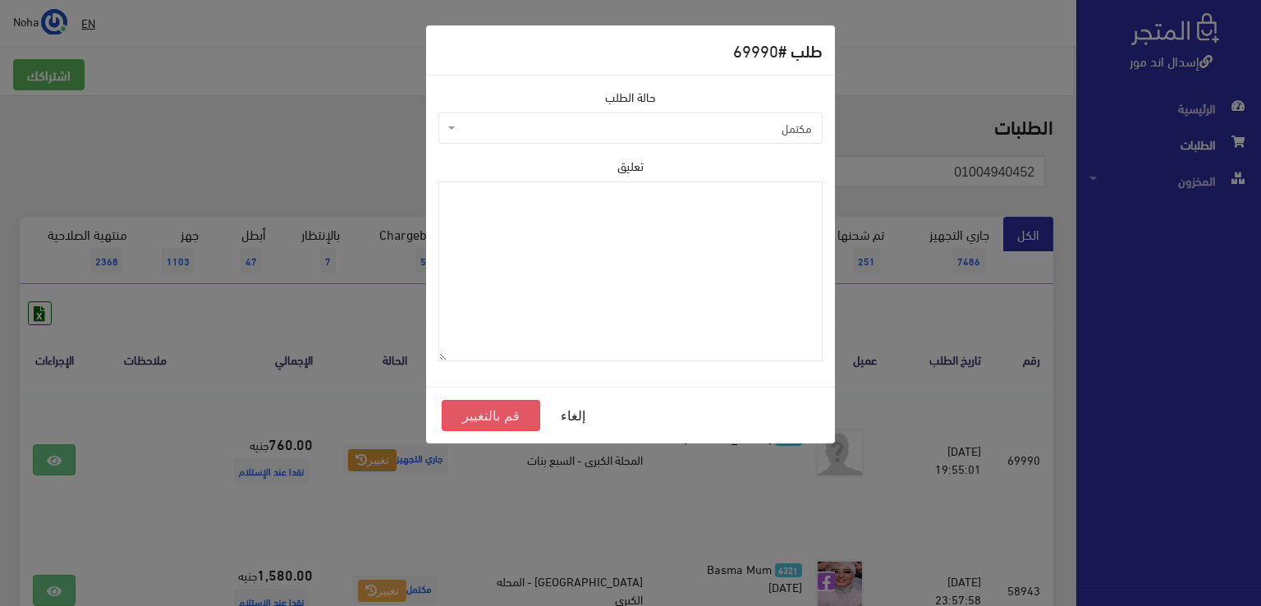
click at [472, 419] on button "قم بالتغيير" at bounding box center [491, 415] width 98 height 31
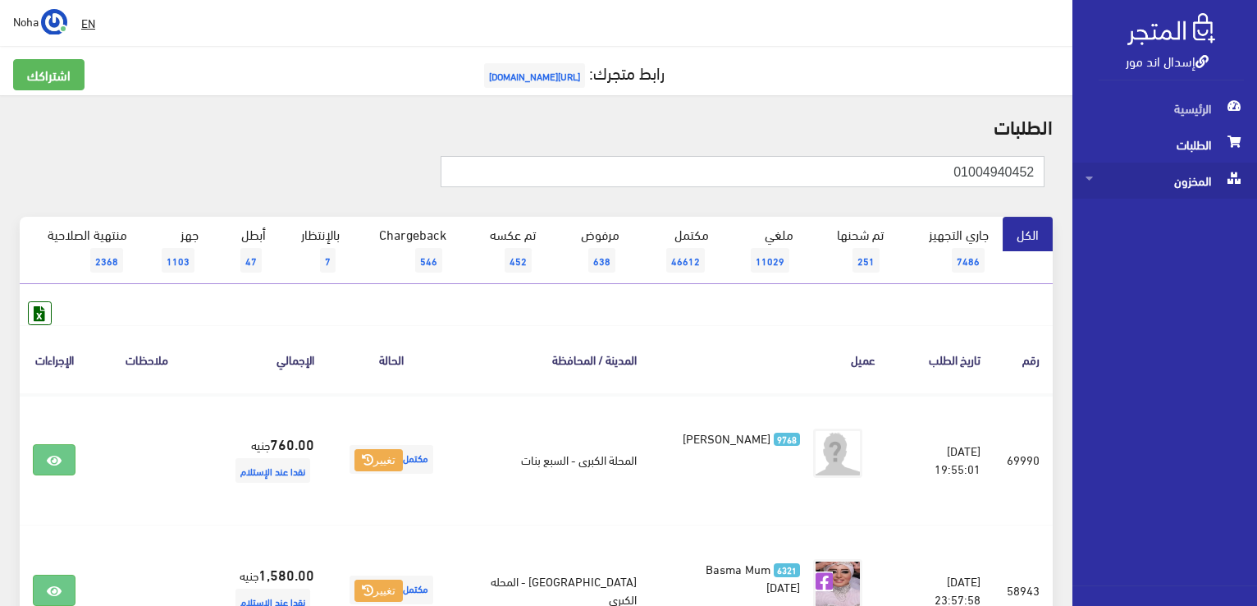
drag, startPoint x: 942, startPoint y: 175, endPoint x: 1040, endPoint y: 158, distance: 99.0
paste input "8740027"
type input "01008740027"
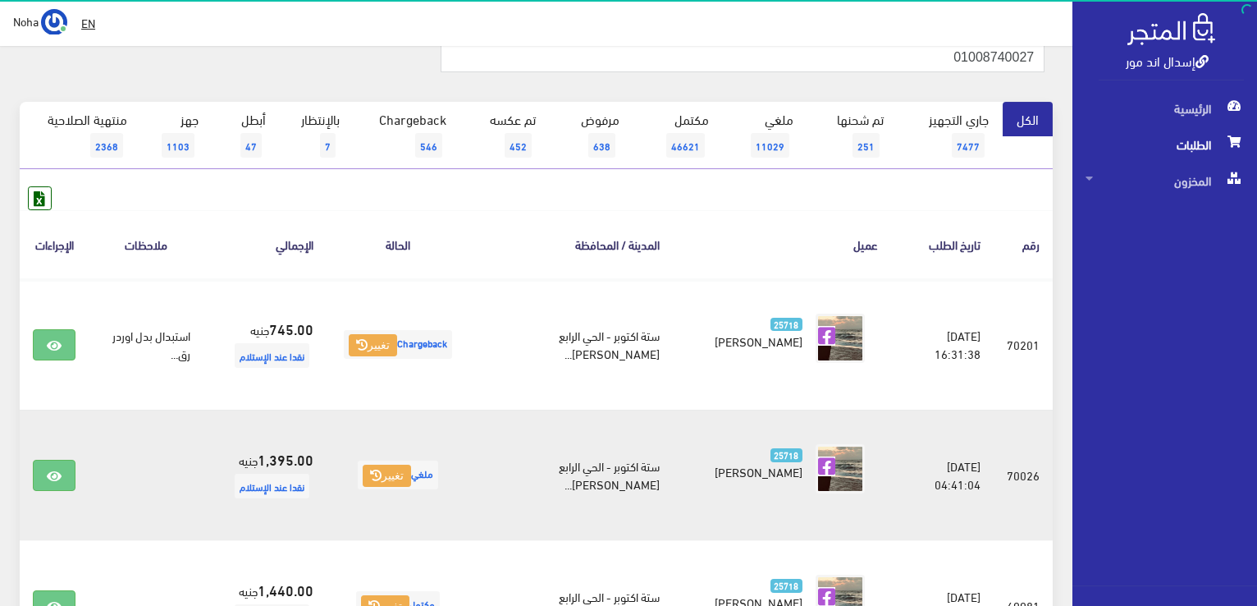
scroll to position [328, 0]
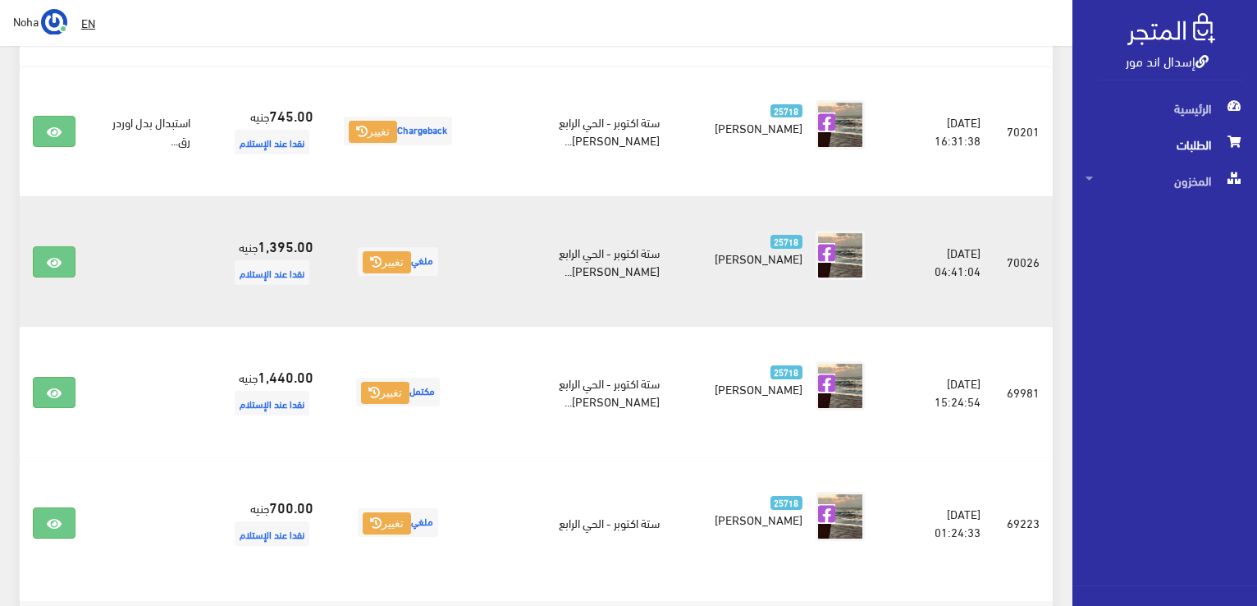
click at [728, 310] on td "25718 Sally Hammad" at bounding box center [782, 261] width 218 height 130
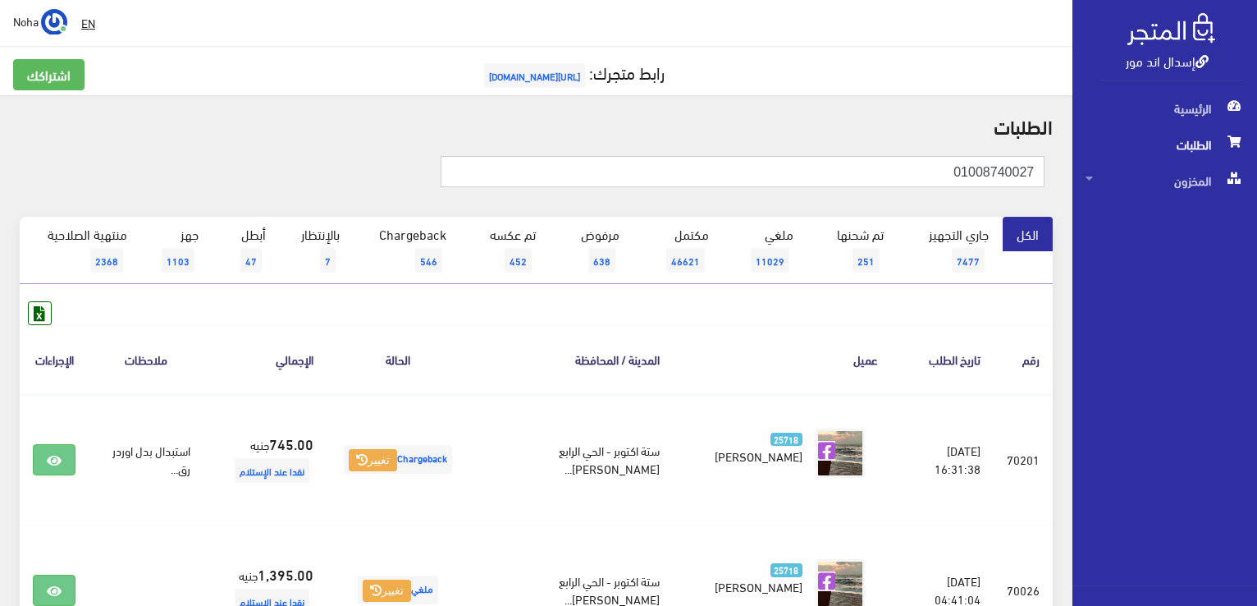
drag, startPoint x: 728, startPoint y: 181, endPoint x: 1031, endPoint y: 159, distance: 303.6
click at [1031, 159] on input "01008740027" at bounding box center [743, 171] width 604 height 31
drag, startPoint x: 893, startPoint y: 184, endPoint x: 1223, endPoint y: 184, distance: 329.9
click at [1223, 184] on div "إسدال اند مور الرئيسية الطلبات المخزون" at bounding box center [628, 524] width 1257 height 1048
paste input "7882966"
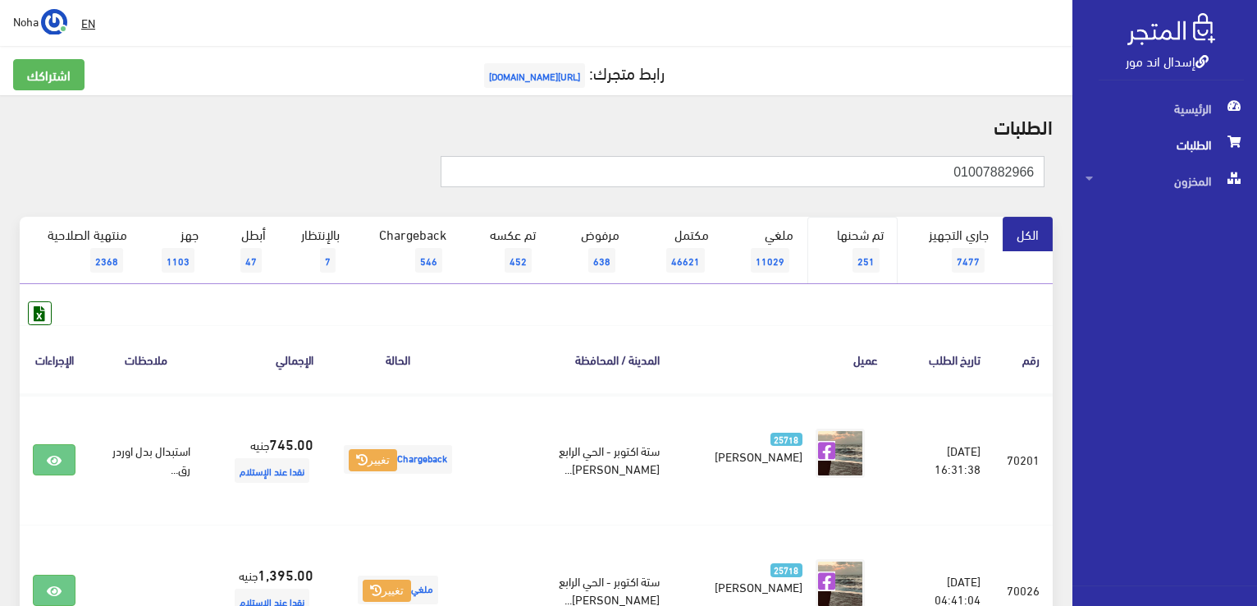
type input "01007882966"
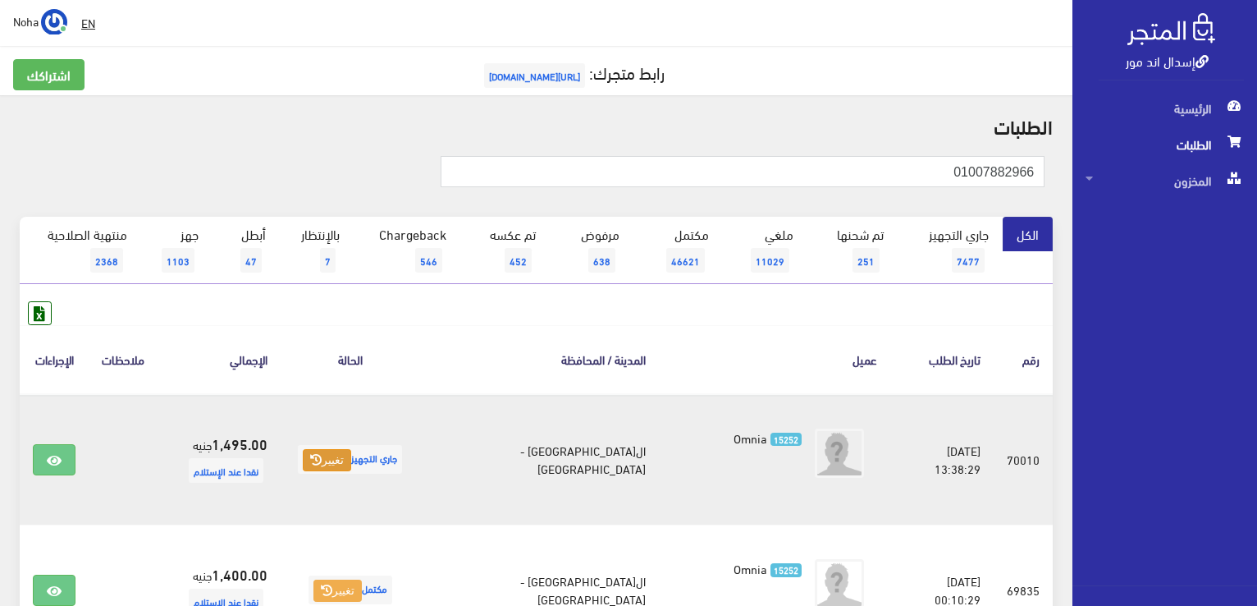
click at [334, 451] on button "تغيير" at bounding box center [327, 460] width 48 height 23
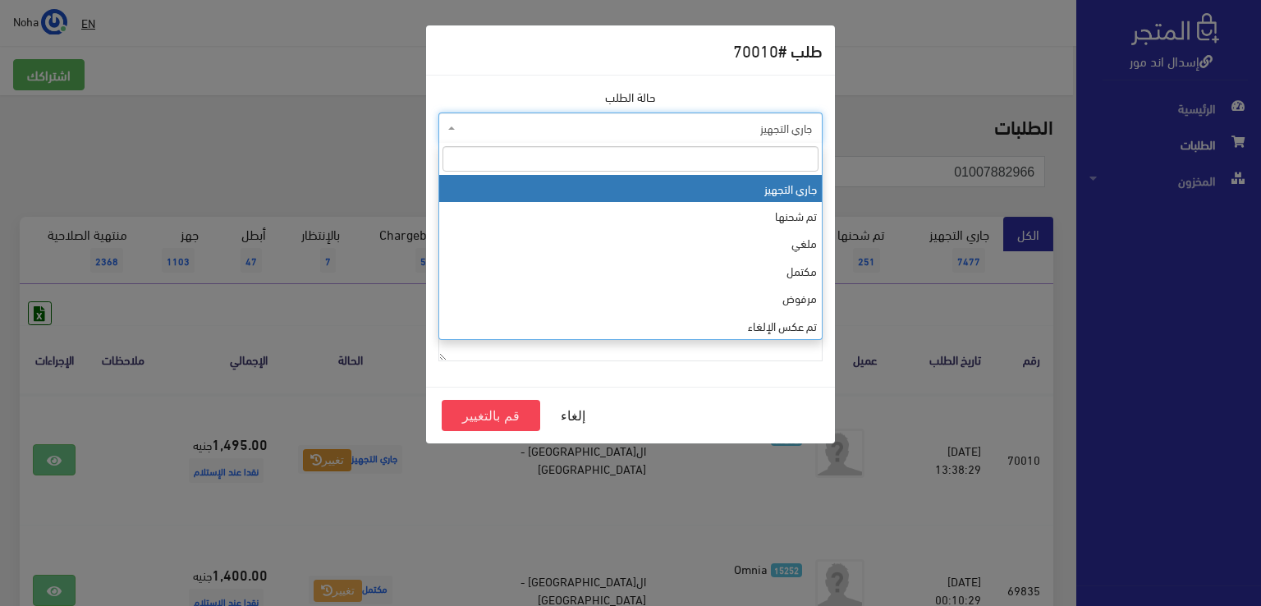
click at [518, 121] on span "جاري التجهيز" at bounding box center [635, 128] width 353 height 16
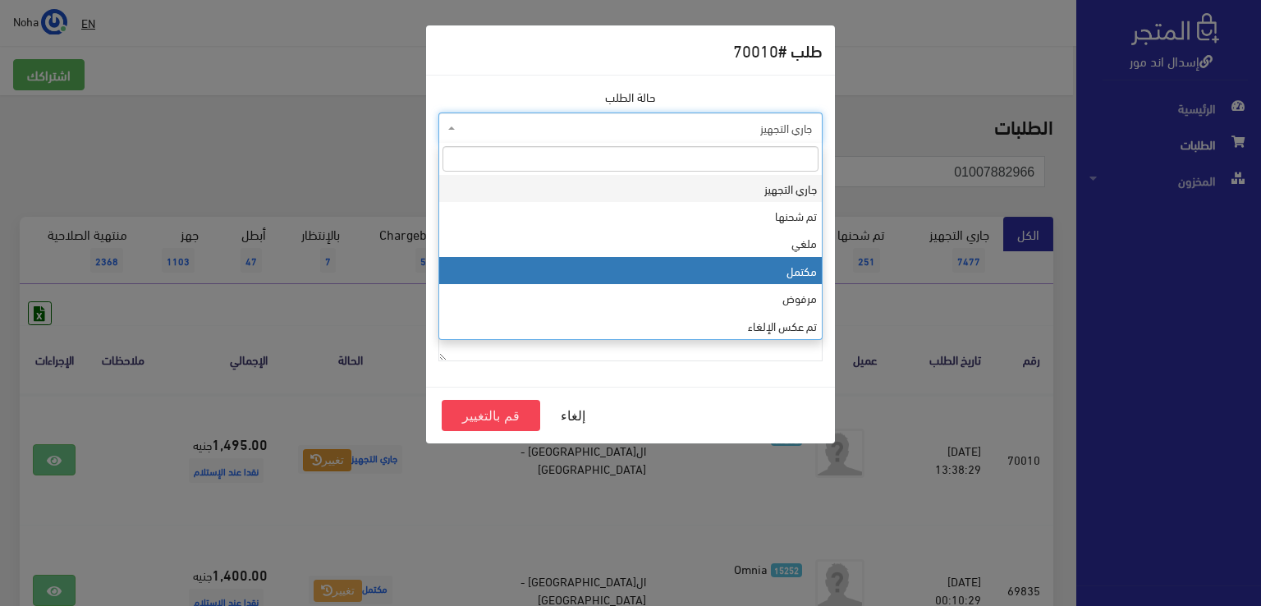
select select "4"
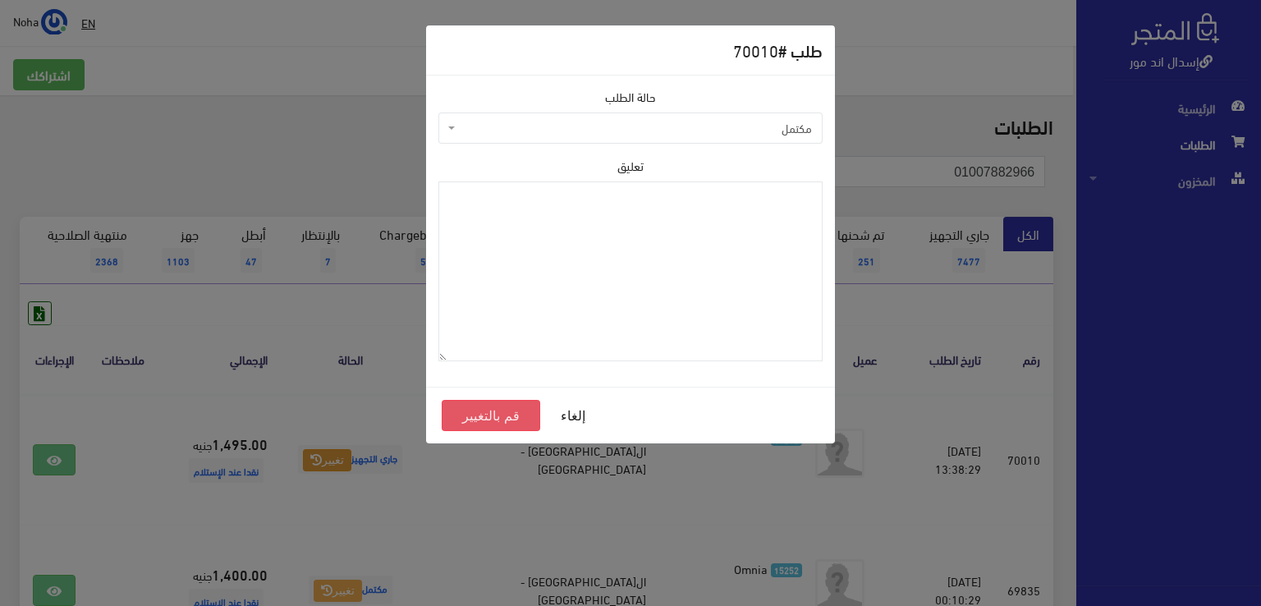
click at [503, 418] on button "قم بالتغيير" at bounding box center [491, 415] width 98 height 31
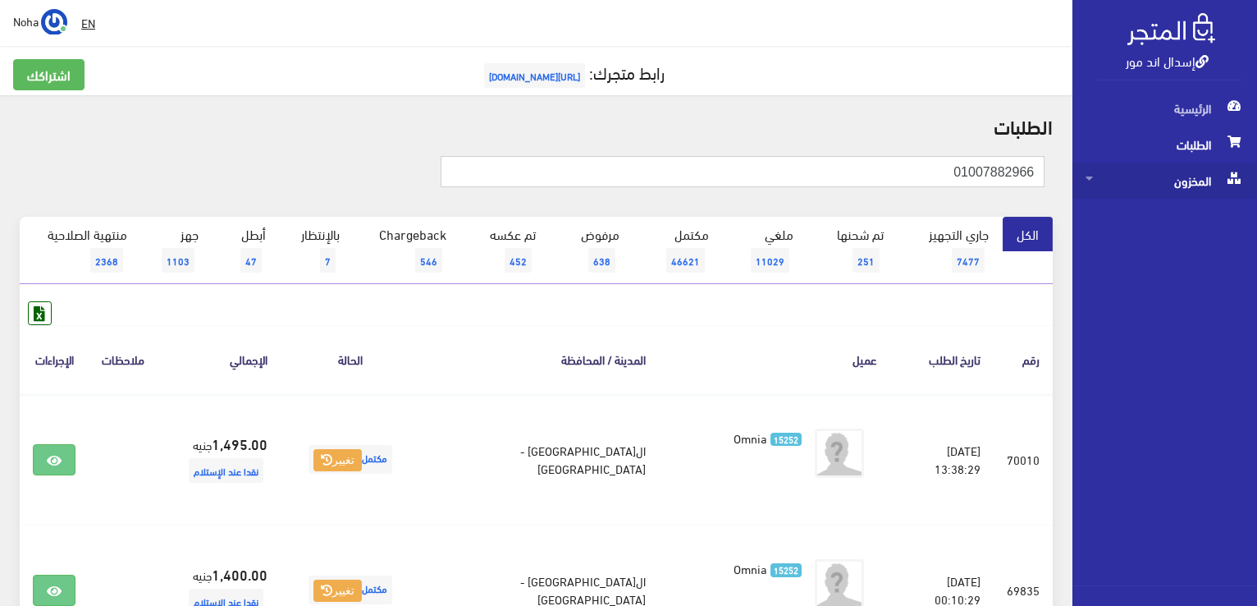
drag, startPoint x: 886, startPoint y: 174, endPoint x: 997, endPoint y: 164, distance: 111.2
click at [1106, 165] on div "إسدال اند مور الرئيسية الطلبات المخزون" at bounding box center [628, 534] width 1257 height 1068
paste input "01115105290"
drag, startPoint x: 1024, startPoint y: 172, endPoint x: 1162, endPoint y: 158, distance: 138.5
click at [1162, 158] on div "إسدال اند مور الرئيسية الطلبات المخزون" at bounding box center [628, 534] width 1257 height 1068
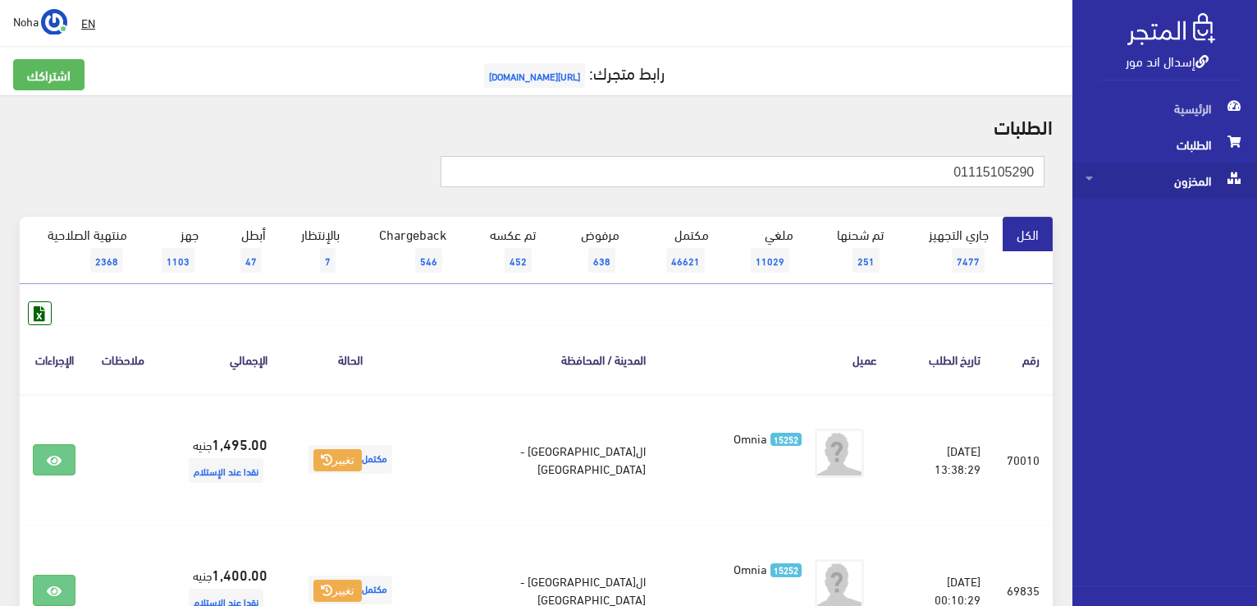
type input "01115105290"
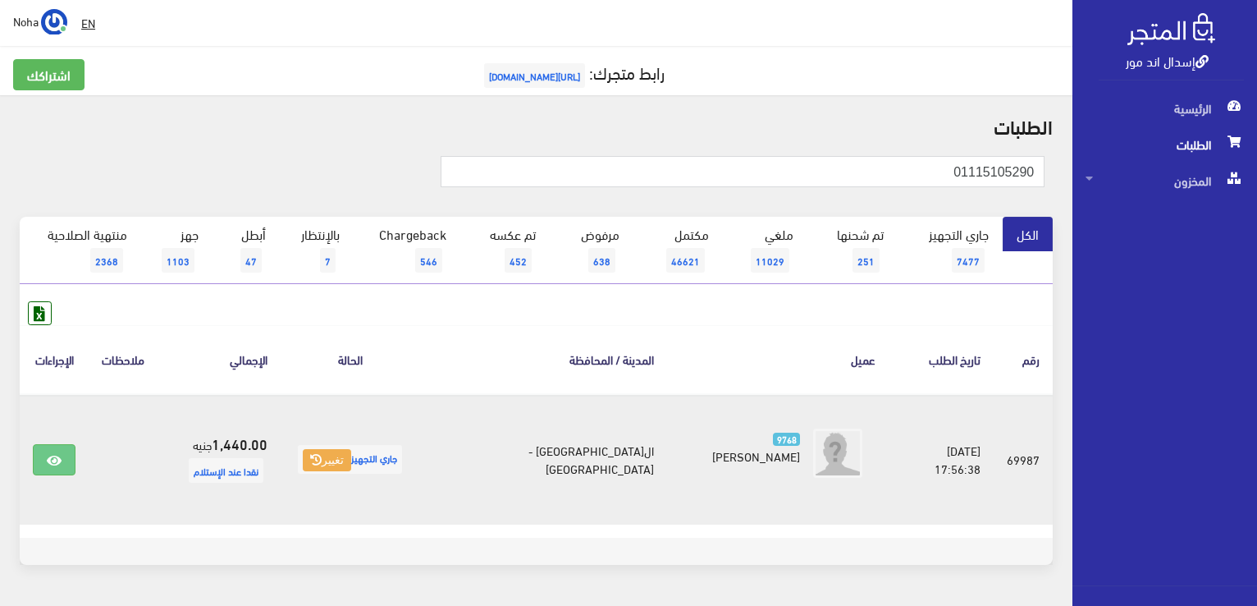
click at [368, 469] on span "جاري التجهيز تغيير" at bounding box center [350, 459] width 104 height 29
click at [369, 446] on span "جاري التجهيز تغيير" at bounding box center [350, 459] width 104 height 29
click at [351, 456] on button "تغيير" at bounding box center [327, 460] width 48 height 23
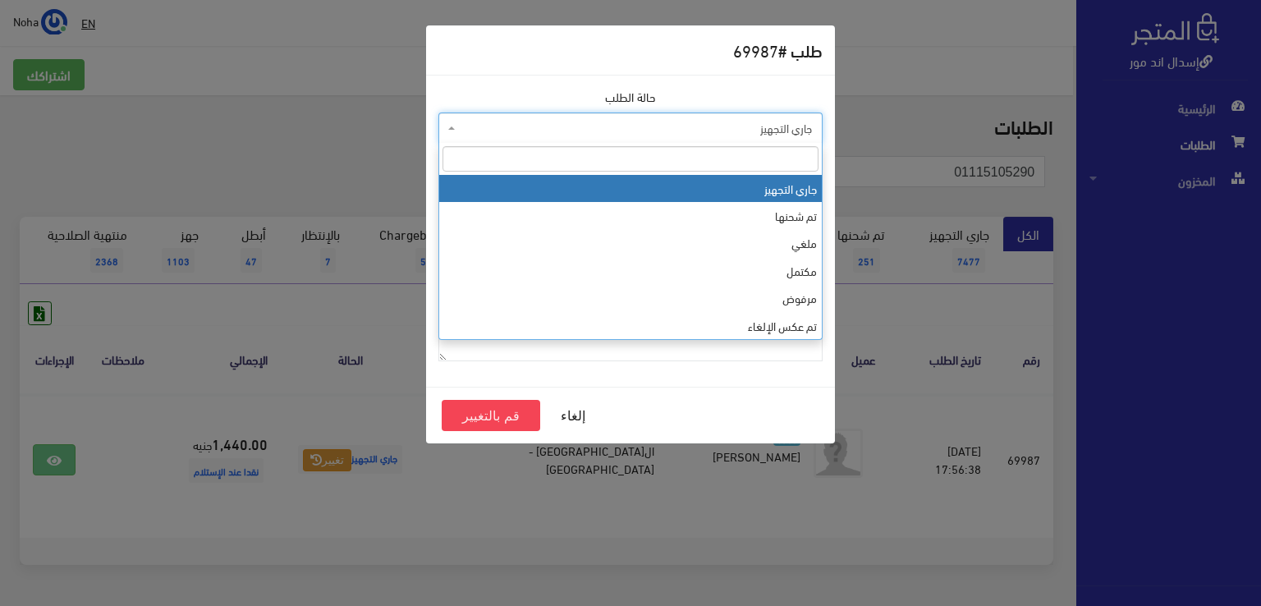
click at [552, 135] on span "جاري التجهيز" at bounding box center [635, 128] width 353 height 16
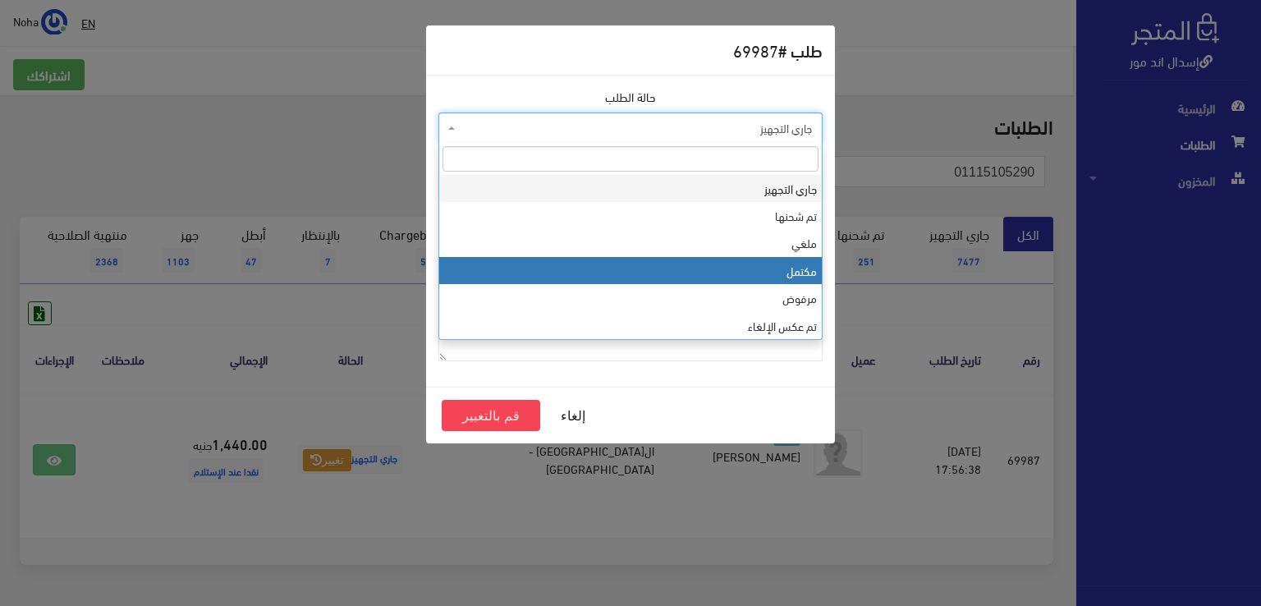
select select "4"
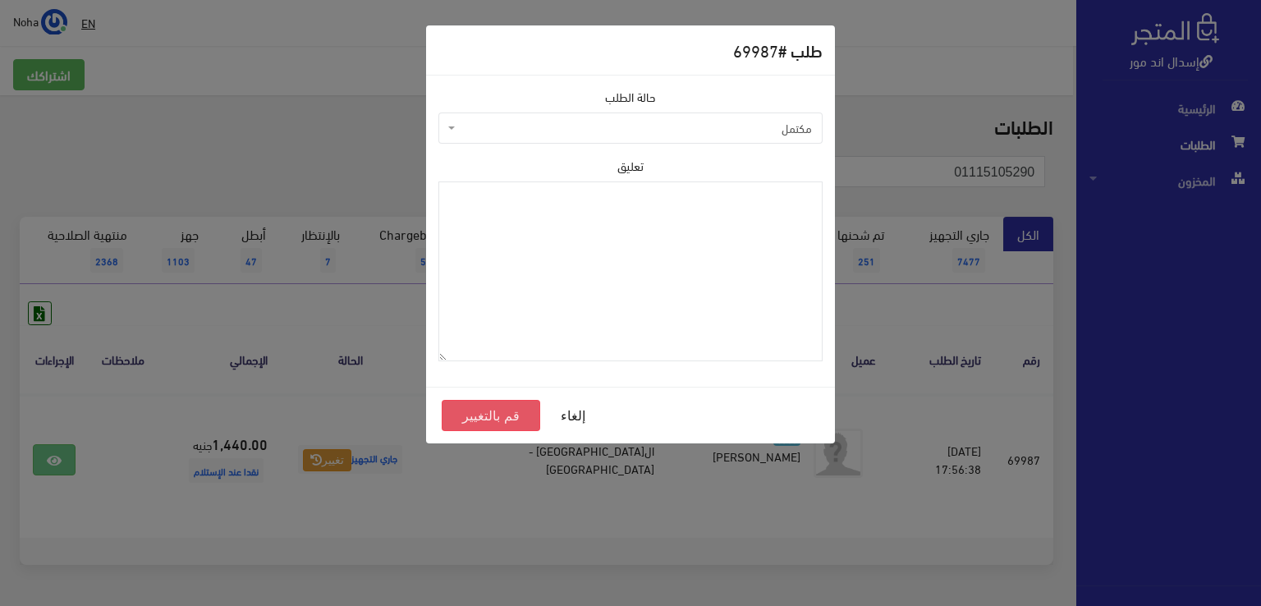
click at [515, 412] on button "قم بالتغيير" at bounding box center [491, 415] width 98 height 31
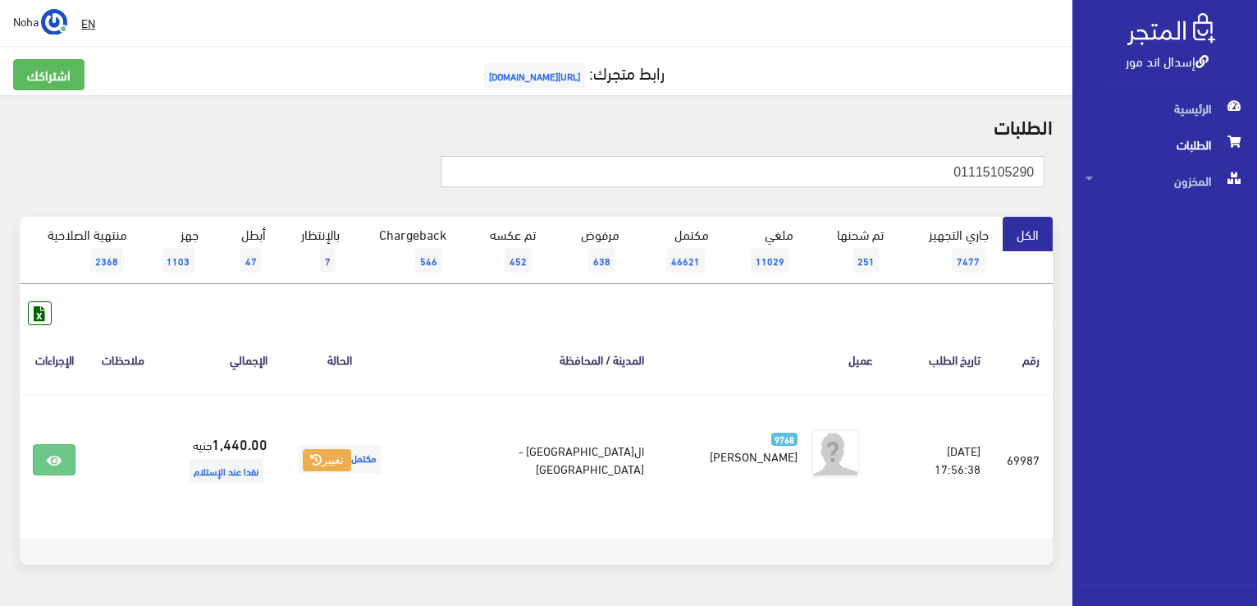
drag, startPoint x: 808, startPoint y: 175, endPoint x: 1047, endPoint y: 159, distance: 239.3
click at [1064, 162] on div "الطلبات 01115105290 الكل 7477 7" at bounding box center [536, 349] width 1073 height 509
paste input "223549473"
type input "01223549473"
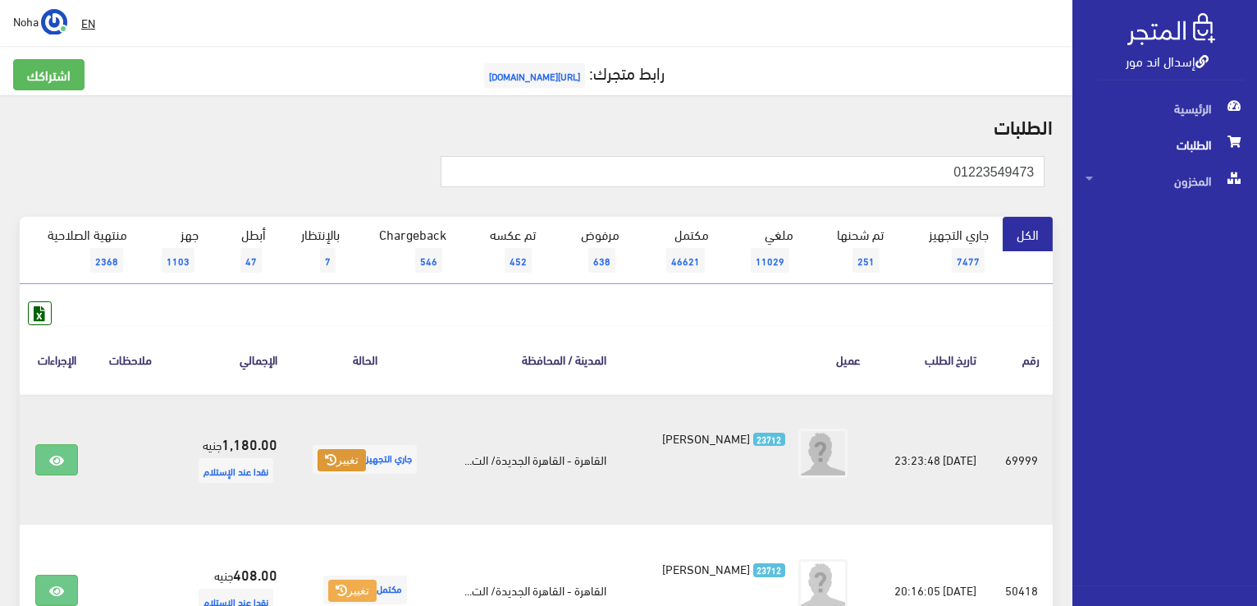
click at [341, 466] on button "تغيير" at bounding box center [342, 460] width 48 height 23
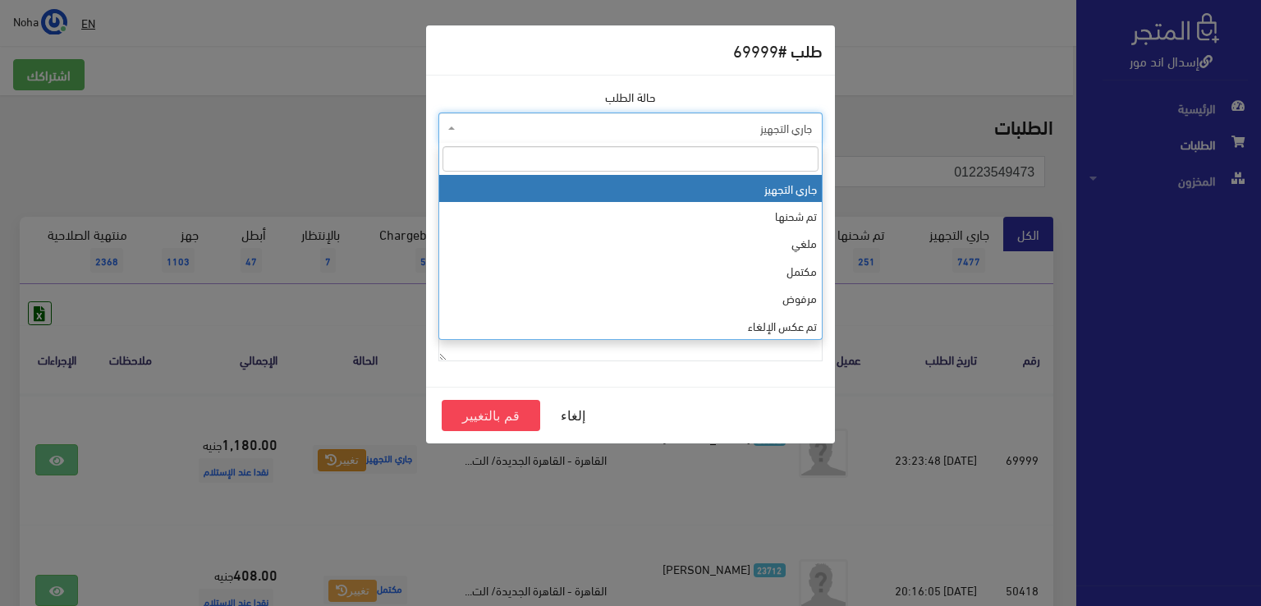
click at [463, 129] on span "جاري التجهيز" at bounding box center [635, 128] width 353 height 16
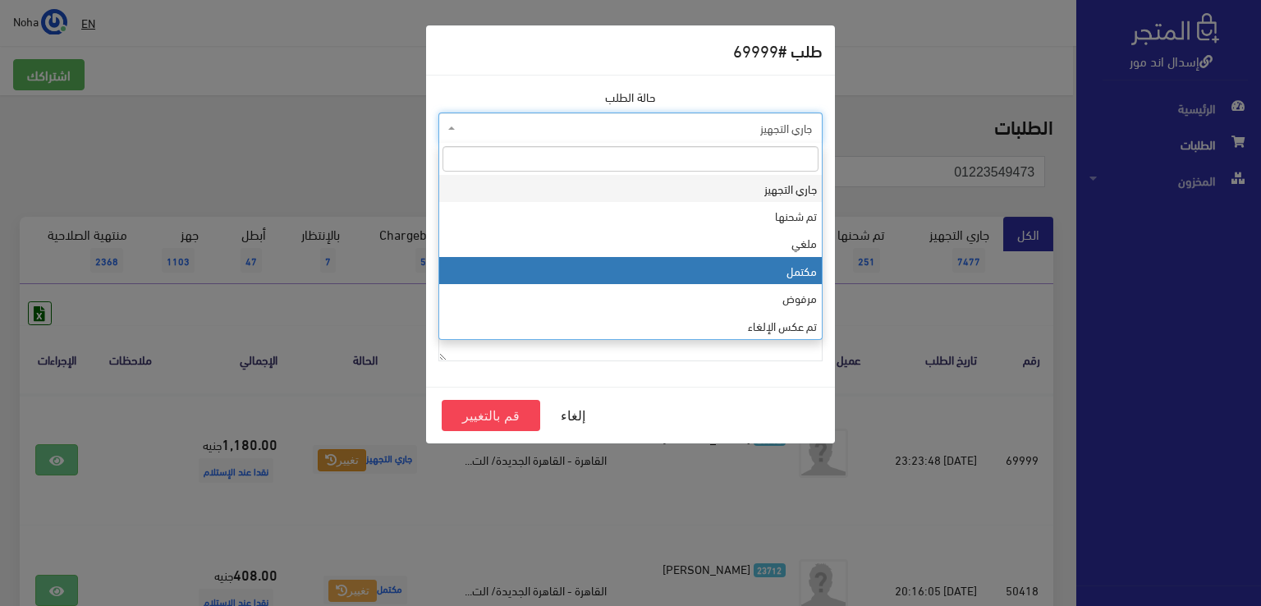
select select "4"
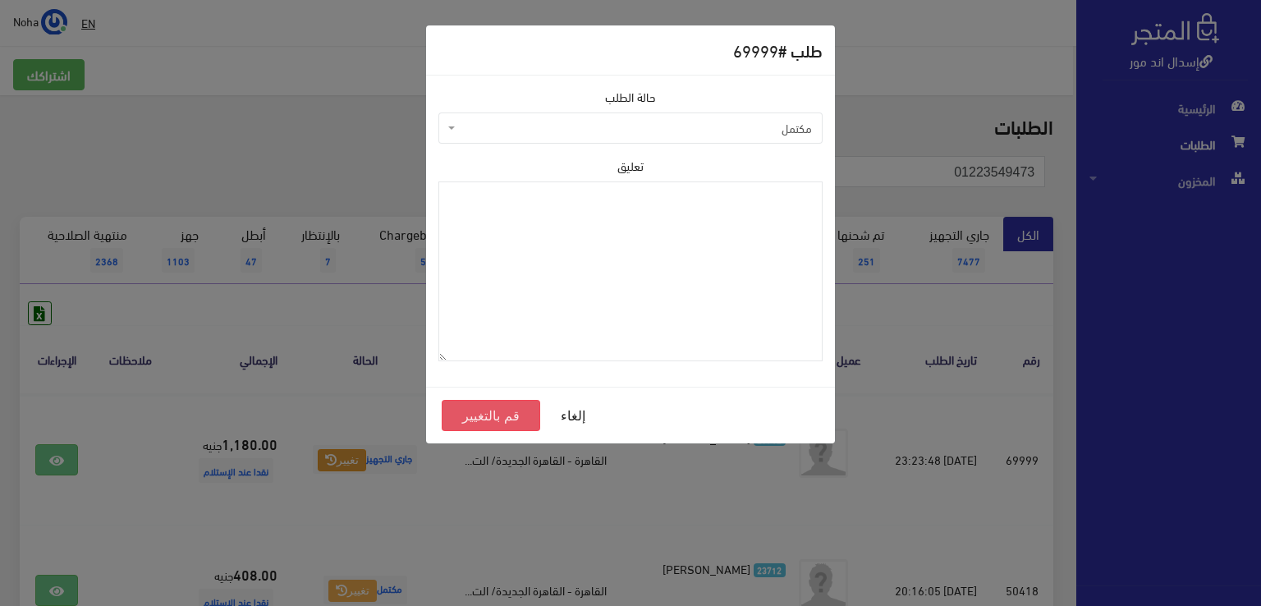
click at [516, 411] on button "قم بالتغيير" at bounding box center [491, 415] width 98 height 31
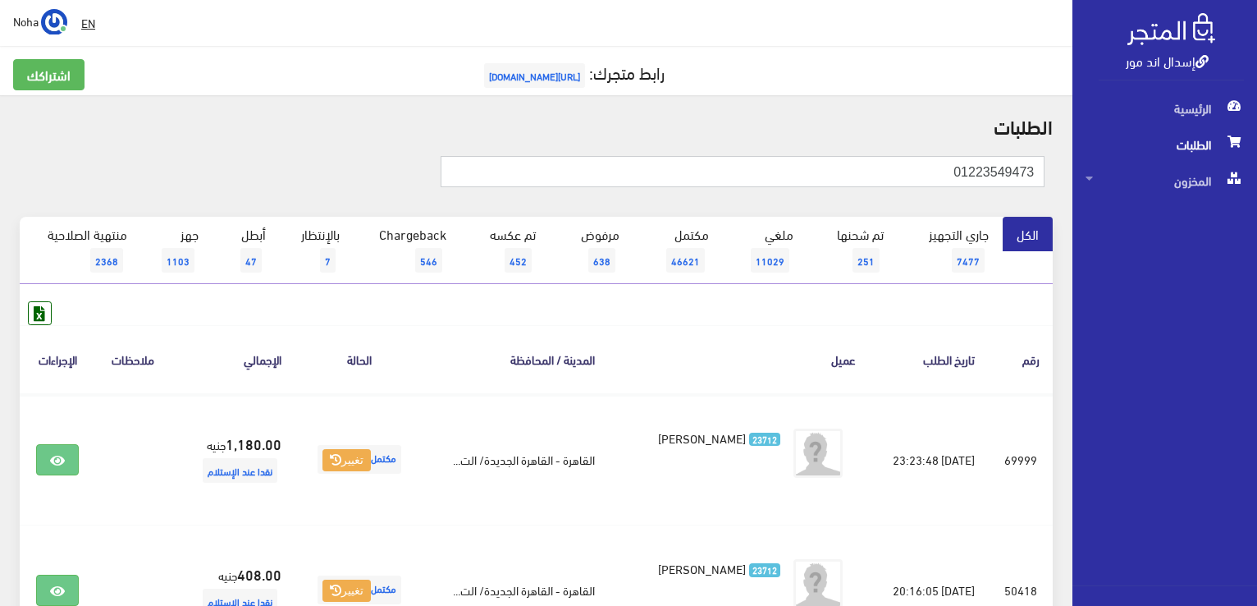
drag, startPoint x: 856, startPoint y: 163, endPoint x: 1054, endPoint y: 174, distance: 198.1
click at [1054, 174] on div "01223549473" at bounding box center [709, 178] width 691 height 44
paste input "119929918"
type input "01119929918"
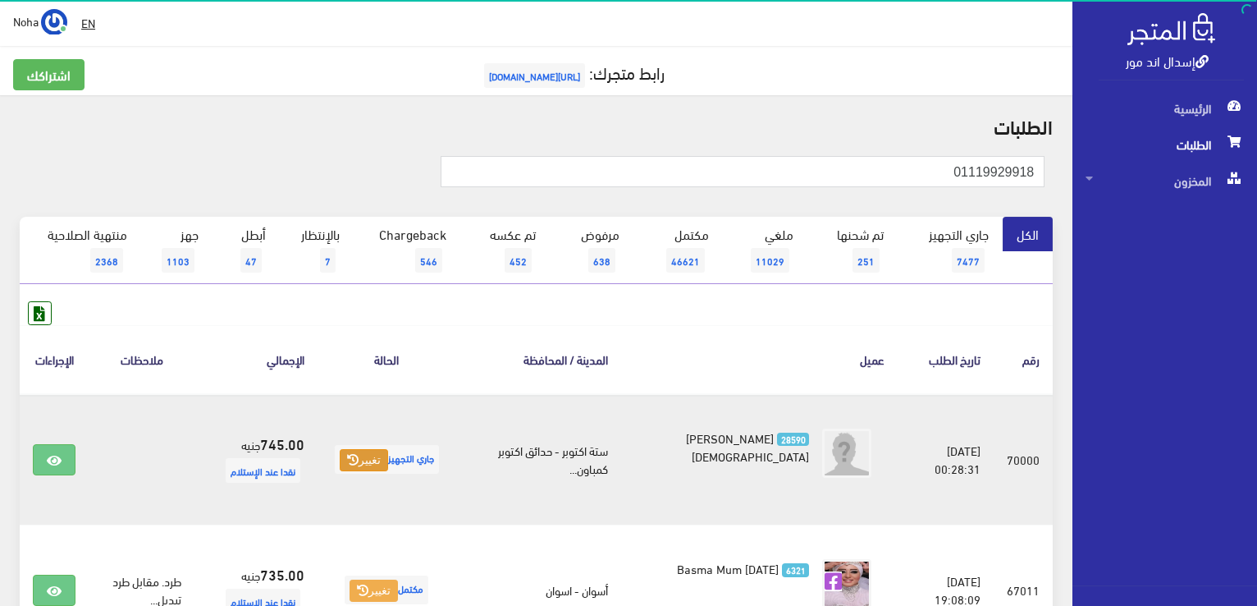
click at [388, 463] on button "تغيير" at bounding box center [364, 460] width 48 height 23
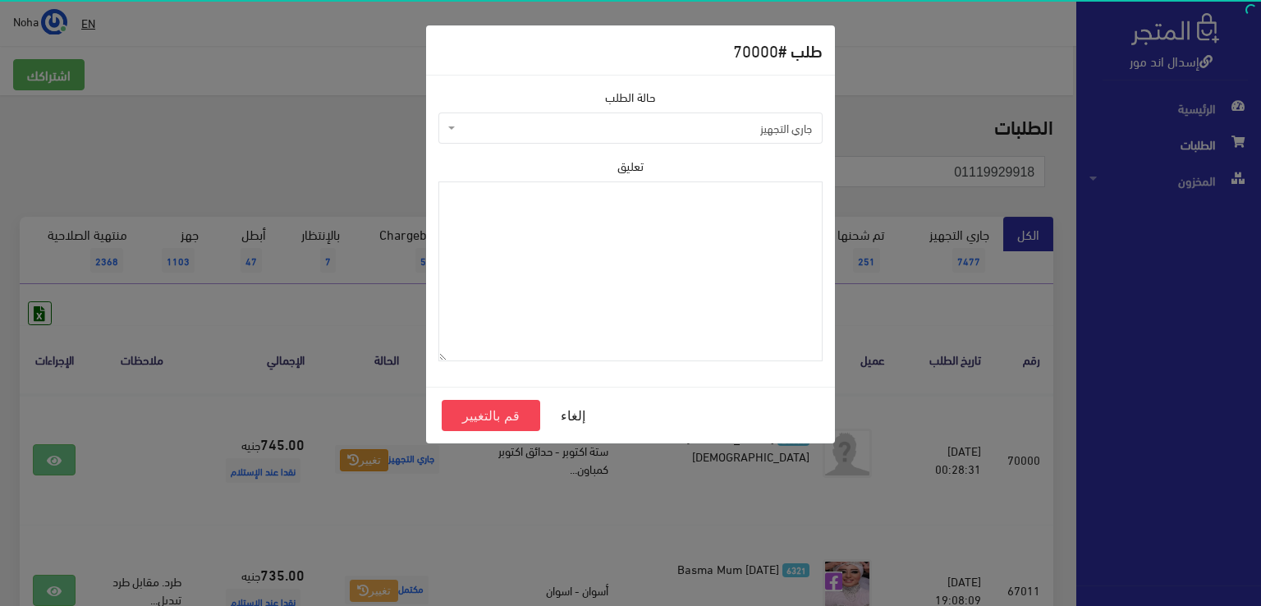
click at [522, 121] on span "جاري التجهيز" at bounding box center [635, 128] width 353 height 16
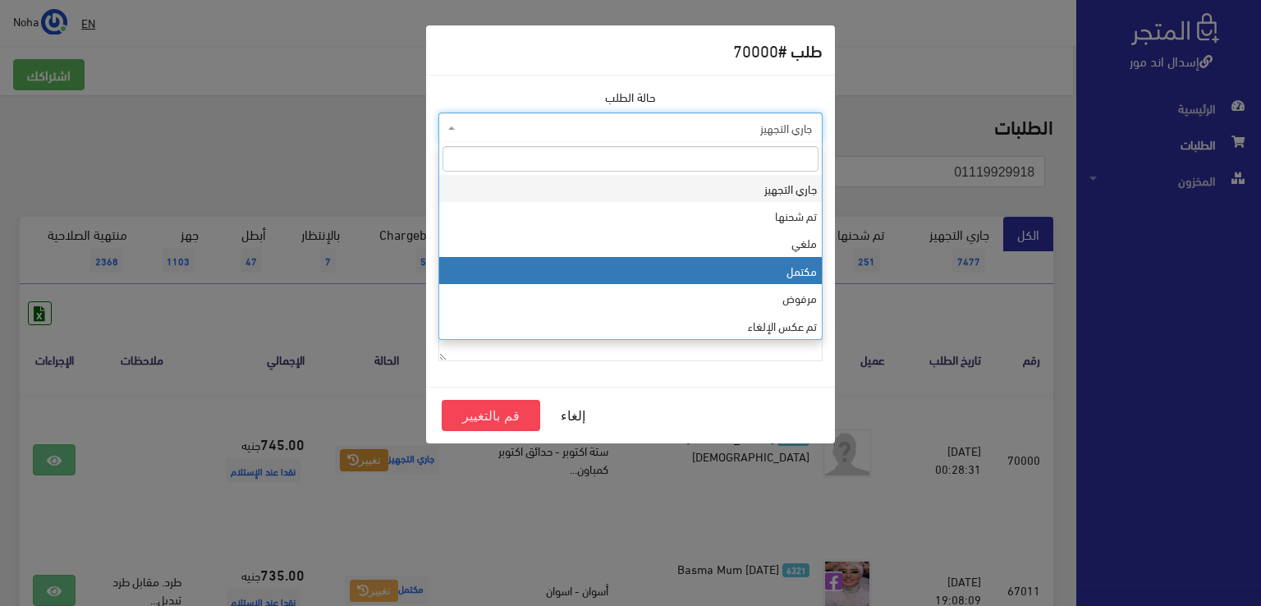
select select "4"
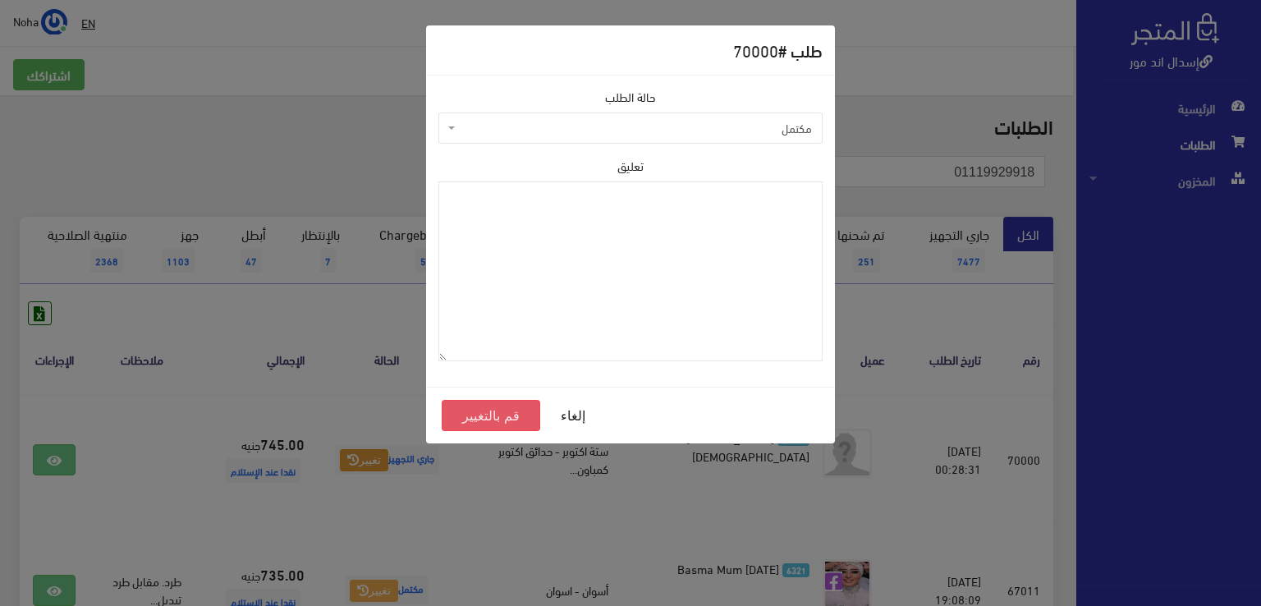
click at [509, 412] on button "قم بالتغيير" at bounding box center [491, 415] width 98 height 31
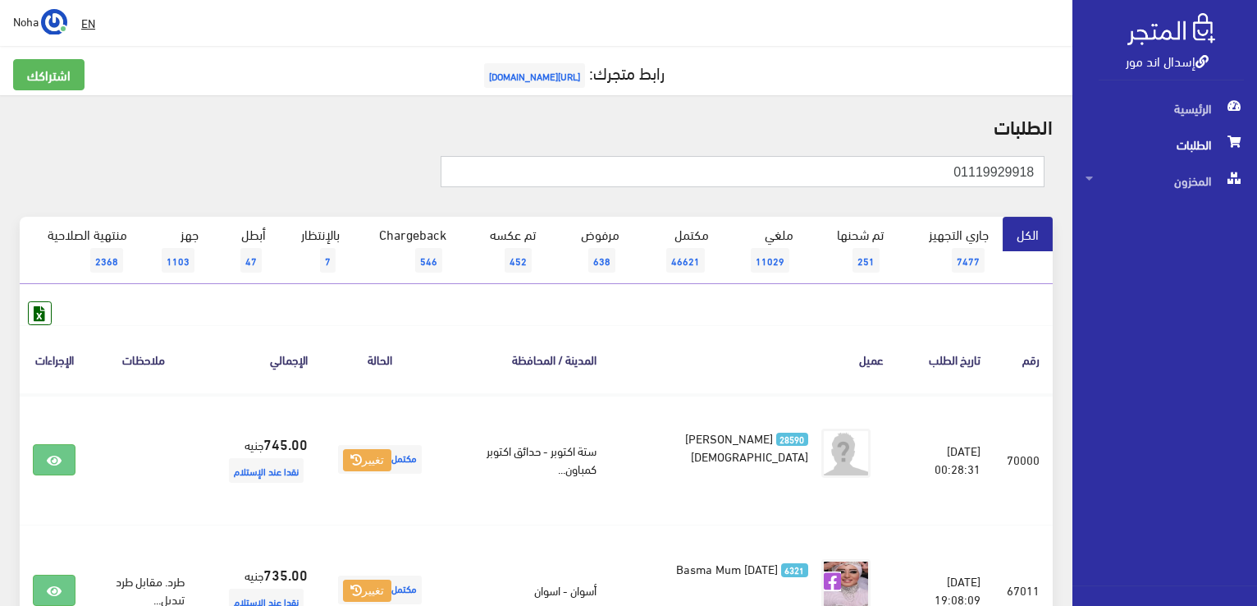
drag, startPoint x: 938, startPoint y: 168, endPoint x: 1030, endPoint y: 155, distance: 92.9
paste input "01061444560"
type input "01061444560"
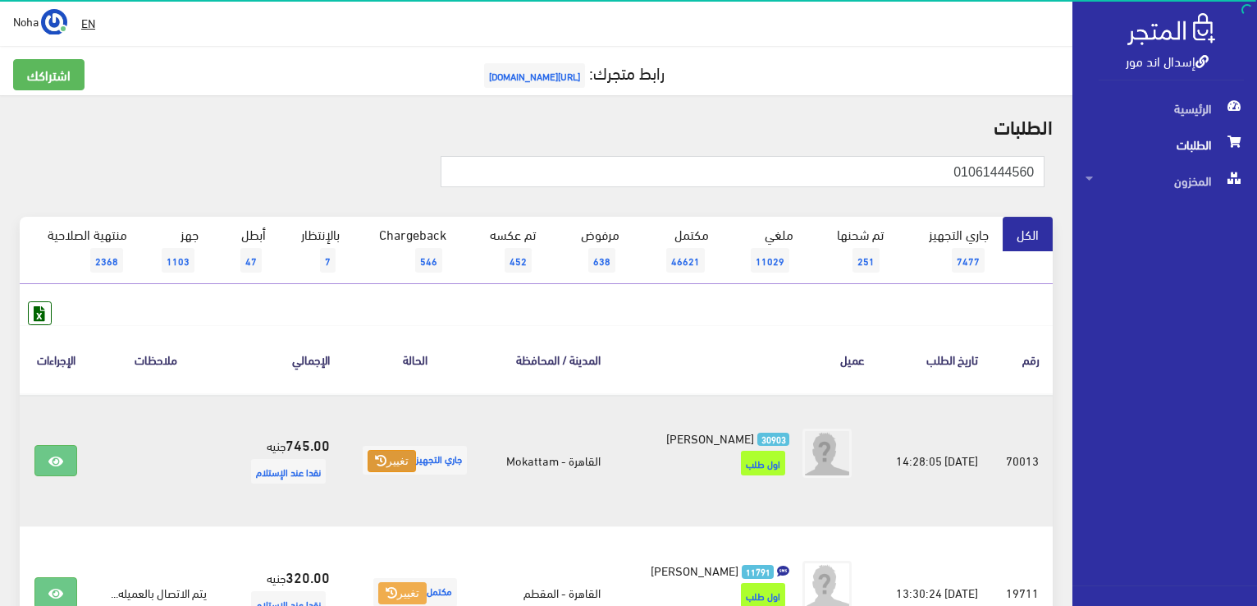
click at [402, 458] on button "تغيير" at bounding box center [392, 461] width 48 height 23
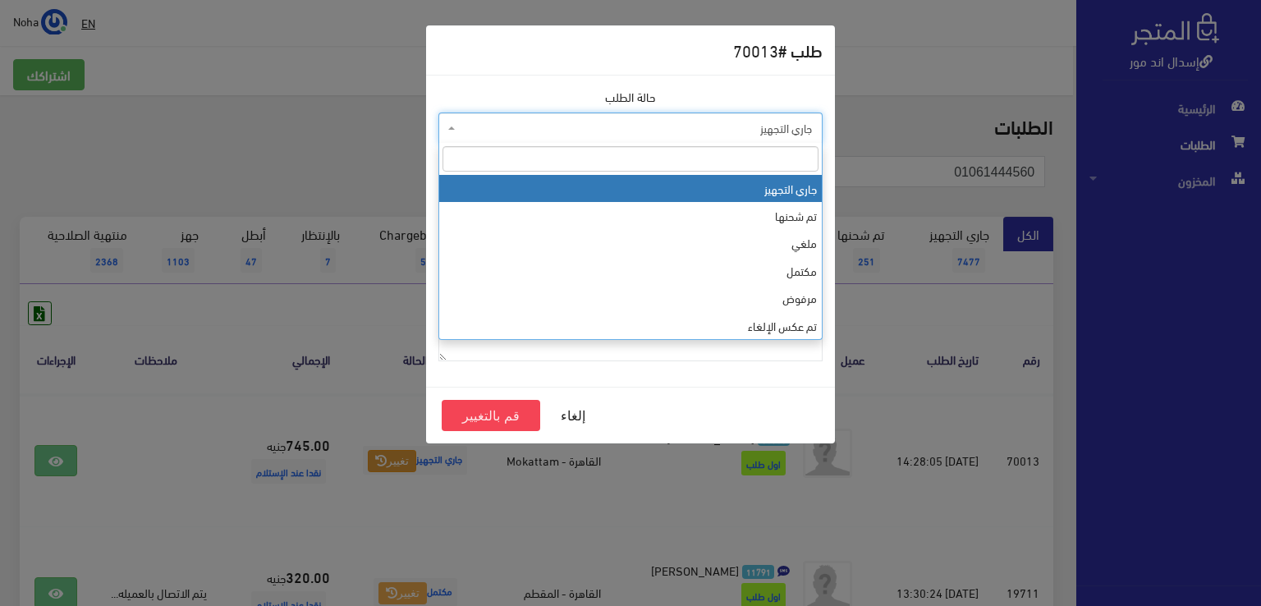
click at [546, 129] on span "جاري التجهيز" at bounding box center [635, 128] width 353 height 16
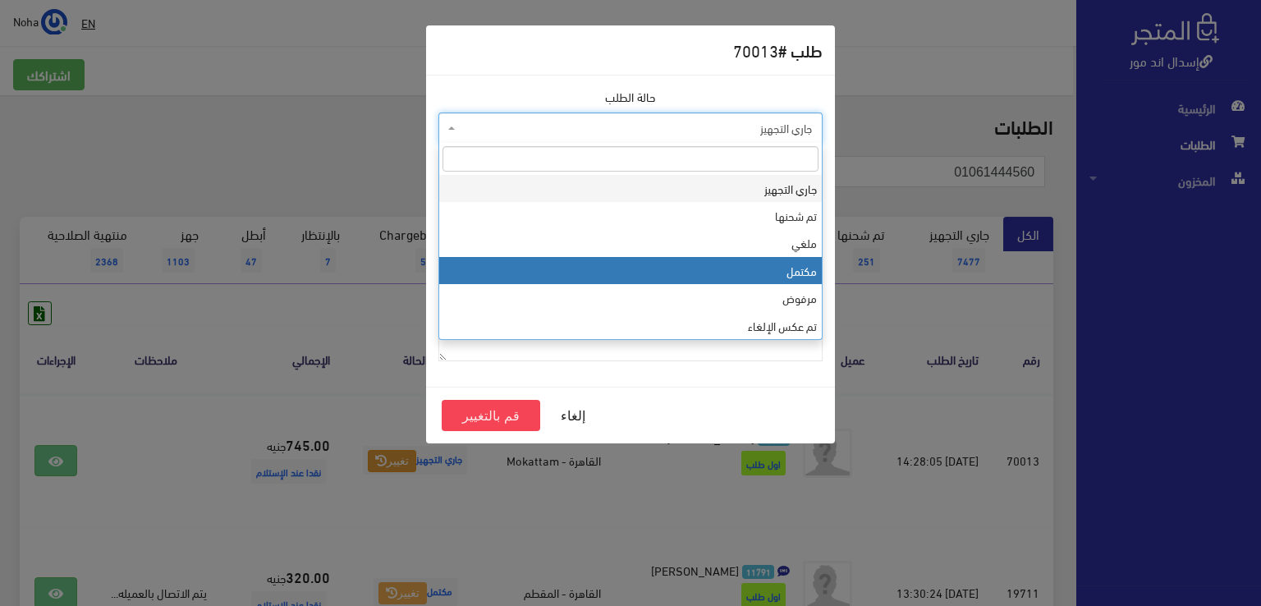
select select "4"
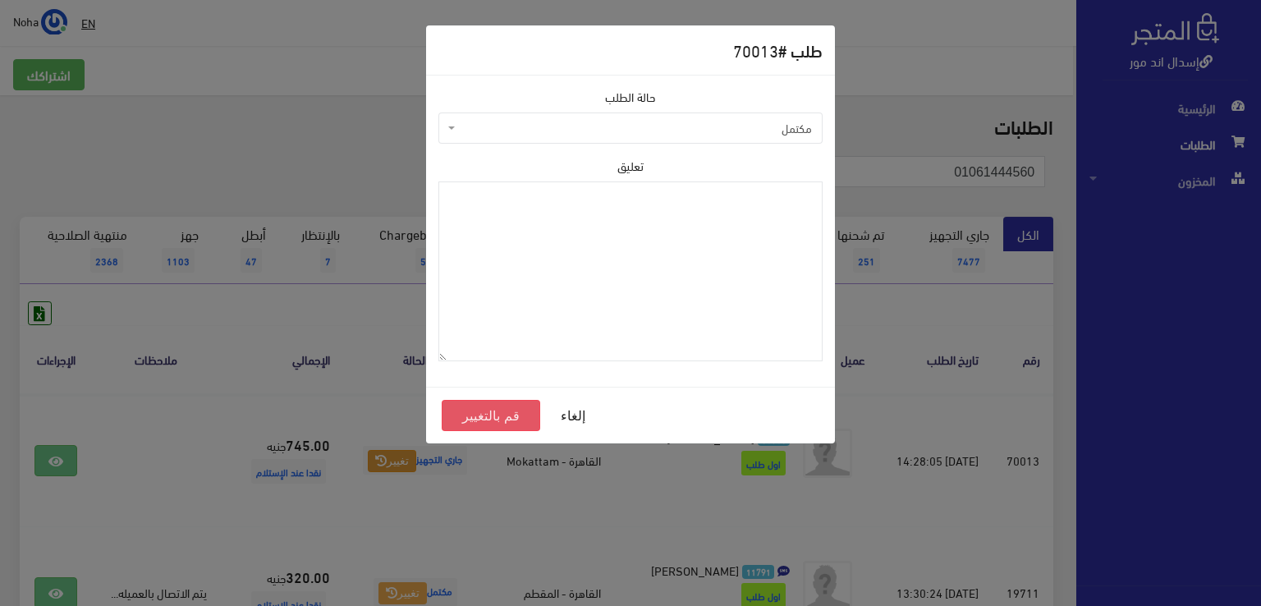
click at [496, 415] on button "قم بالتغيير" at bounding box center [491, 415] width 98 height 31
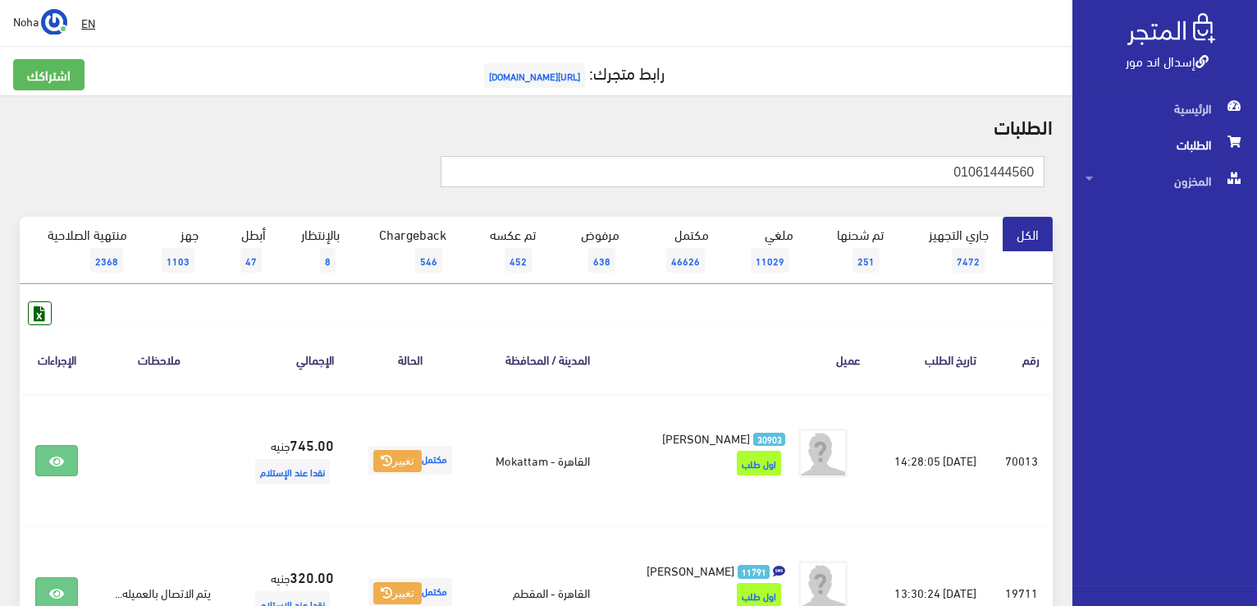
drag, startPoint x: 785, startPoint y: 170, endPoint x: 1058, endPoint y: 195, distance: 274.4
click at [1063, 199] on div "01061444560" at bounding box center [536, 180] width 1053 height 73
paste input "10571615"
type input "01010571615"
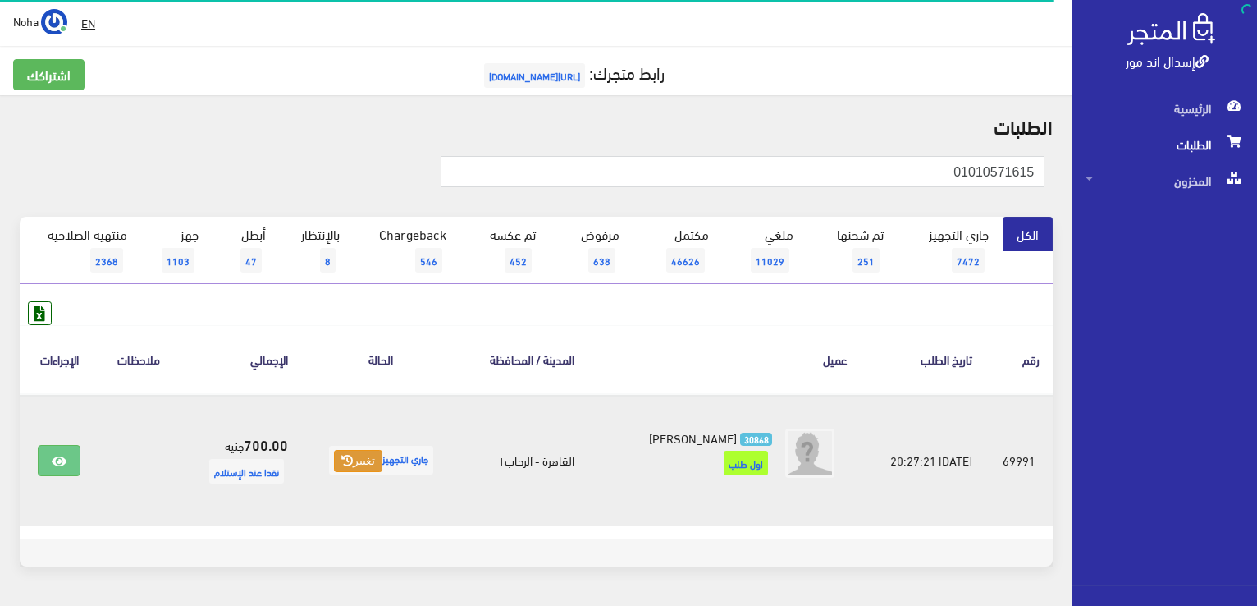
click at [365, 460] on button "تغيير" at bounding box center [358, 461] width 48 height 23
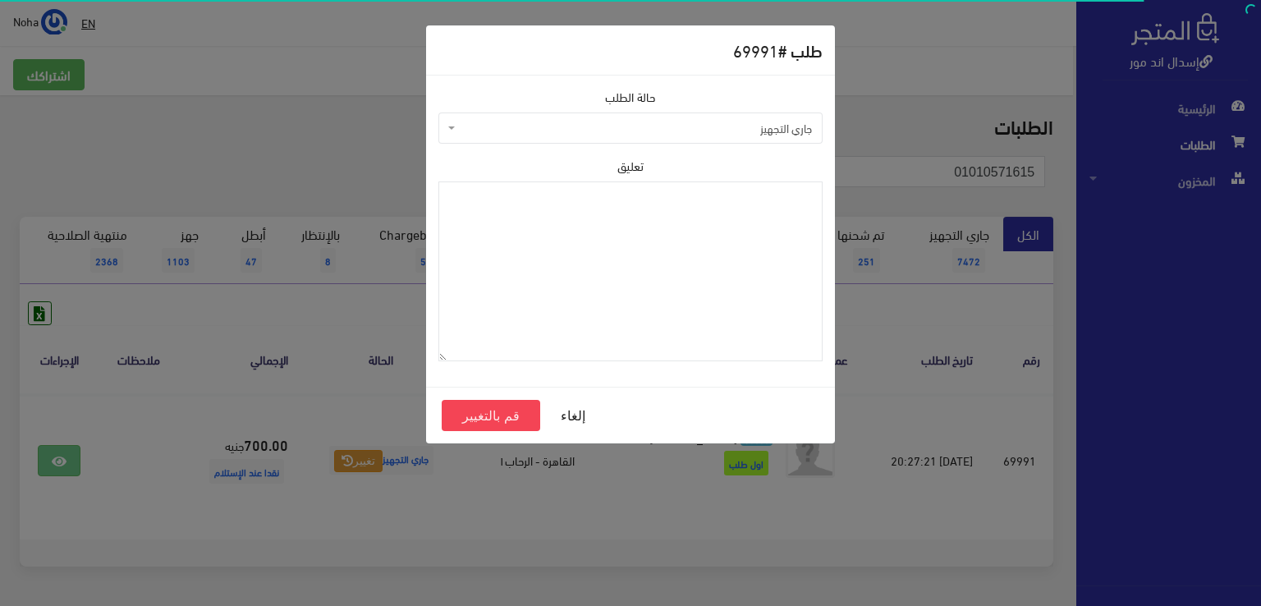
click at [515, 129] on span "جاري التجهيز" at bounding box center [635, 128] width 353 height 16
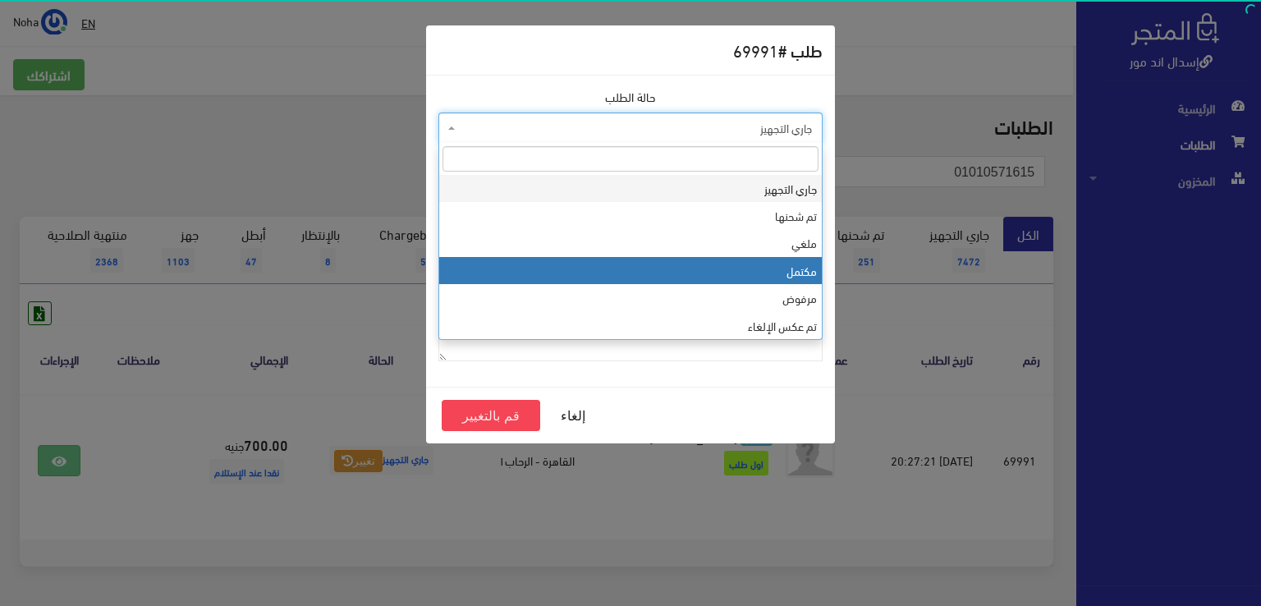
select select "4"
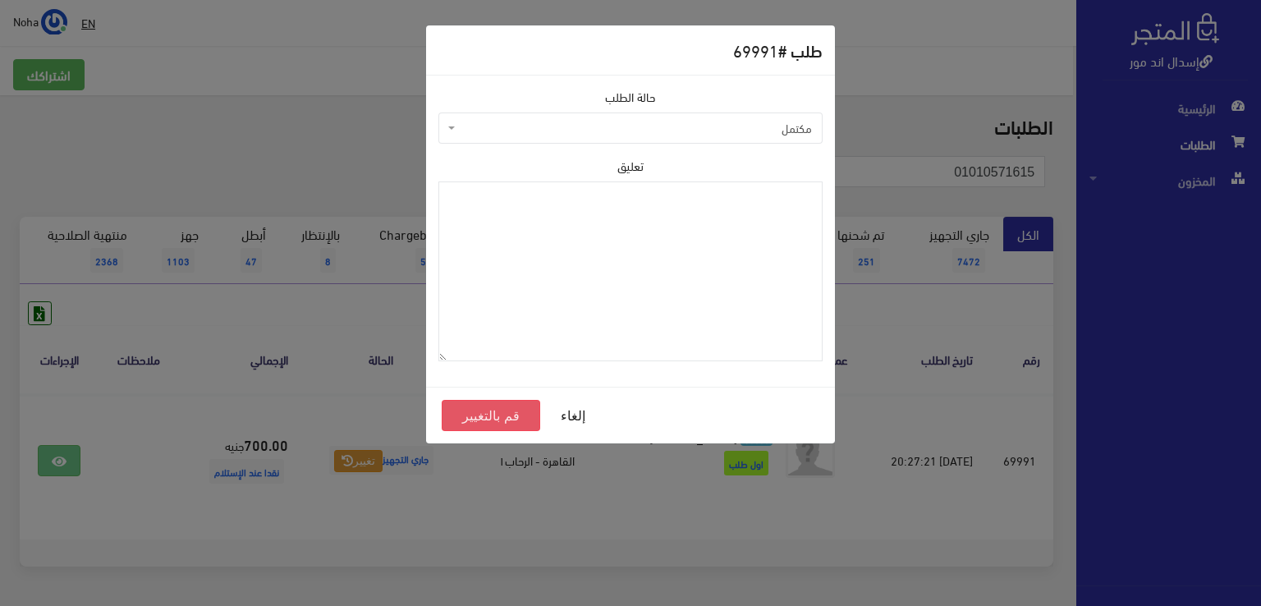
click at [511, 419] on button "قم بالتغيير" at bounding box center [491, 415] width 98 height 31
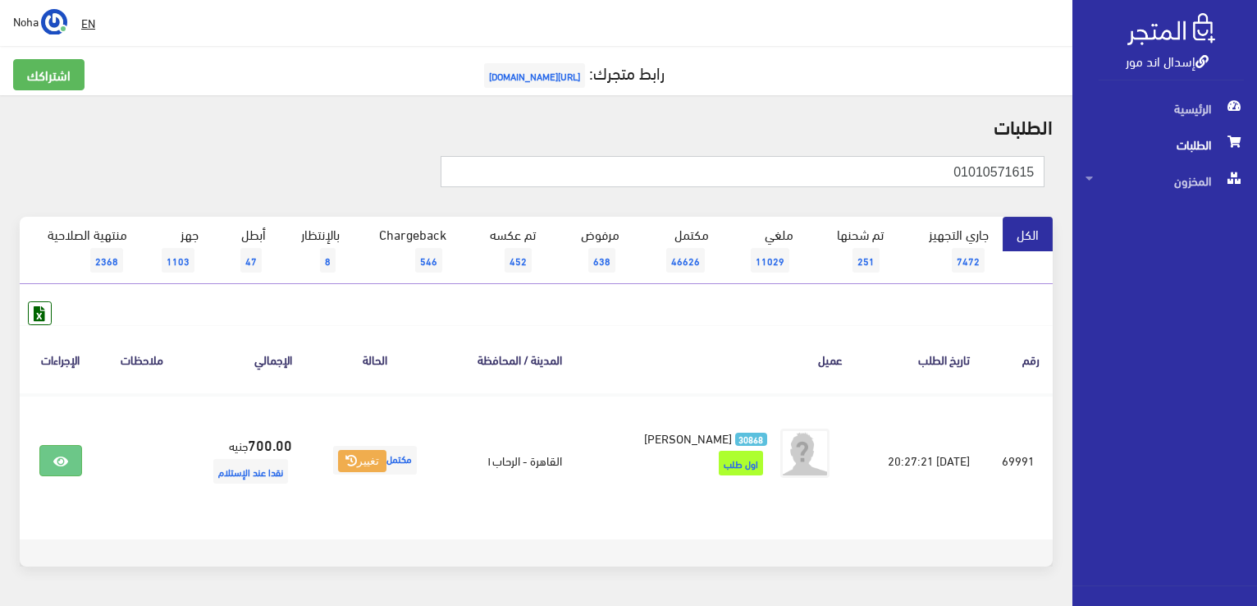
drag, startPoint x: 932, startPoint y: 160, endPoint x: 1009, endPoint y: 181, distance: 80.0
click at [1144, 162] on div "إسدال اند مور الرئيسية الطلبات المخزون" at bounding box center [628, 329] width 1257 height 658
paste input "149677227"
click at [904, 163] on input "01149677227" at bounding box center [743, 171] width 604 height 31
type input "01149677227"
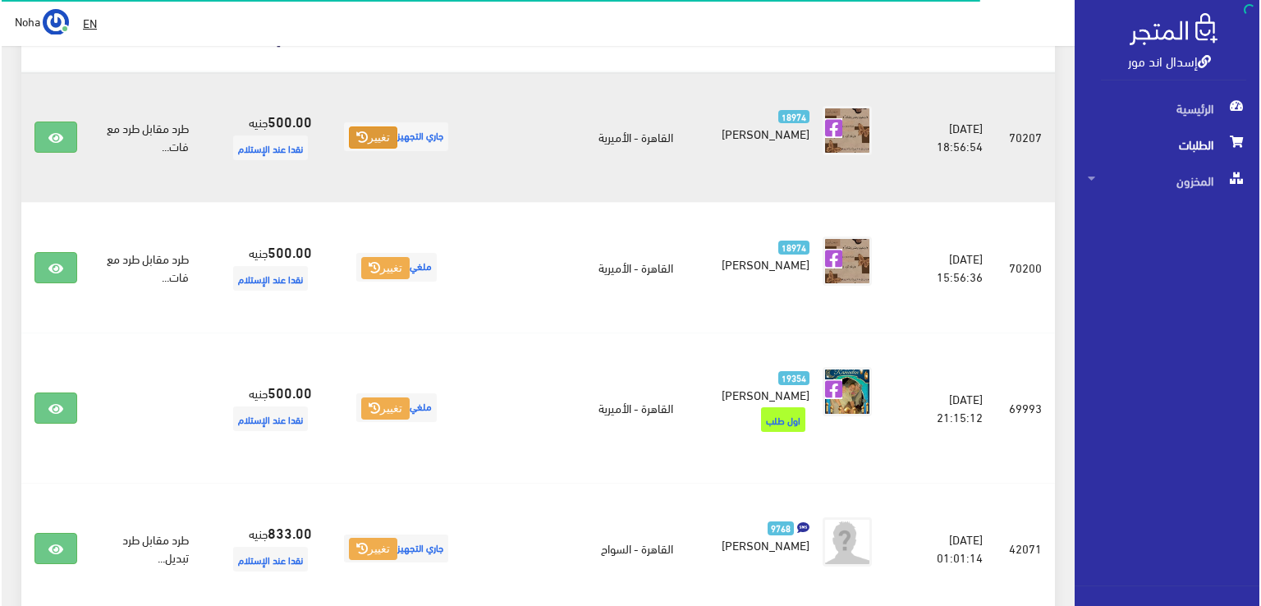
scroll to position [328, 0]
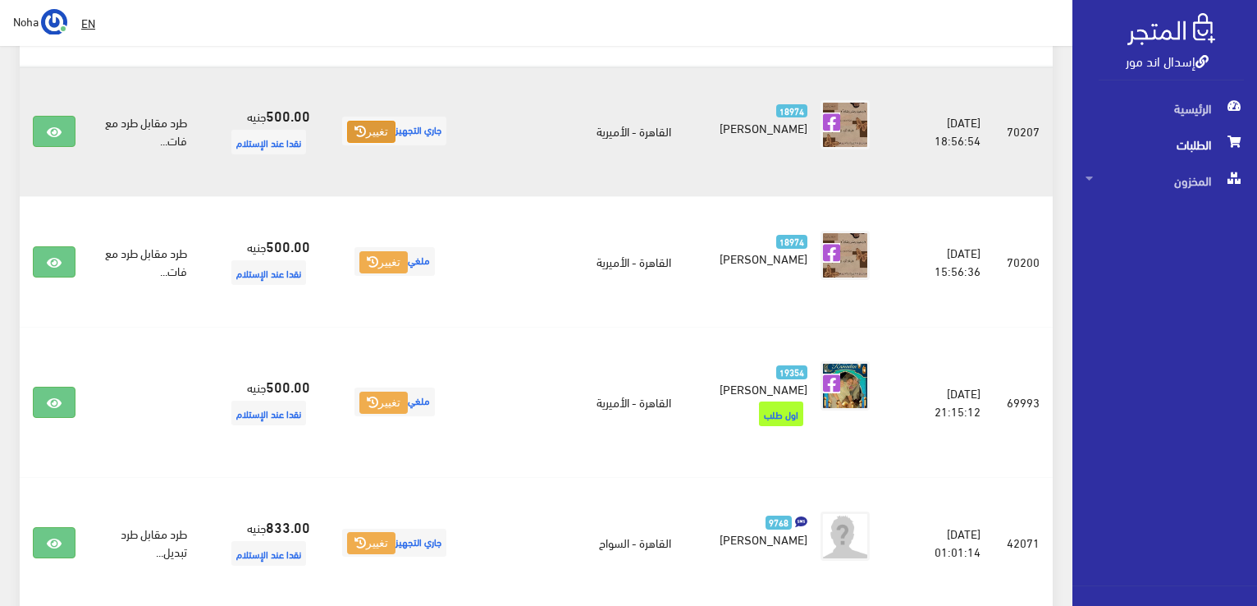
click at [396, 126] on button "تغيير" at bounding box center [371, 132] width 48 height 23
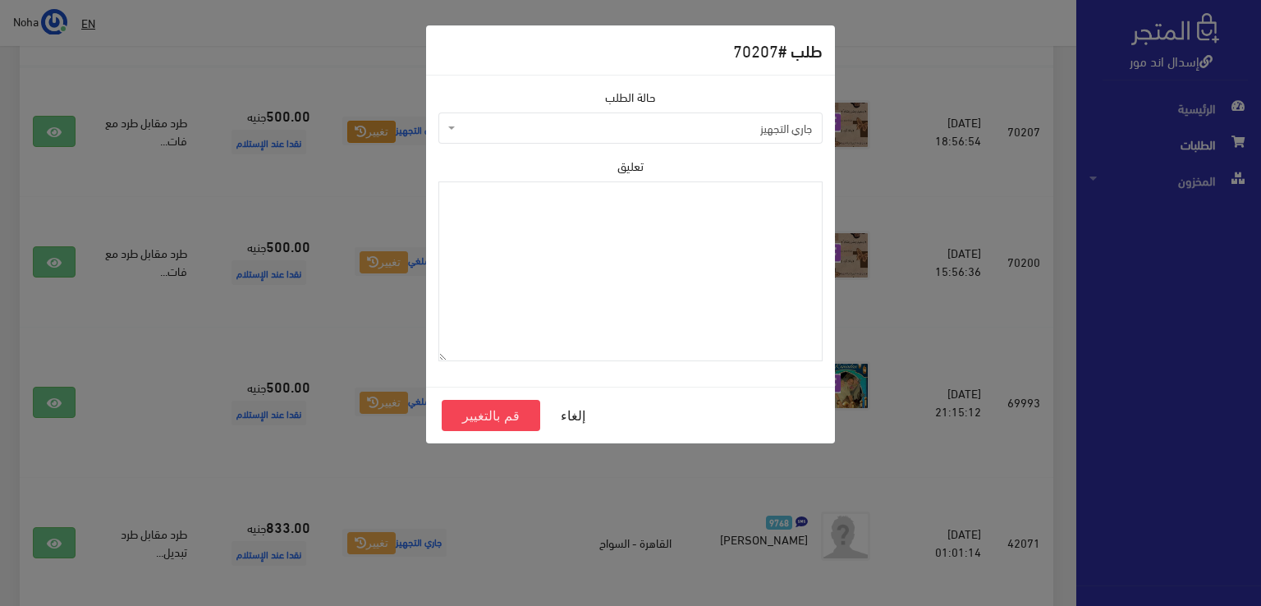
click at [624, 131] on span "جاري التجهيز" at bounding box center [635, 128] width 353 height 16
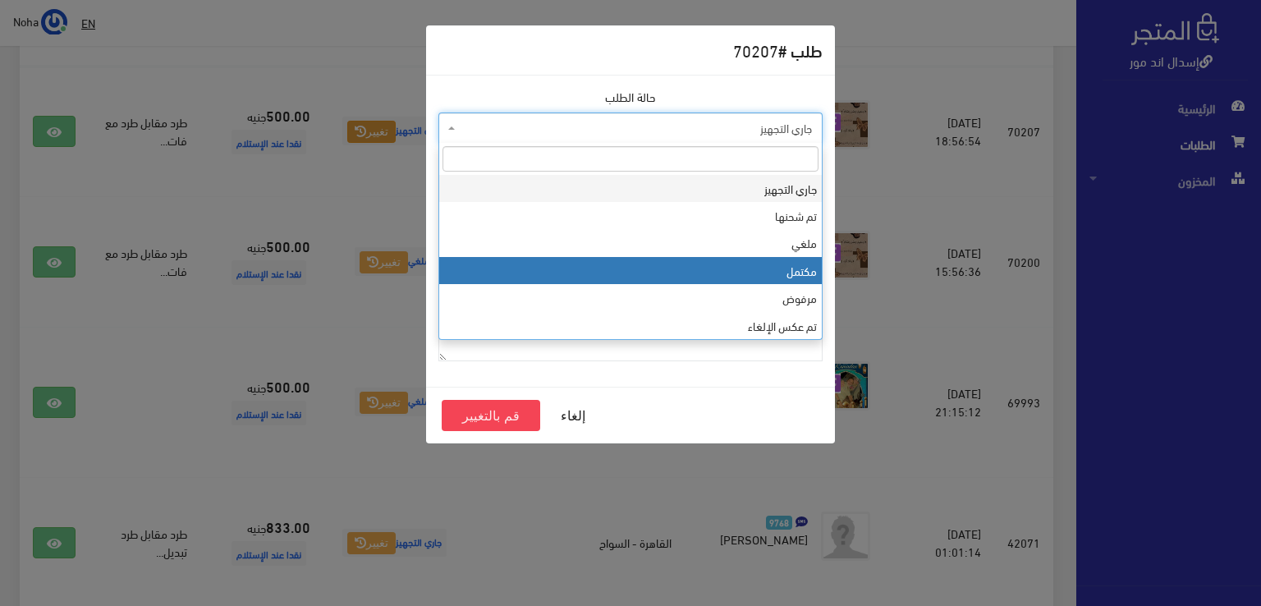
select select "4"
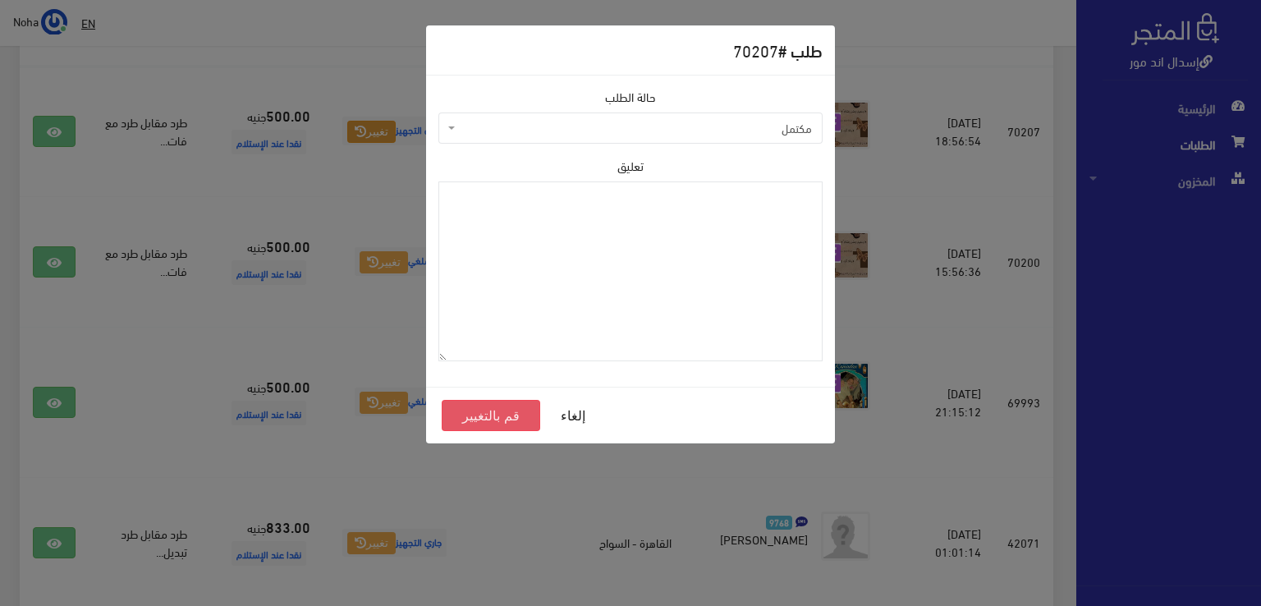
click at [514, 415] on button "قم بالتغيير" at bounding box center [491, 415] width 98 height 31
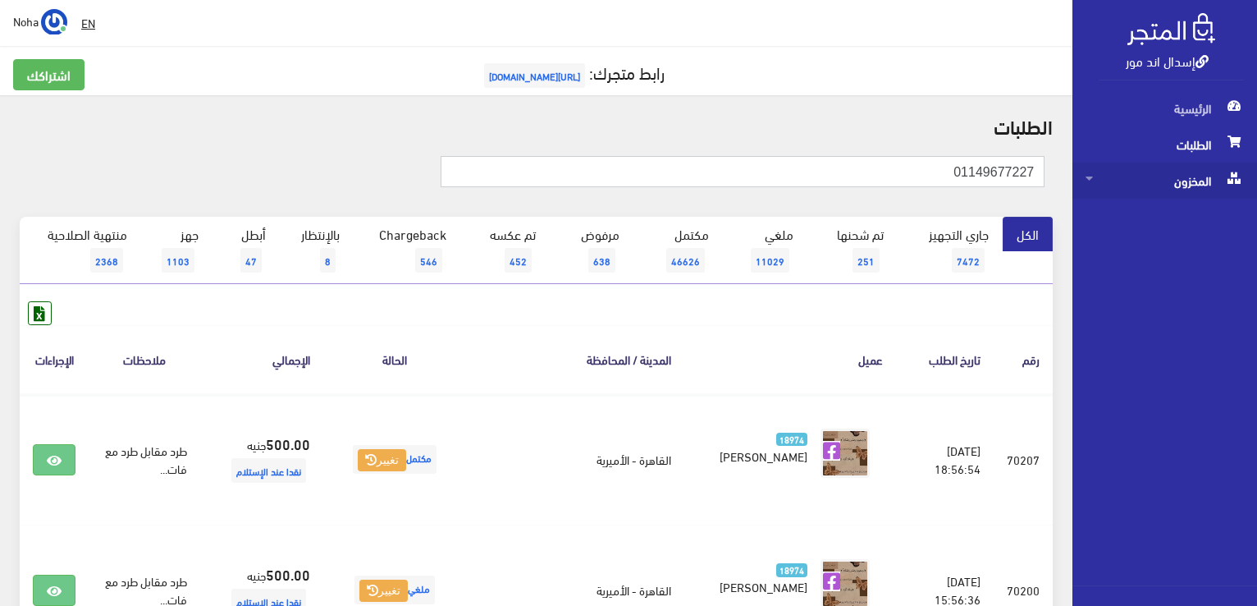
drag, startPoint x: 888, startPoint y: 167, endPoint x: 1193, endPoint y: 182, distance: 304.9
paste input "01141084704"
type input "01141084704"
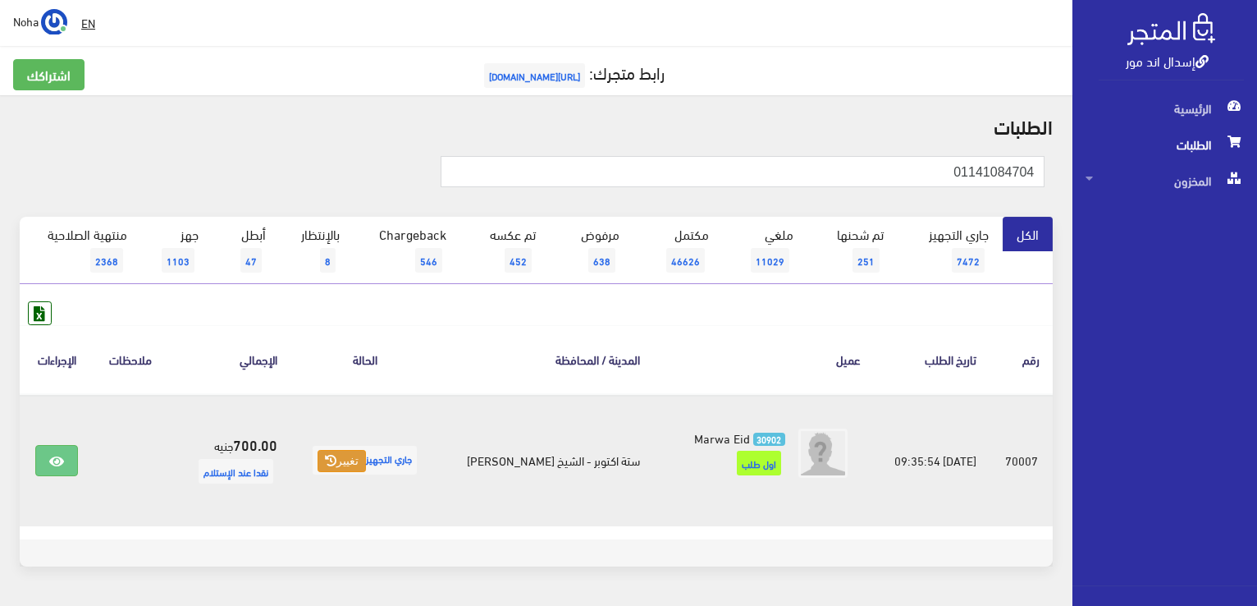
click at [364, 470] on button "تغيير" at bounding box center [342, 461] width 48 height 23
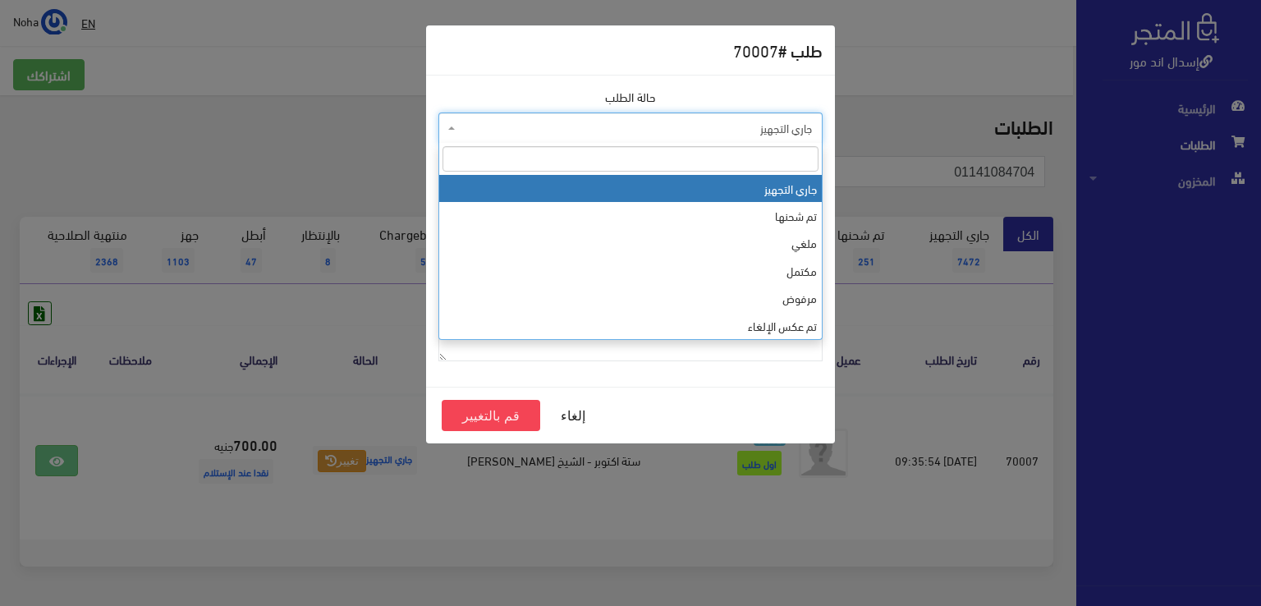
click at [531, 127] on span "جاري التجهيز" at bounding box center [635, 128] width 353 height 16
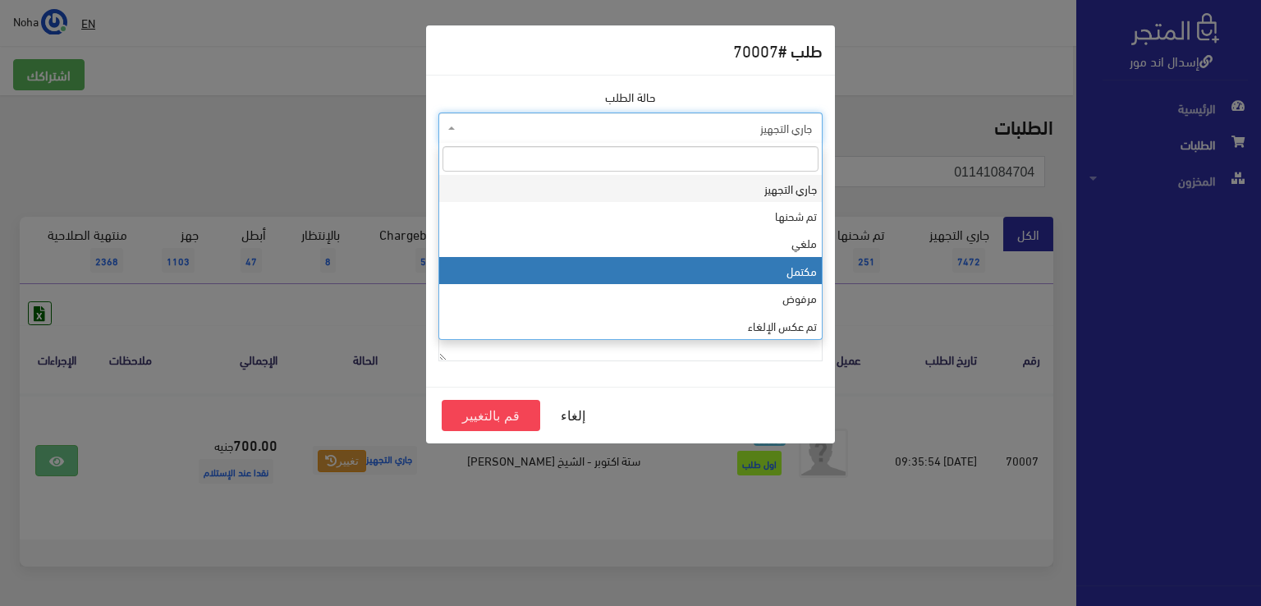
select select "4"
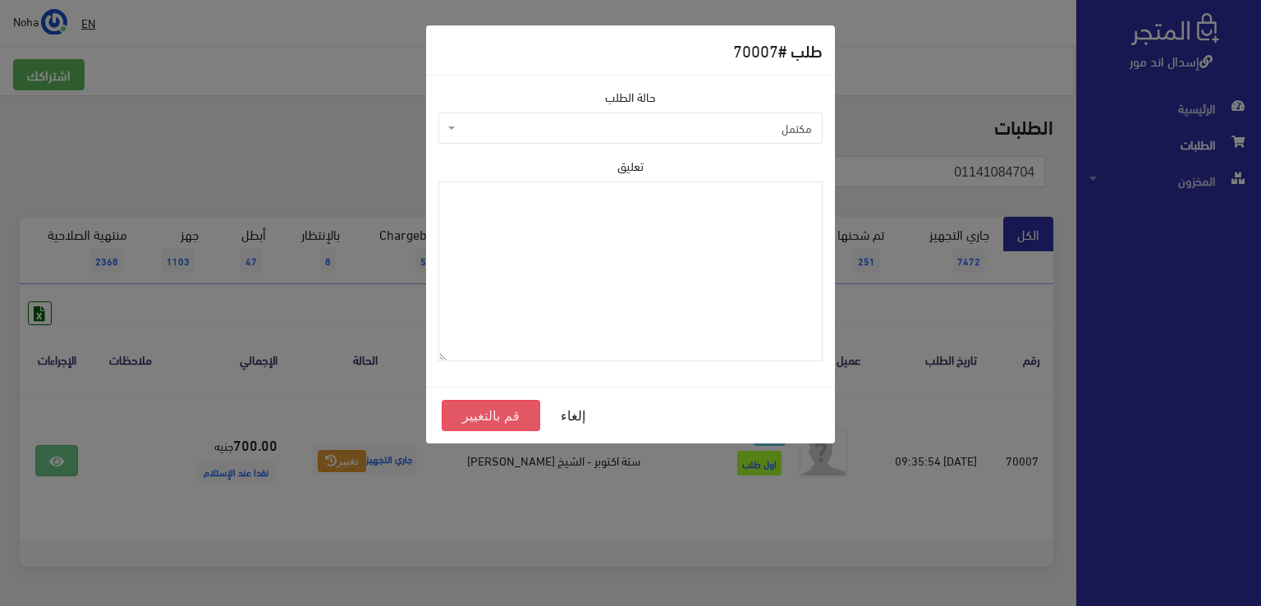
click at [463, 418] on button "قم بالتغيير" at bounding box center [491, 415] width 98 height 31
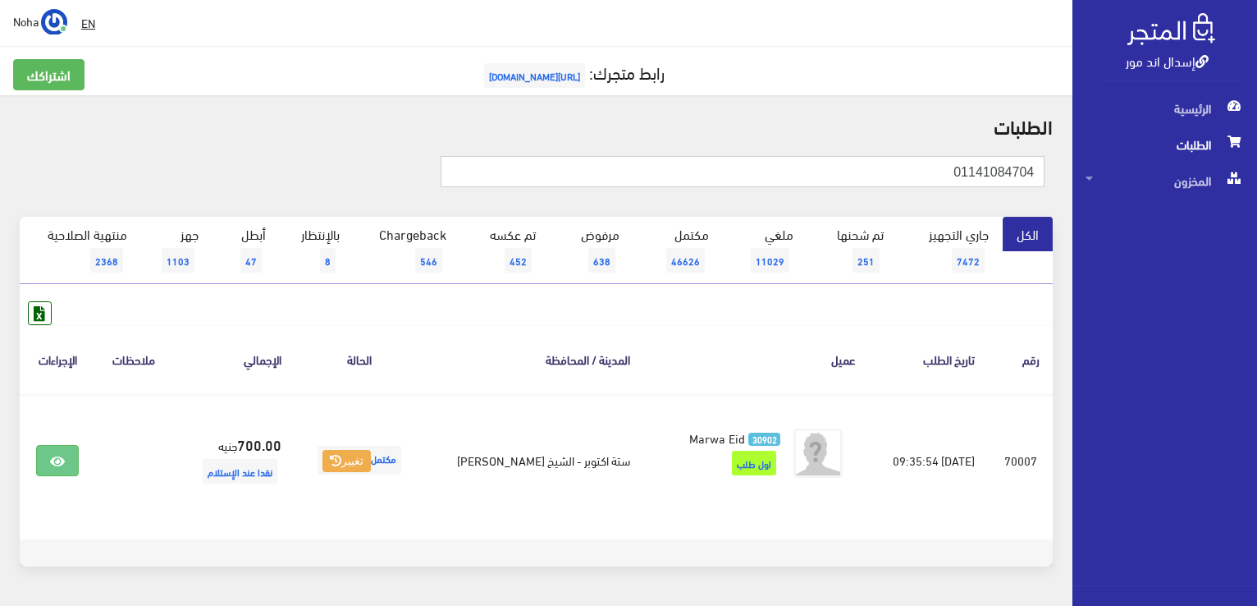
drag, startPoint x: 936, startPoint y: 167, endPoint x: 843, endPoint y: 136, distance: 97.8
click at [1078, 170] on div "إسدال اند مور الرئيسية الطلبات المخزون" at bounding box center [628, 329] width 1257 height 658
paste input "026004388"
type input "01026004388"
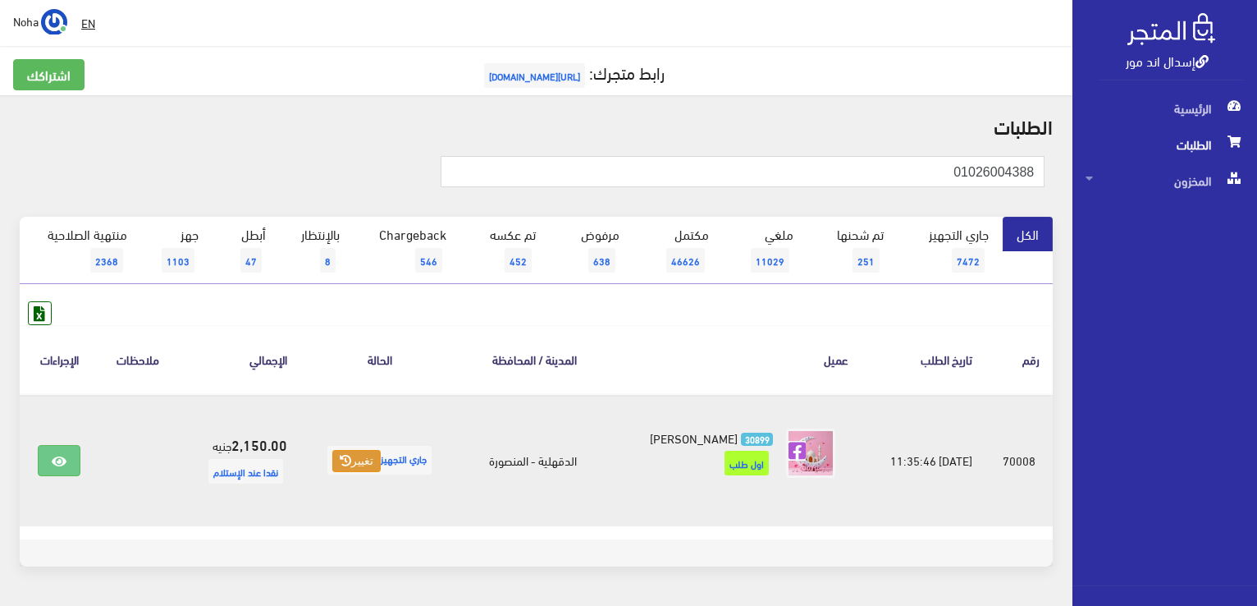
click at [338, 460] on button "تغيير" at bounding box center [356, 461] width 48 height 23
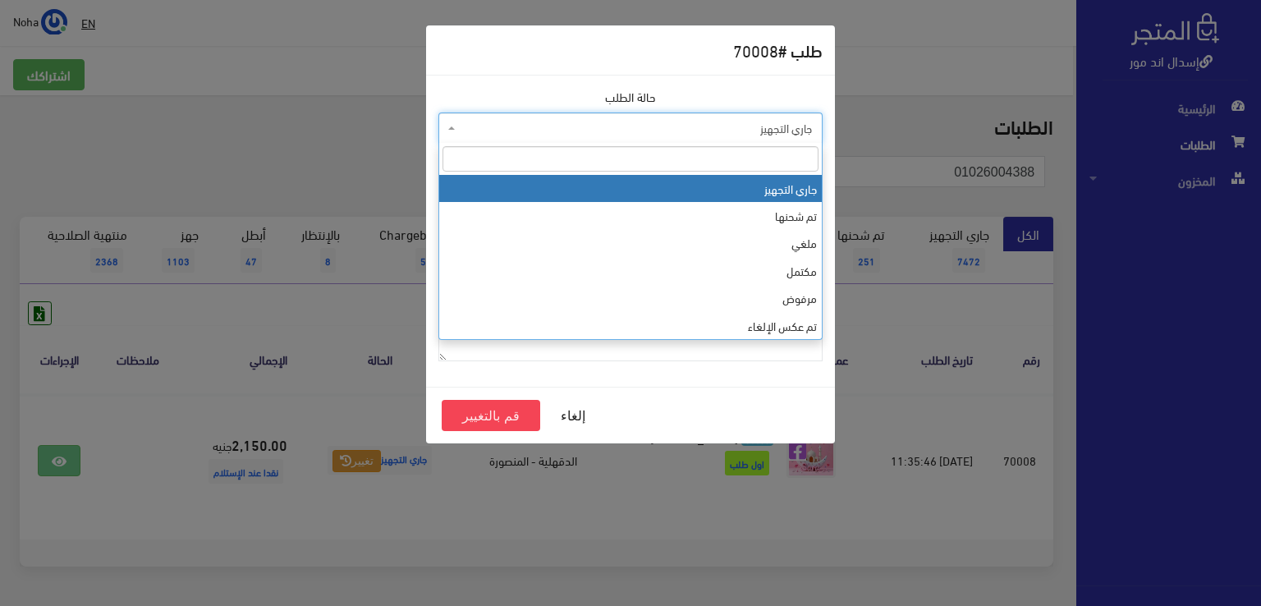
click at [514, 128] on span "جاري التجهيز" at bounding box center [635, 128] width 353 height 16
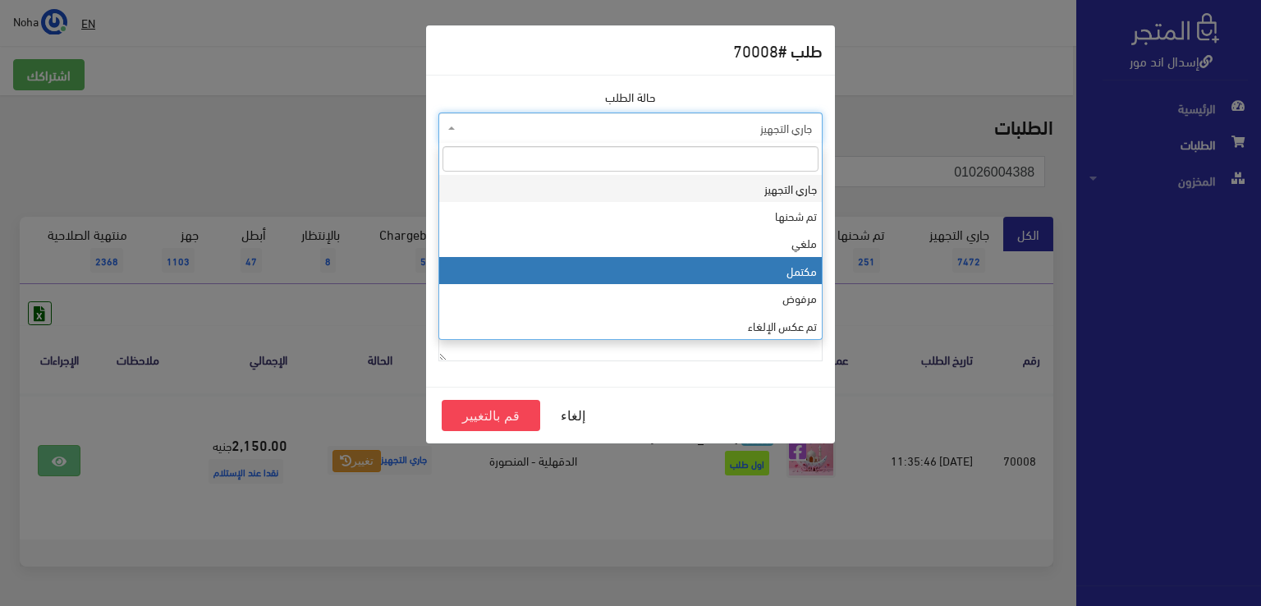
select select "4"
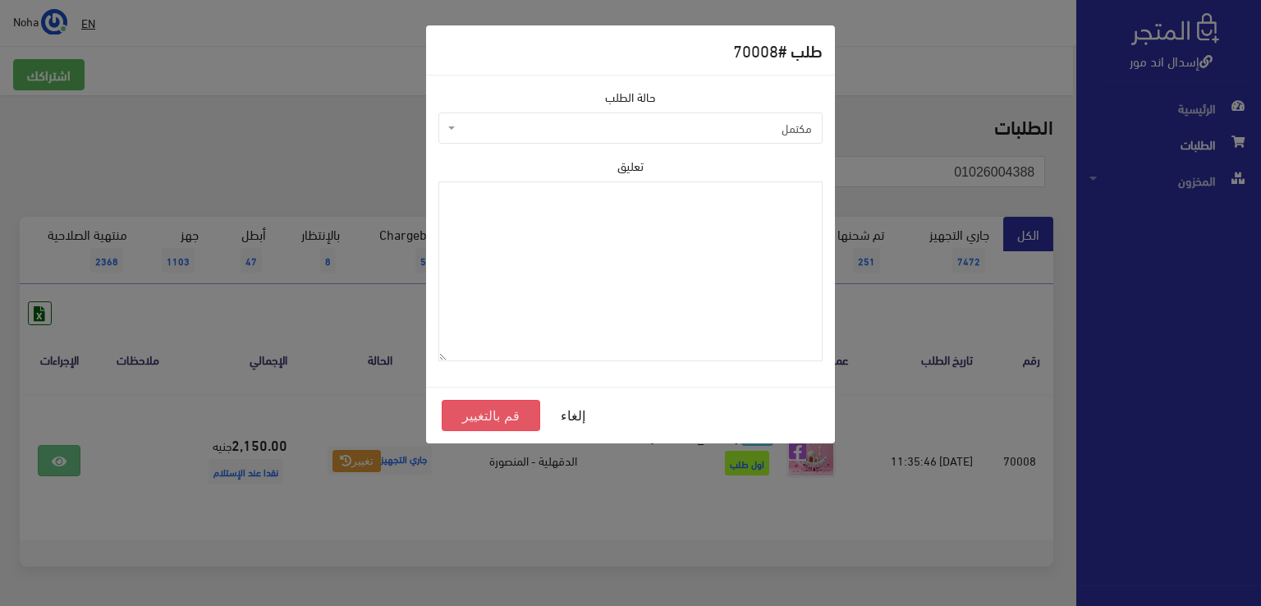
click at [513, 414] on button "قم بالتغيير" at bounding box center [491, 415] width 98 height 31
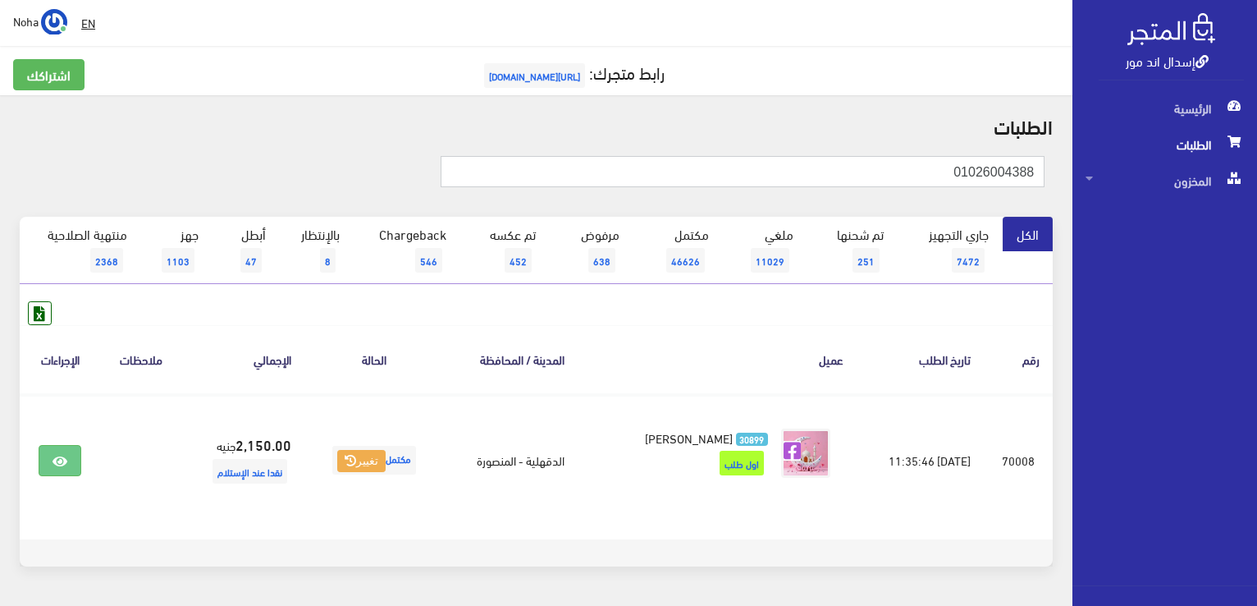
drag, startPoint x: 891, startPoint y: 173, endPoint x: 1175, endPoint y: 218, distance: 287.5
click at [1175, 218] on div "إسدال اند مور الرئيسية الطلبات المخزون" at bounding box center [628, 329] width 1257 height 658
paste input "12265574"
type input "01012265574"
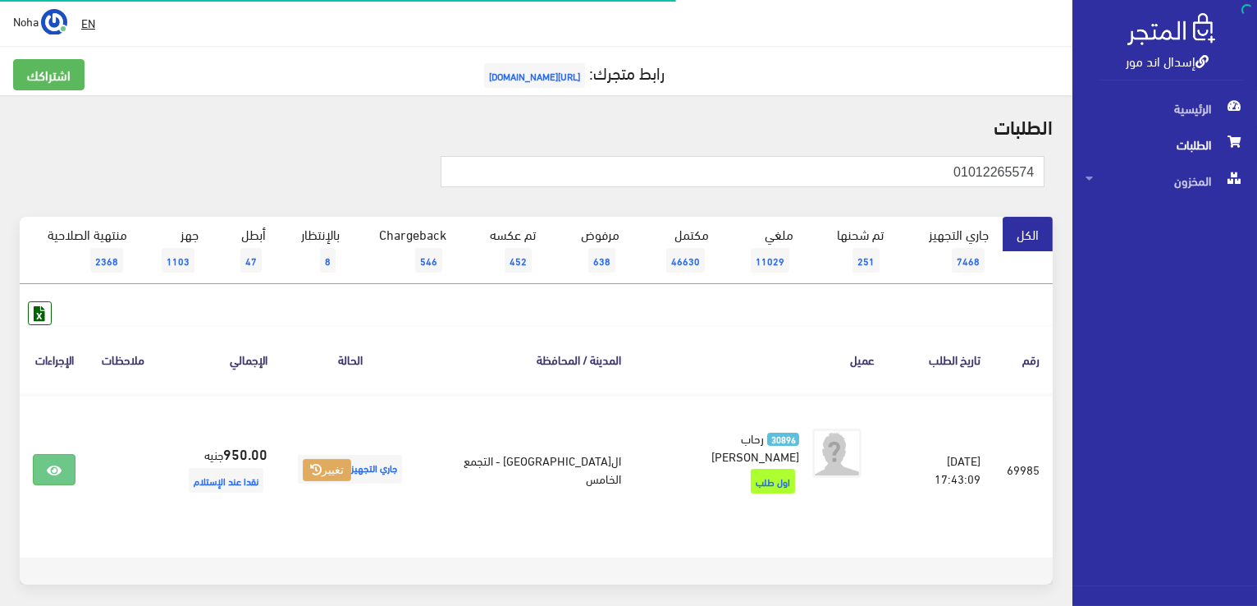
click at [351, 460] on button "تغيير" at bounding box center [327, 470] width 48 height 23
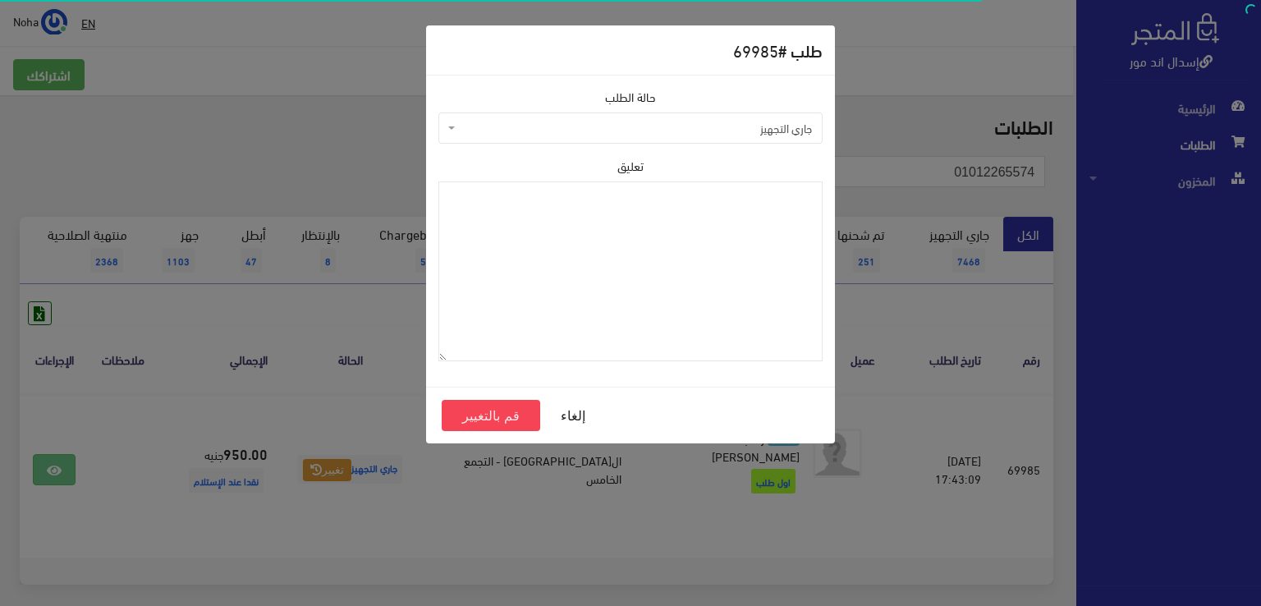
click at [520, 126] on span "جاري التجهيز" at bounding box center [635, 128] width 353 height 16
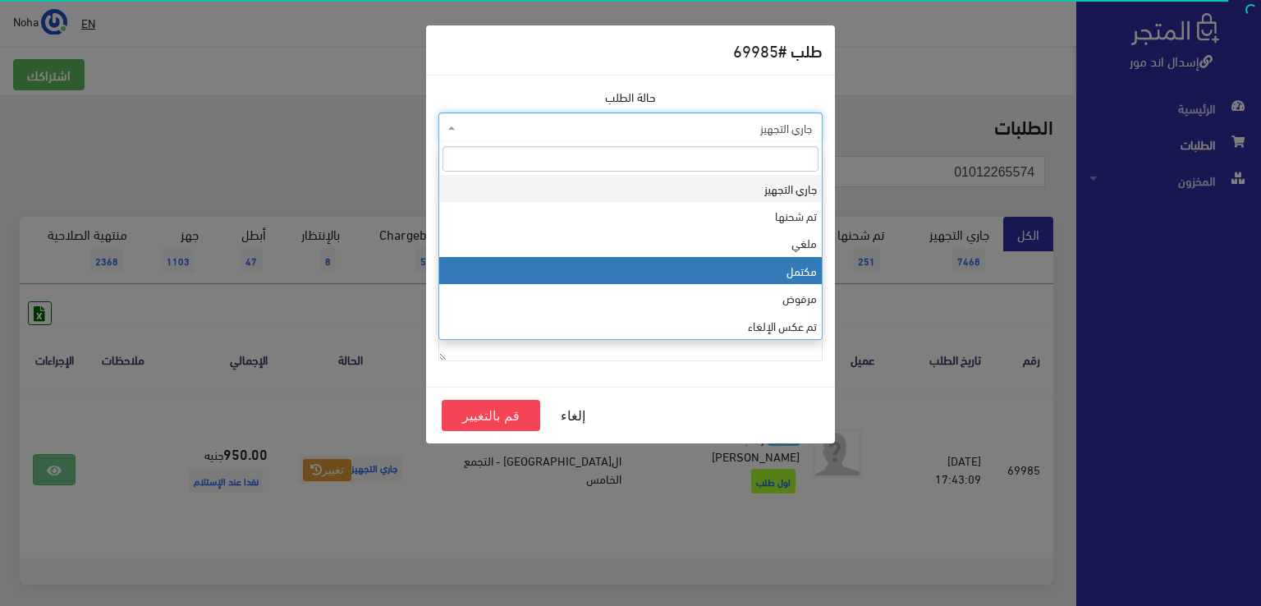
select select "4"
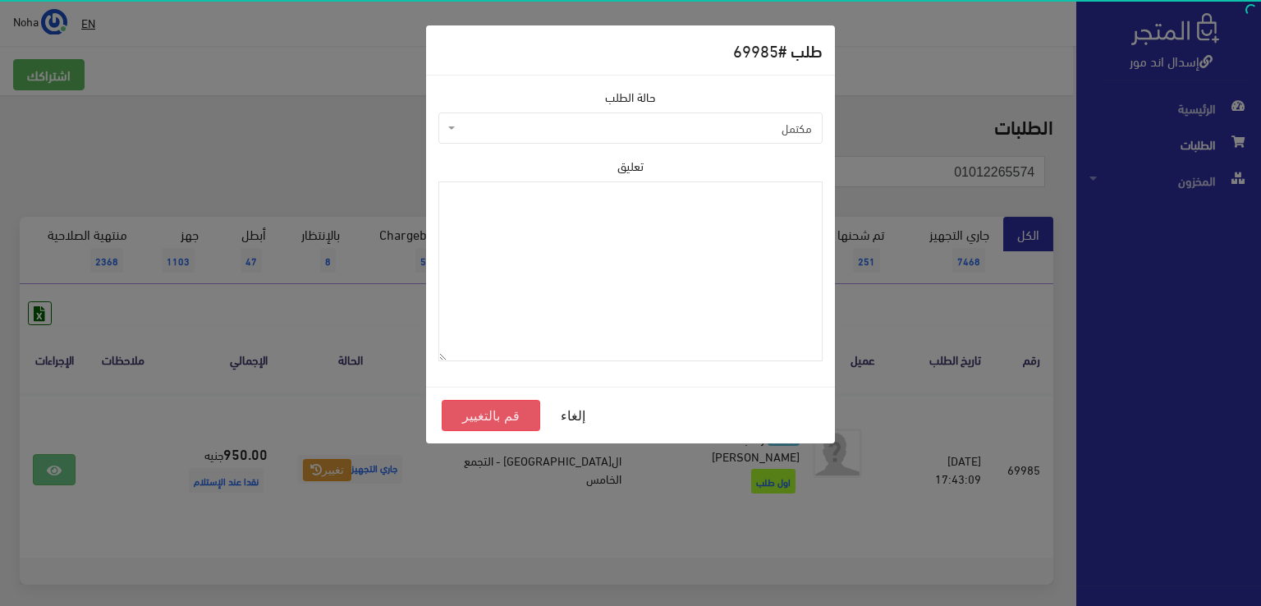
click at [474, 421] on button "قم بالتغيير" at bounding box center [491, 415] width 98 height 31
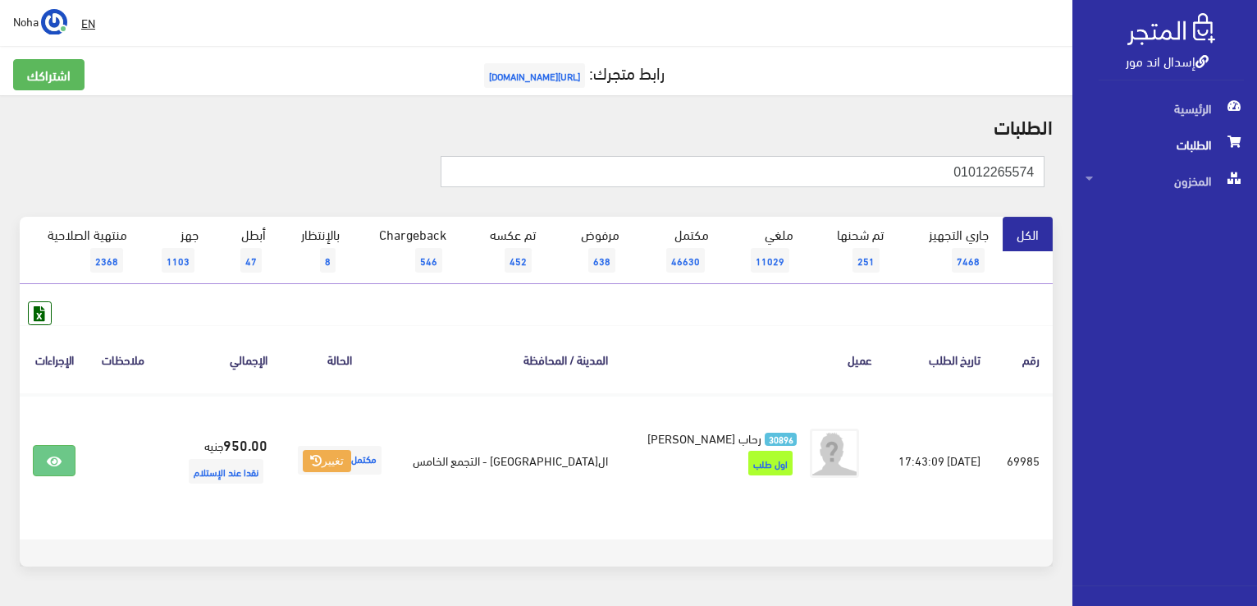
drag, startPoint x: 916, startPoint y: 177, endPoint x: 1060, endPoint y: 163, distance: 144.3
click at [1060, 163] on div "01012265574" at bounding box center [536, 180] width 1053 height 73
paste input "05064897"
type input "01005064897"
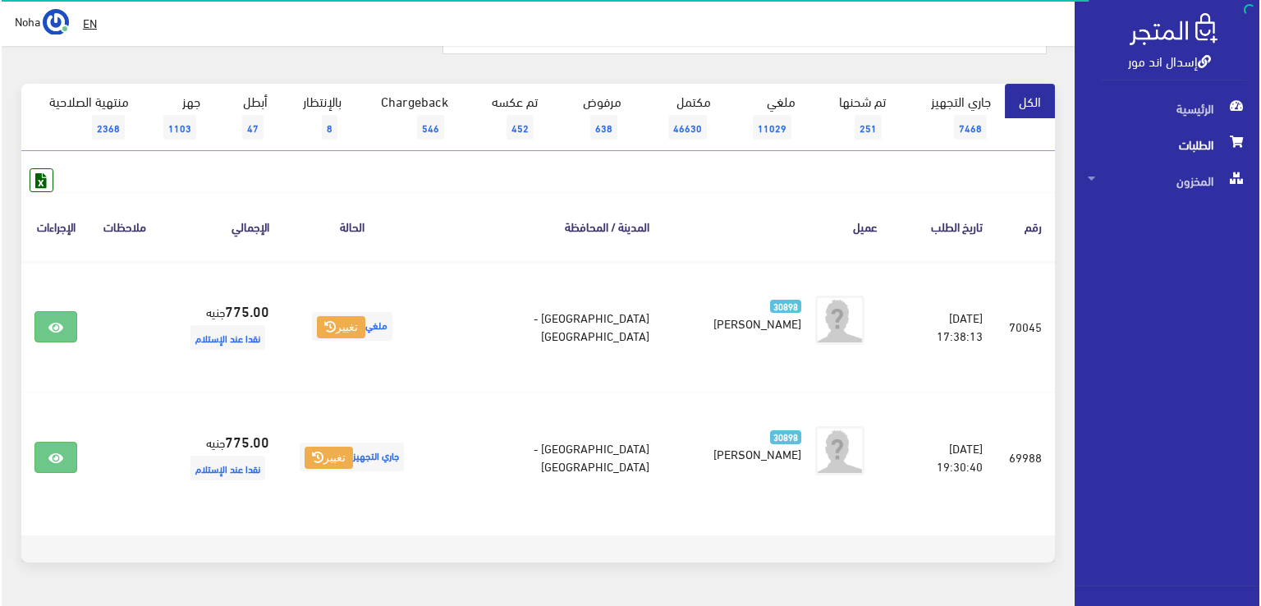
scroll to position [180, 0]
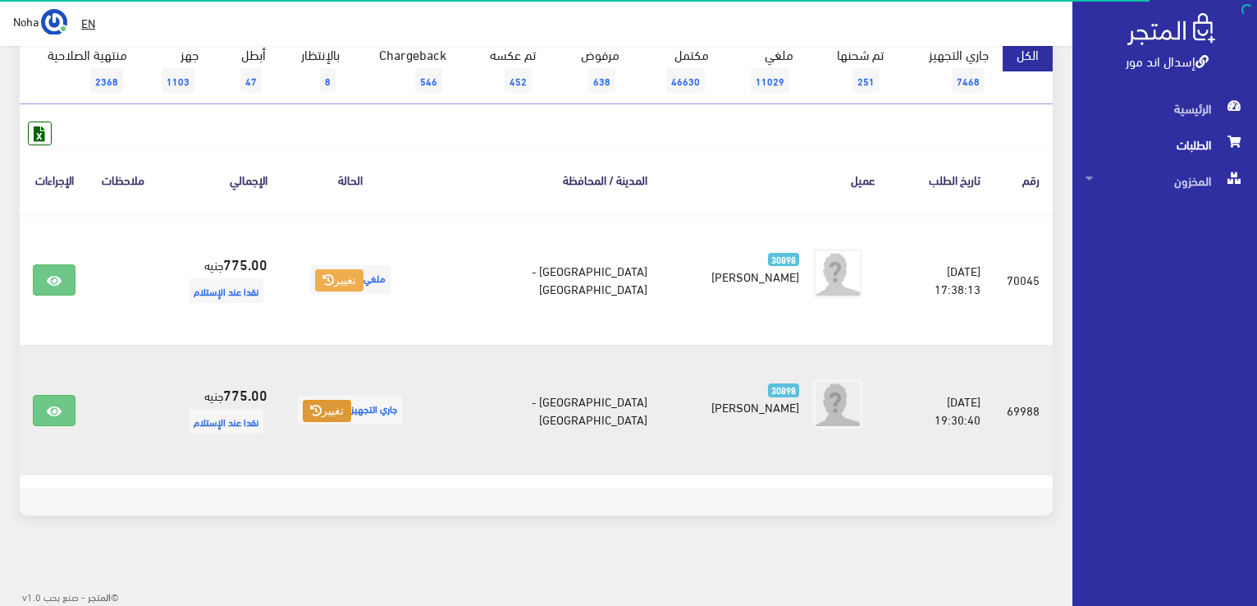
click at [322, 405] on icon at bounding box center [315, 410] width 11 height 11
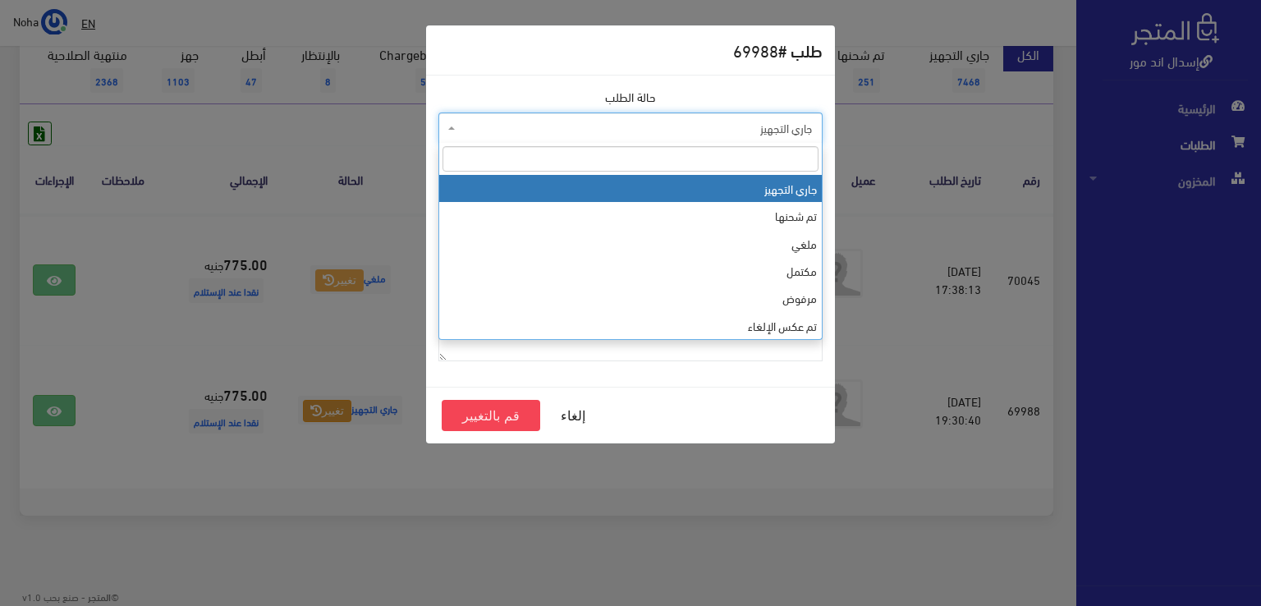
click at [511, 129] on span "جاري التجهيز" at bounding box center [635, 128] width 353 height 16
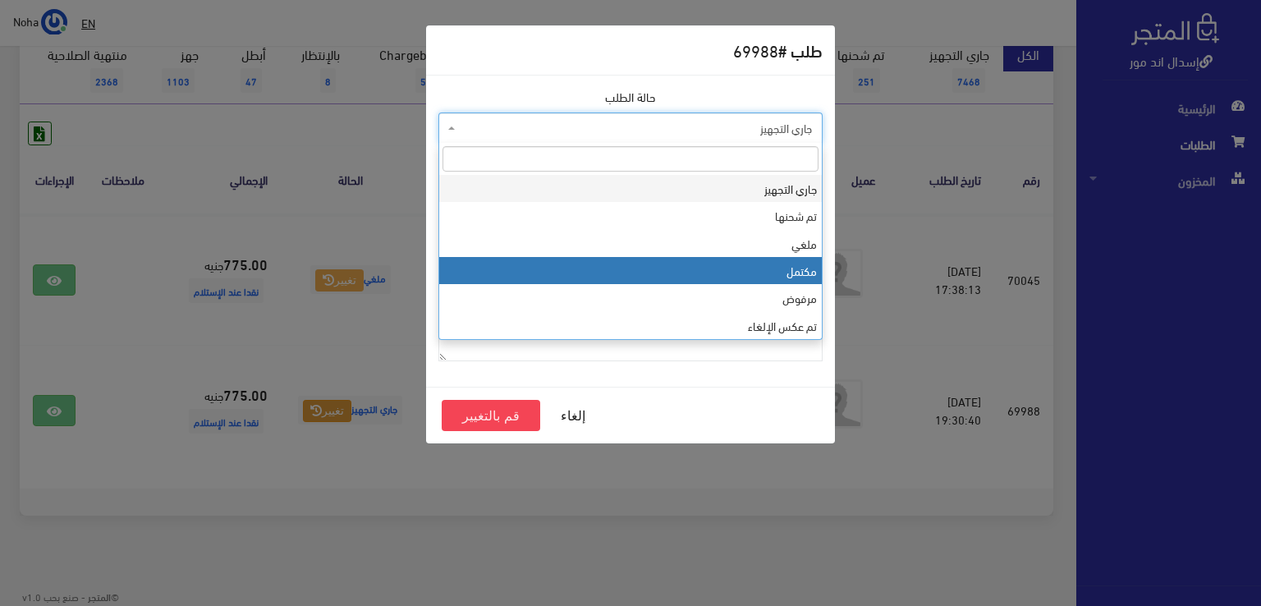
select select "4"
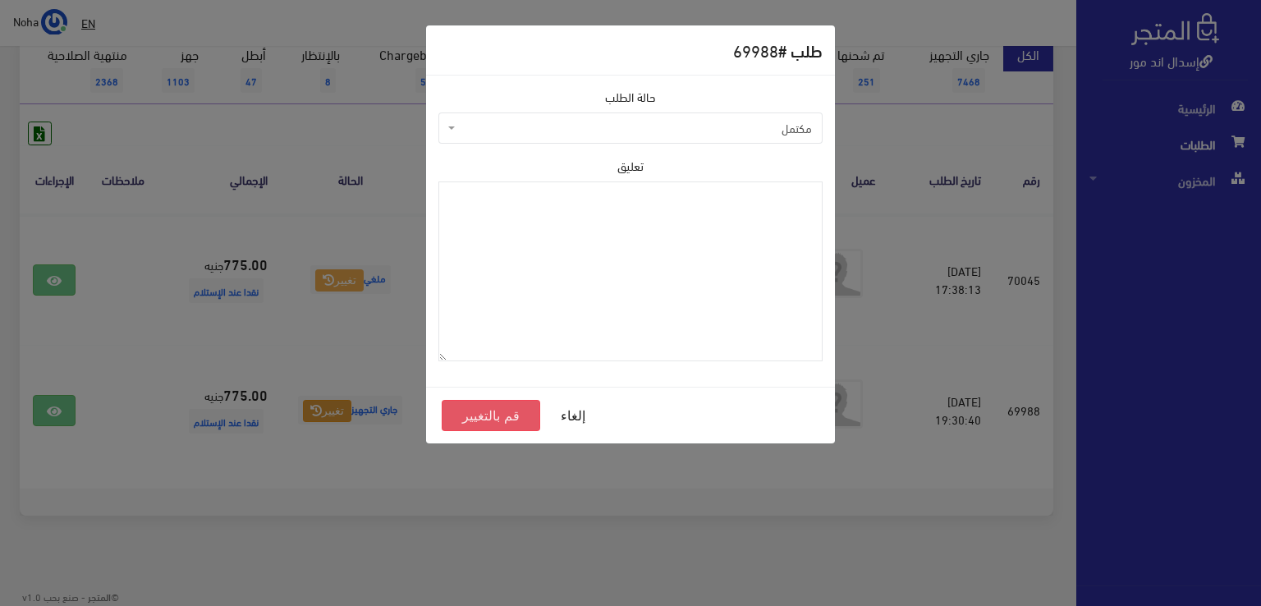
click at [516, 414] on button "قم بالتغيير" at bounding box center [491, 415] width 98 height 31
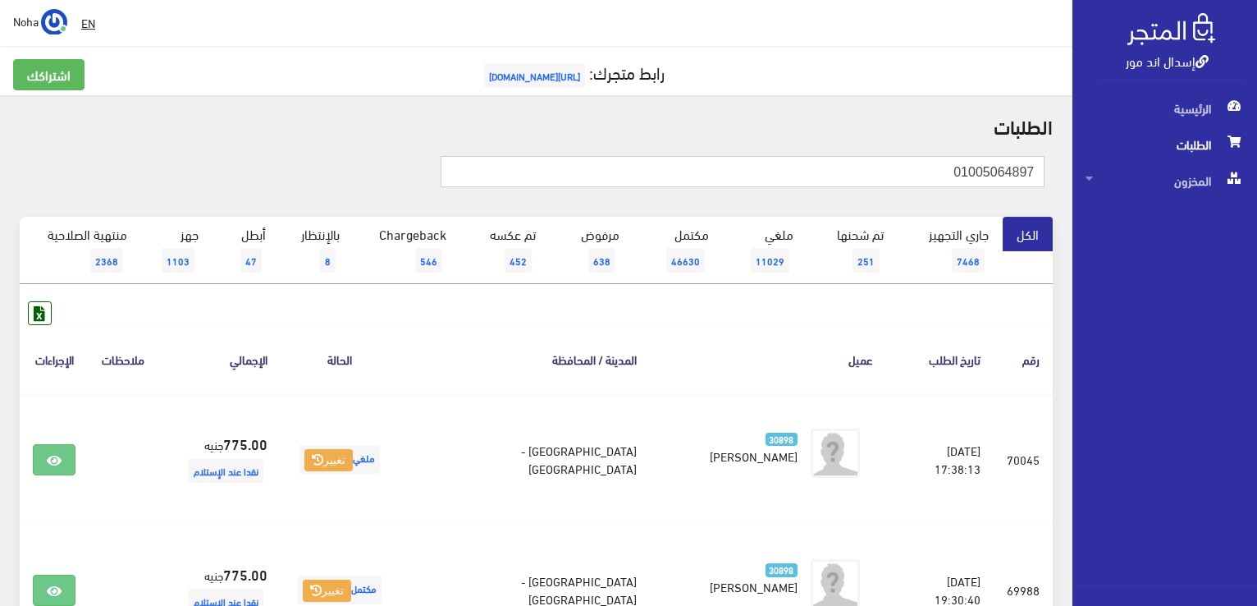
drag, startPoint x: 927, startPoint y: 175, endPoint x: 1119, endPoint y: 155, distance: 193.1
click at [1119, 158] on div "إسدال اند مور الرئيسية الطلبات المخزون" at bounding box center [628, 393] width 1257 height 787
paste input "2426568"
type input "01002426568"
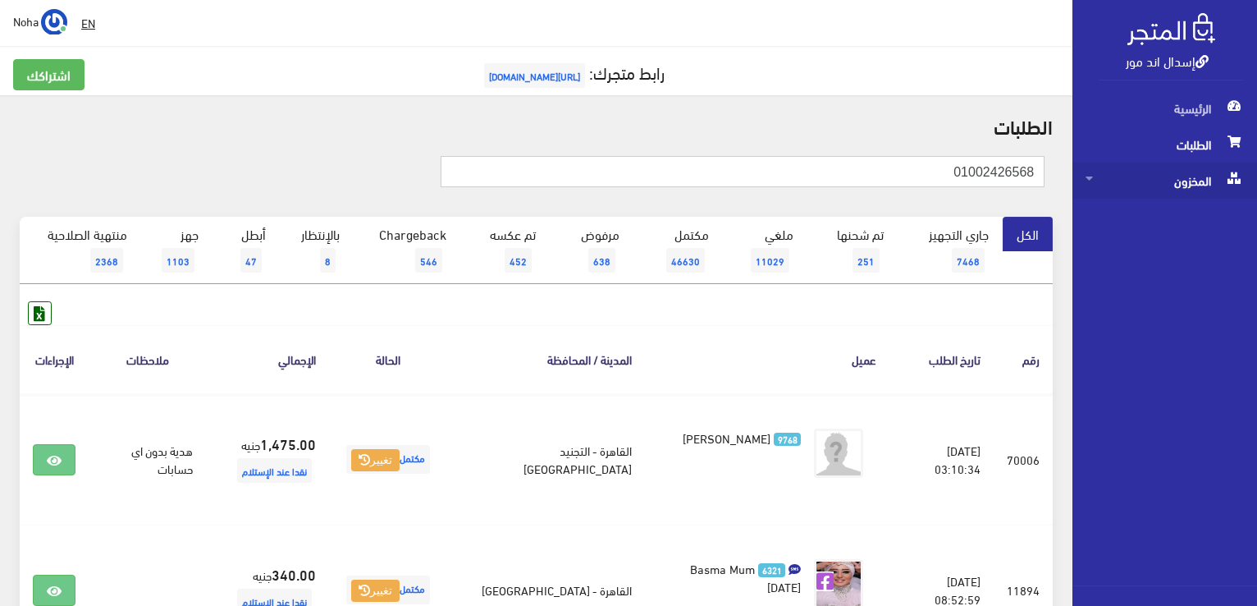
drag, startPoint x: 893, startPoint y: 185, endPoint x: 1083, endPoint y: 183, distance: 189.6
click at [1083, 183] on div "إسدال اند مور الرئيسية الطلبات المخزون" at bounding box center [628, 393] width 1257 height 787
paste input "8183210"
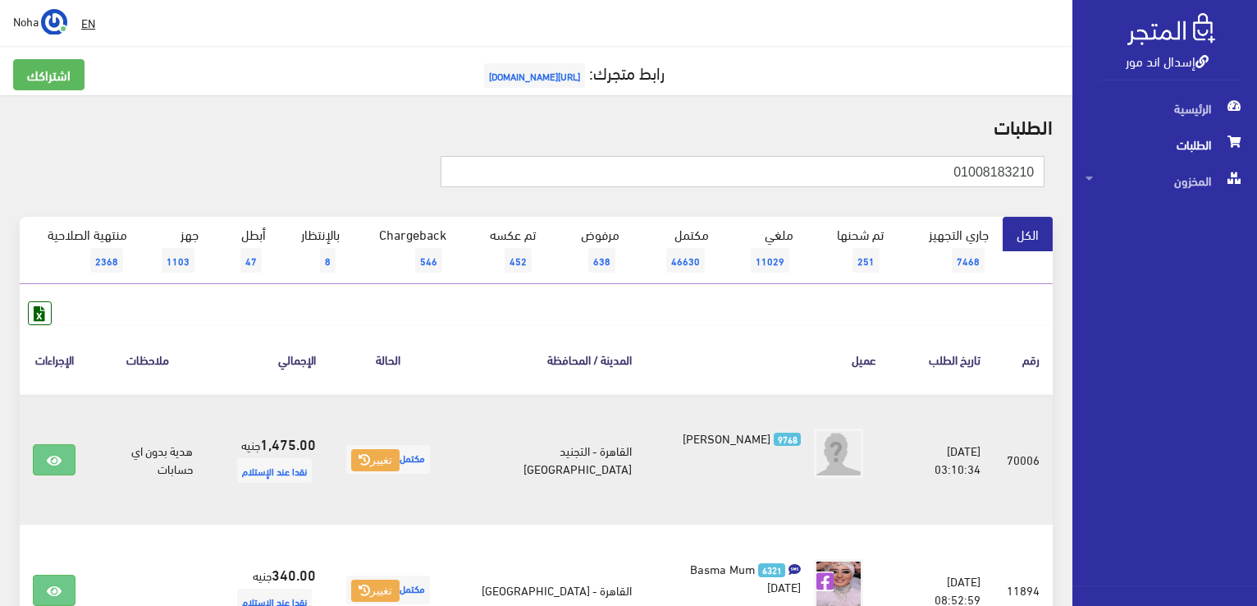
type input "01008183210"
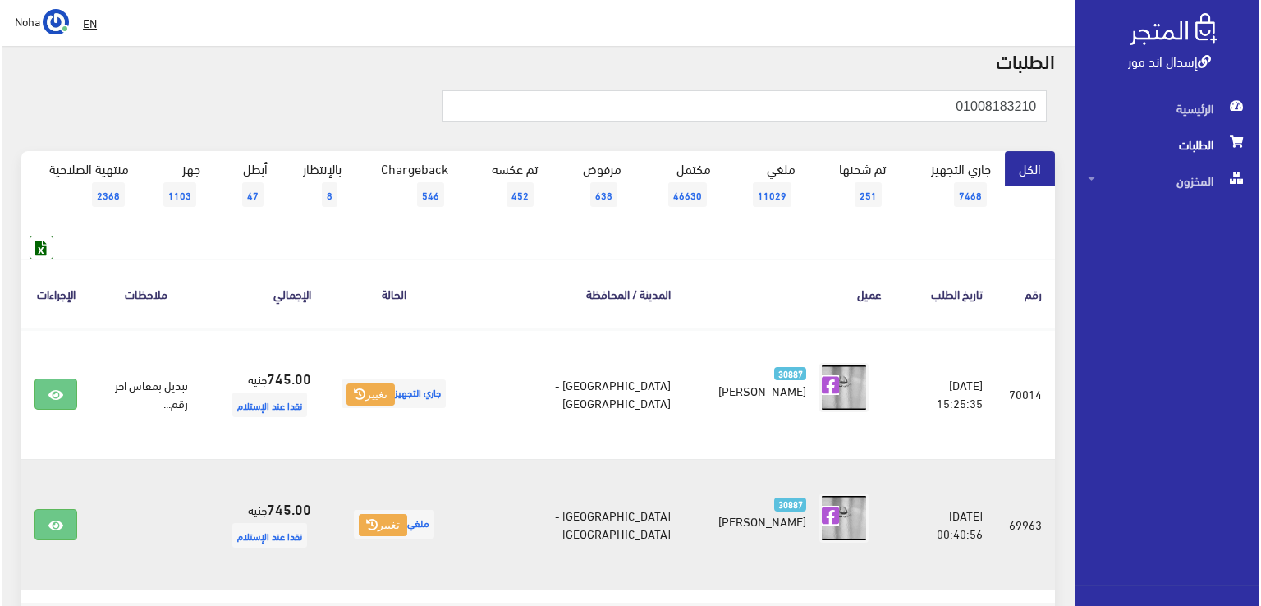
scroll to position [164, 0]
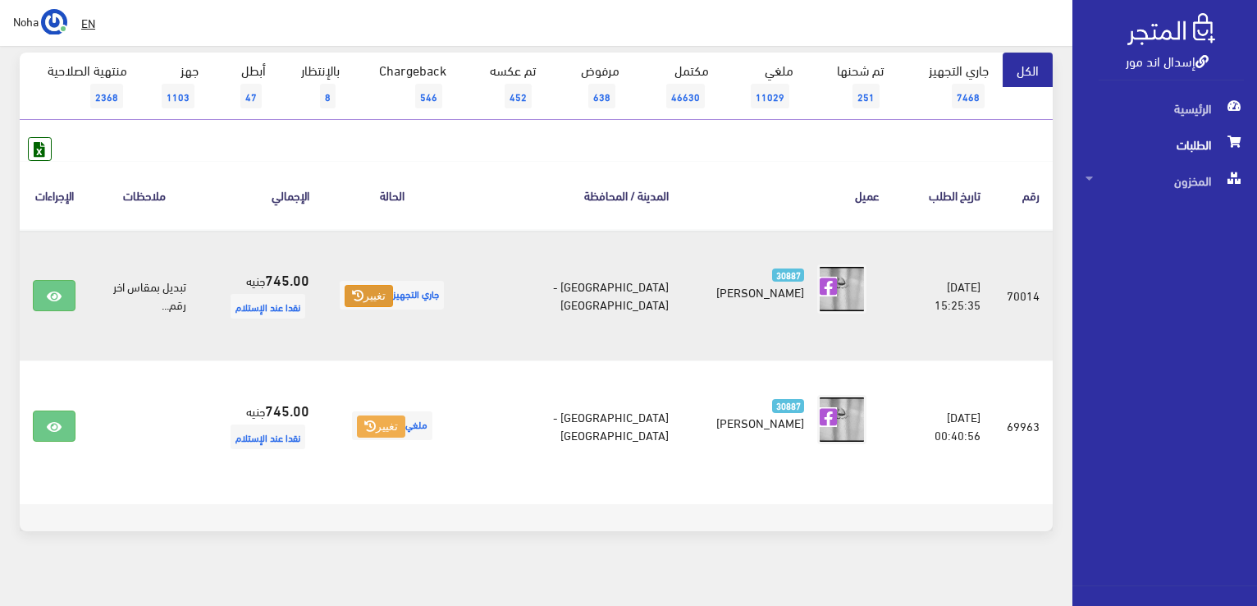
click at [393, 291] on button "تغيير" at bounding box center [369, 296] width 48 height 23
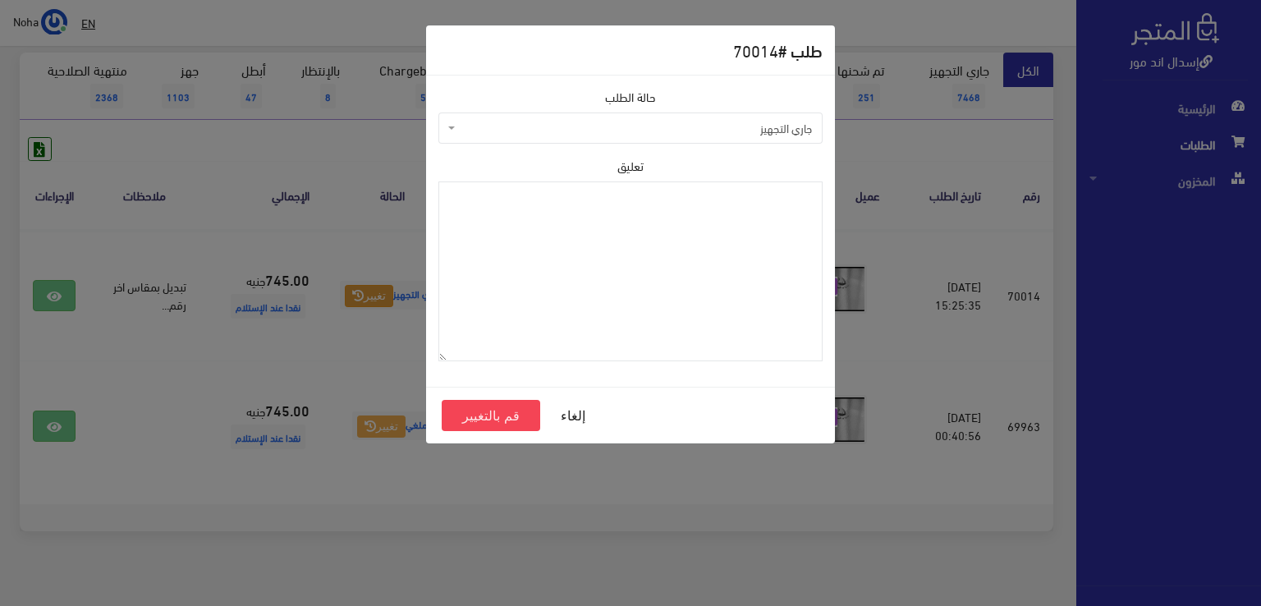
click at [533, 135] on span "جاري التجهيز" at bounding box center [635, 128] width 353 height 16
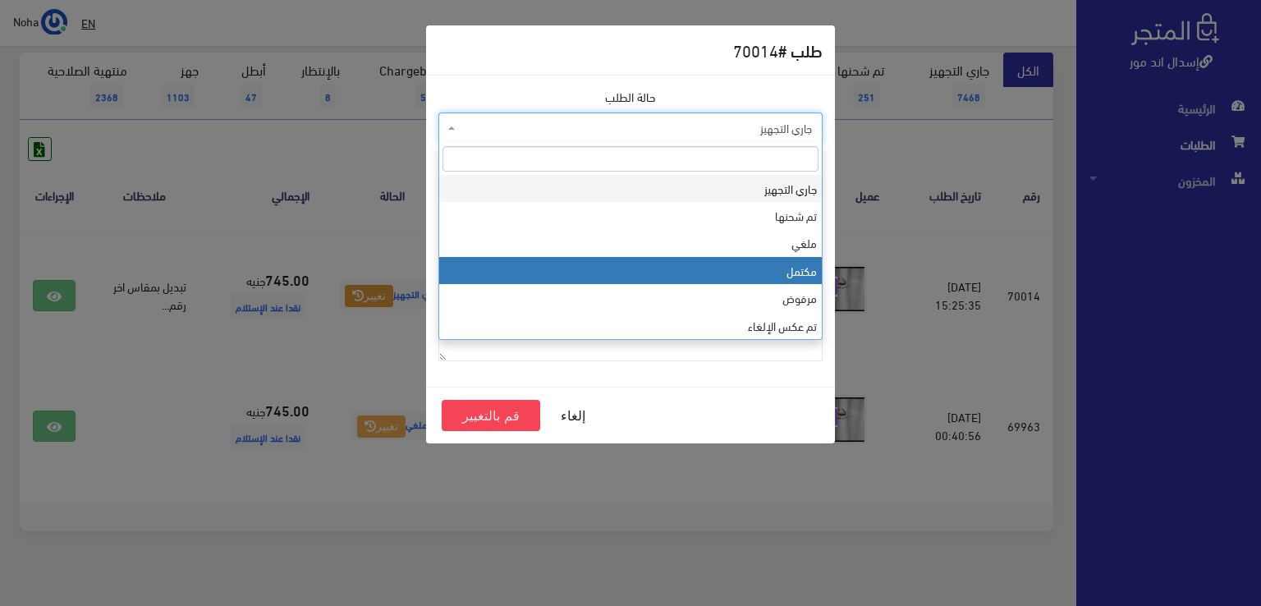
select select "4"
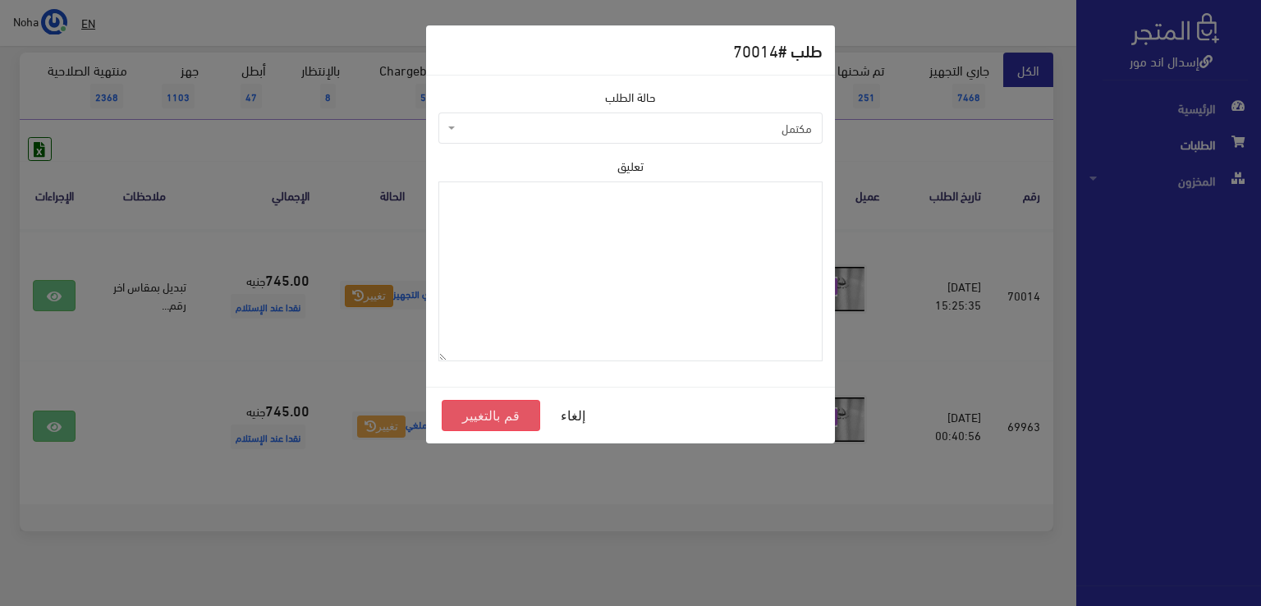
click at [521, 409] on button "قم بالتغيير" at bounding box center [491, 415] width 98 height 31
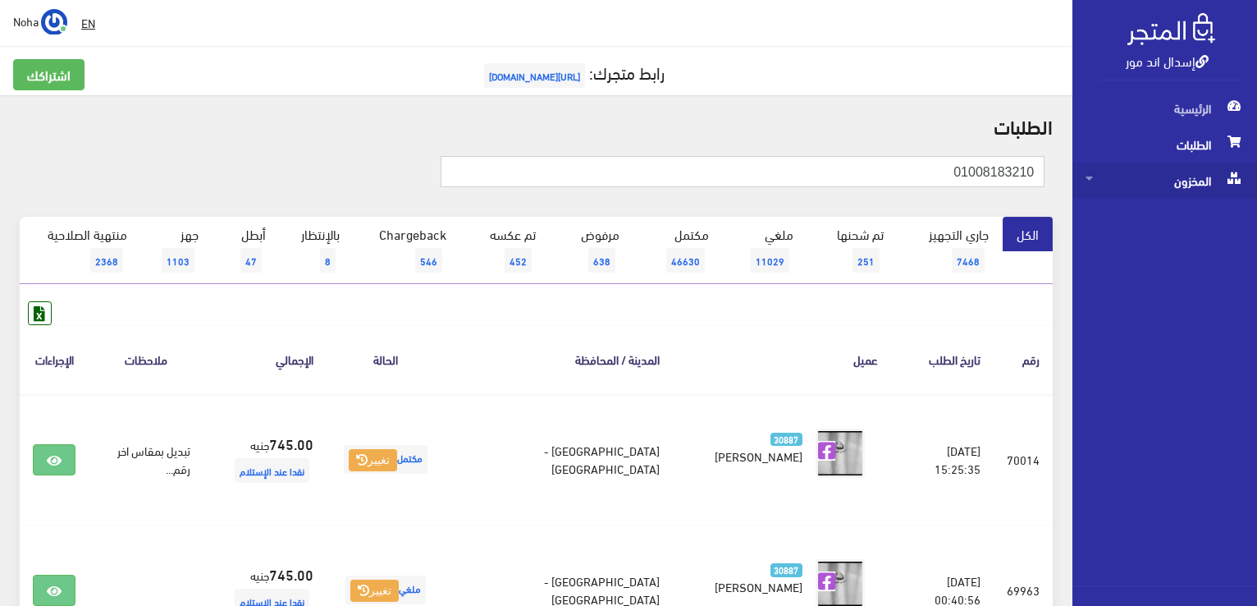
drag, startPoint x: 928, startPoint y: 168, endPoint x: 1085, endPoint y: 162, distance: 156.9
click at [1085, 162] on div "إسدال اند مور الرئيسية الطلبات المخزون" at bounding box center [628, 393] width 1257 height 787
paste input "33635353"
type input "01033635353"
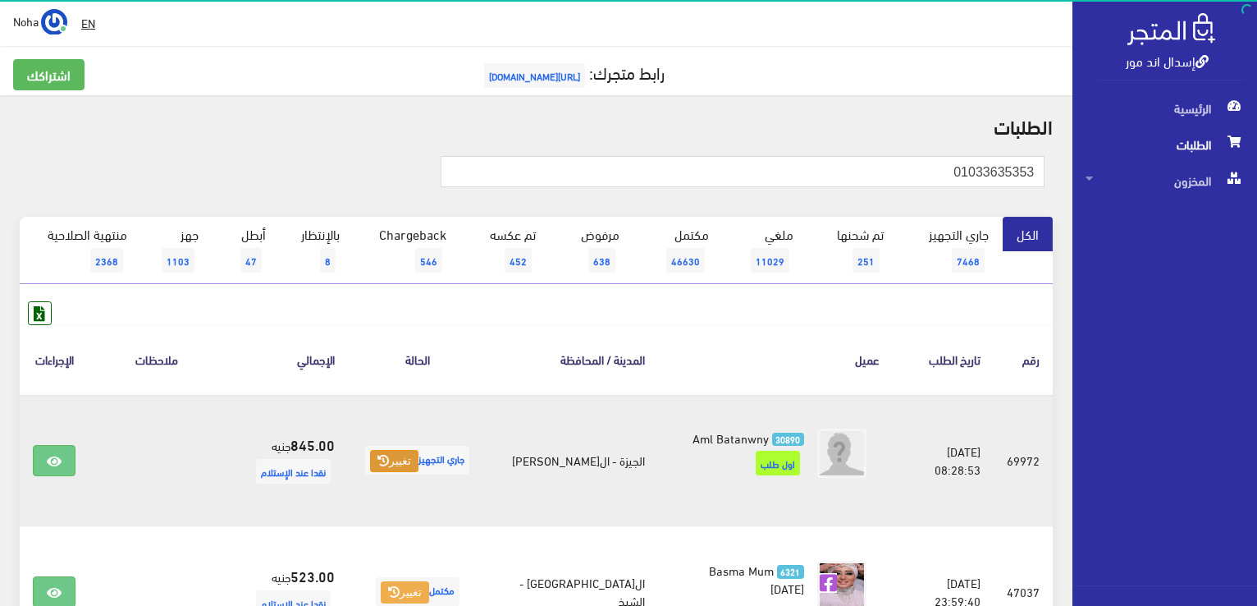
click at [378, 464] on icon at bounding box center [383, 460] width 11 height 11
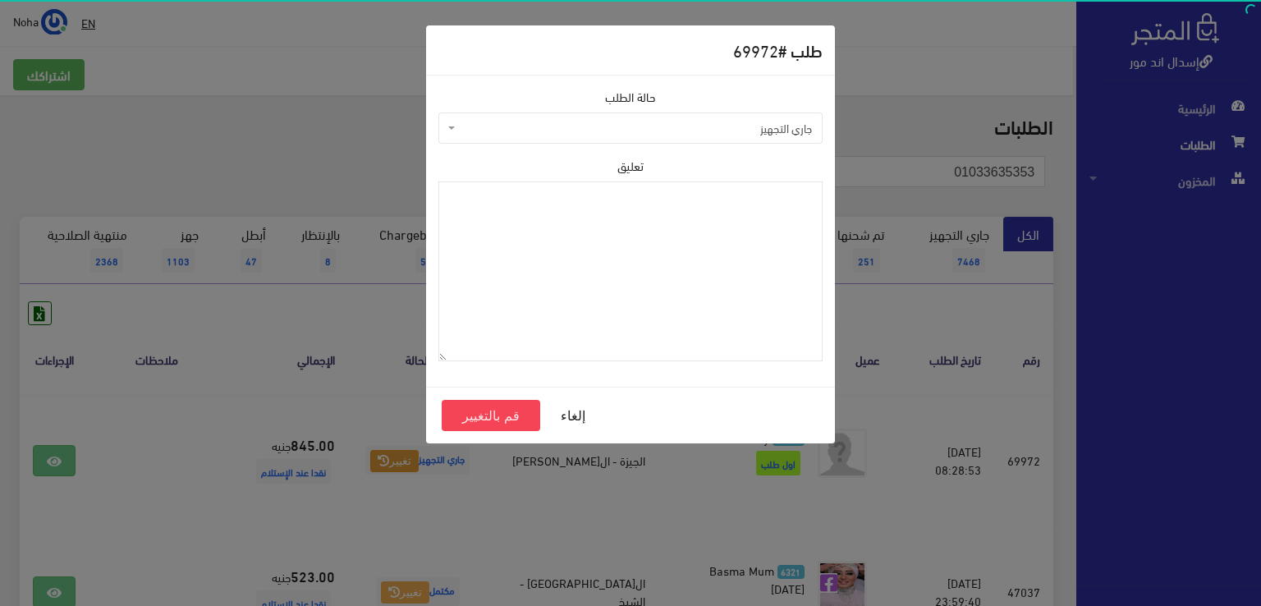
click at [530, 136] on span "جاري التجهيز" at bounding box center [630, 127] width 384 height 31
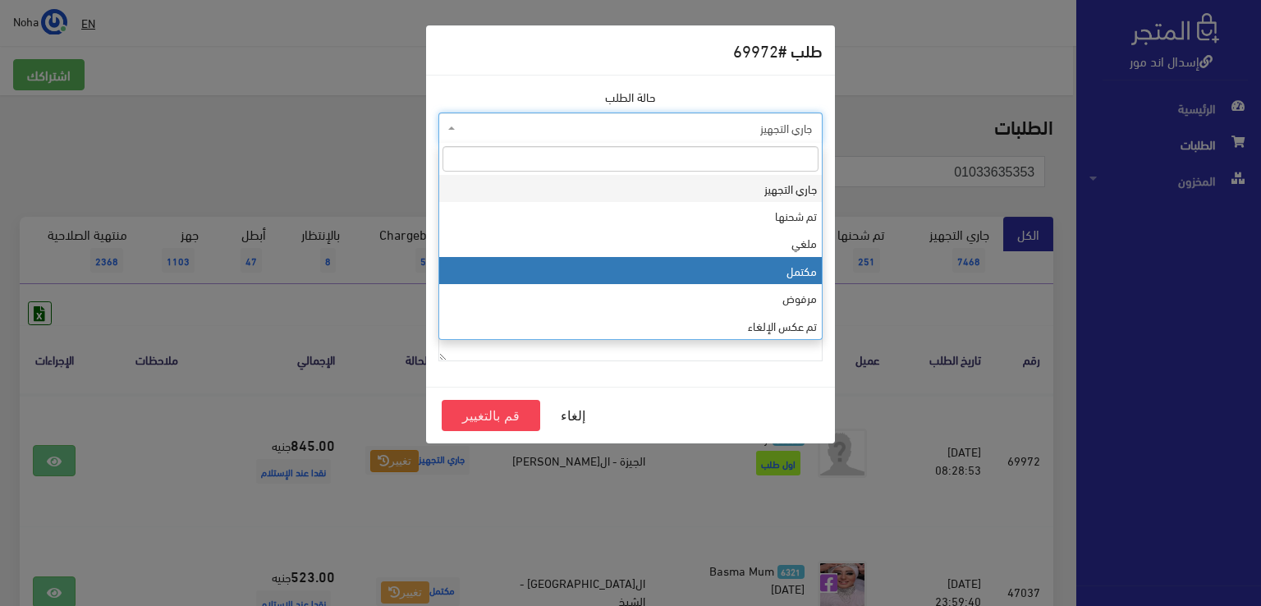
select select "4"
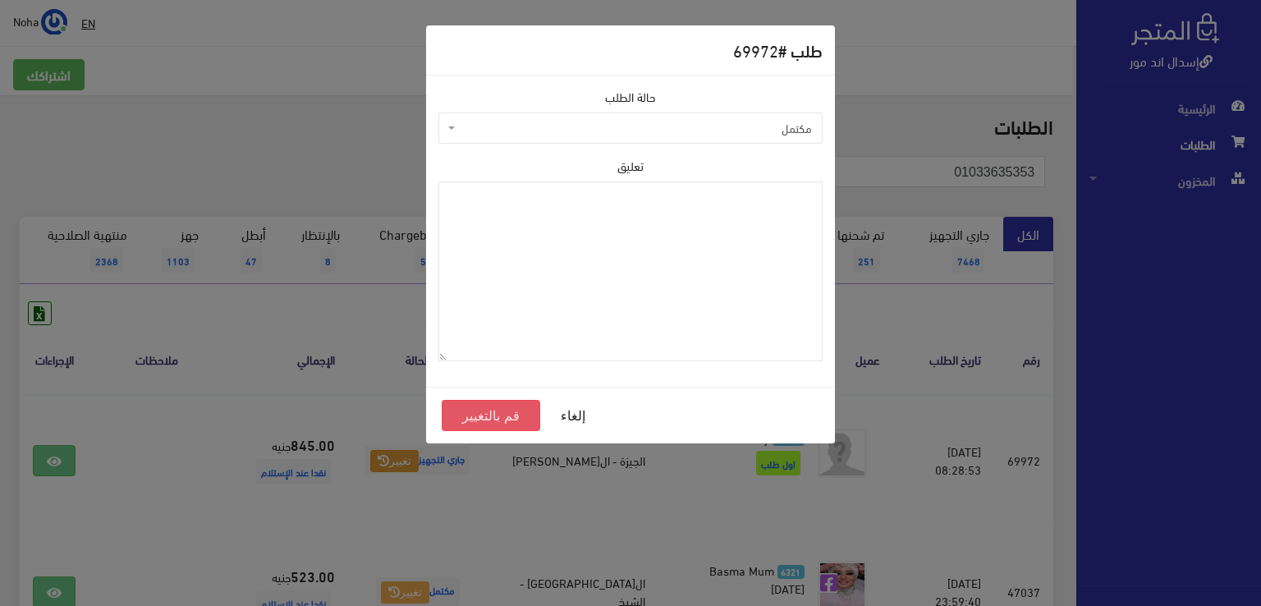
click at [486, 417] on button "قم بالتغيير" at bounding box center [491, 415] width 98 height 31
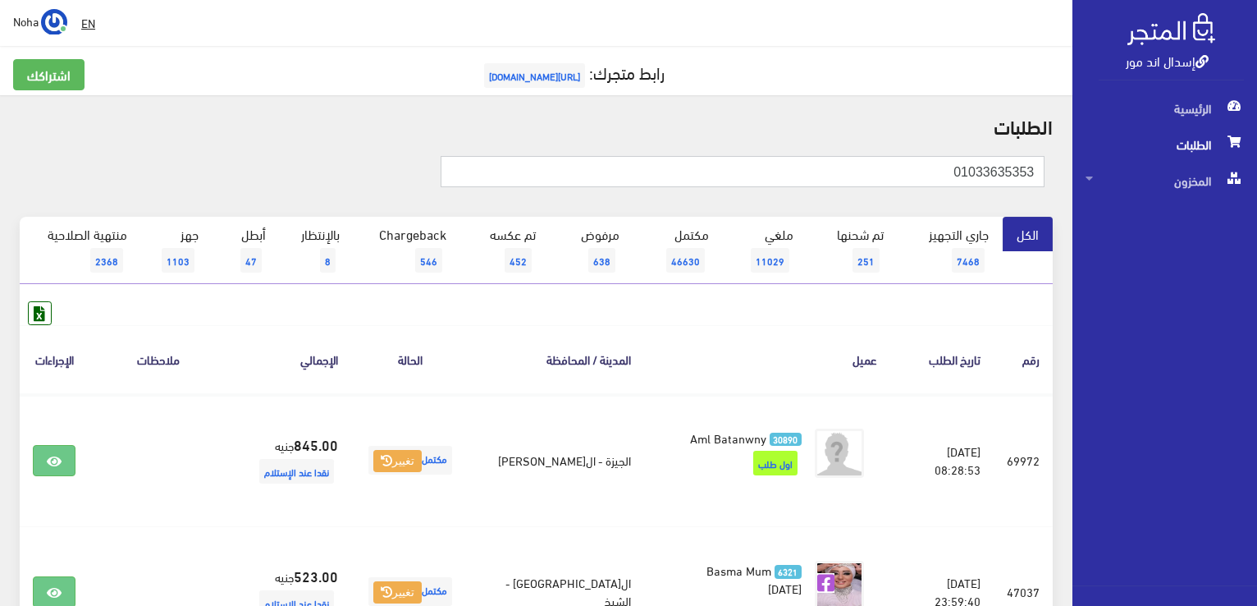
drag, startPoint x: 895, startPoint y: 178, endPoint x: 1083, endPoint y: 146, distance: 190.7
click at [1128, 153] on div "إسدال اند مور الرئيسية الطلبات المخزون" at bounding box center [628, 525] width 1257 height 1050
paste input "01123222044"
type input "01123222044"
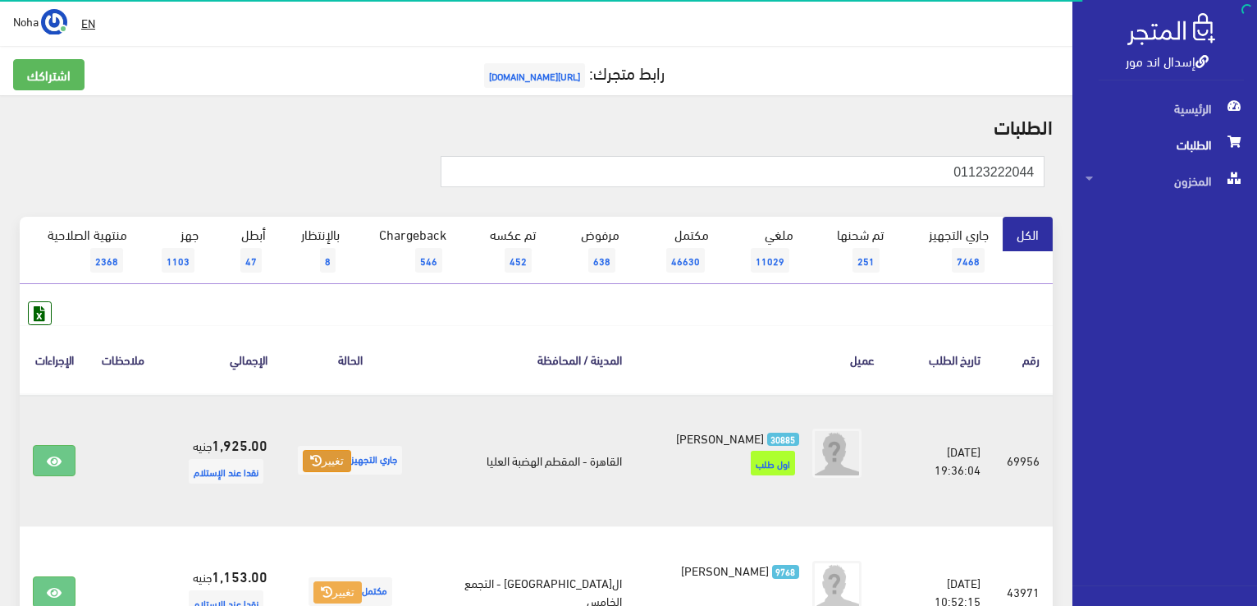
click at [328, 458] on button "تغيير" at bounding box center [327, 461] width 48 height 23
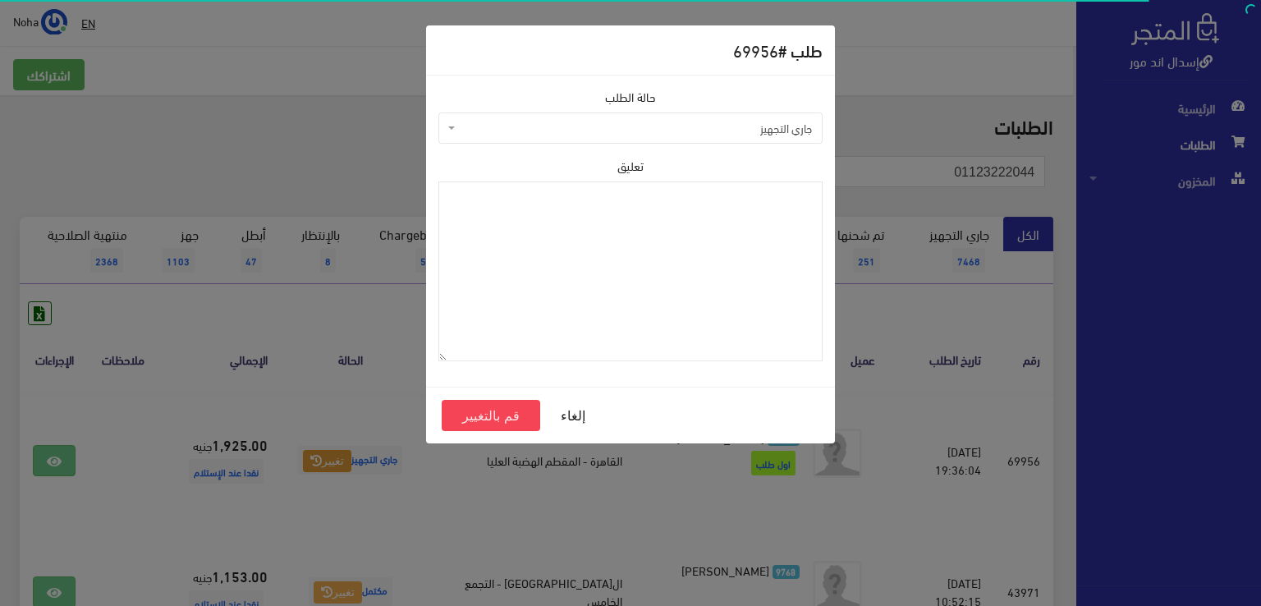
click at [488, 125] on span "جاري التجهيز" at bounding box center [635, 128] width 353 height 16
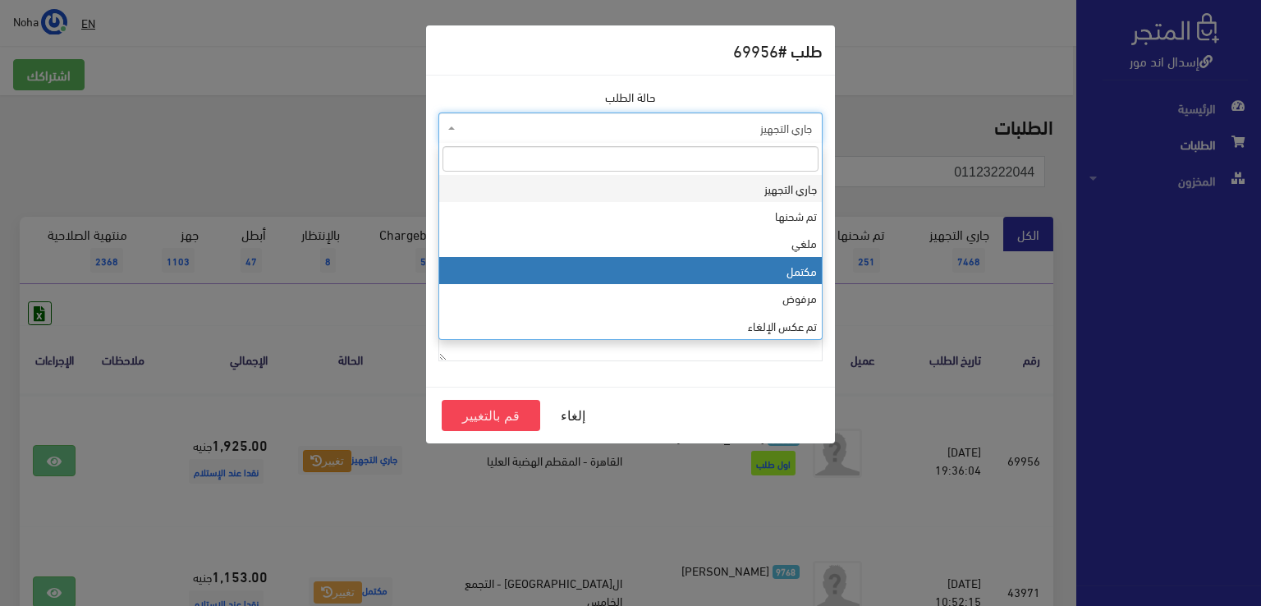
select select "4"
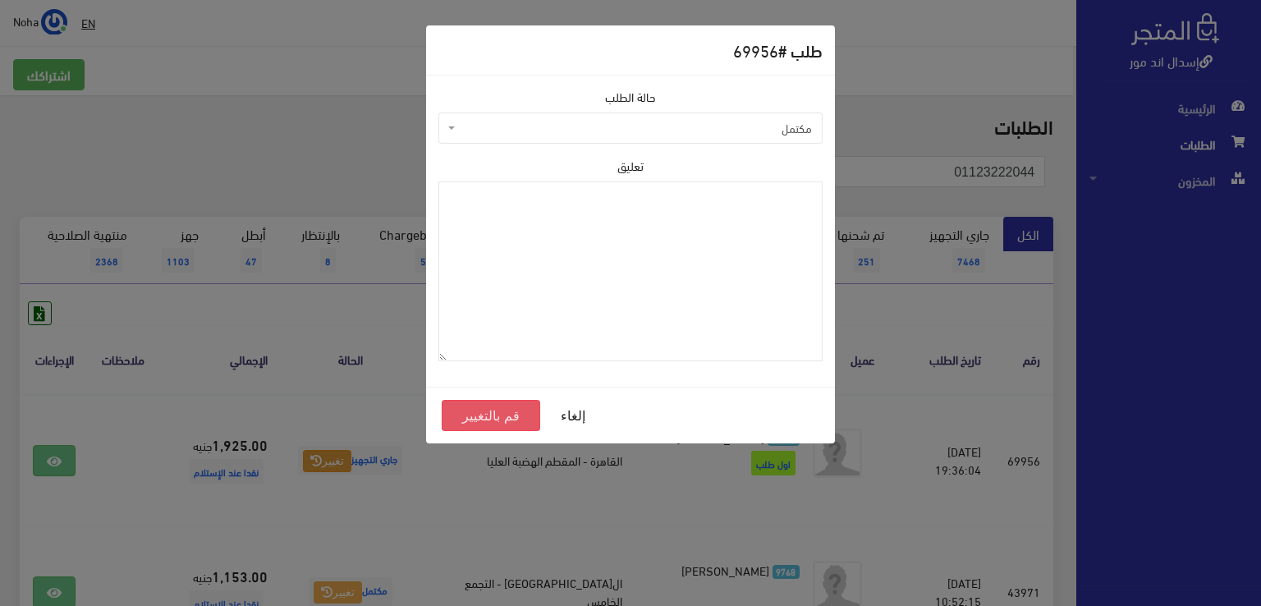
click at [483, 414] on button "قم بالتغيير" at bounding box center [491, 415] width 98 height 31
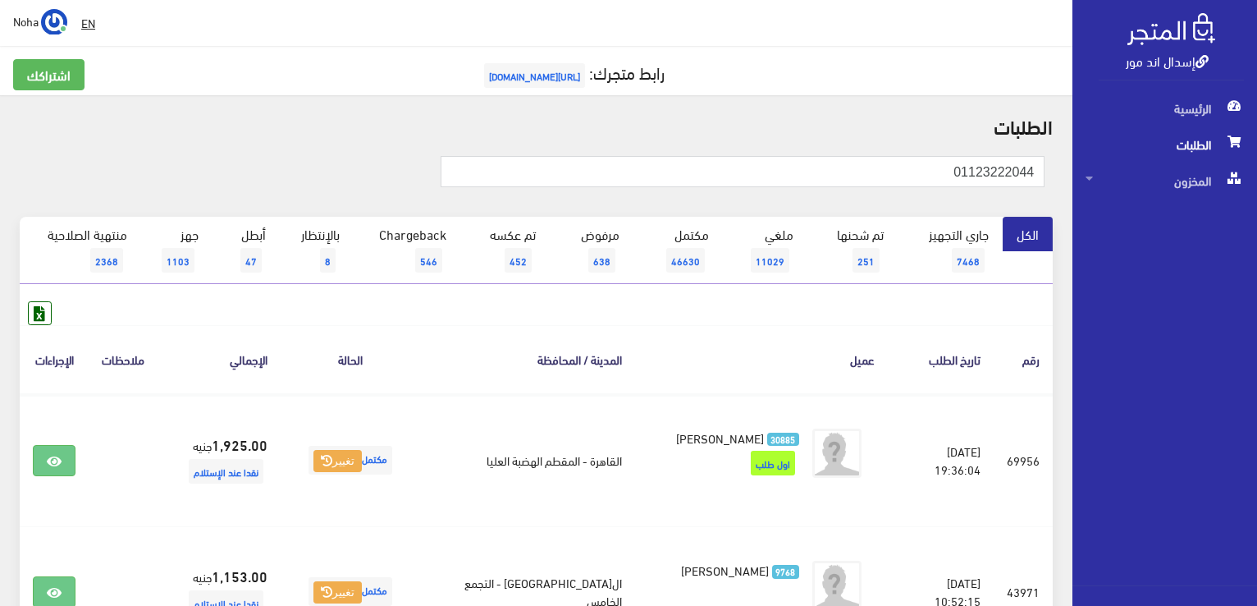
click at [692, 153] on div "01123222044" at bounding box center [536, 180] width 1053 height 73
drag, startPoint x: 690, startPoint y: 153, endPoint x: 954, endPoint y: 178, distance: 264.7
click at [954, 178] on div "01123222044" at bounding box center [536, 180] width 1053 height 73
drag, startPoint x: 936, startPoint y: 175, endPoint x: 1003, endPoint y: 146, distance: 73.2
click at [1096, 142] on div "إسدال اند مور الرئيسية الطلبات المخزون" at bounding box center [628, 525] width 1257 height 1050
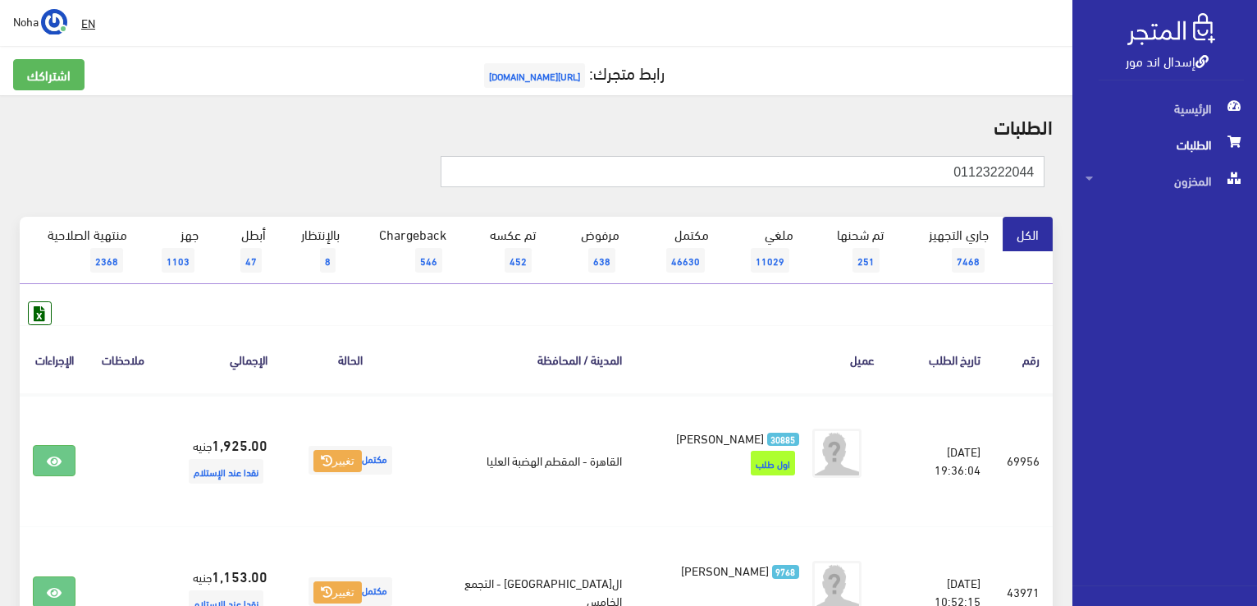
paste input "027765949"
type input "01027765949"
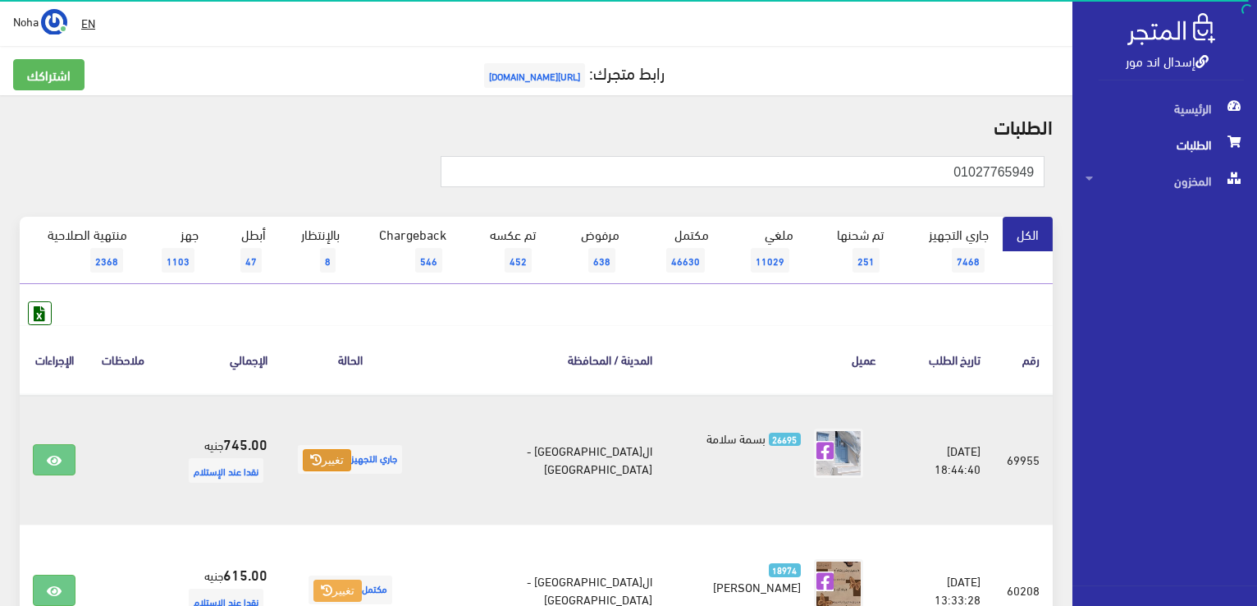
click at [351, 455] on button "تغيير" at bounding box center [327, 460] width 48 height 23
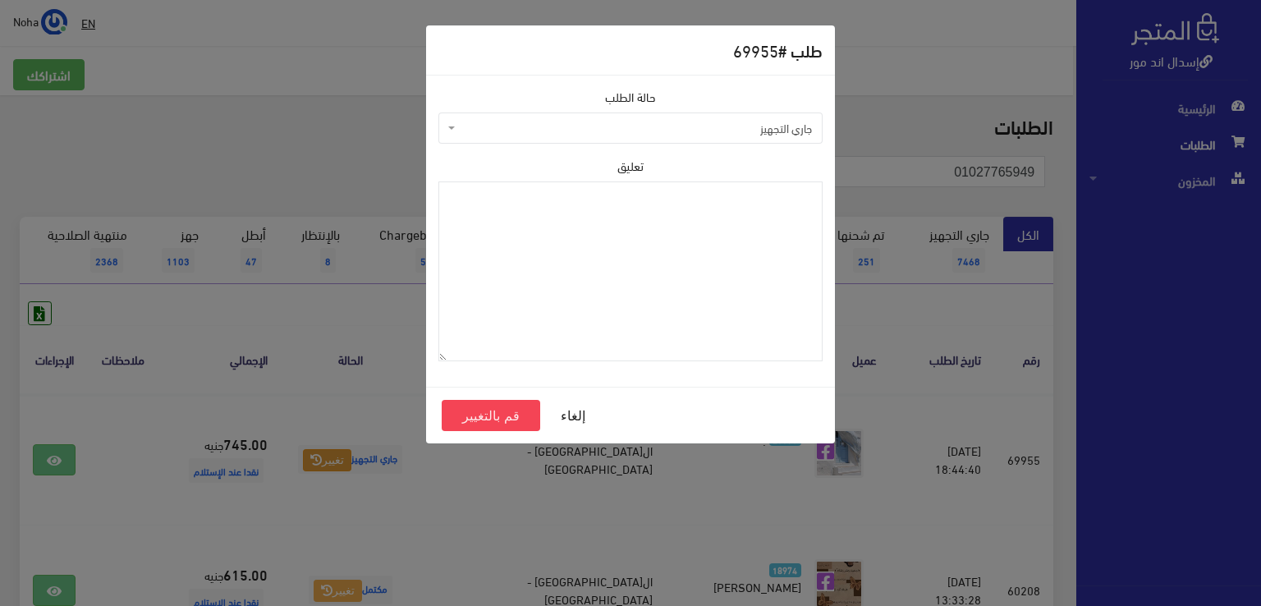
click at [529, 132] on span "جاري التجهيز" at bounding box center [635, 128] width 353 height 16
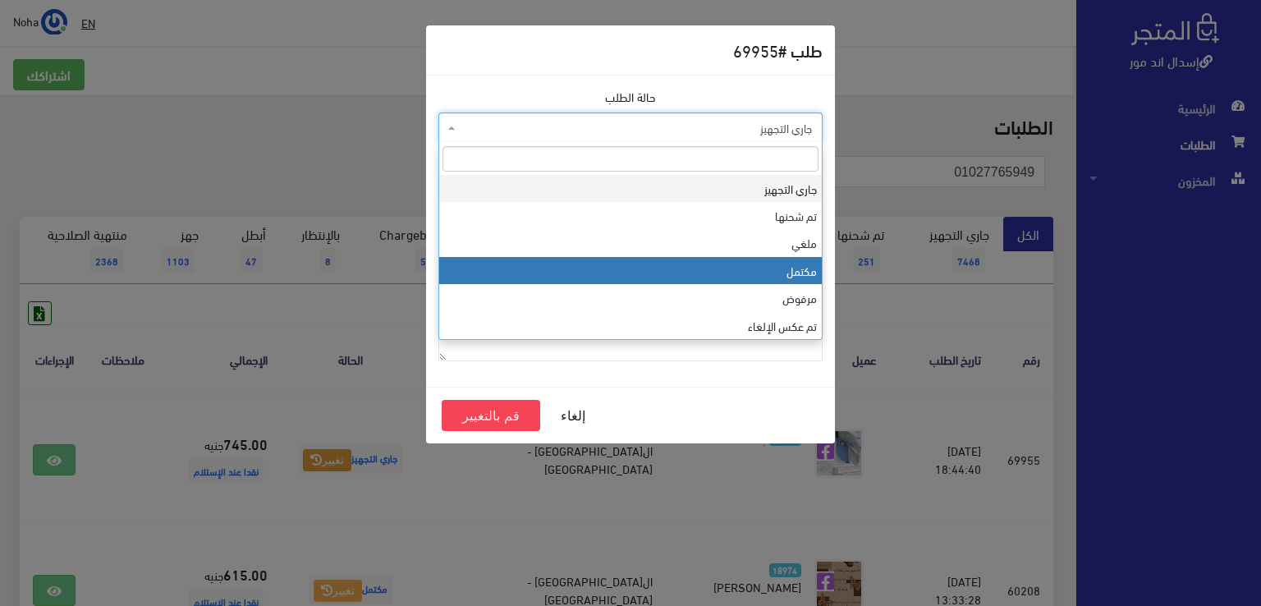
drag, startPoint x: 529, startPoint y: 271, endPoint x: 515, endPoint y: 313, distance: 43.9
select select "4"
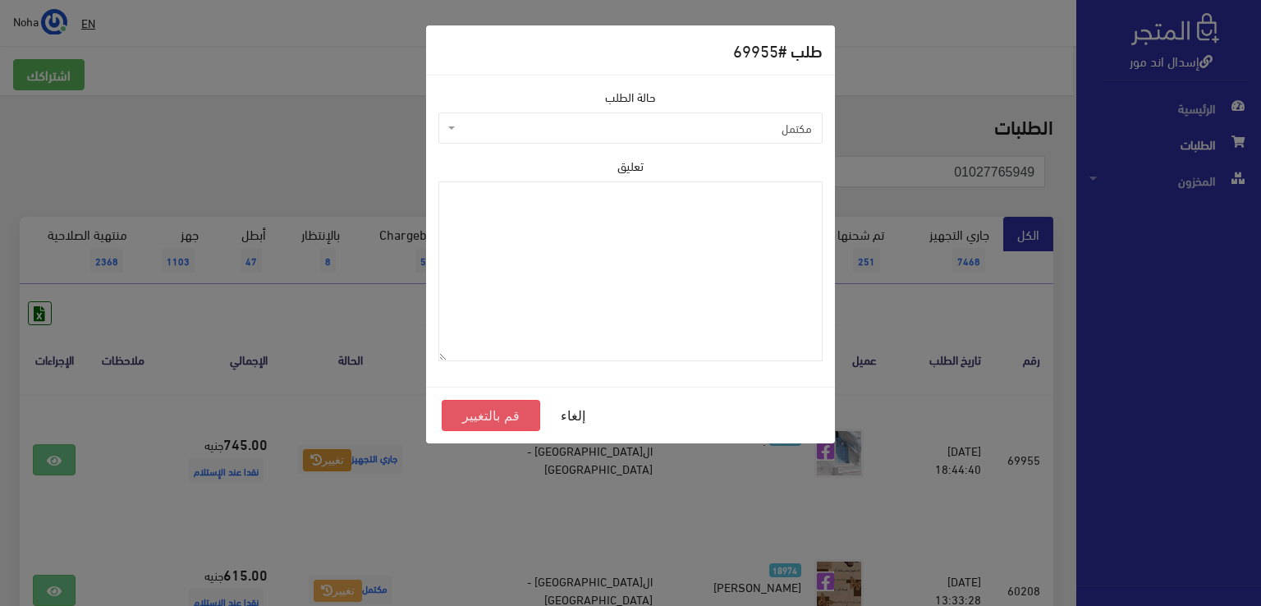
click at [501, 411] on button "قم بالتغيير" at bounding box center [491, 415] width 98 height 31
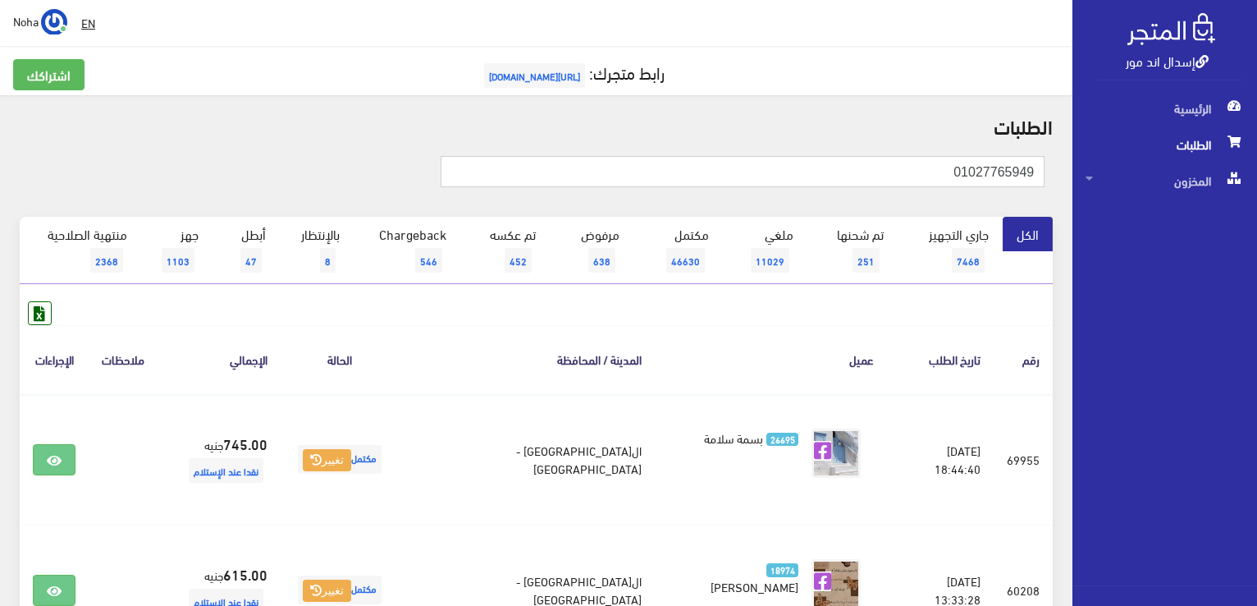
drag, startPoint x: 932, startPoint y: 165, endPoint x: 972, endPoint y: 168, distance: 39.5
click at [1146, 172] on div "إسدال اند مور الرئيسية الطلبات المخزون" at bounding box center [628, 524] width 1257 height 1048
paste input "01018552447"
type input "01018552447"
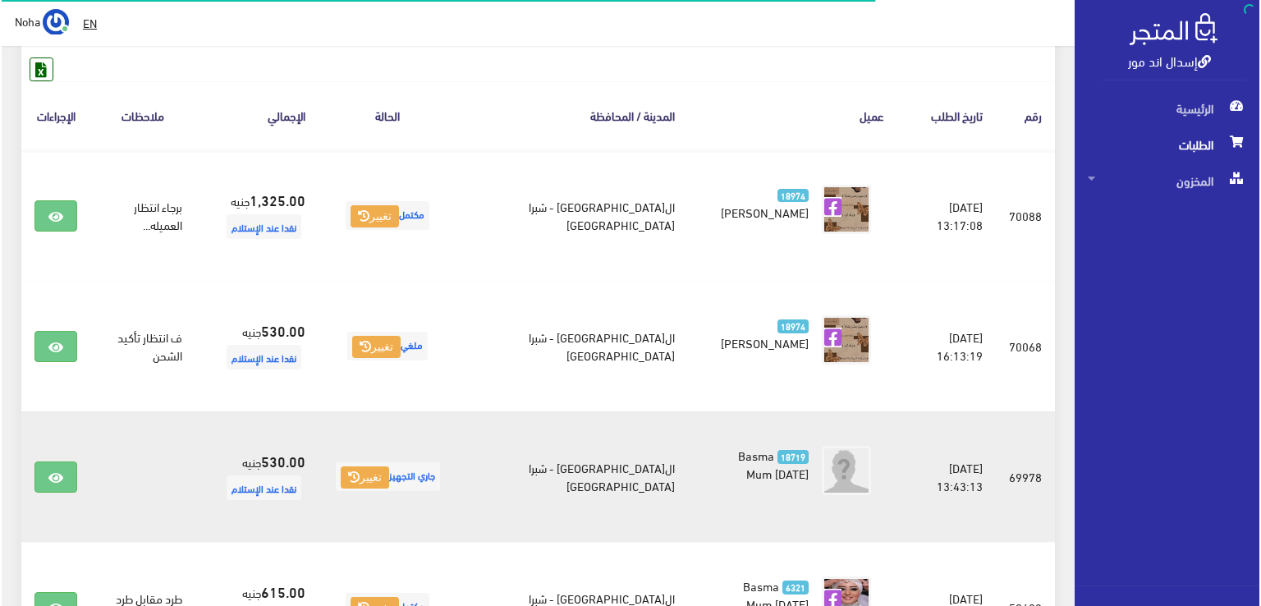
scroll to position [246, 0]
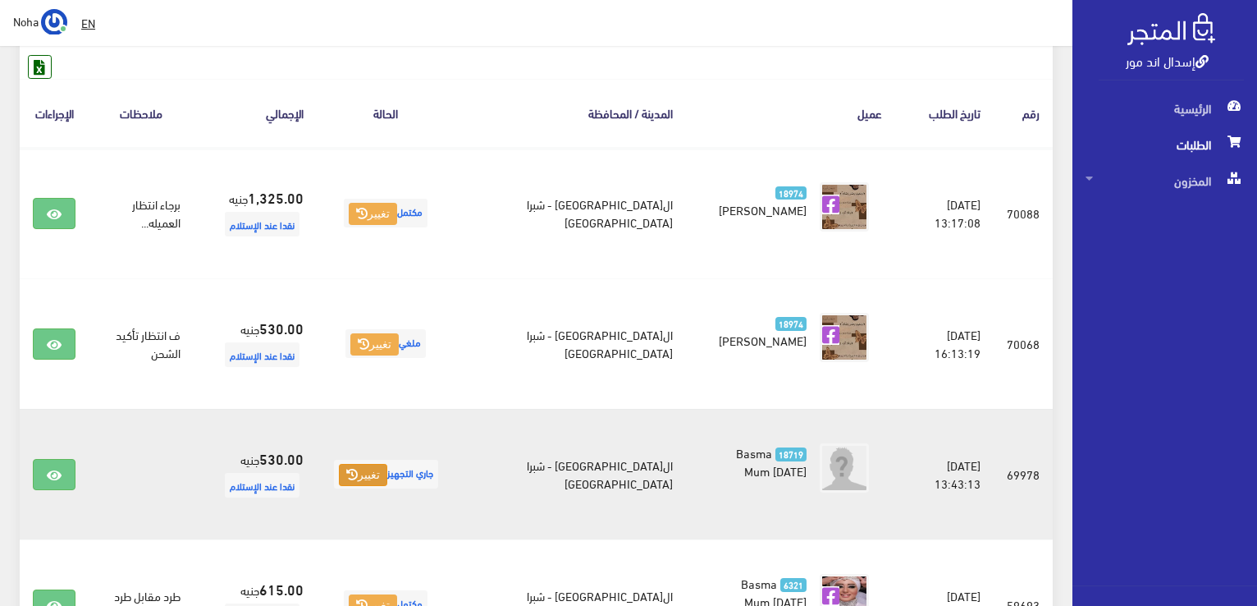
click at [358, 477] on icon at bounding box center [351, 474] width 11 height 11
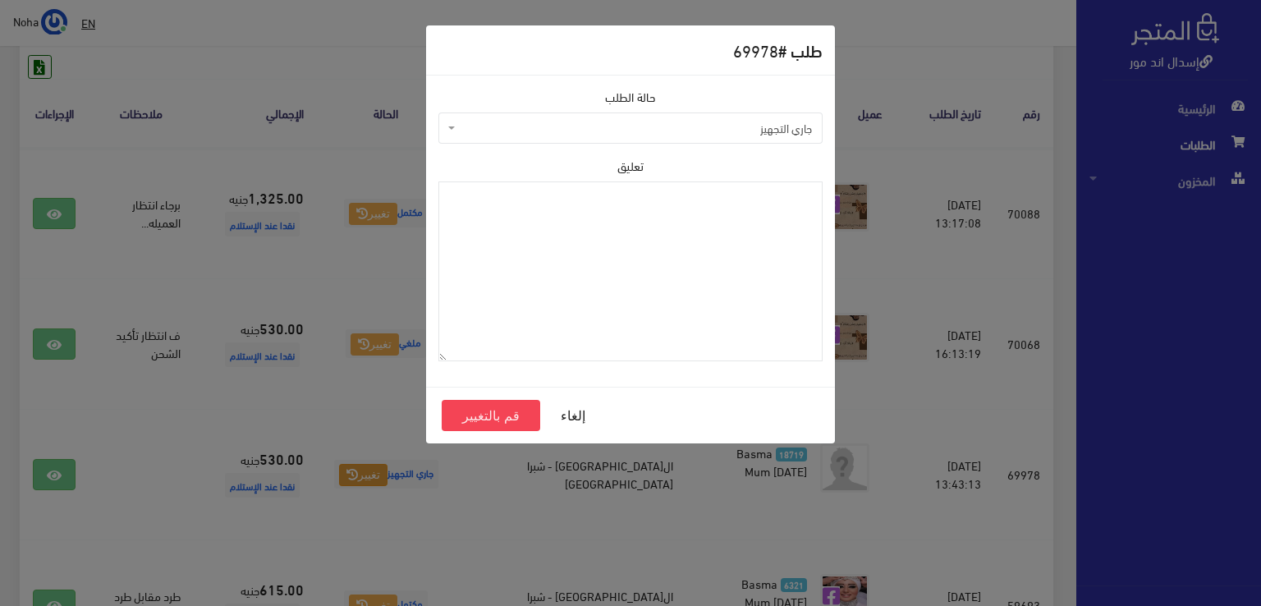
click at [548, 124] on span "جاري التجهيز" at bounding box center [635, 128] width 353 height 16
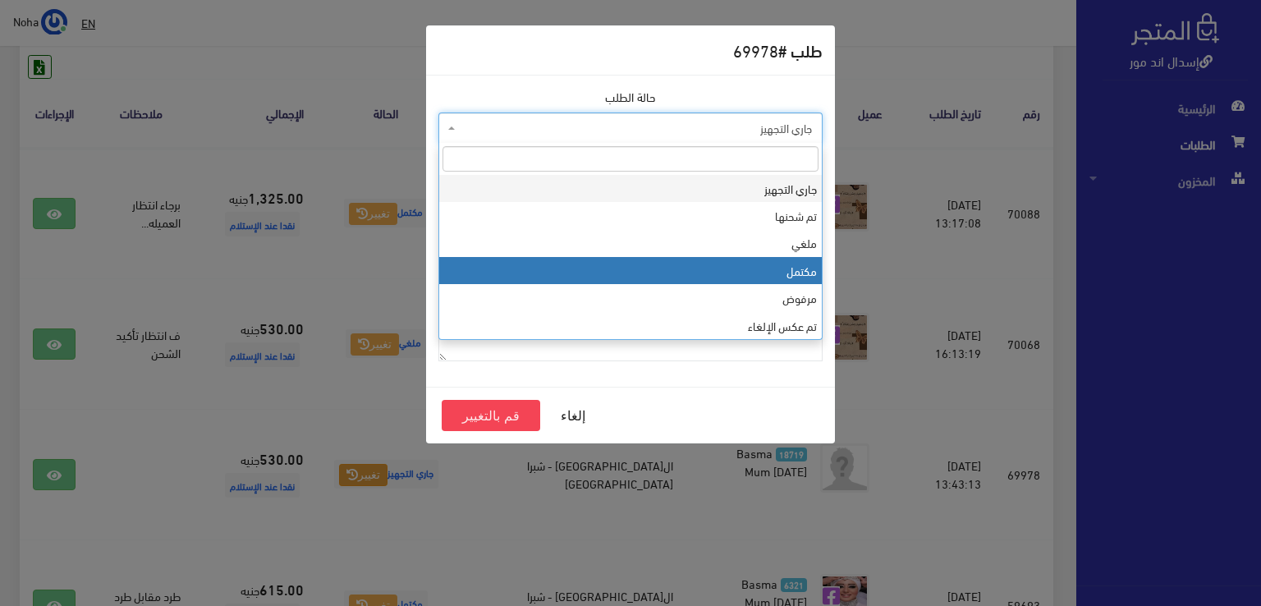
select select "4"
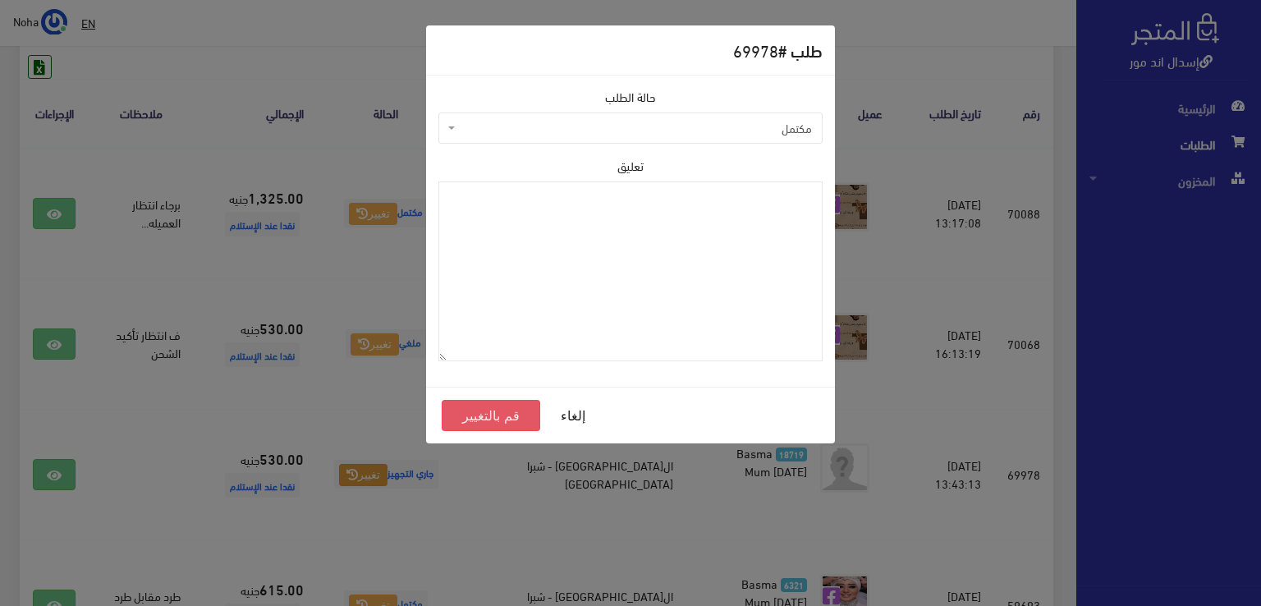
click at [488, 419] on button "قم بالتغيير" at bounding box center [491, 415] width 98 height 31
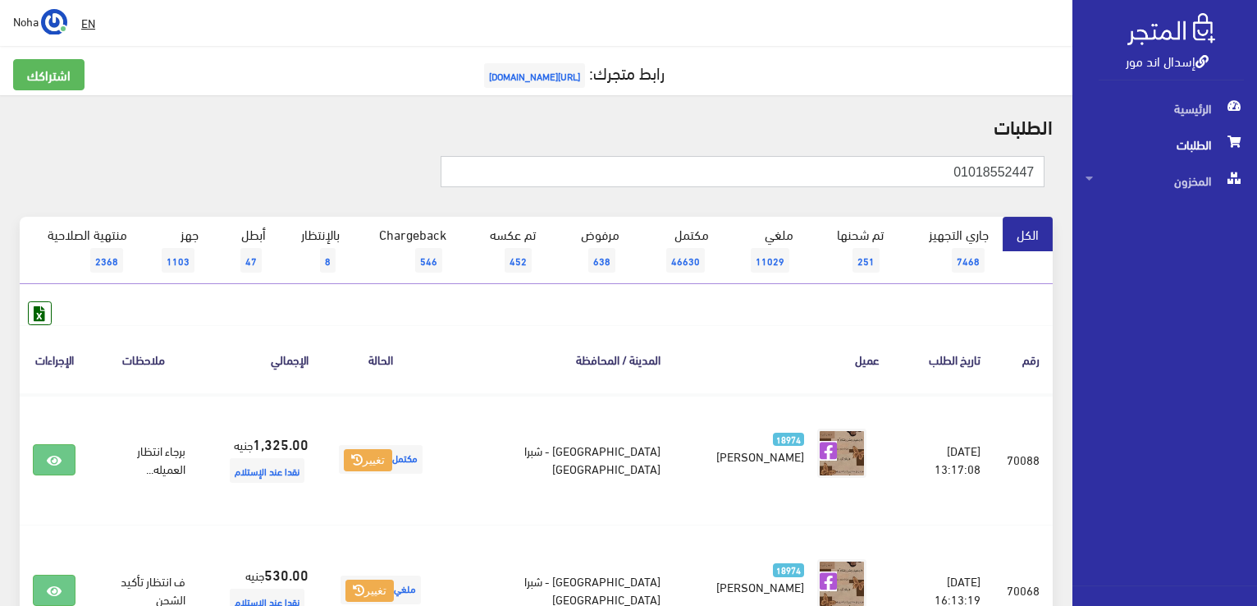
drag, startPoint x: 863, startPoint y: 171, endPoint x: 1245, endPoint y: 158, distance: 381.9
click at [1245, 158] on div "إسدال اند مور الرئيسية الطلبات المخزون" at bounding box center [628, 589] width 1257 height 1179
paste input "1349453"
type input "01011349453"
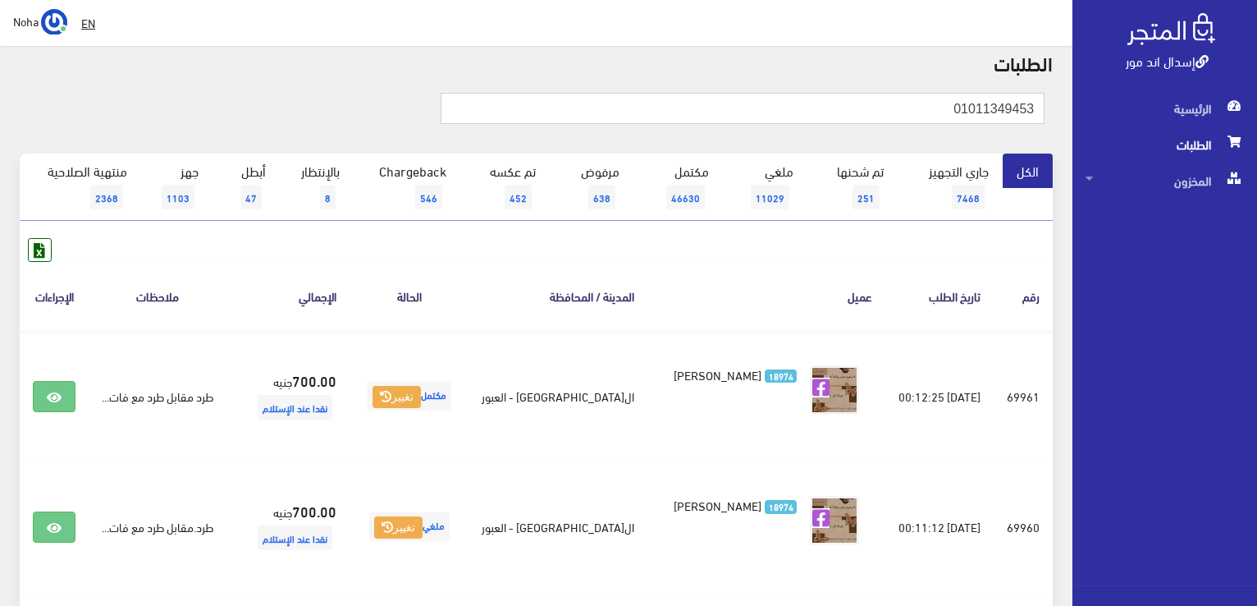
drag, startPoint x: 835, startPoint y: 103, endPoint x: 1257, endPoint y: 112, distance: 422.8
click at [1257, 113] on html "إسدال اند مور الرئيسية الطلبات" at bounding box center [628, 240] width 1257 height 606
paste input "119836159"
type input "01119836159"
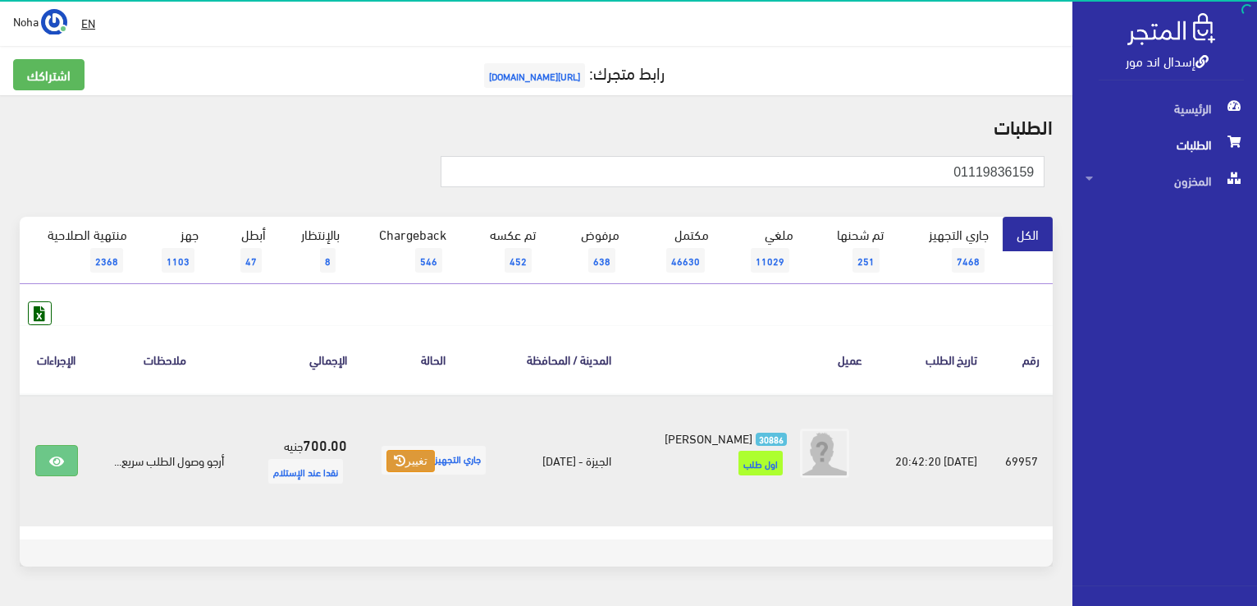
click at [402, 463] on icon at bounding box center [399, 460] width 11 height 11
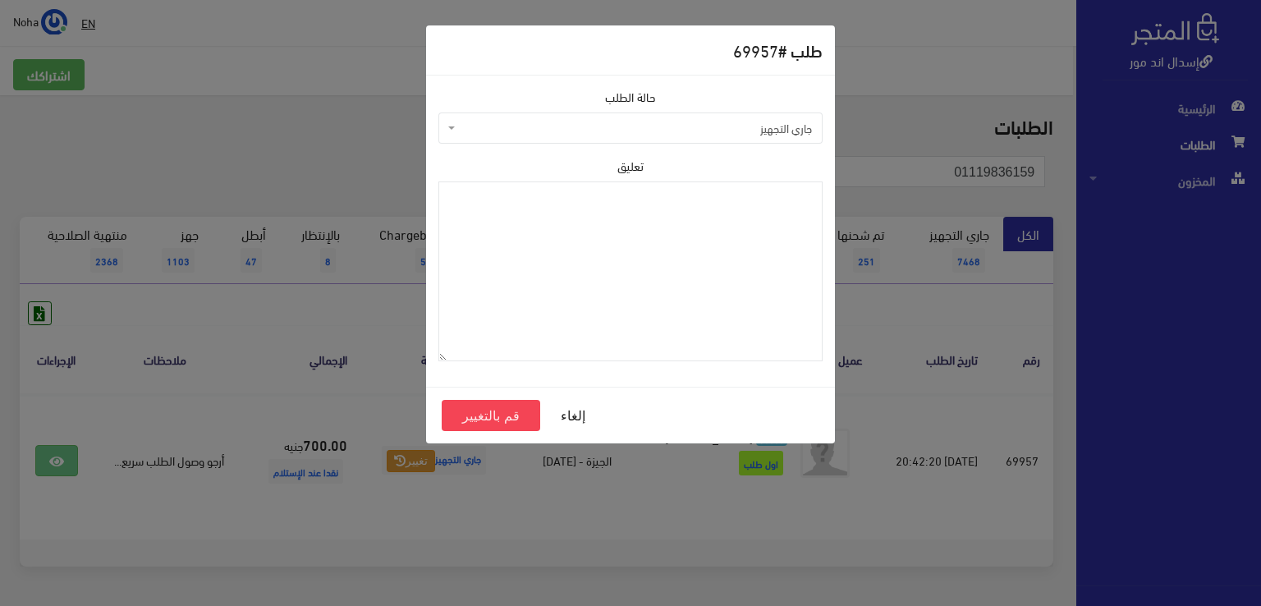
click at [524, 117] on span "جاري التجهيز" at bounding box center [630, 127] width 384 height 31
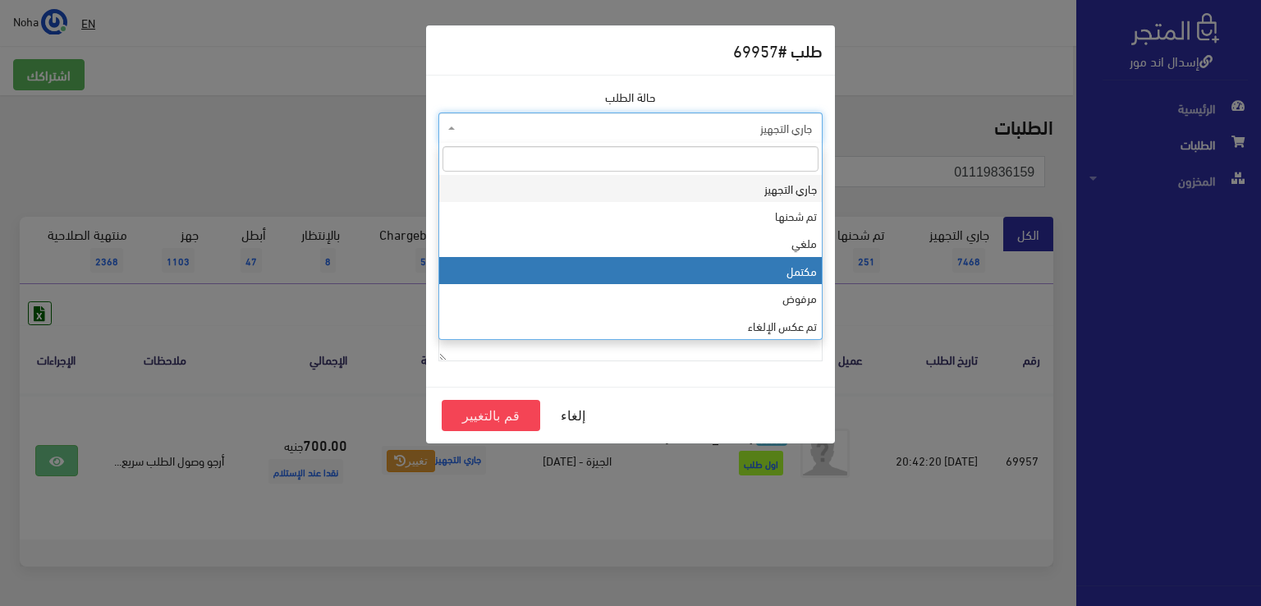
select select "4"
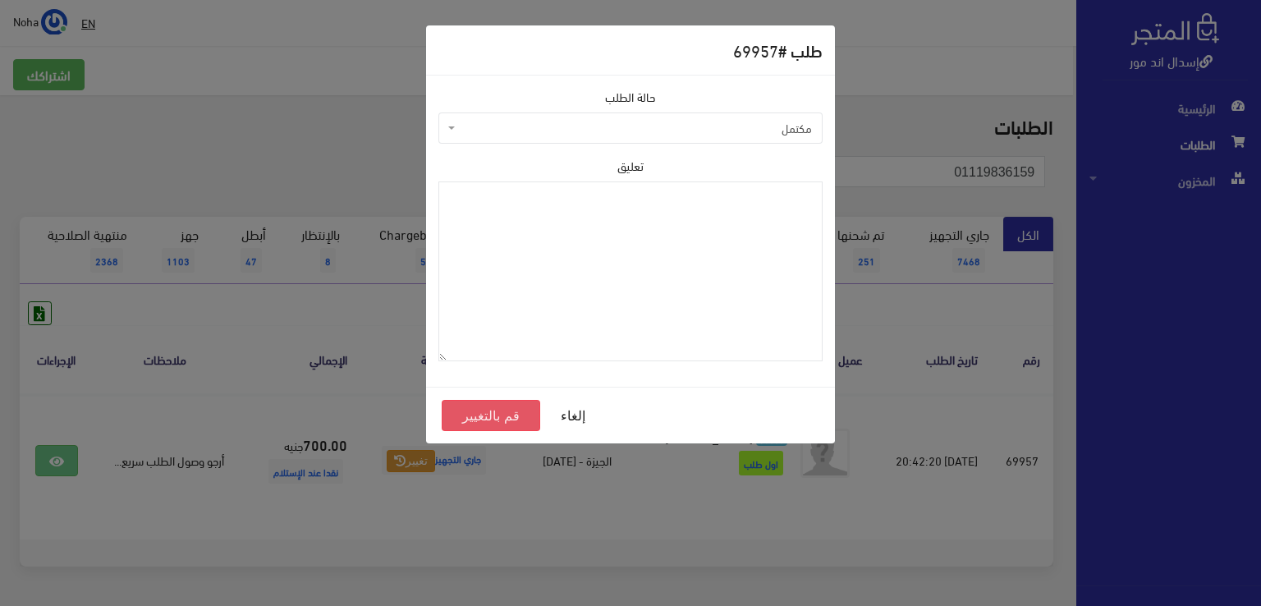
click at [523, 419] on button "قم بالتغيير" at bounding box center [491, 415] width 98 height 31
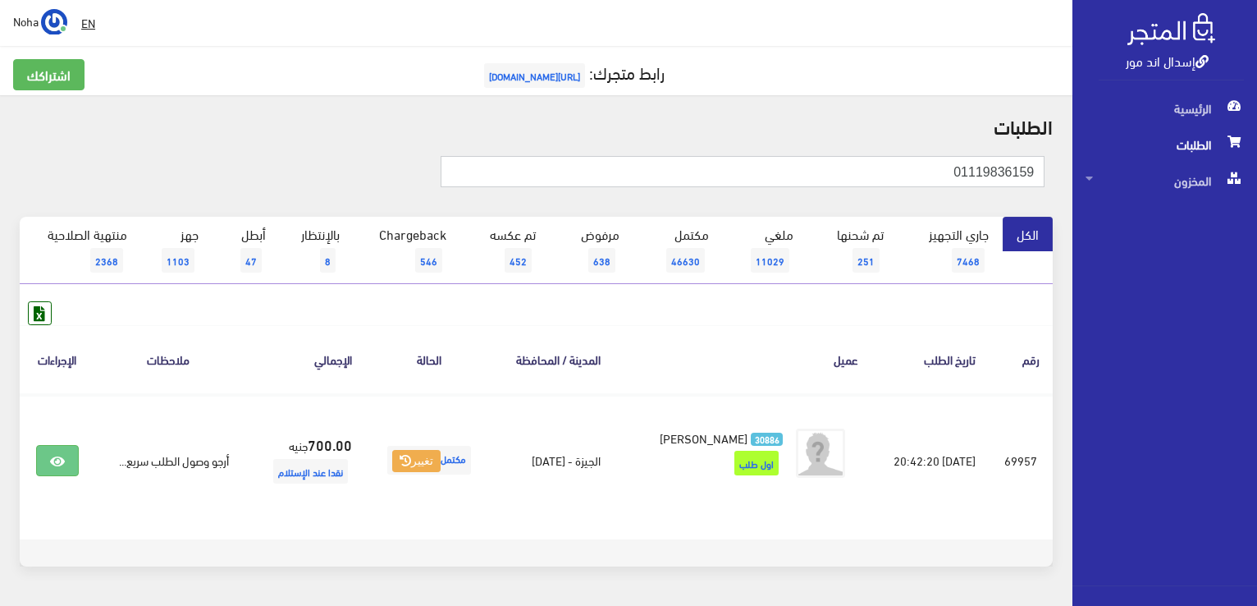
drag, startPoint x: 874, startPoint y: 176, endPoint x: 1145, endPoint y: 153, distance: 271.8
click at [1162, 153] on div "إسدال اند مور الرئيسية الطلبات المخزون" at bounding box center [628, 329] width 1257 height 658
paste input "006982447"
type input "01006982447"
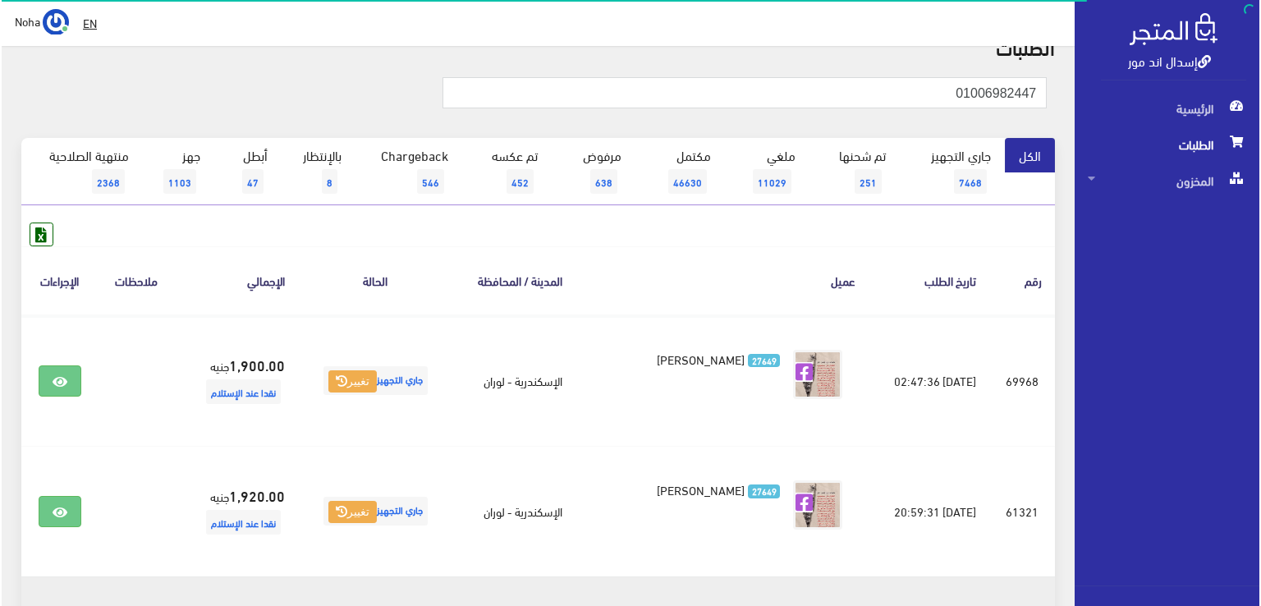
scroll to position [164, 0]
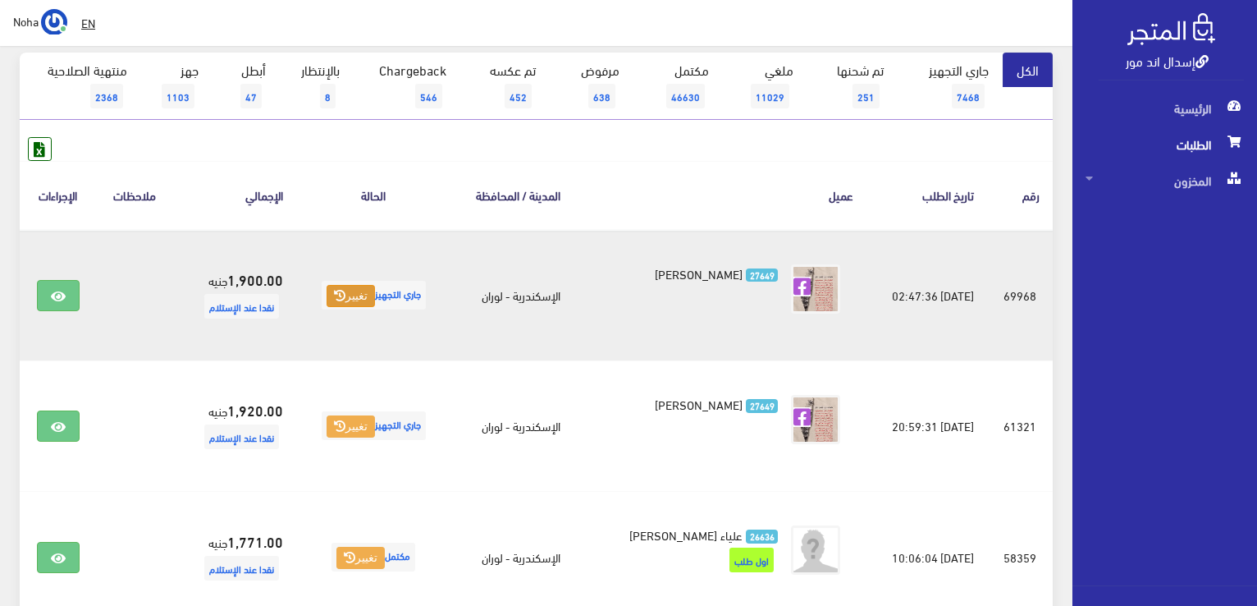
click at [334, 291] on icon at bounding box center [339, 295] width 11 height 11
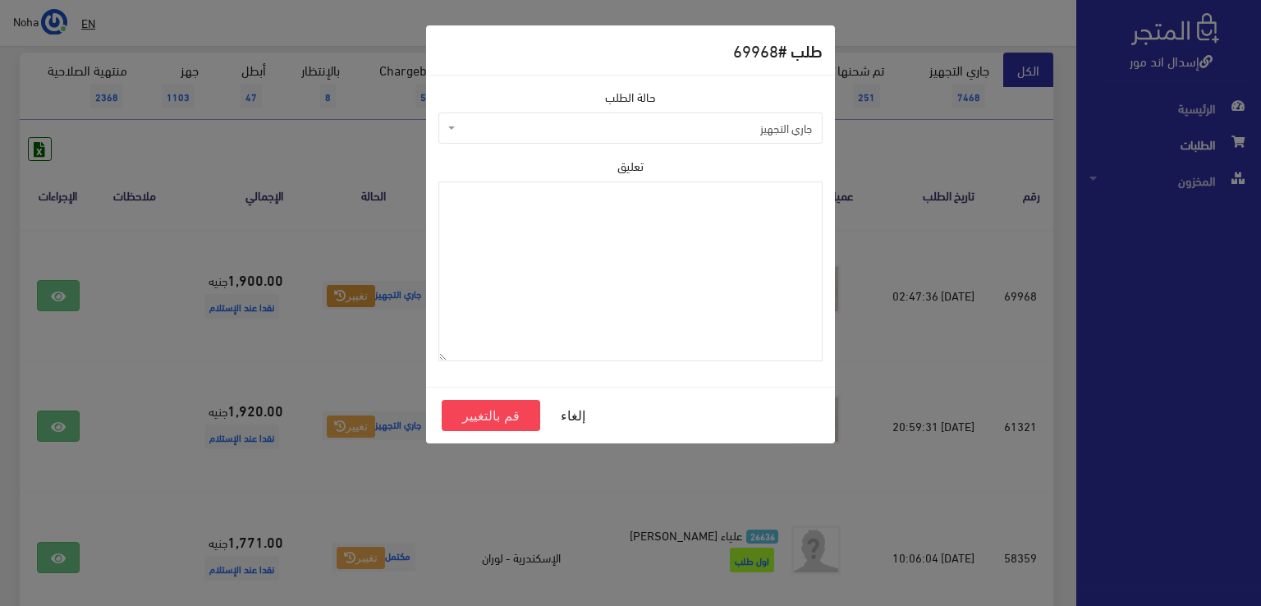
click at [469, 117] on span "جاري التجهيز" at bounding box center [630, 127] width 384 height 31
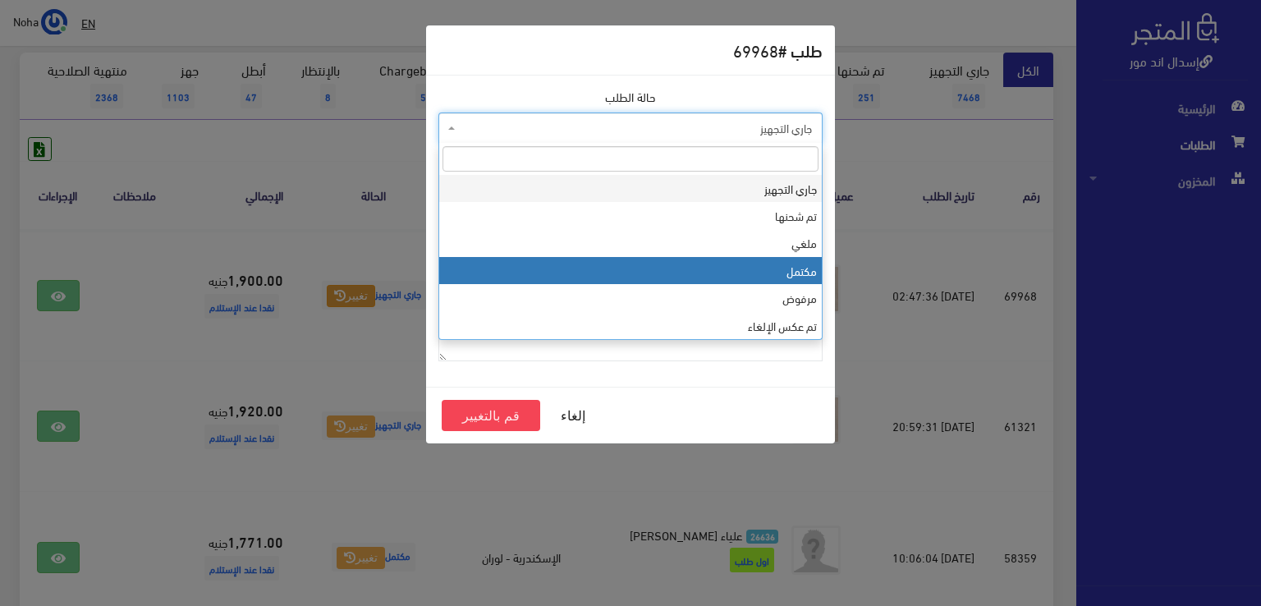
select select "4"
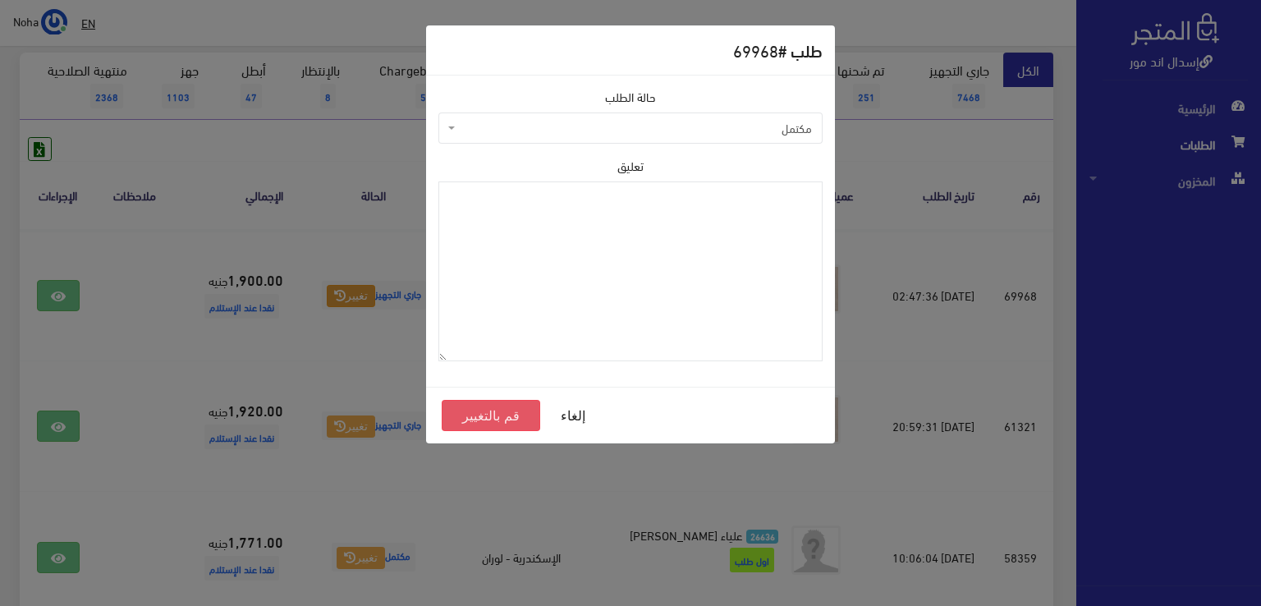
click at [506, 410] on button "قم بالتغيير" at bounding box center [491, 415] width 98 height 31
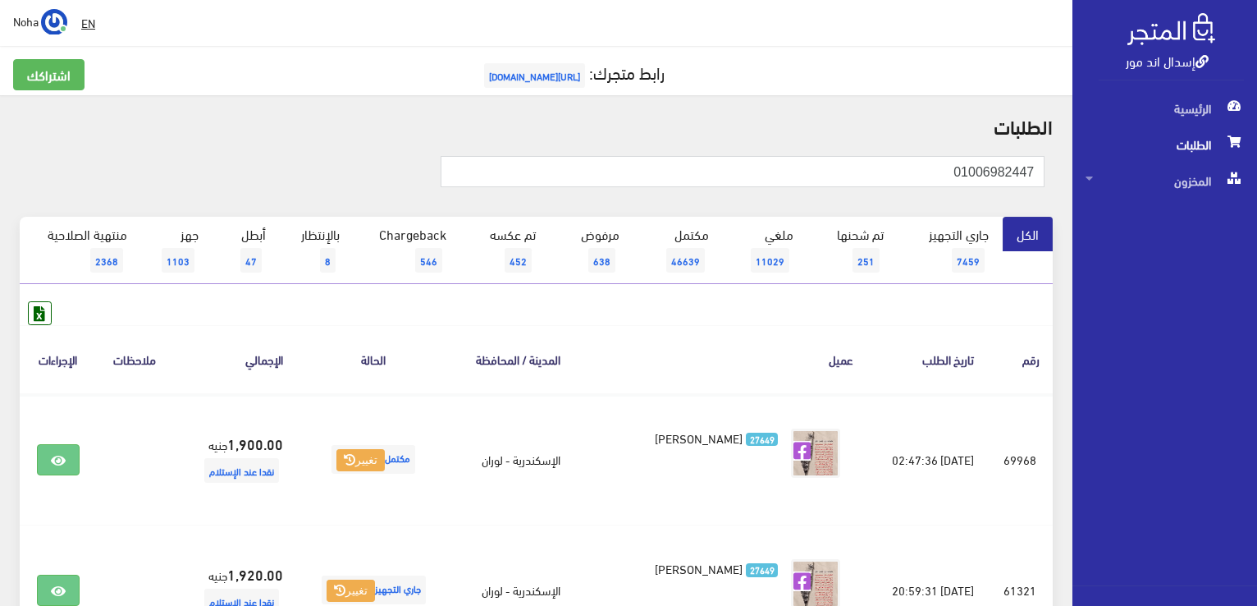
click at [712, 97] on div "اشتراكك رابط متجرك: https://www.esdalandmore.com" at bounding box center [536, 84] width 1066 height 50
click at [331, 231] on link "بالإنتظار 8" at bounding box center [317, 250] width 74 height 67
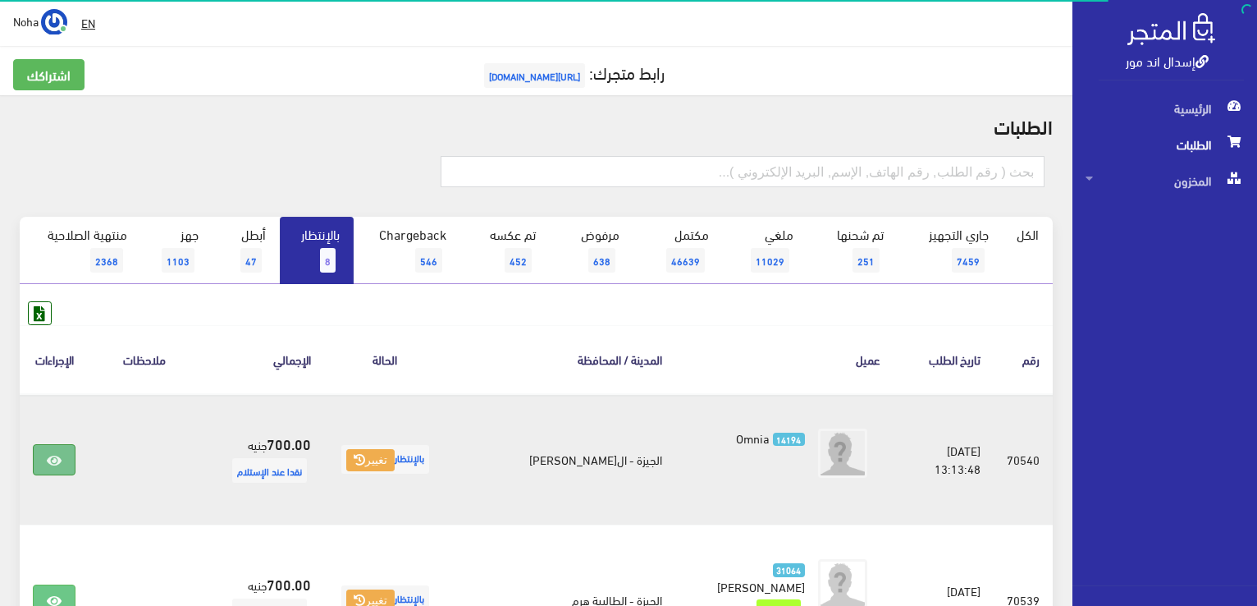
click at [63, 459] on link at bounding box center [54, 459] width 43 height 31
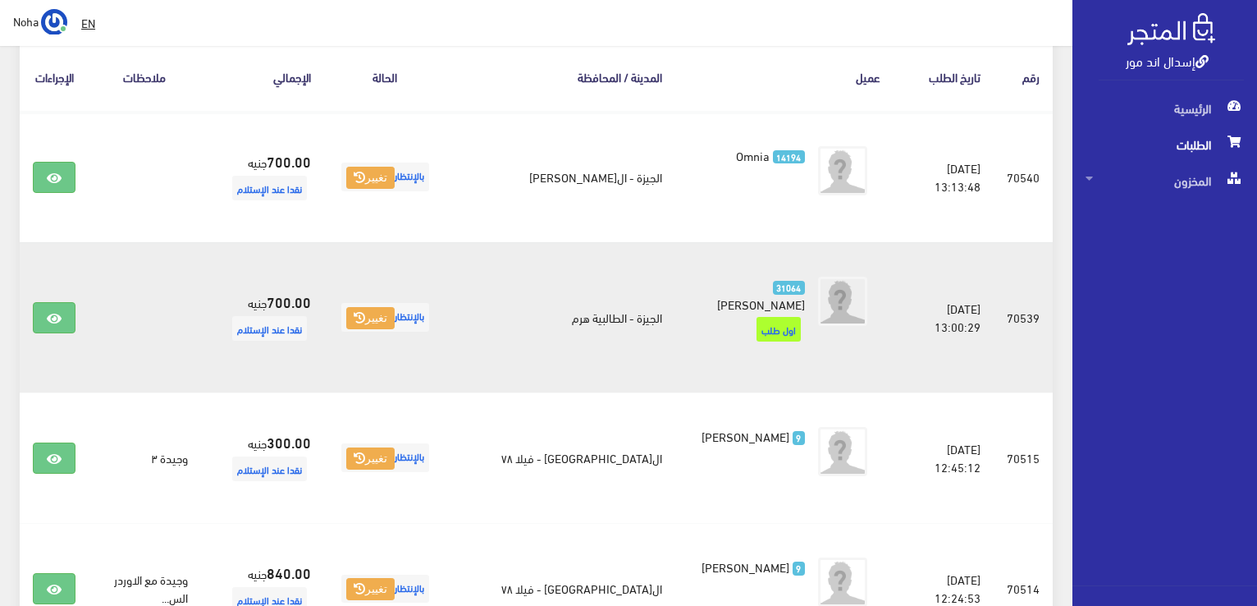
scroll to position [328, 0]
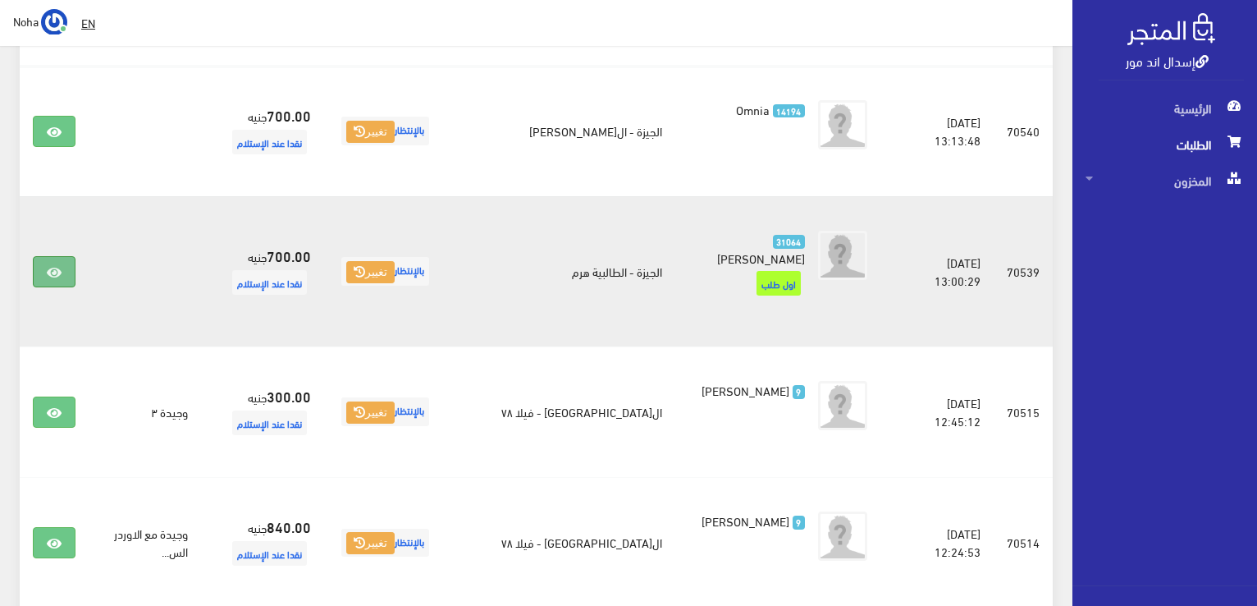
click at [63, 263] on link at bounding box center [54, 271] width 43 height 31
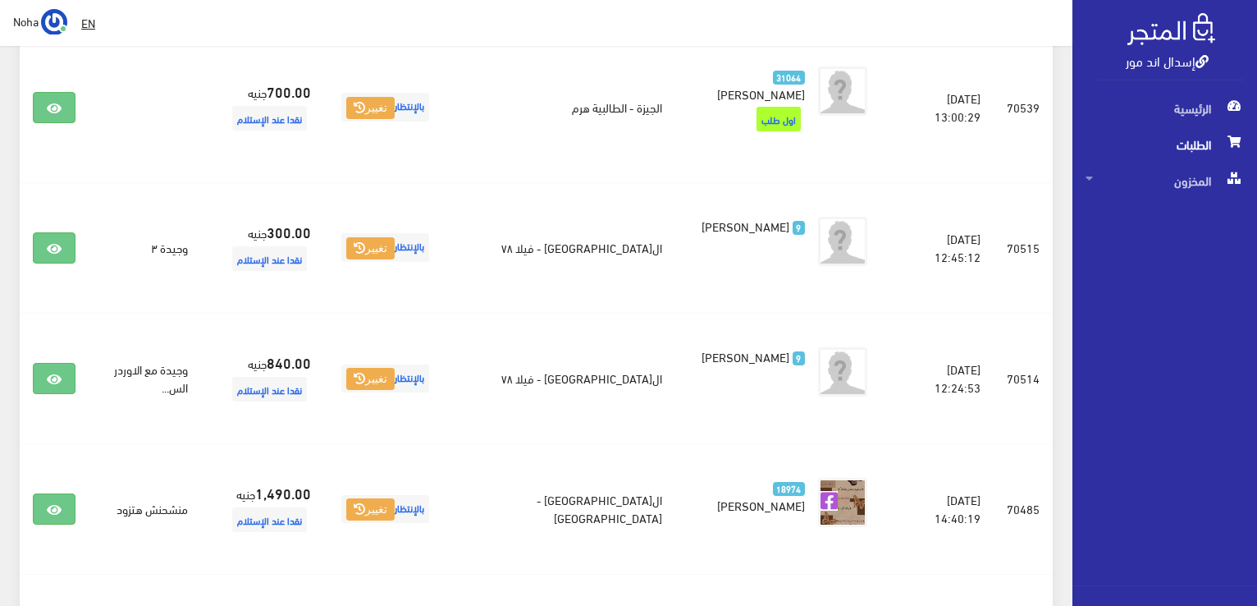
scroll to position [0, 0]
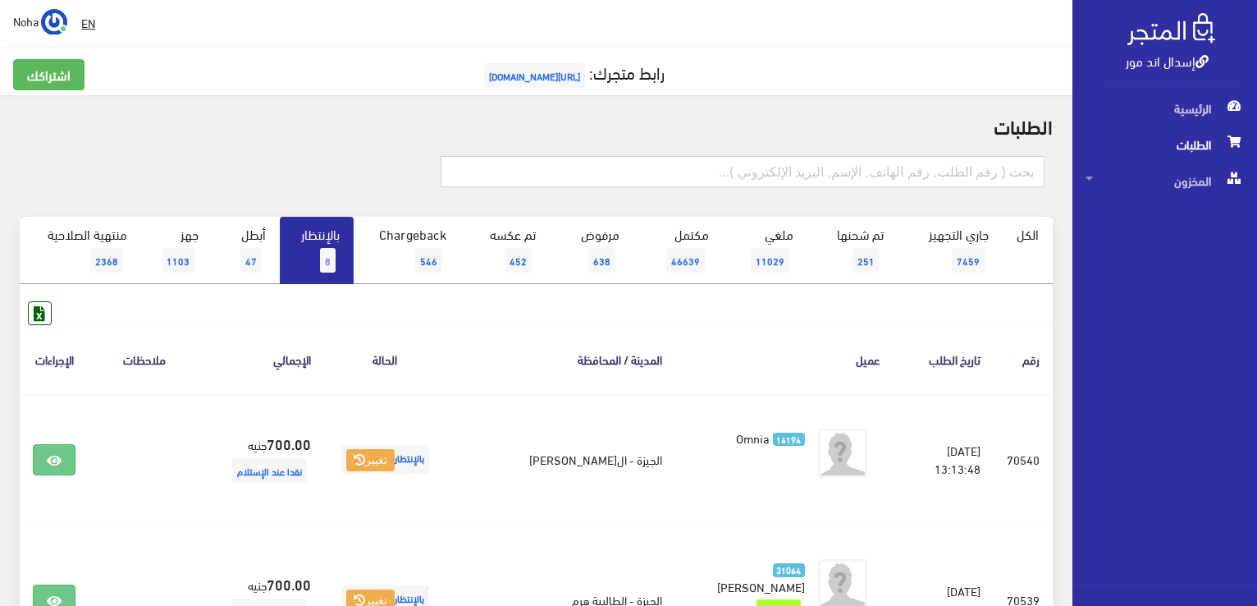
paste input "01273330085"
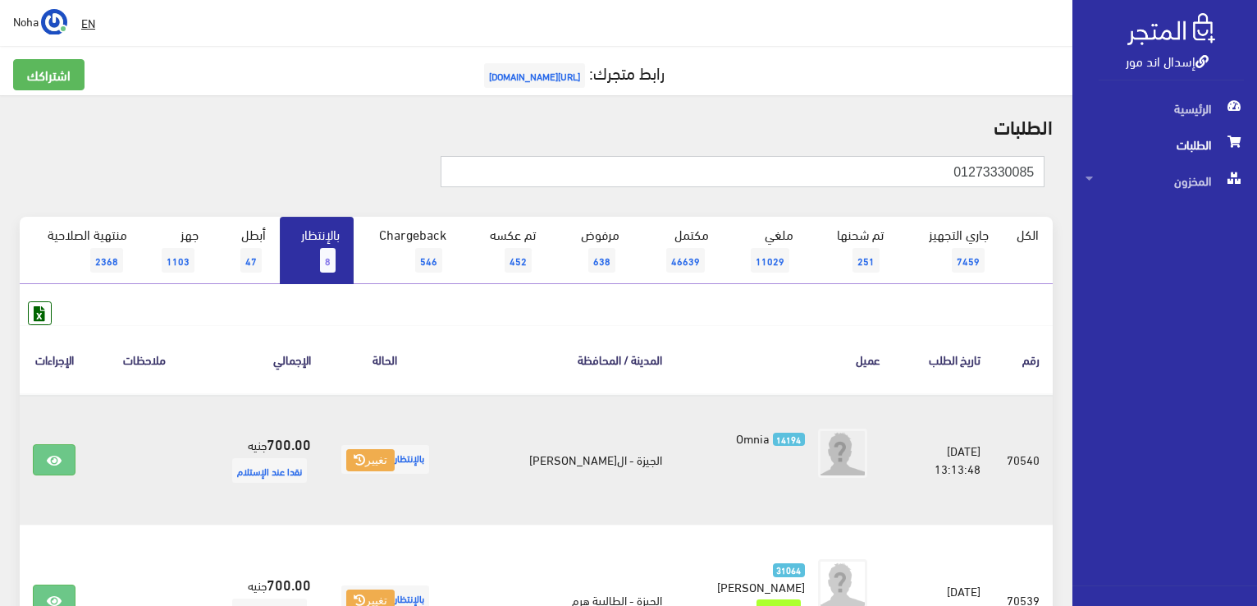
type input "01273330085"
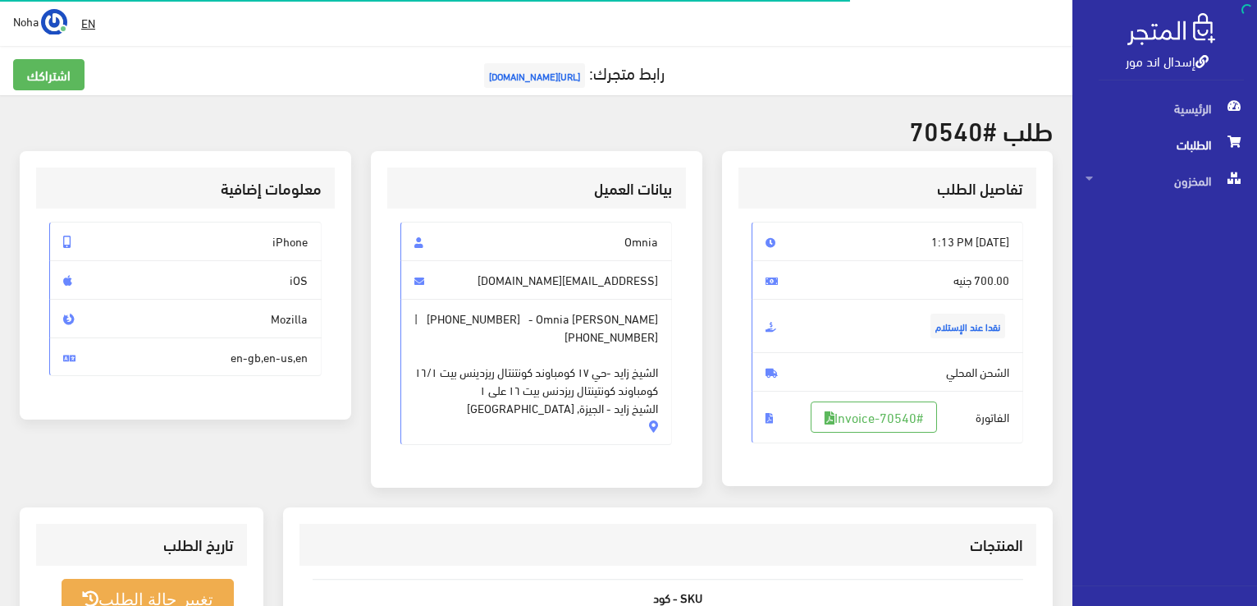
click at [894, 432] on span "الفاتورة #Invoice-70540" at bounding box center [888, 417] width 272 height 53
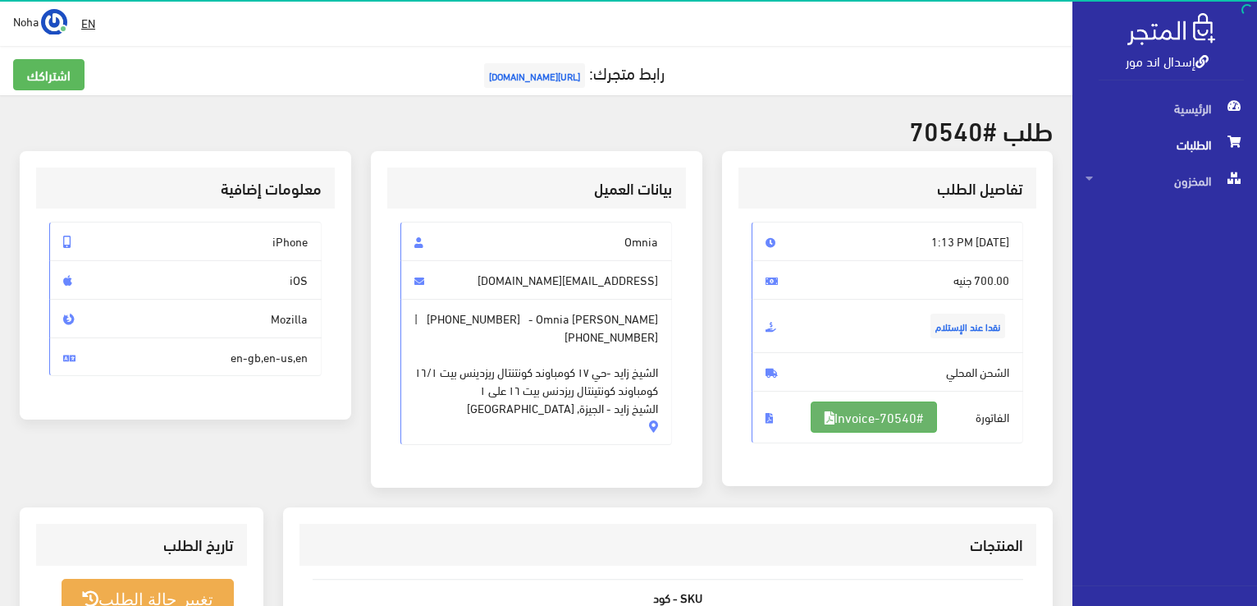
click at [863, 421] on link "#Invoice-70540" at bounding box center [874, 416] width 126 height 31
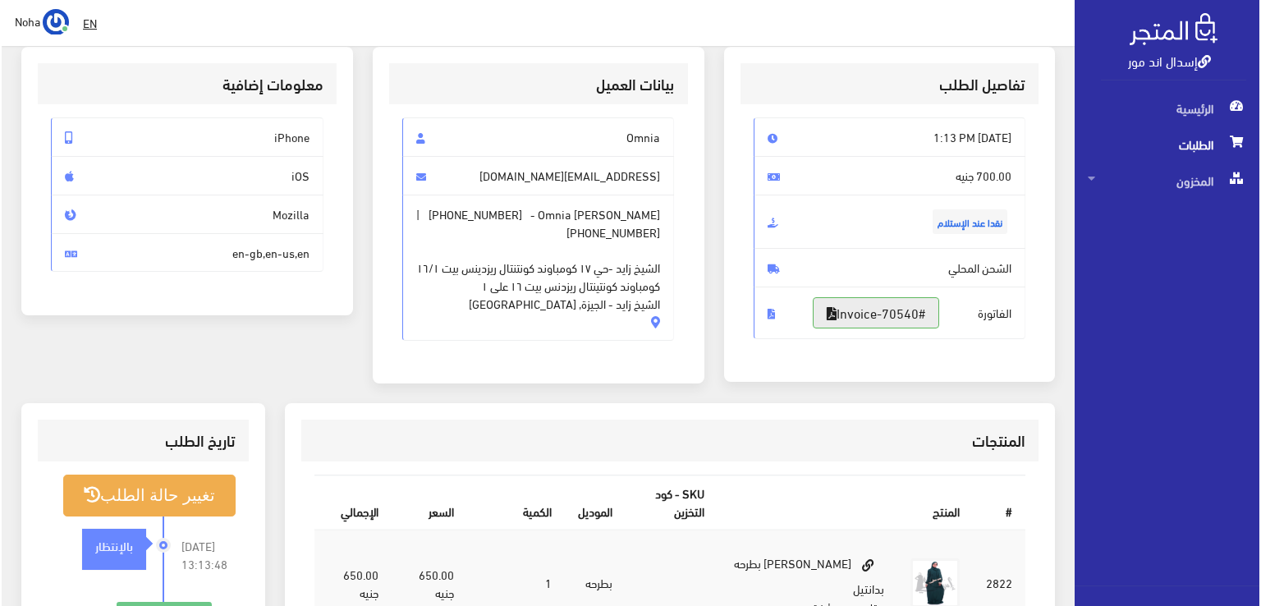
scroll to position [246, 0]
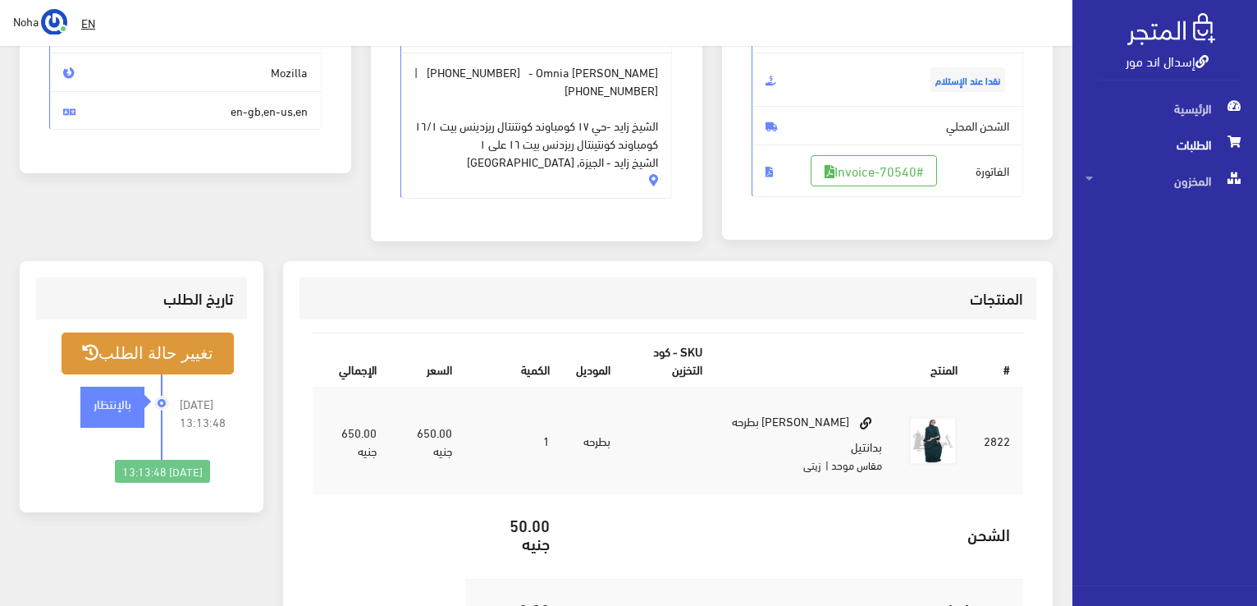
drag, startPoint x: 164, startPoint y: 359, endPoint x: 164, endPoint y: 370, distance: 11.5
click at [164, 370] on button "تغيير حالة الطلب" at bounding box center [148, 353] width 172 height 42
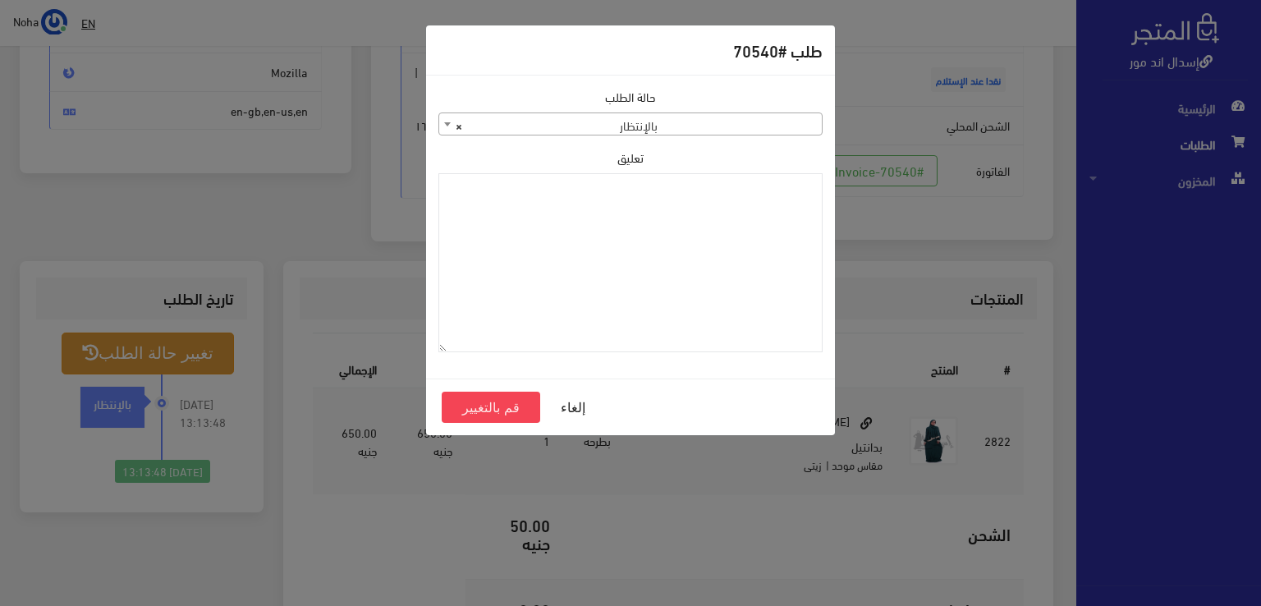
click at [545, 111] on div "حالة الطلب جاري التجهيز تم شحنها ملغي مكتمل مرفوض تم عكس الإلغاء فشل تم رد المب…" at bounding box center [630, 112] width 384 height 48
click at [573, 127] on span "× بالإنتظار" at bounding box center [630, 124] width 382 height 23
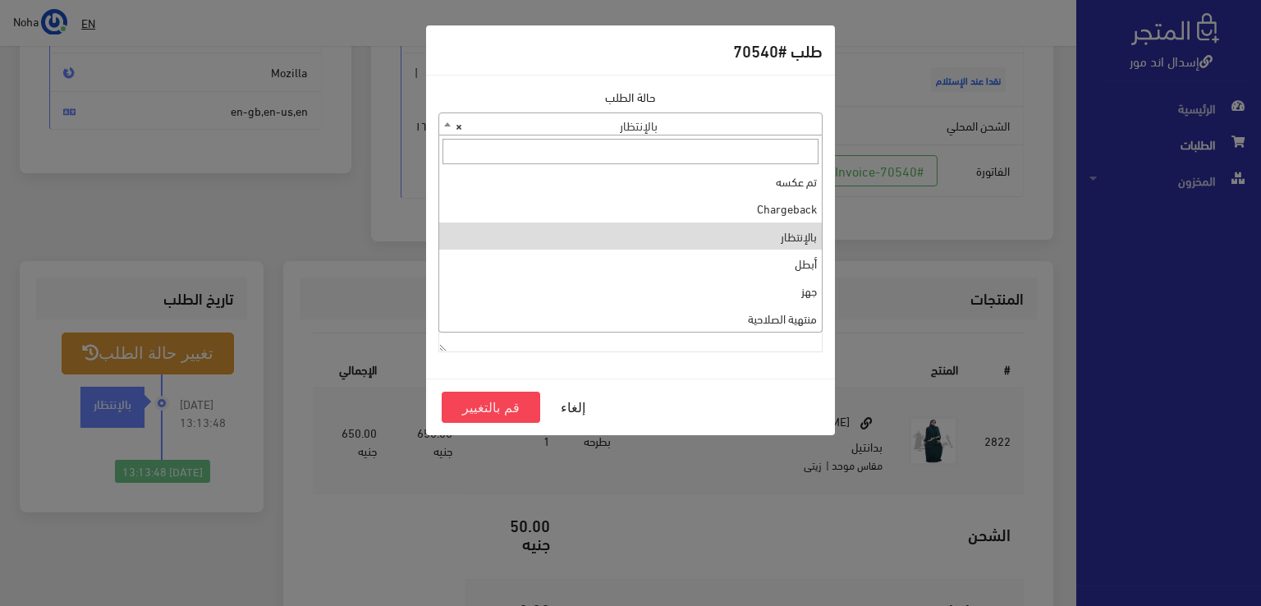
scroll to position [0, 0]
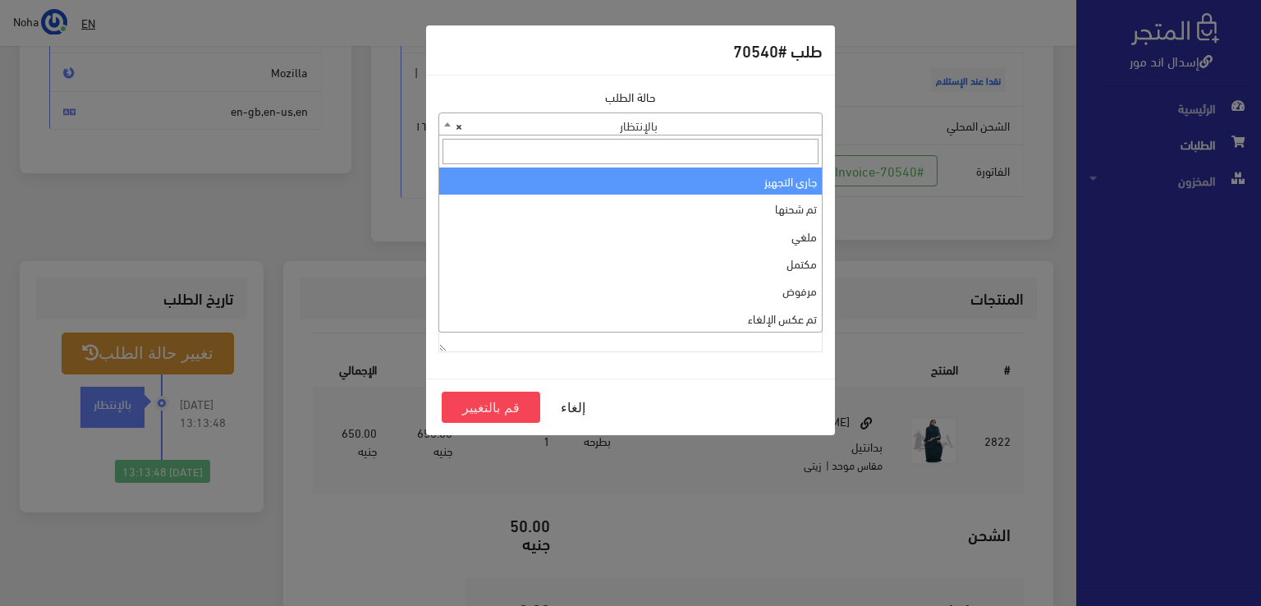
select select "1"
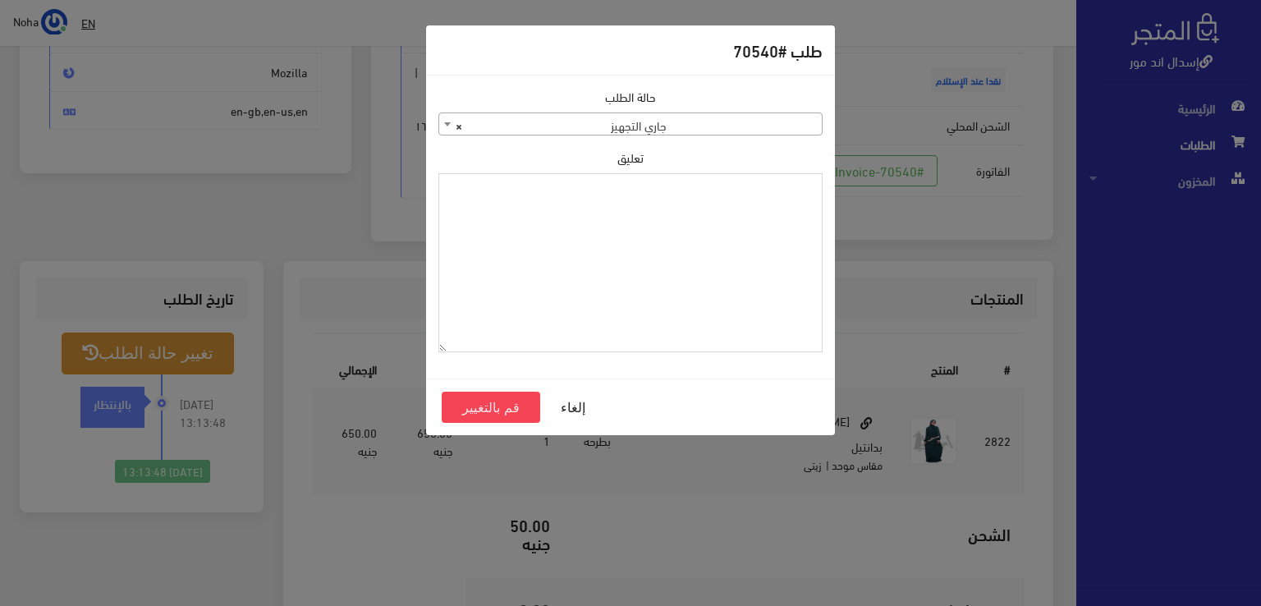
click at [674, 257] on textarea "تعليق" at bounding box center [630, 263] width 384 height 180
drag, startPoint x: 730, startPoint y: 189, endPoint x: 905, endPoint y: 186, distance: 174.8
click at [905, 186] on div "طلب #70540 حالة الطلب جاري التجهيز تم شحنها ملغي مكتمل مرفوض تم عكس الإلغاء فشل…" at bounding box center [630, 303] width 1261 height 606
type textarea "1120862"
click at [500, 413] on button "قم بالتغيير" at bounding box center [491, 406] width 98 height 31
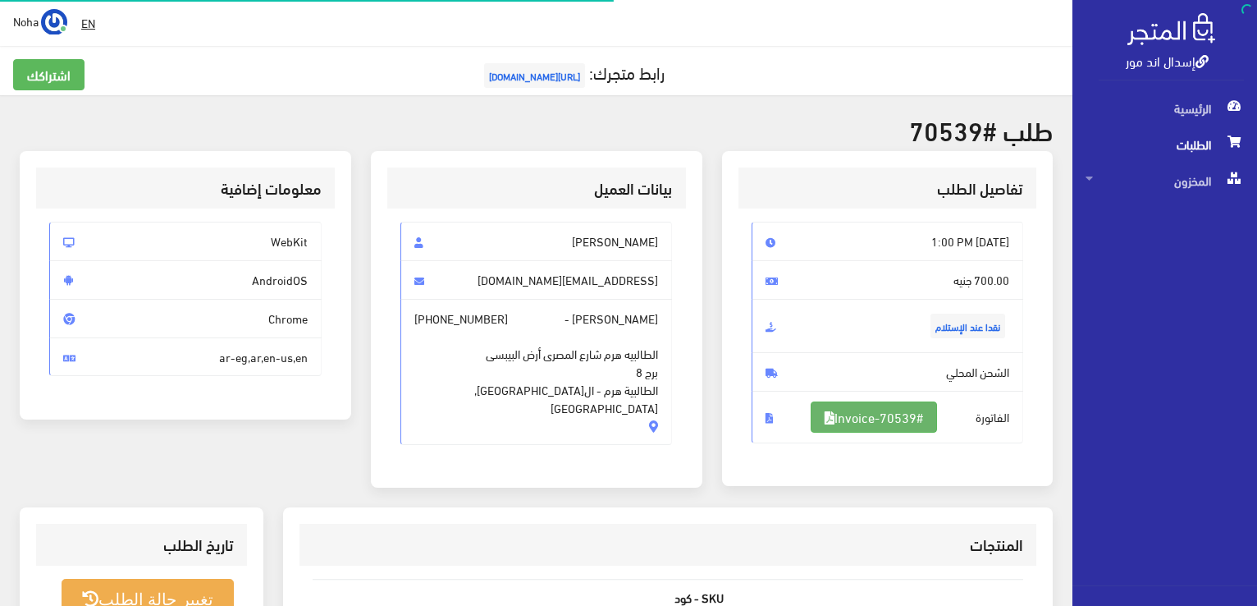
click at [853, 406] on link "#Invoice-70539" at bounding box center [874, 416] width 126 height 31
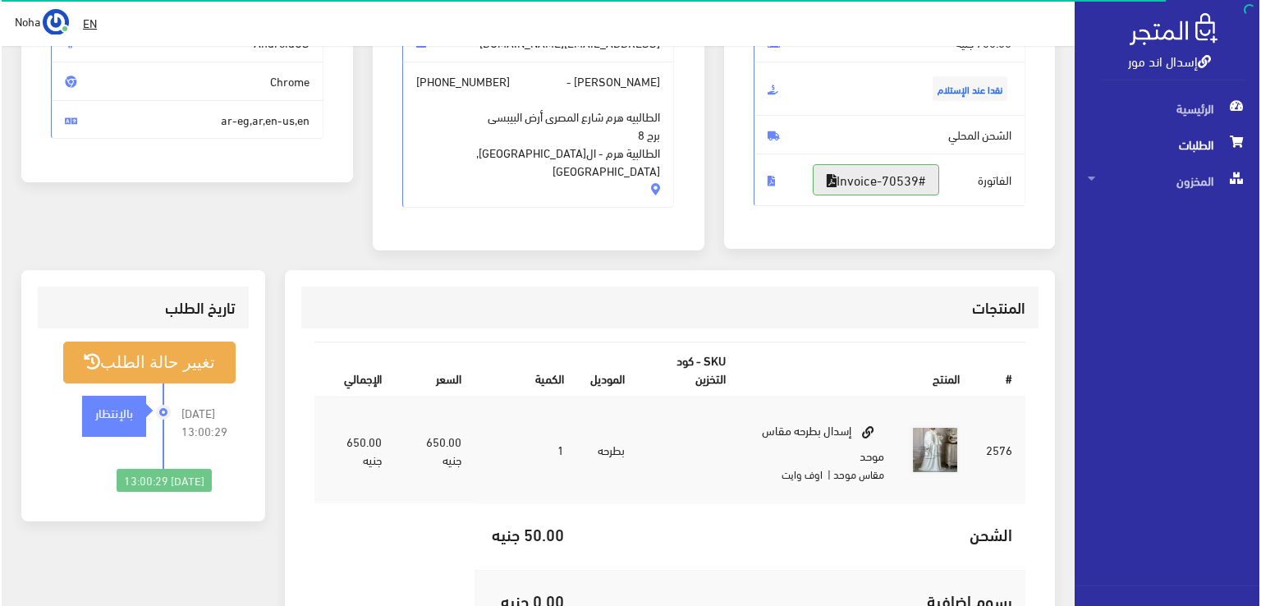
scroll to position [328, 0]
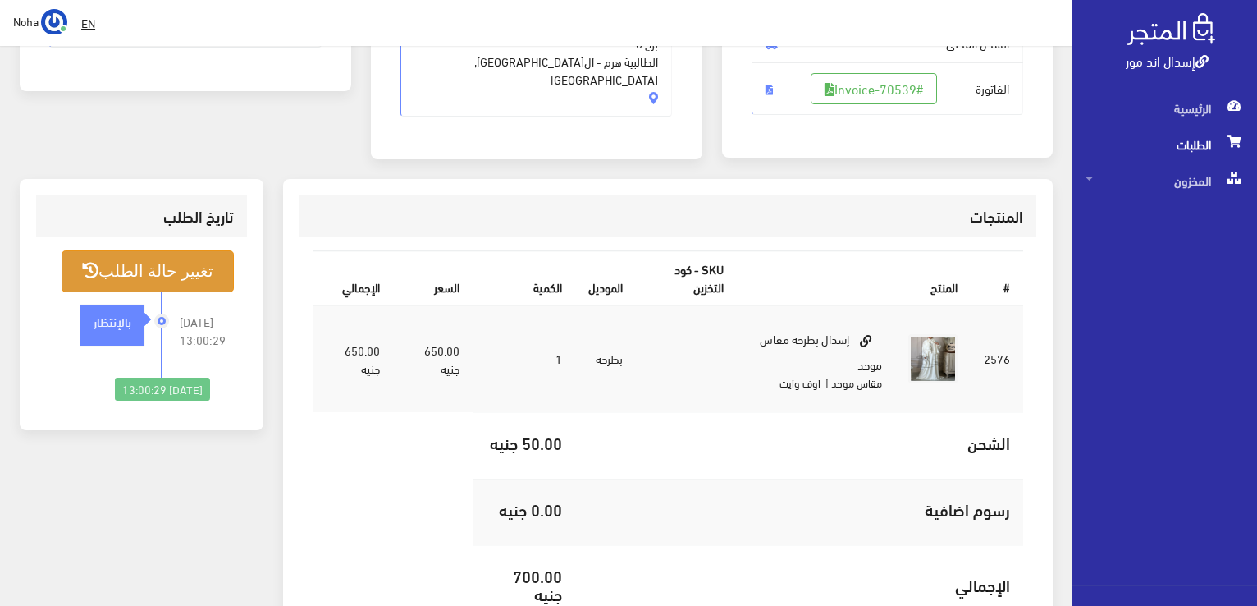
click at [185, 264] on button "تغيير حالة الطلب" at bounding box center [148, 271] width 172 height 42
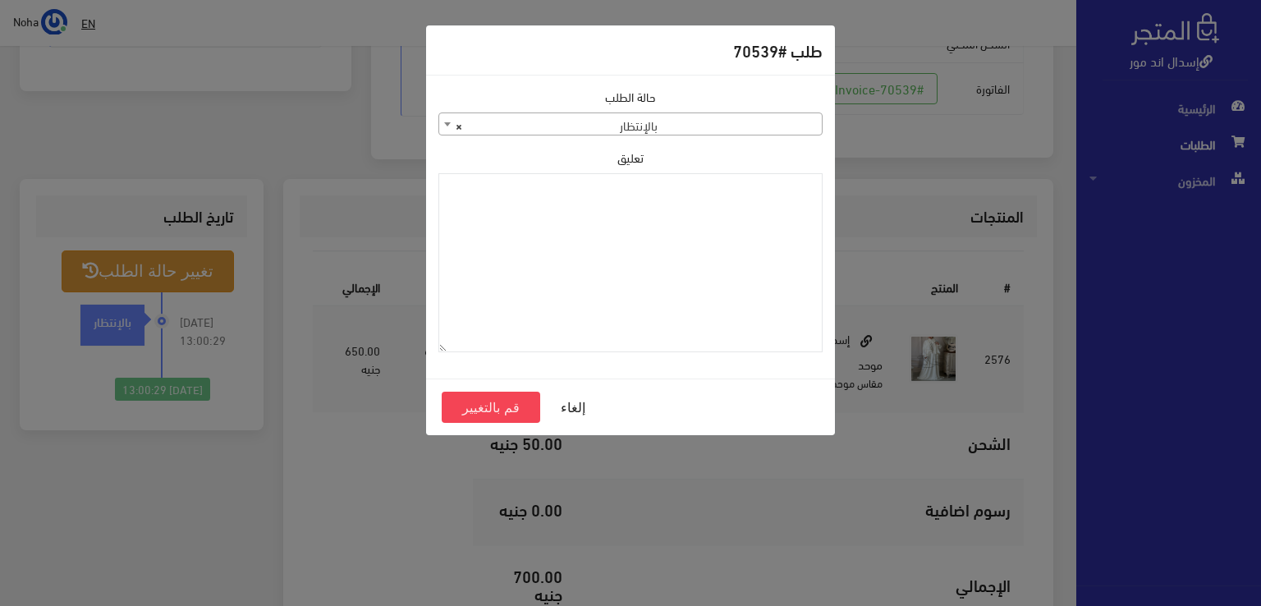
click at [532, 126] on span "× بالإنتظار" at bounding box center [630, 124] width 382 height 23
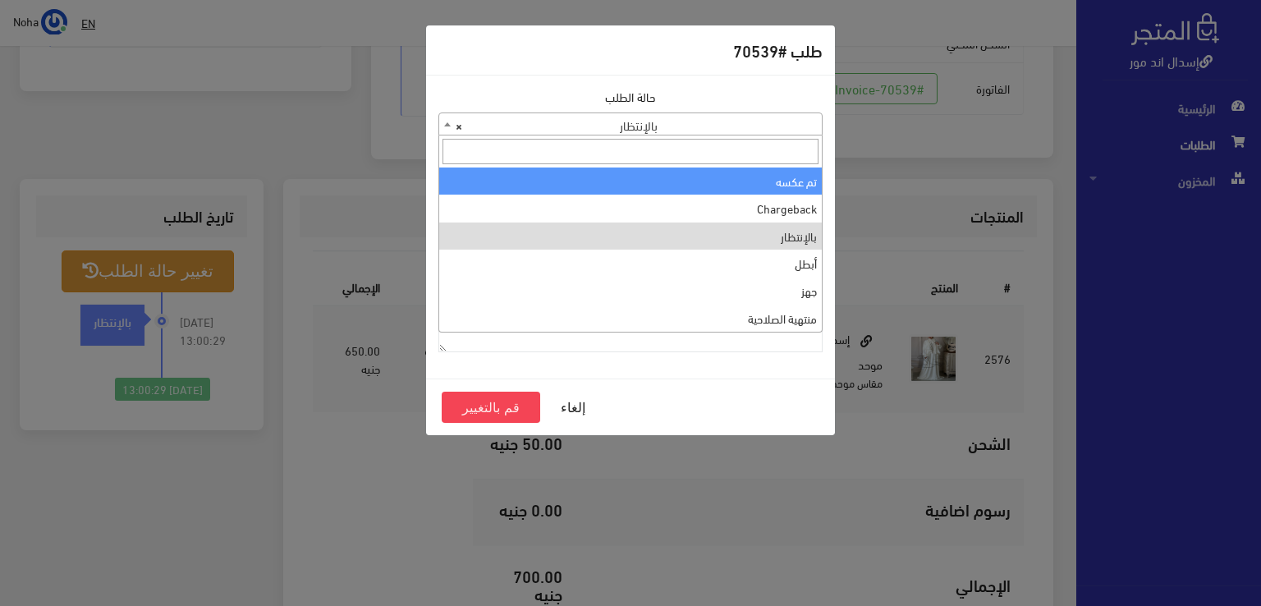
scroll to position [0, 0]
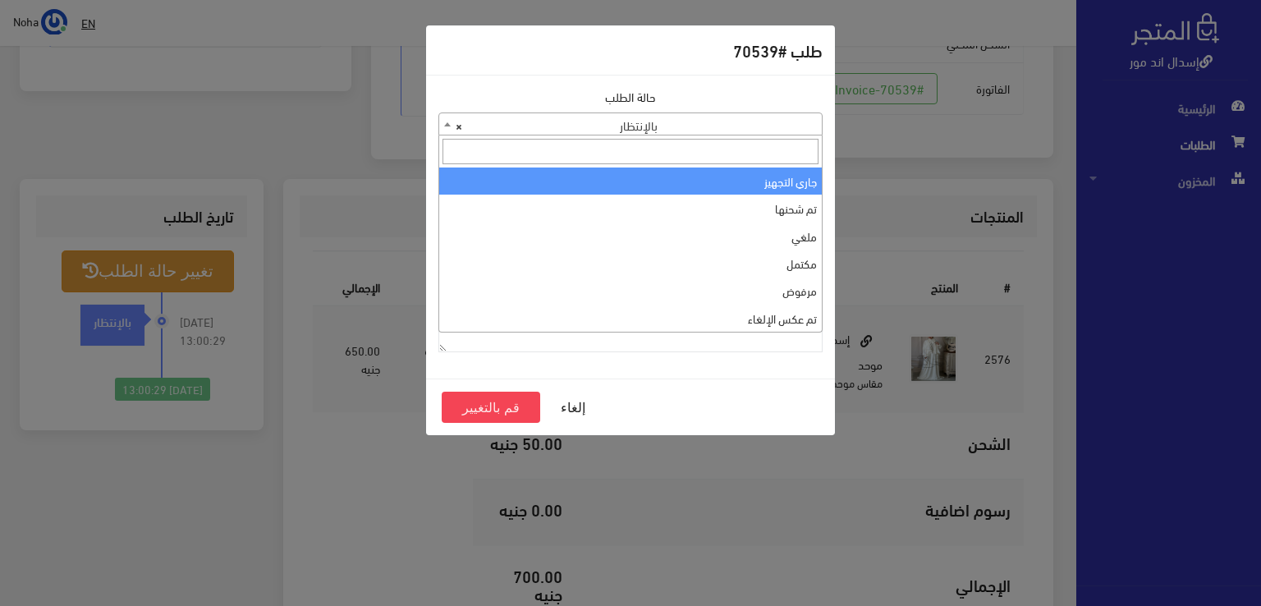
select select "1"
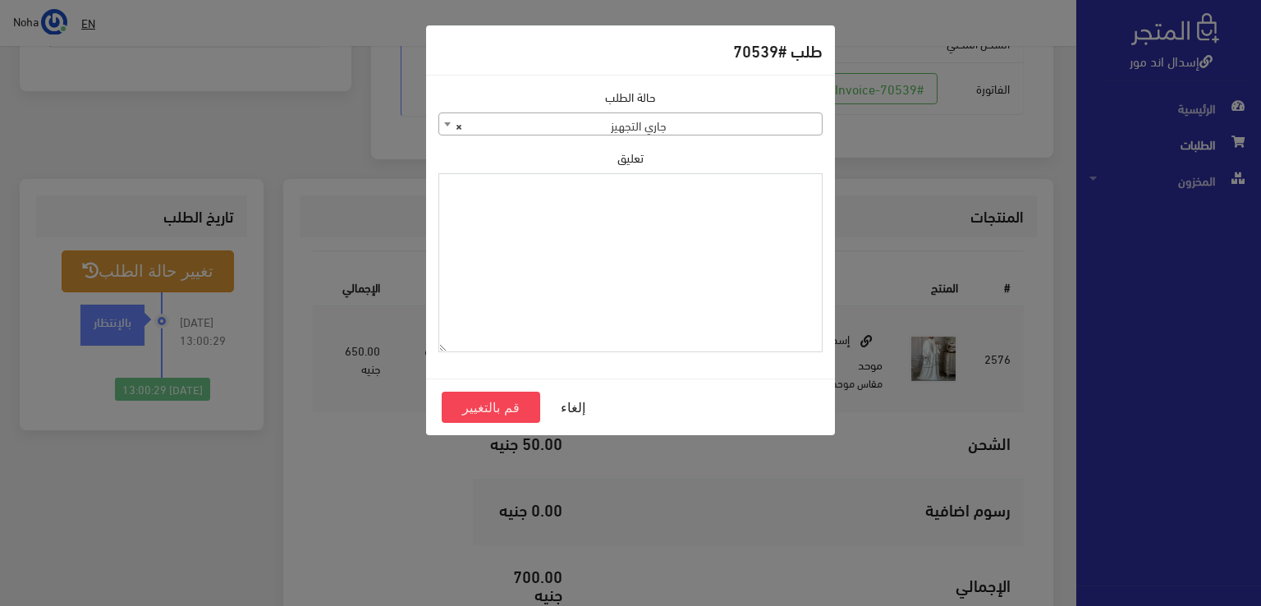
paste textarea "1120862"
type textarea "1120862"
click at [479, 402] on button "قم بالتغيير" at bounding box center [491, 406] width 98 height 31
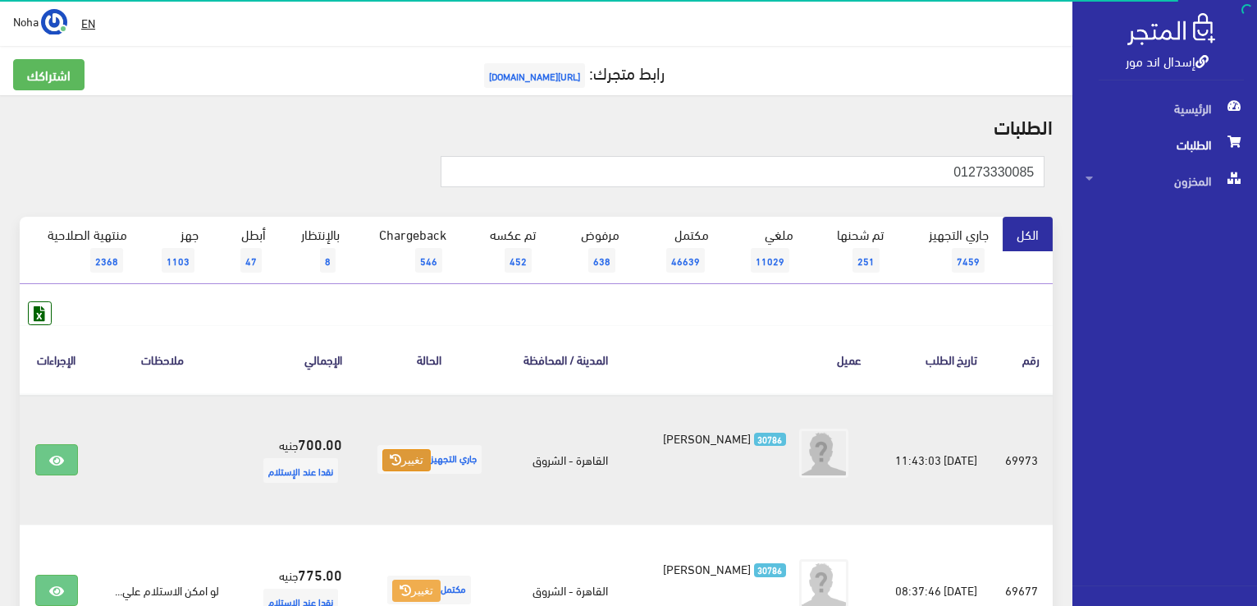
click at [412, 461] on button "تغيير" at bounding box center [406, 460] width 48 height 23
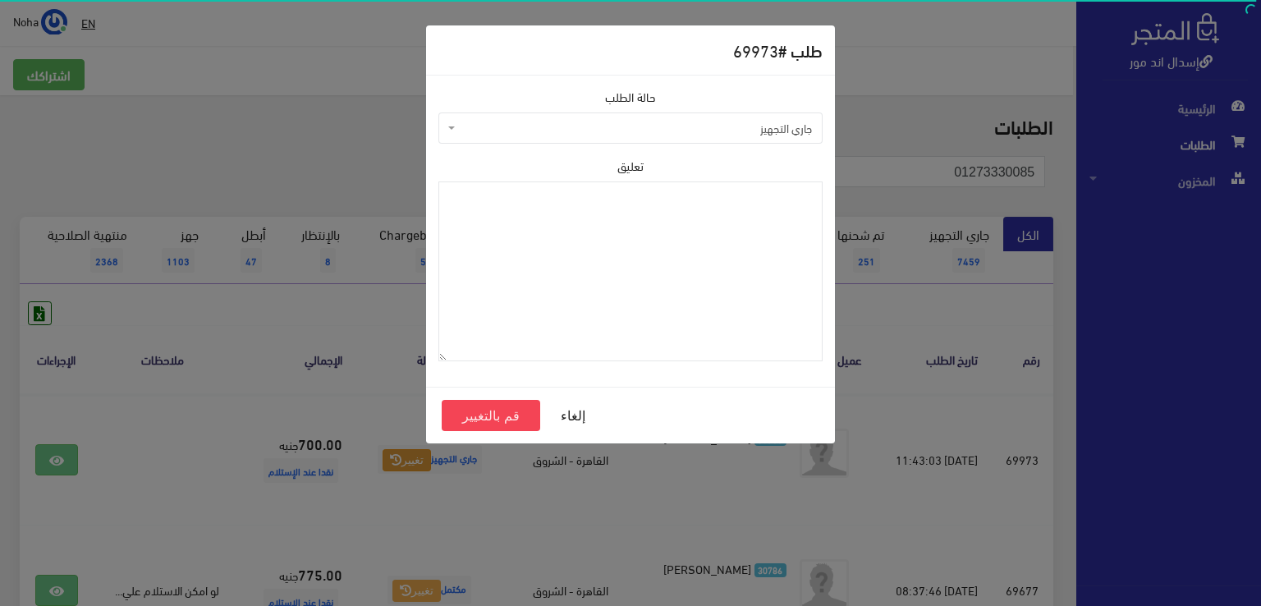
click at [522, 138] on span "جاري التجهيز" at bounding box center [630, 127] width 384 height 31
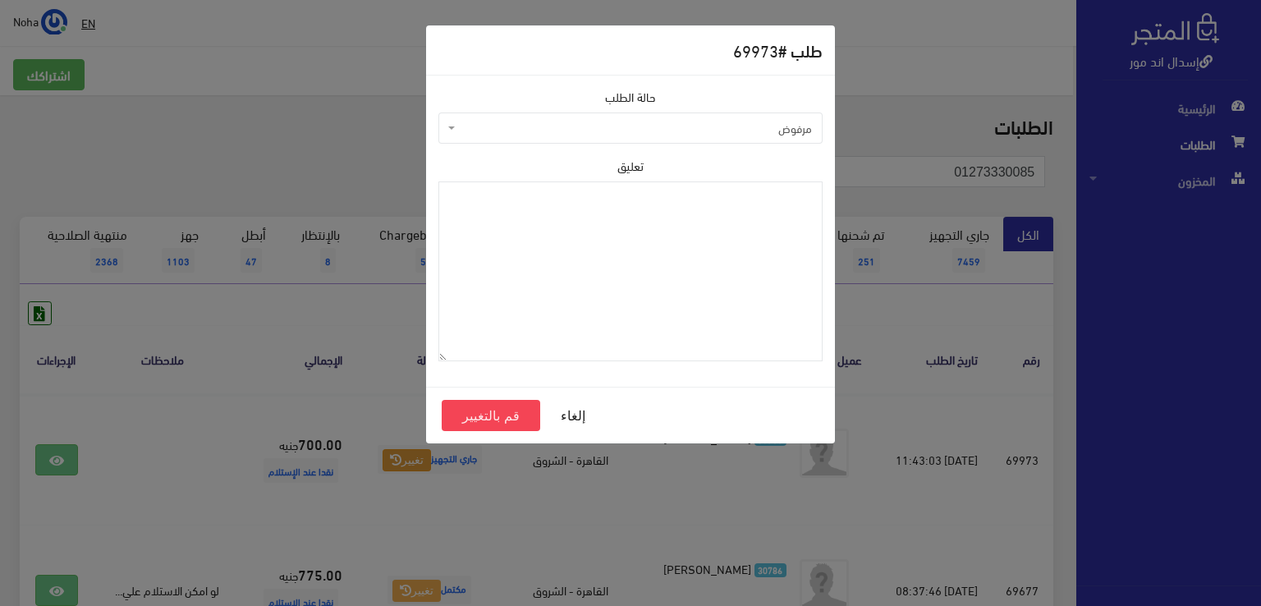
click at [486, 130] on span "مرفوض" at bounding box center [635, 128] width 353 height 16
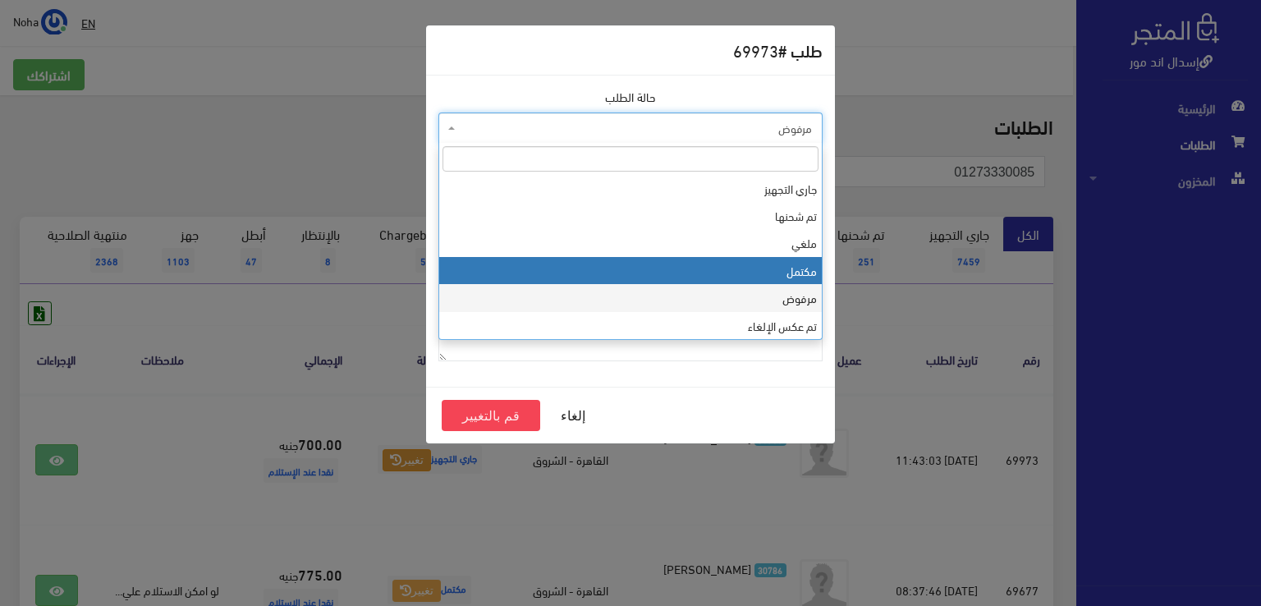
select select "4"
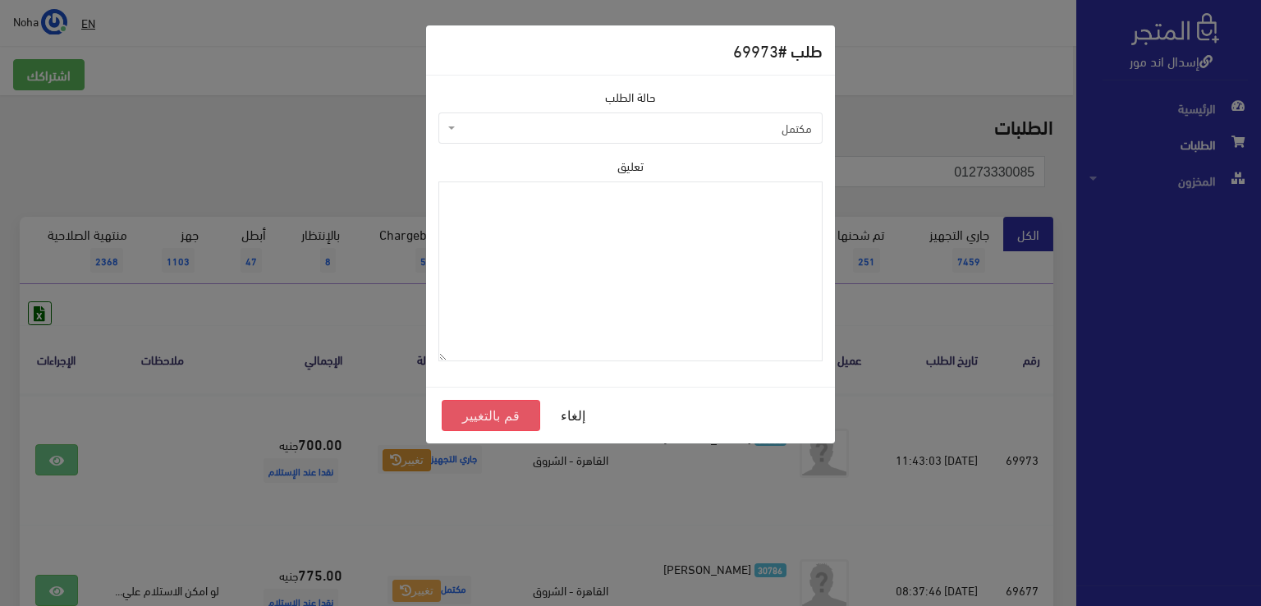
click at [479, 412] on button "قم بالتغيير" at bounding box center [491, 415] width 98 height 31
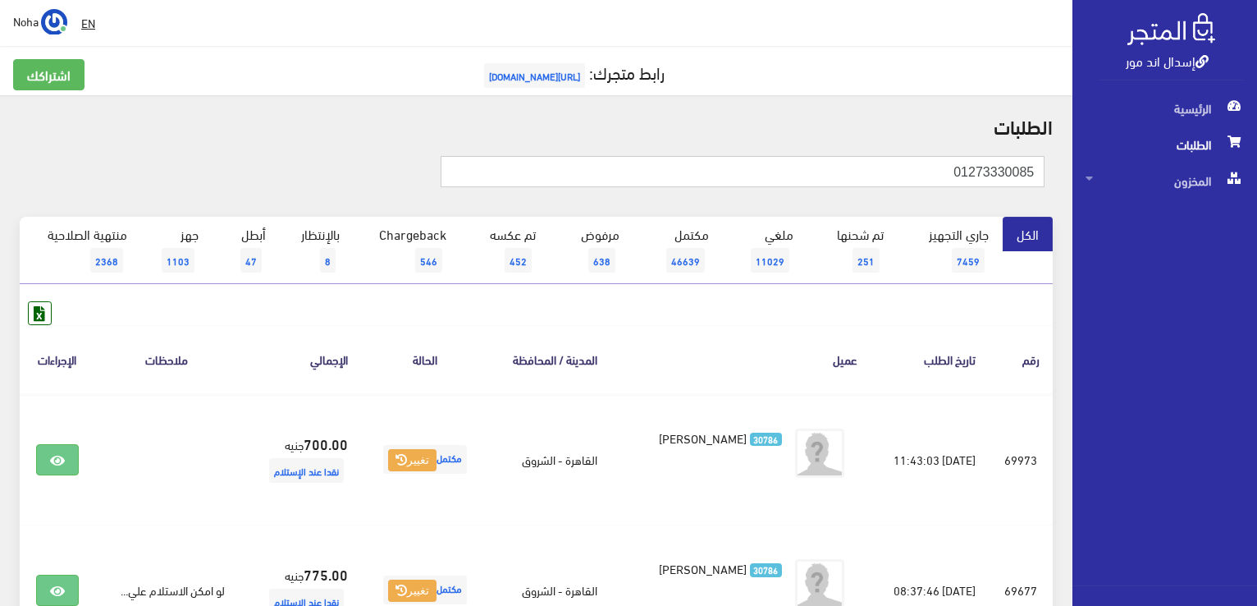
drag, startPoint x: 938, startPoint y: 175, endPoint x: 1170, endPoint y: 200, distance: 232.8
click at [1170, 200] on div "إسدال اند مور الرئيسية الطلبات المخزون" at bounding box center [628, 393] width 1257 height 787
paste input "004664871"
type input "01004664871"
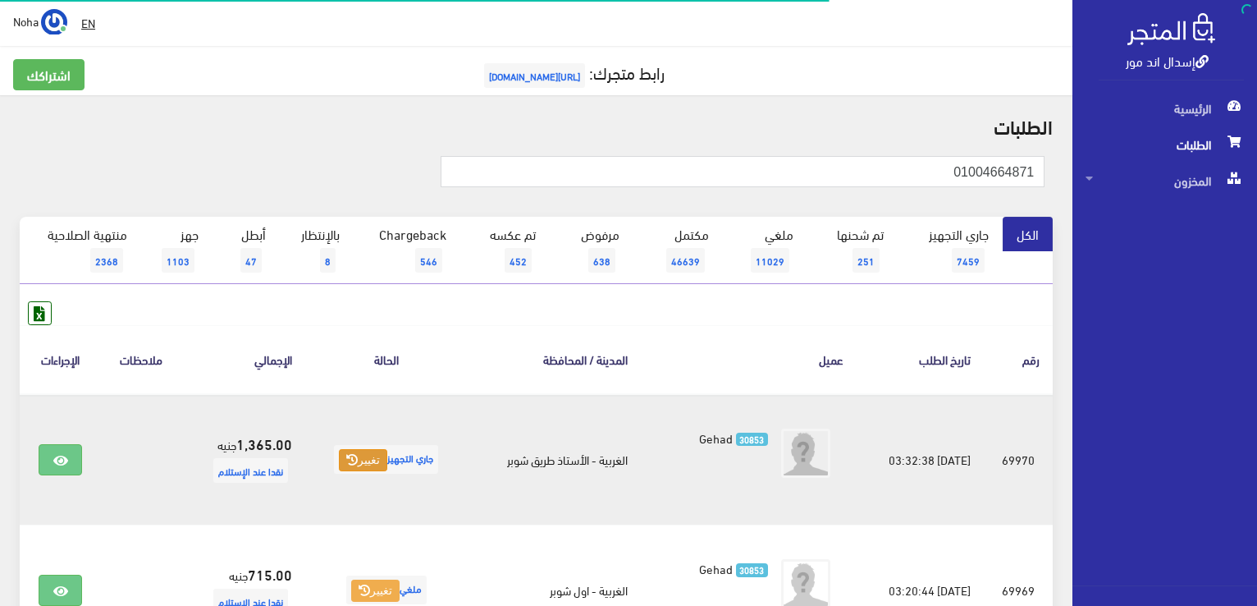
click at [346, 459] on icon at bounding box center [351, 459] width 11 height 11
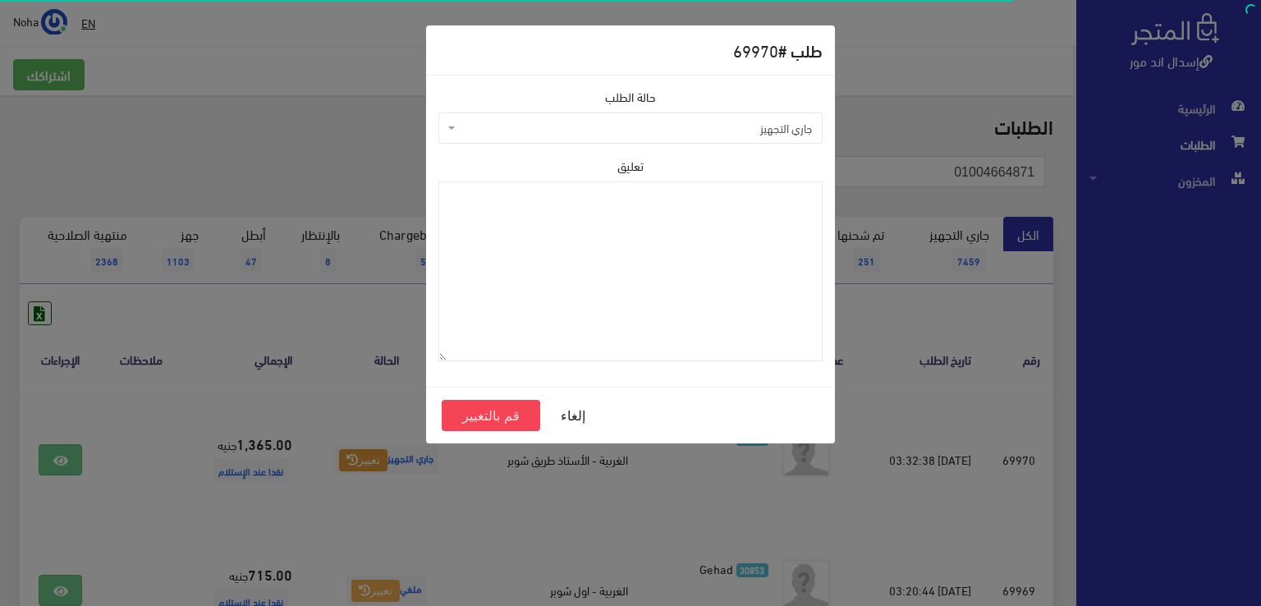
click at [527, 130] on span "جاري التجهيز" at bounding box center [635, 128] width 353 height 16
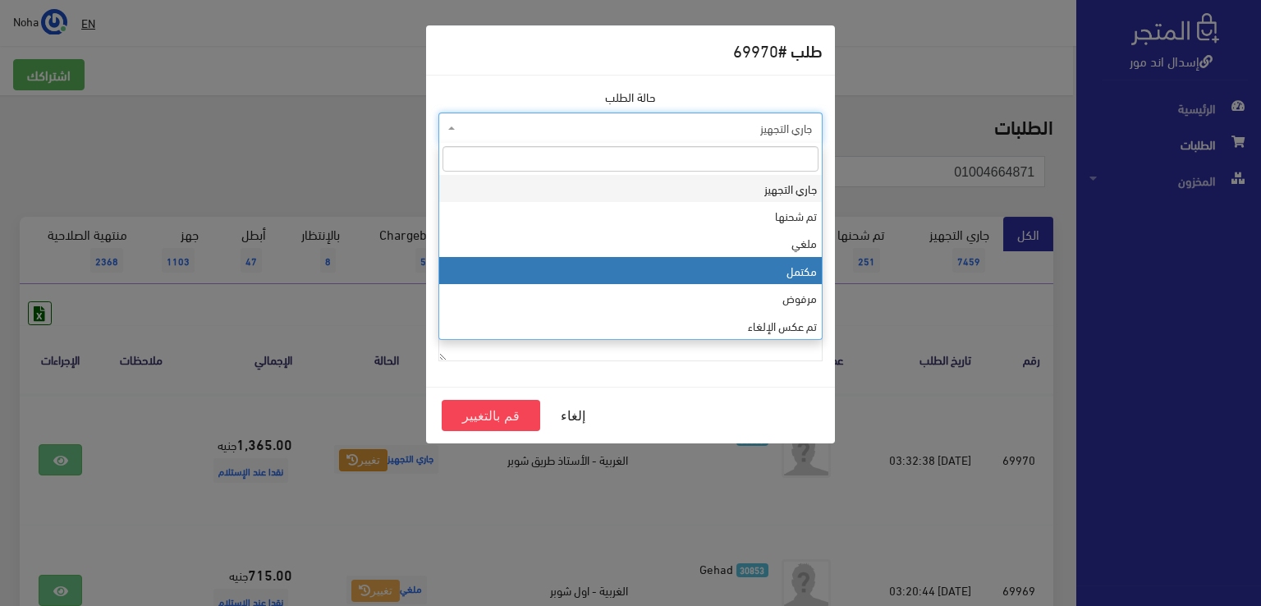
select select "4"
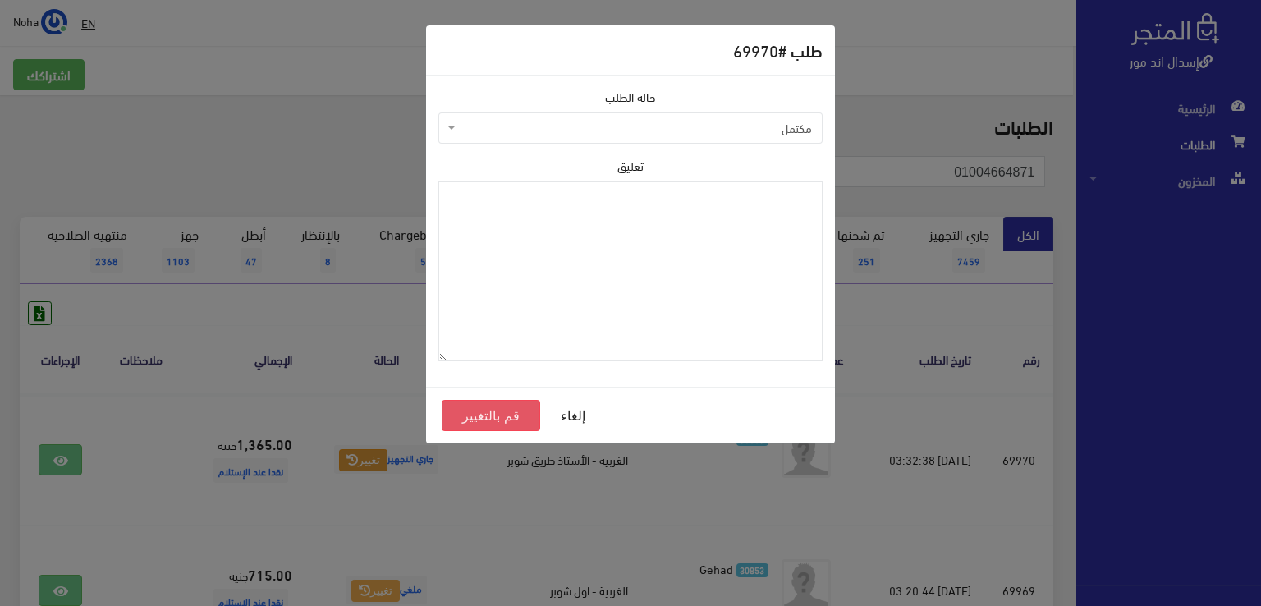
click at [501, 419] on button "قم بالتغيير" at bounding box center [491, 415] width 98 height 31
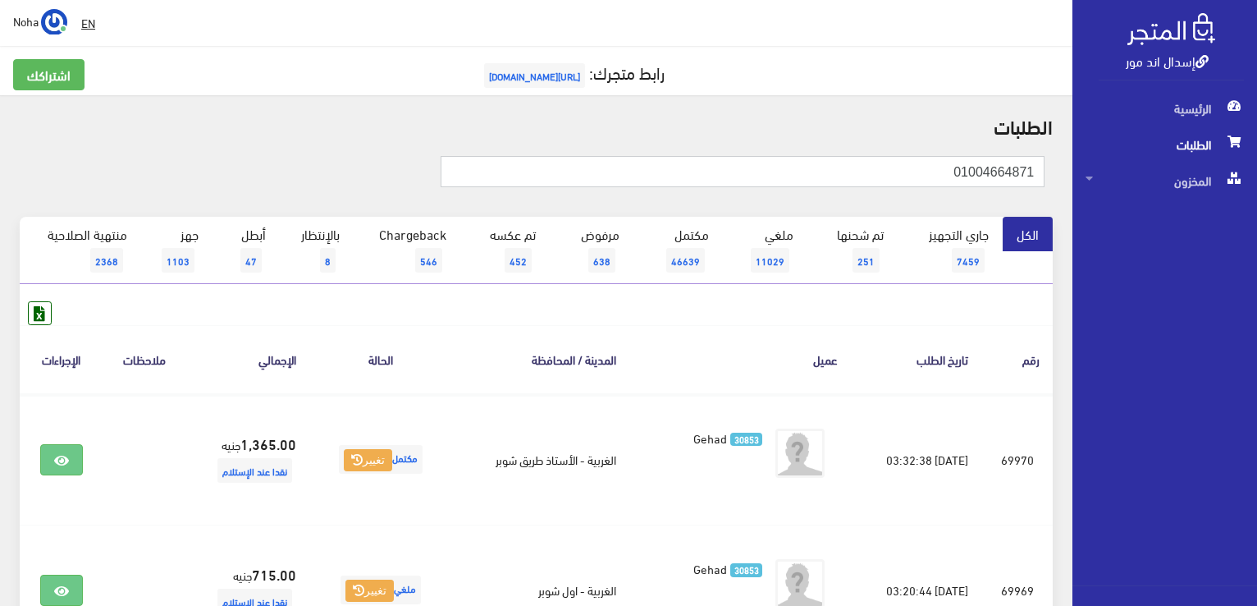
drag, startPoint x: 936, startPoint y: 164, endPoint x: 1069, endPoint y: 181, distance: 134.0
click at [1188, 191] on div "إسدال اند مور الرئيسية الطلبات المخزون" at bounding box center [628, 393] width 1257 height 787
paste input "24288865"
type input "01024288865"
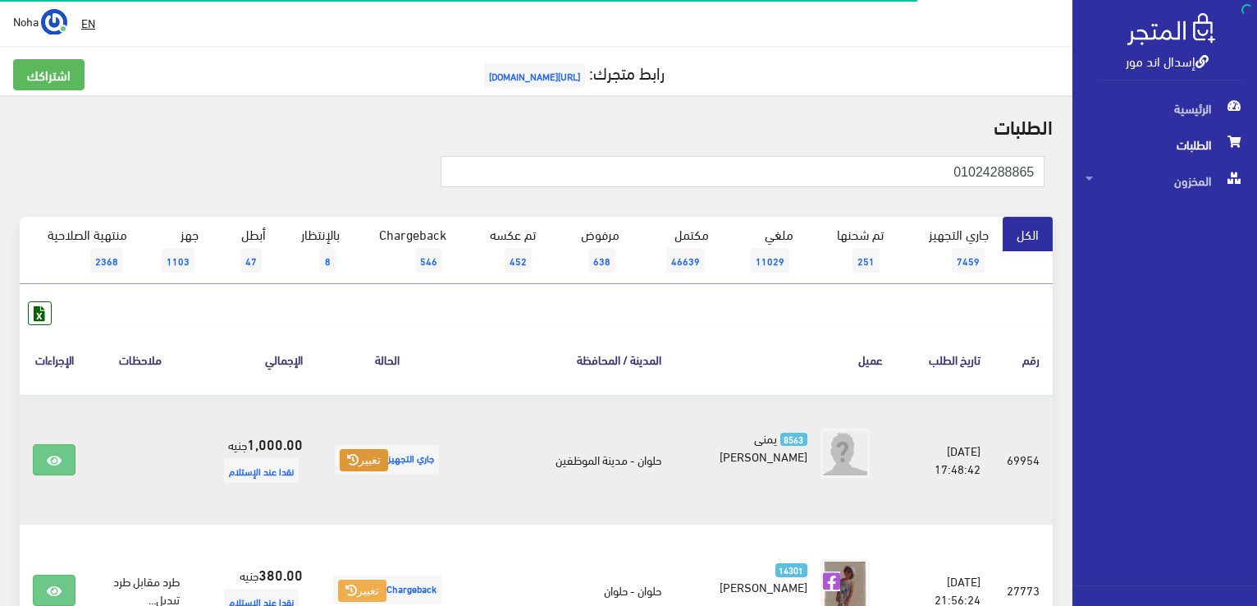
click at [388, 453] on button "تغيير" at bounding box center [364, 460] width 48 height 23
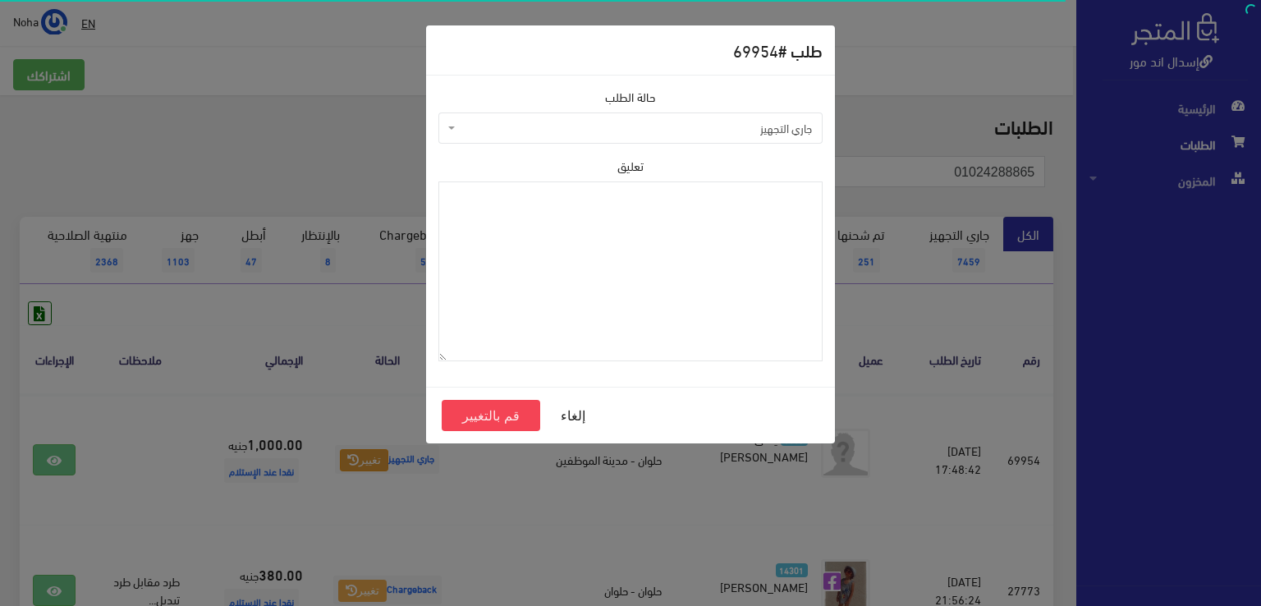
click at [496, 121] on span "جاري التجهيز" at bounding box center [635, 128] width 353 height 16
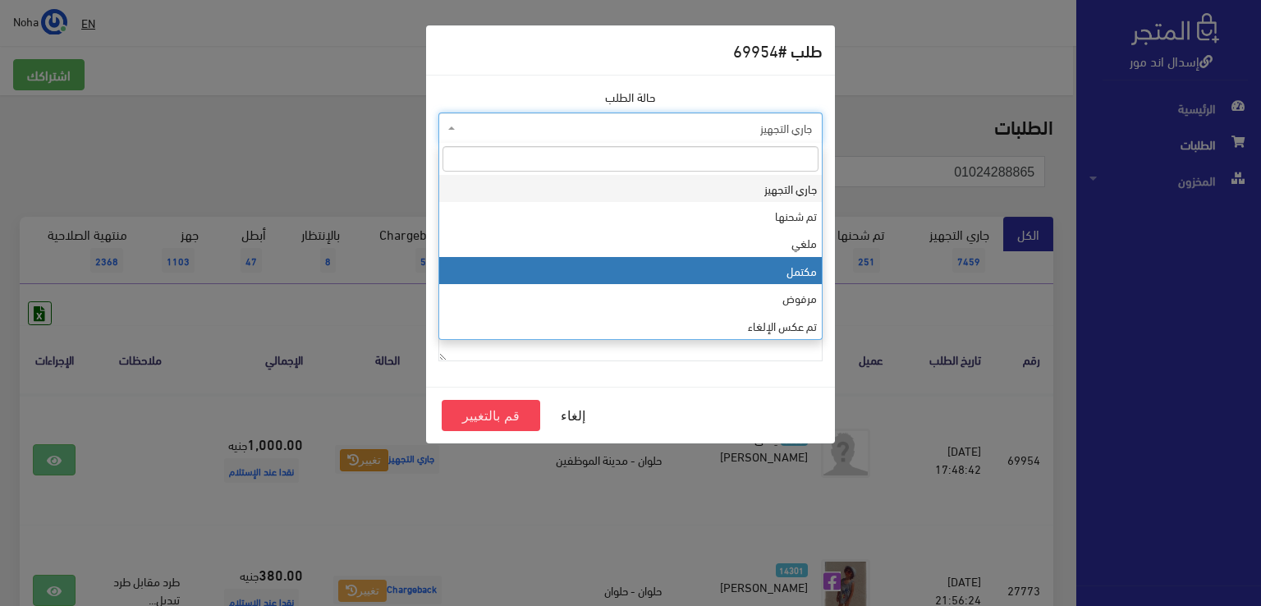
select select "4"
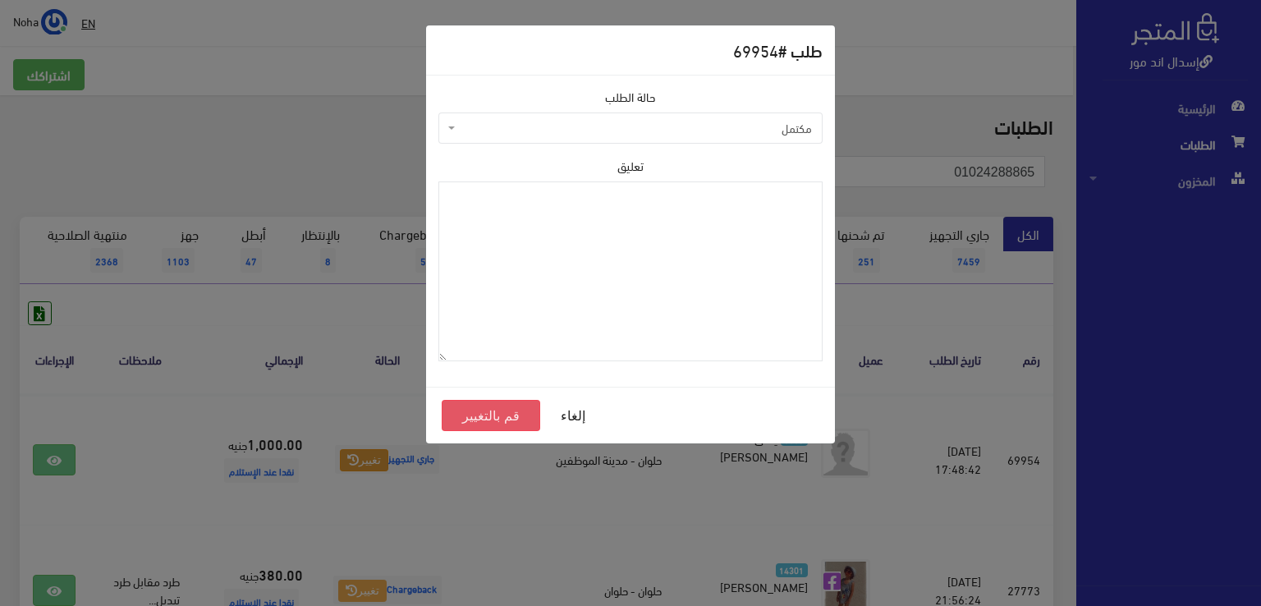
click at [501, 410] on button "قم بالتغيير" at bounding box center [491, 415] width 98 height 31
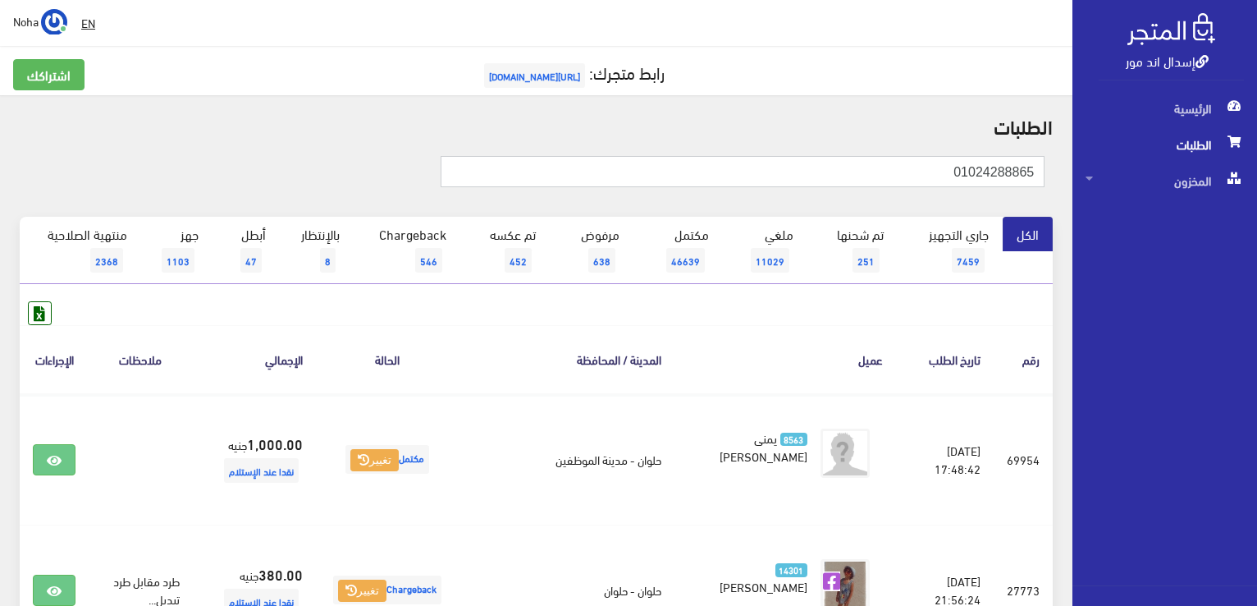
paste input "126600388"
type input "01126600388"
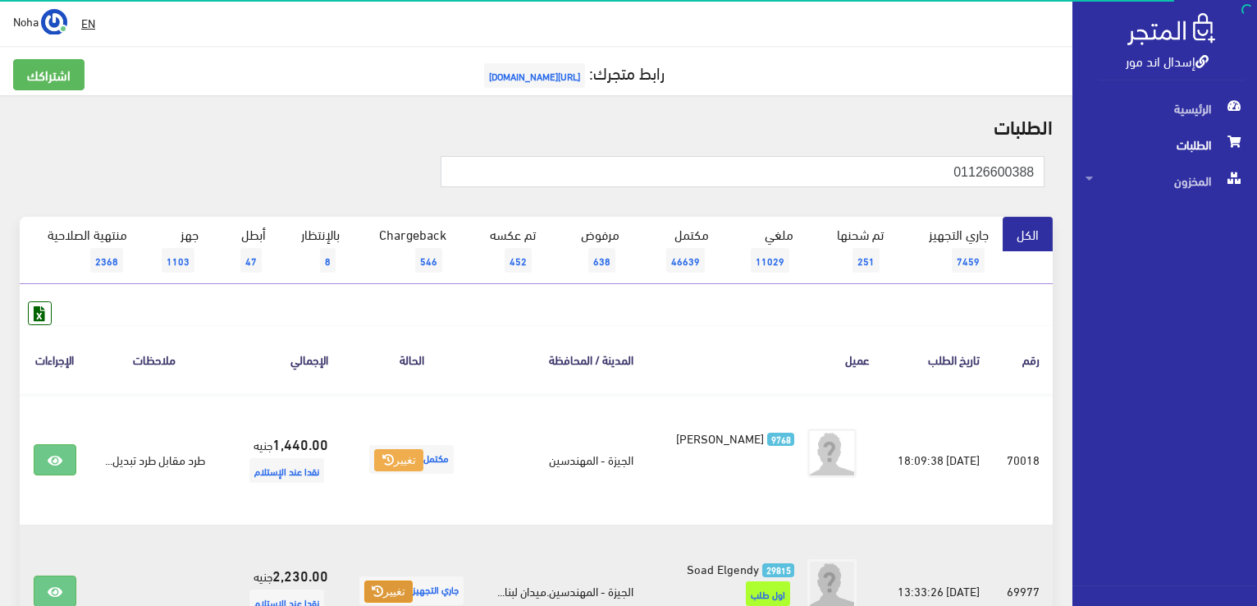
click at [387, 600] on button "تغيير" at bounding box center [388, 591] width 48 height 23
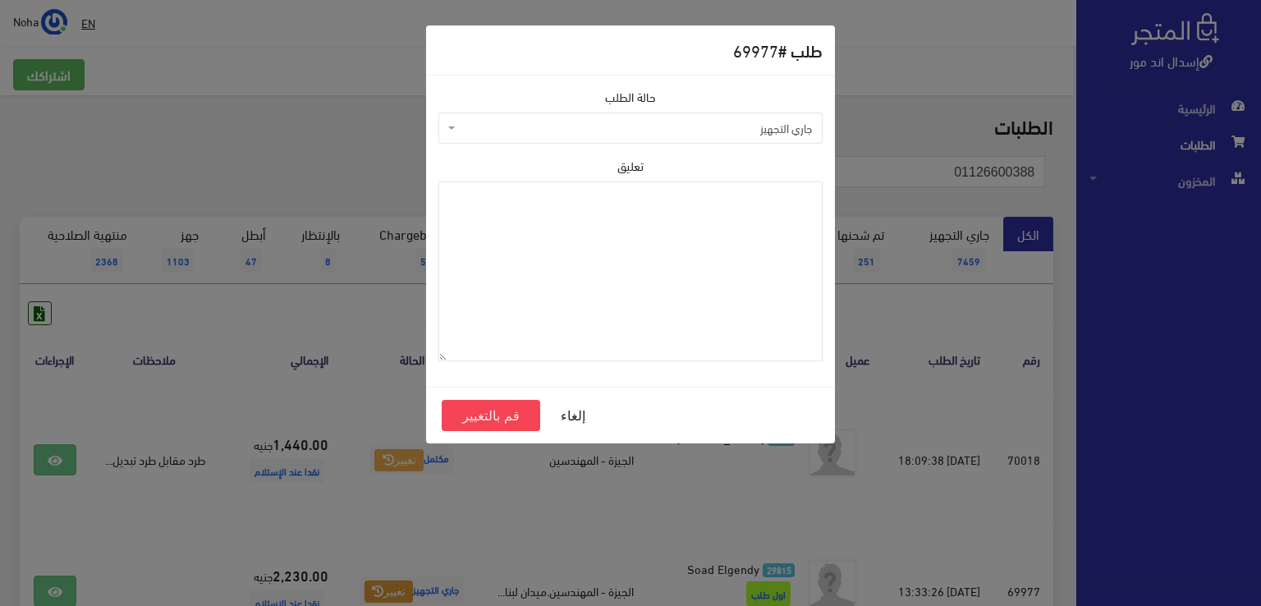
click at [510, 133] on span "جاري التجهيز" at bounding box center [635, 128] width 353 height 16
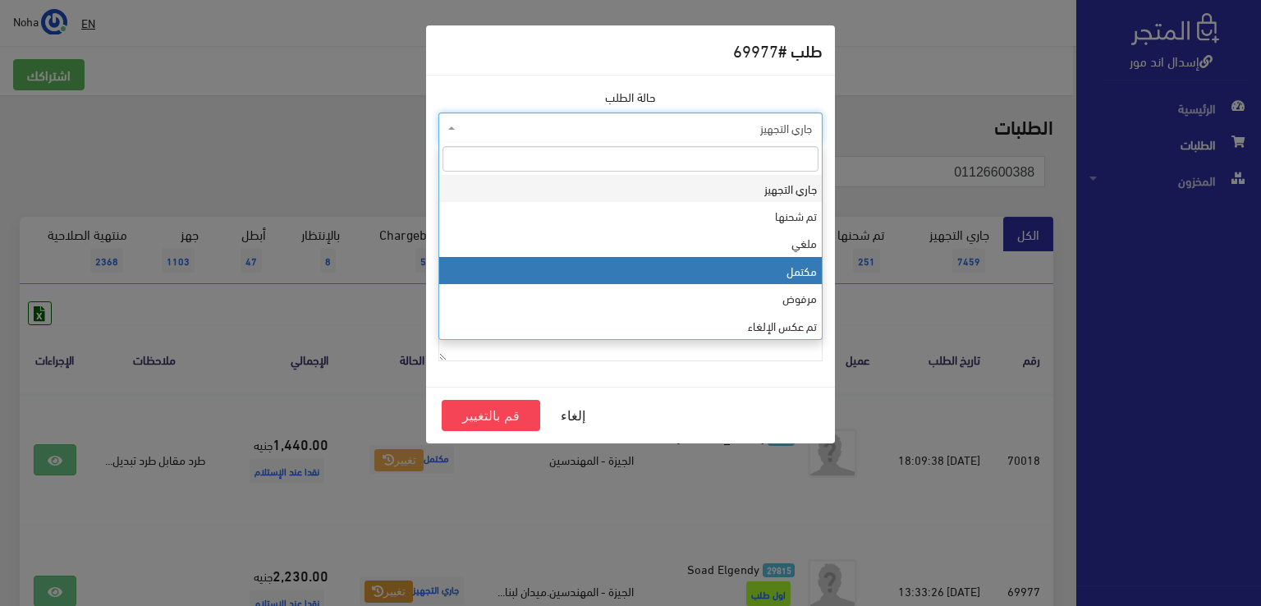
select select "4"
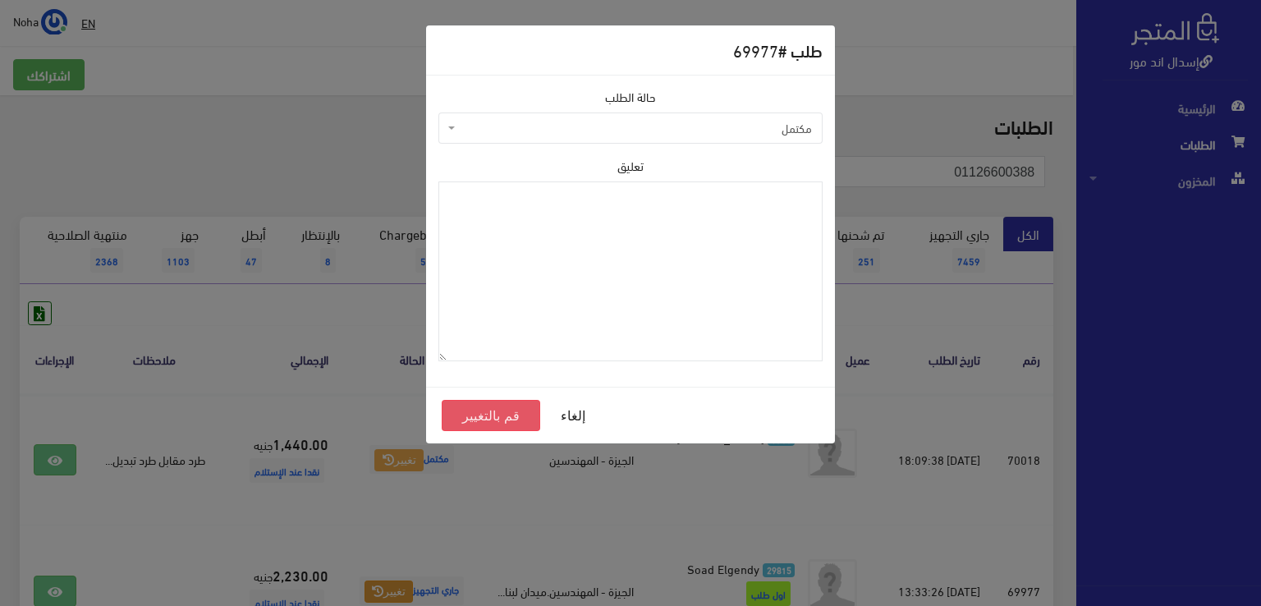
click at [486, 423] on button "قم بالتغيير" at bounding box center [491, 415] width 98 height 31
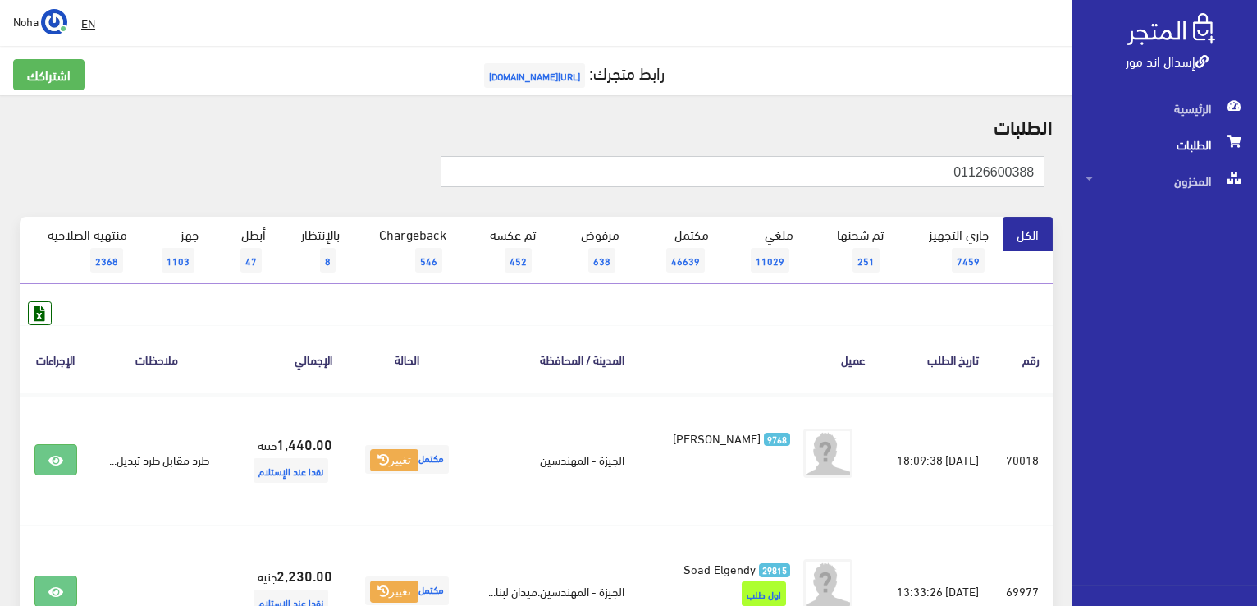
drag, startPoint x: 963, startPoint y: 174, endPoint x: 1093, endPoint y: 160, distance: 131.2
click at [1093, 160] on div "إسدال اند مور الرئيسية الطلبات المخزون" at bounding box center [628, 394] width 1257 height 789
paste input "007828187"
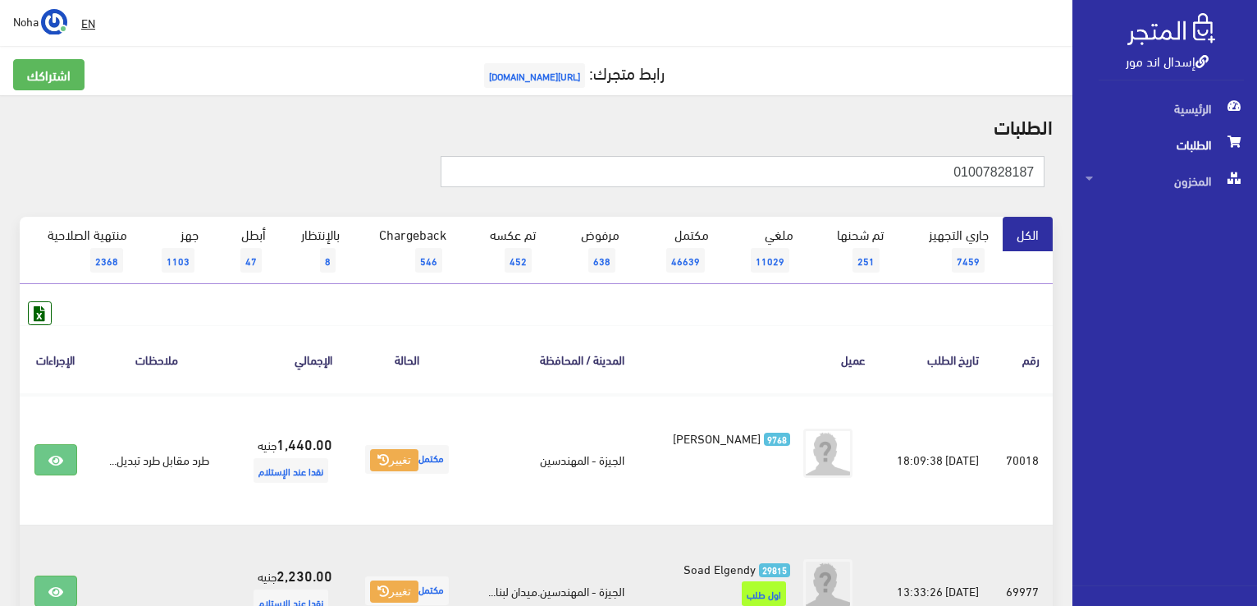
type input "01007828187"
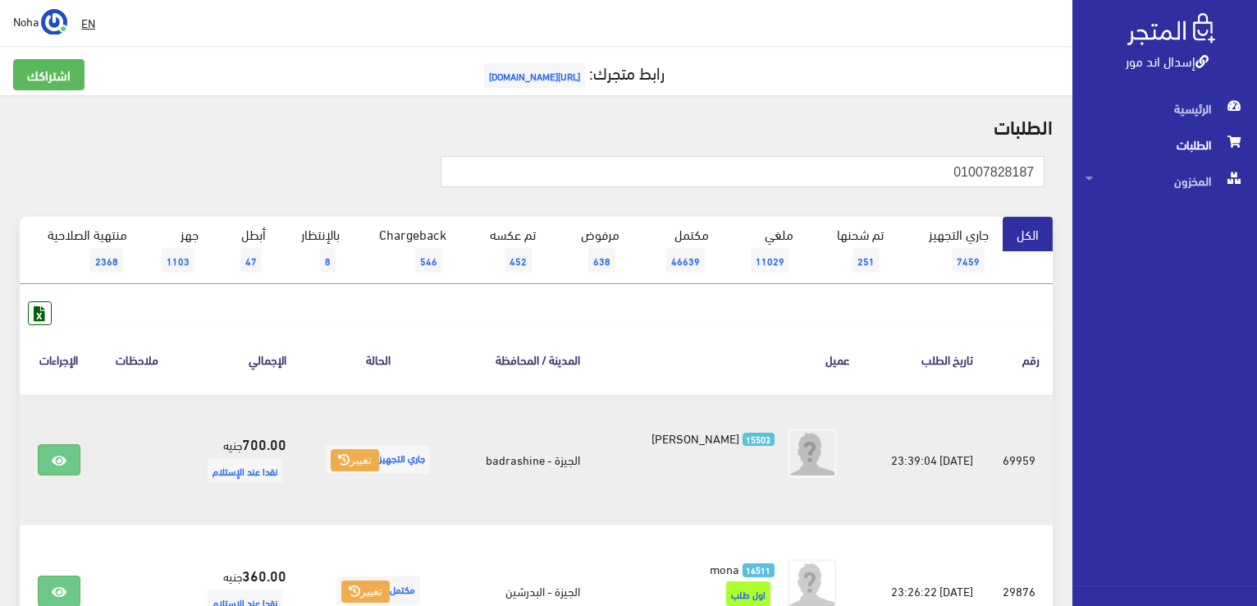
click at [361, 469] on span "جاري التجهيز تغيير" at bounding box center [378, 459] width 104 height 29
click at [355, 460] on button "تغيير" at bounding box center [355, 460] width 48 height 23
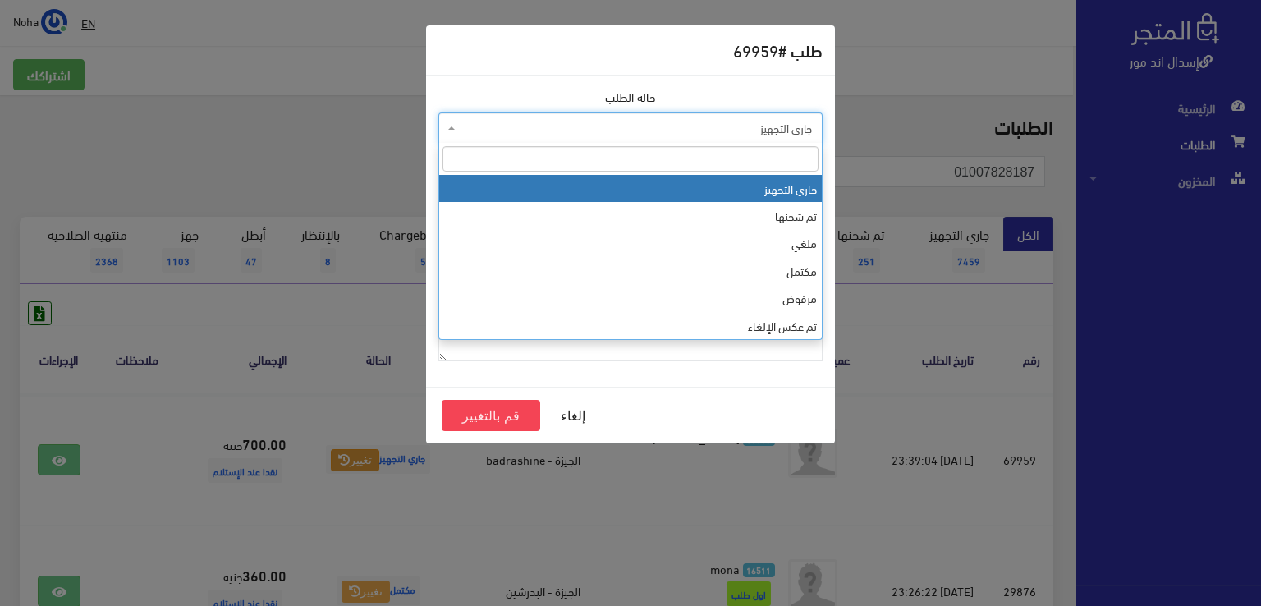
click at [495, 122] on span "جاري التجهيز" at bounding box center [635, 128] width 353 height 16
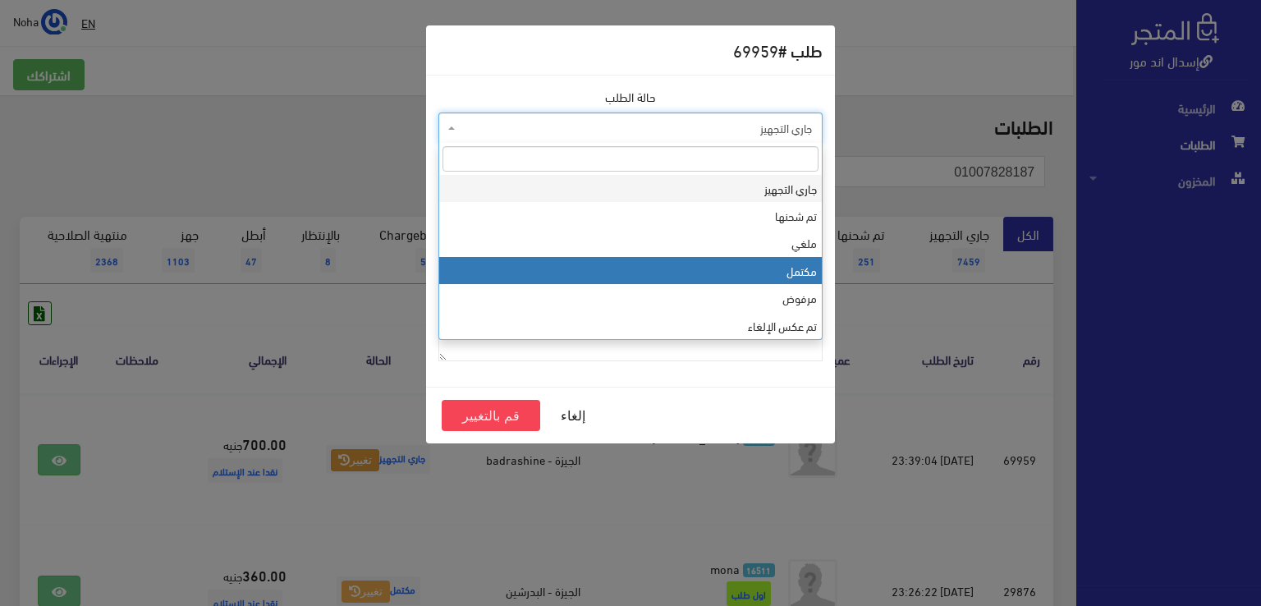
select select "4"
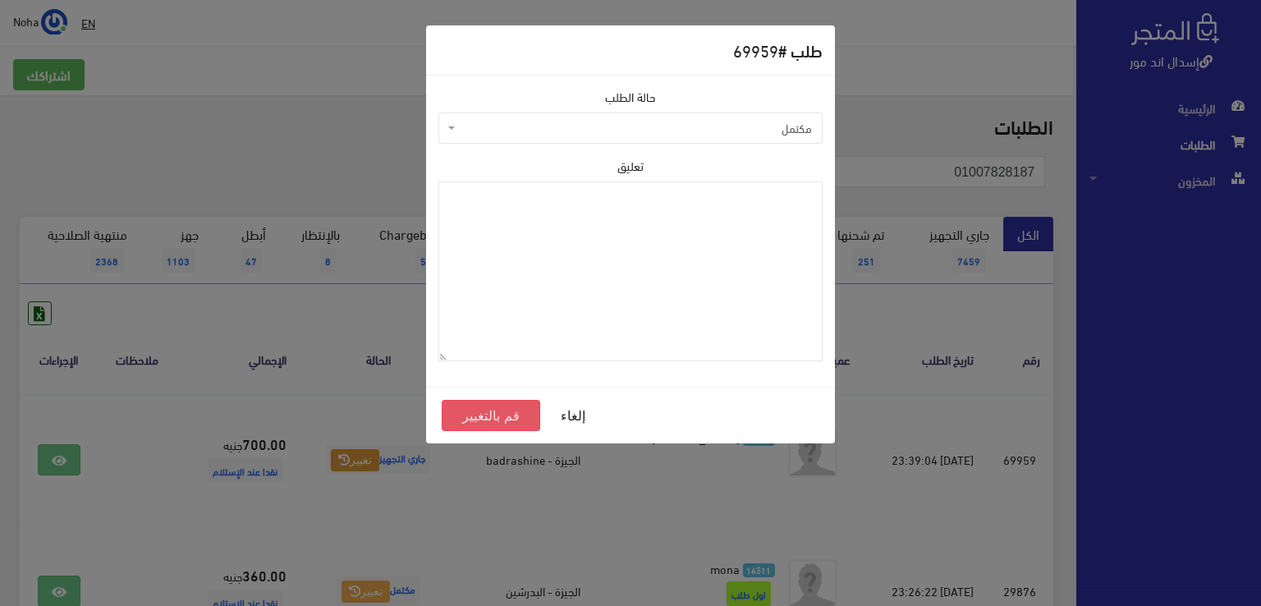
click at [511, 414] on button "قم بالتغيير" at bounding box center [491, 415] width 98 height 31
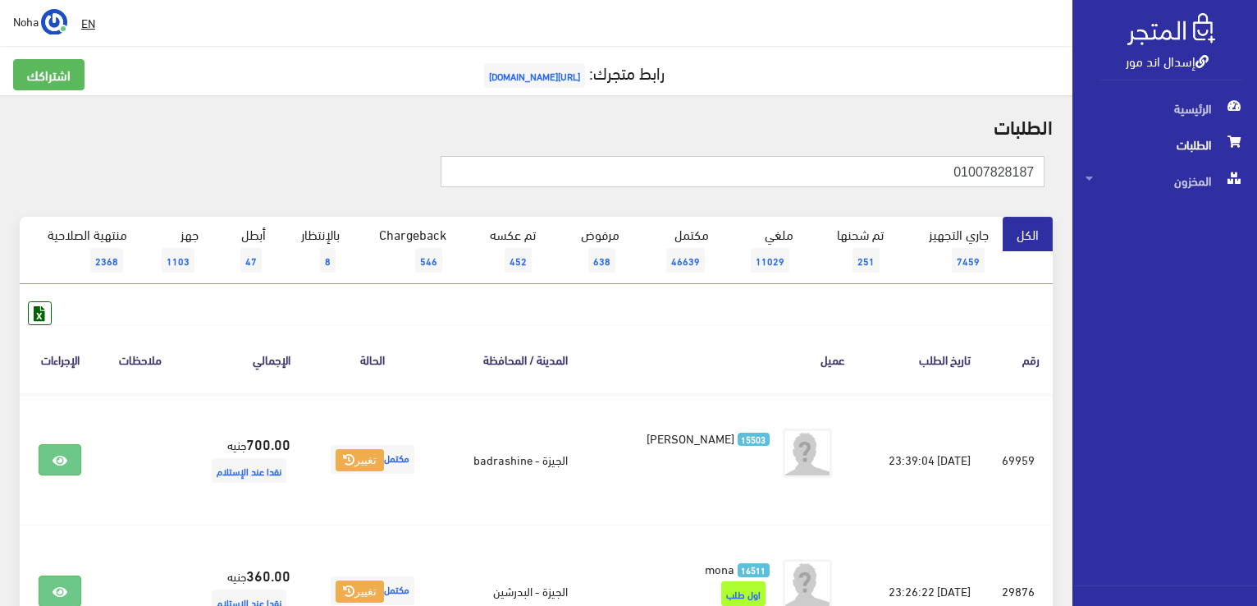
drag, startPoint x: 872, startPoint y: 181, endPoint x: 1248, endPoint y: 221, distance: 378.0
click at [1248, 221] on div "إسدال اند مور الرئيسية الطلبات المخزون" at bounding box center [628, 459] width 1257 height 919
paste input "141575399"
type input "01141575399"
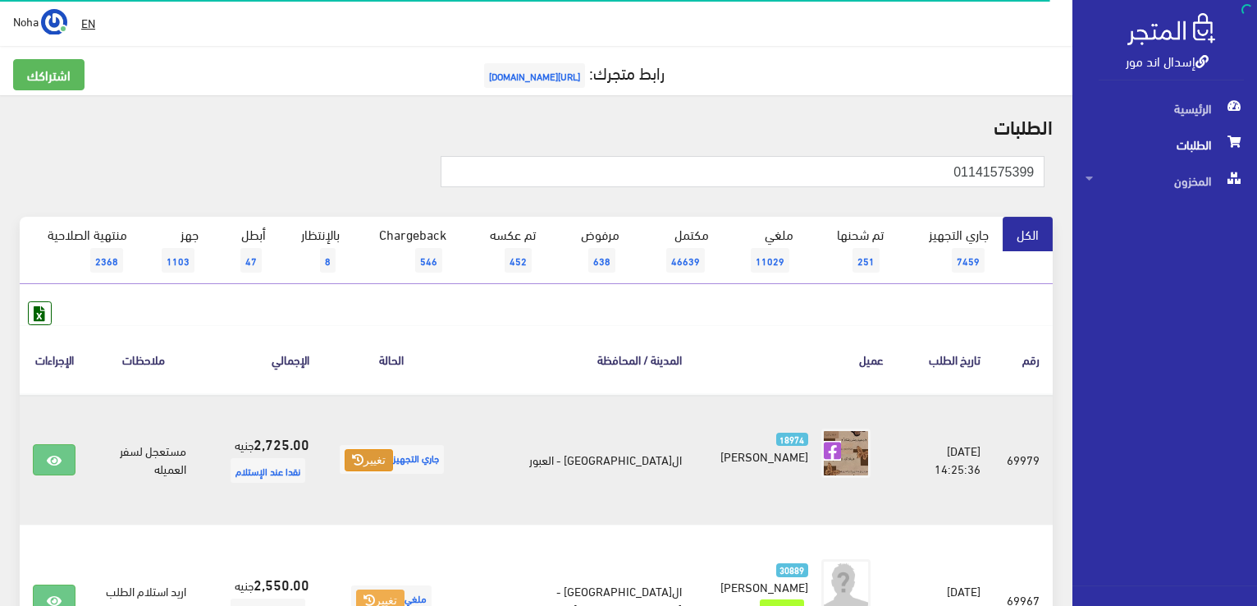
click at [393, 454] on button "تغيير" at bounding box center [369, 460] width 48 height 23
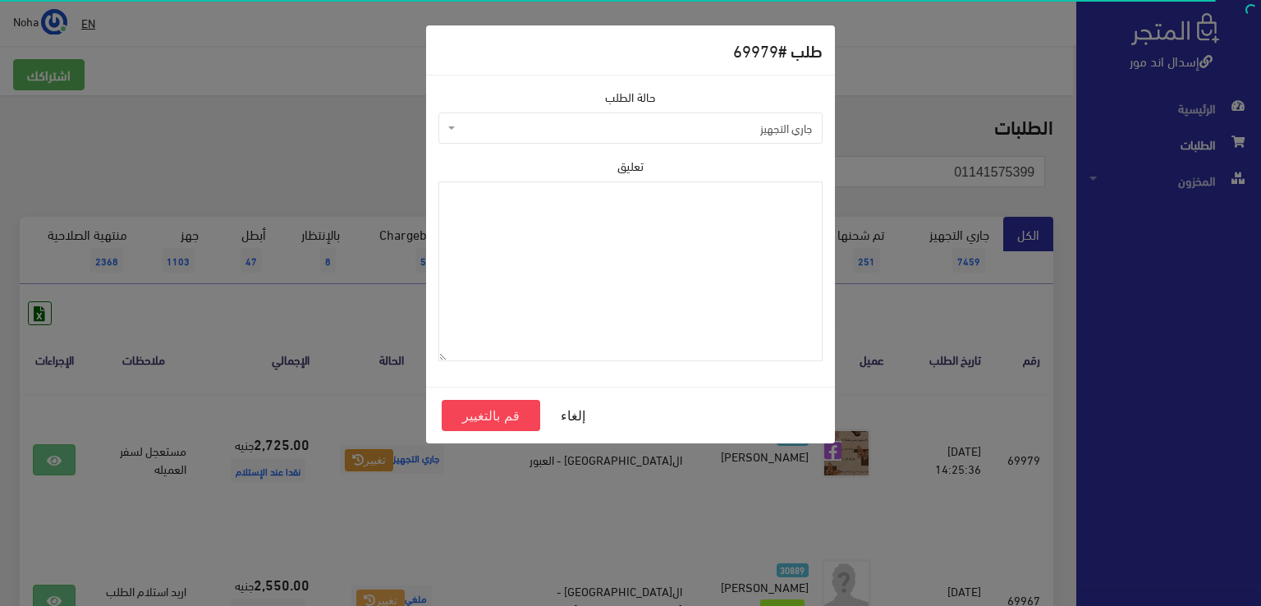
click at [575, 127] on span "جاري التجهيز" at bounding box center [635, 128] width 353 height 16
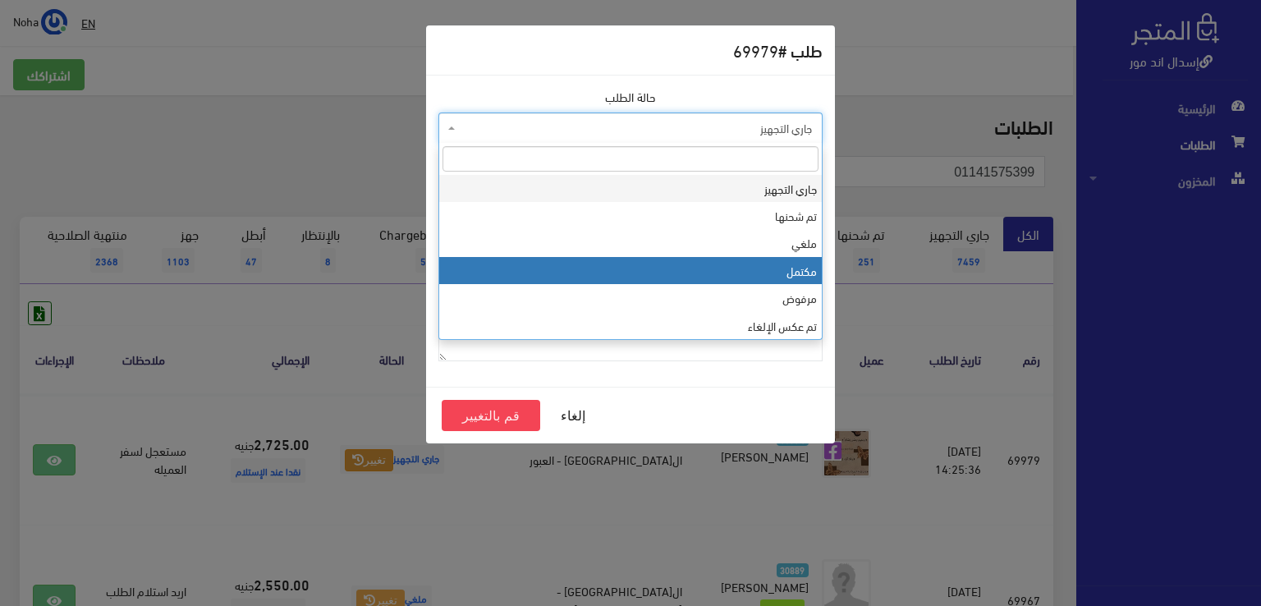
select select "4"
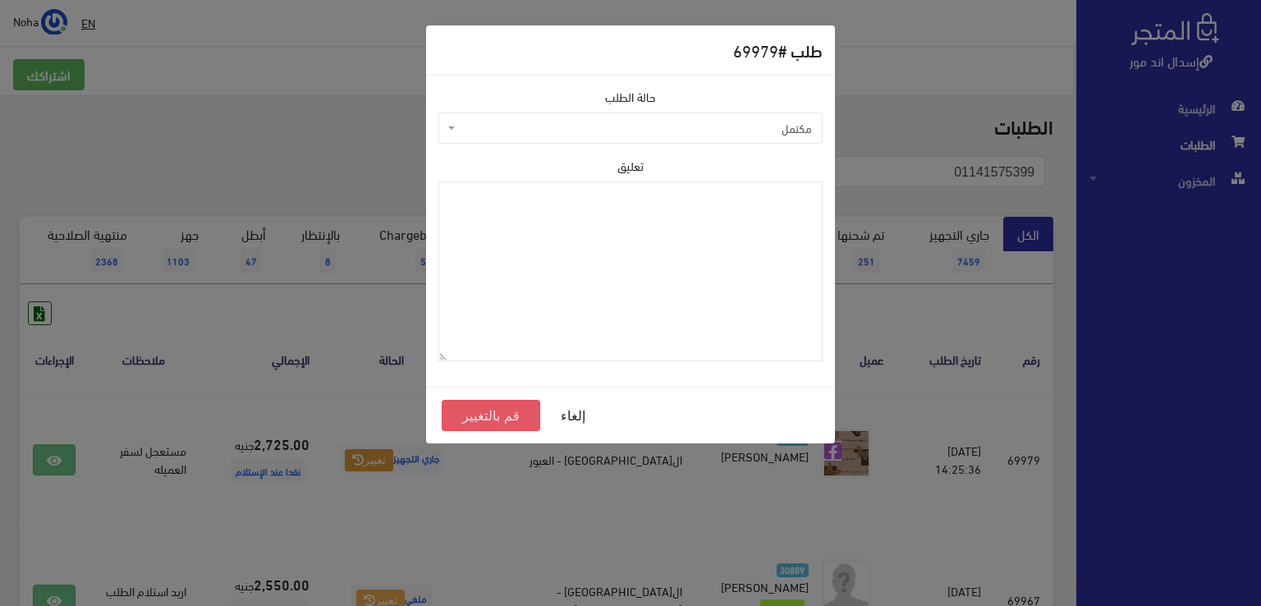
click at [509, 411] on button "قم بالتغيير" at bounding box center [491, 415] width 98 height 31
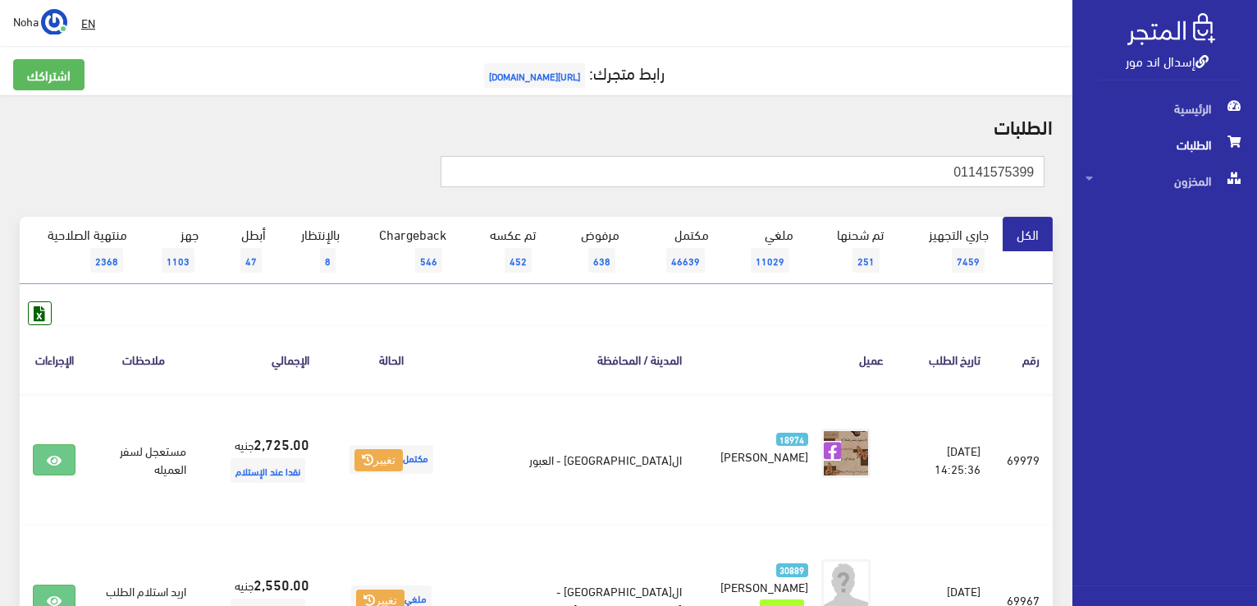
drag, startPoint x: 932, startPoint y: 170, endPoint x: 1025, endPoint y: 158, distance: 94.3
click at [1059, 158] on div "01141575399" at bounding box center [536, 180] width 1053 height 73
paste input "026194660"
type input "01026194660"
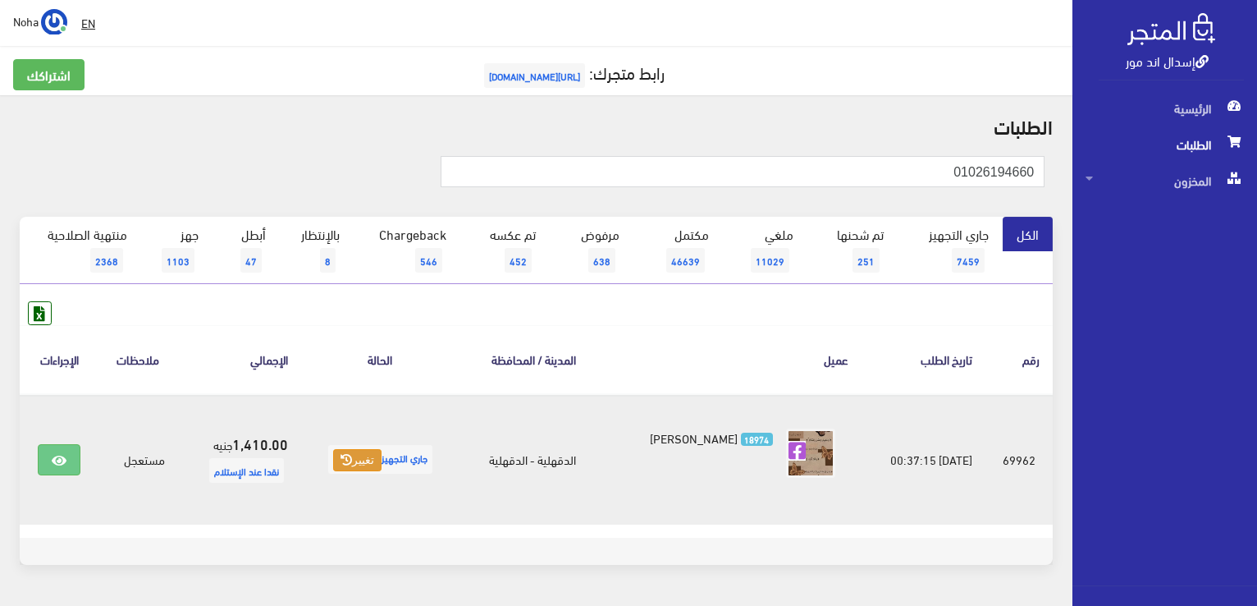
click at [364, 456] on button "تغيير" at bounding box center [357, 460] width 48 height 23
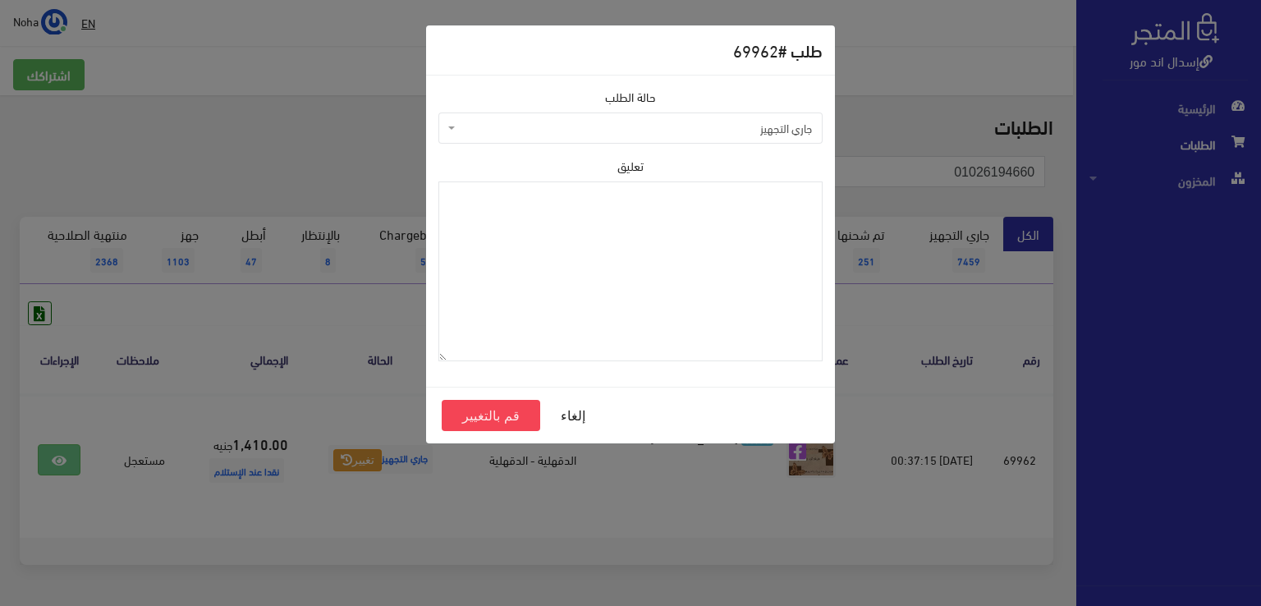
click at [527, 129] on span "جاري التجهيز" at bounding box center [635, 128] width 353 height 16
select select "4"
click at [495, 410] on button "قم بالتغيير" at bounding box center [491, 415] width 98 height 31
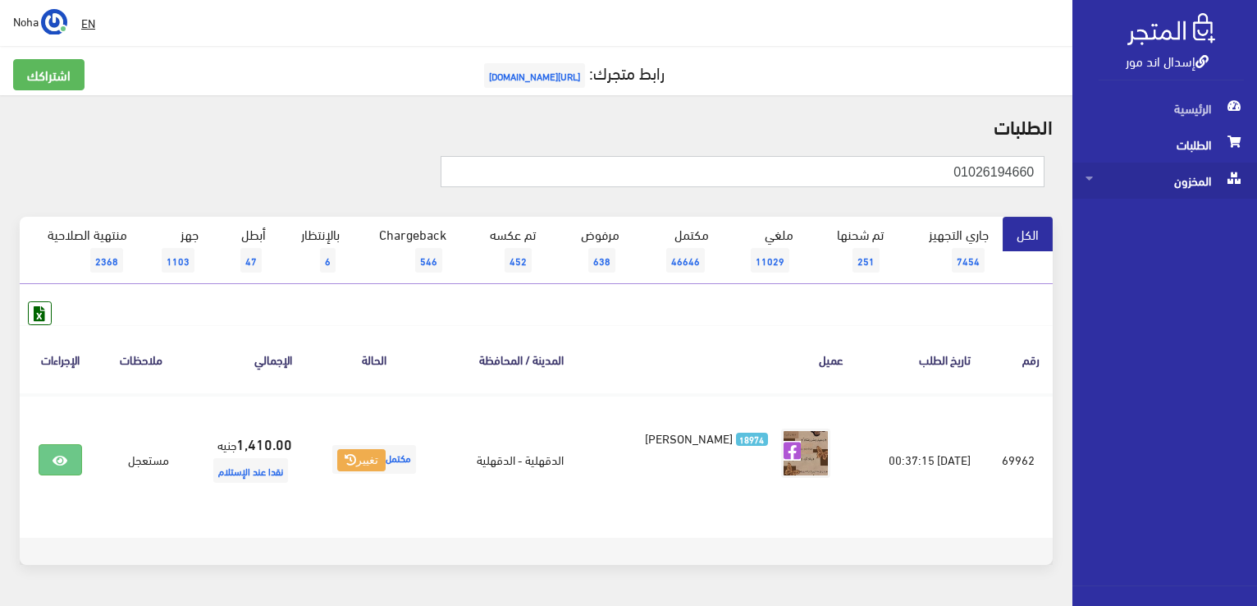
drag, startPoint x: 950, startPoint y: 174, endPoint x: 1138, endPoint y: 188, distance: 188.5
click at [1138, 188] on div "إسدال اند مور الرئيسية الطلبات المخزون" at bounding box center [628, 328] width 1257 height 657
paste input "271842888"
type input "01271842888"
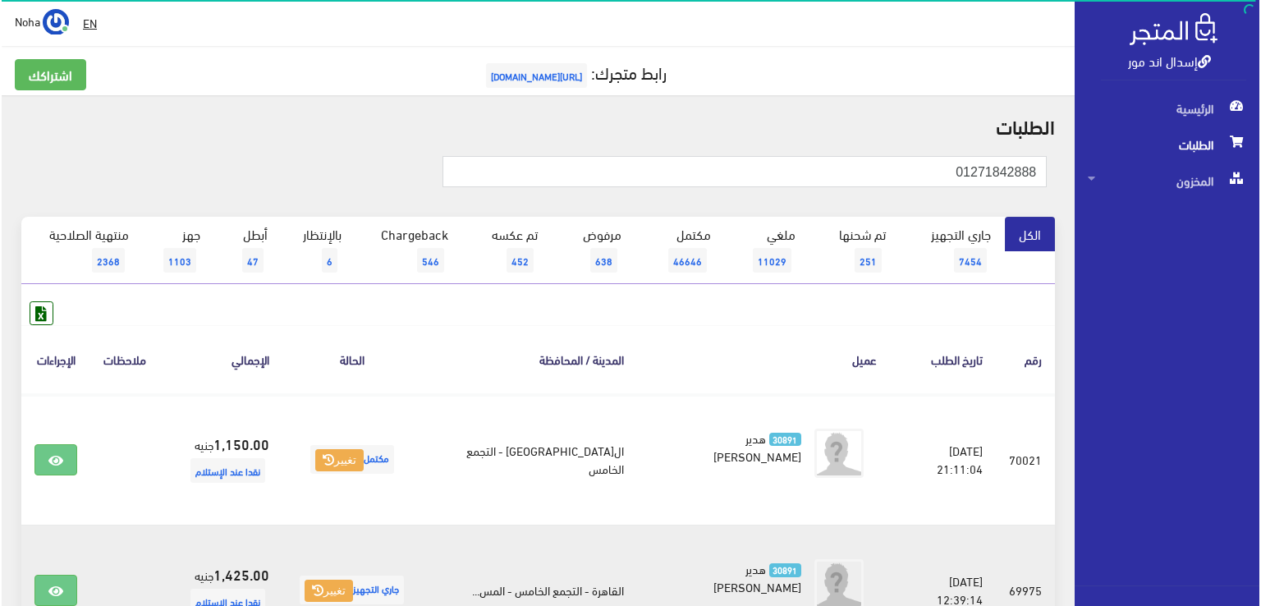
scroll to position [180, 0]
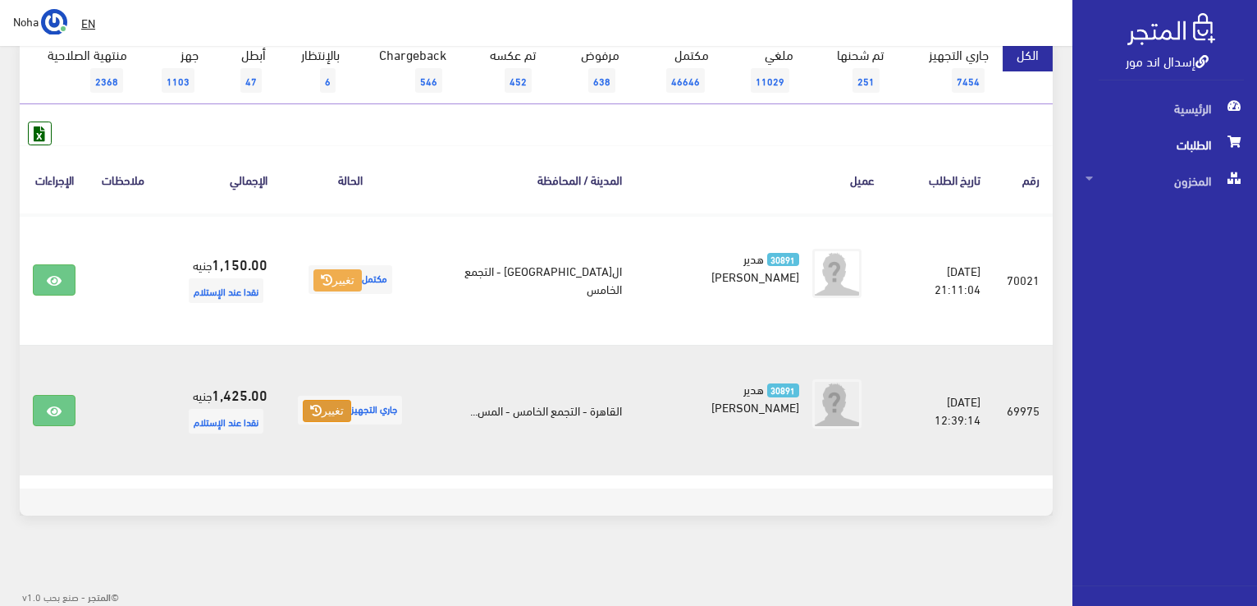
click at [337, 410] on button "تغيير" at bounding box center [327, 411] width 48 height 23
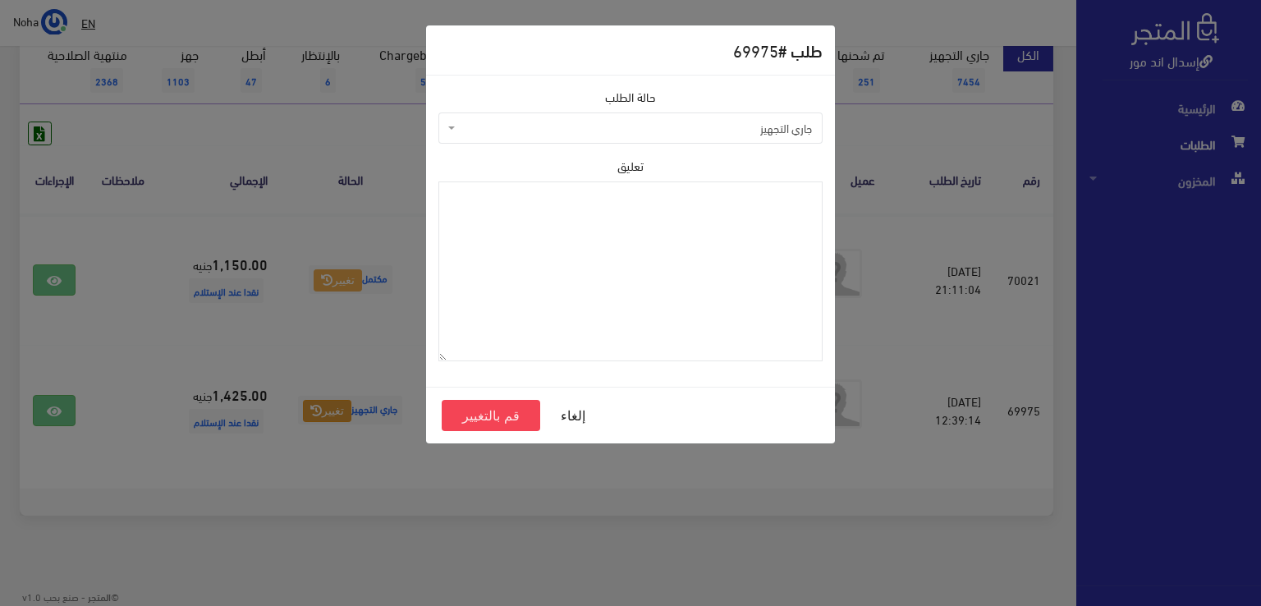
click at [520, 130] on span "جاري التجهيز" at bounding box center [635, 128] width 353 height 16
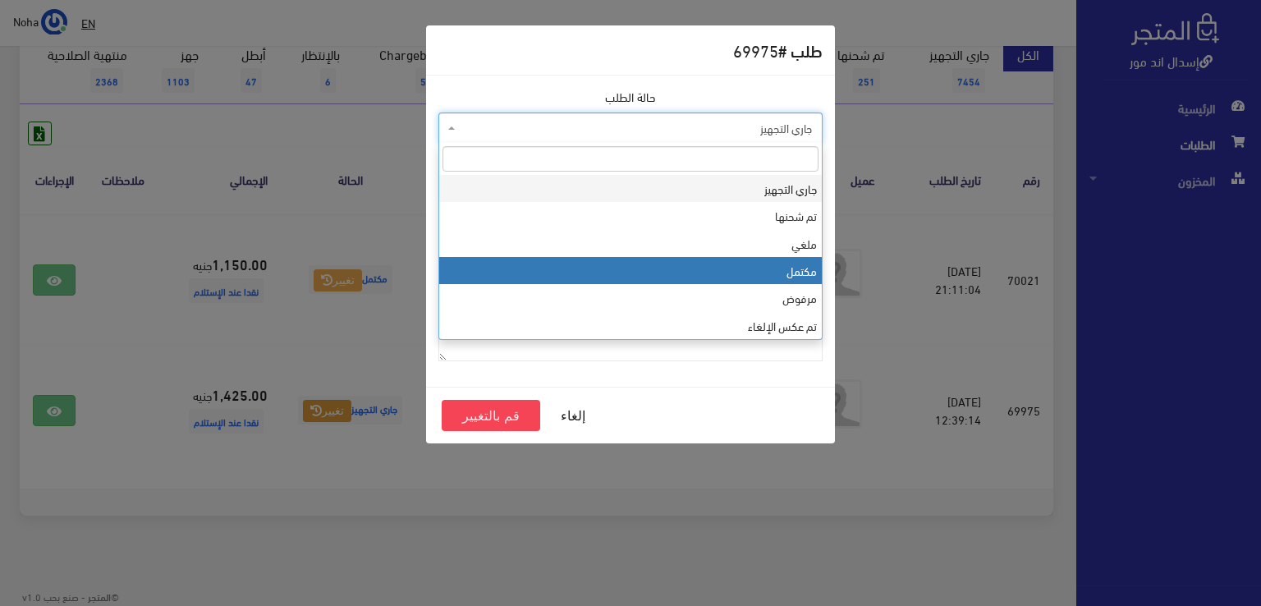
select select "4"
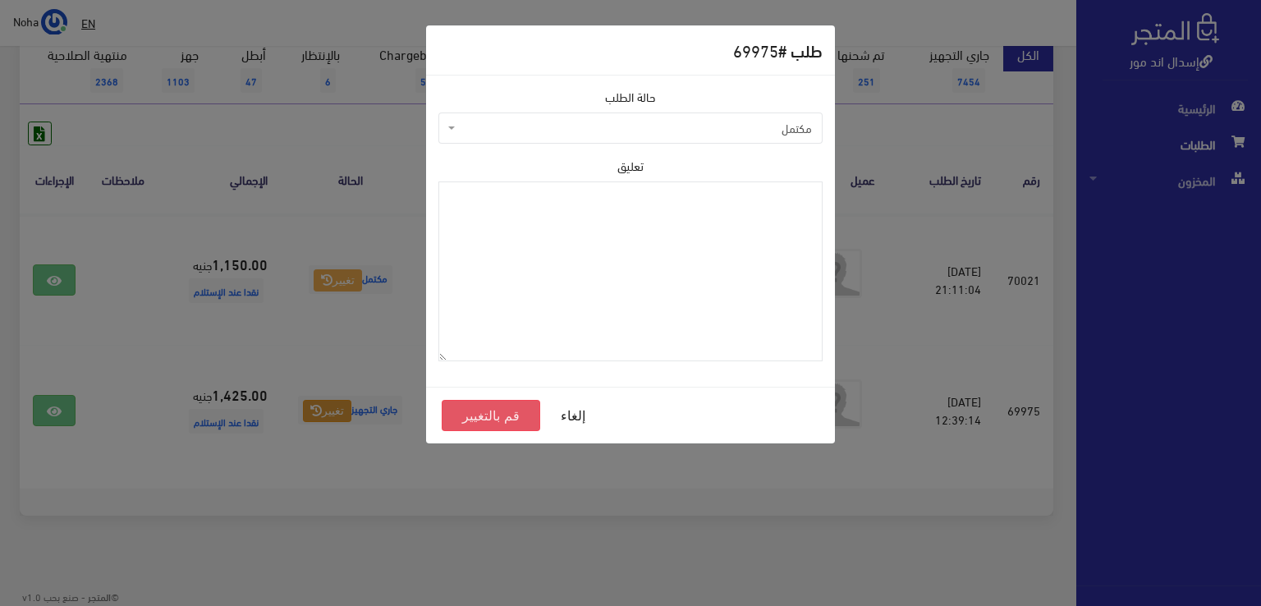
click at [494, 411] on button "قم بالتغيير" at bounding box center [491, 415] width 98 height 31
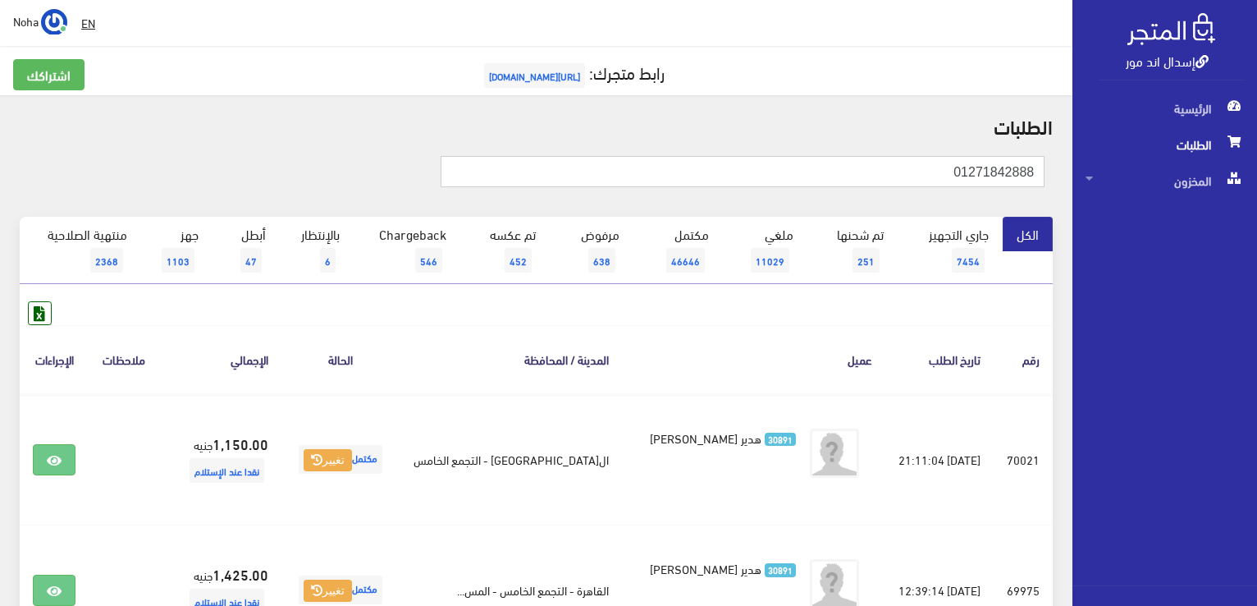
drag, startPoint x: 1021, startPoint y: 164, endPoint x: 1110, endPoint y: 162, distance: 88.7
click at [1110, 162] on div "إسدال اند مور الرئيسية الطلبات المخزون" at bounding box center [628, 393] width 1257 height 787
paste input "016636976"
type input "01016636976"
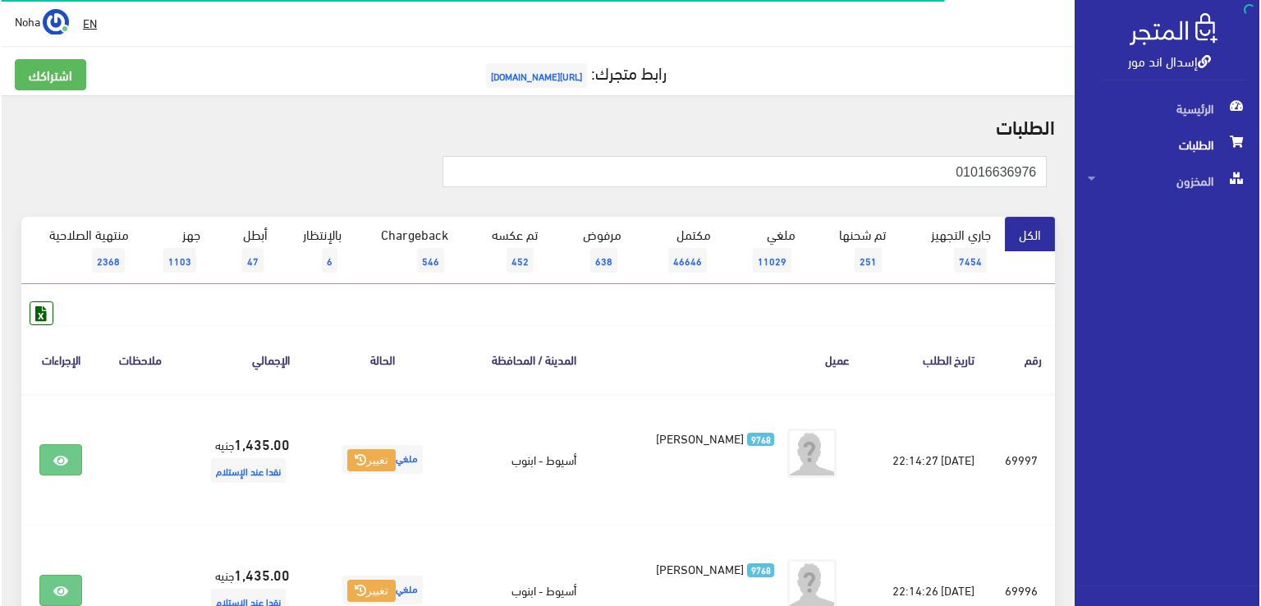
scroll to position [328, 0]
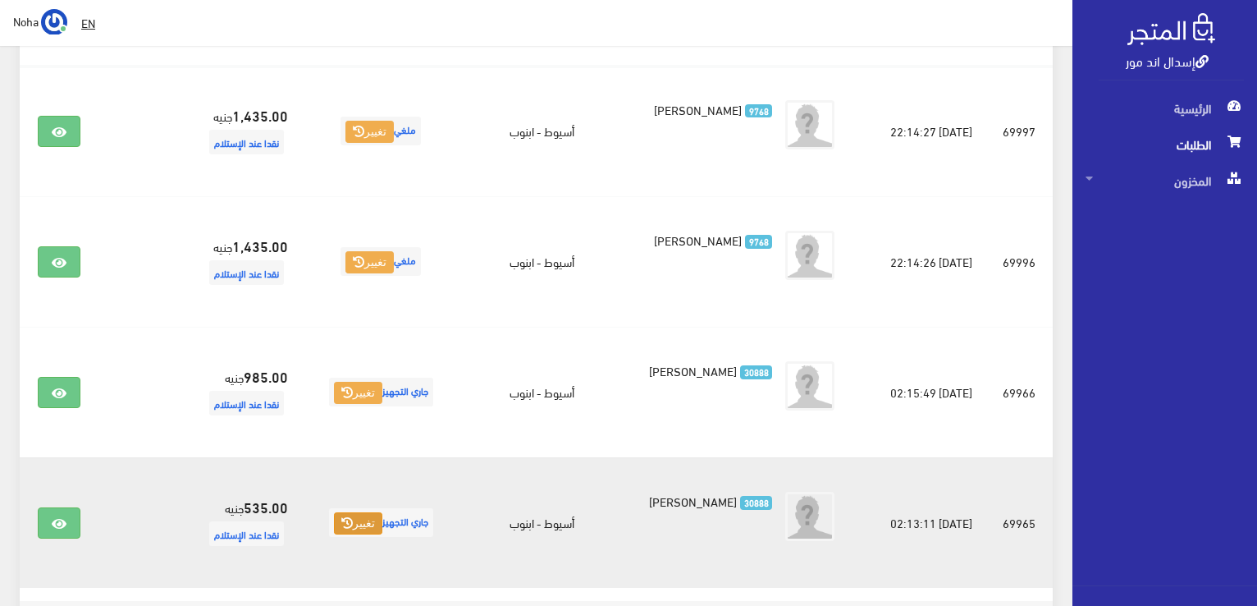
click at [344, 524] on icon at bounding box center [346, 522] width 11 height 11
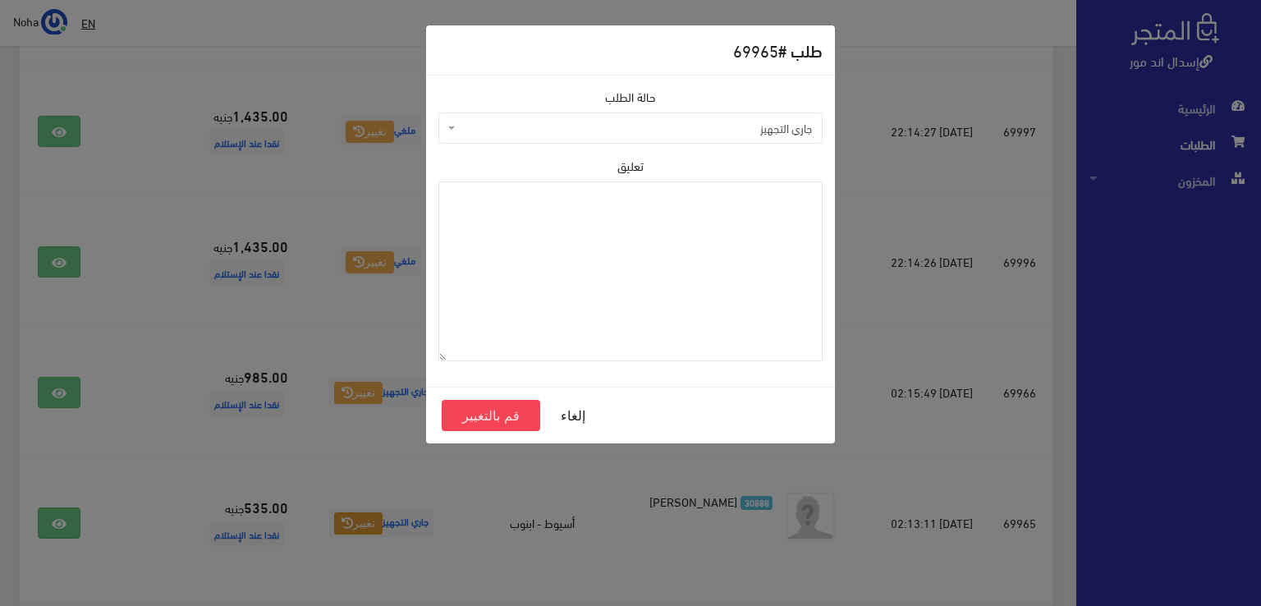
click at [510, 117] on span "جاري التجهيز" at bounding box center [630, 127] width 384 height 31
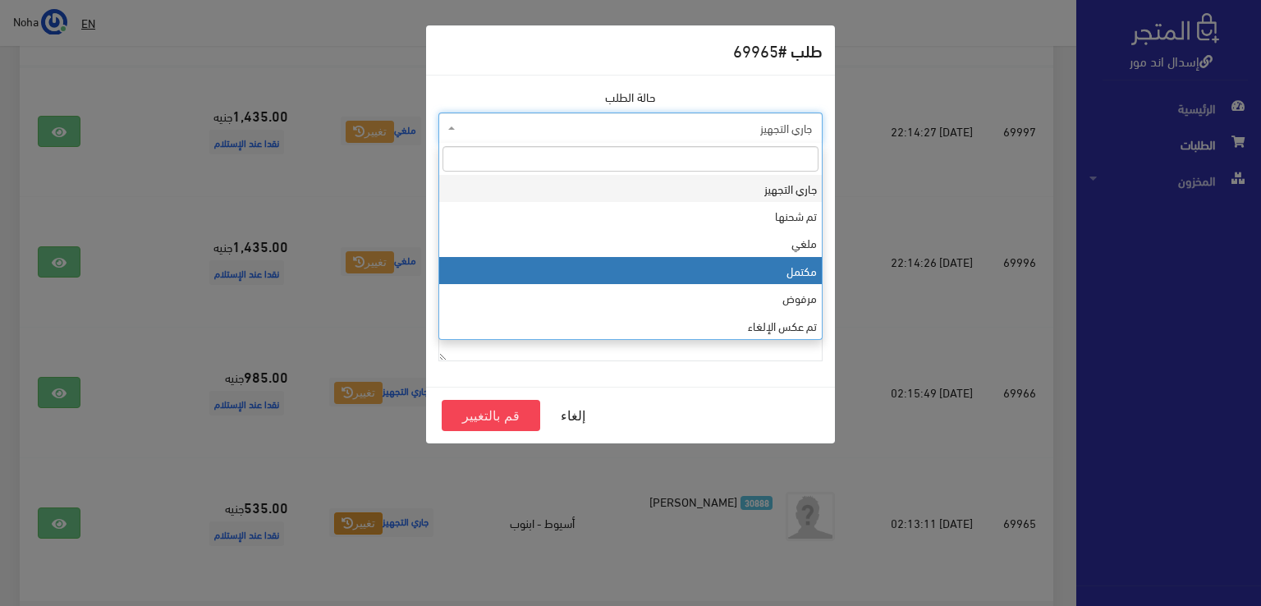
select select "4"
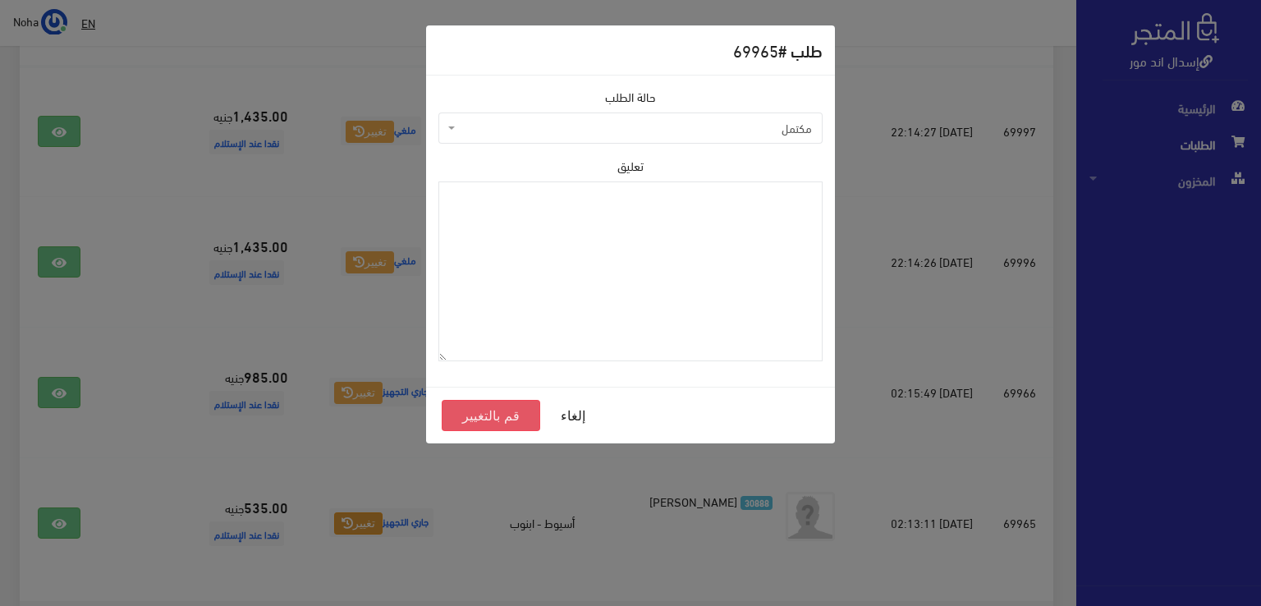
click at [507, 414] on button "قم بالتغيير" at bounding box center [491, 415] width 98 height 31
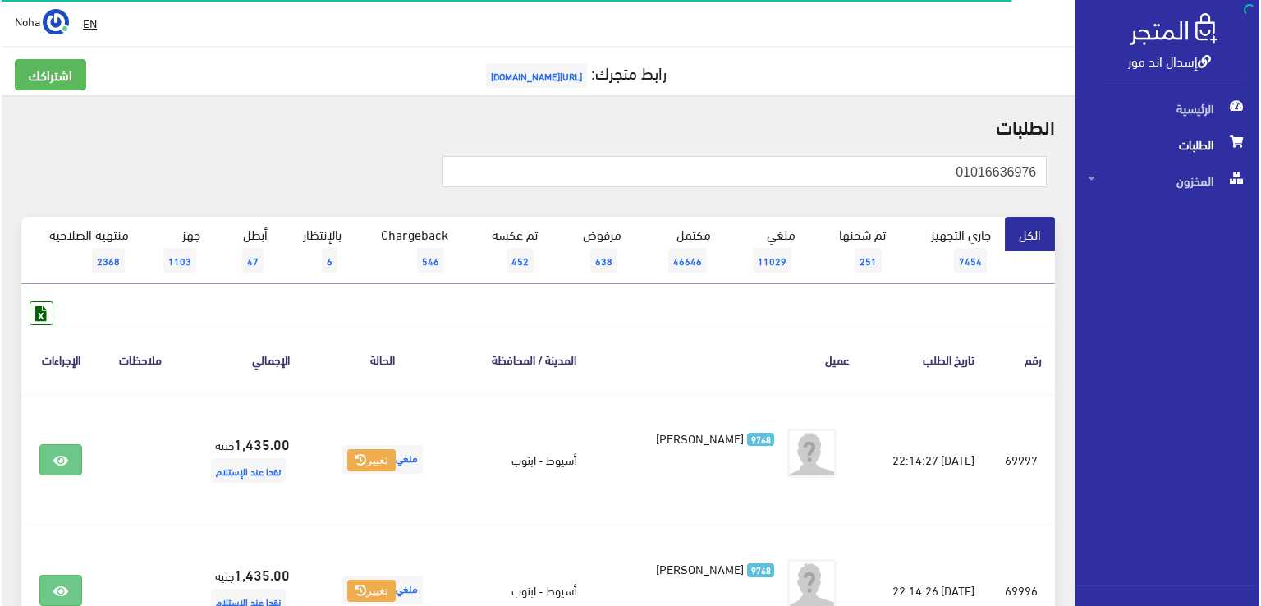
scroll to position [328, 0]
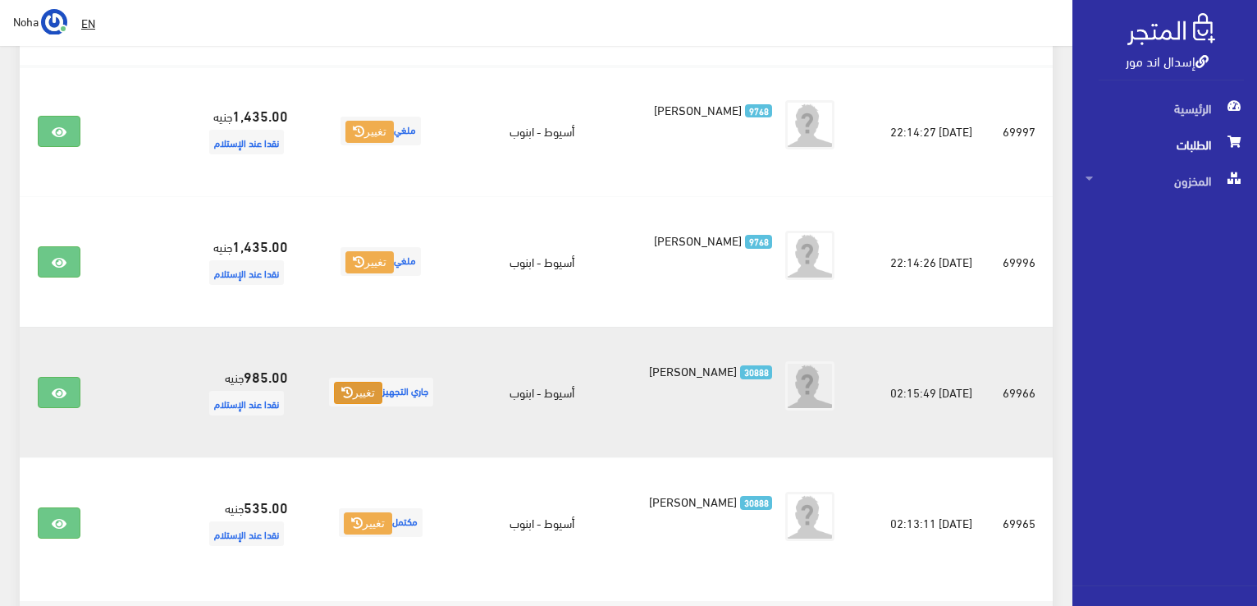
click at [348, 394] on button "تغيير" at bounding box center [358, 393] width 48 height 23
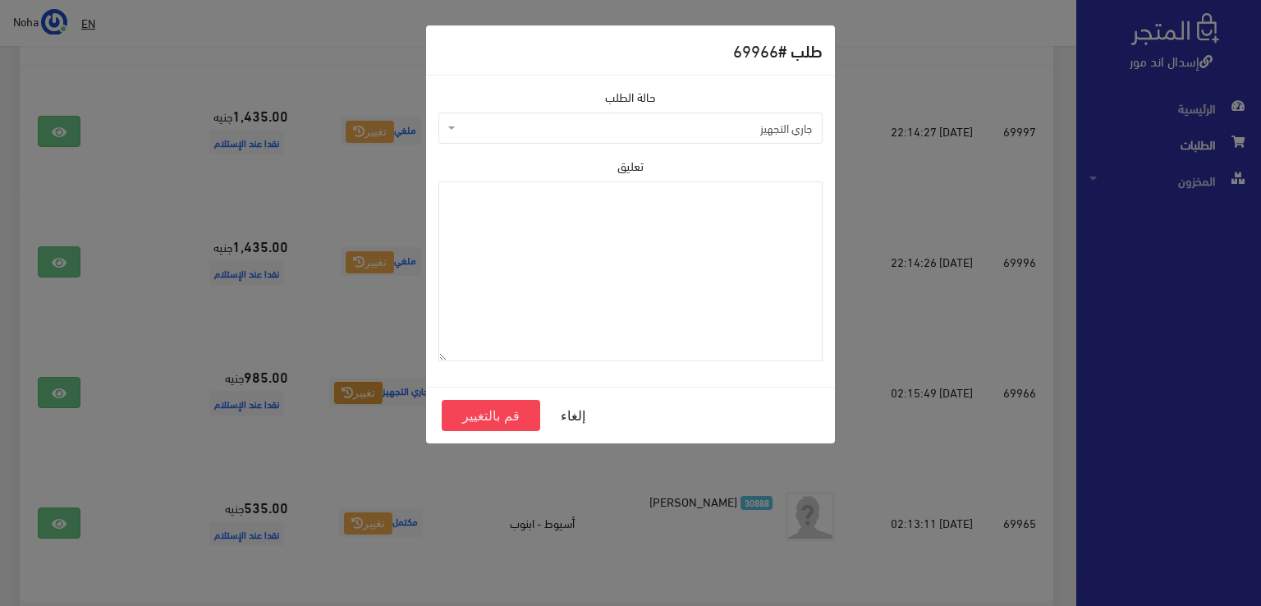
click at [534, 138] on span "جاري التجهيز" at bounding box center [630, 127] width 384 height 31
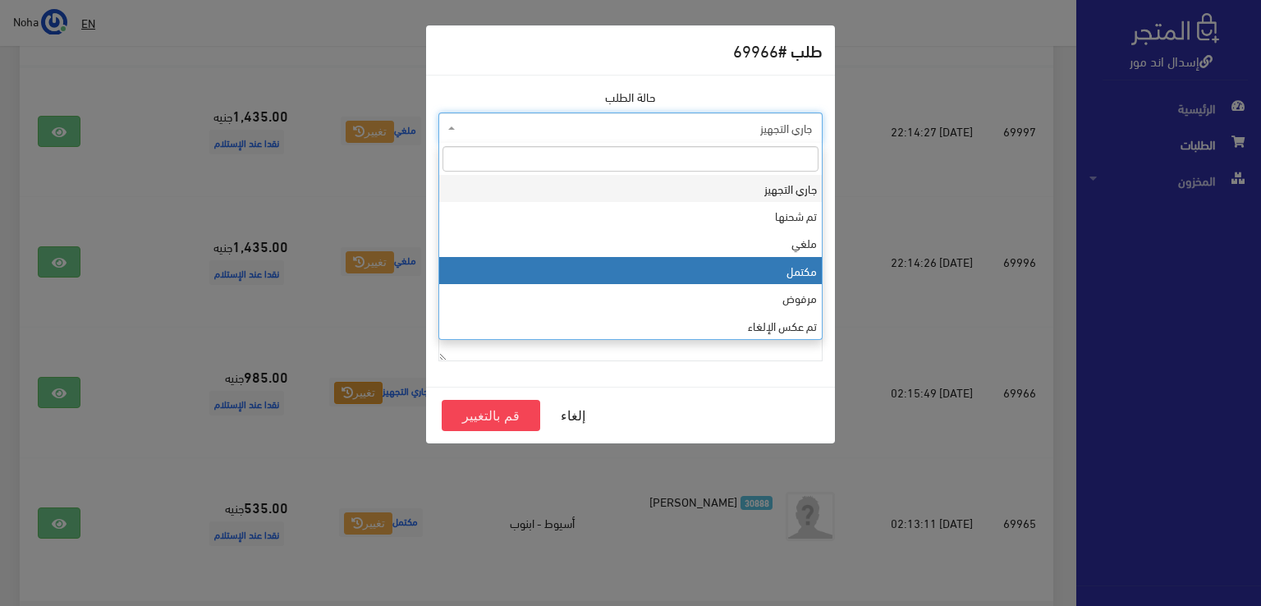
select select "4"
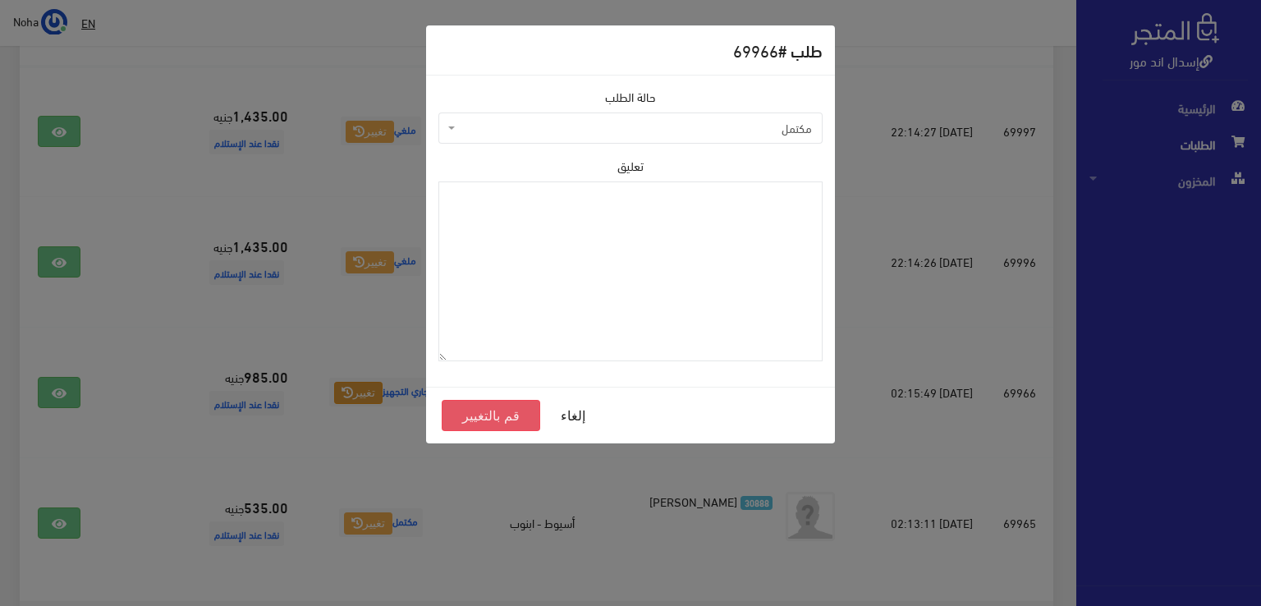
click at [497, 415] on button "قم بالتغيير" at bounding box center [491, 415] width 98 height 31
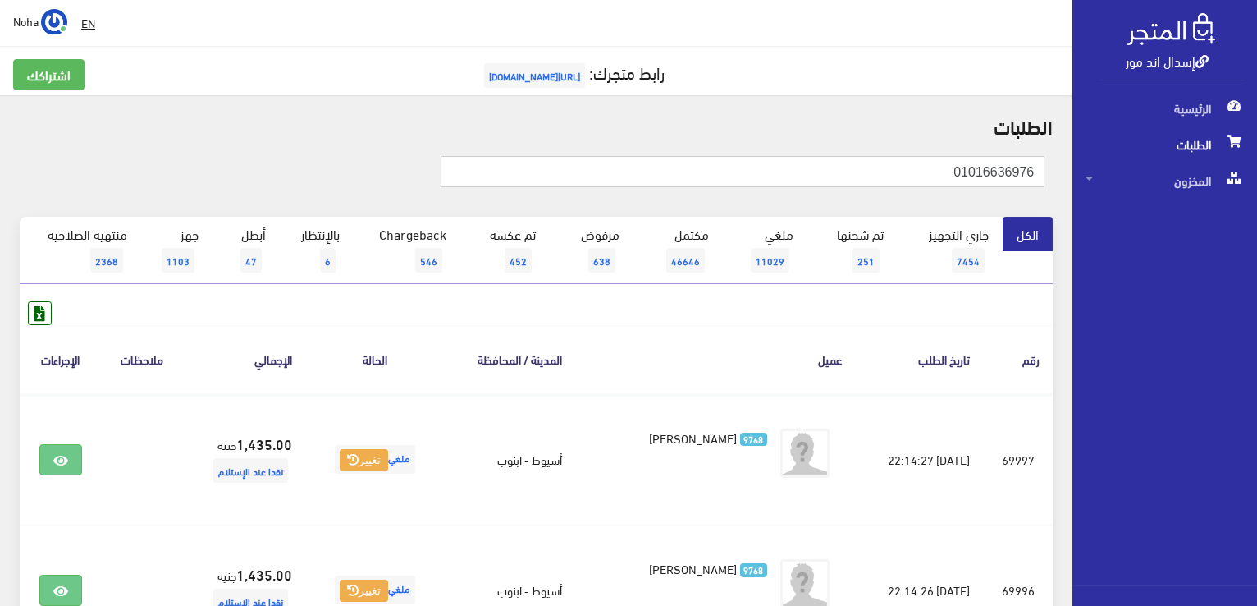
drag, startPoint x: 1211, startPoint y: 154, endPoint x: 1228, endPoint y: 150, distance: 16.9
click at [1228, 150] on div "إسدال اند مور الرئيسية الطلبات المخزون" at bounding box center [628, 524] width 1257 height 1048
paste input "98023788"
type input "01098023788"
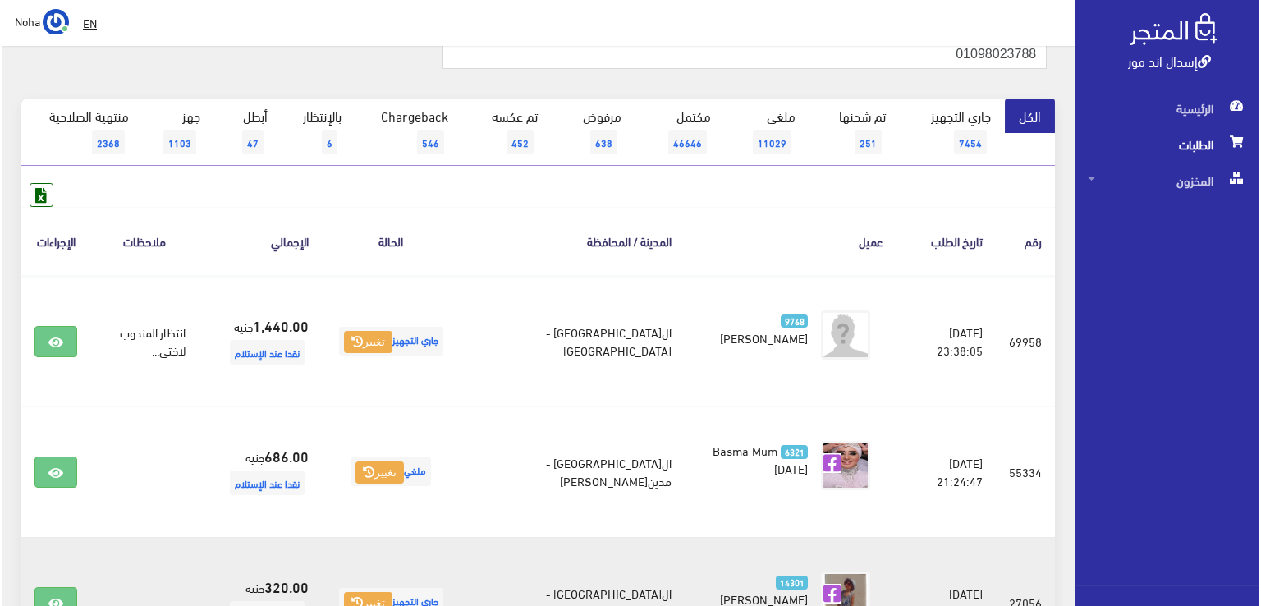
scroll to position [82, 0]
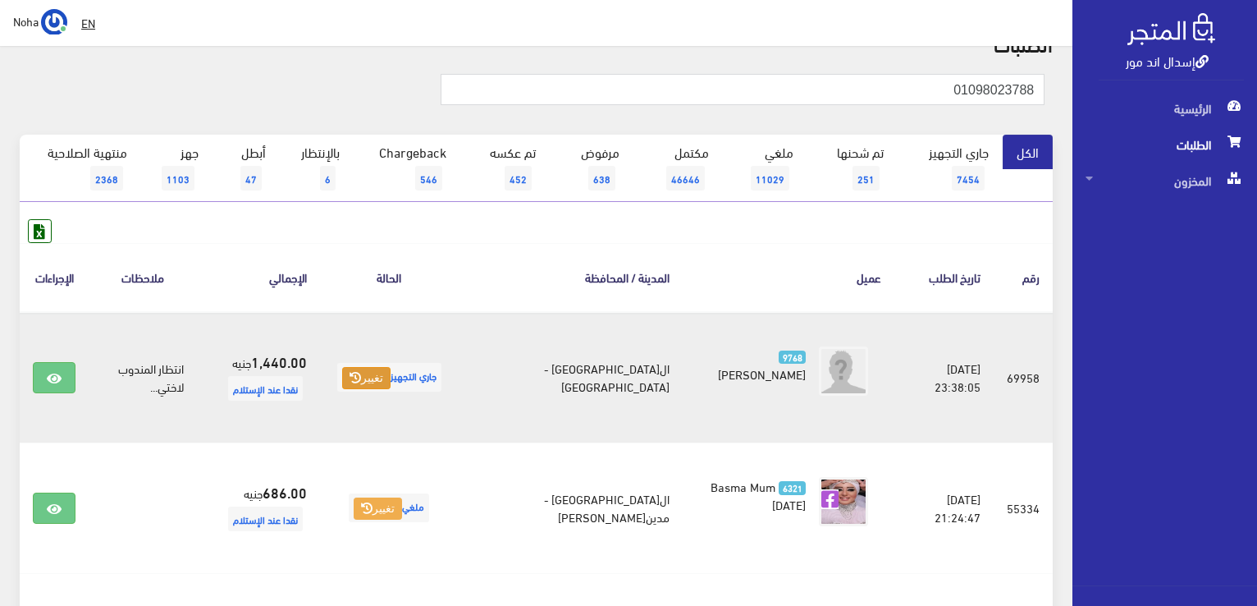
click at [375, 384] on button "تغيير" at bounding box center [366, 378] width 48 height 23
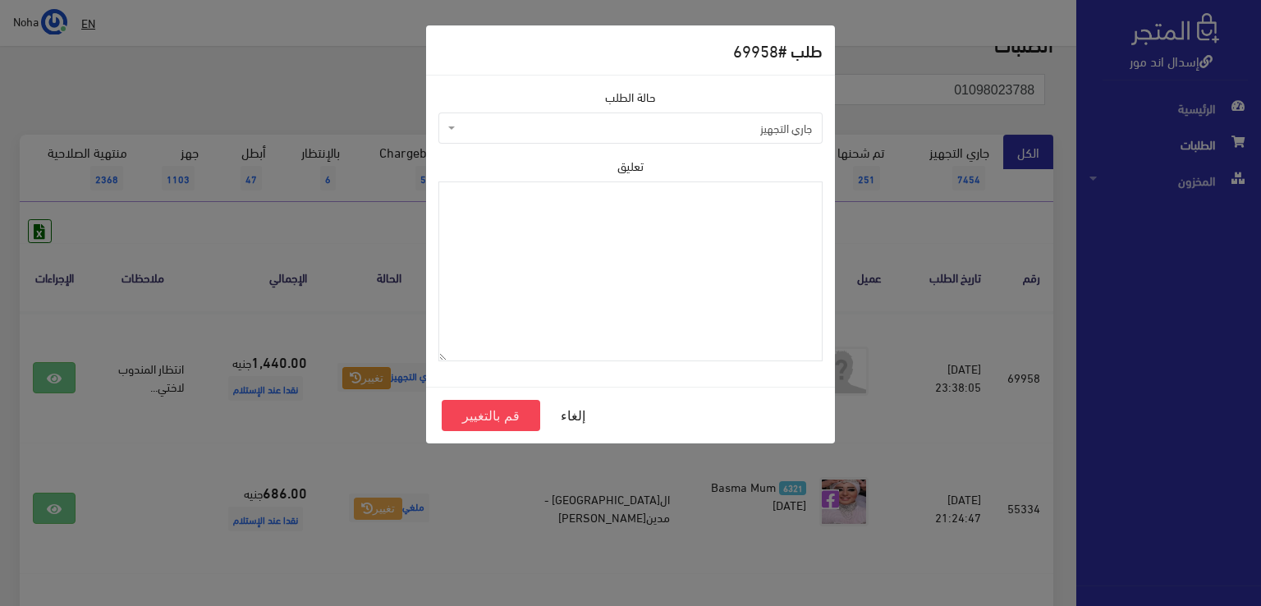
click at [579, 129] on span "جاري التجهيز" at bounding box center [635, 128] width 353 height 16
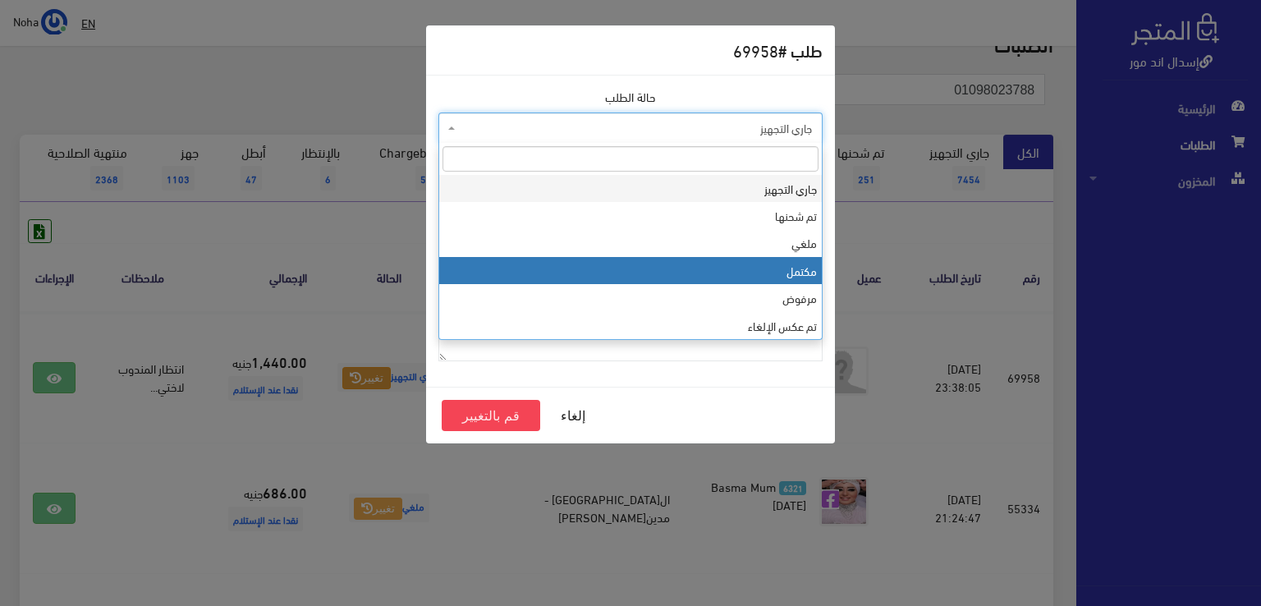
select select "4"
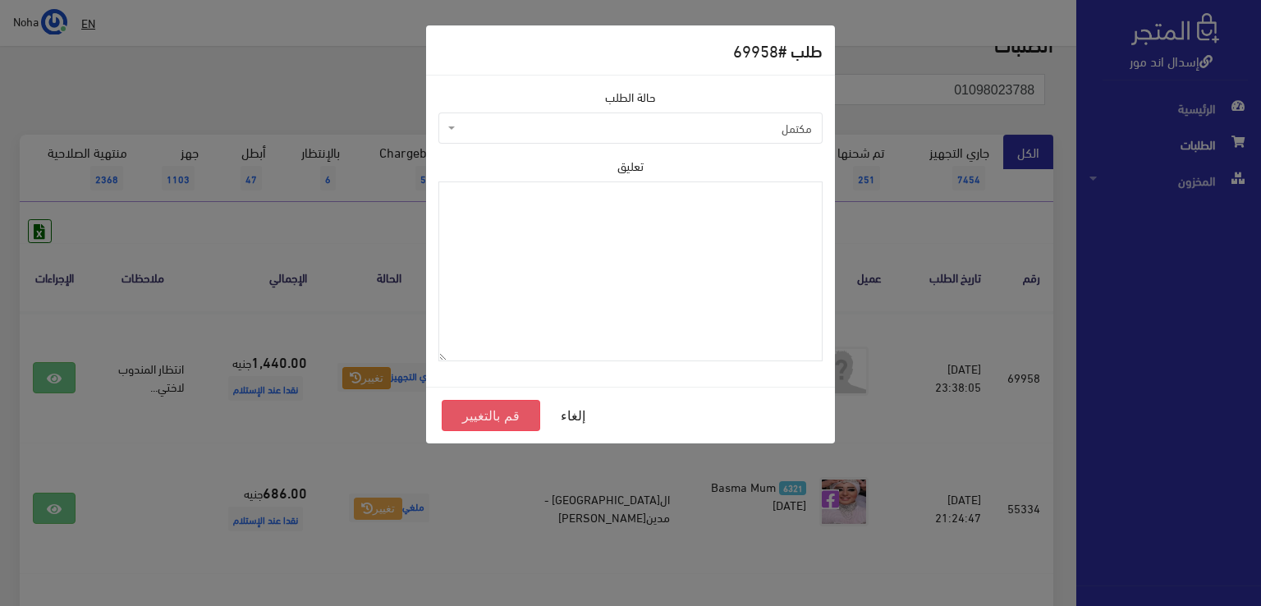
click at [503, 412] on button "قم بالتغيير" at bounding box center [491, 415] width 98 height 31
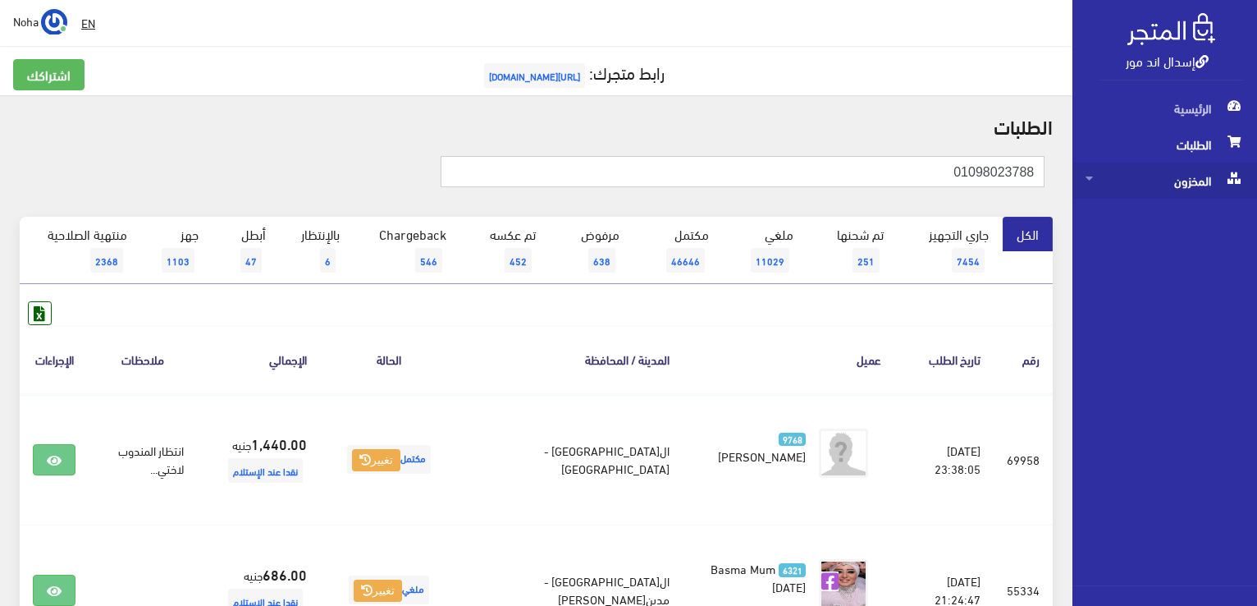
drag, startPoint x: 884, startPoint y: 181, endPoint x: 1226, endPoint y: 182, distance: 342.2
click at [1226, 182] on div "إسدال اند مور الرئيسية الطلبات المخزون" at bounding box center [628, 534] width 1257 height 1068
paste input "14302214"
type input "01014302214"
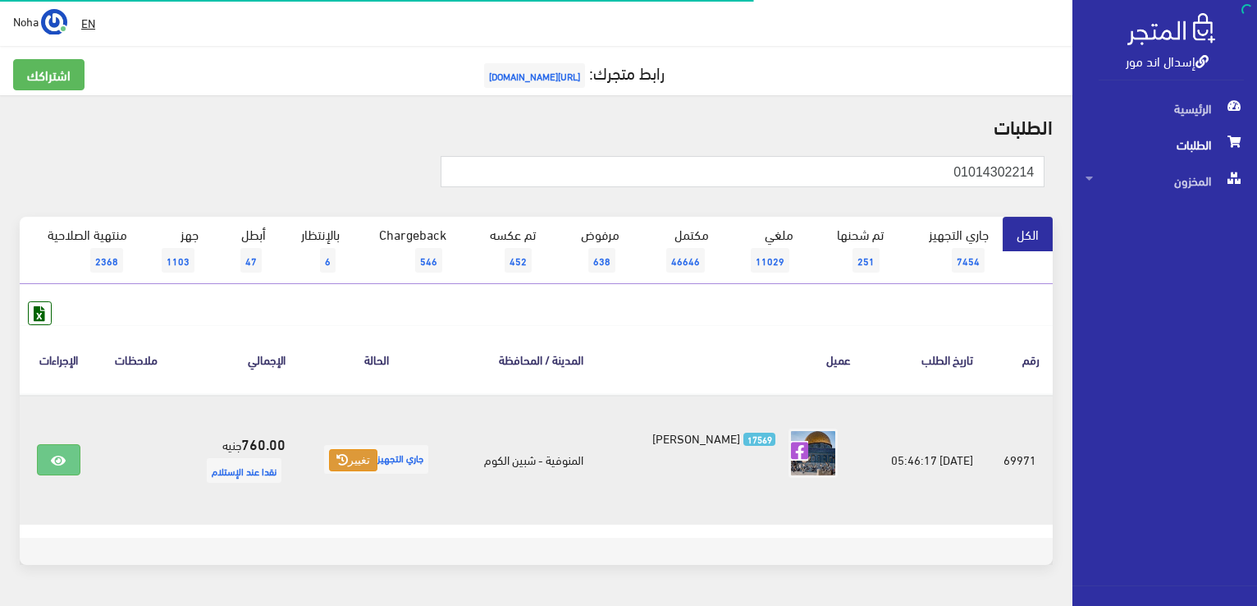
click at [347, 461] on icon at bounding box center [341, 459] width 11 height 11
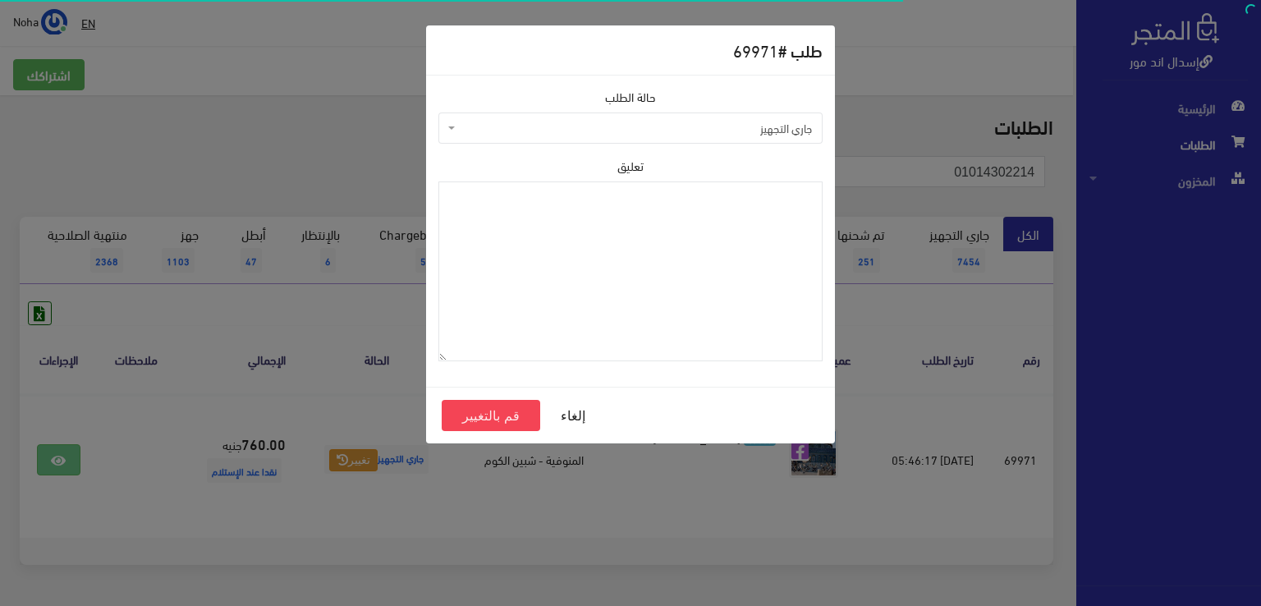
click at [502, 126] on span "جاري التجهيز" at bounding box center [635, 128] width 353 height 16
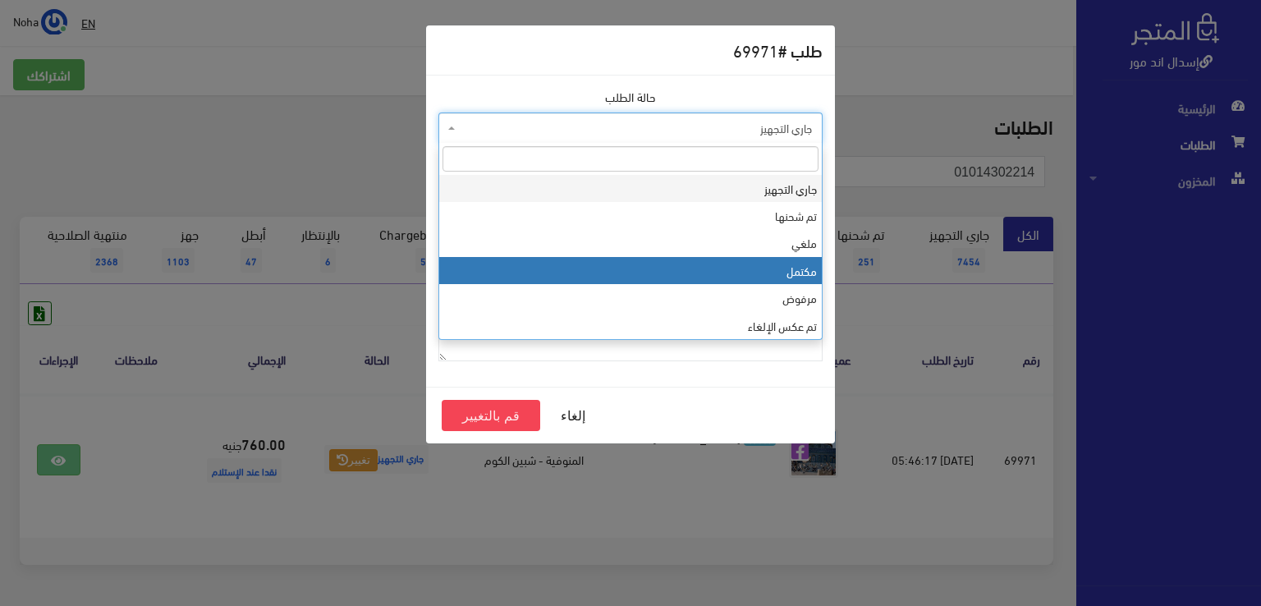
select select "4"
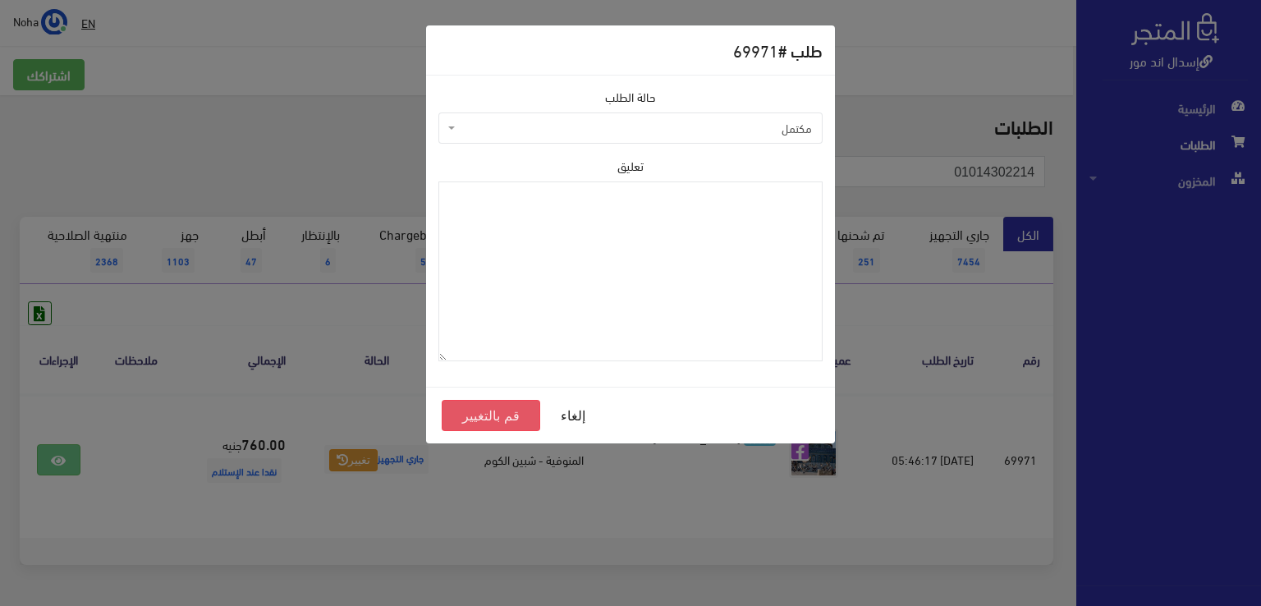
click at [497, 409] on button "قم بالتغيير" at bounding box center [491, 415] width 98 height 31
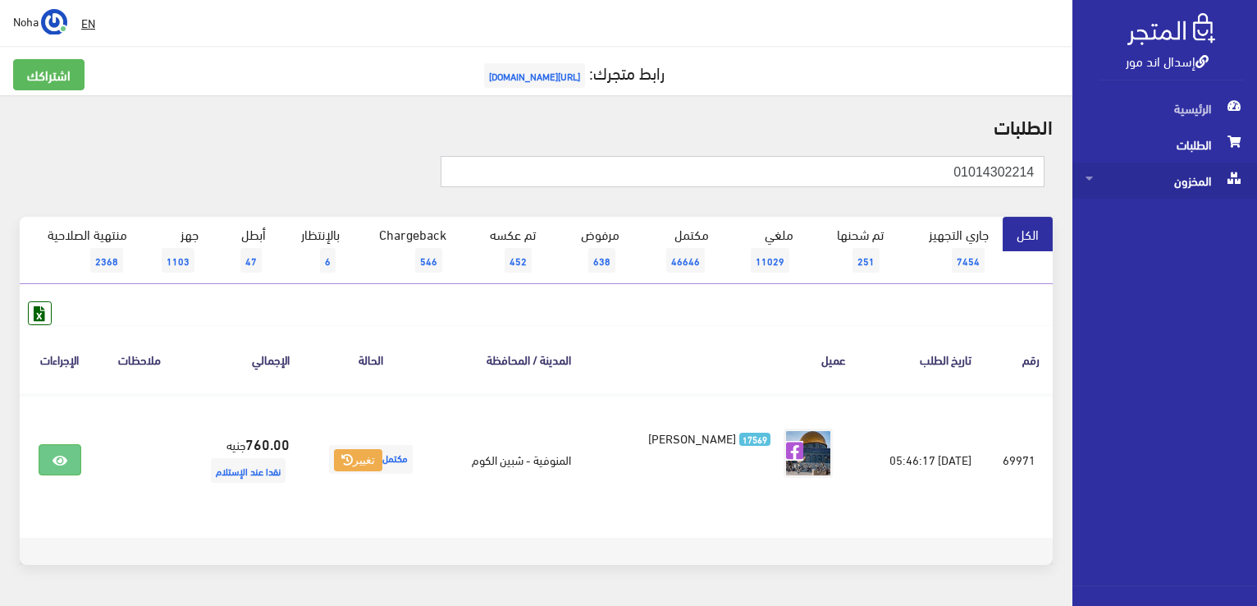
drag, startPoint x: 900, startPoint y: 174, endPoint x: 1129, endPoint y: 165, distance: 230.0
click at [1129, 165] on div "إسدال اند مور الرئيسية الطلبات المخزون" at bounding box center [628, 328] width 1257 height 657
paste input "01008183210"
type input "01008183210"
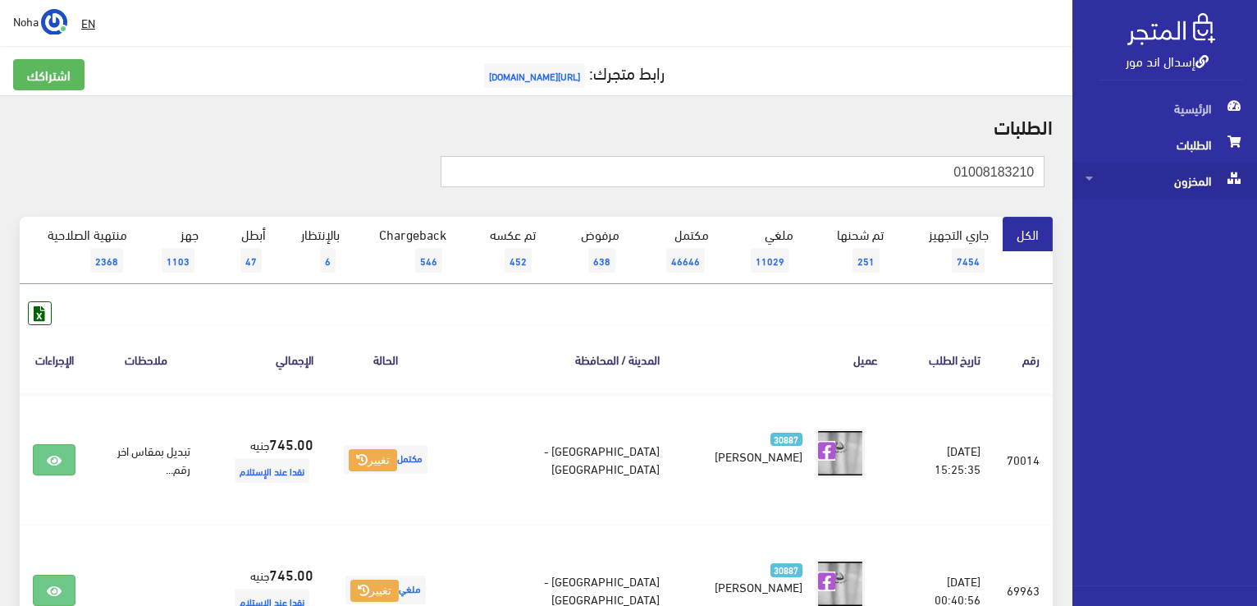
drag, startPoint x: 896, startPoint y: 181, endPoint x: 1250, endPoint y: 166, distance: 354.1
click at [1253, 169] on div "إسدال اند مور الرئيسية الطلبات المخزون" at bounding box center [628, 393] width 1257 height 787
paste input "01022368056"
type input "01022368056"
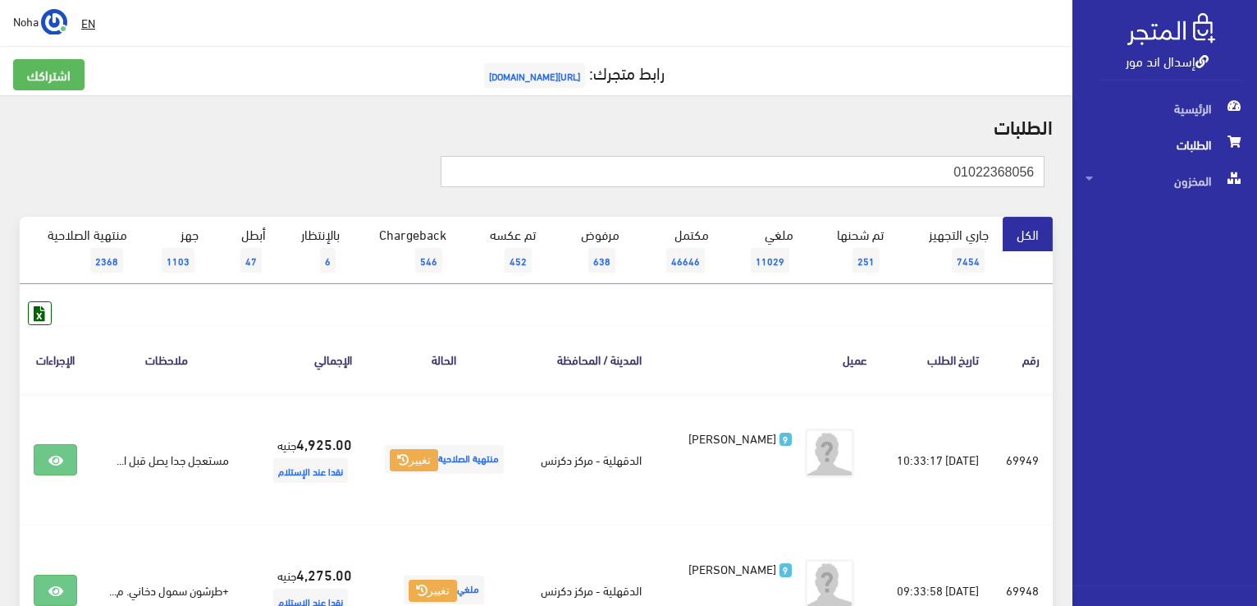
drag, startPoint x: 842, startPoint y: 172, endPoint x: 1116, endPoint y: 150, distance: 275.0
click at [1120, 152] on div "إسدال اند مور الرئيسية الطلبات المخزون" at bounding box center [628, 393] width 1257 height 787
paste input "93329771"
type input "01093329771"
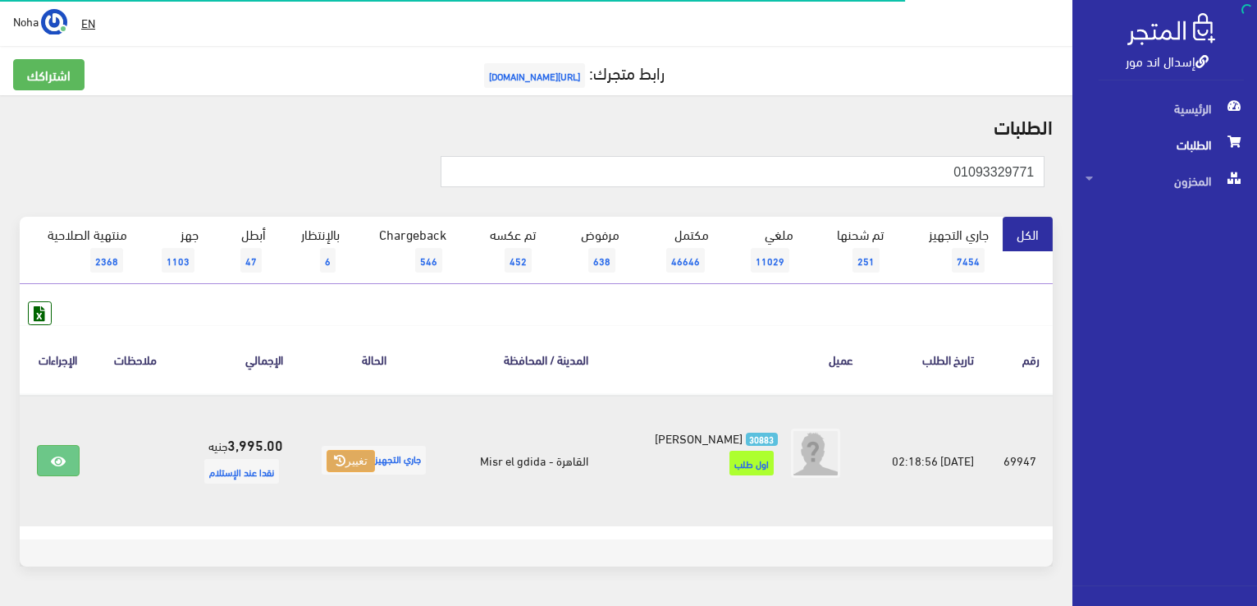
click at [343, 470] on button "تغيير" at bounding box center [351, 461] width 48 height 23
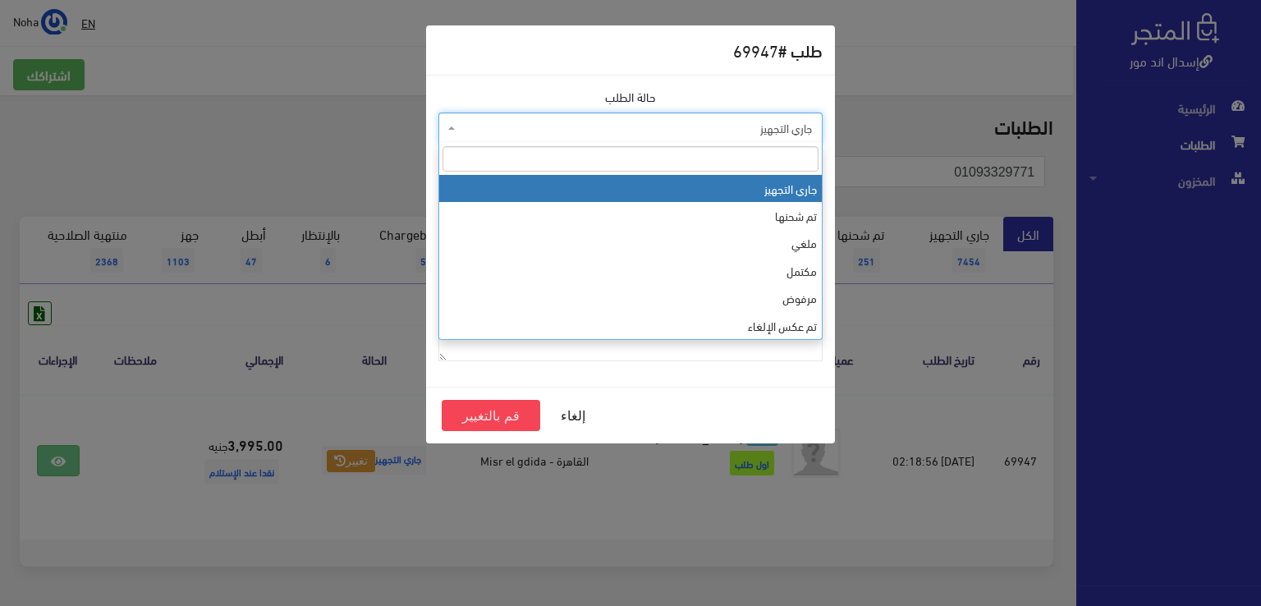
click at [489, 134] on span "جاري التجهيز" at bounding box center [635, 128] width 353 height 16
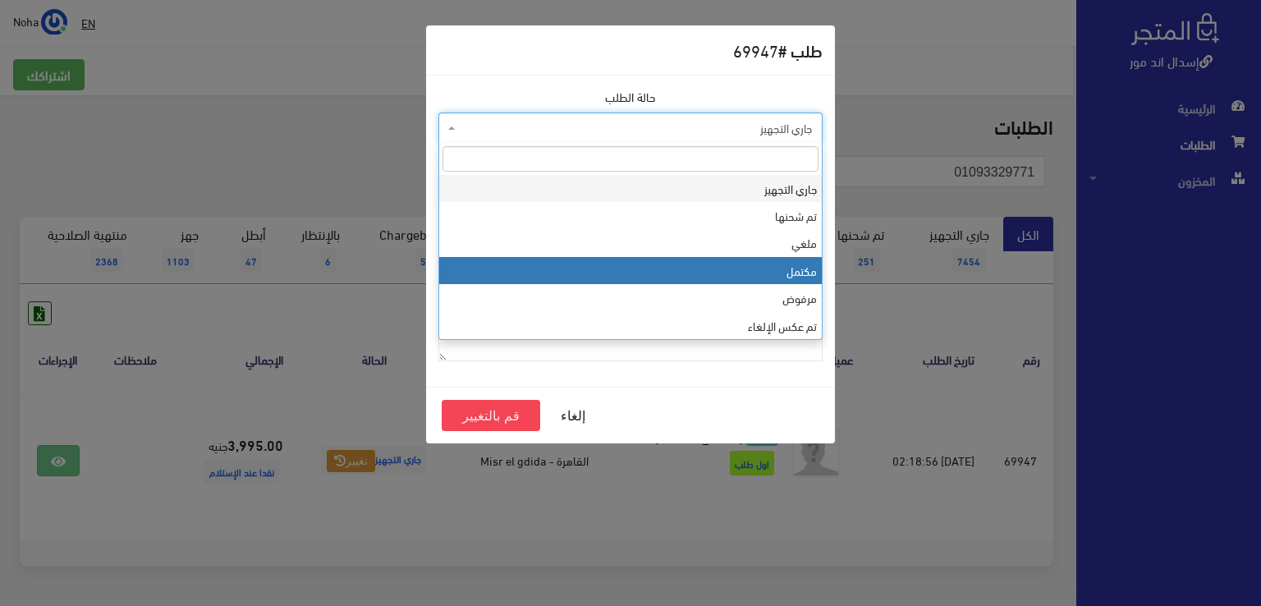
select select "4"
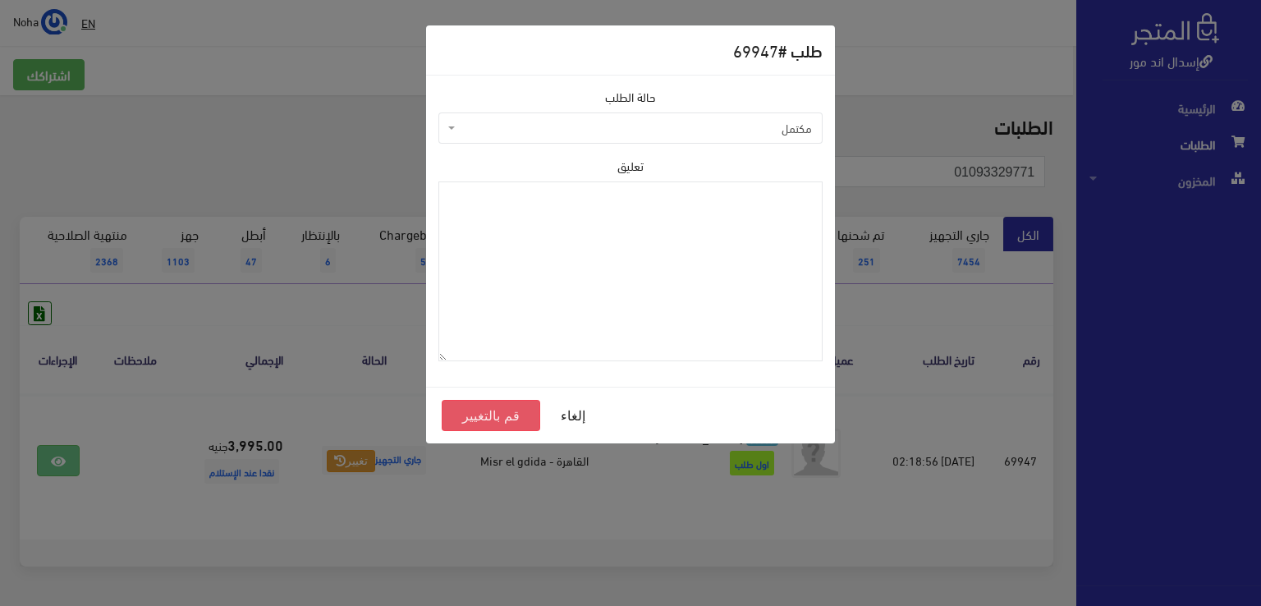
click at [469, 419] on button "قم بالتغيير" at bounding box center [491, 415] width 98 height 31
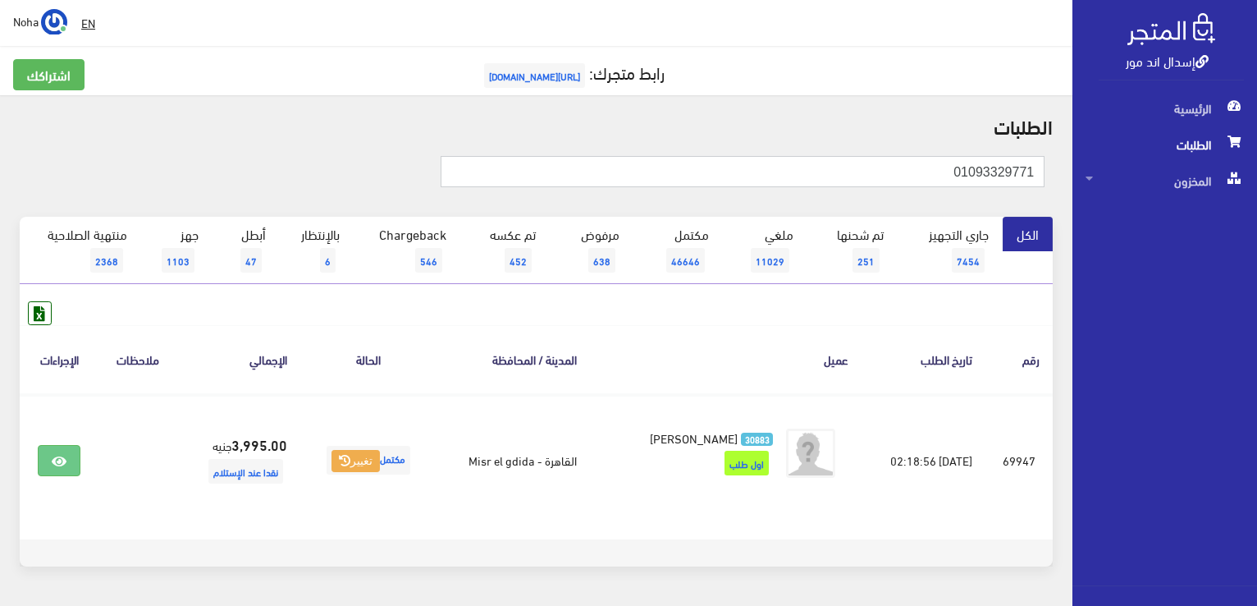
drag, startPoint x: 834, startPoint y: 175, endPoint x: 1168, endPoint y: 221, distance: 337.2
click at [1168, 221] on div "إسدال اند مور الرئيسية الطلبات المخزون" at bounding box center [628, 329] width 1257 height 658
paste input "40328182"
type input "01040328182"
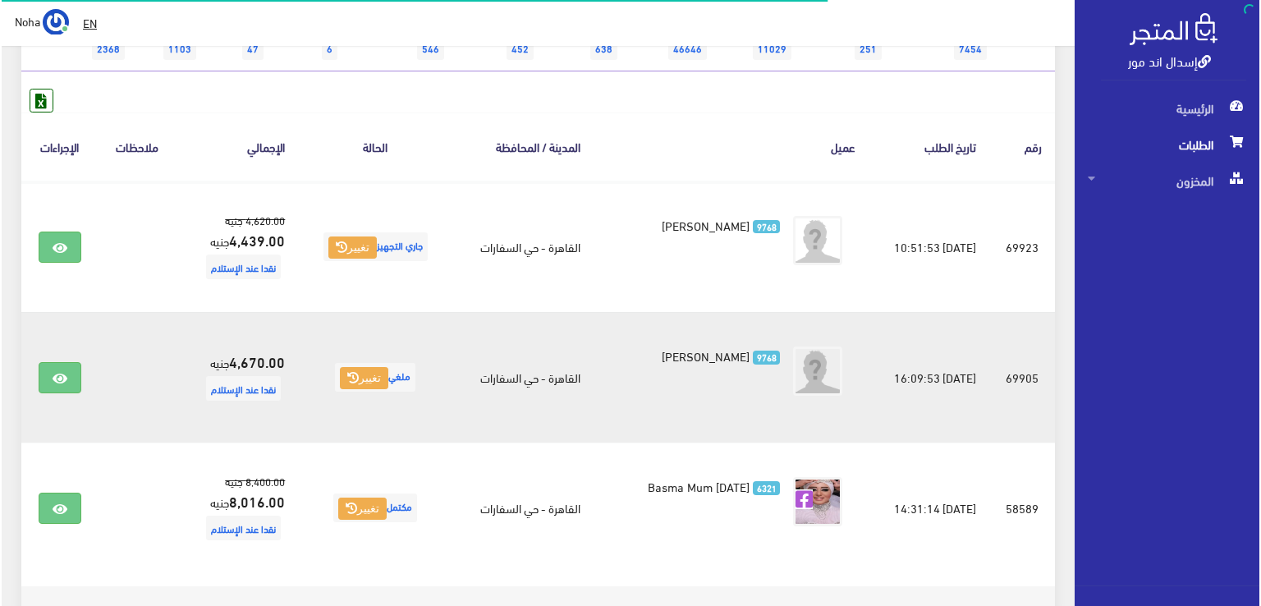
scroll to position [246, 0]
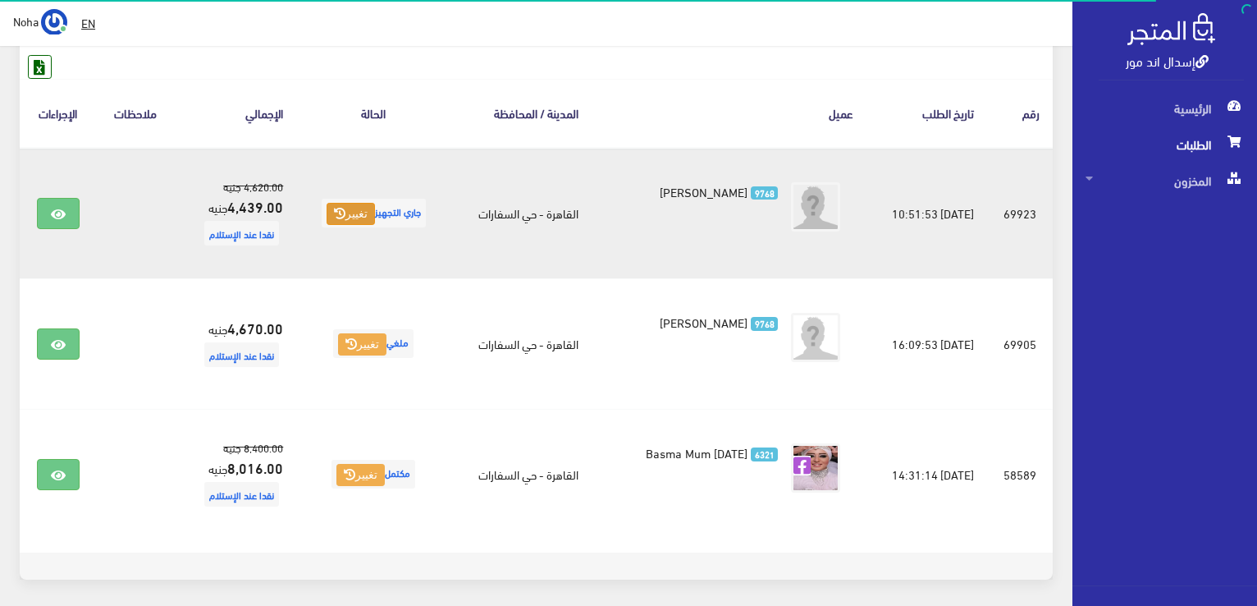
click at [338, 219] on button "تغيير" at bounding box center [351, 214] width 48 height 23
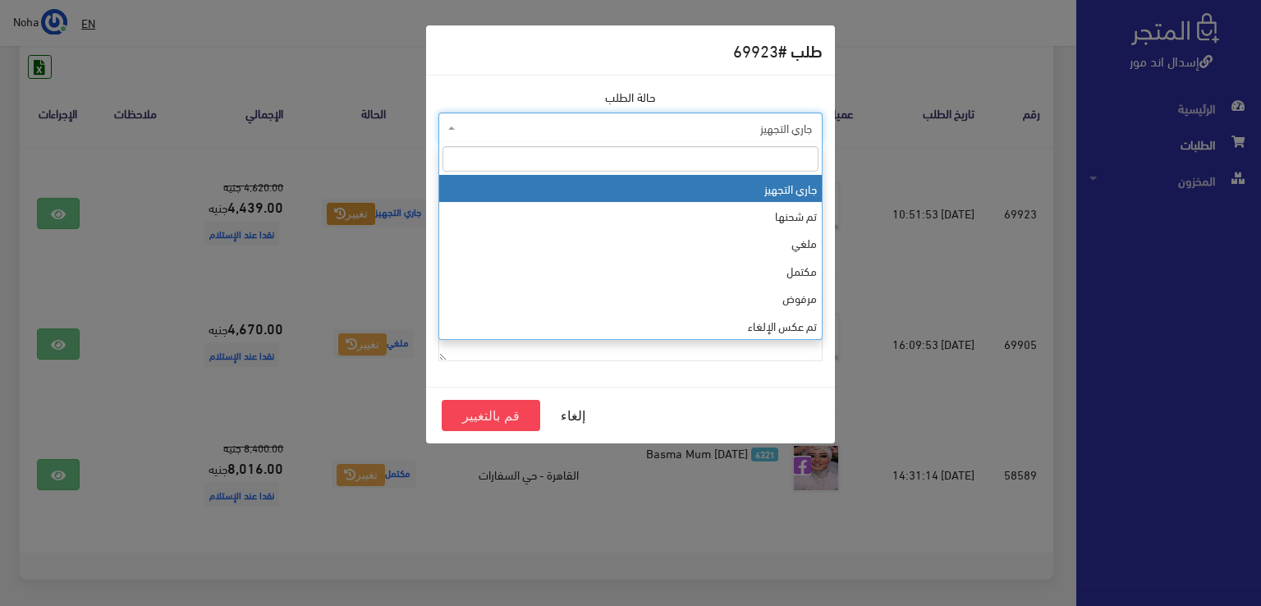
click at [561, 128] on span "جاري التجهيز" at bounding box center [635, 128] width 353 height 16
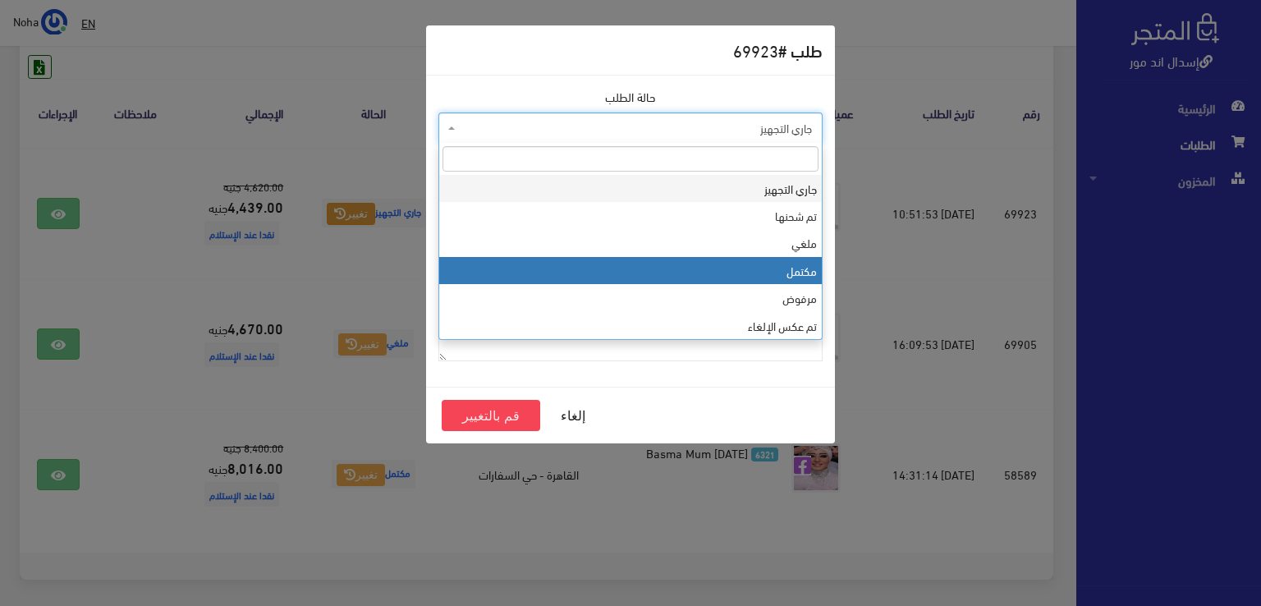
select select "4"
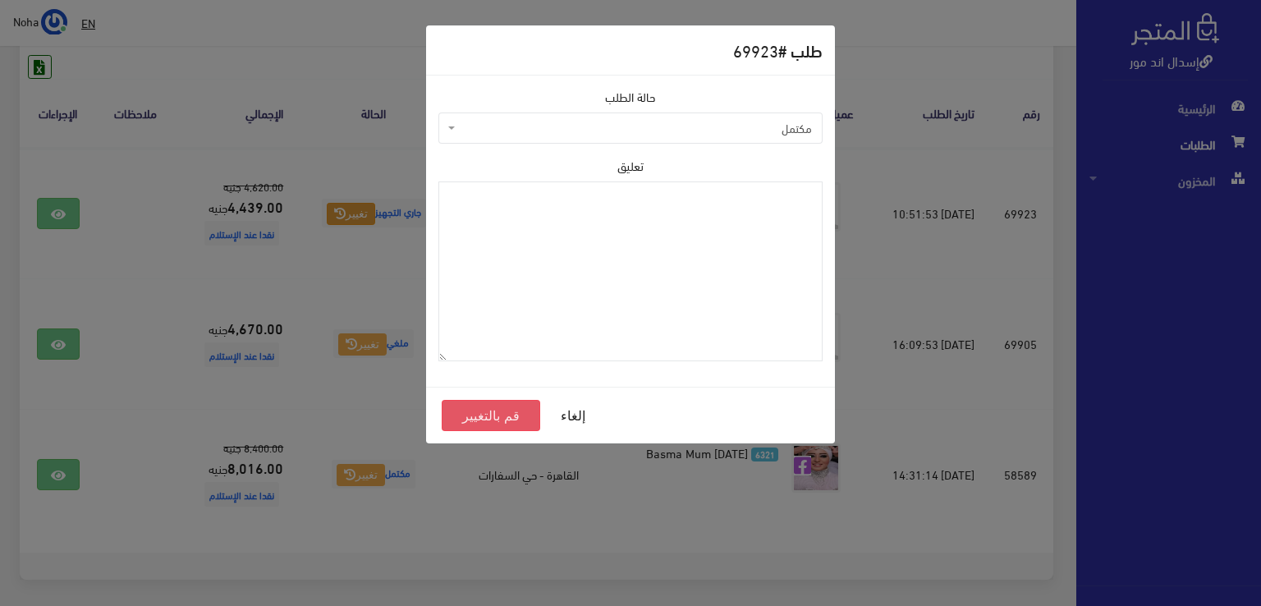
click at [469, 413] on button "قم بالتغيير" at bounding box center [491, 415] width 98 height 31
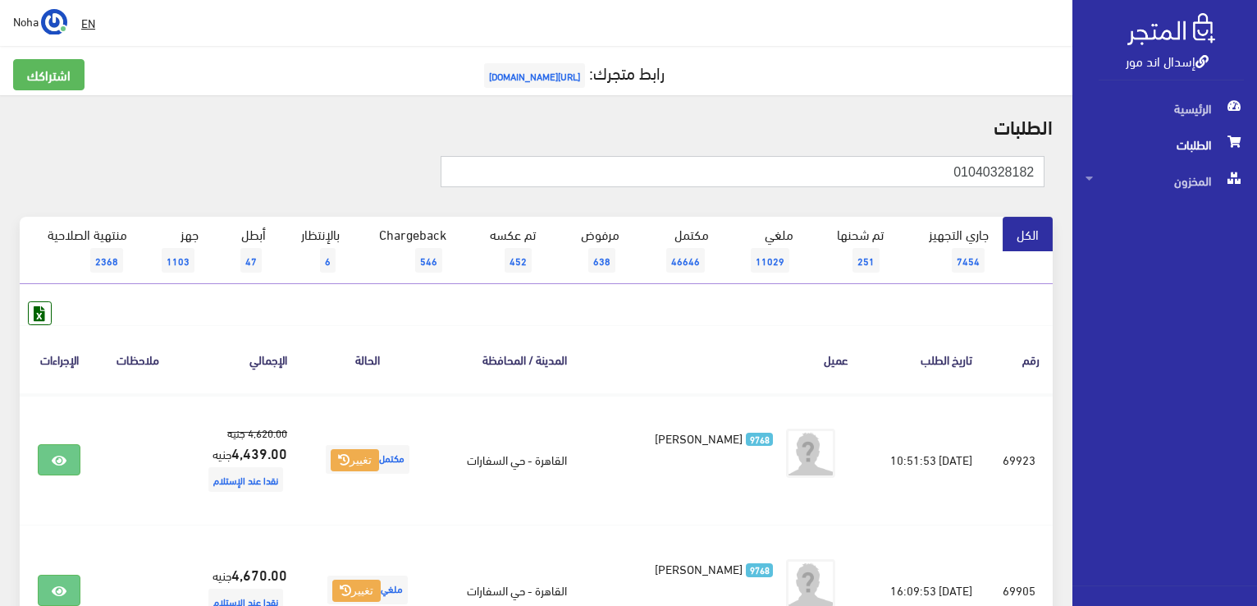
drag, startPoint x: 863, startPoint y: 161, endPoint x: 1256, endPoint y: 157, distance: 392.3
click at [1257, 157] on div "إسدال اند مور الرئيسية الطلبات المخزون" at bounding box center [628, 459] width 1257 height 918
paste input "147627596"
type input "01147627596"
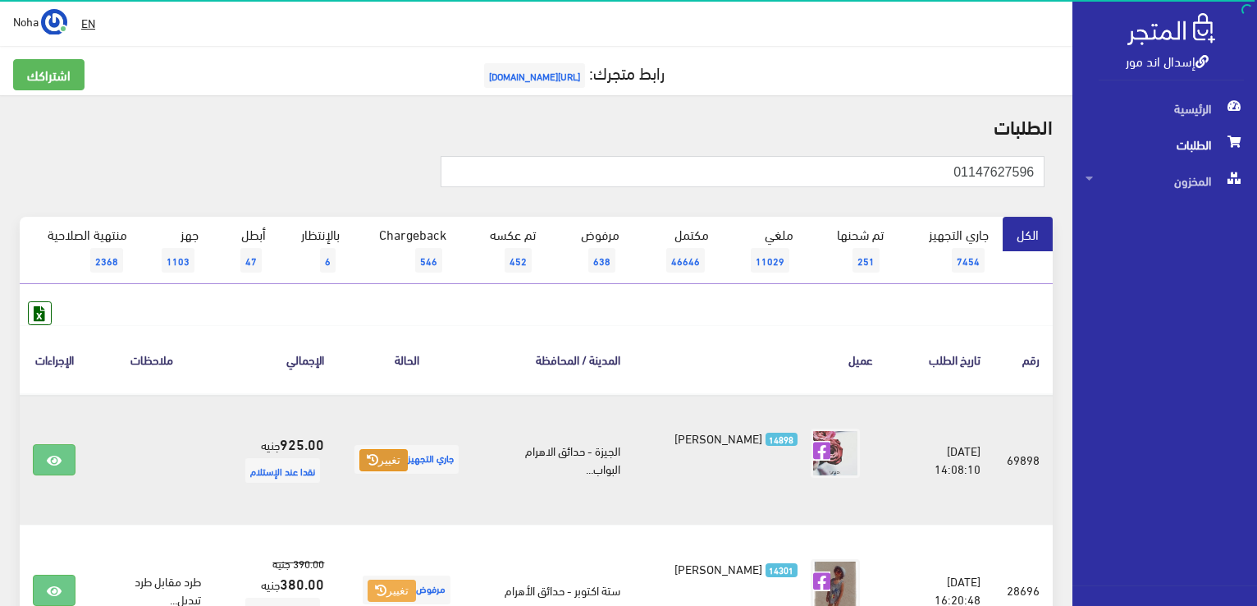
click at [374, 454] on icon at bounding box center [372, 459] width 11 height 11
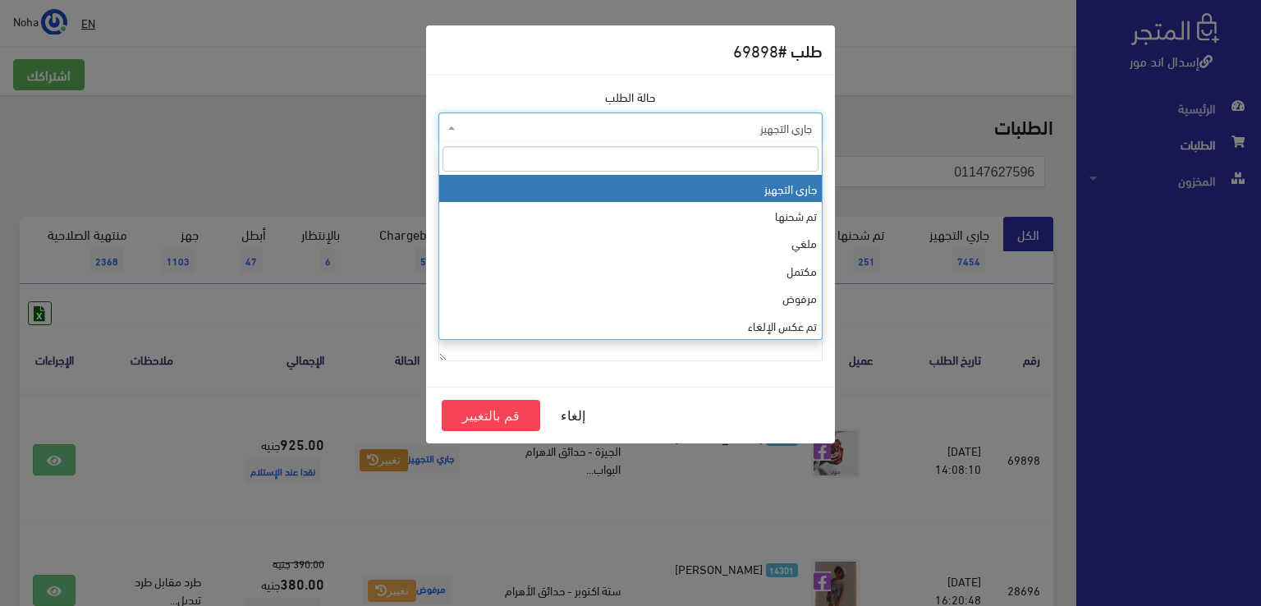
click at [587, 121] on span "جاري التجهيز" at bounding box center [635, 128] width 353 height 16
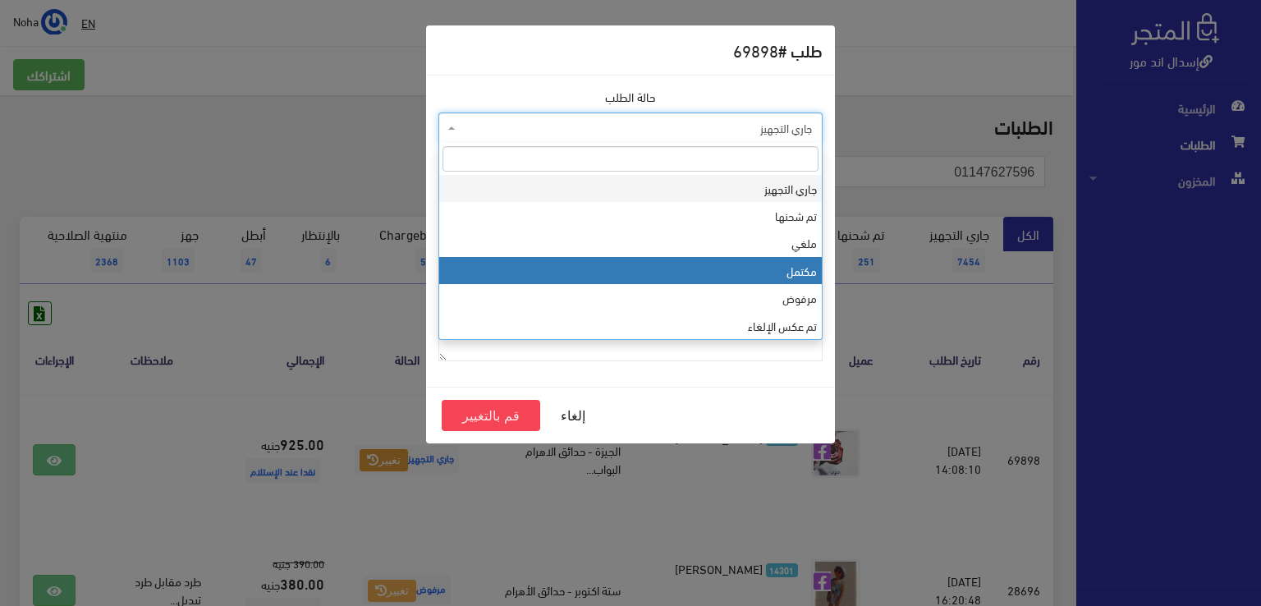
select select "4"
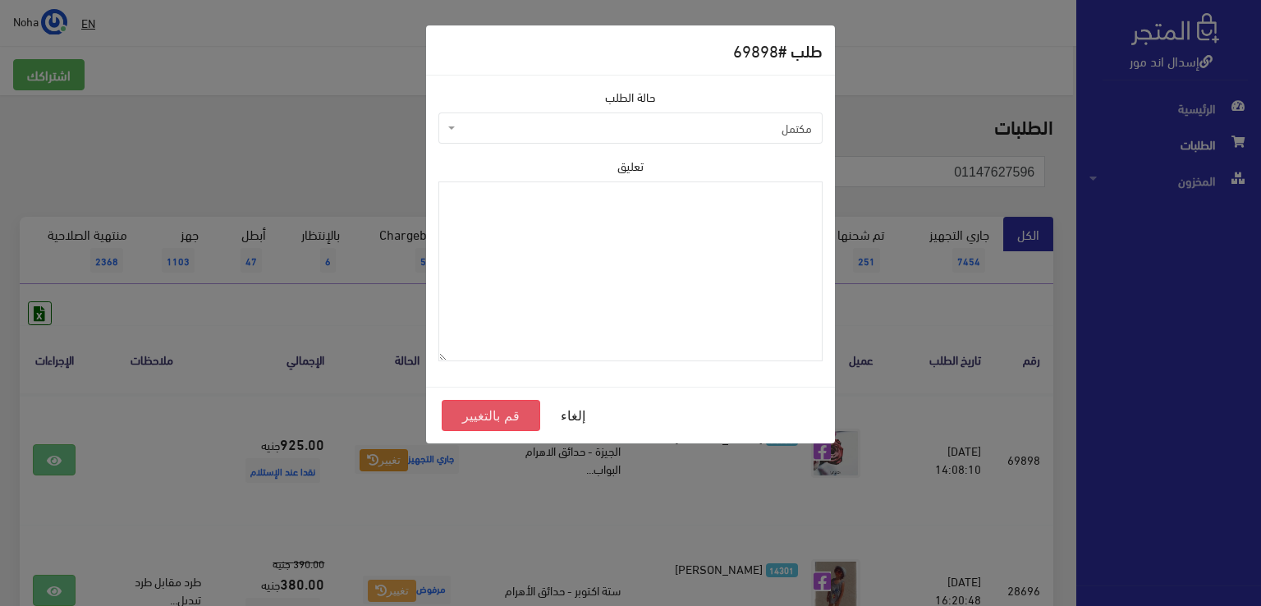
click at [516, 419] on button "قم بالتغيير" at bounding box center [491, 415] width 98 height 31
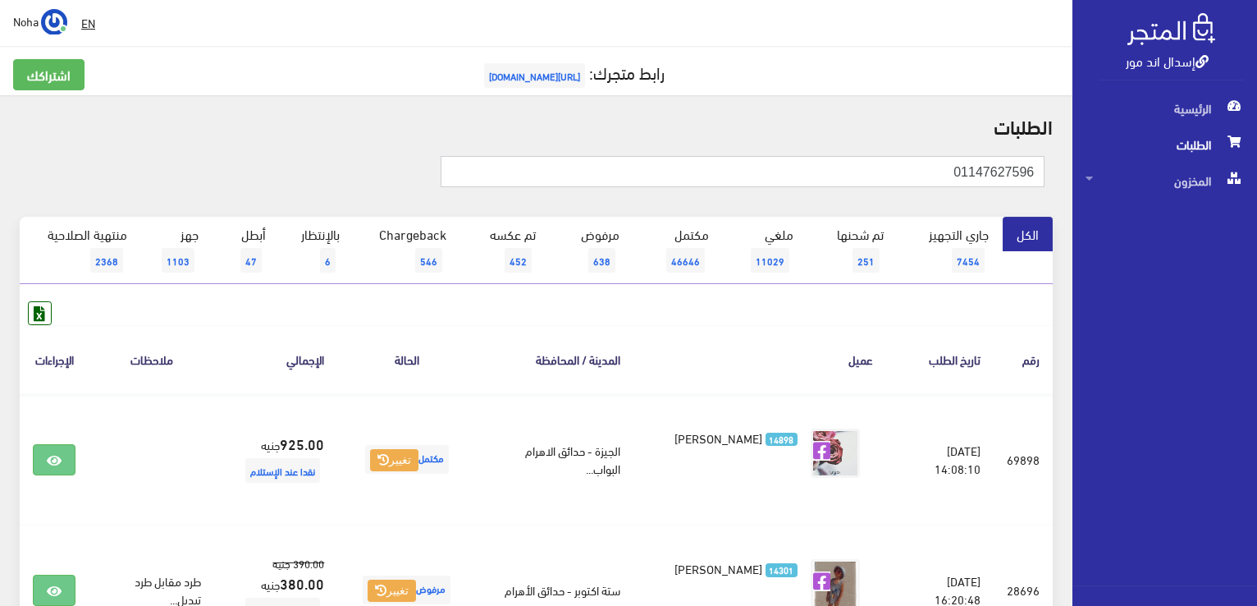
drag, startPoint x: 895, startPoint y: 172, endPoint x: 1083, endPoint y: 149, distance: 189.4
paste input "099231113"
type input "01099231113"
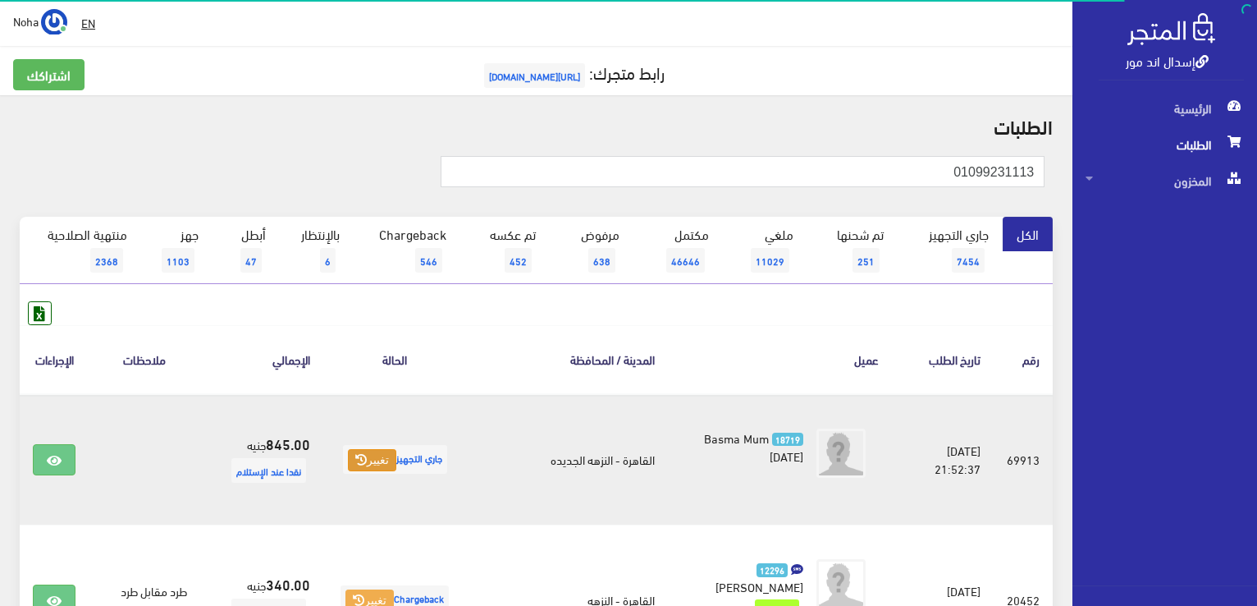
click at [393, 458] on button "تغيير" at bounding box center [372, 460] width 48 height 23
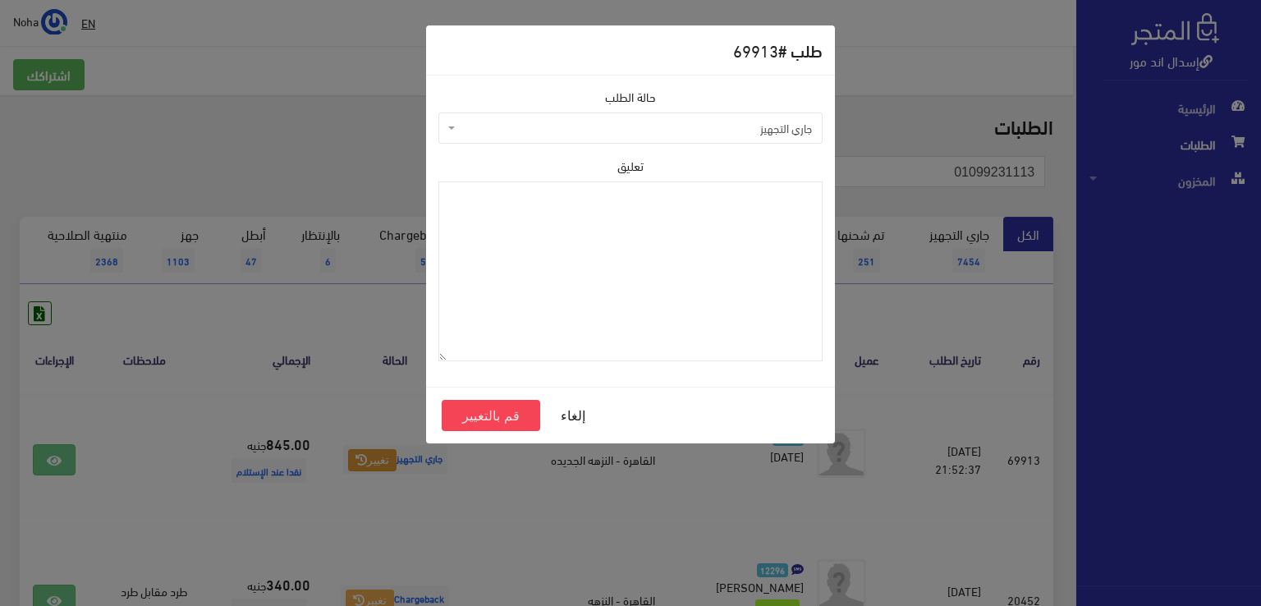
click at [546, 129] on span "جاري التجهيز" at bounding box center [635, 128] width 353 height 16
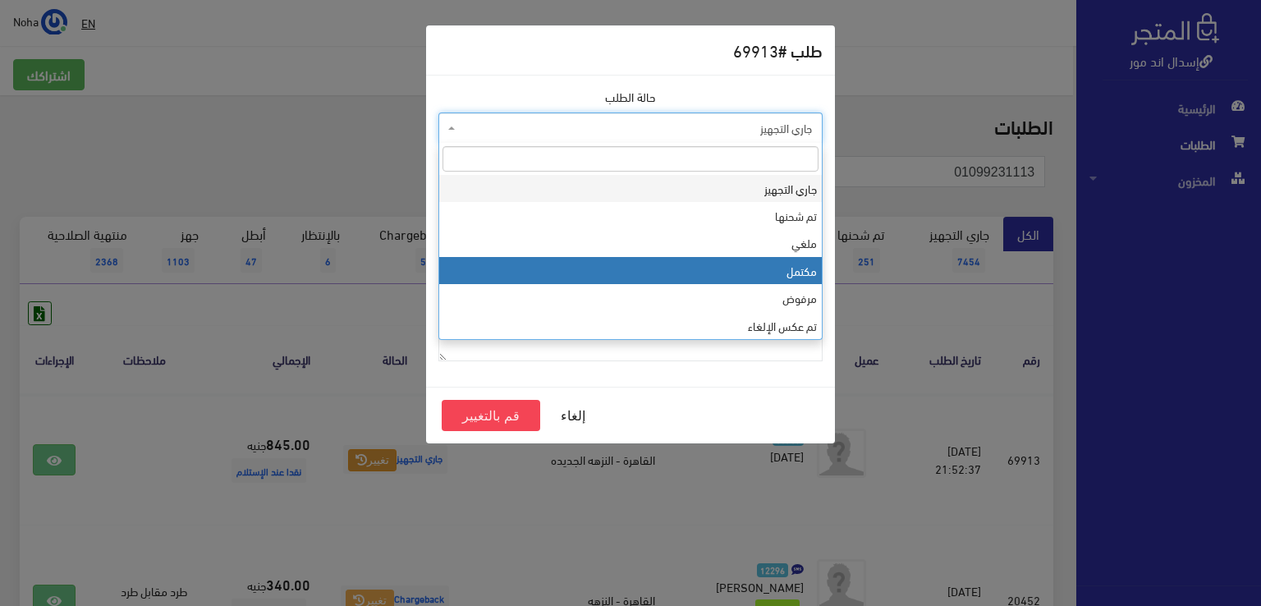
select select "4"
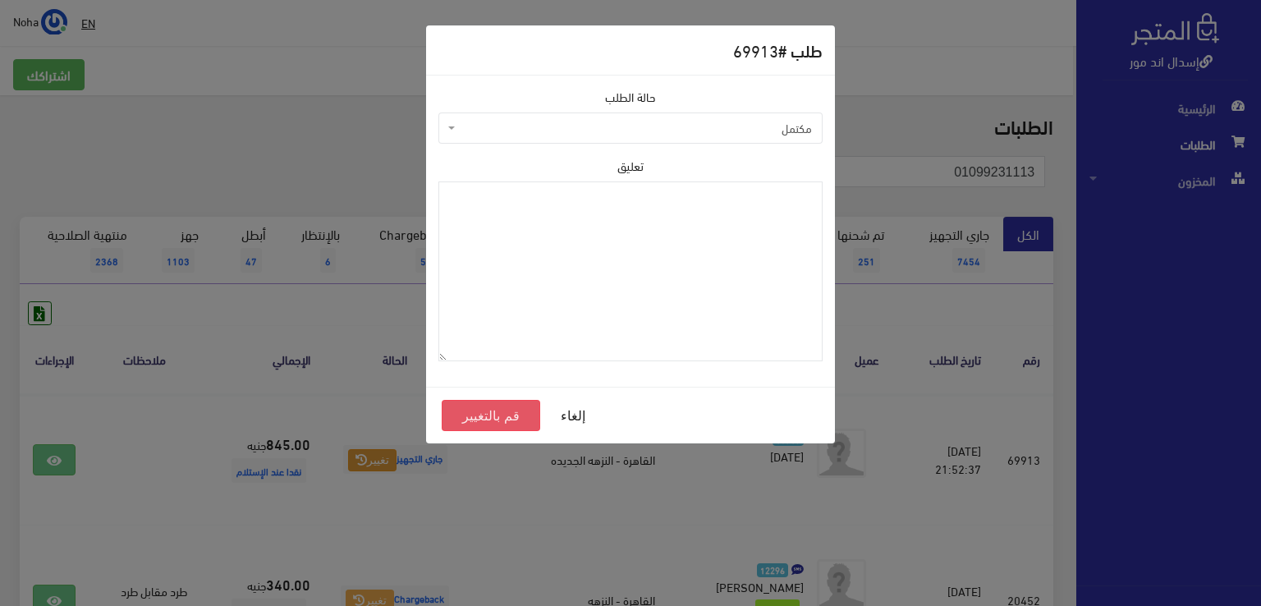
click at [488, 417] on button "قم بالتغيير" at bounding box center [491, 415] width 98 height 31
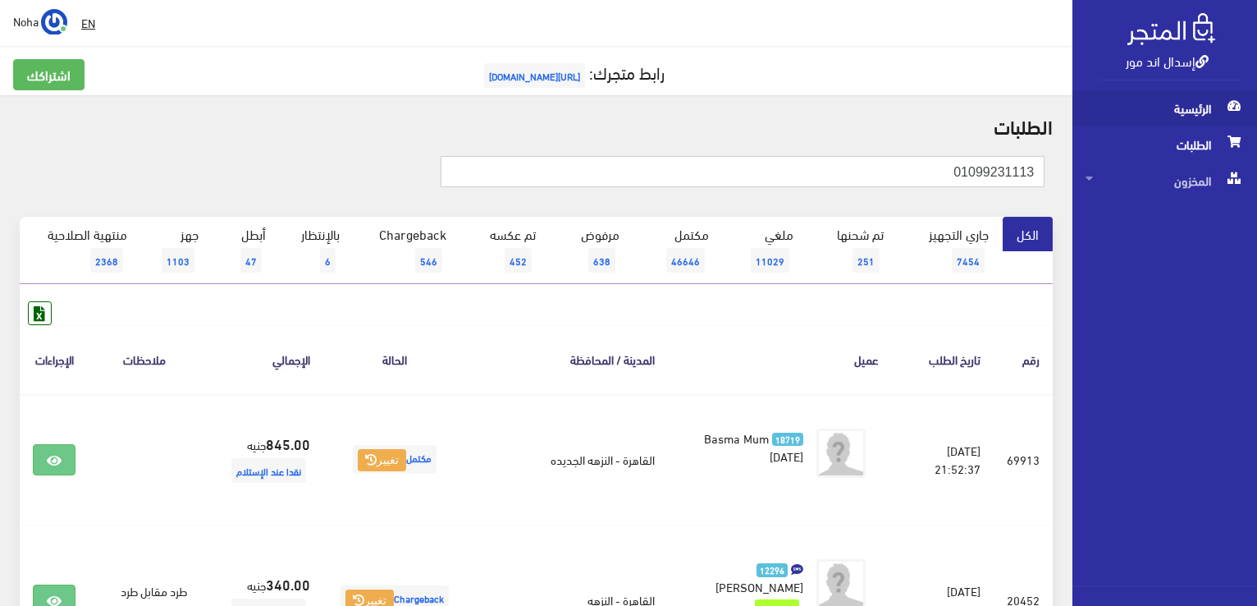
drag, startPoint x: 898, startPoint y: 177, endPoint x: 1211, endPoint y: 122, distance: 318.3
click at [1257, 126] on html "إسدال اند مور الرئيسية الطلبات" at bounding box center [628, 303] width 1257 height 606
paste input "06638768"
type input "01006638768"
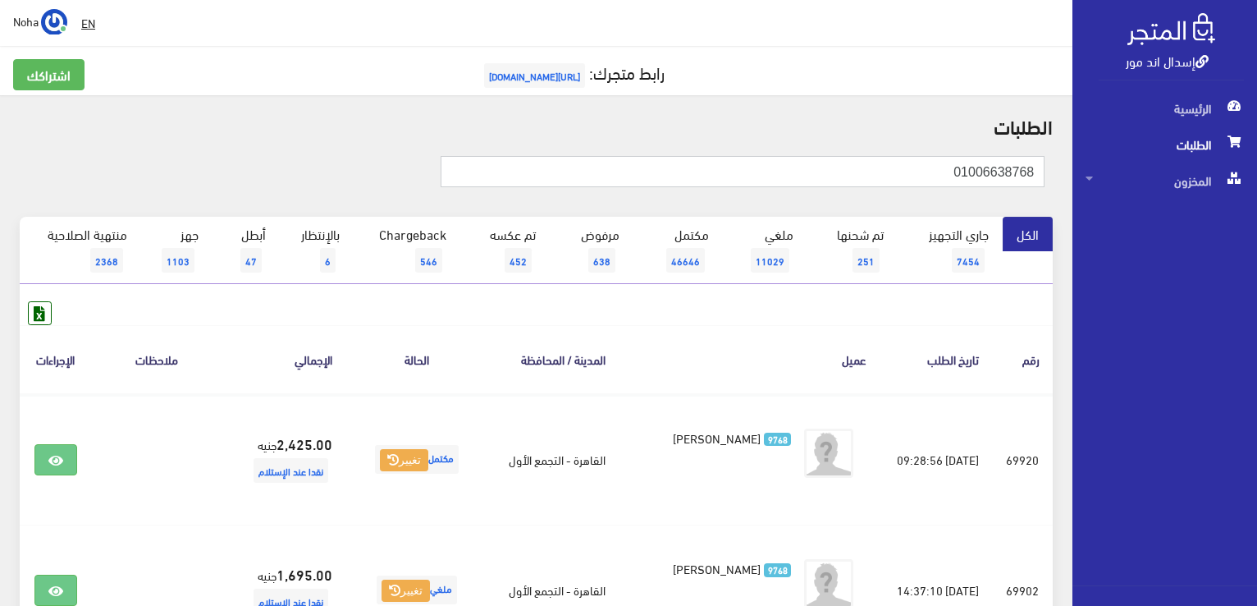
drag, startPoint x: 914, startPoint y: 171, endPoint x: 1225, endPoint y: 148, distance: 311.1
paste input "124886469"
type input "01124886469"
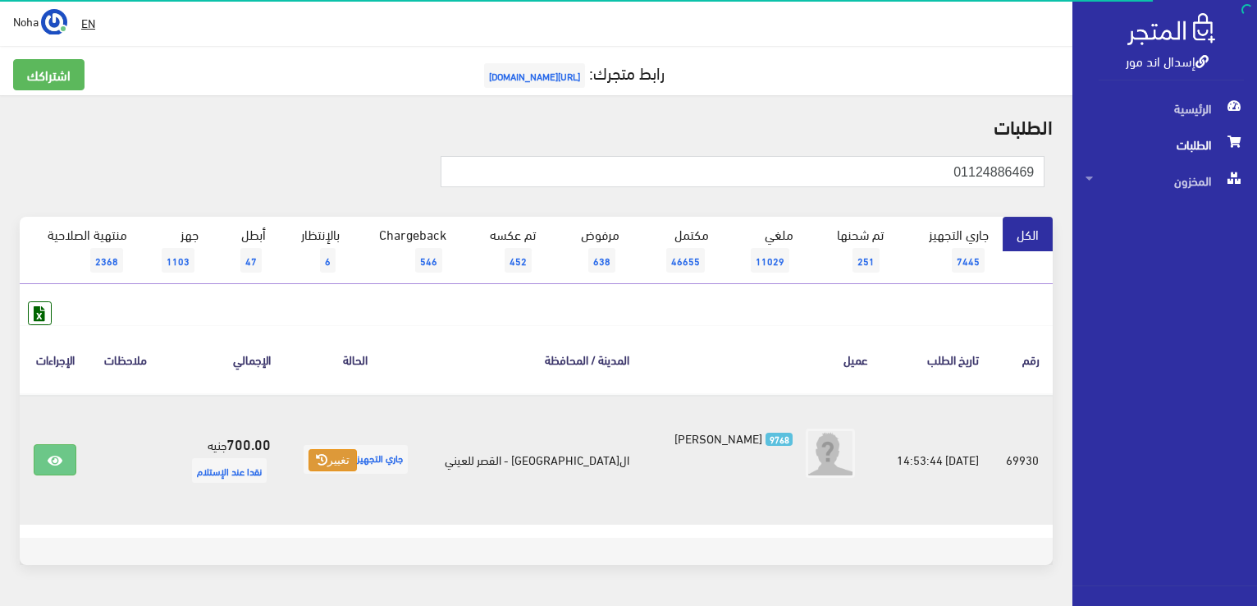
click at [357, 461] on button "تغيير" at bounding box center [333, 460] width 48 height 23
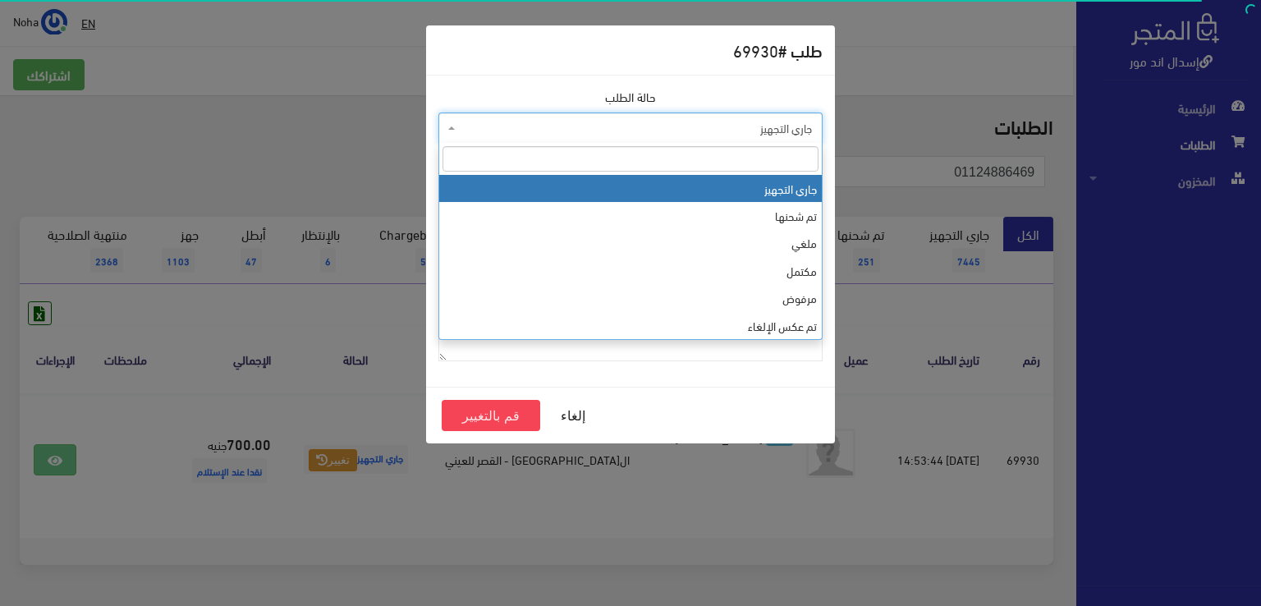
click at [532, 129] on span "جاري التجهيز" at bounding box center [635, 128] width 353 height 16
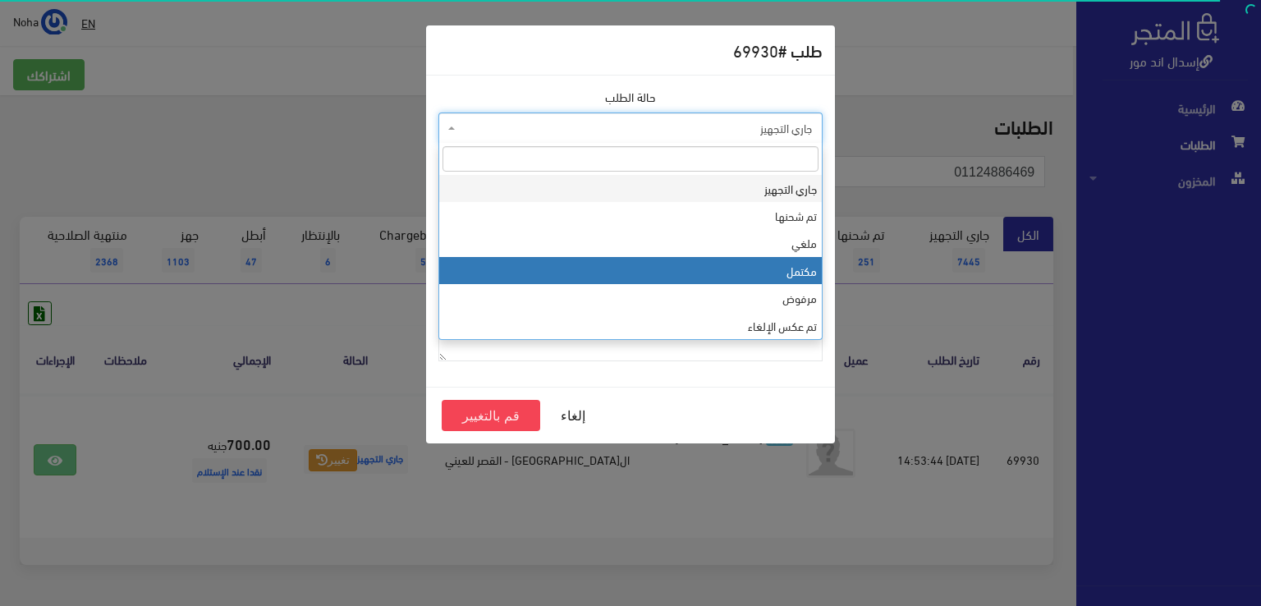
select select "4"
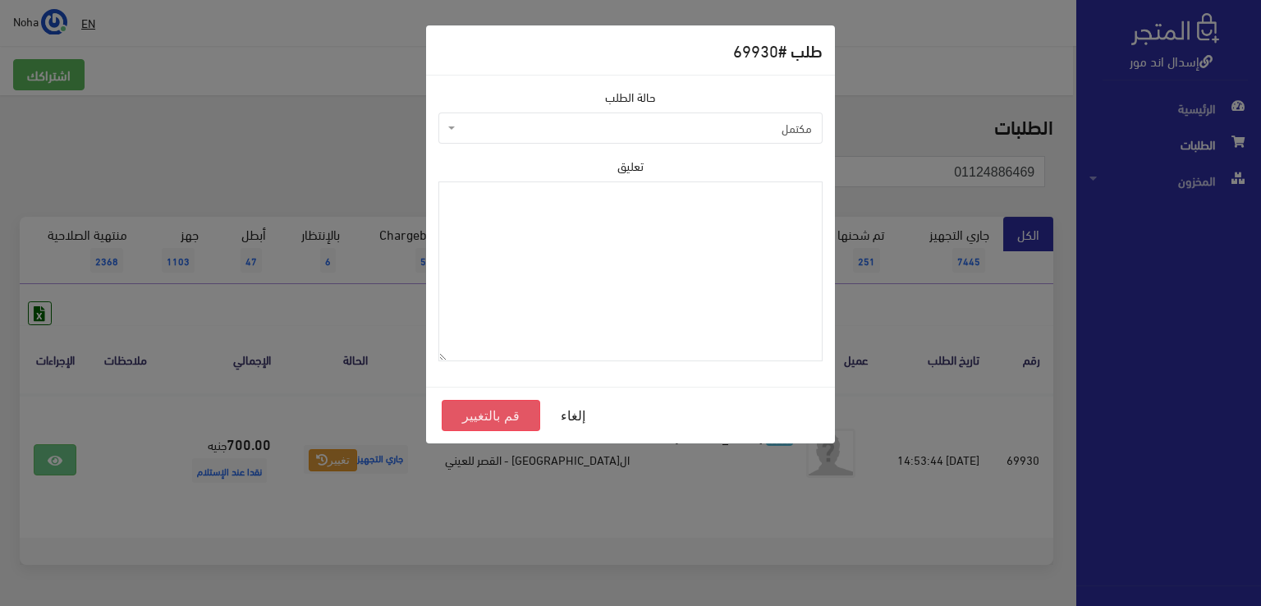
click at [463, 414] on button "قم بالتغيير" at bounding box center [491, 415] width 98 height 31
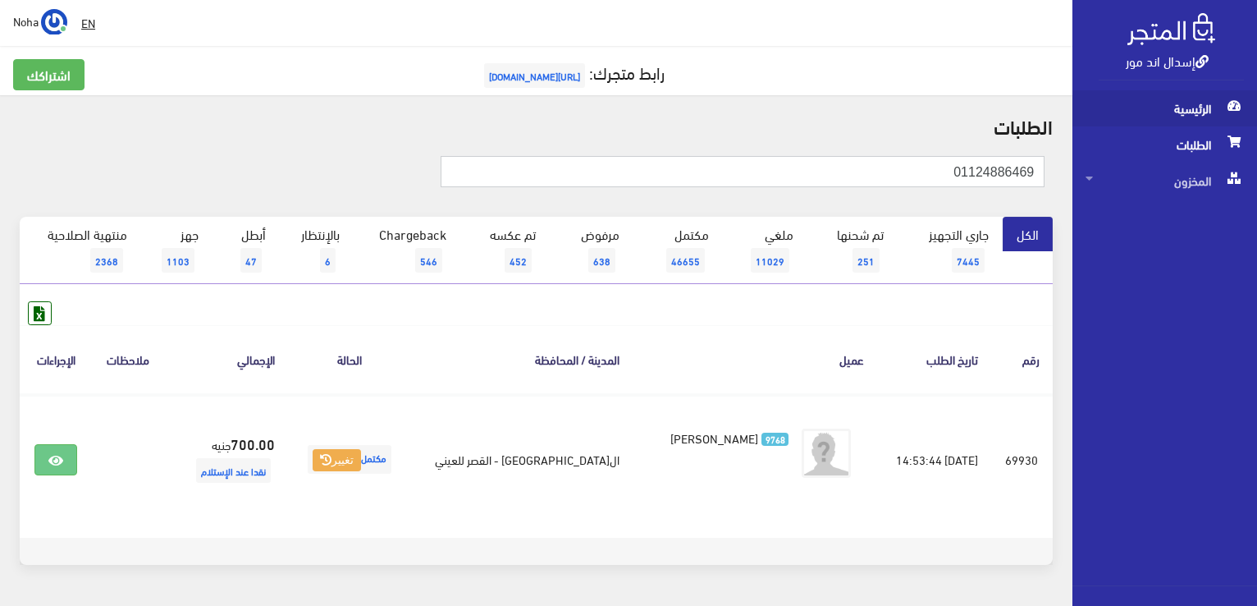
drag, startPoint x: 840, startPoint y: 176, endPoint x: 1191, endPoint y: 112, distance: 356.9
click at [1191, 112] on div "إسدال اند مور الرئيسية الطلبات المخزون" at bounding box center [628, 328] width 1257 height 657
paste input "011542225"
type input "01011542225"
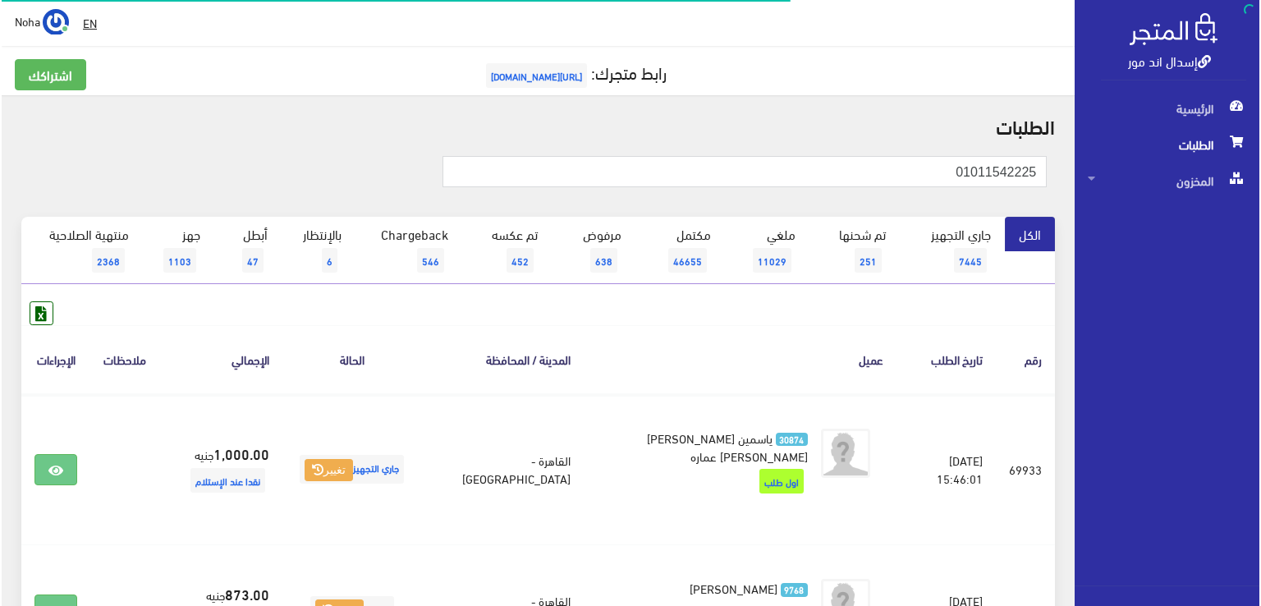
scroll to position [246, 0]
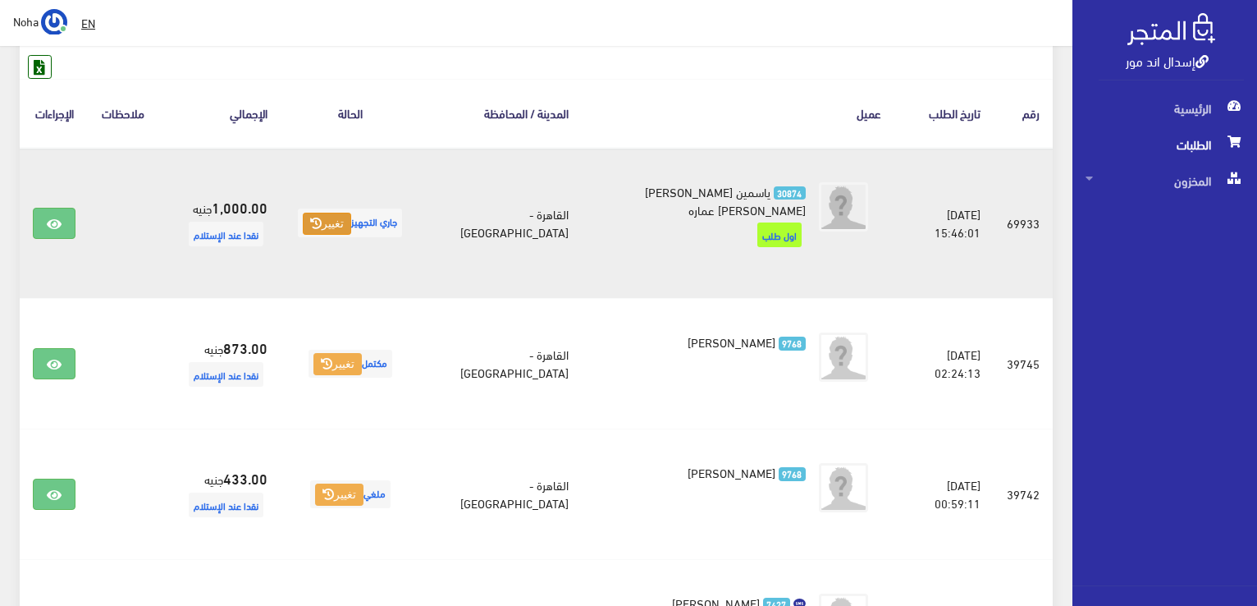
click at [326, 217] on button "تغيير" at bounding box center [327, 224] width 48 height 23
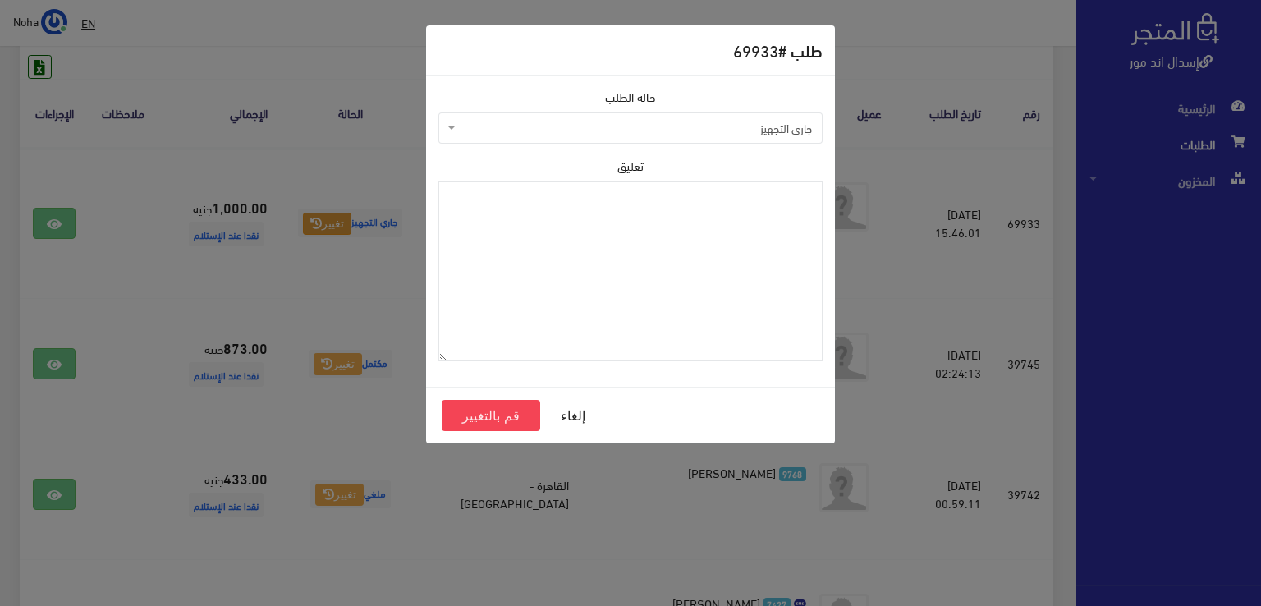
click at [504, 117] on span "جاري التجهيز" at bounding box center [630, 127] width 384 height 31
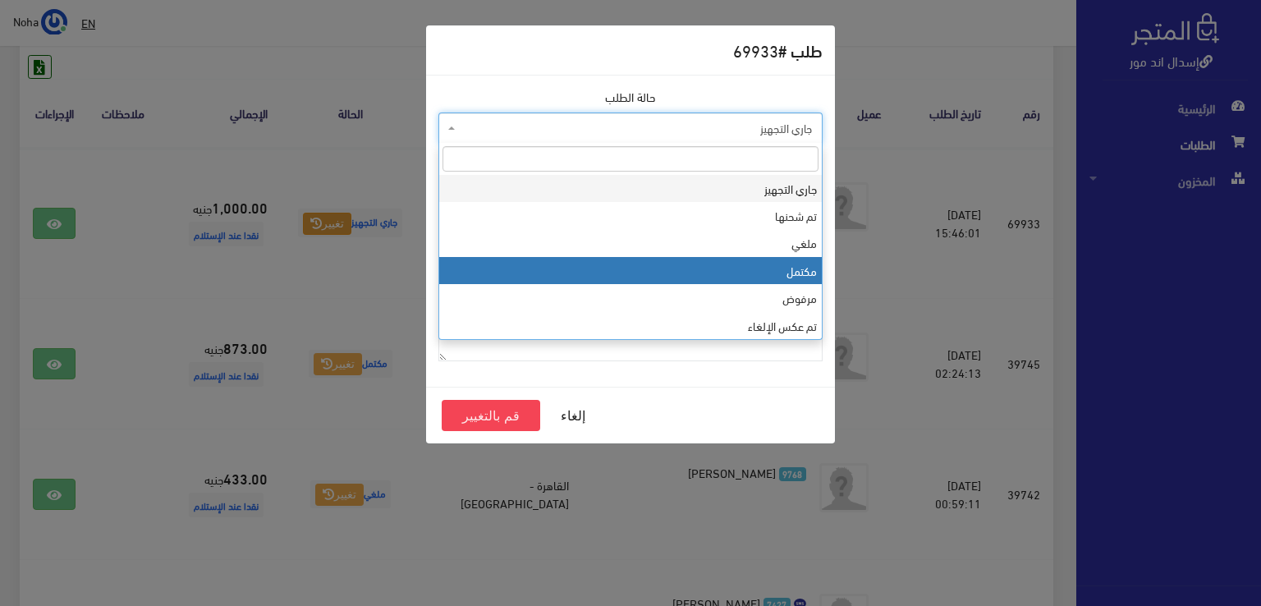
select select "4"
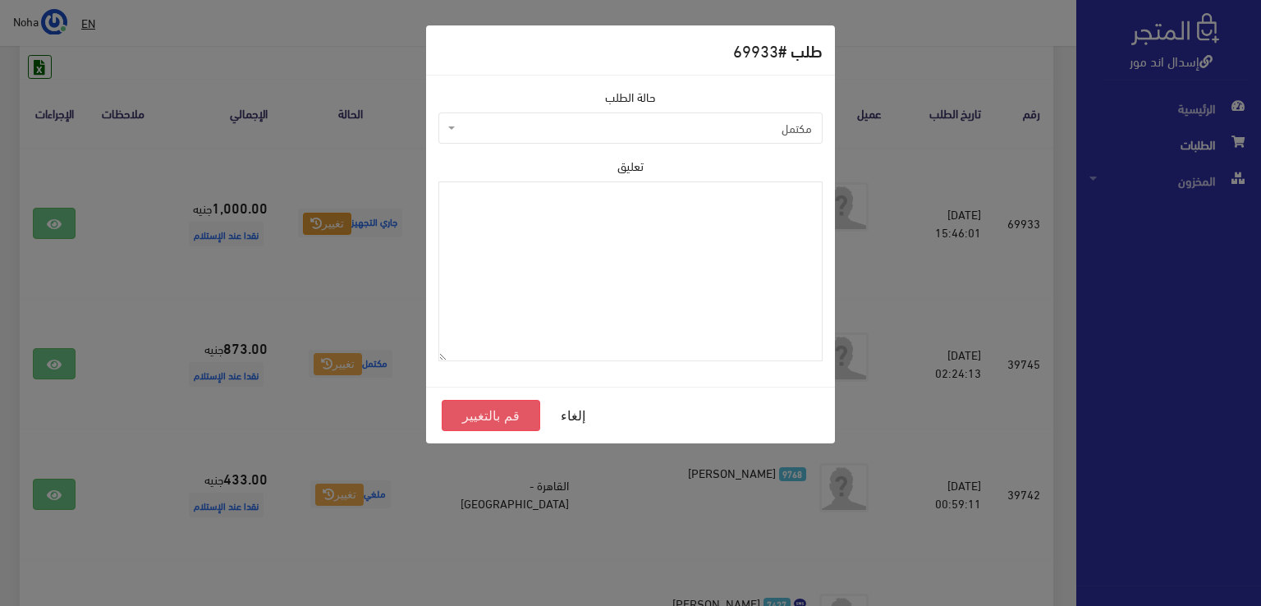
click at [515, 415] on button "قم بالتغيير" at bounding box center [491, 415] width 98 height 31
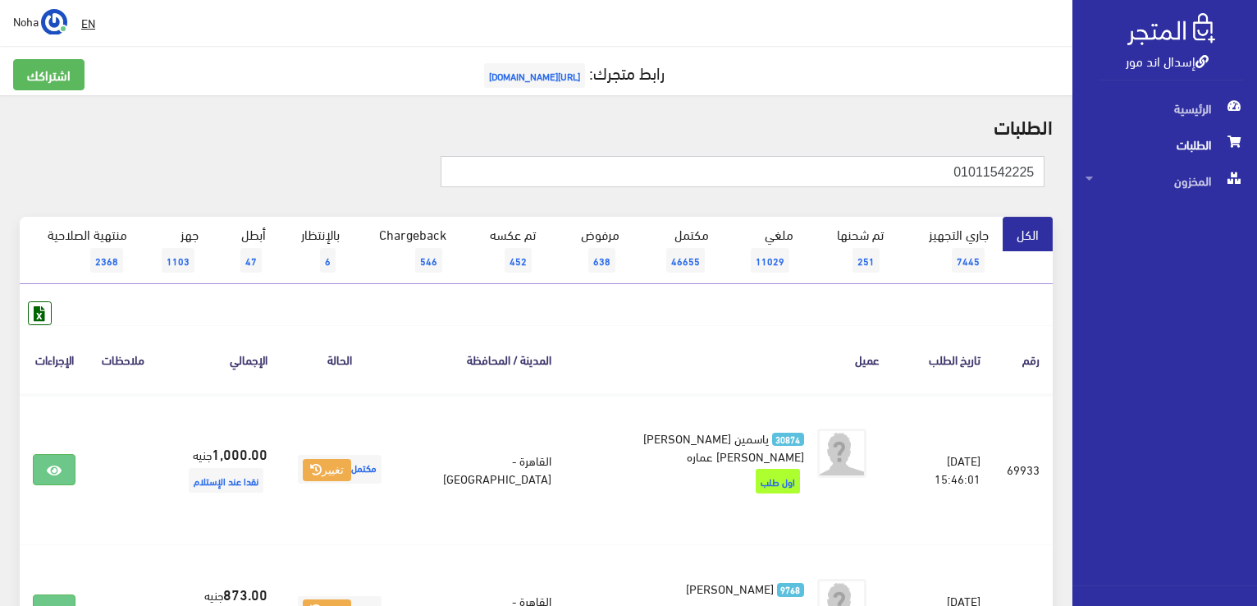
drag, startPoint x: 811, startPoint y: 171, endPoint x: 1260, endPoint y: 143, distance: 449.8
click at [1257, 143] on html "إسدال اند مور الرئيسية الطلبات" at bounding box center [628, 303] width 1257 height 606
paste input "25093014"
type input "01025093014"
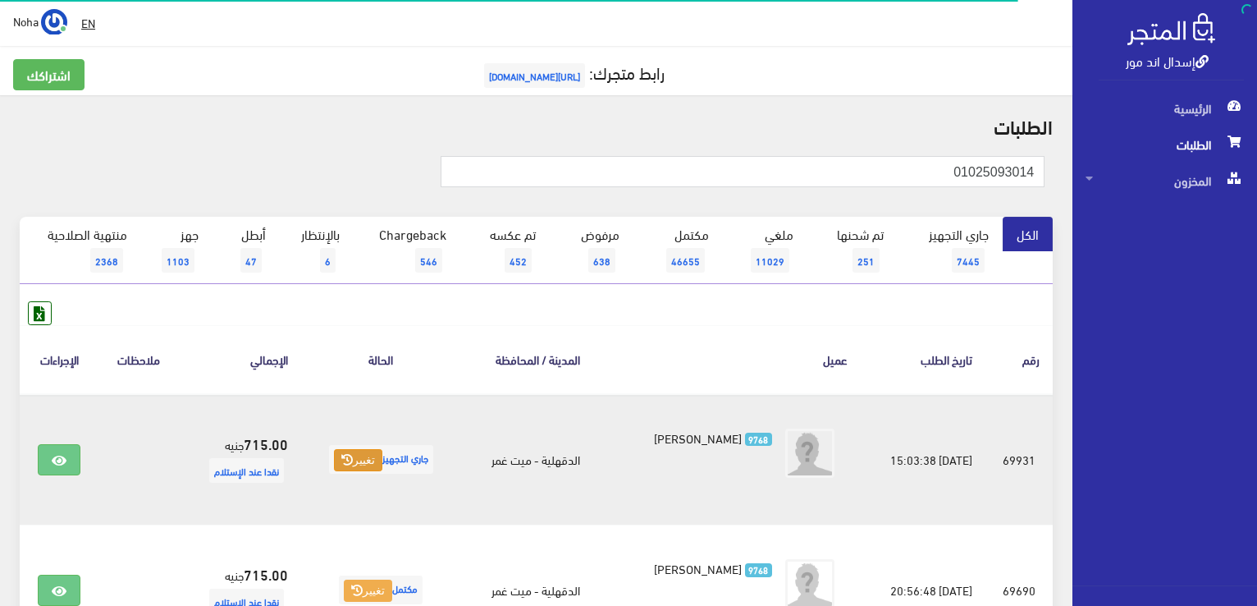
click at [351, 457] on button "تغيير" at bounding box center [358, 460] width 48 height 23
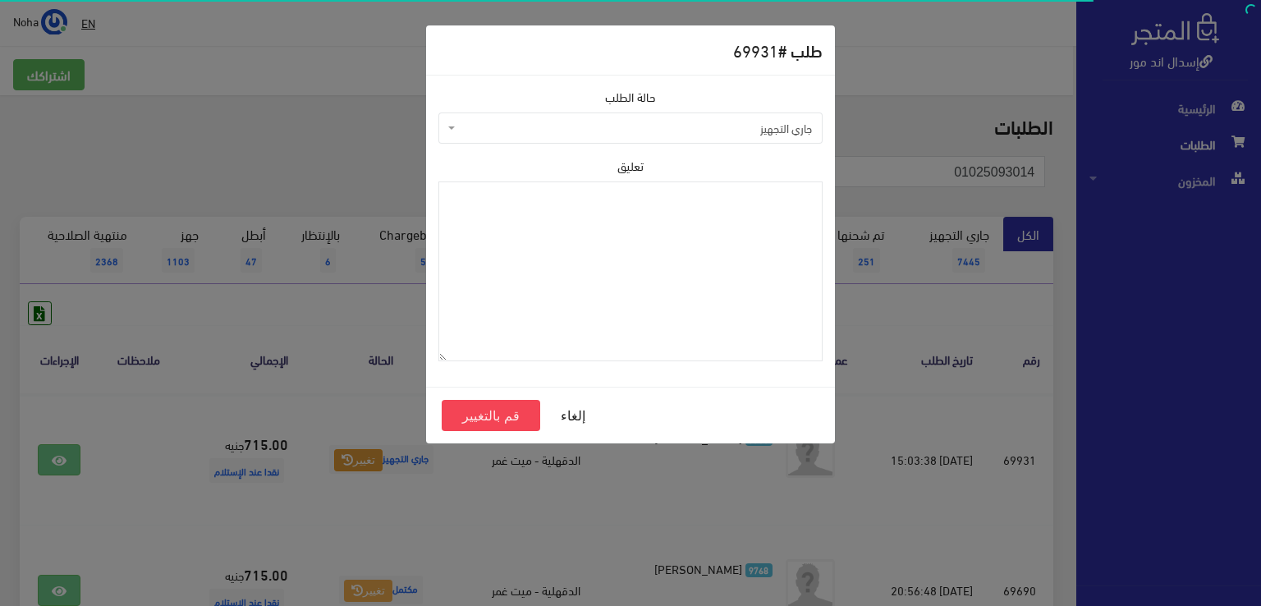
click at [491, 129] on span "جاري التجهيز" at bounding box center [635, 128] width 353 height 16
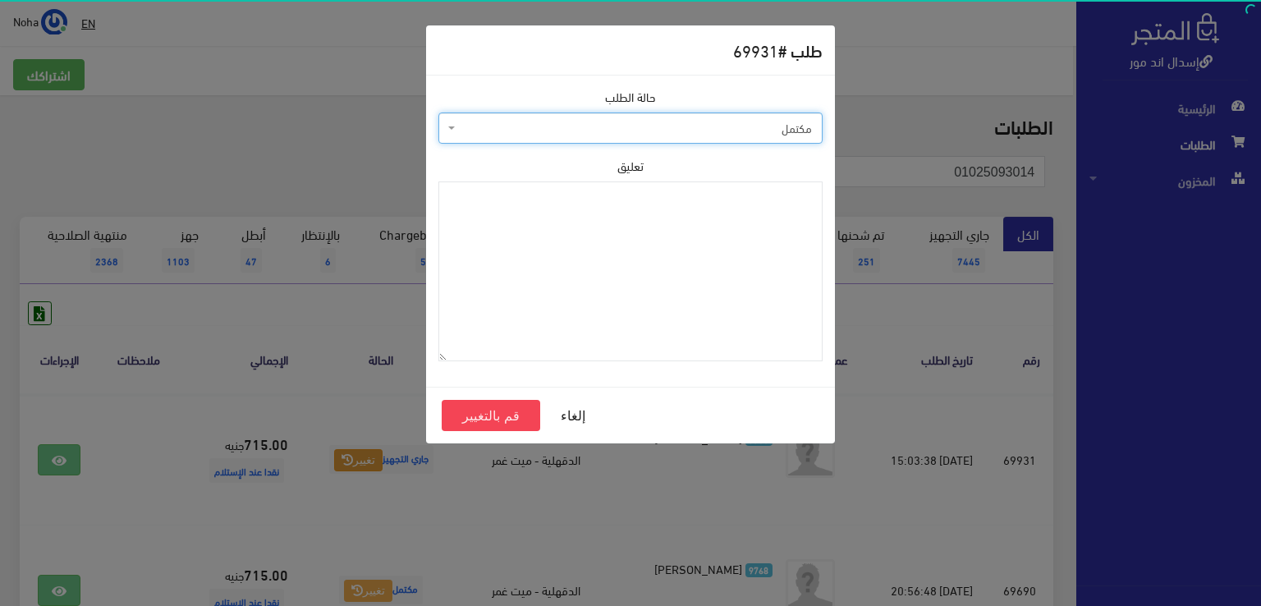
select select "4"
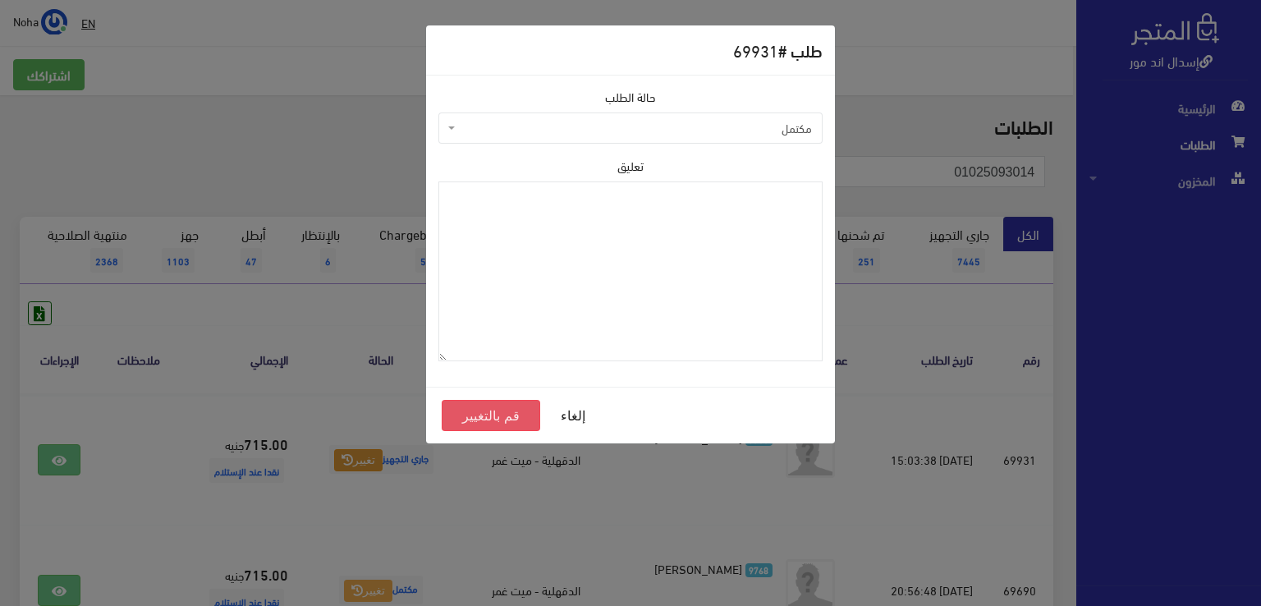
click at [504, 409] on button "قم بالتغيير" at bounding box center [491, 415] width 98 height 31
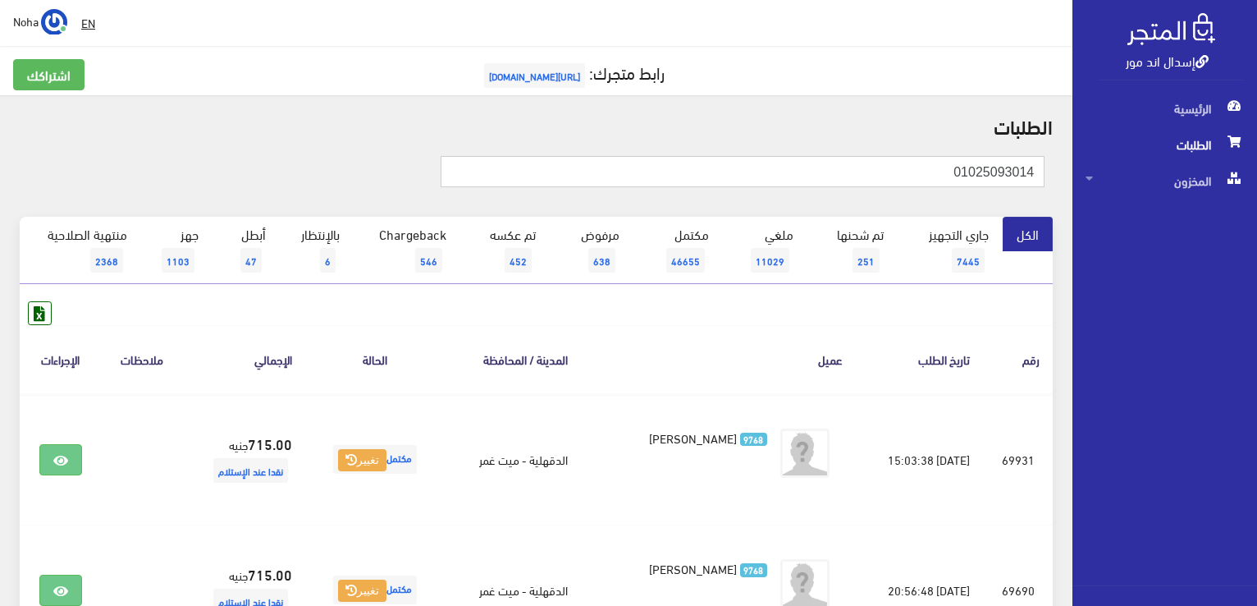
drag, startPoint x: 909, startPoint y: 177, endPoint x: 1257, endPoint y: 146, distance: 349.4
click at [1257, 146] on html "إسدال اند مور الرئيسية الطلبات" at bounding box center [628, 303] width 1257 height 606
paste input "284821012"
type input "01284821012"
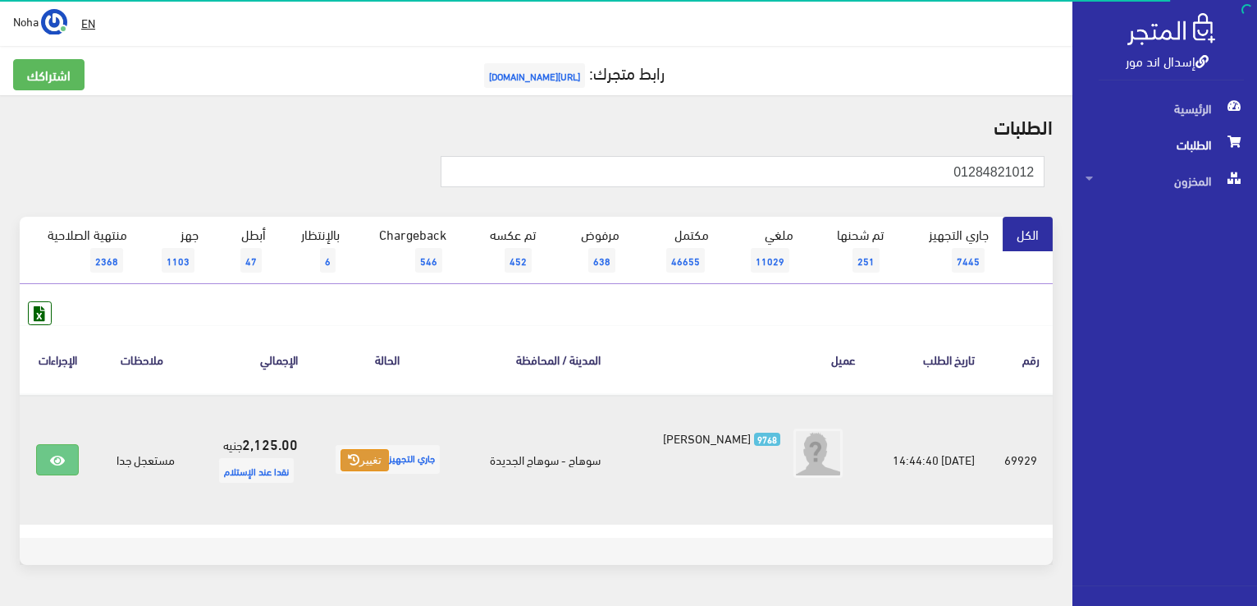
click at [373, 459] on button "تغيير" at bounding box center [365, 460] width 48 height 23
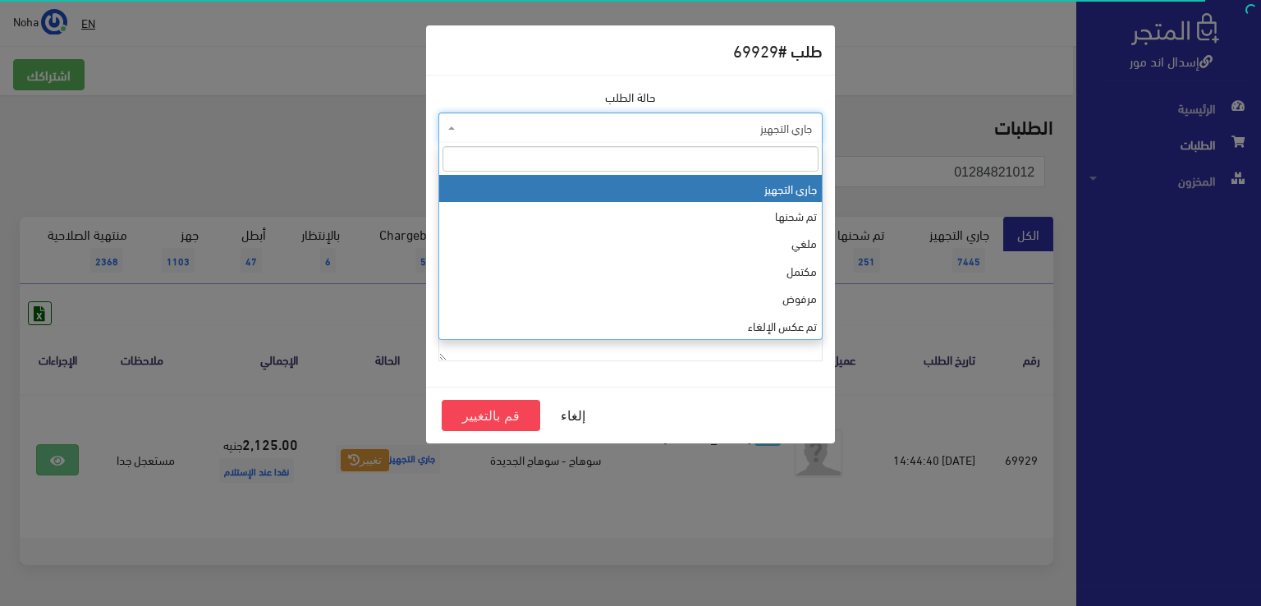
click at [538, 130] on span "جاري التجهيز" at bounding box center [635, 128] width 353 height 16
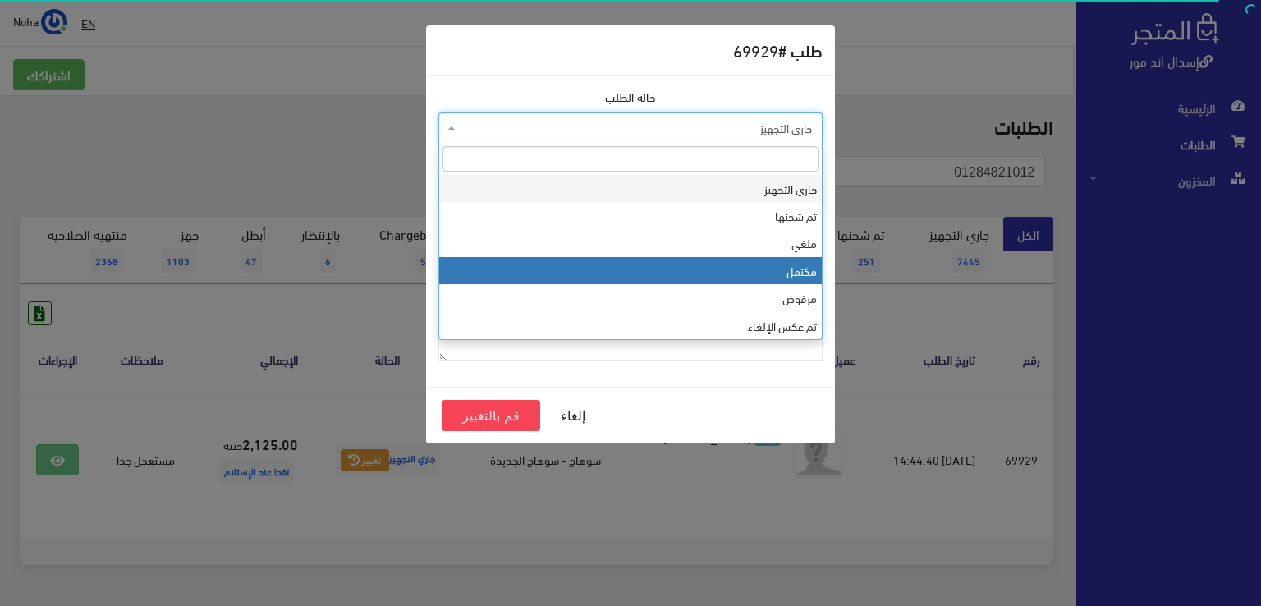
select select "4"
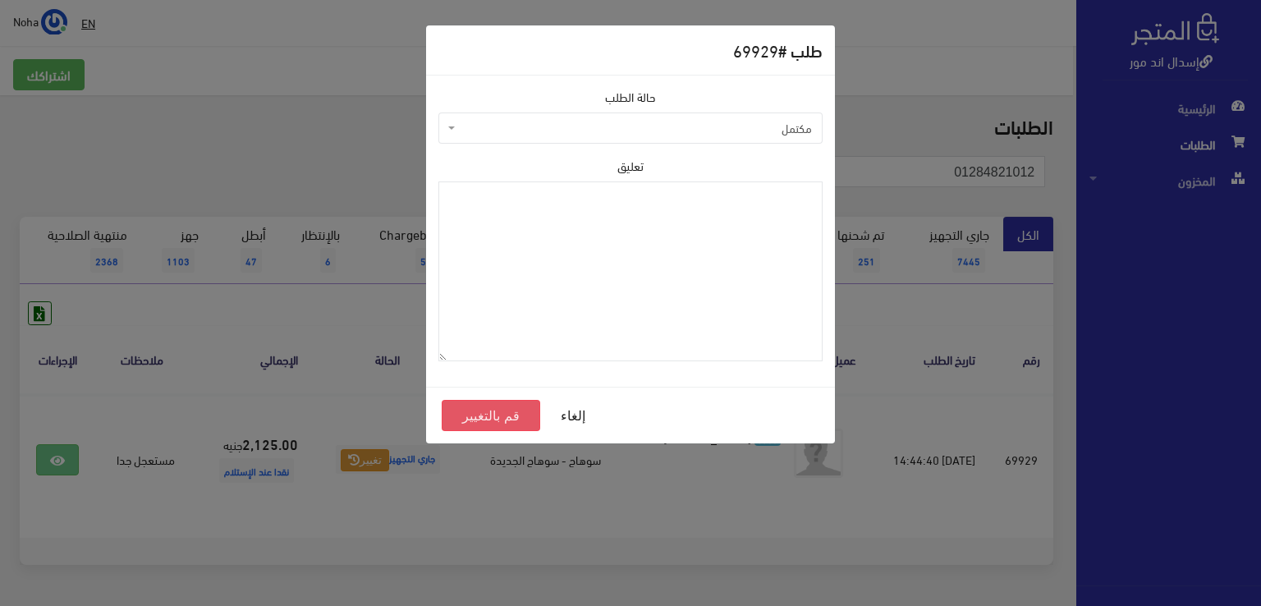
click at [496, 418] on button "قم بالتغيير" at bounding box center [491, 415] width 98 height 31
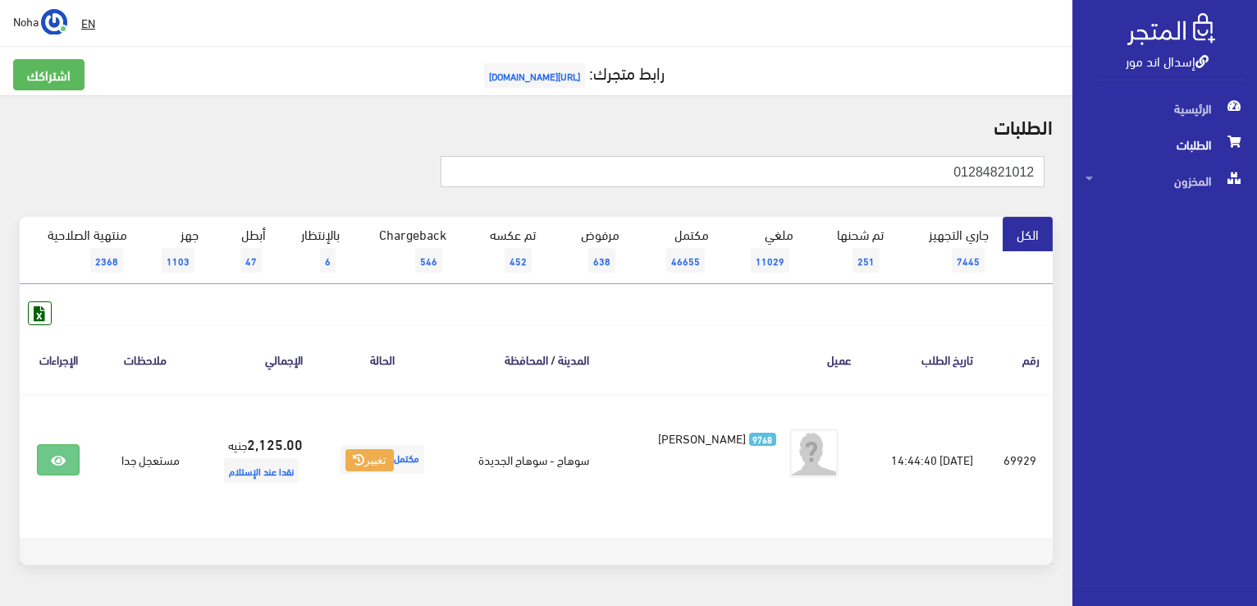
drag, startPoint x: 1023, startPoint y: 176, endPoint x: 1069, endPoint y: 176, distance: 46.8
click at [1069, 176] on div "الطلبات 01284821012 الكل 7445 6" at bounding box center [536, 349] width 1073 height 509
paste input "031217843"
type input "01031217843"
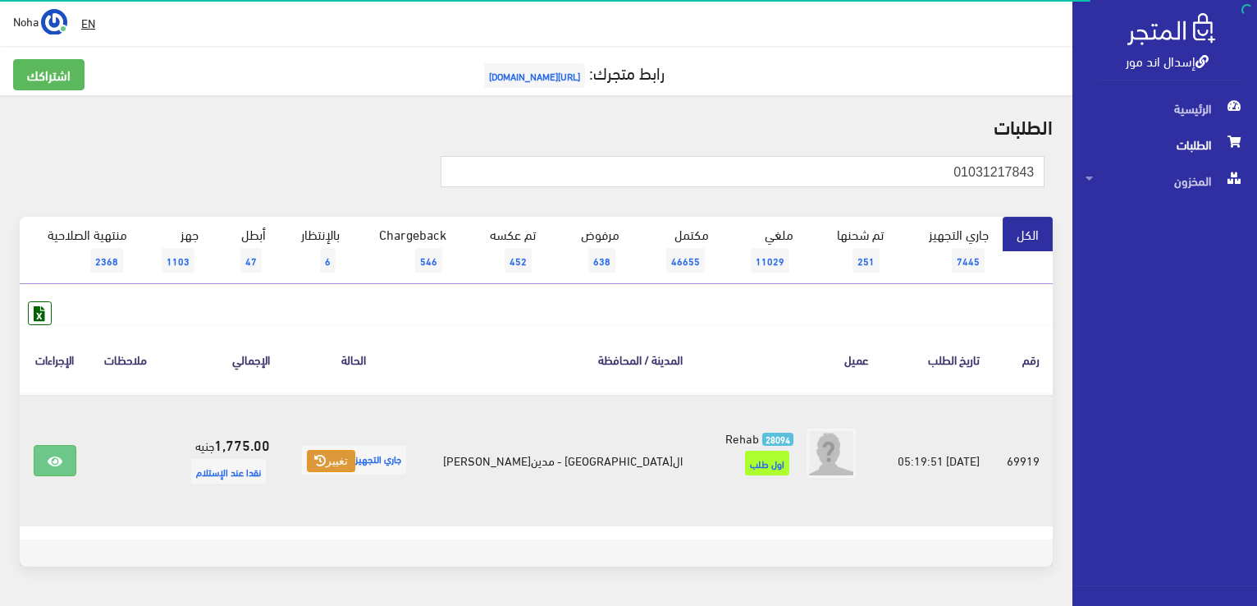
click at [355, 456] on button "تغيير" at bounding box center [331, 461] width 48 height 23
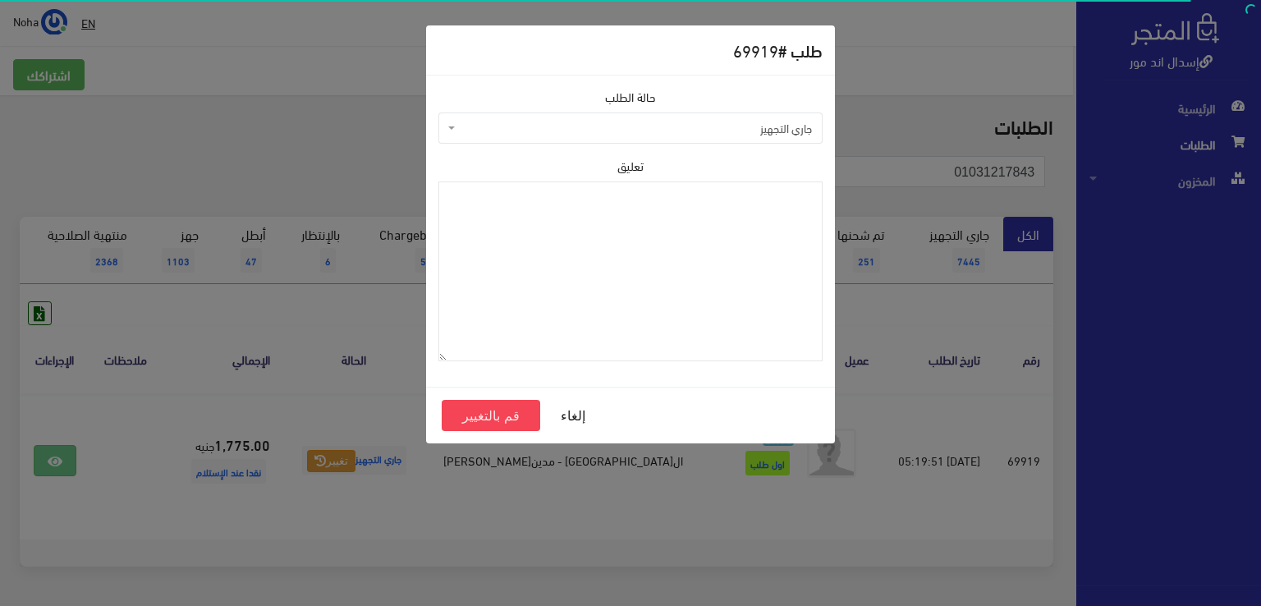
click at [590, 126] on span "جاري التجهيز" at bounding box center [635, 128] width 353 height 16
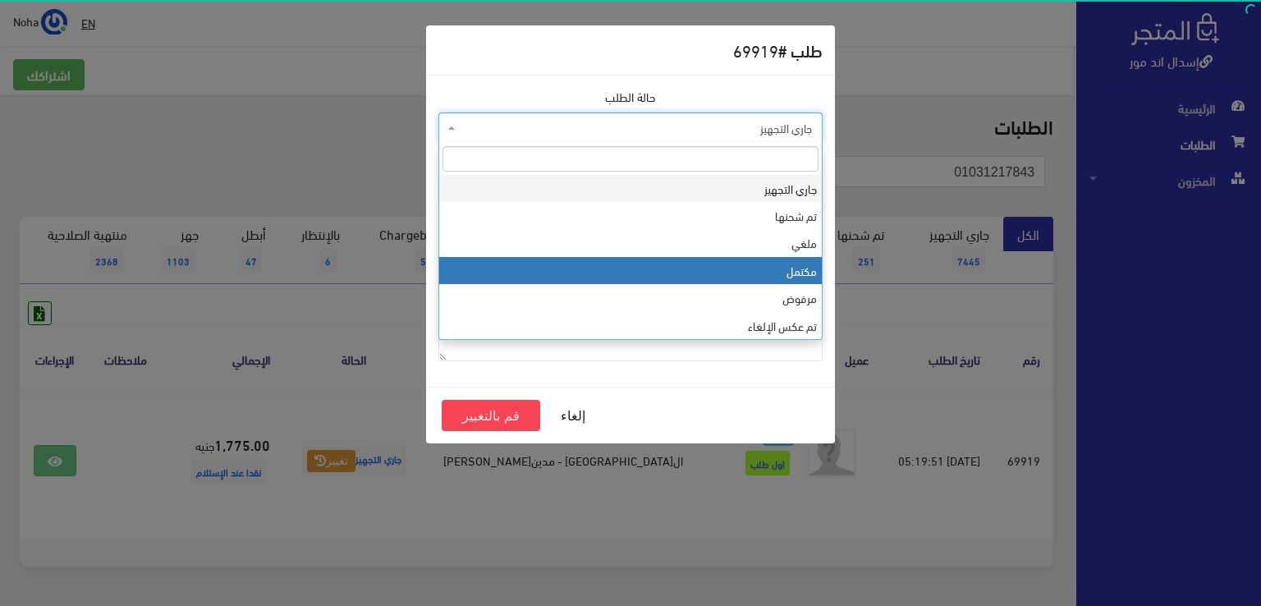
select select "4"
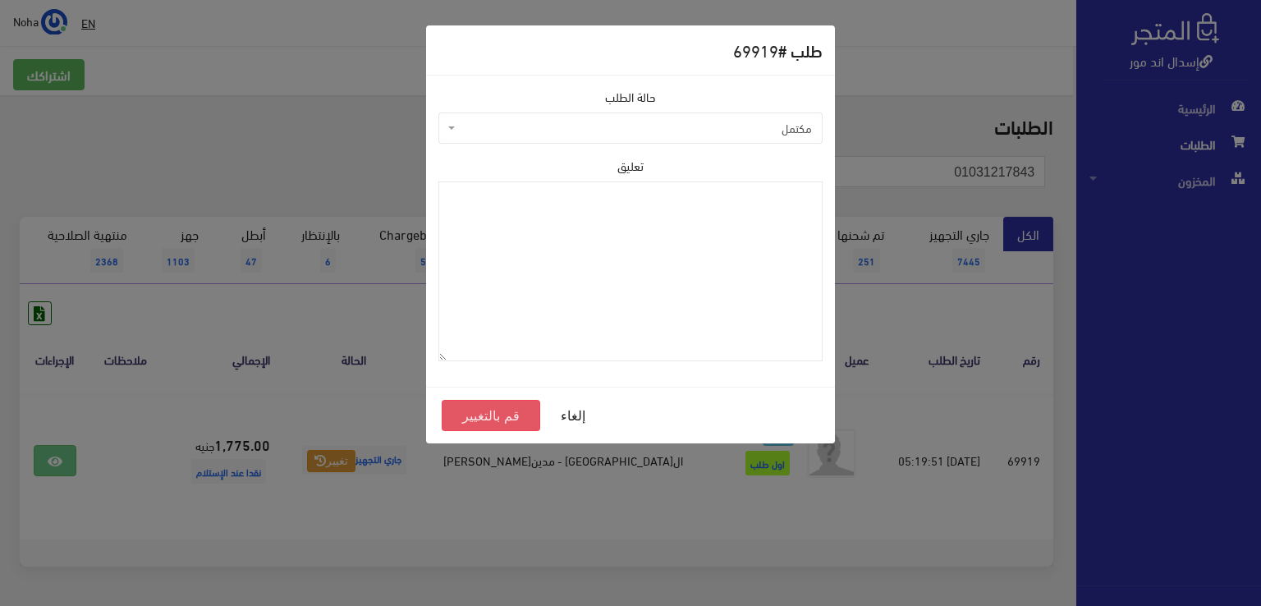
click at [481, 420] on button "قم بالتغيير" at bounding box center [491, 415] width 98 height 31
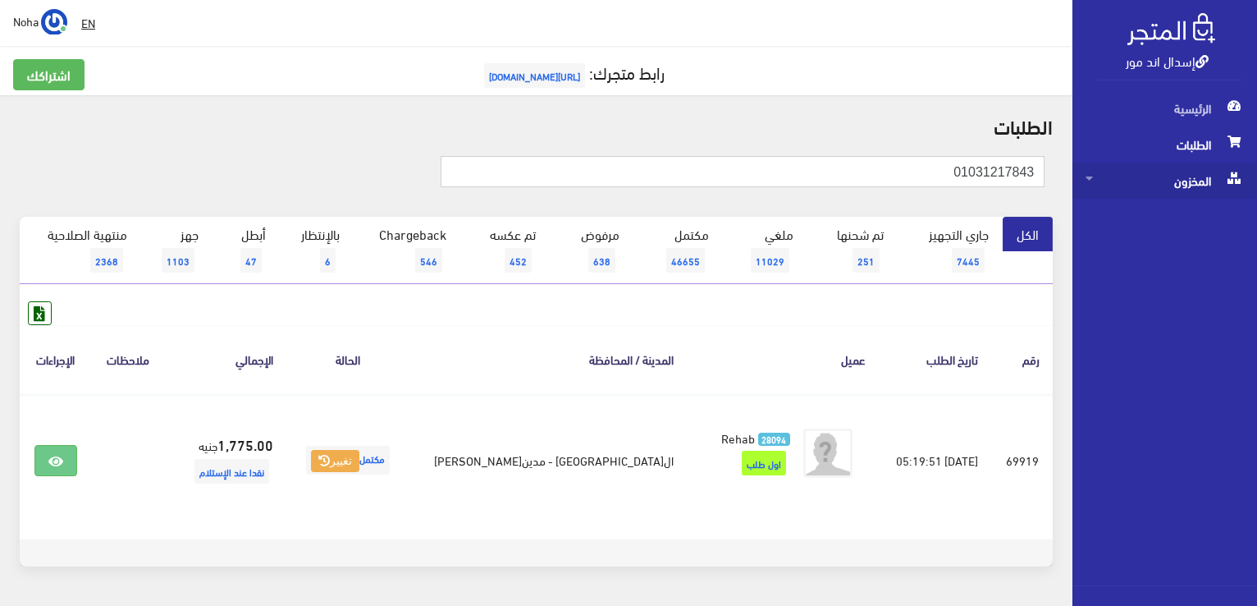
drag, startPoint x: 895, startPoint y: 176, endPoint x: 1170, endPoint y: 176, distance: 274.9
click at [1241, 181] on div "إسدال اند مور الرئيسية الطلبات المخزون" at bounding box center [628, 329] width 1257 height 658
paste input "14512959"
type input "01014512959"
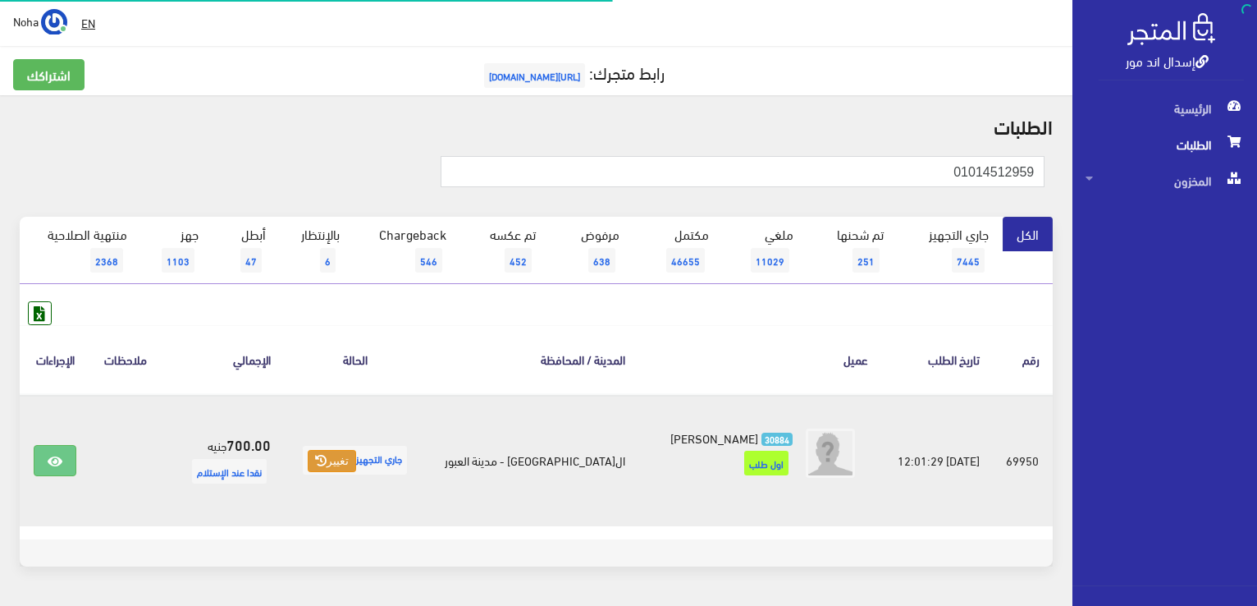
click at [356, 459] on button "تغيير" at bounding box center [332, 461] width 48 height 23
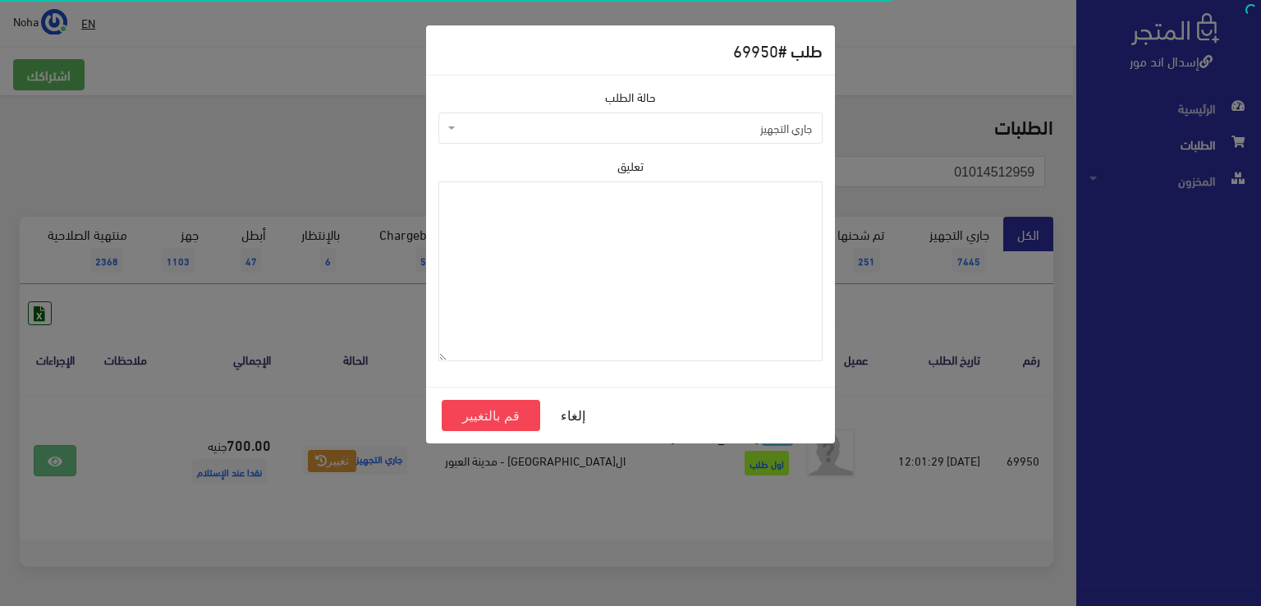
click at [525, 129] on span "جاري التجهيز" at bounding box center [635, 128] width 353 height 16
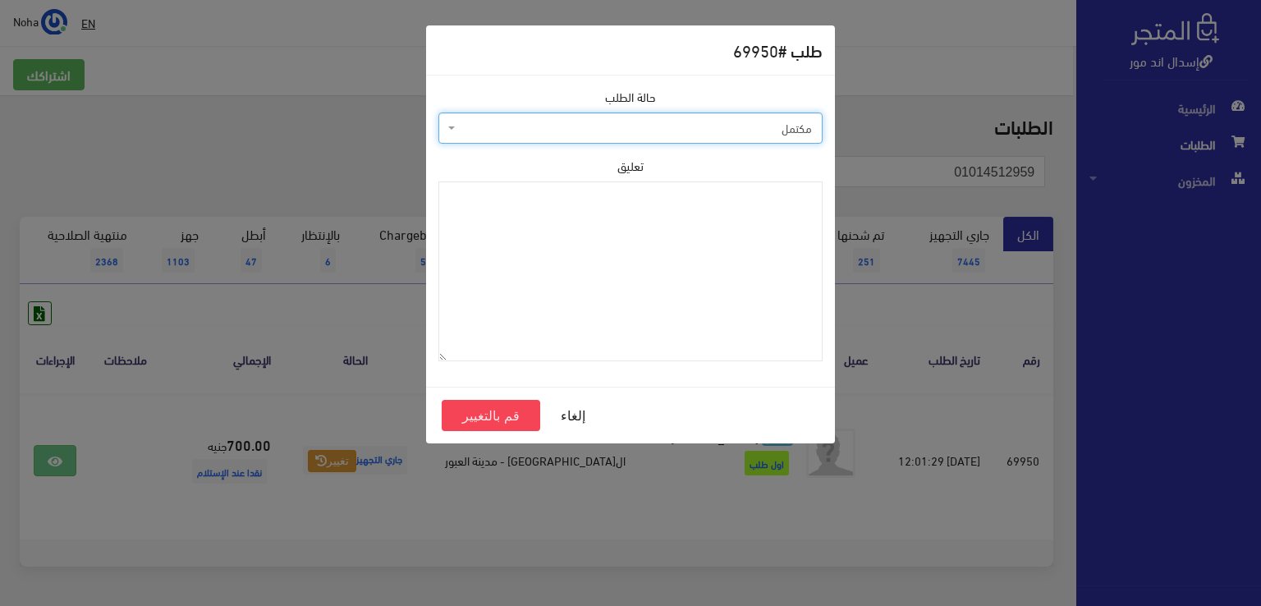
select select "4"
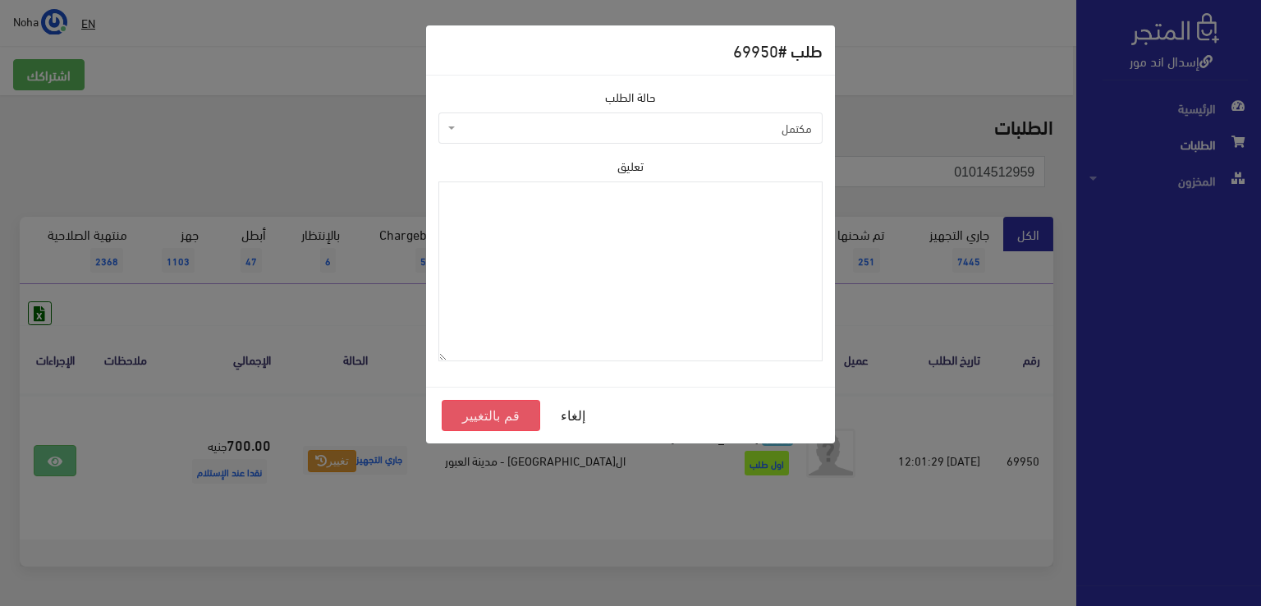
click at [486, 420] on button "قم بالتغيير" at bounding box center [491, 415] width 98 height 31
